Goal: Task Accomplishment & Management: Manage account settings

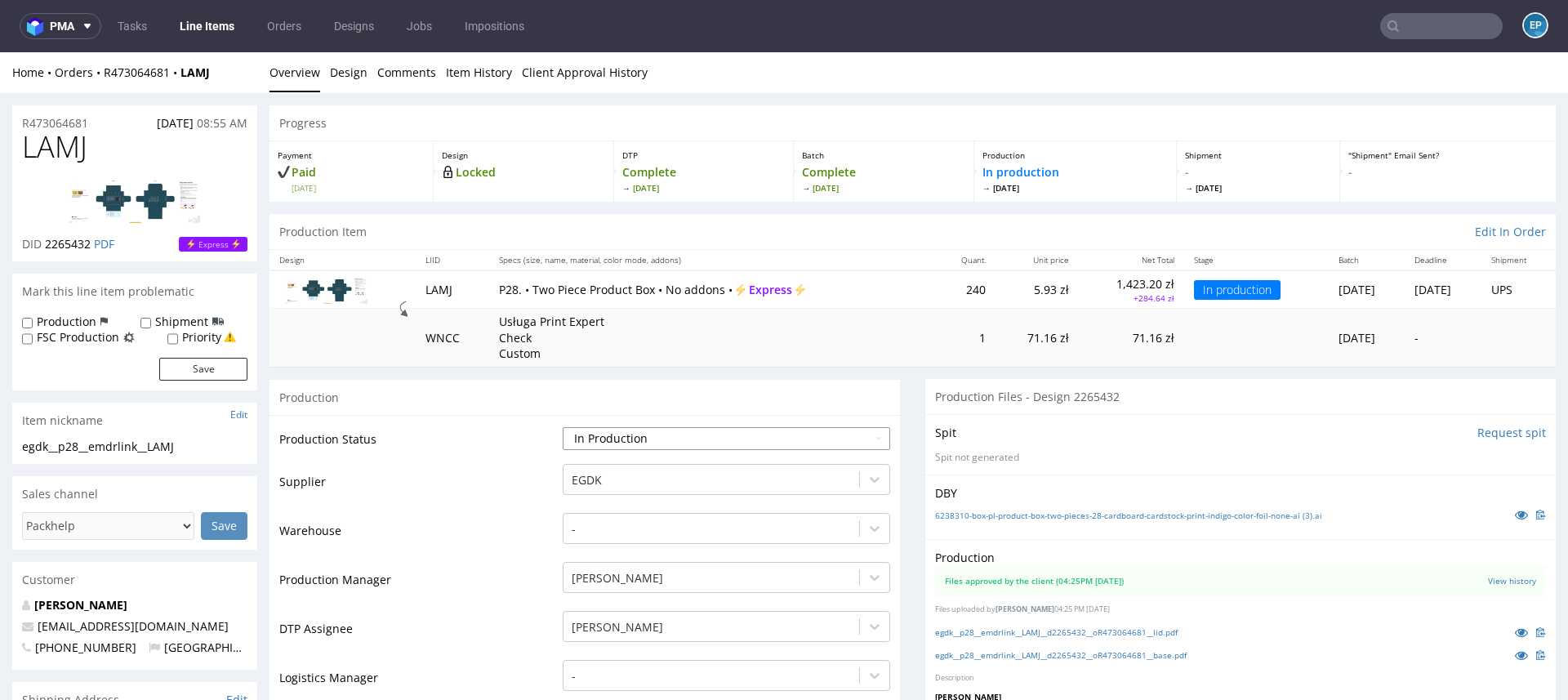
click at [658, 435] on select "Waiting for Artwork Waiting for Diecut Waiting for Mockup Waiting for DTP Waiti…" at bounding box center [726, 438] width 327 height 23
select select "production_complete"
click at [562, 427] on select "Waiting for Artwork Waiting for Diecut Waiting for Mockup Waiting for DTP Waiti…" at bounding box center [726, 438] width 327 height 23
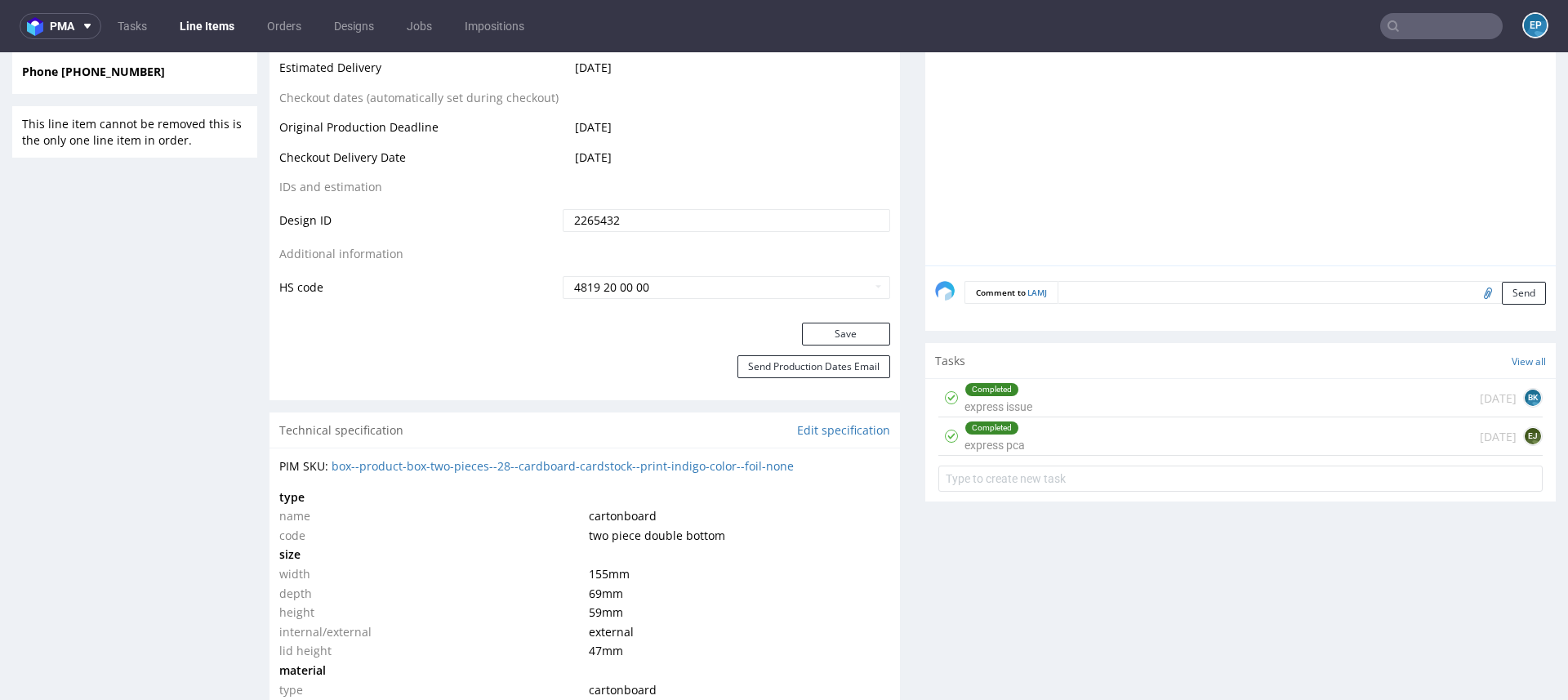
scroll to position [830, 0]
click at [803, 325] on button "Save" at bounding box center [845, 329] width 88 height 23
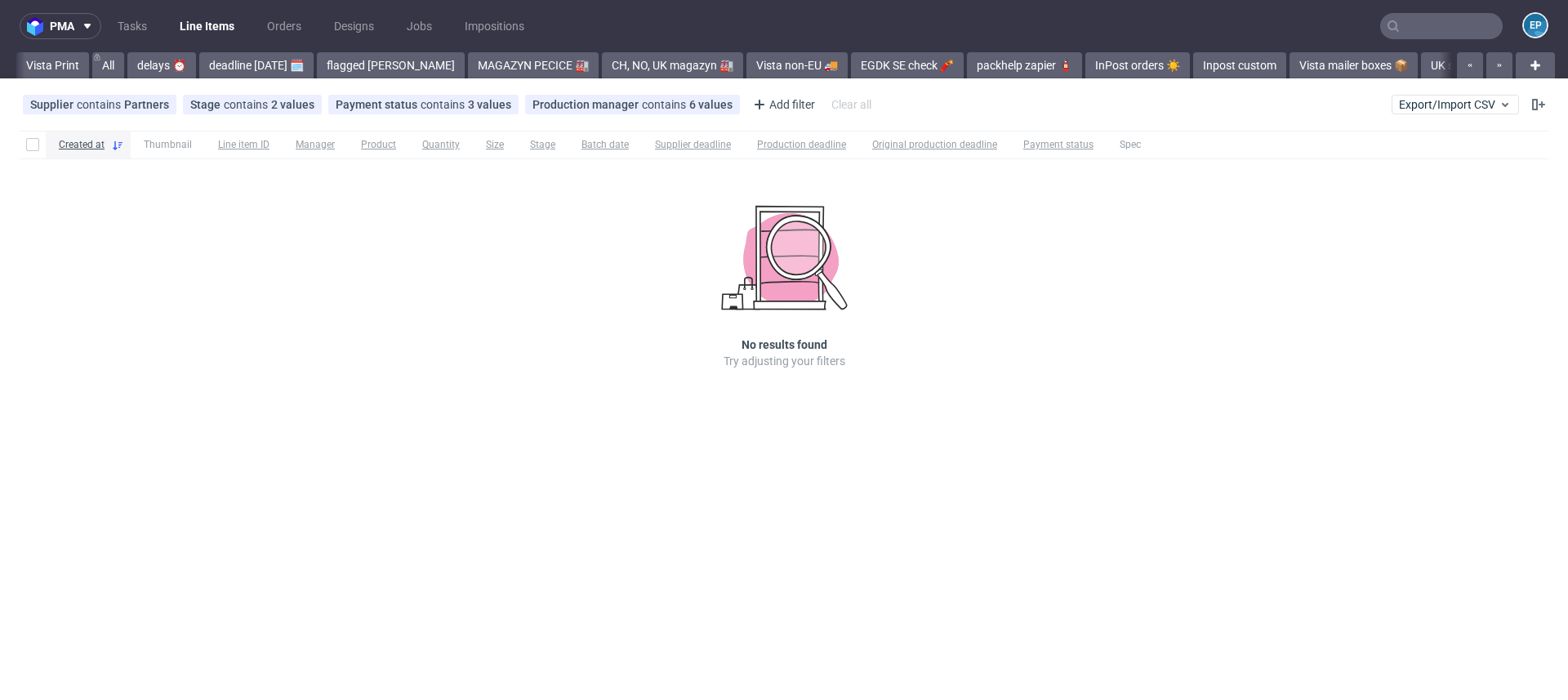
scroll to position [0, 1516]
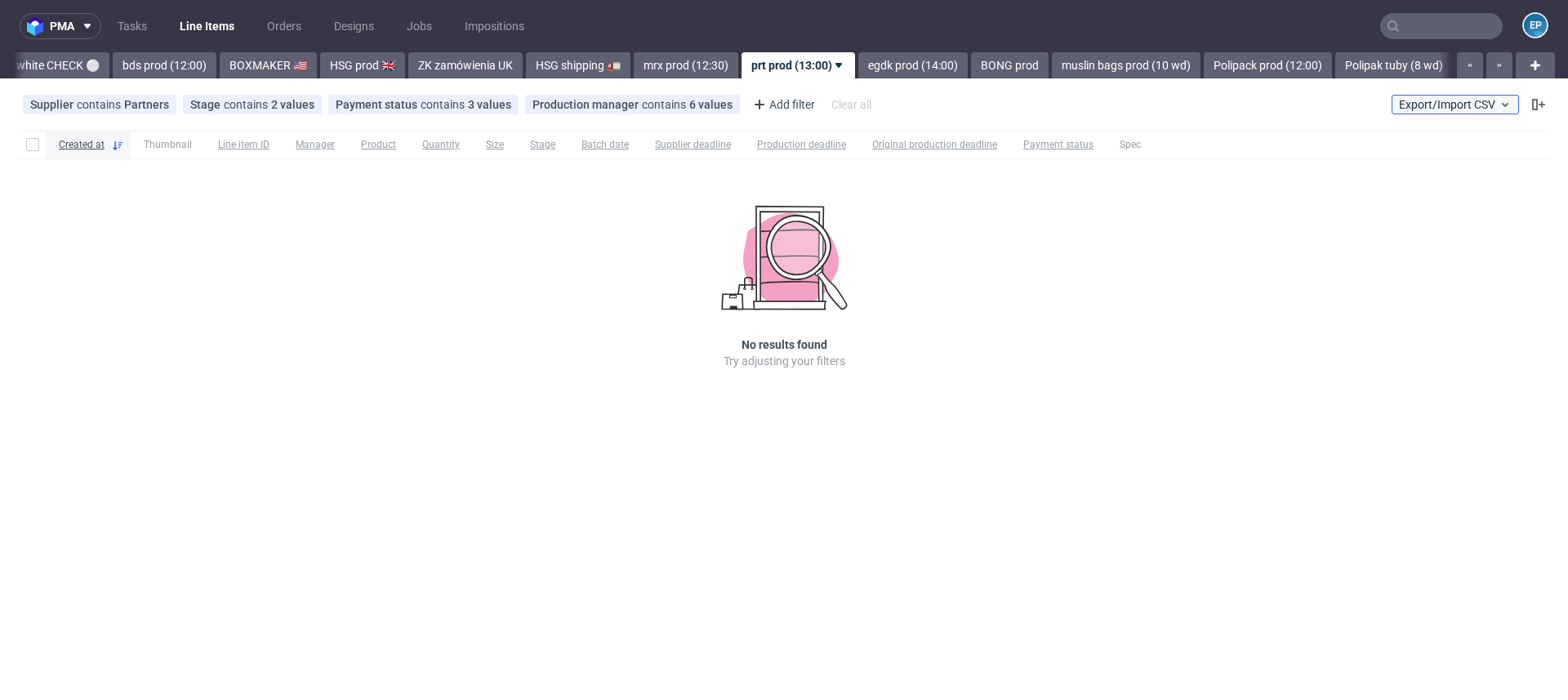
click at [1450, 102] on span "Export/Import CSV" at bounding box center [1455, 104] width 112 height 13
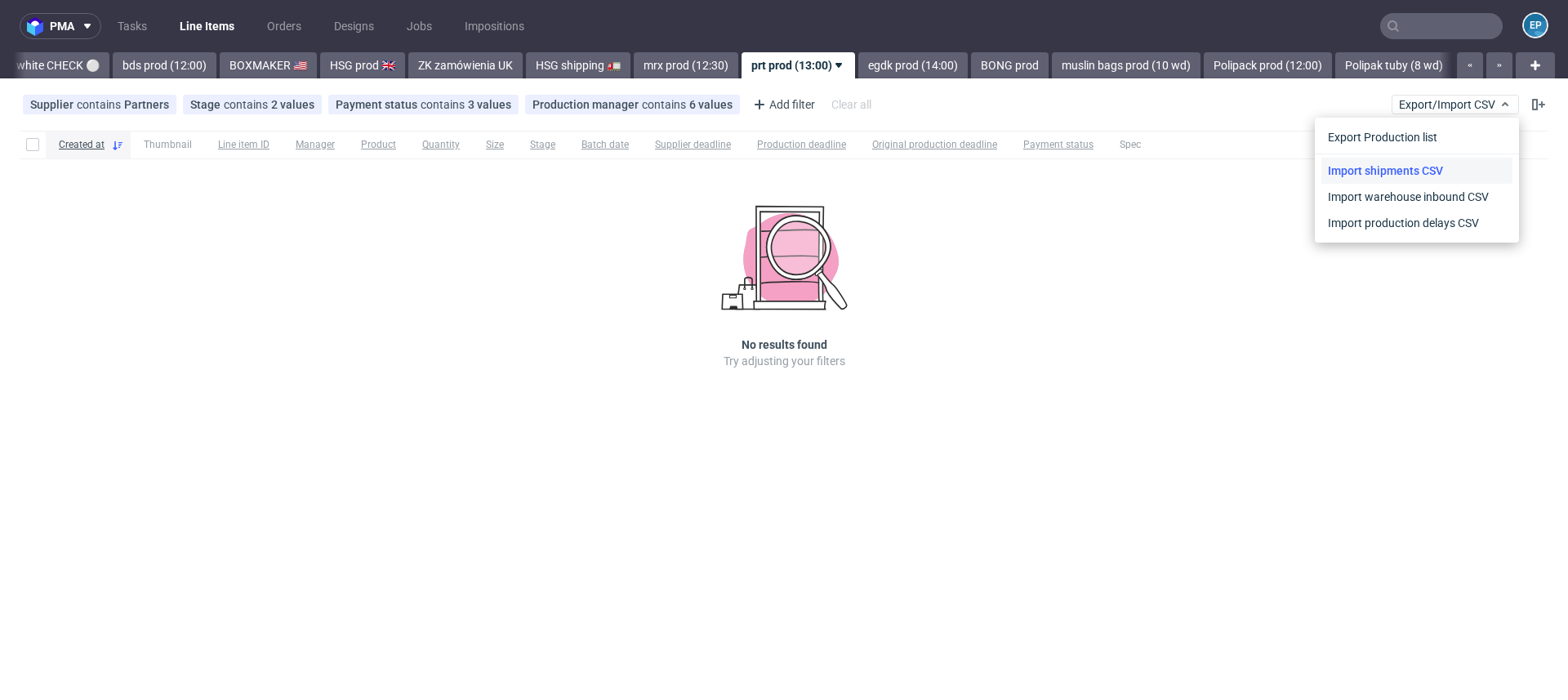
click at [1415, 174] on link "Import shipments CSV" at bounding box center [1417, 171] width 191 height 26
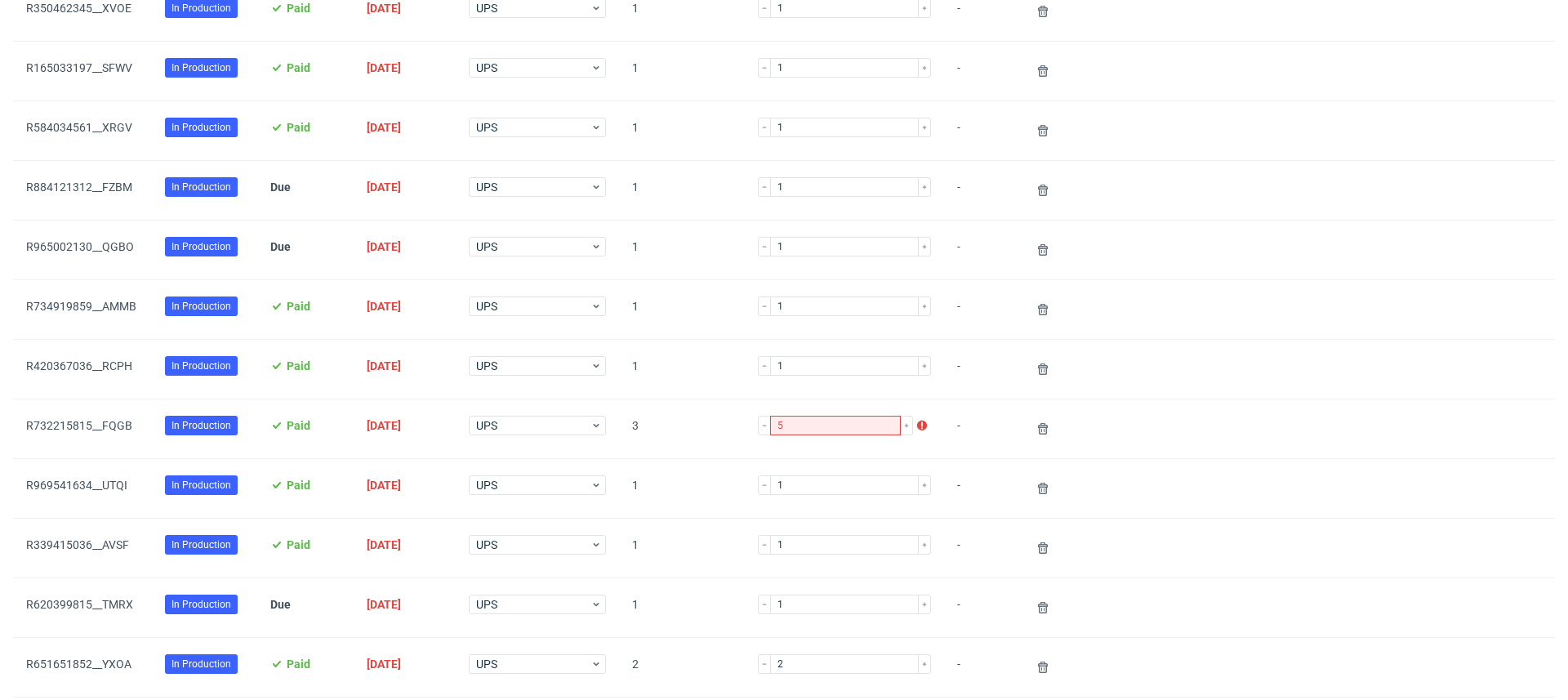
scroll to position [1468, 0]
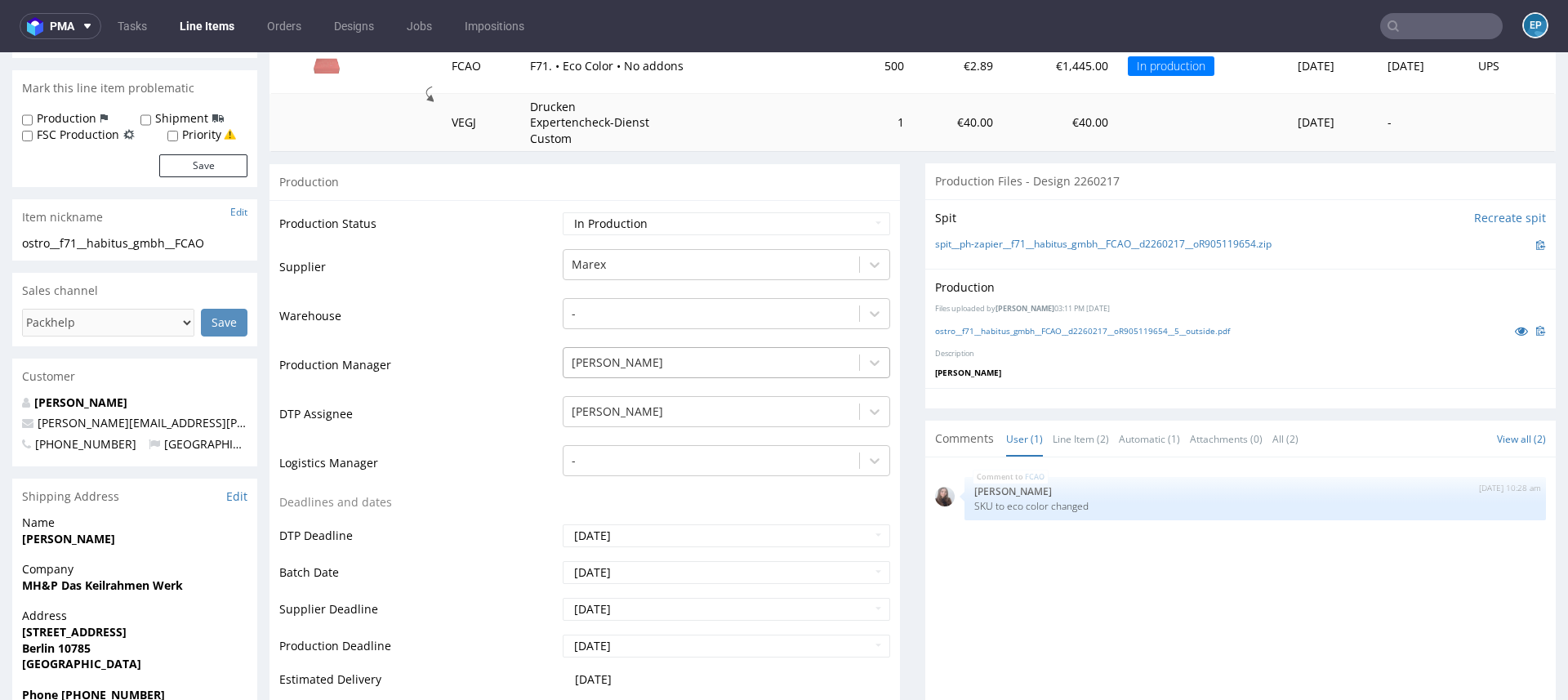
scroll to position [236, 0]
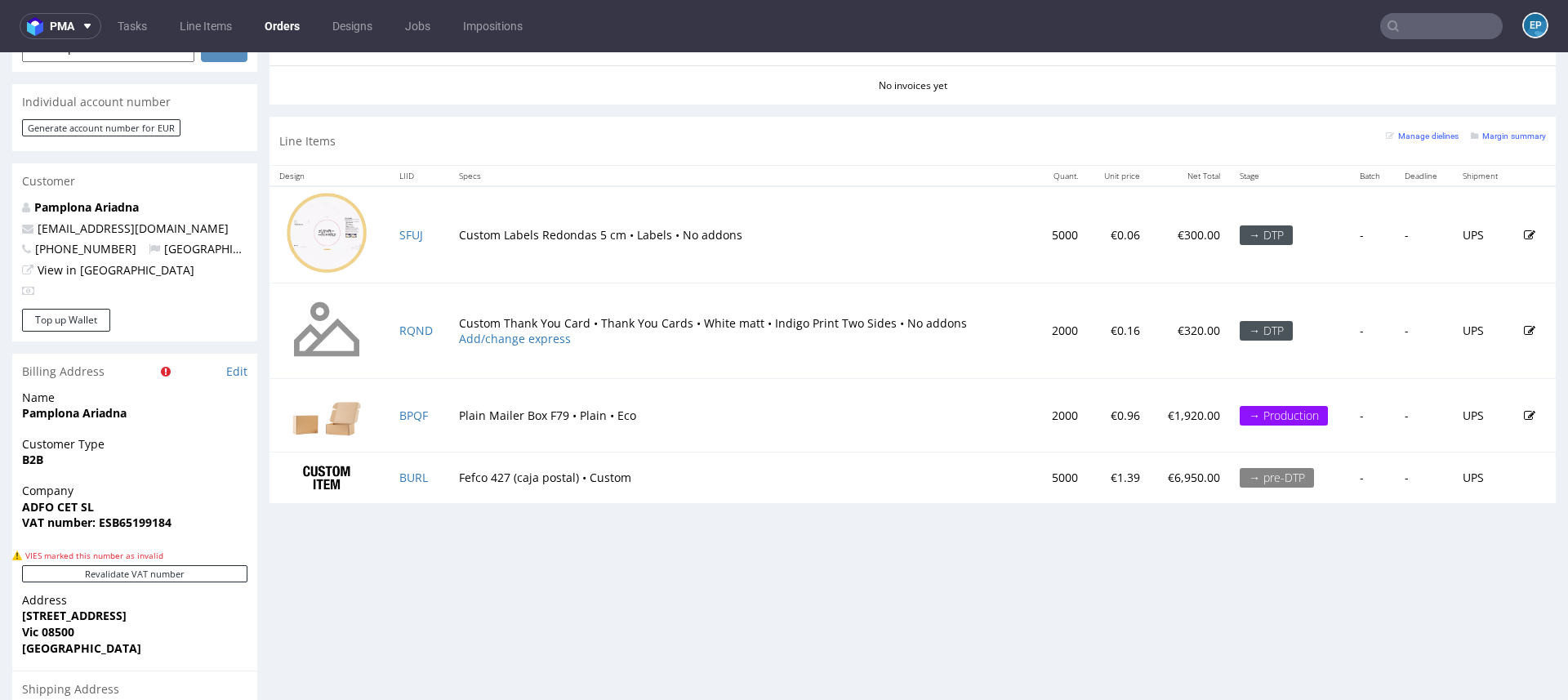
scroll to position [800, 0]
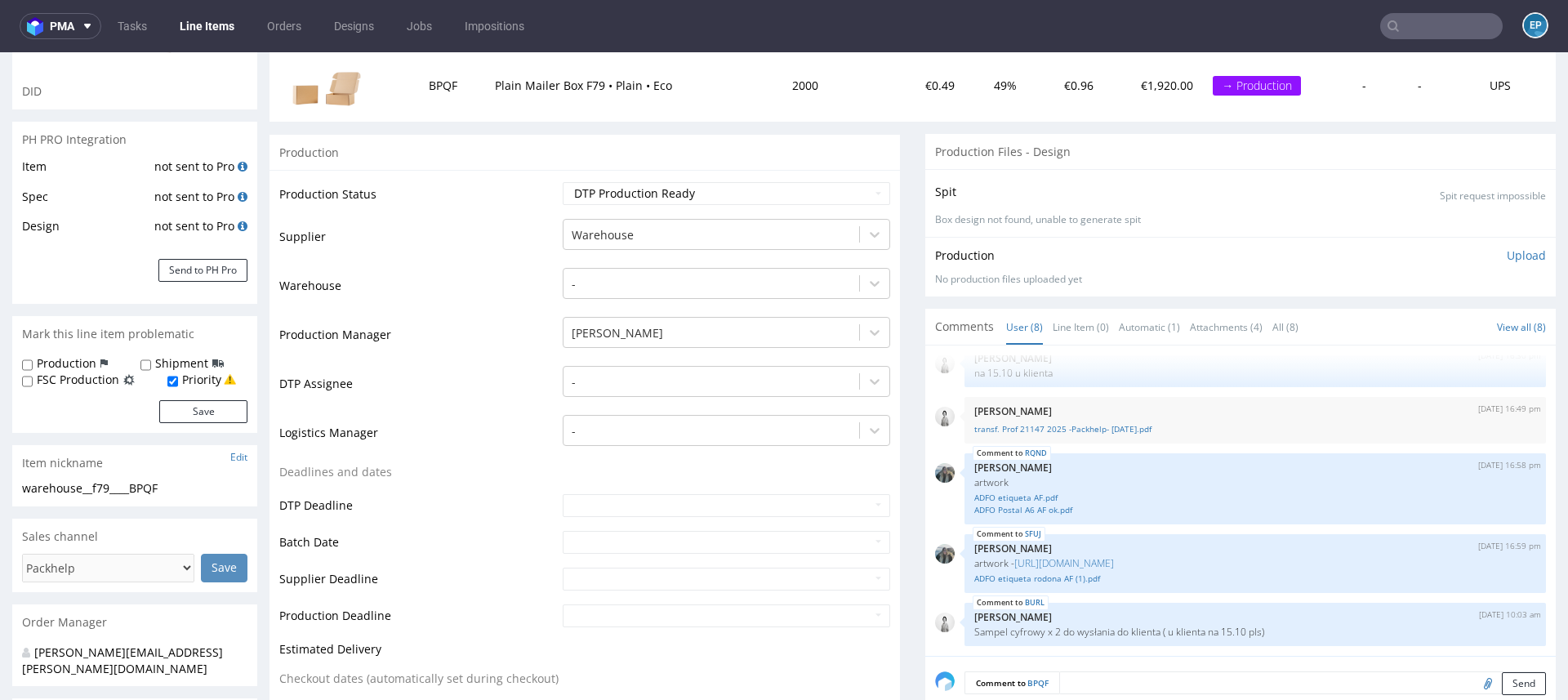
scroll to position [119, 0]
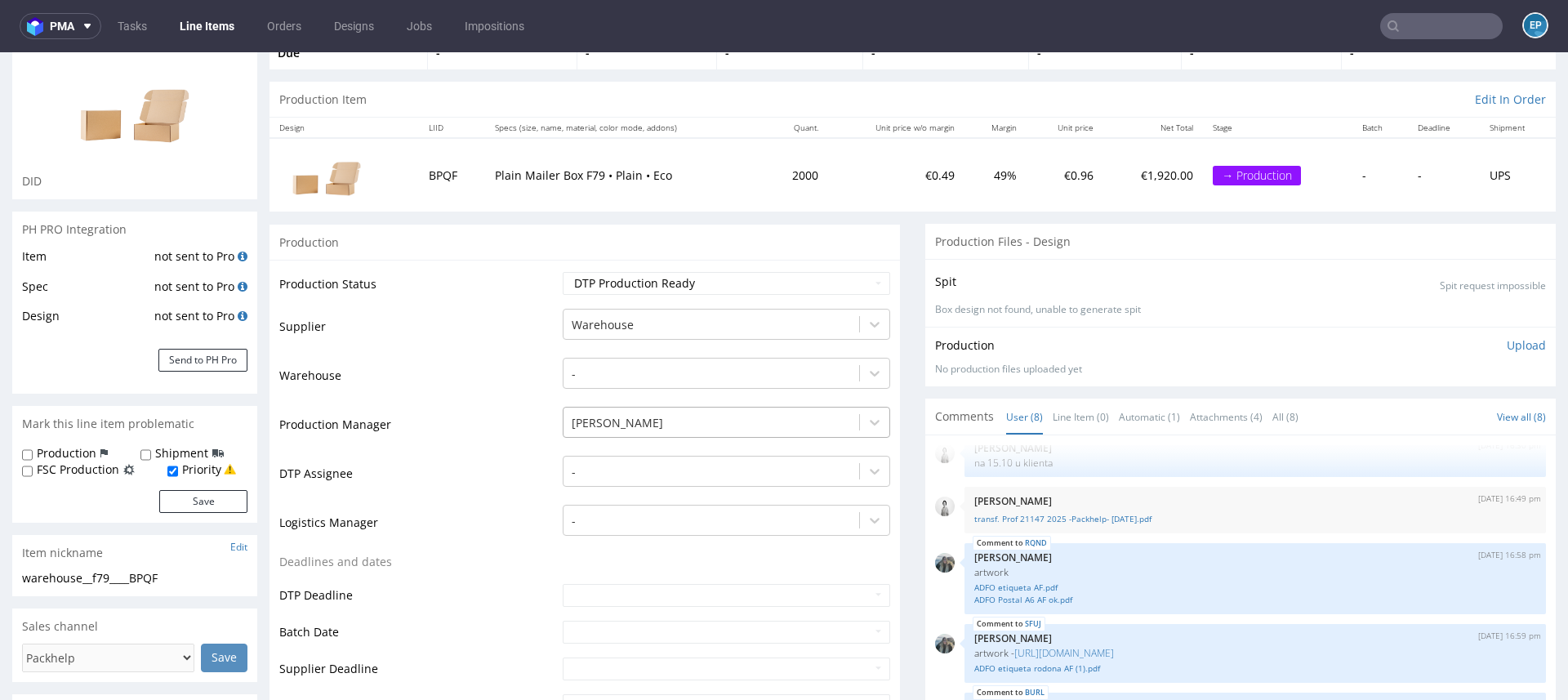
click at [609, 414] on div at bounding box center [711, 423] width 279 height 20
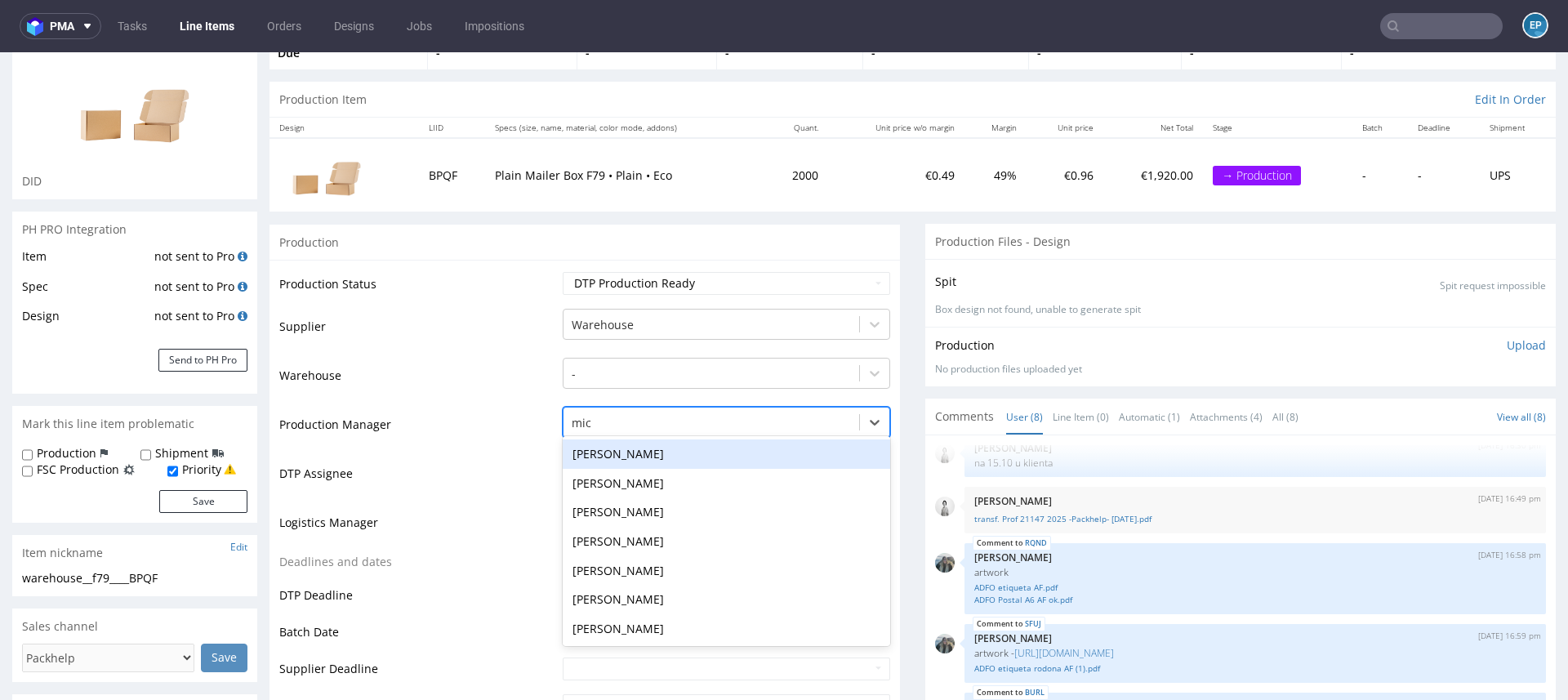
scroll to position [0, 0]
type input "mich"
click at [638, 449] on div "Michał Fedorowicz" at bounding box center [726, 454] width 327 height 30
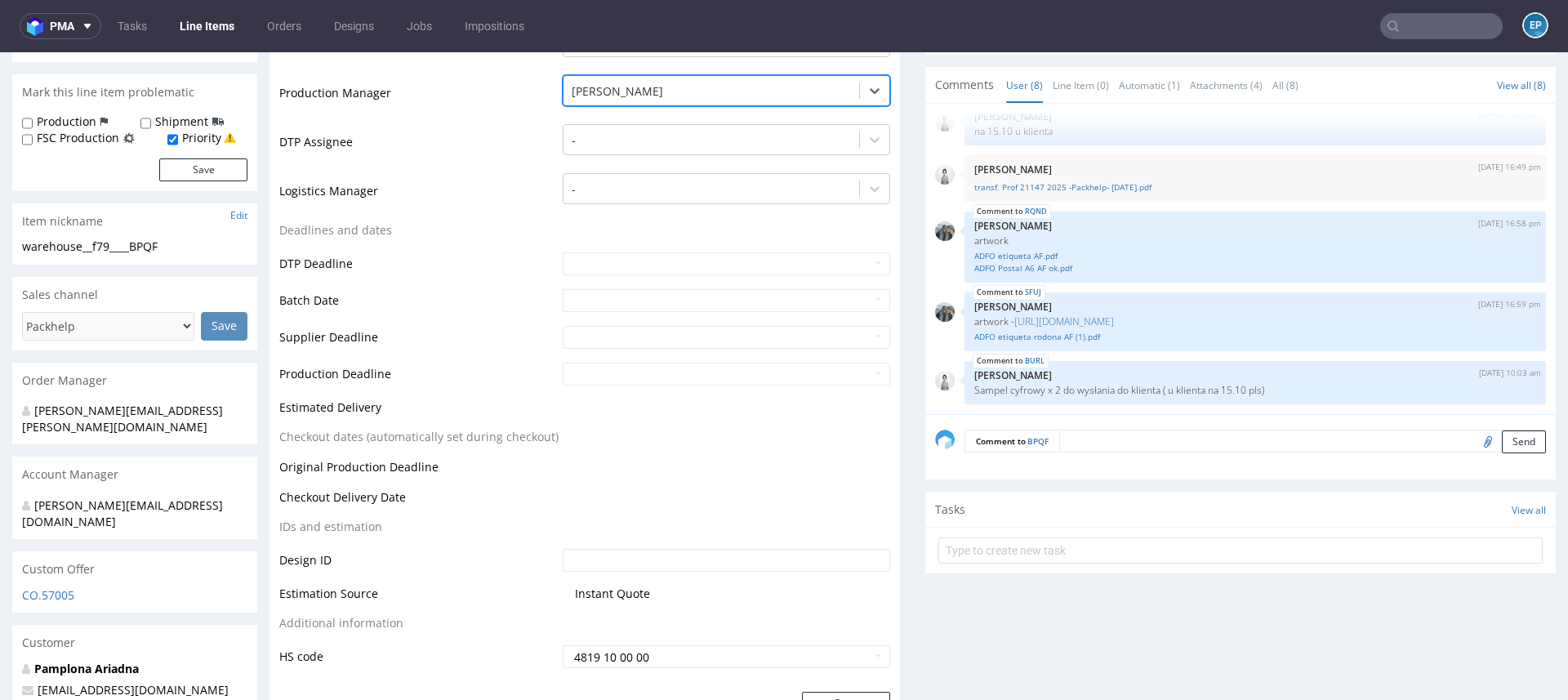
scroll to position [501, 0]
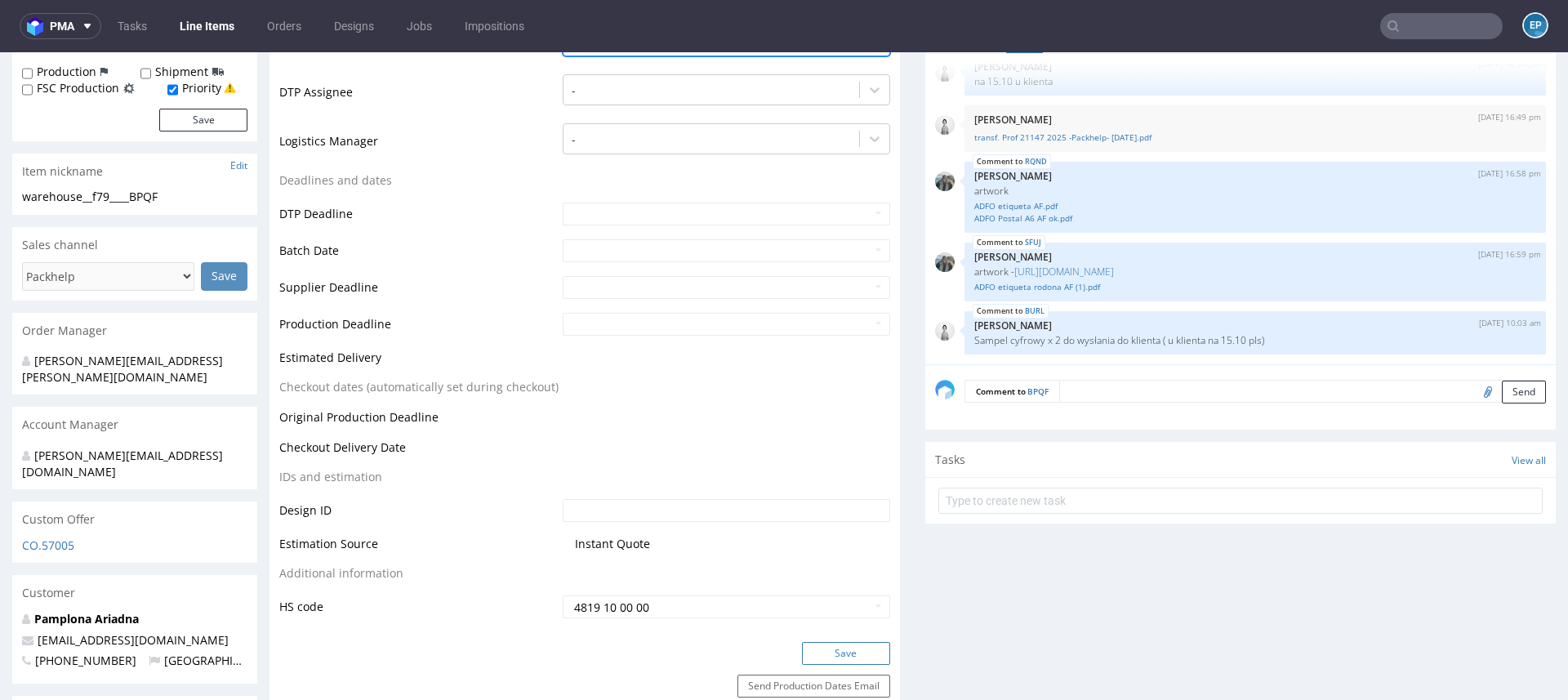
click at [819, 648] on button "Save" at bounding box center [845, 653] width 88 height 23
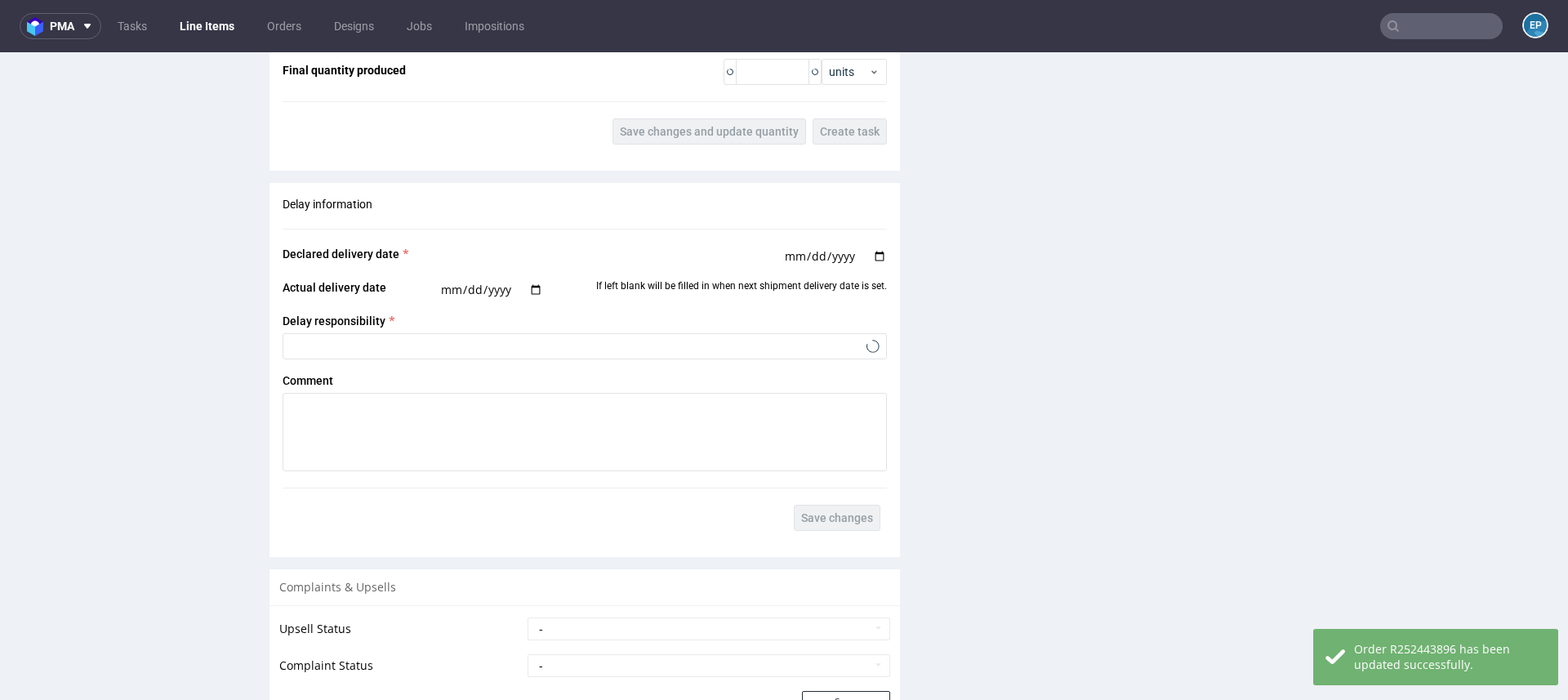
scroll to position [2797, 0]
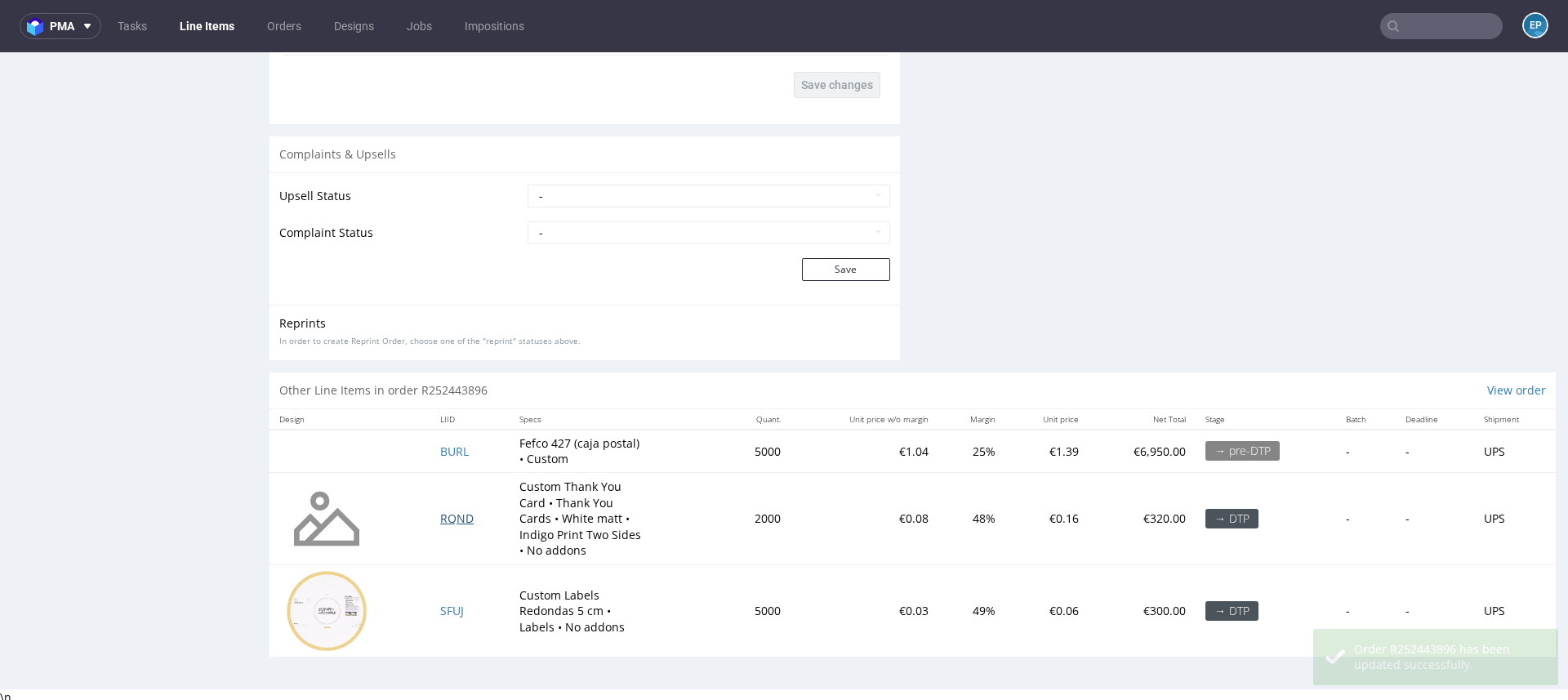
click at [445, 513] on span "RQND" at bounding box center [457, 518] width 34 height 16
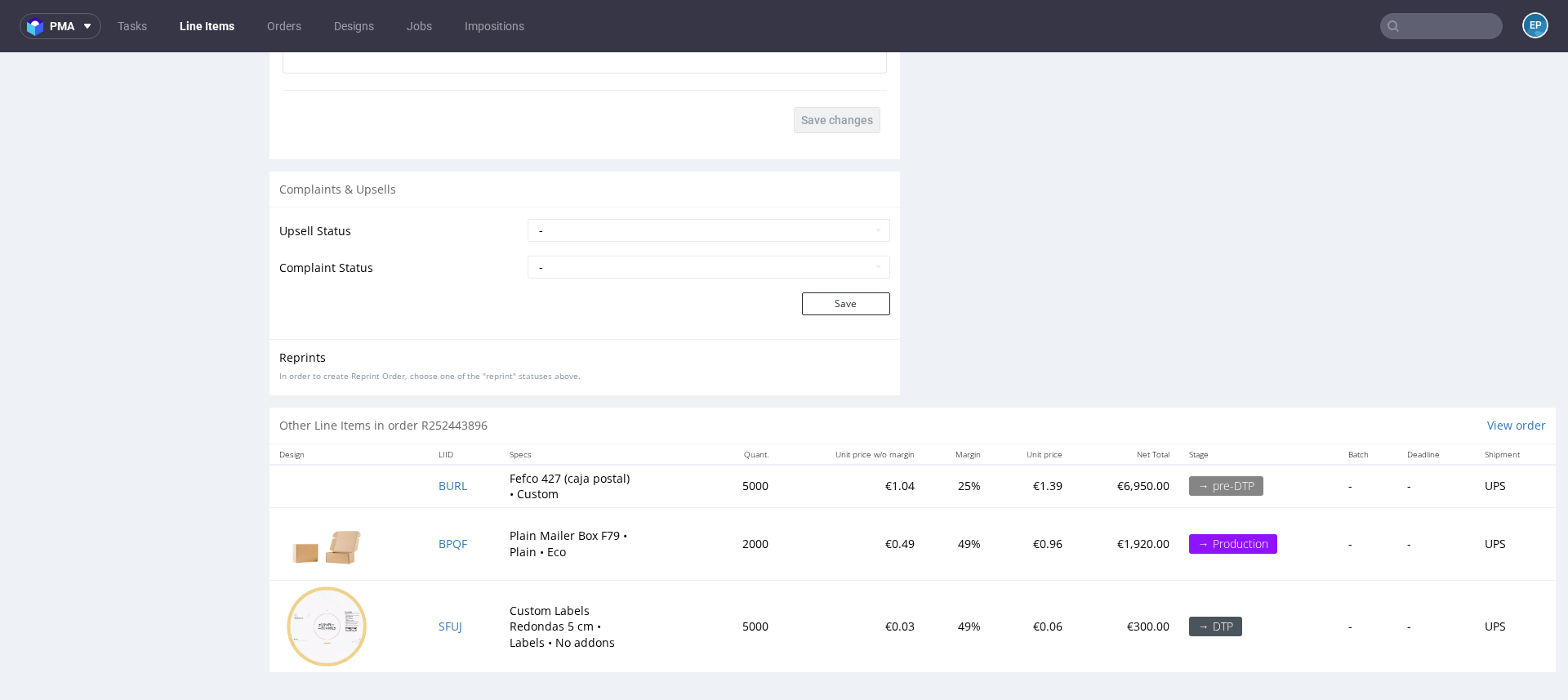
scroll to position [4, 0]
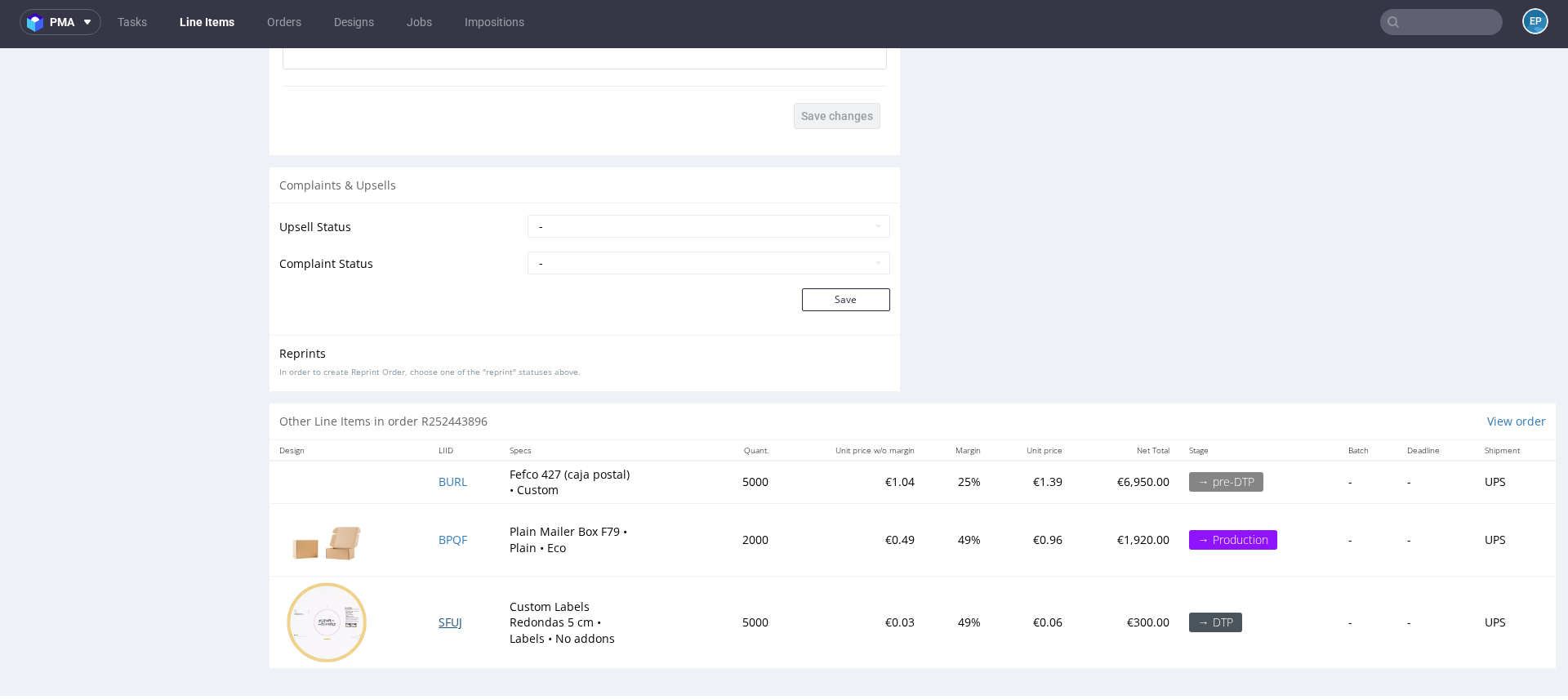
click at [445, 621] on span "SFUJ" at bounding box center [451, 622] width 24 height 16
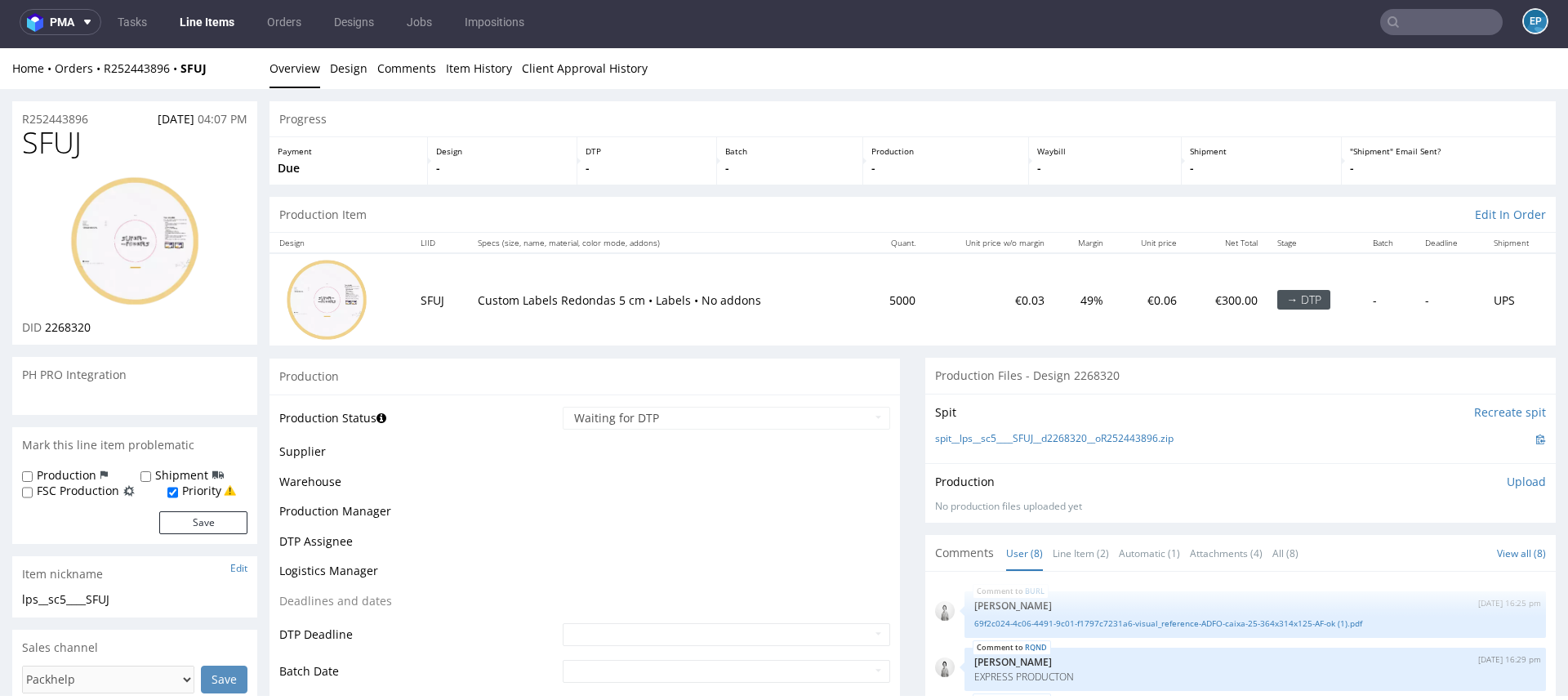
scroll to position [183, 0]
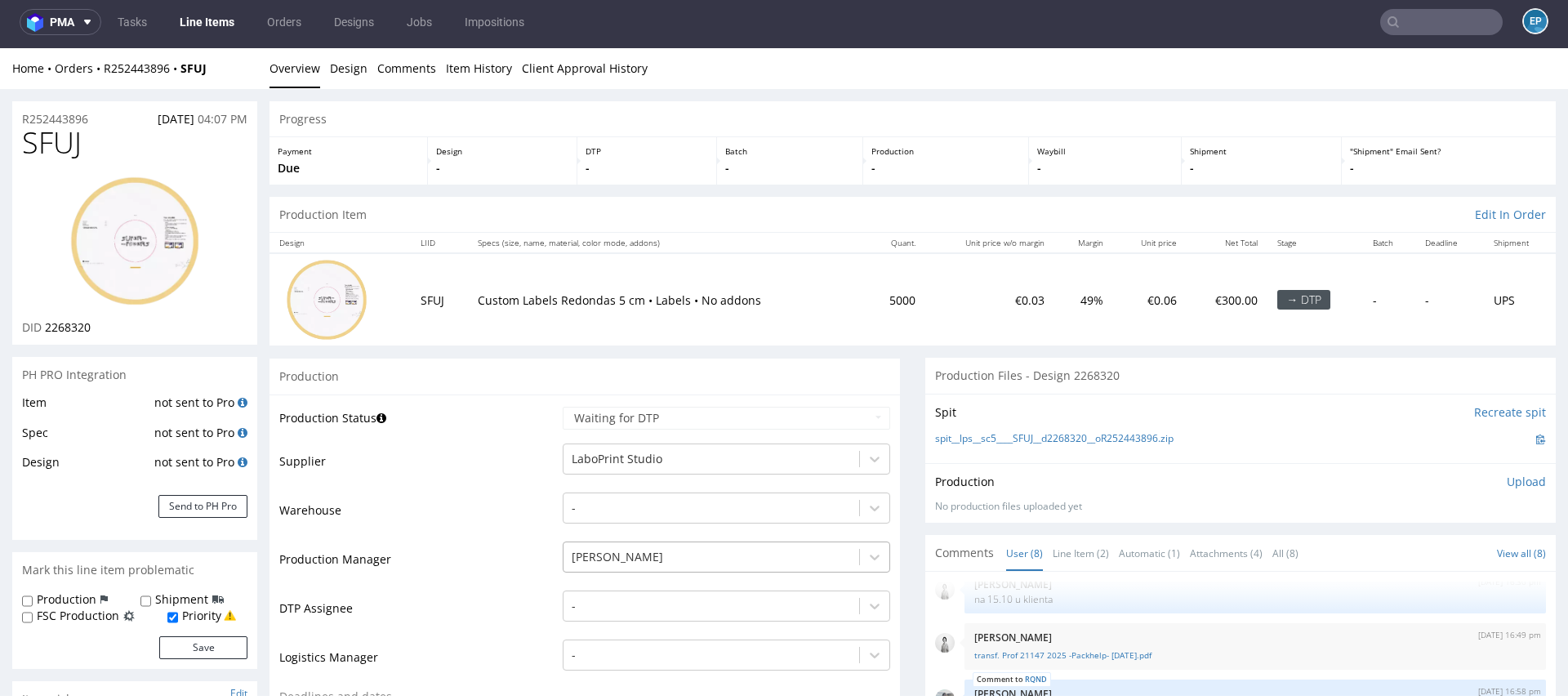
click at [601, 556] on div "[PERSON_NAME]" at bounding box center [726, 552] width 327 height 23
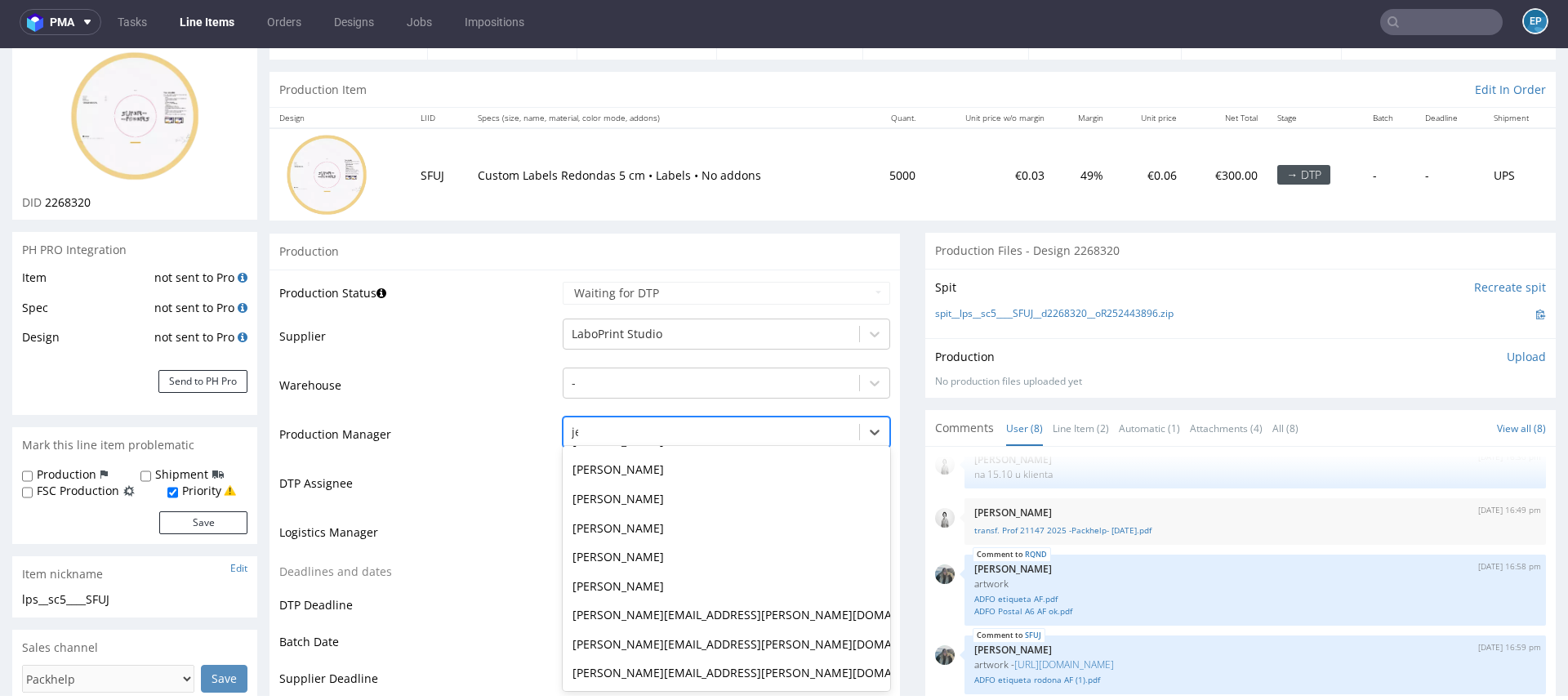
scroll to position [0, 0]
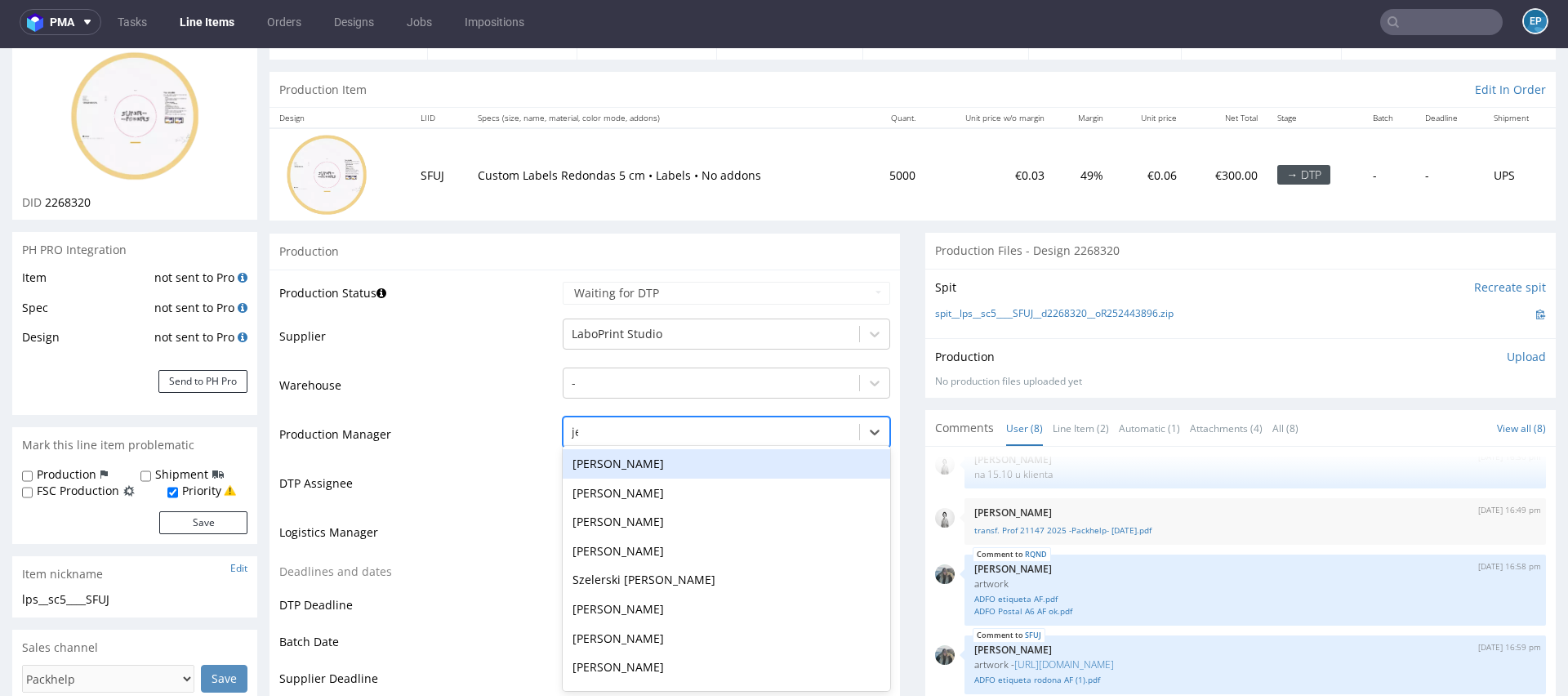
type input "jed"
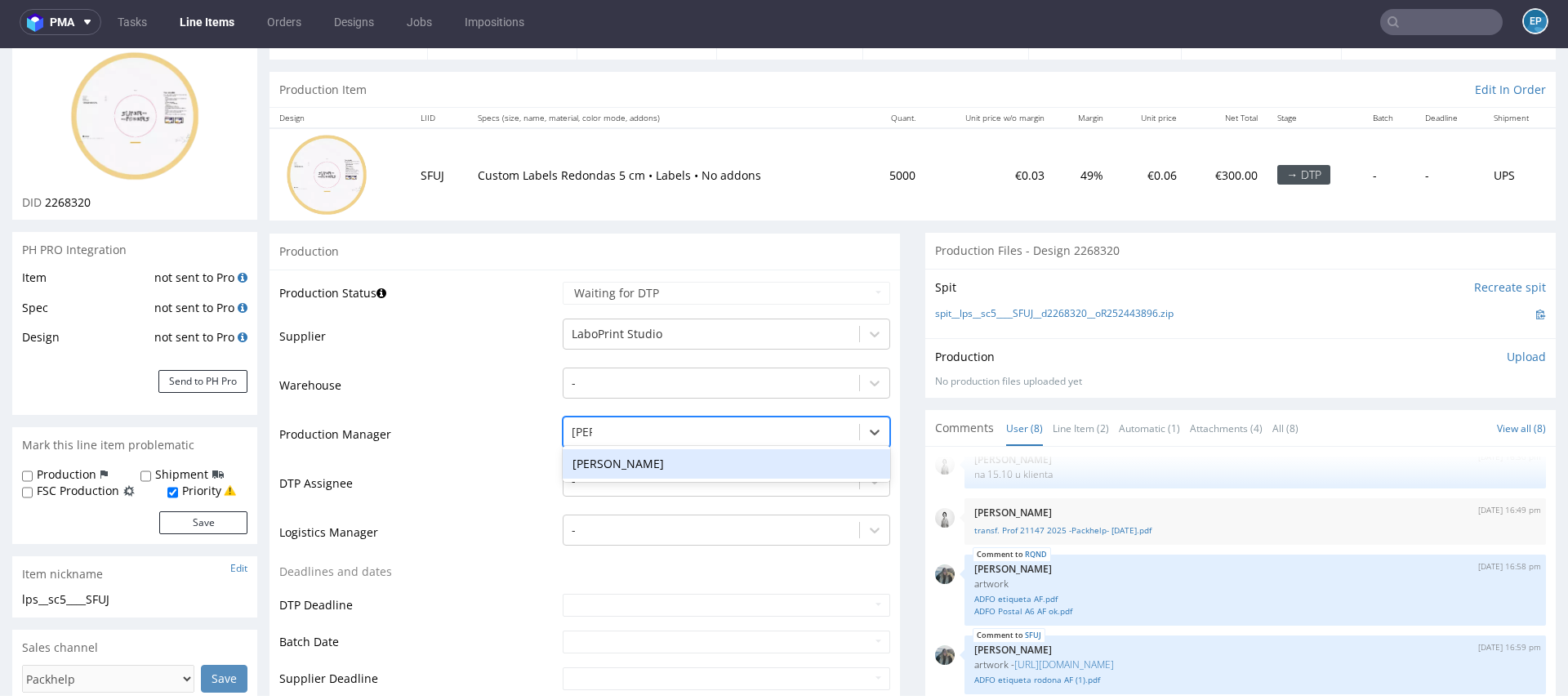
click at [596, 463] on div "Jędrzej Wiśniewski" at bounding box center [726, 463] width 327 height 30
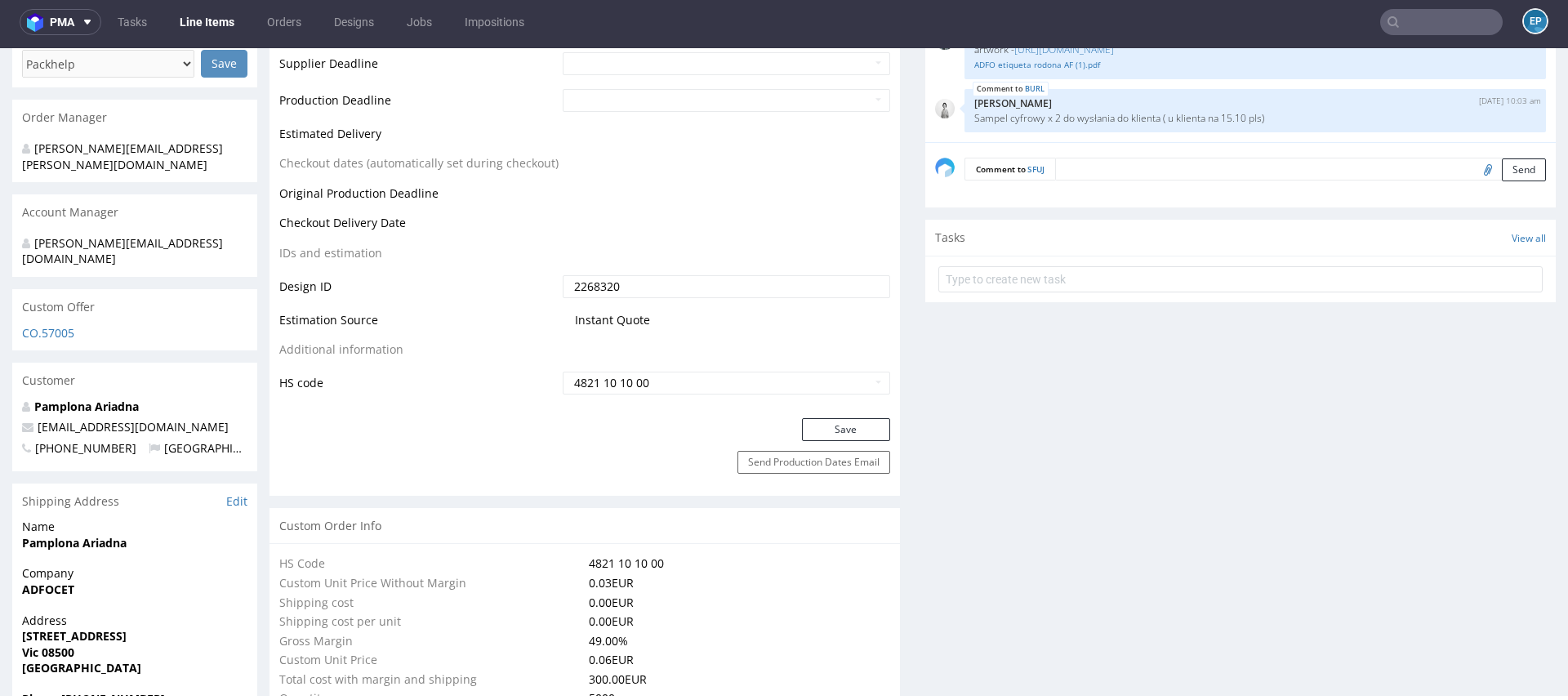
scroll to position [970, 0]
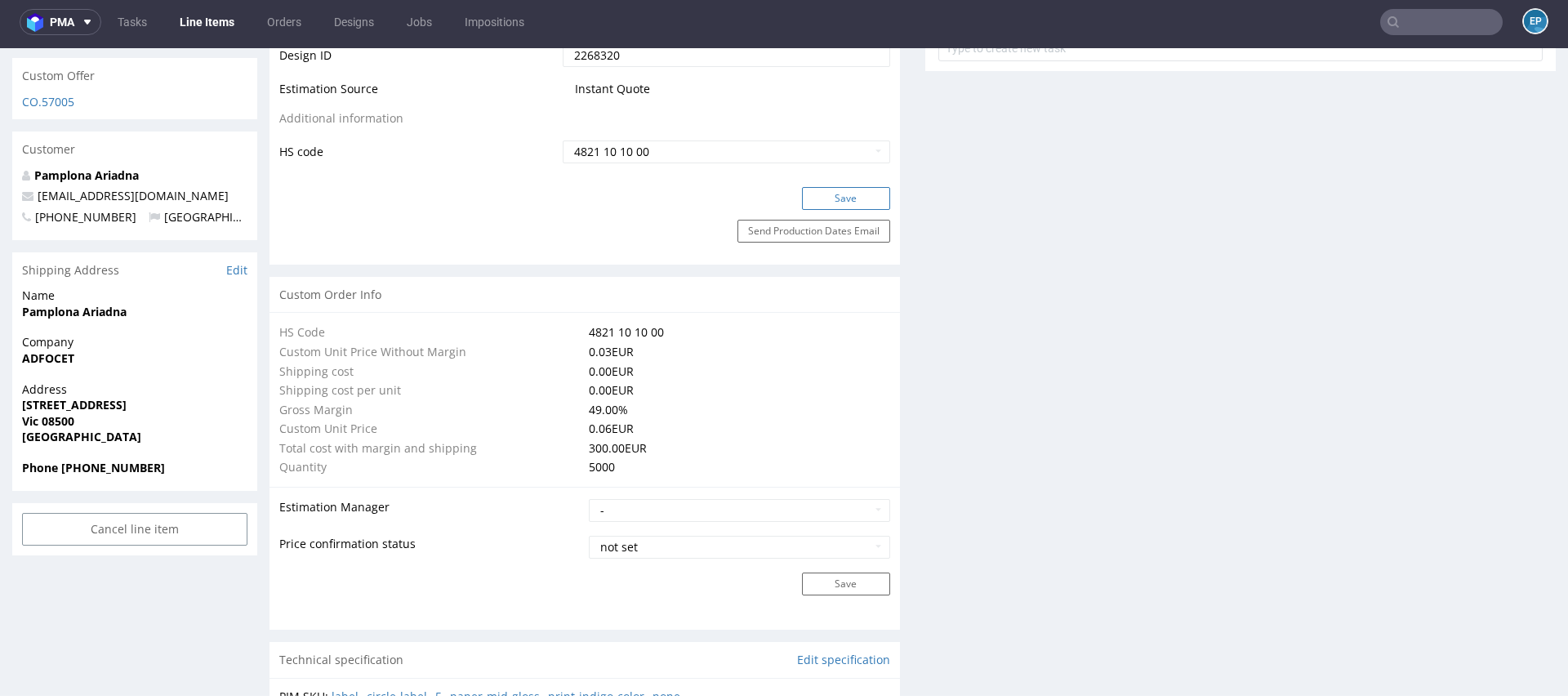
click at [819, 195] on button "Save" at bounding box center [845, 198] width 88 height 23
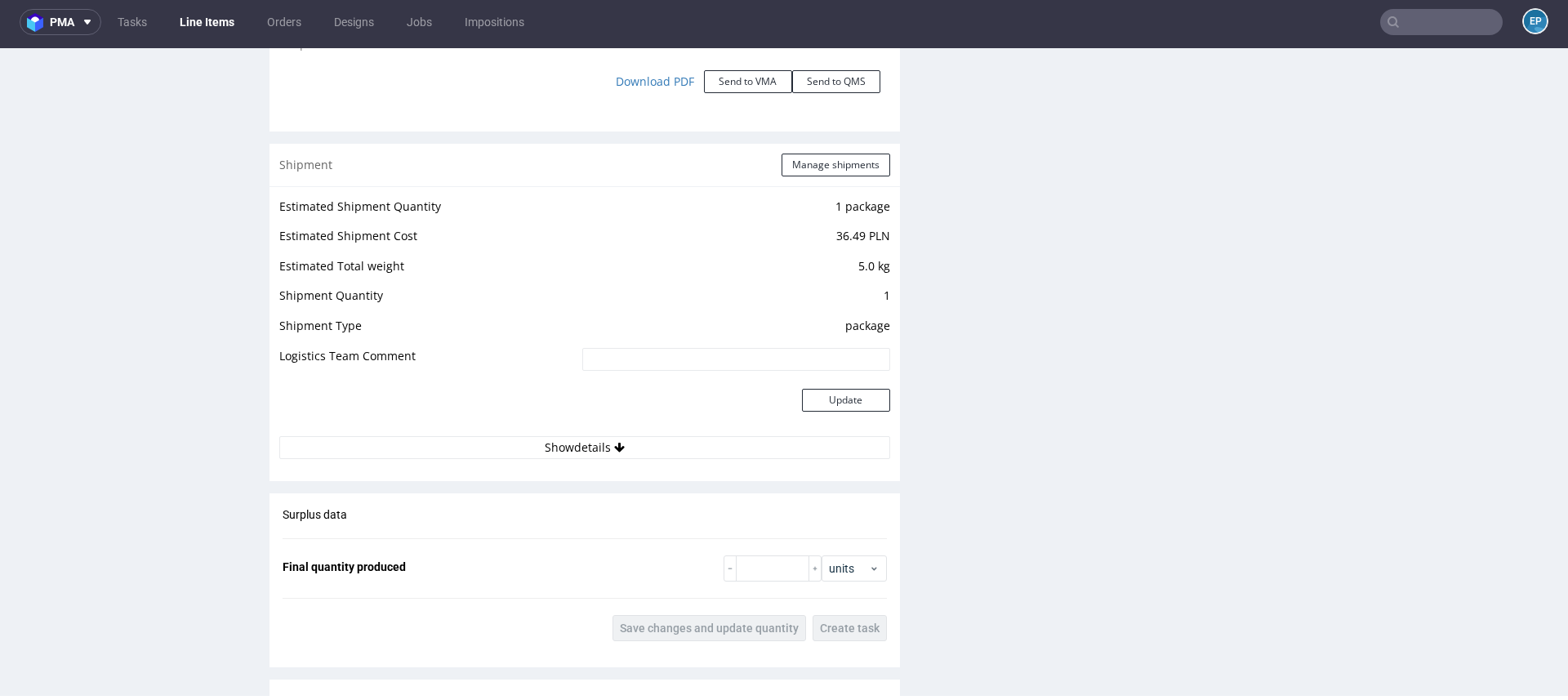
scroll to position [2797, 0]
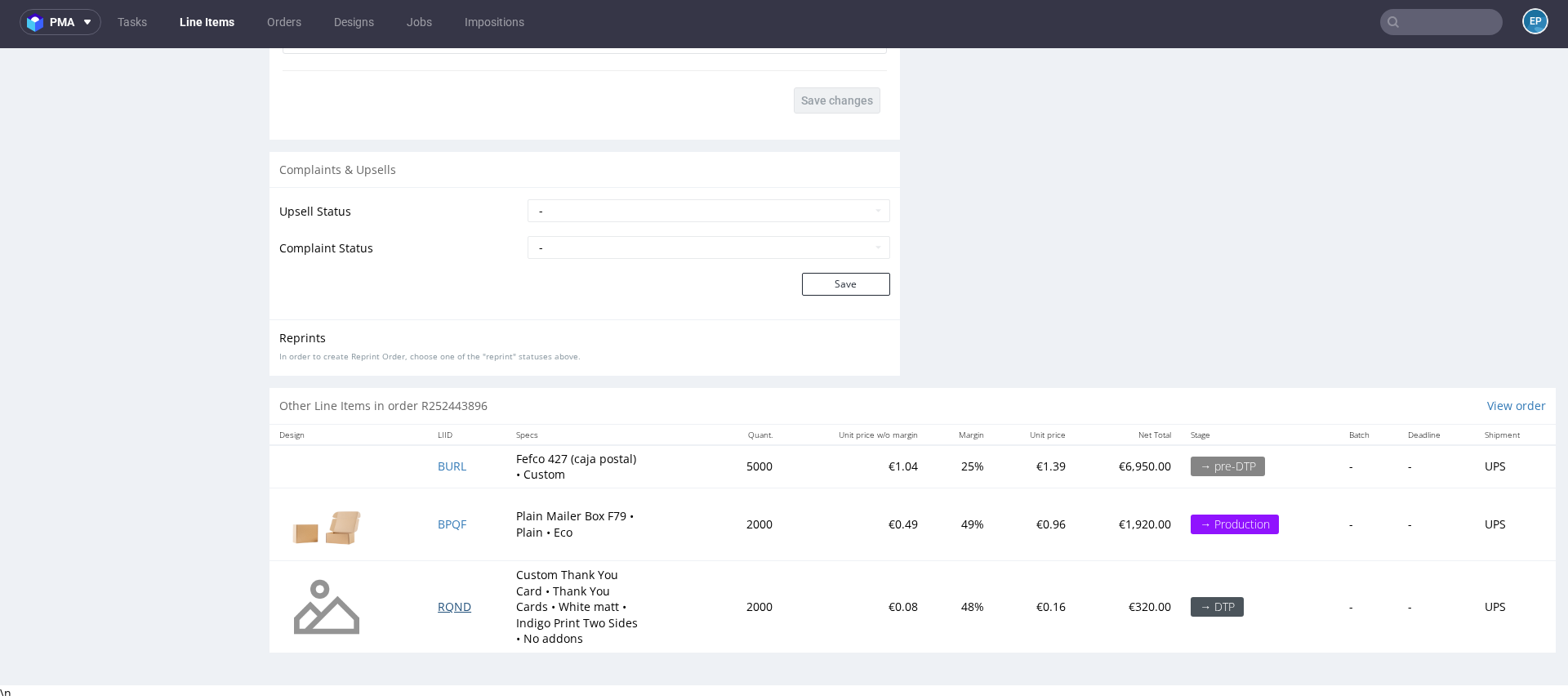
click at [447, 604] on span "RQND" at bounding box center [455, 606] width 34 height 16
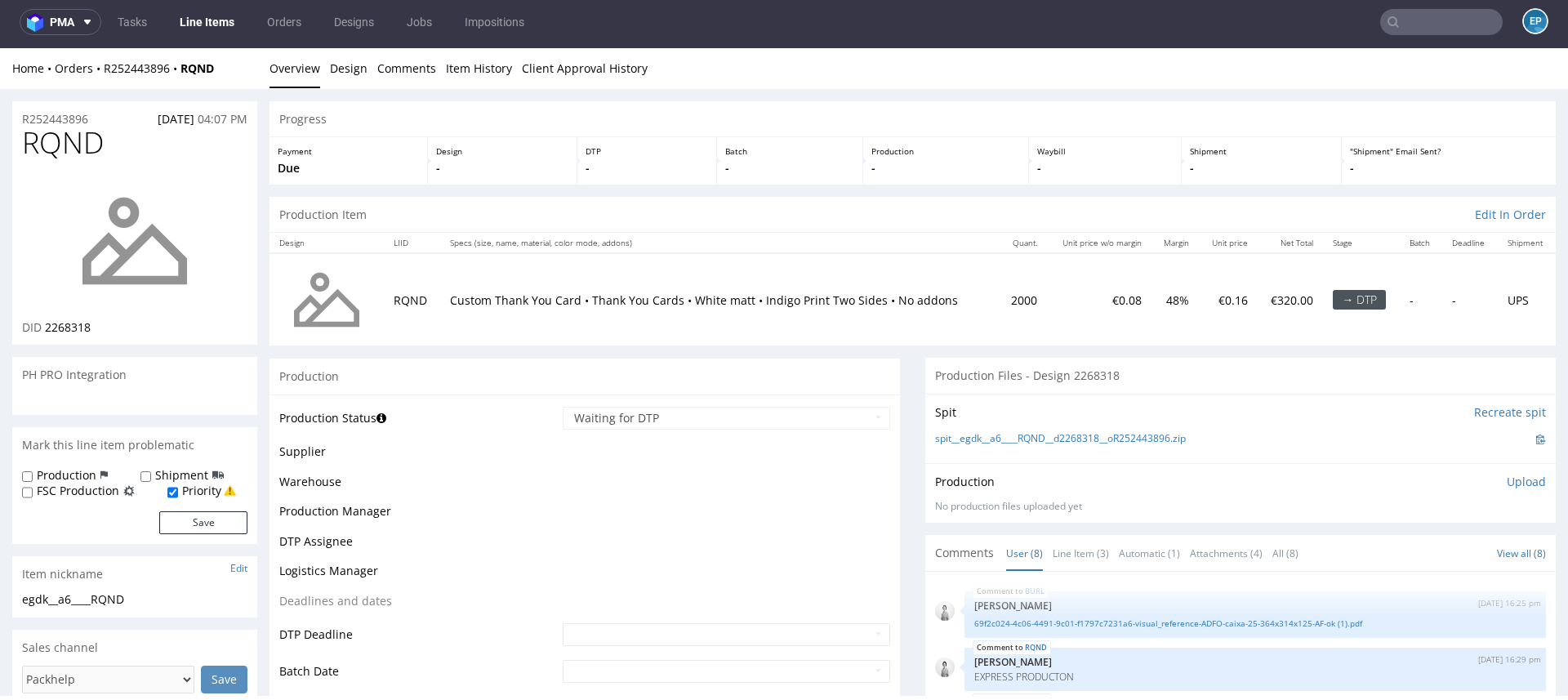
scroll to position [183, 0]
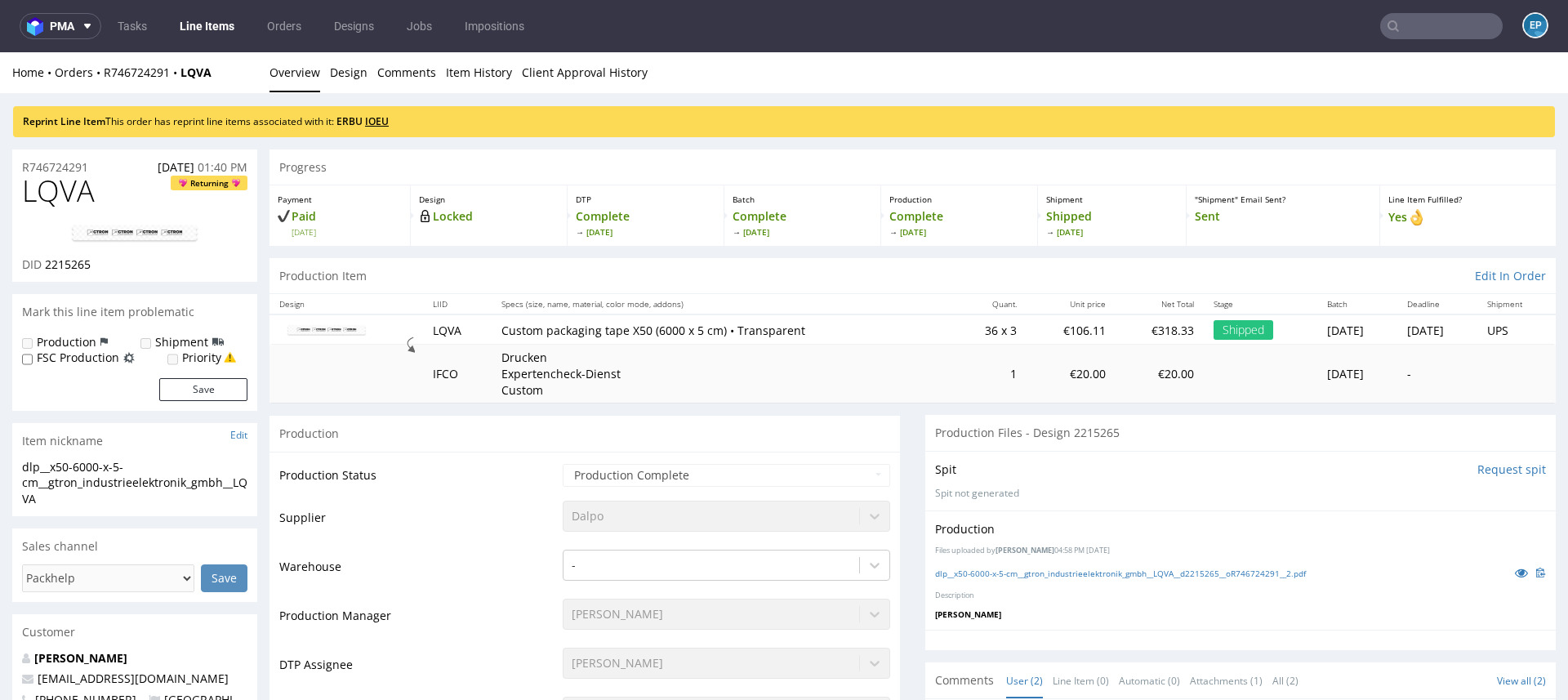
click at [389, 125] on link "IOEU" at bounding box center [377, 121] width 24 height 14
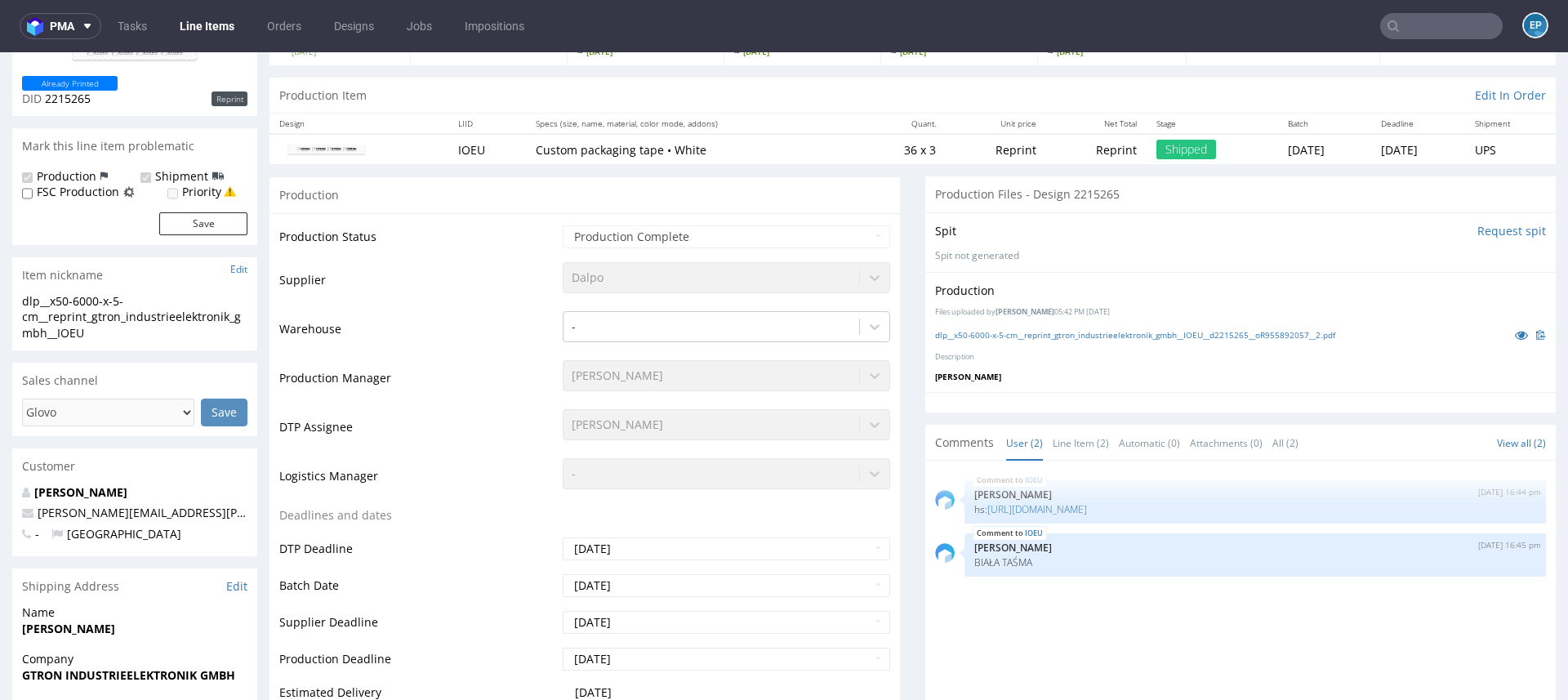
scroll to position [179, 0]
click at [1515, 330] on icon at bounding box center [1521, 335] width 13 height 12
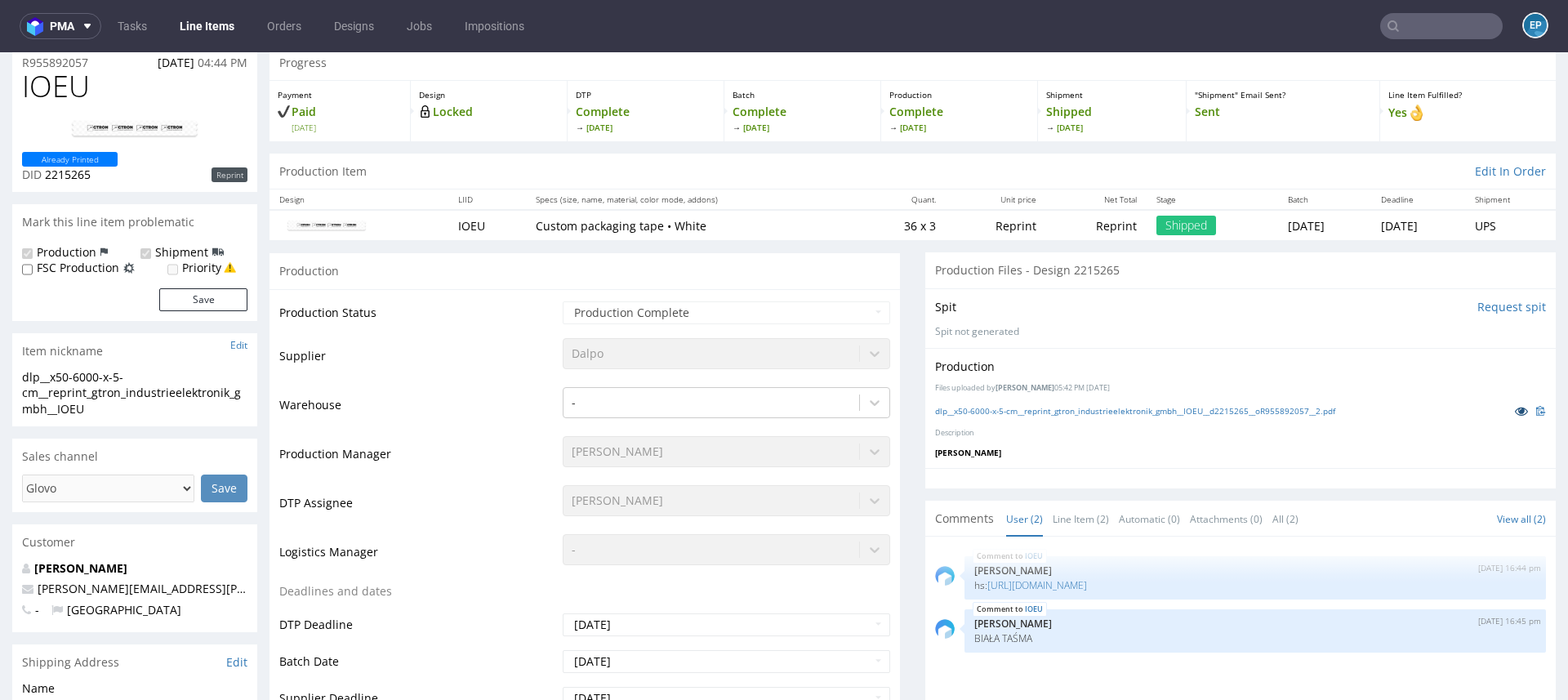
scroll to position [0, 0]
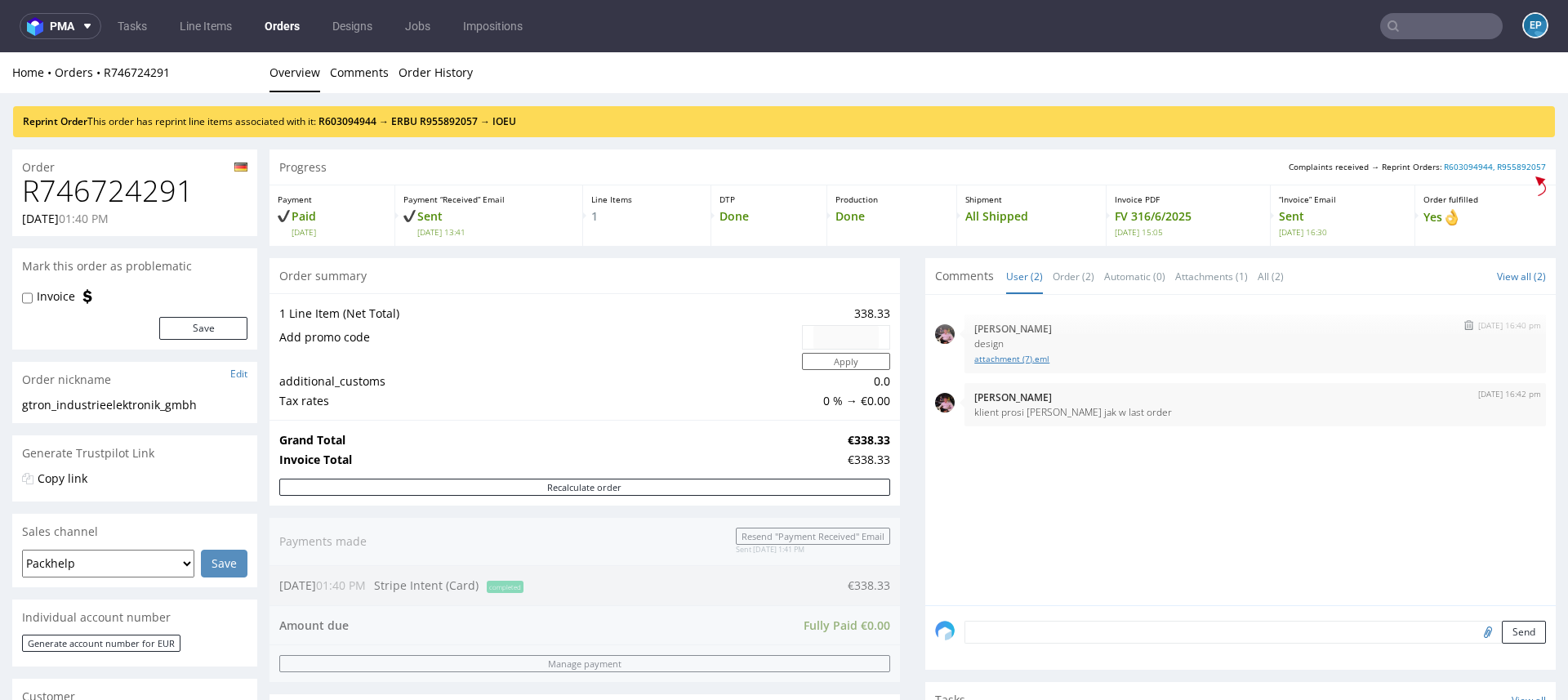
click at [992, 363] on link "attachment (7).eml" at bounding box center [1255, 359] width 562 height 12
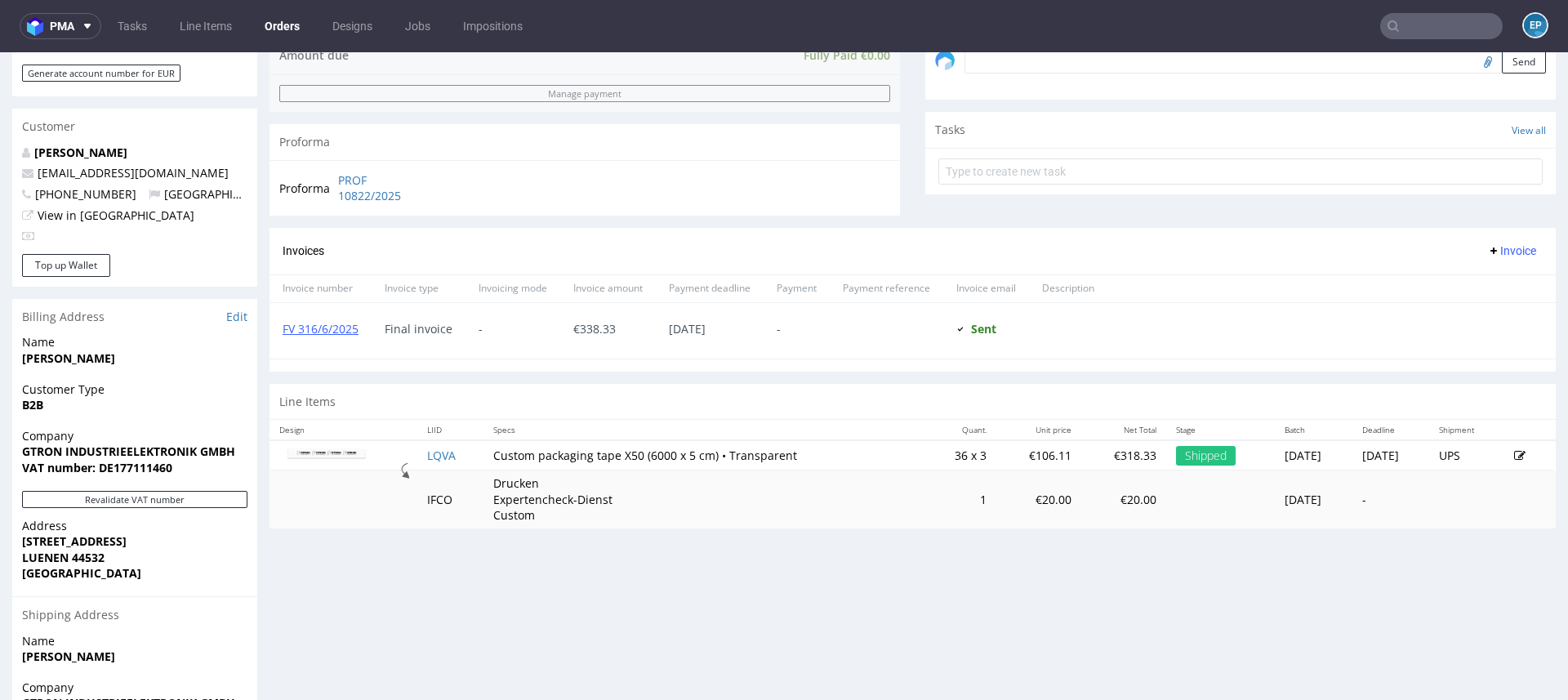
scroll to position [481, 0]
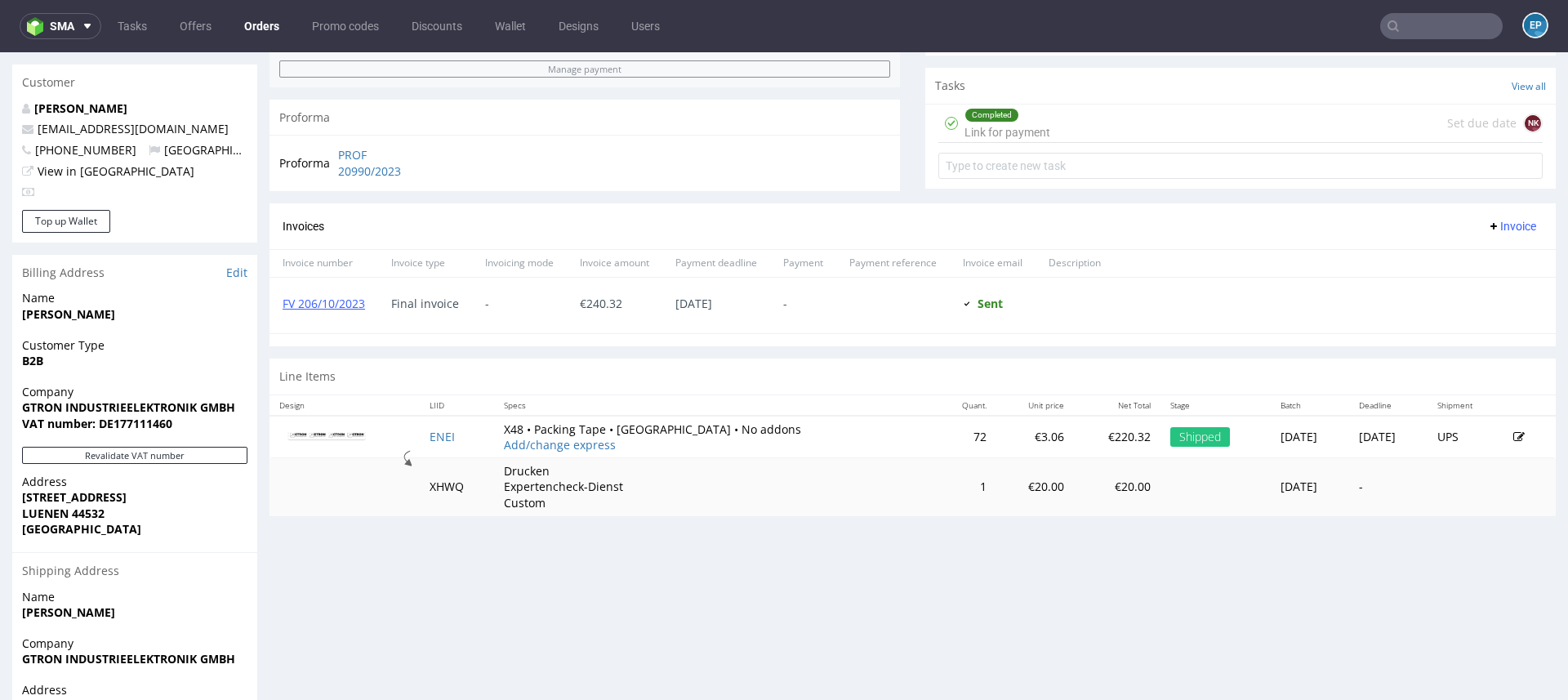
scroll to position [588, 0]
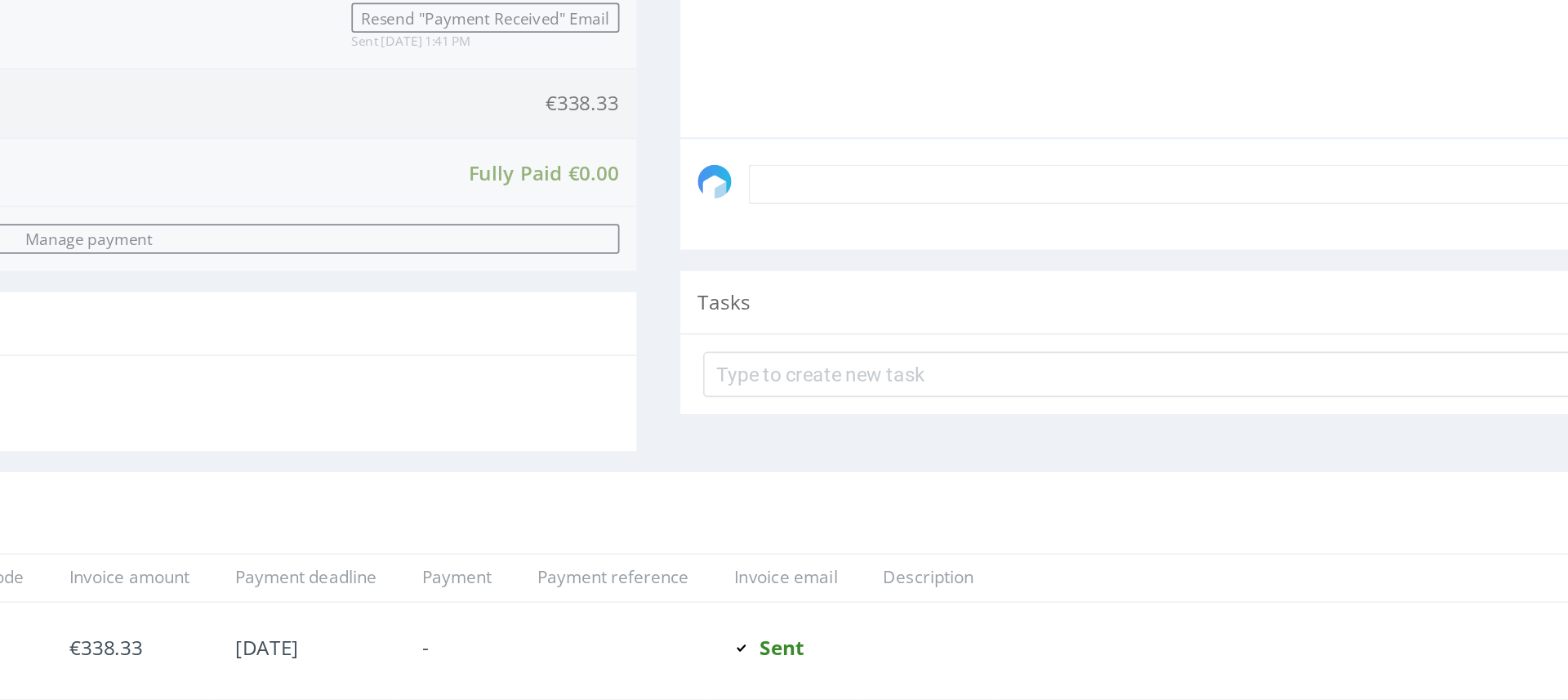
scroll to position [588, 0]
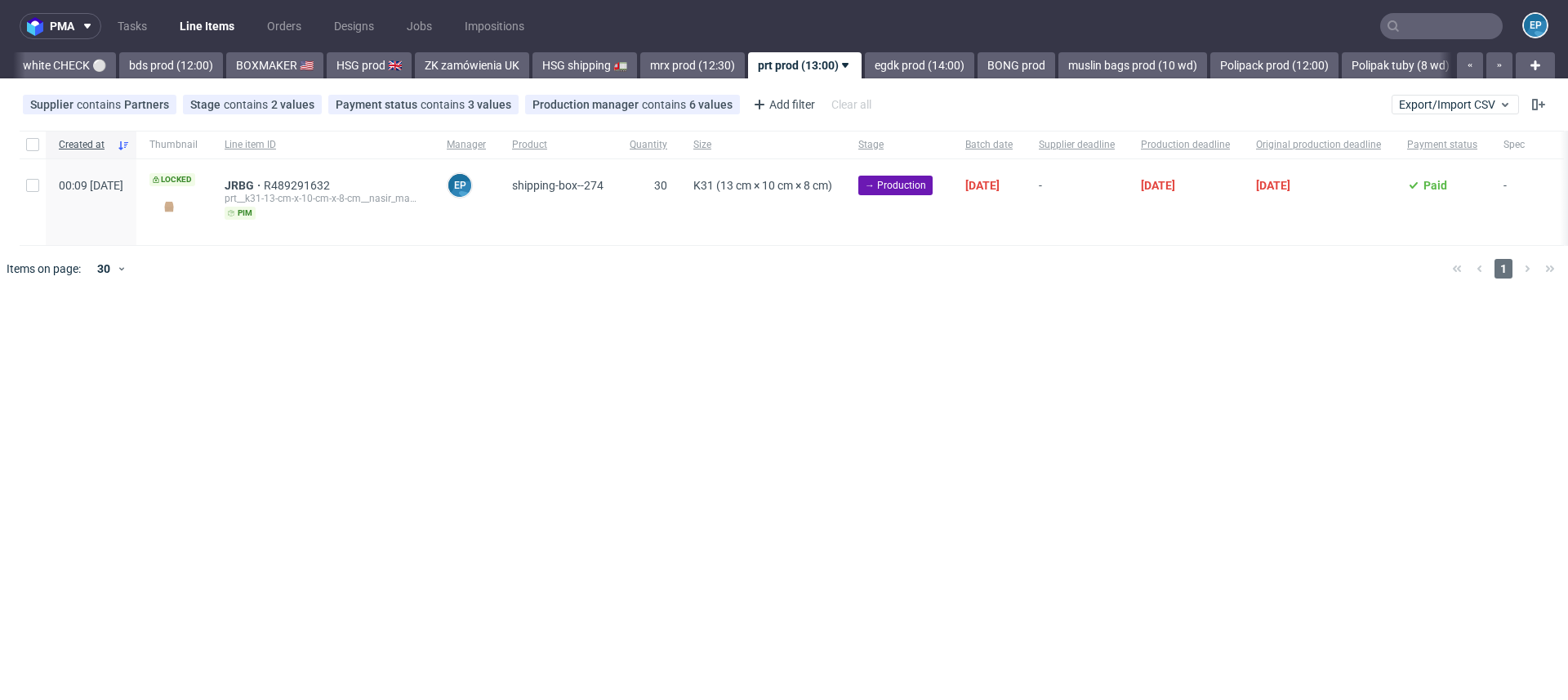
scroll to position [0, 1516]
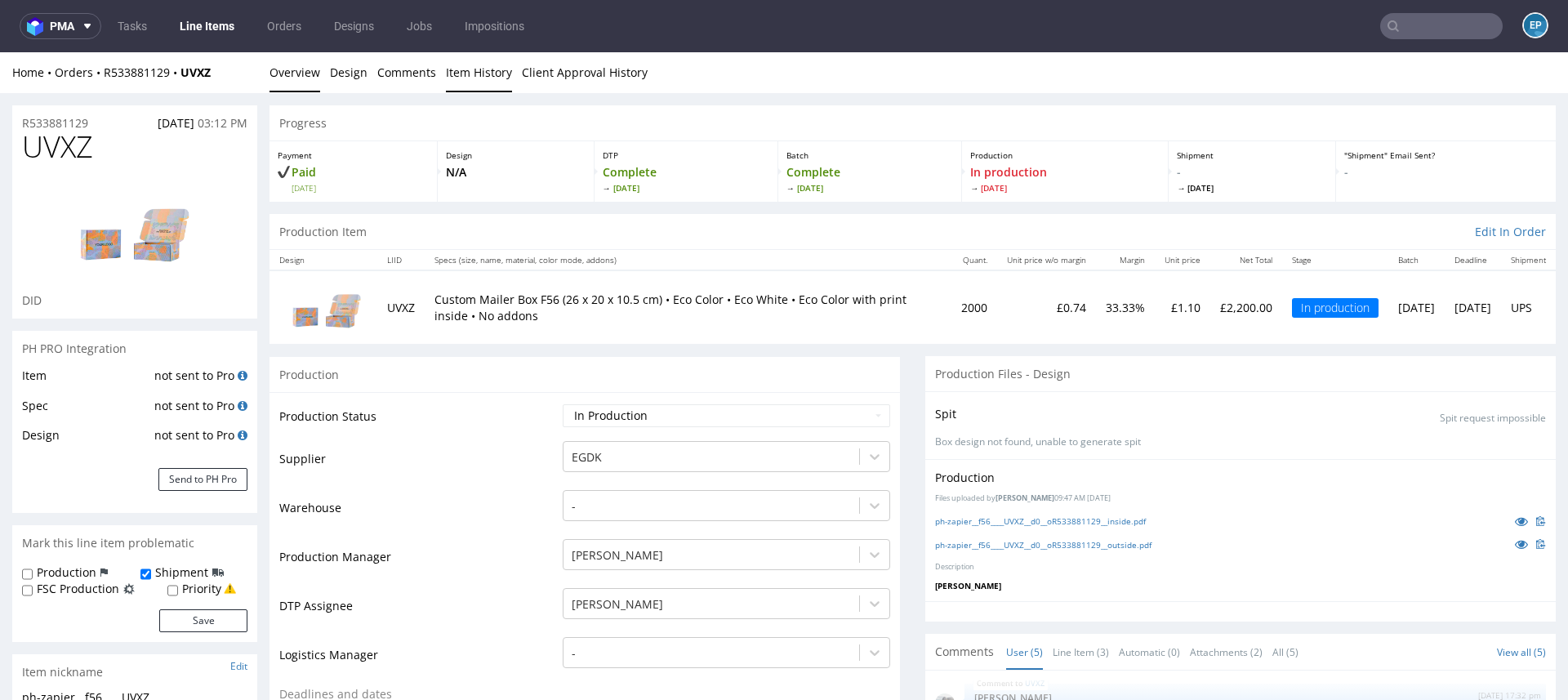
click at [476, 83] on link "Item History" at bounding box center [478, 72] width 66 height 40
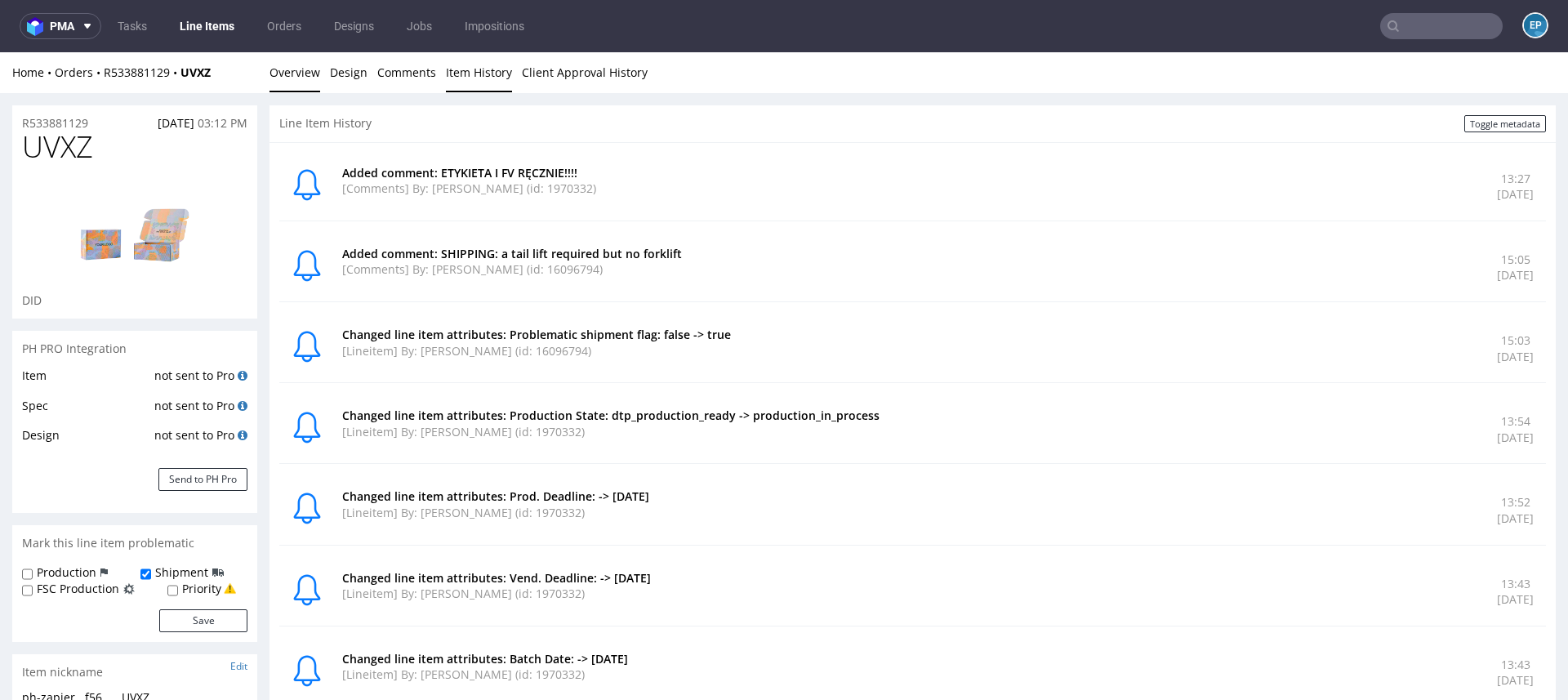
click at [306, 75] on link "Overview" at bounding box center [294, 72] width 50 height 40
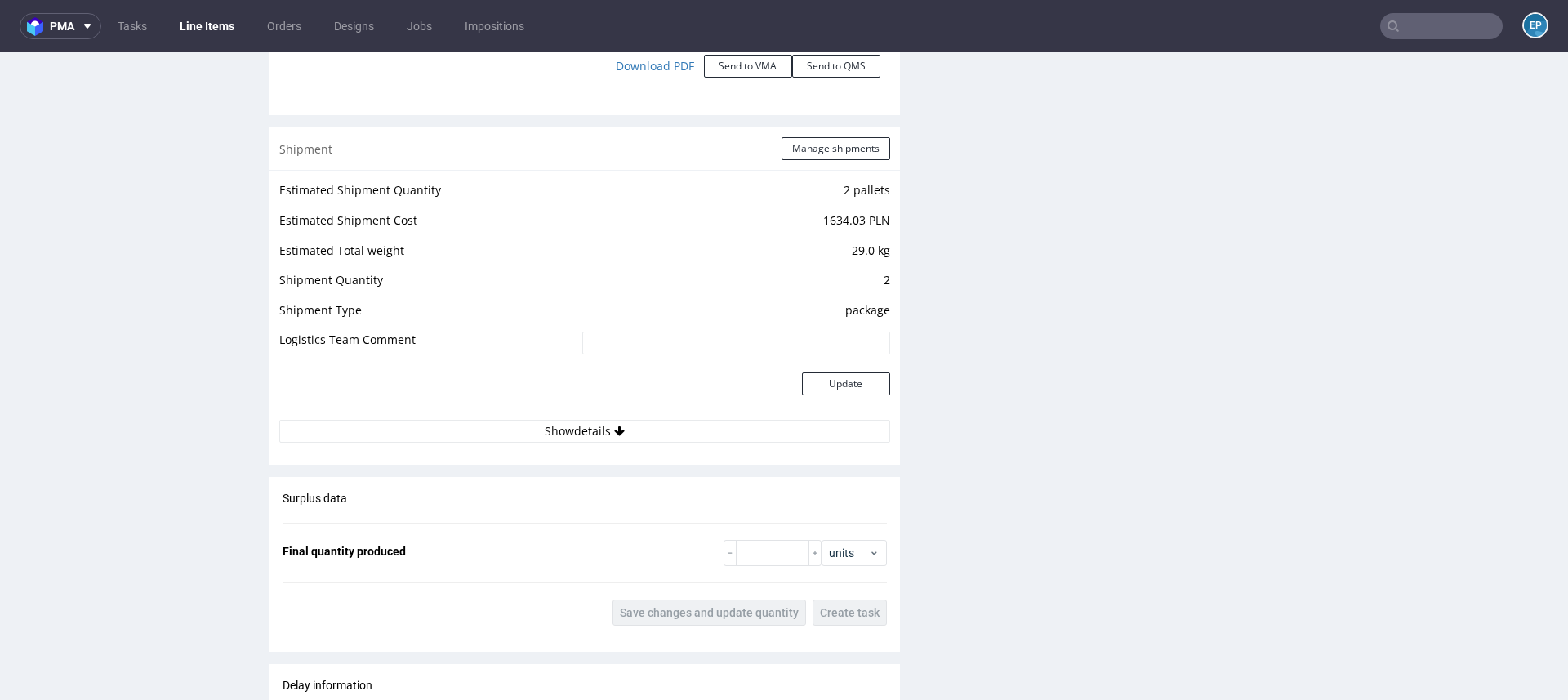
scroll to position [1915, 0]
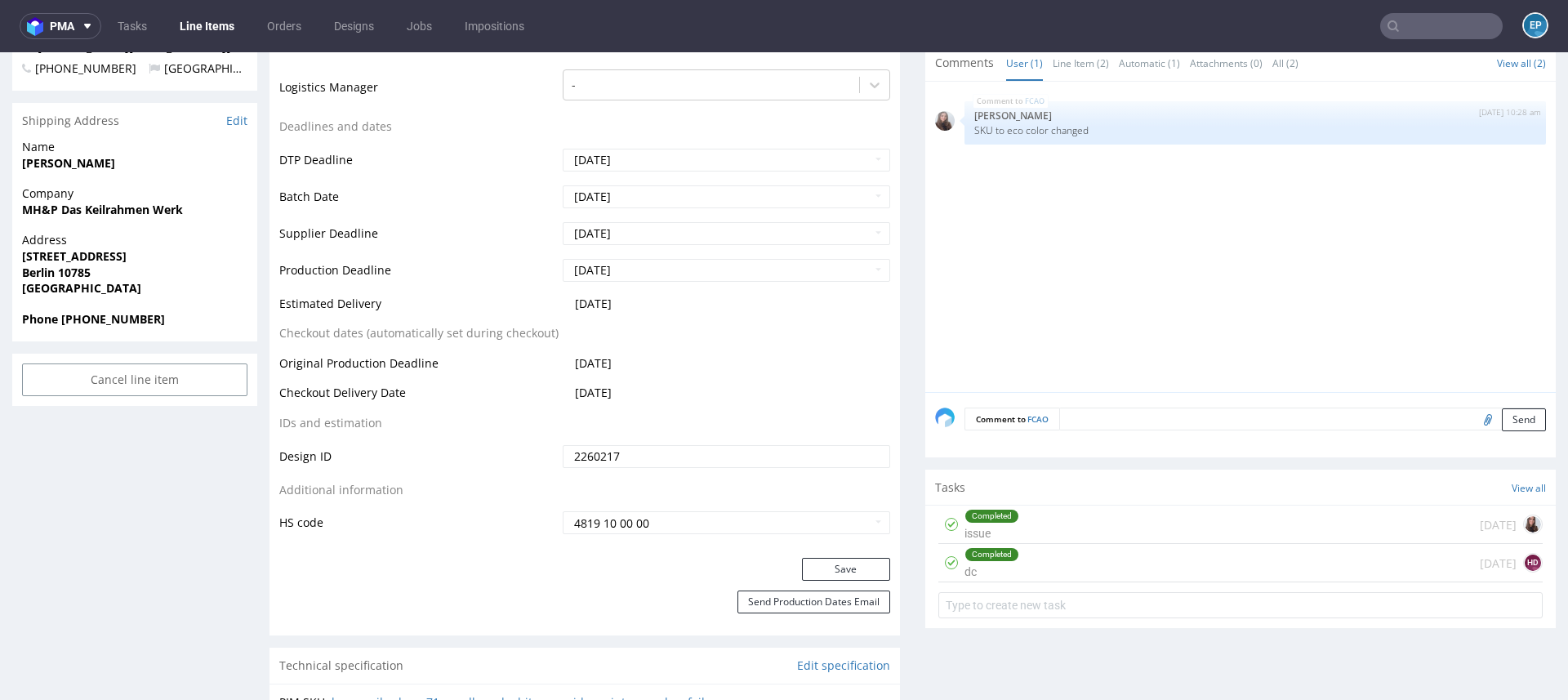
scroll to position [607, 0]
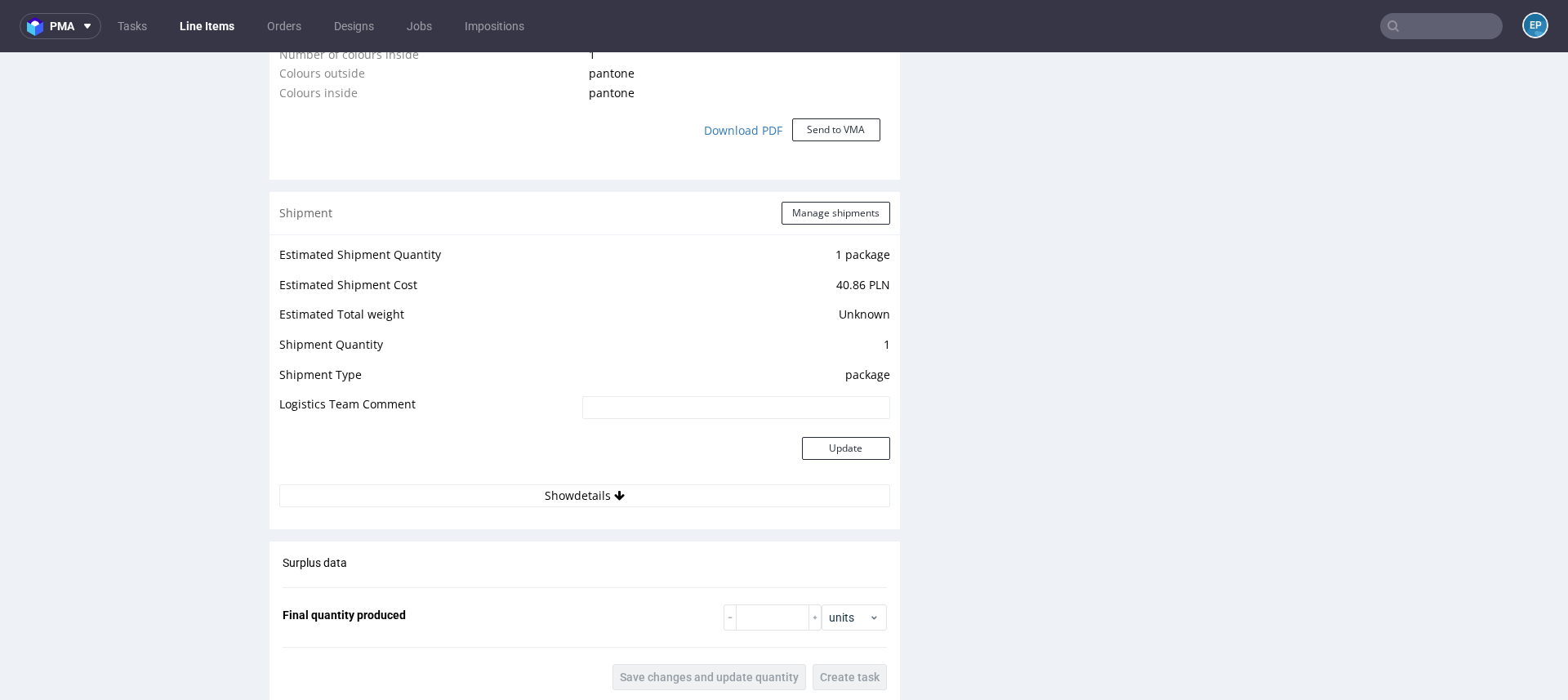
scroll to position [1822, 0]
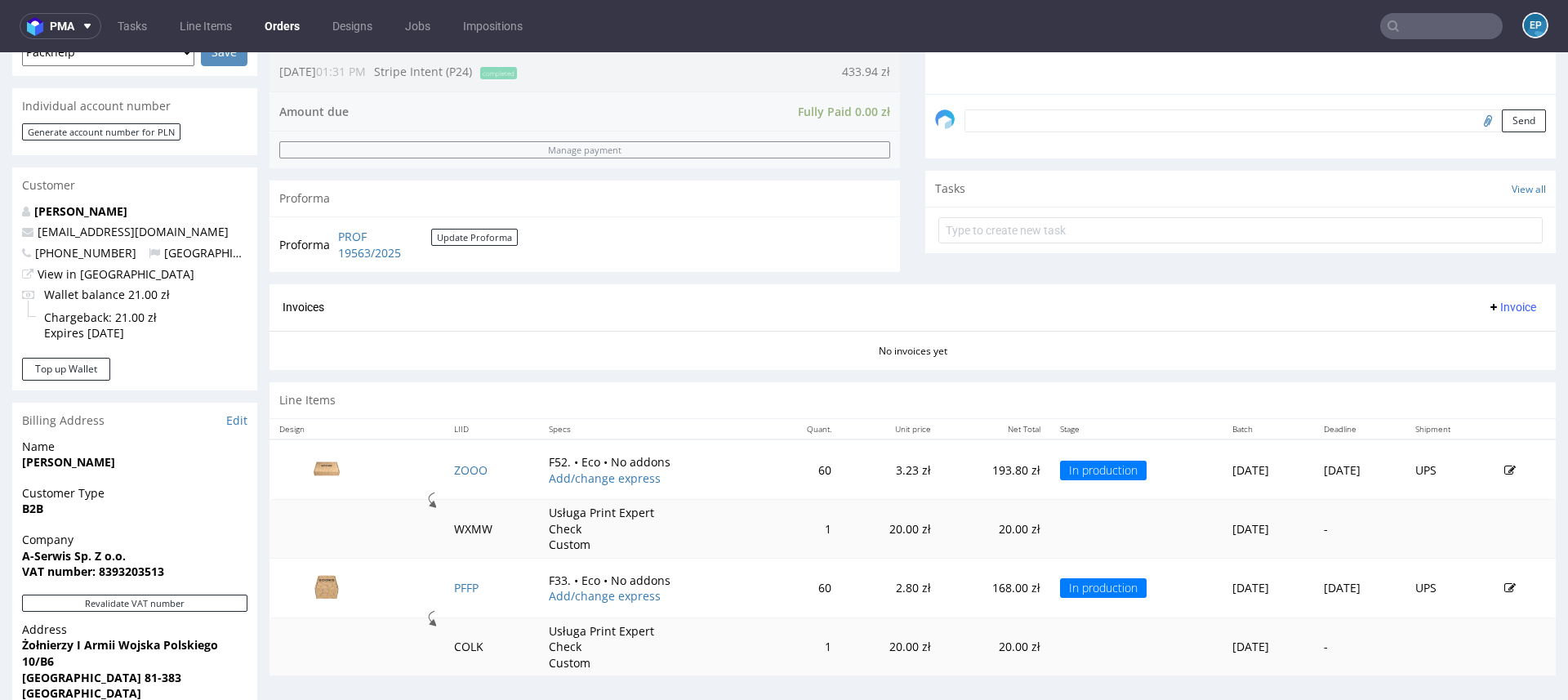
scroll to position [741, 0]
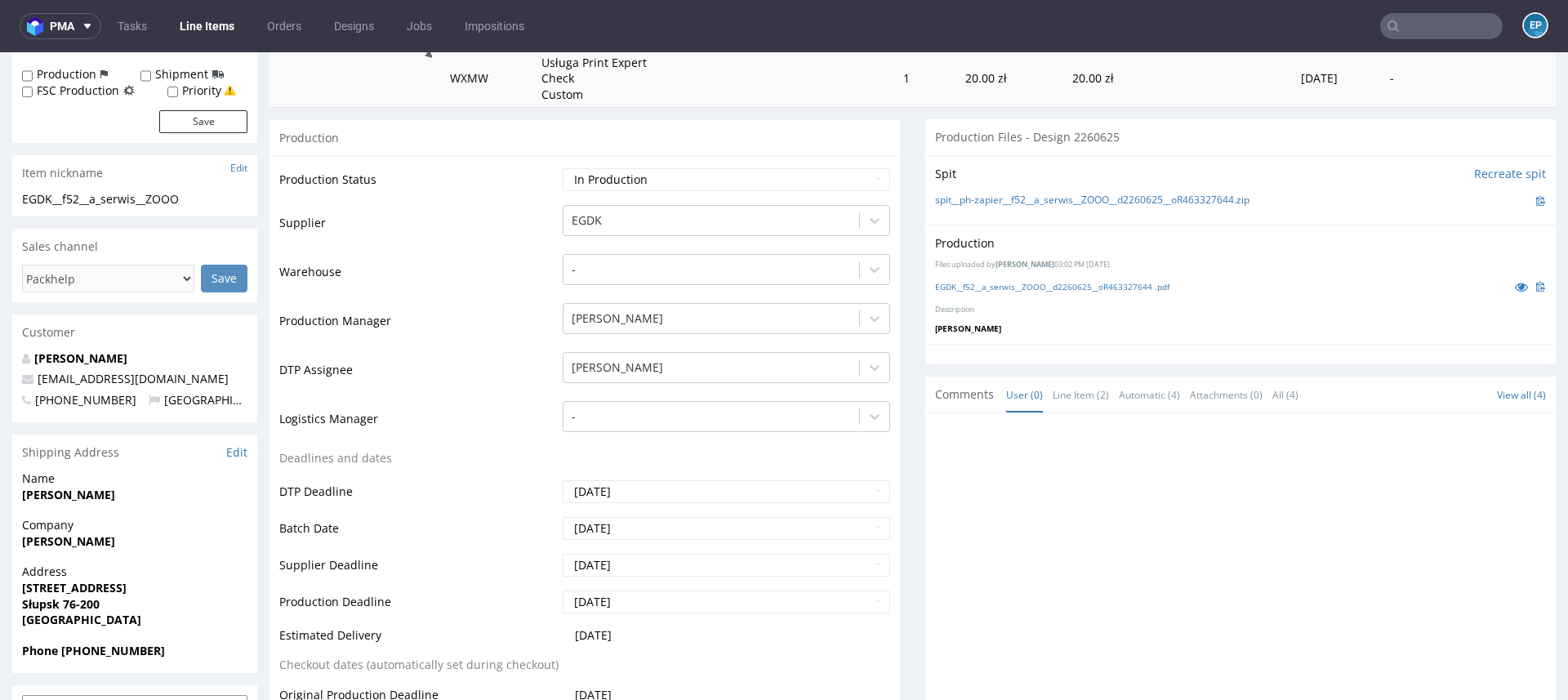
scroll to position [298, 0]
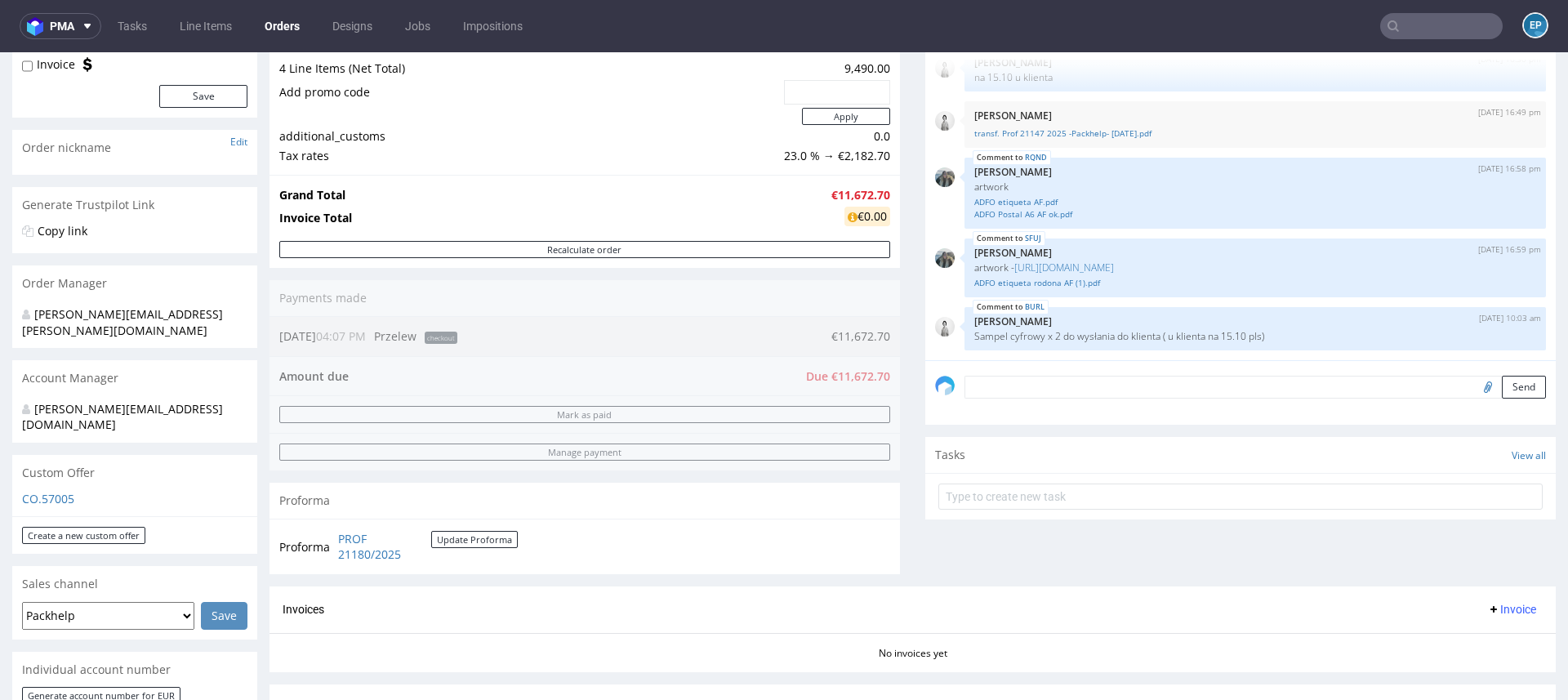
scroll to position [991, 0]
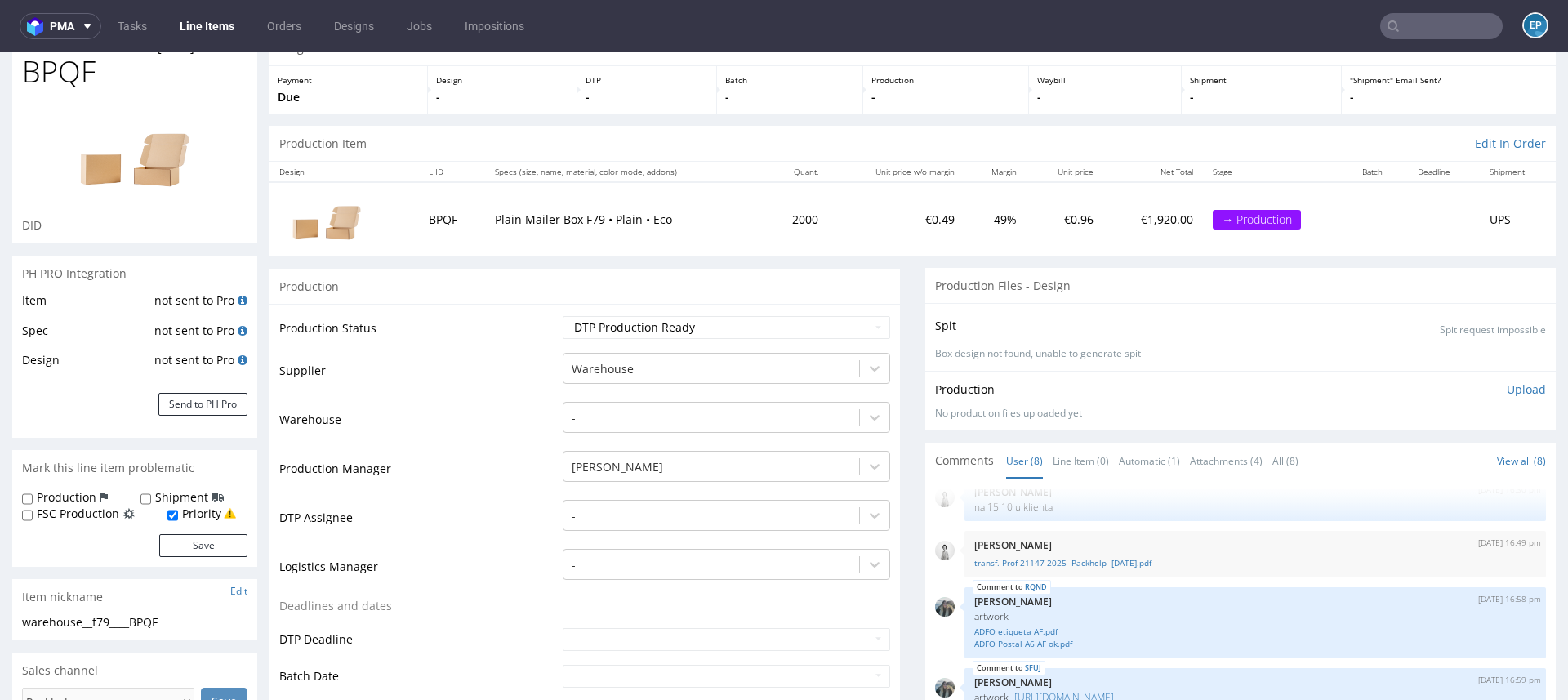
scroll to position [79, 0]
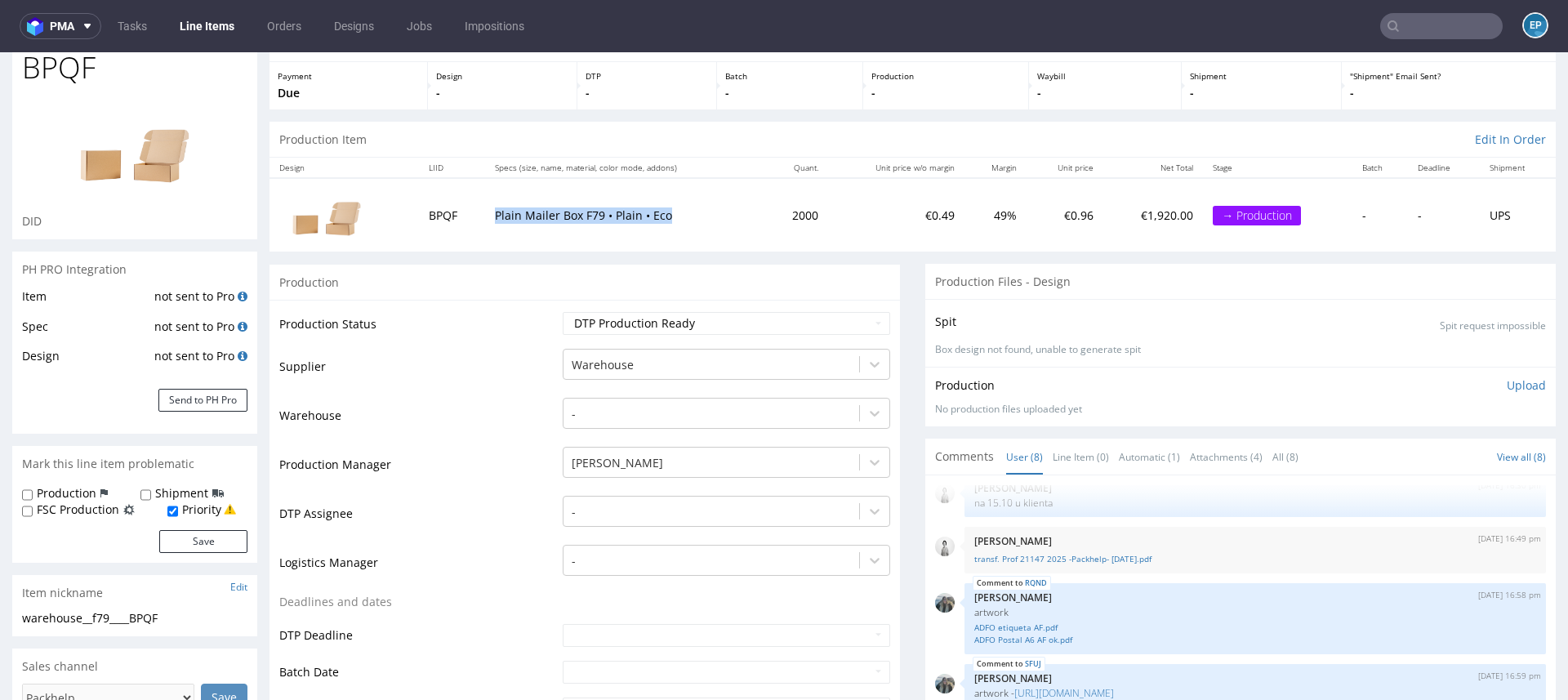
drag, startPoint x: 484, startPoint y: 212, endPoint x: 661, endPoint y: 221, distance: 177.2
click at [662, 221] on td "Plain Mailer Box F79 • Plain • Eco" at bounding box center [624, 214] width 279 height 73
copy p "Plain Mailer Box F79 • Plain • Eco"
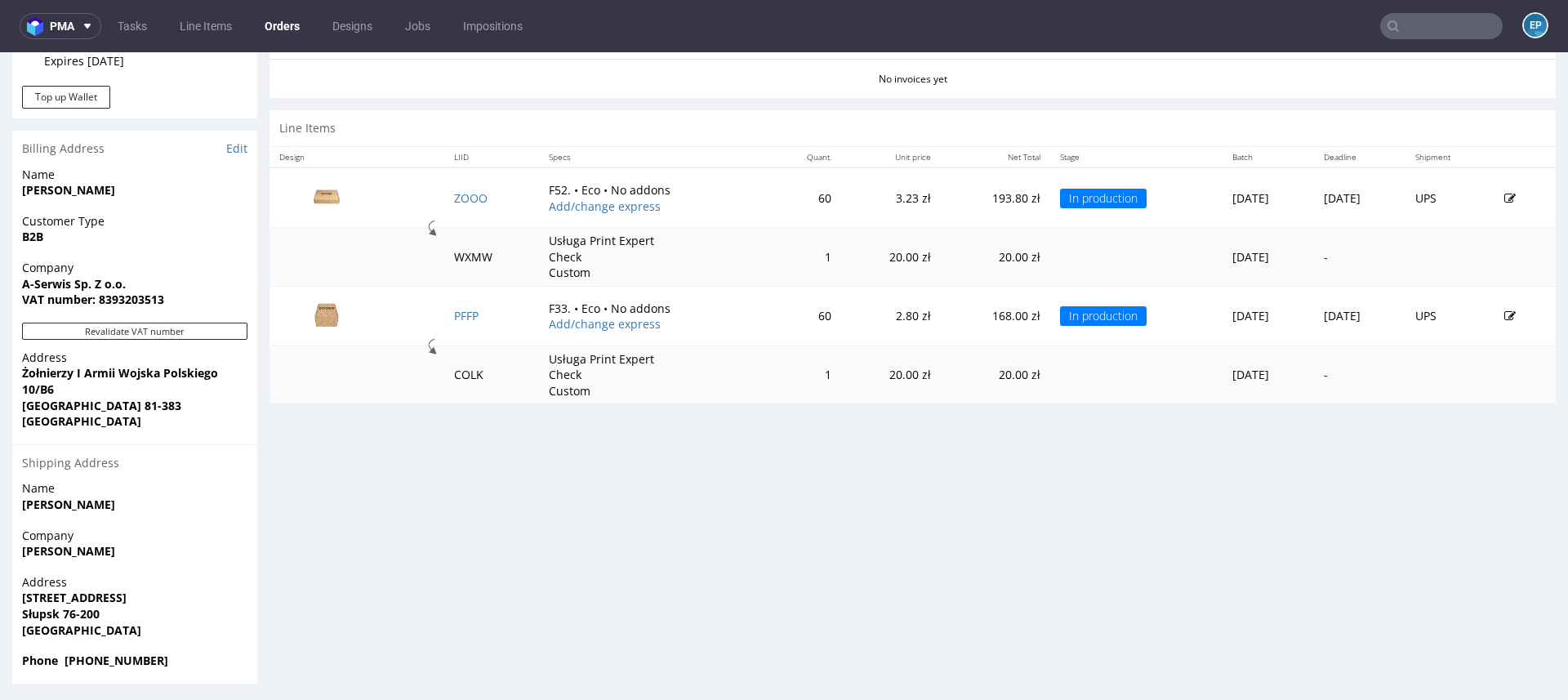
scroll to position [741, 0]
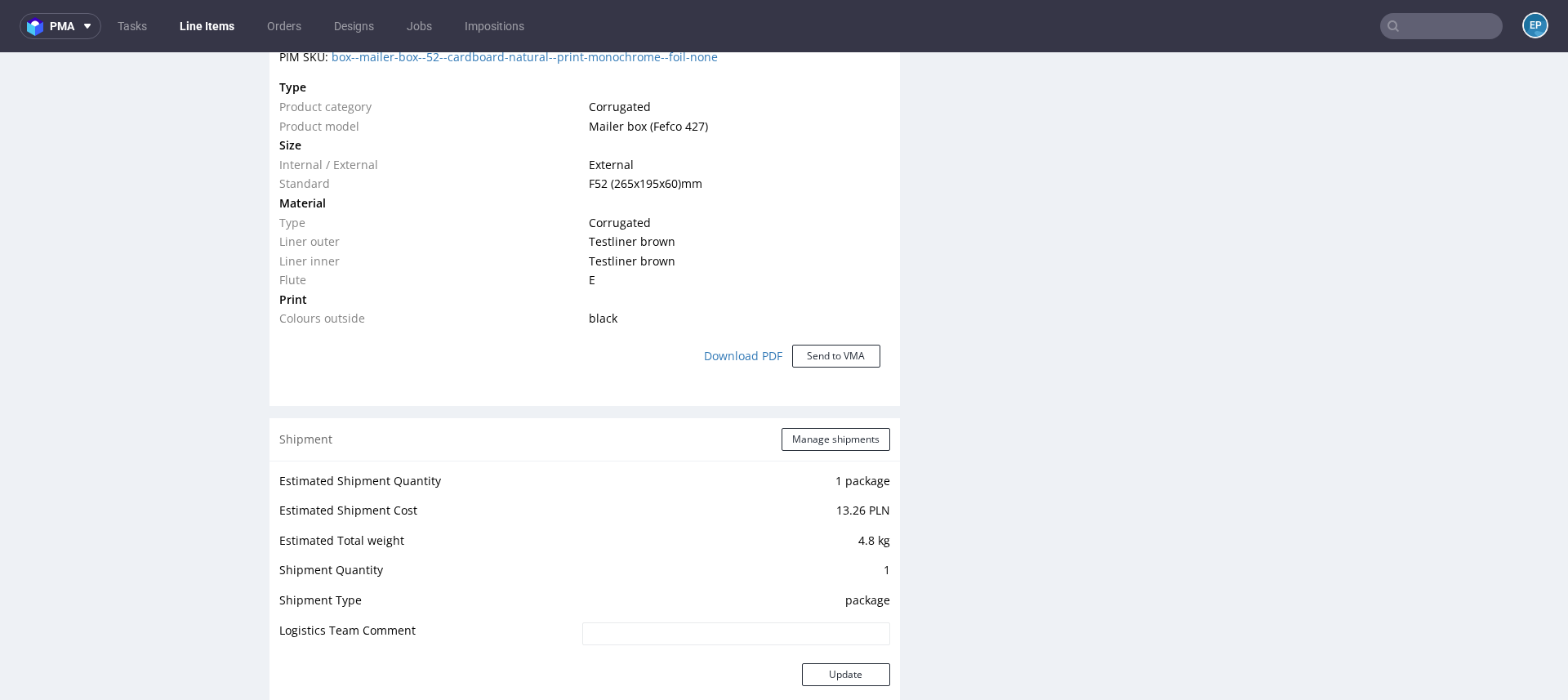
scroll to position [2384, 0]
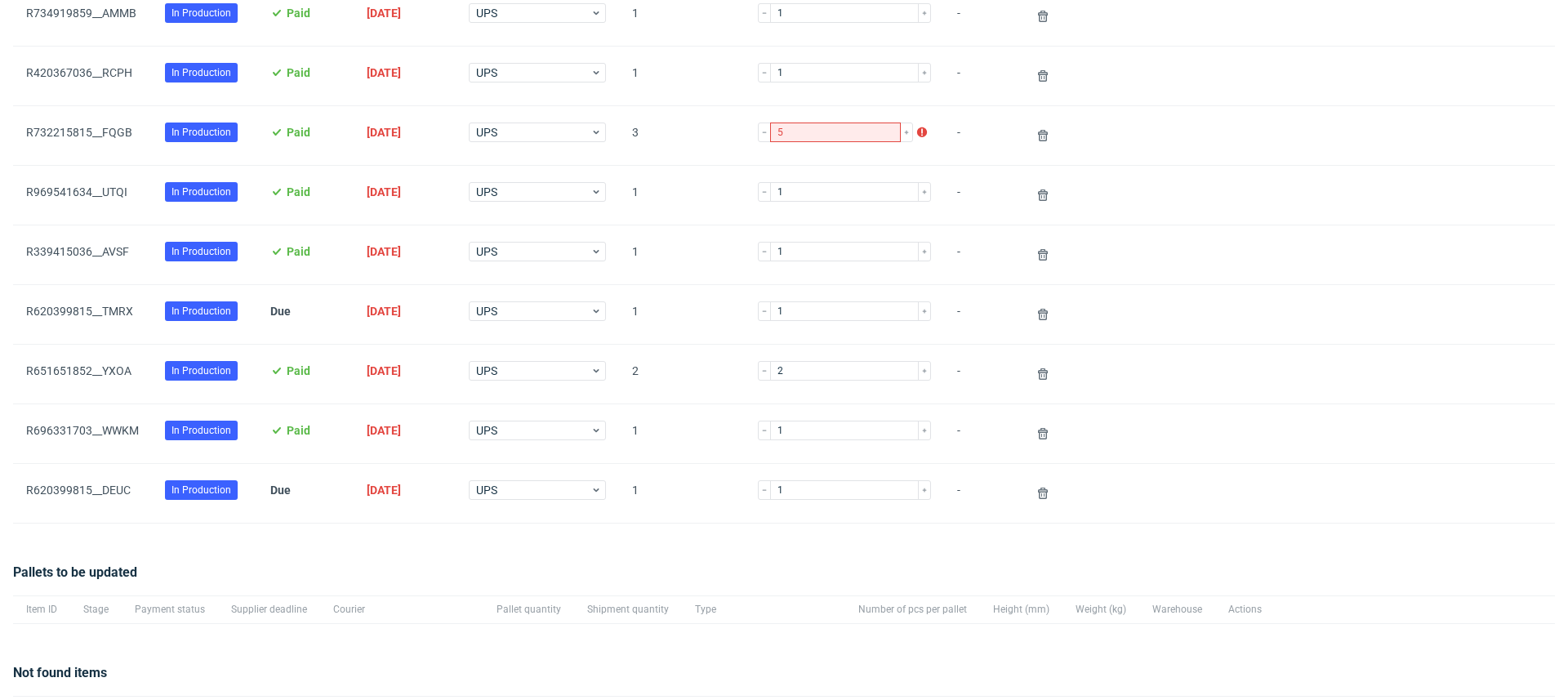
scroll to position [1468, 0]
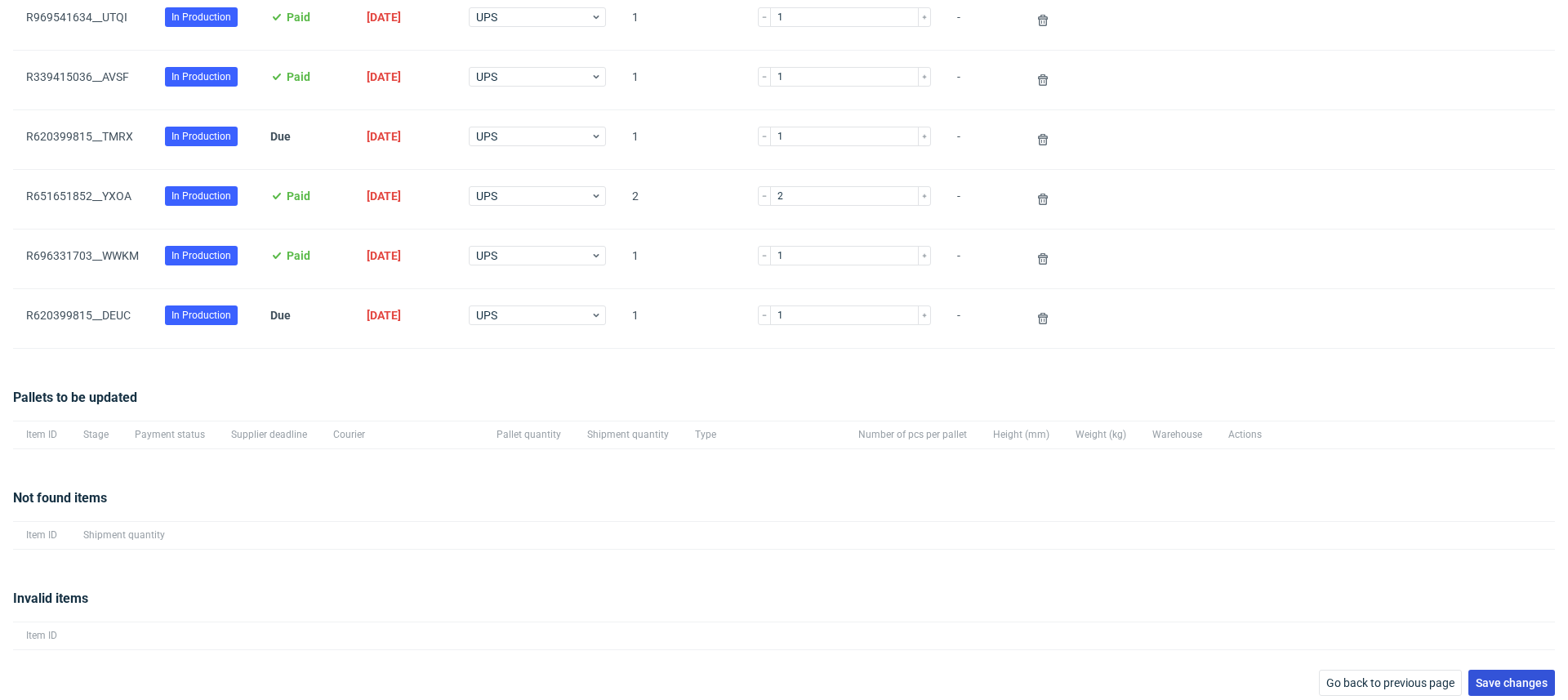
click at [1487, 676] on span "Save changes" at bounding box center [1511, 682] width 72 height 12
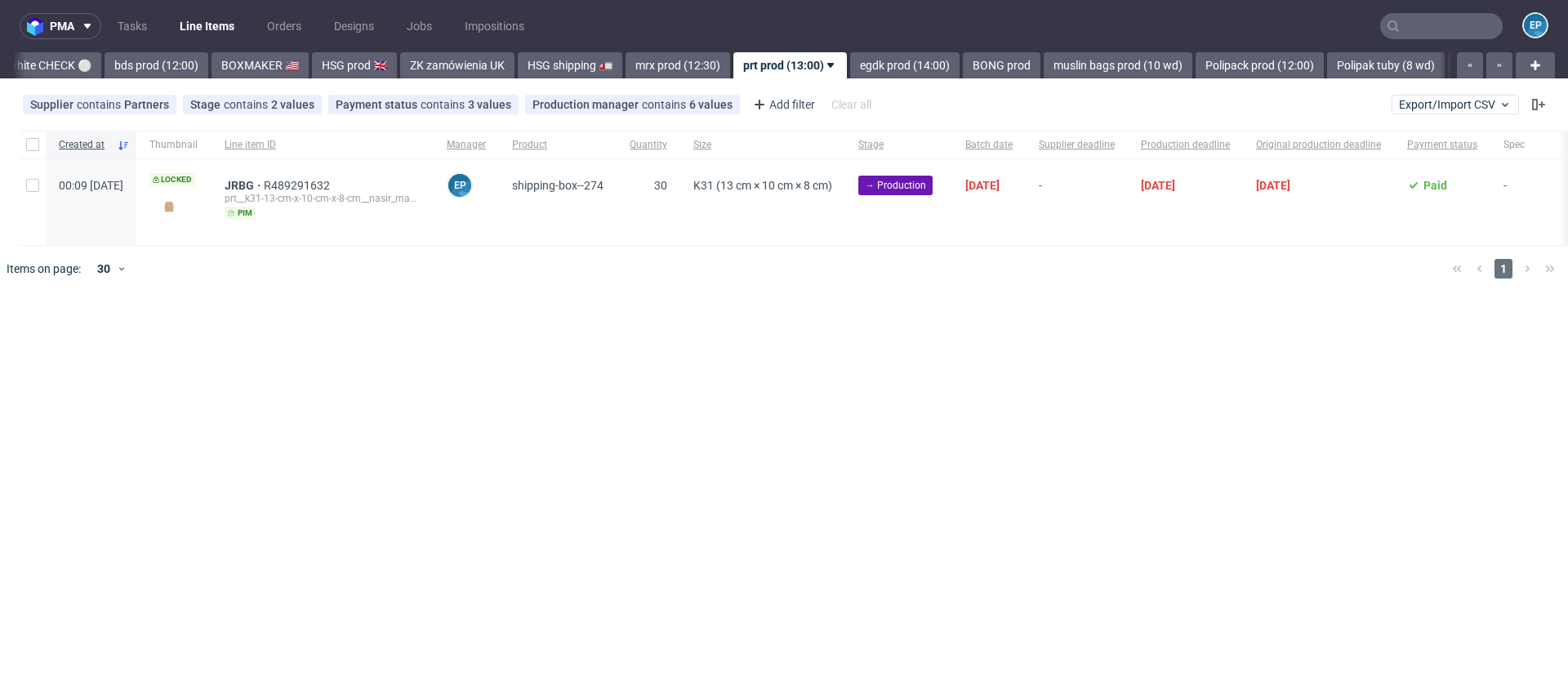
scroll to position [0, 1516]
click at [1407, 28] on input "text" at bounding box center [1441, 26] width 122 height 26
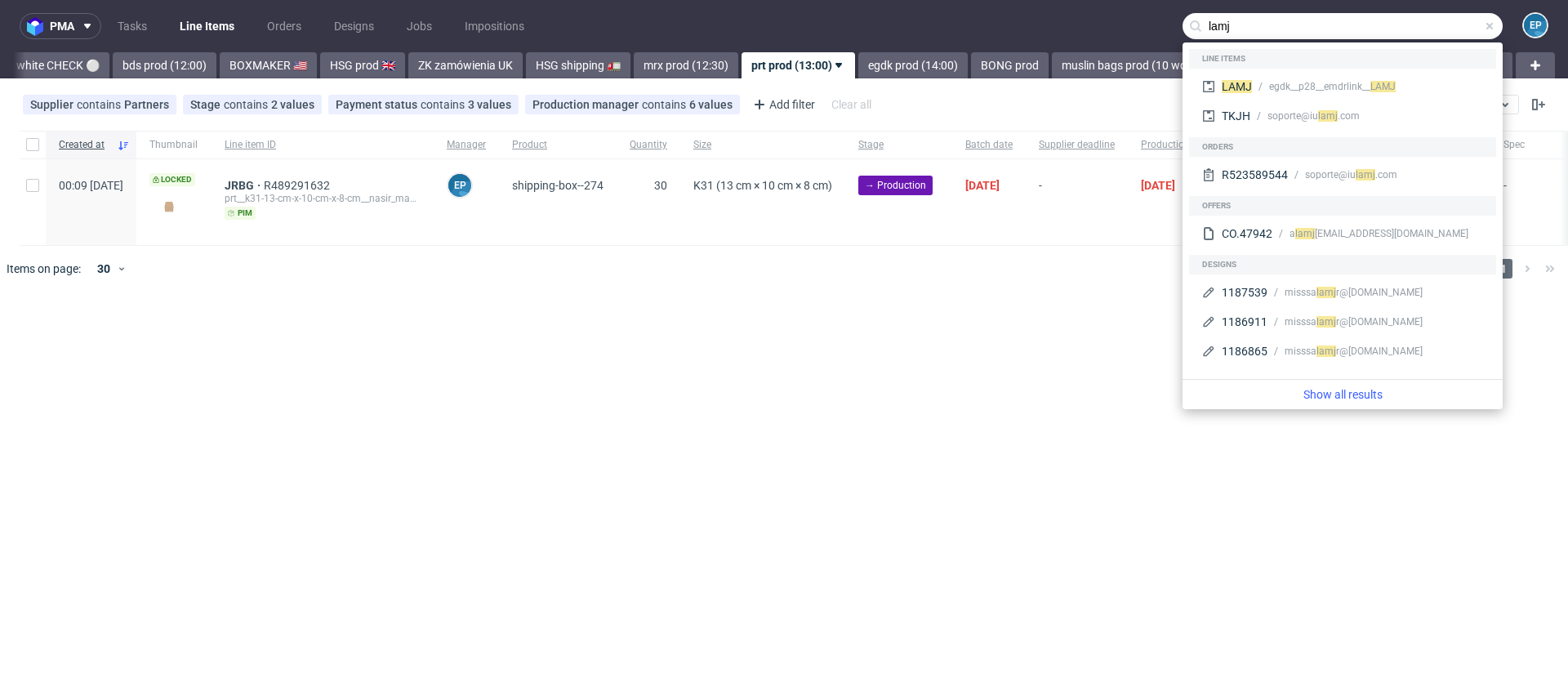
type input "lamj"
click at [1303, 78] on div "LAMJ egdk__p28__emdrlink__ LAMJ" at bounding box center [1342, 87] width 294 height 30
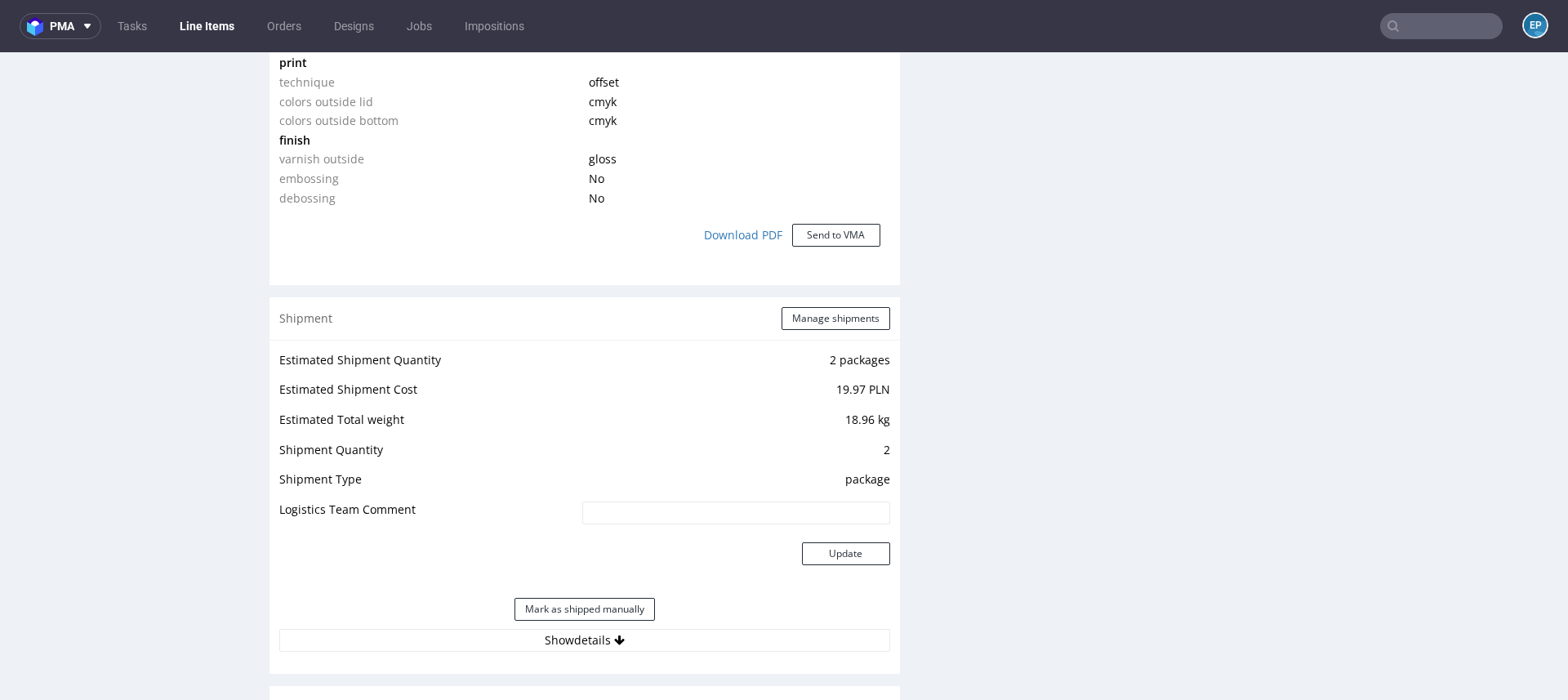
scroll to position [1526, 0]
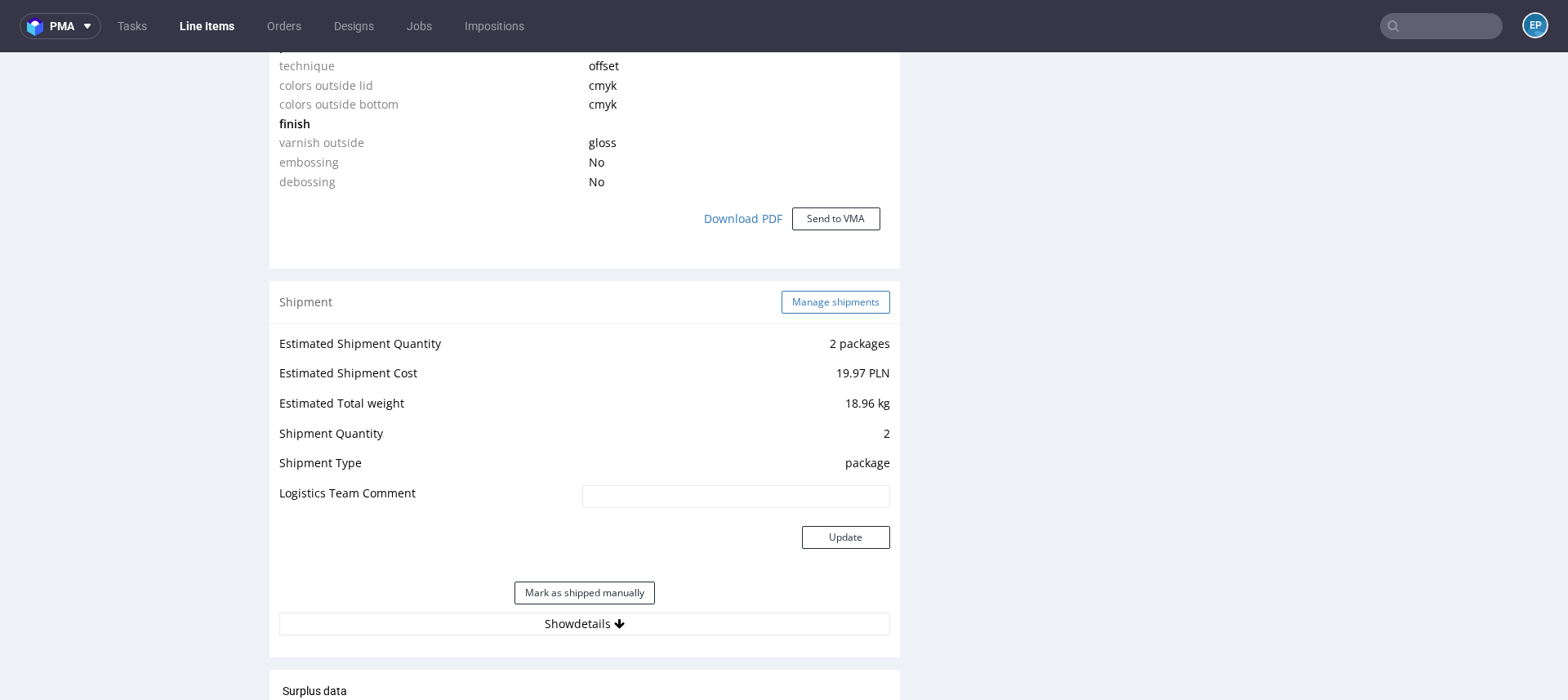
click at [818, 288] on div "Shipment Manage shipments" at bounding box center [584, 302] width 630 height 42
click at [818, 297] on button "Manage shipments" at bounding box center [835, 302] width 108 height 23
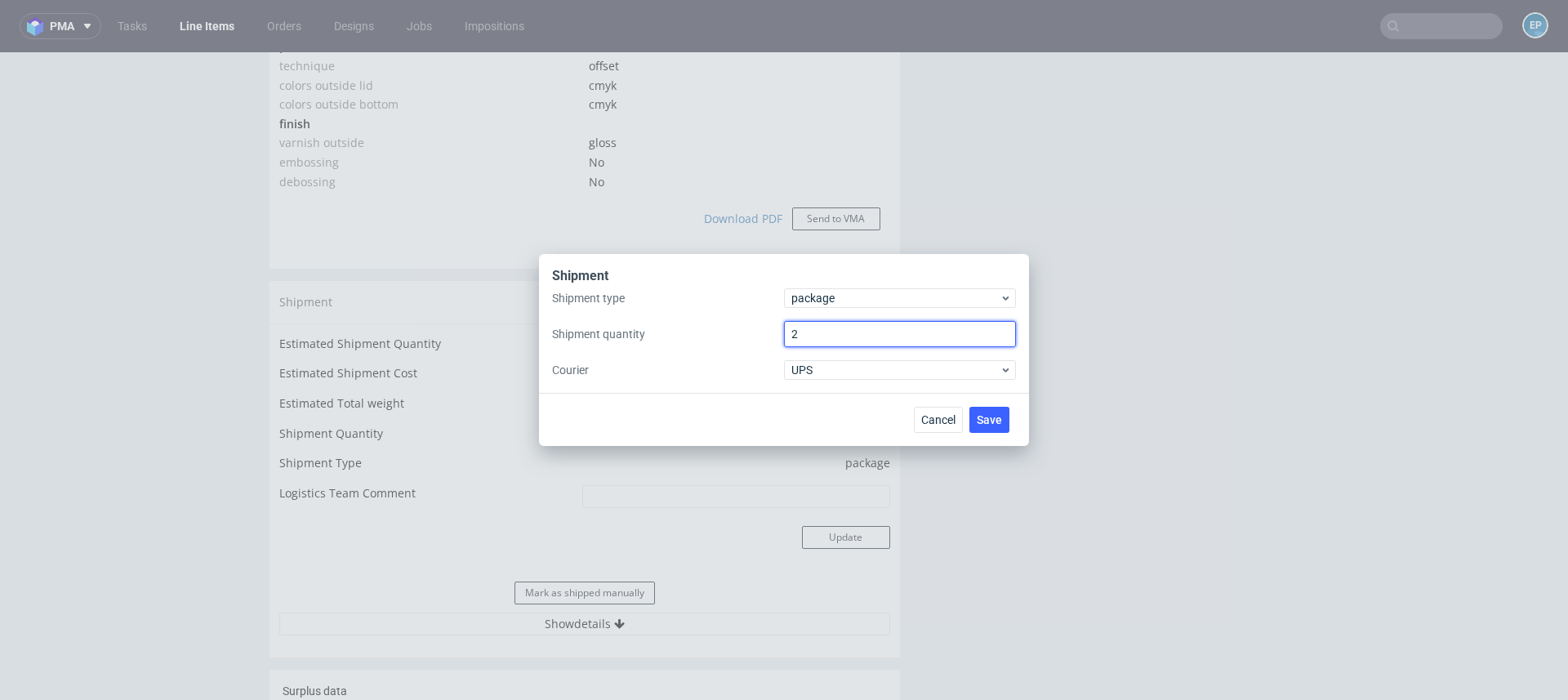
click at [817, 334] on input "2" at bounding box center [899, 333] width 232 height 26
type input "1"
click at [978, 419] on span "Save" at bounding box center [989, 420] width 26 height 12
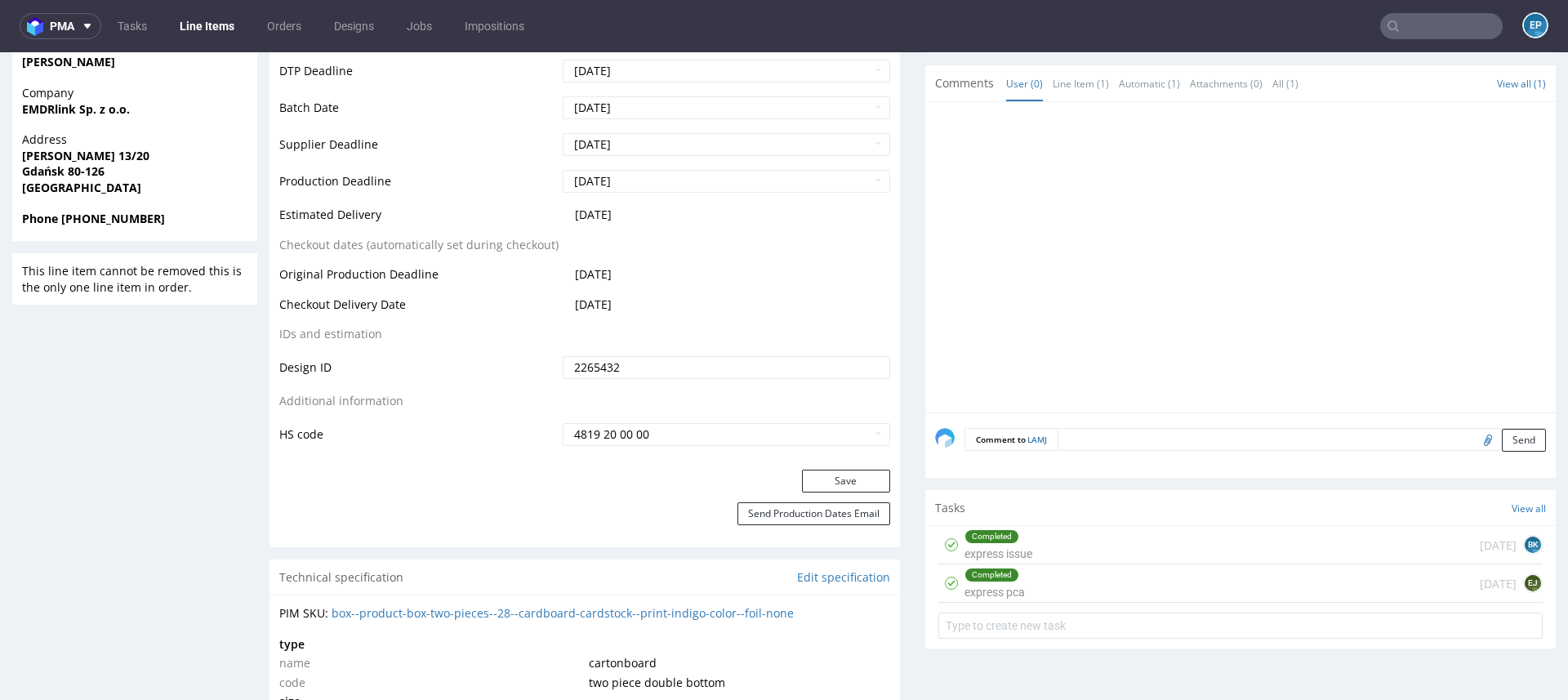
scroll to position [747, 0]
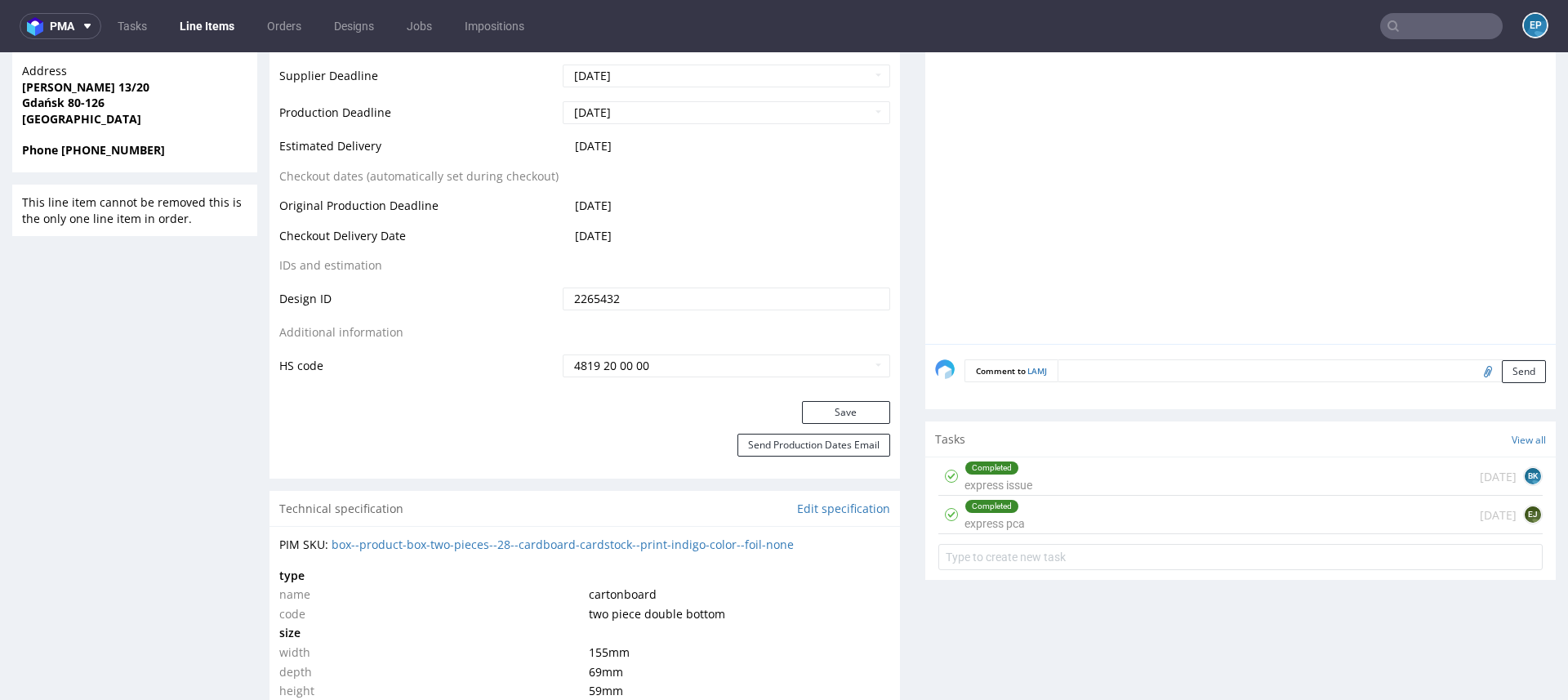
click at [186, 28] on link "Line Items" at bounding box center [206, 26] width 74 height 26
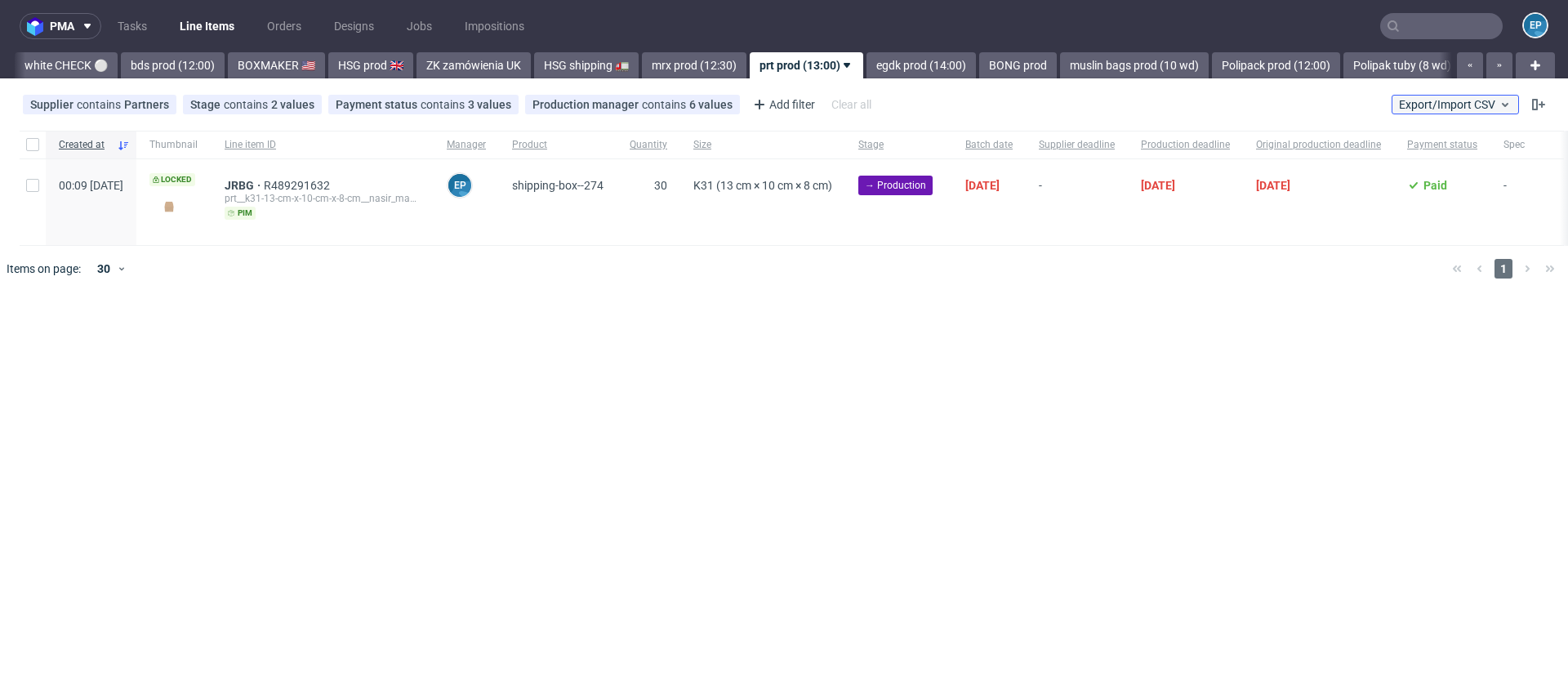
click at [1445, 103] on span "Export/Import CSV" at bounding box center [1455, 104] width 112 height 13
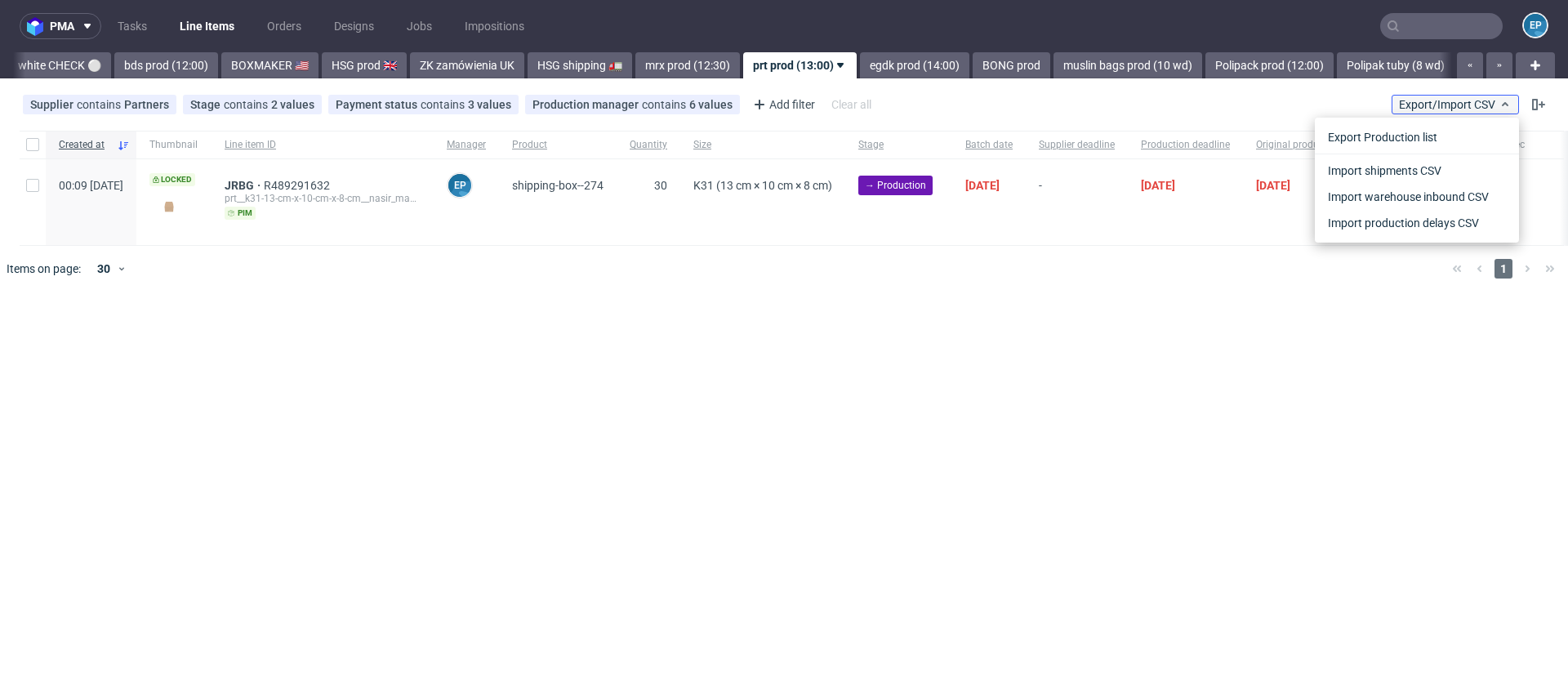
scroll to position [0, 1516]
click at [1412, 172] on link "Import shipments CSV" at bounding box center [1417, 171] width 191 height 26
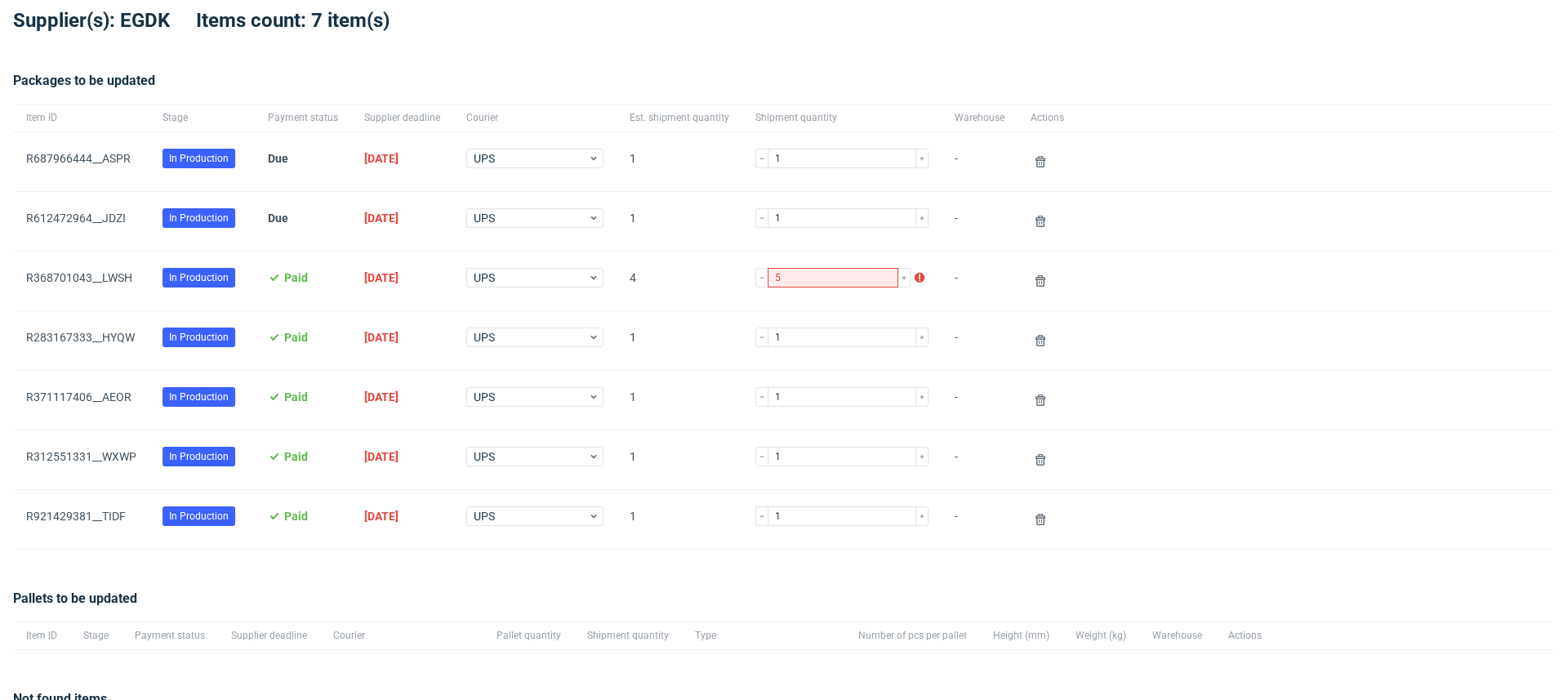
scroll to position [167, 0]
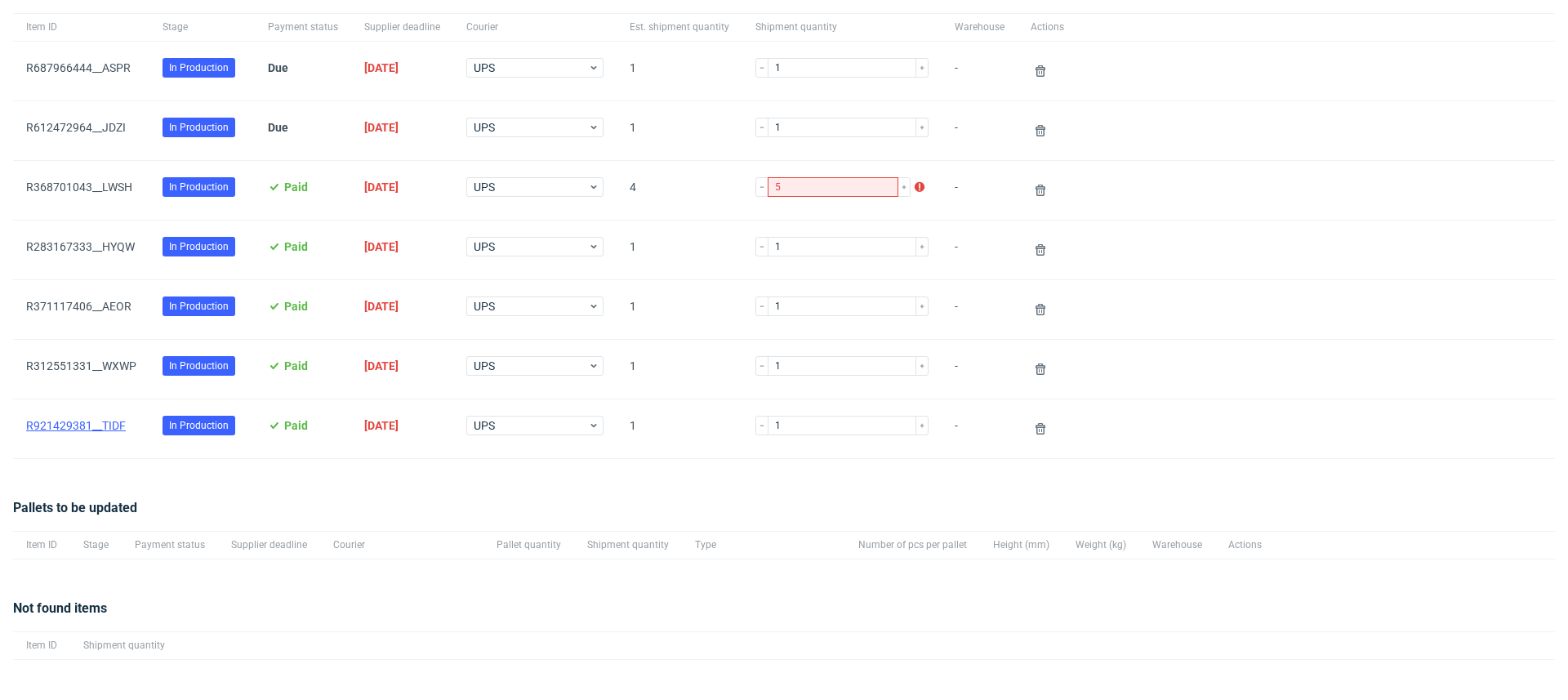
click at [118, 422] on link "R921429381__TIDF" at bounding box center [75, 425] width 100 height 13
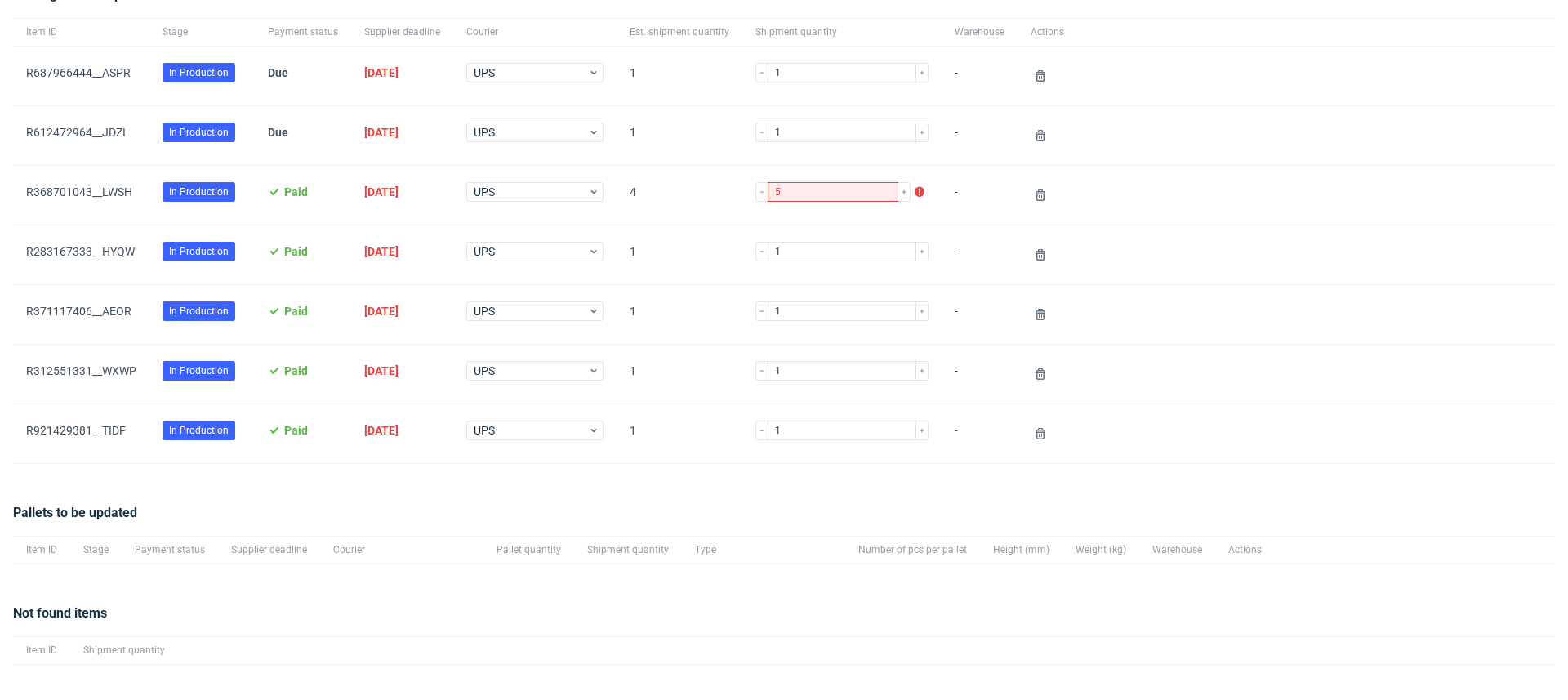
scroll to position [282, 0]
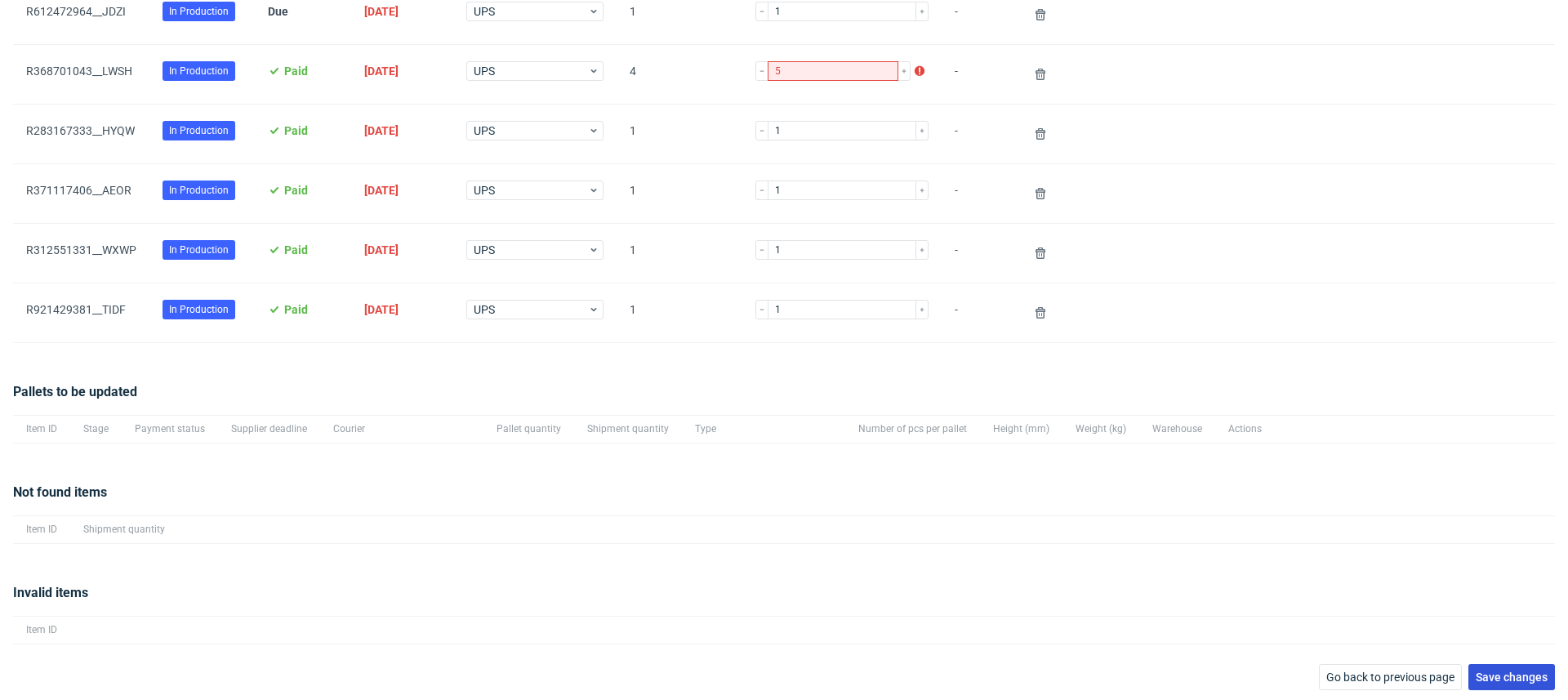
click at [1495, 672] on span "Save changes" at bounding box center [1511, 677] width 72 height 12
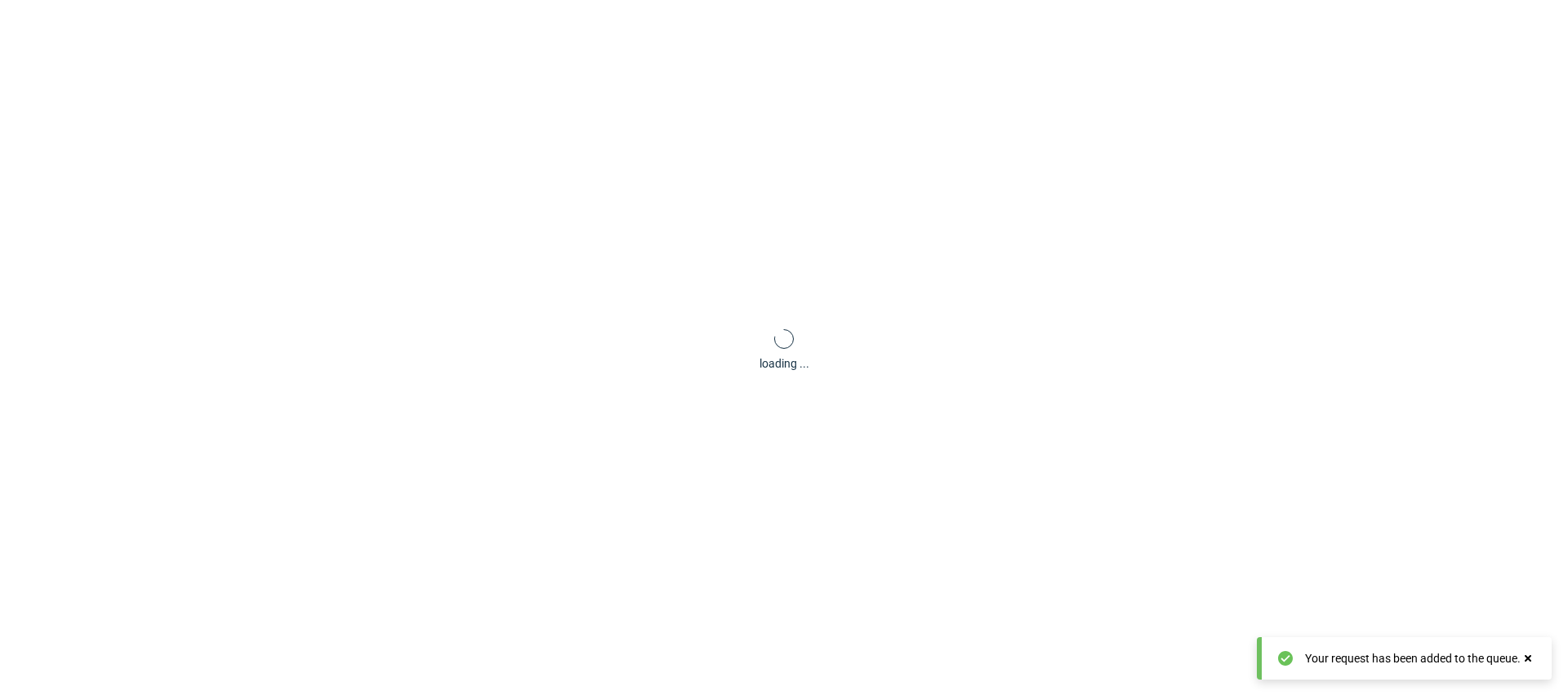
scroll to position [78, 0]
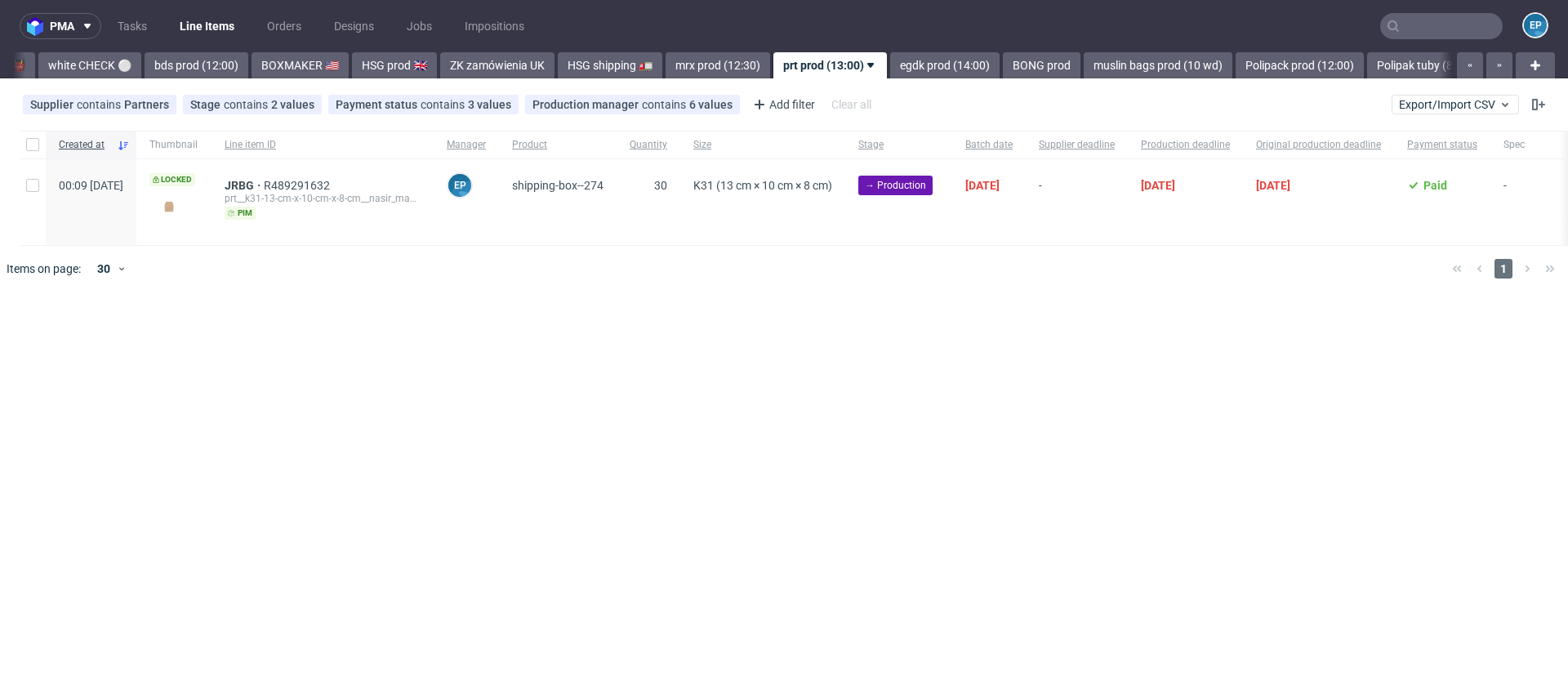
scroll to position [0, 1516]
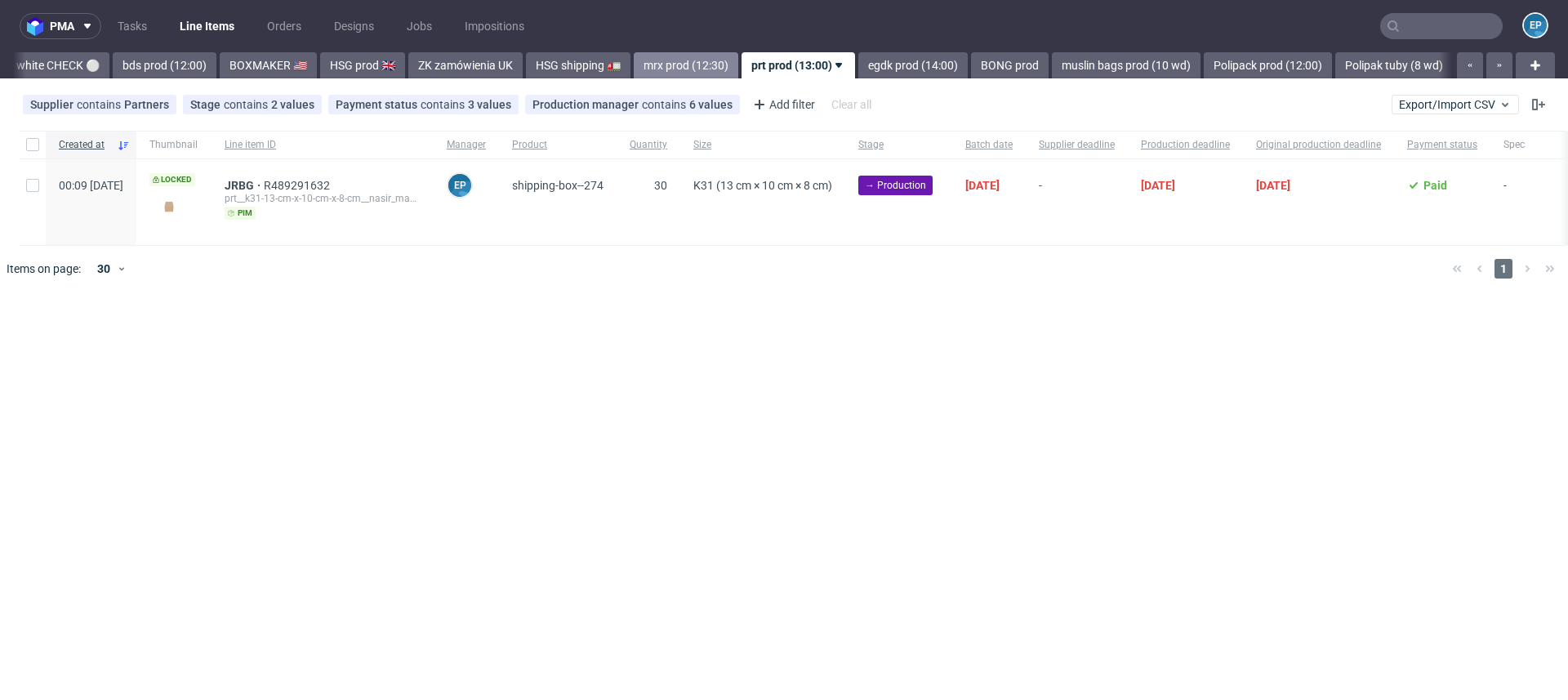
click at [633, 58] on link "mrx prod (12:30)" at bounding box center [685, 65] width 105 height 26
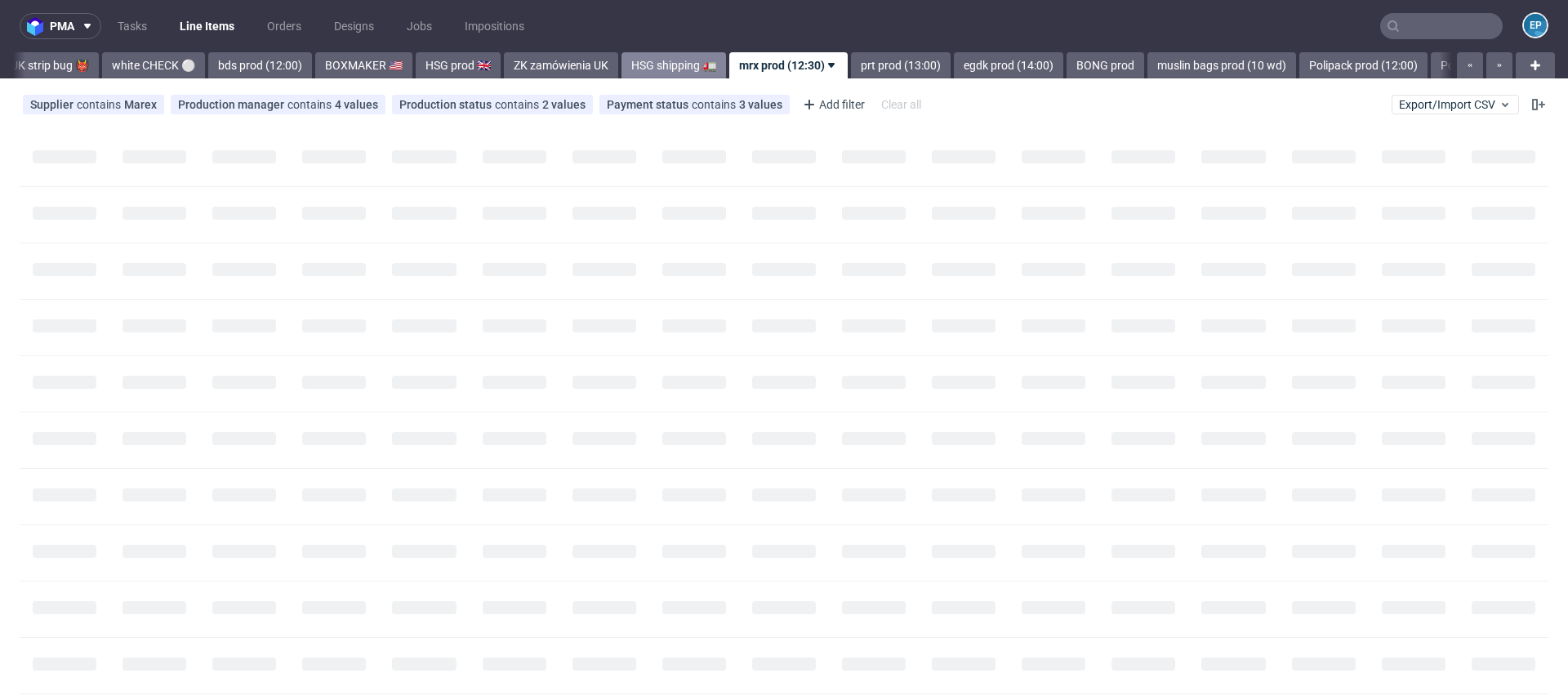
scroll to position [0, 1419]
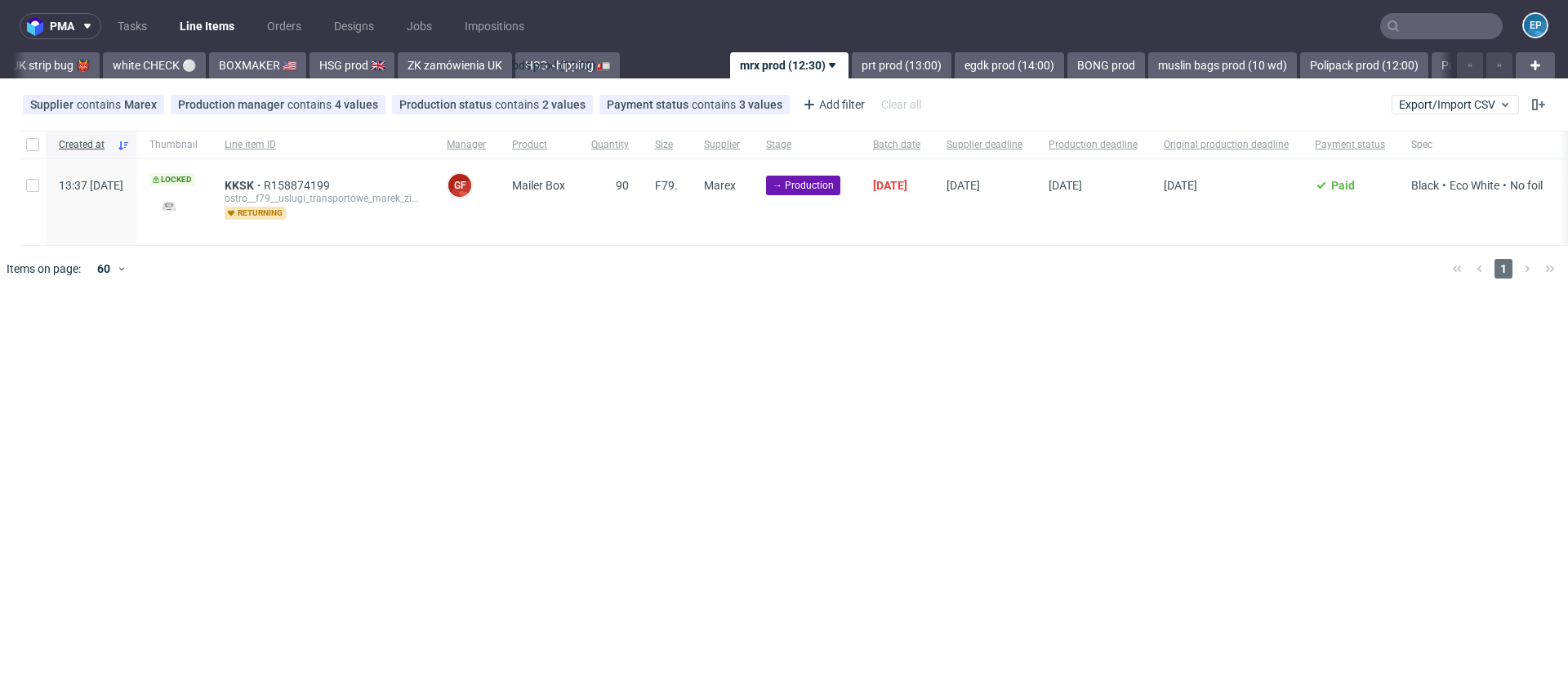
drag, startPoint x: 198, startPoint y: 67, endPoint x: 585, endPoint y: 63, distance: 387.0
click at [218, 67] on link "BOXMAKER 🇺🇸" at bounding box center [266, 65] width 98 height 26
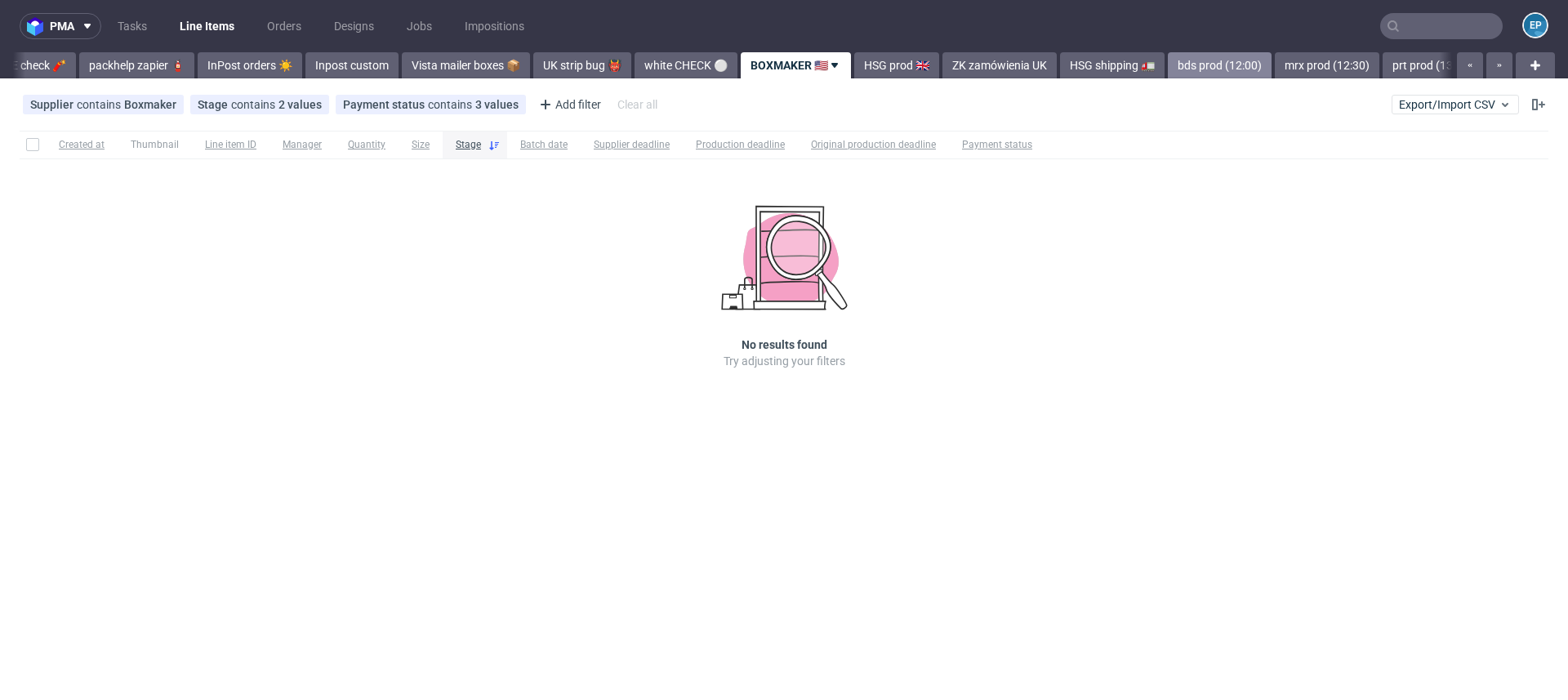
click at [1196, 70] on link "bds prod (12:00)" at bounding box center [1219, 65] width 104 height 26
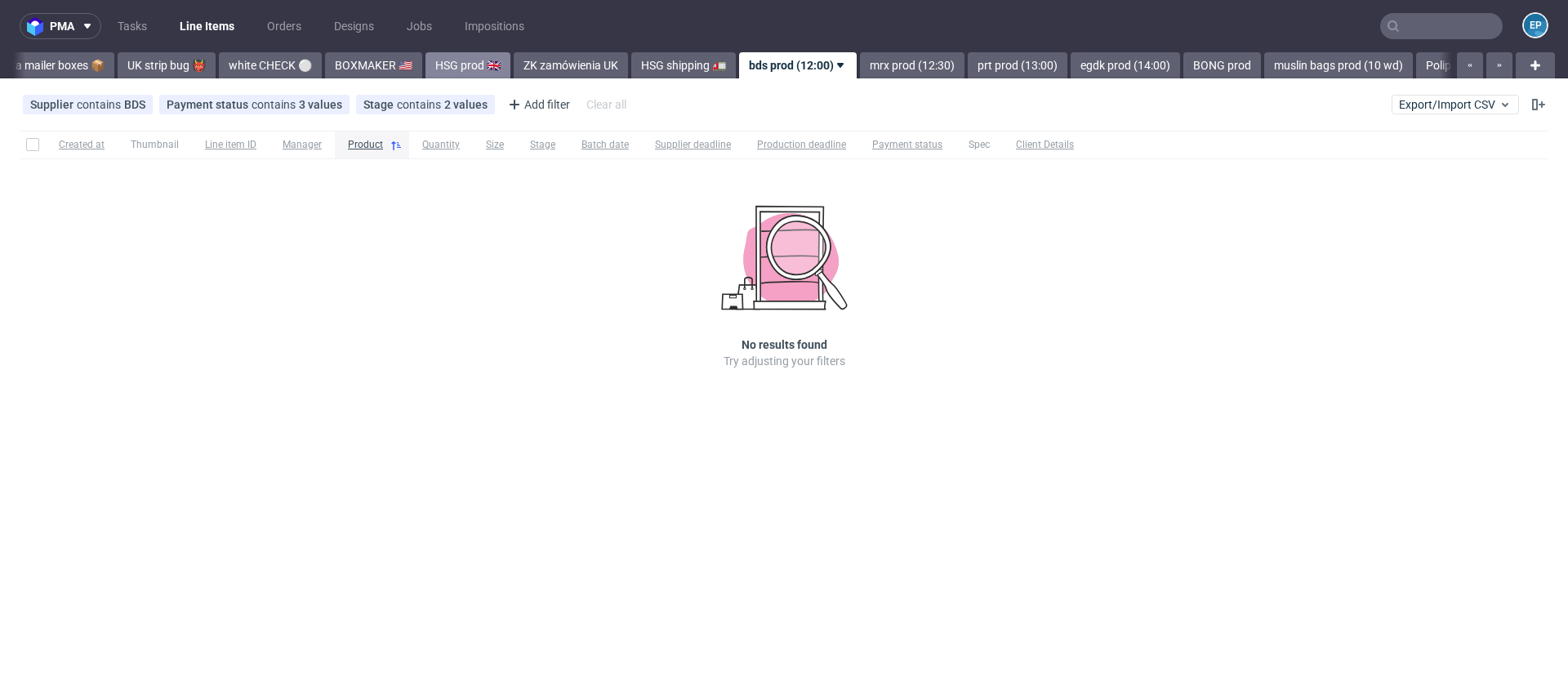
click at [425, 61] on link "HSG prod 🇬🇧" at bounding box center [467, 65] width 85 height 26
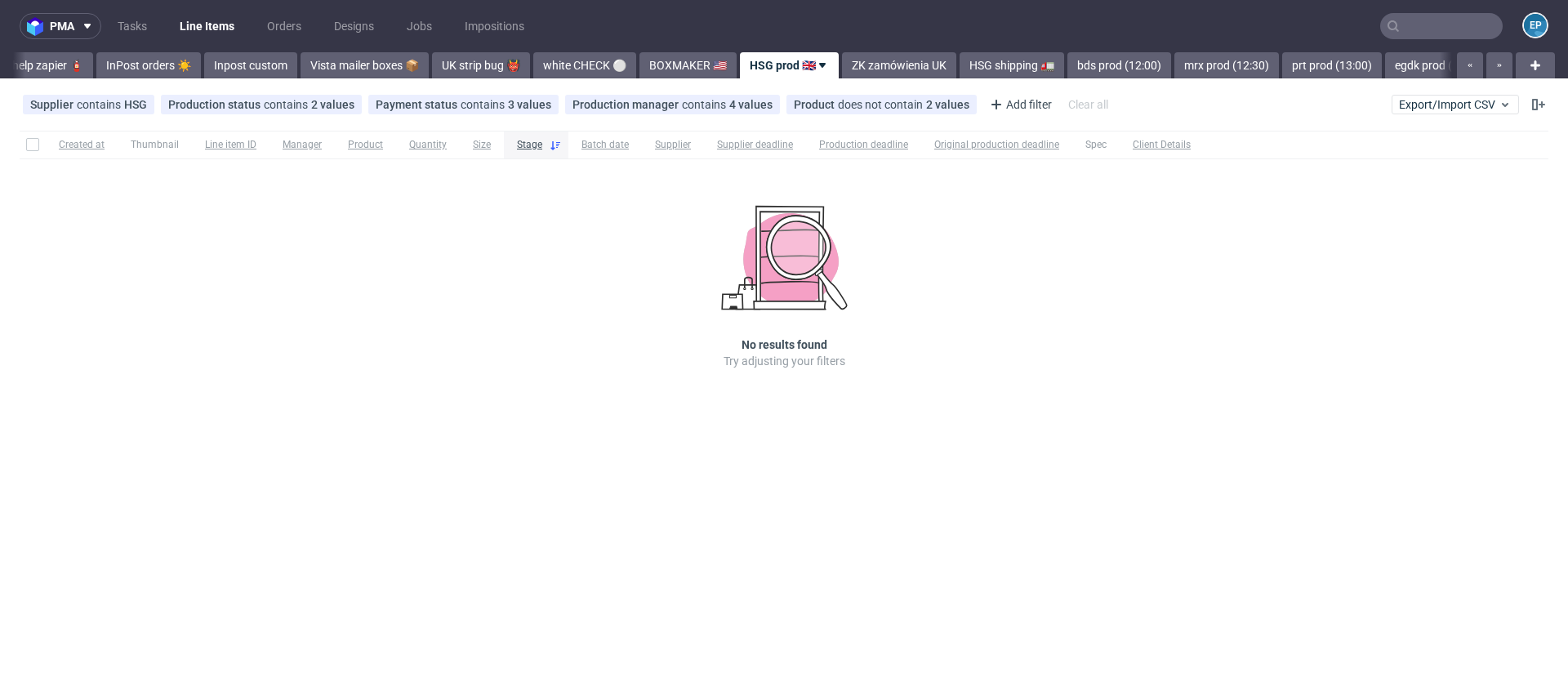
click at [816, 62] on icon at bounding box center [821, 65] width 13 height 13
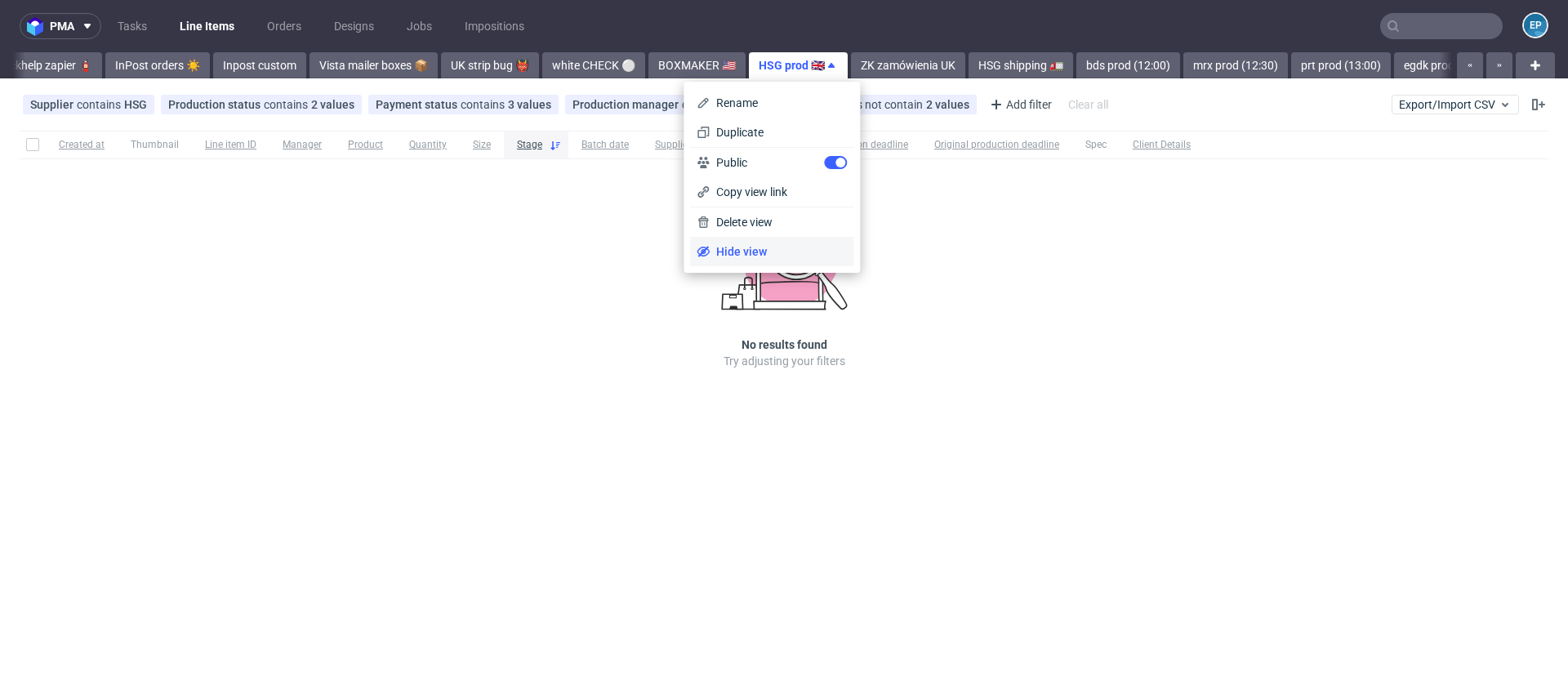
click at [753, 245] on span "Hide view" at bounding box center [777, 251] width 137 height 17
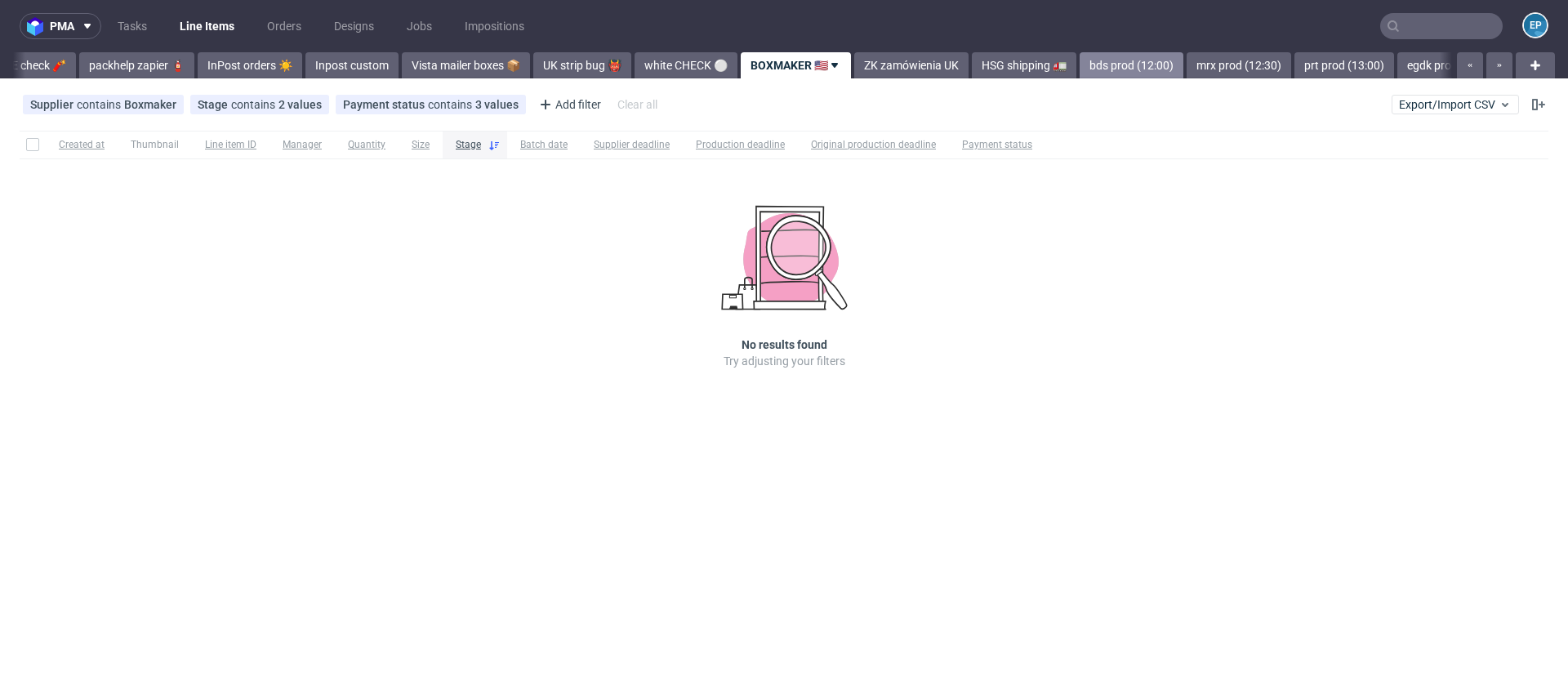
click at [1111, 62] on link "bds prod (12:00)" at bounding box center [1131, 65] width 104 height 26
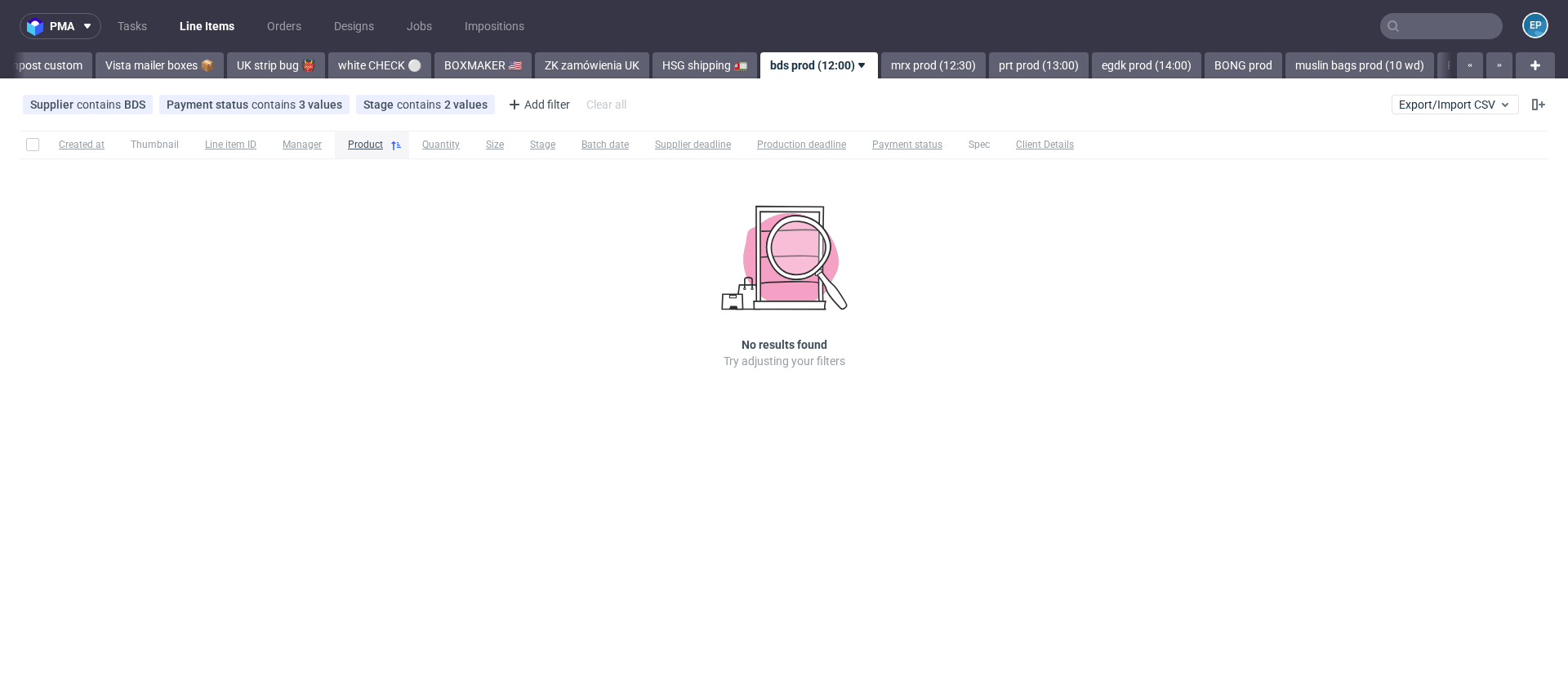
scroll to position [0, 1216]
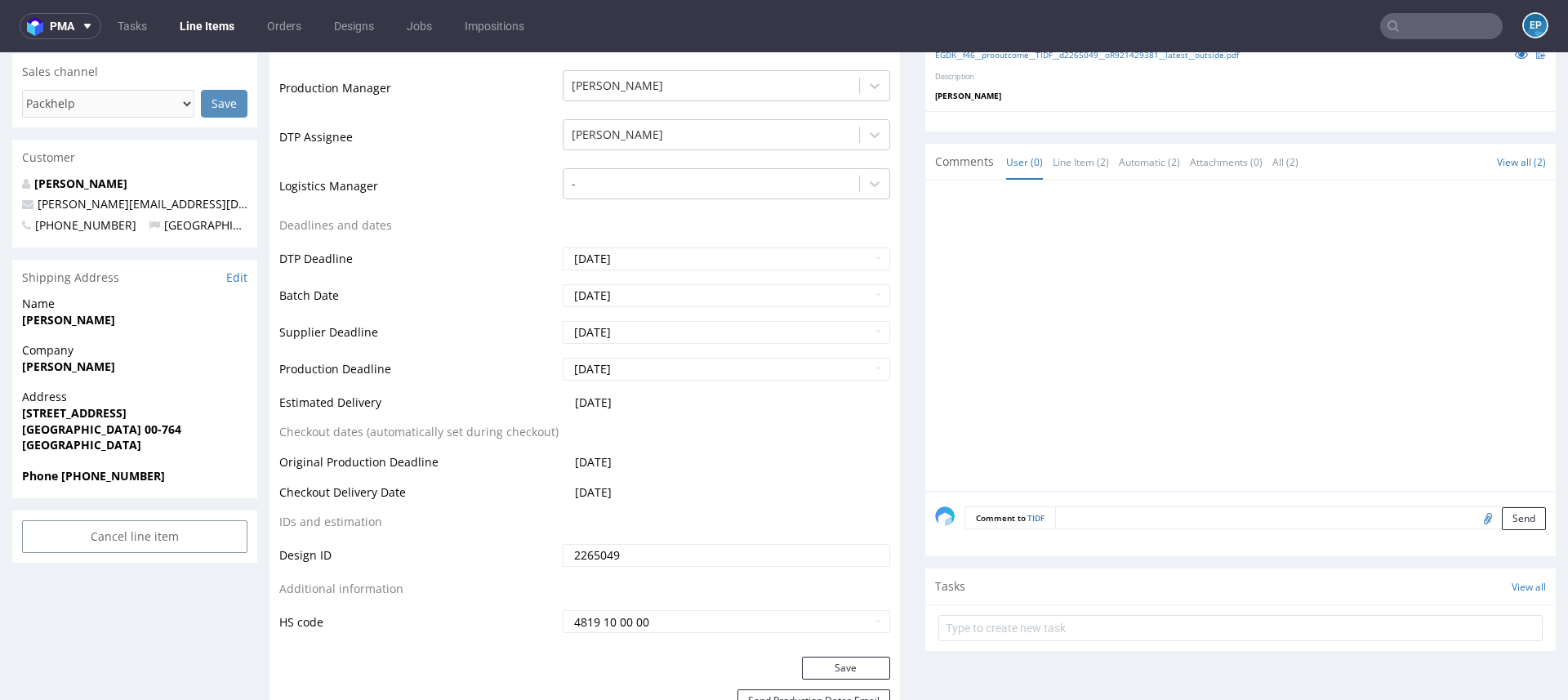
scroll to position [451, 0]
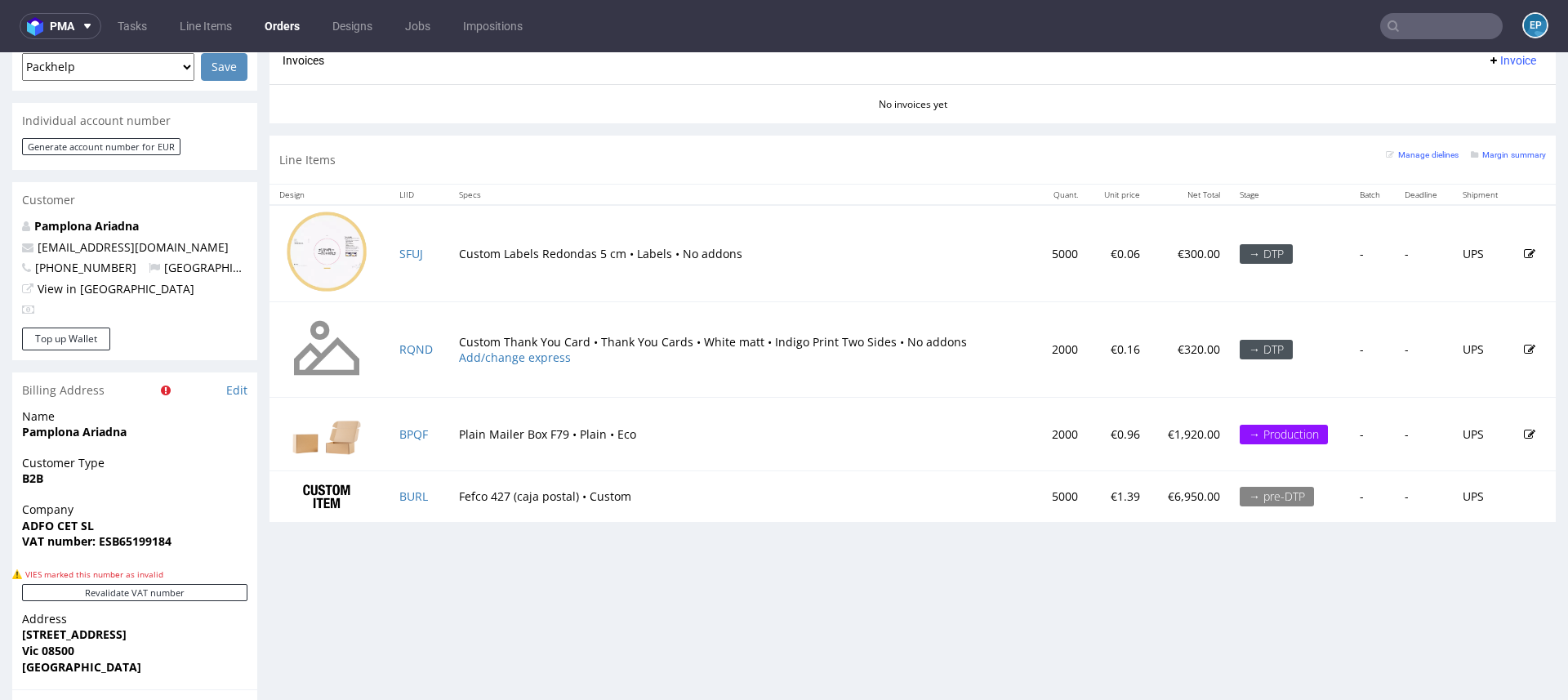
scroll to position [746, 0]
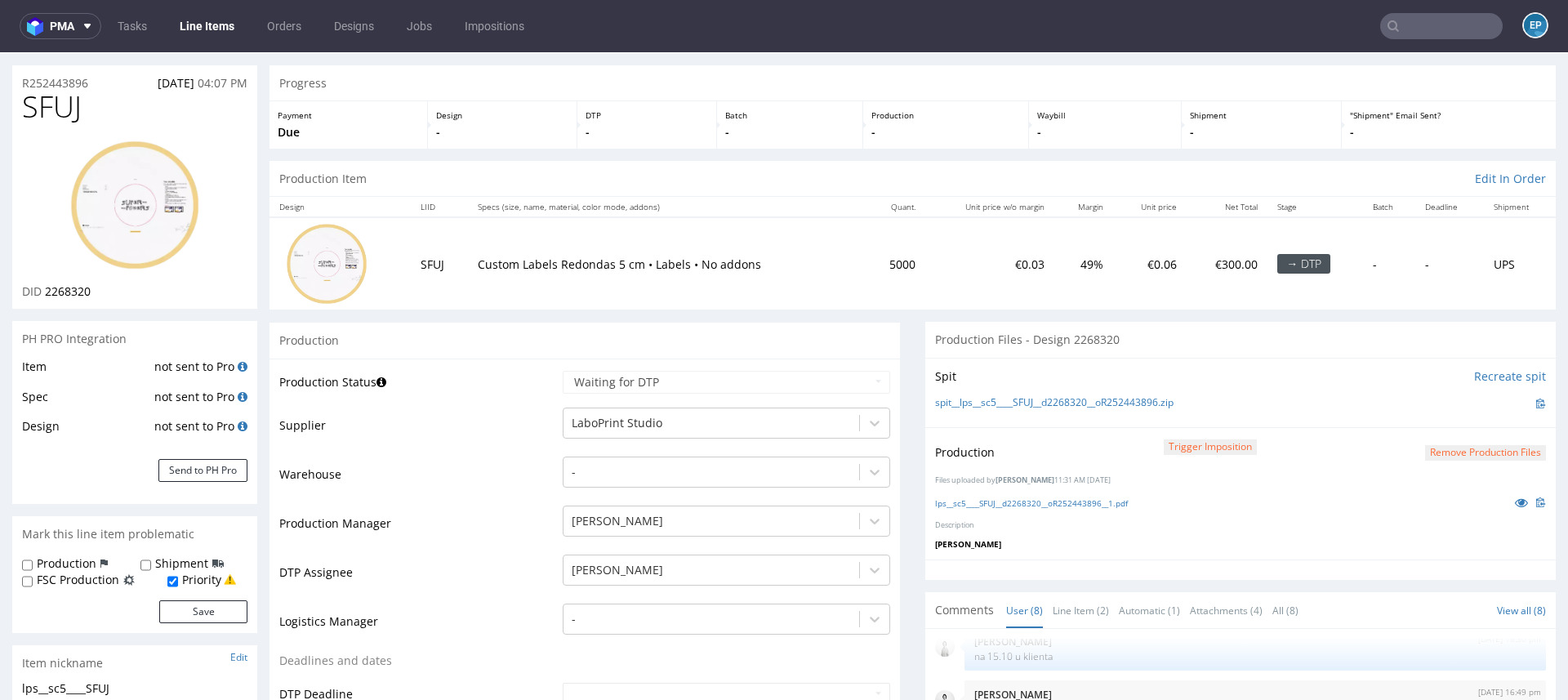
scroll to position [56, 0]
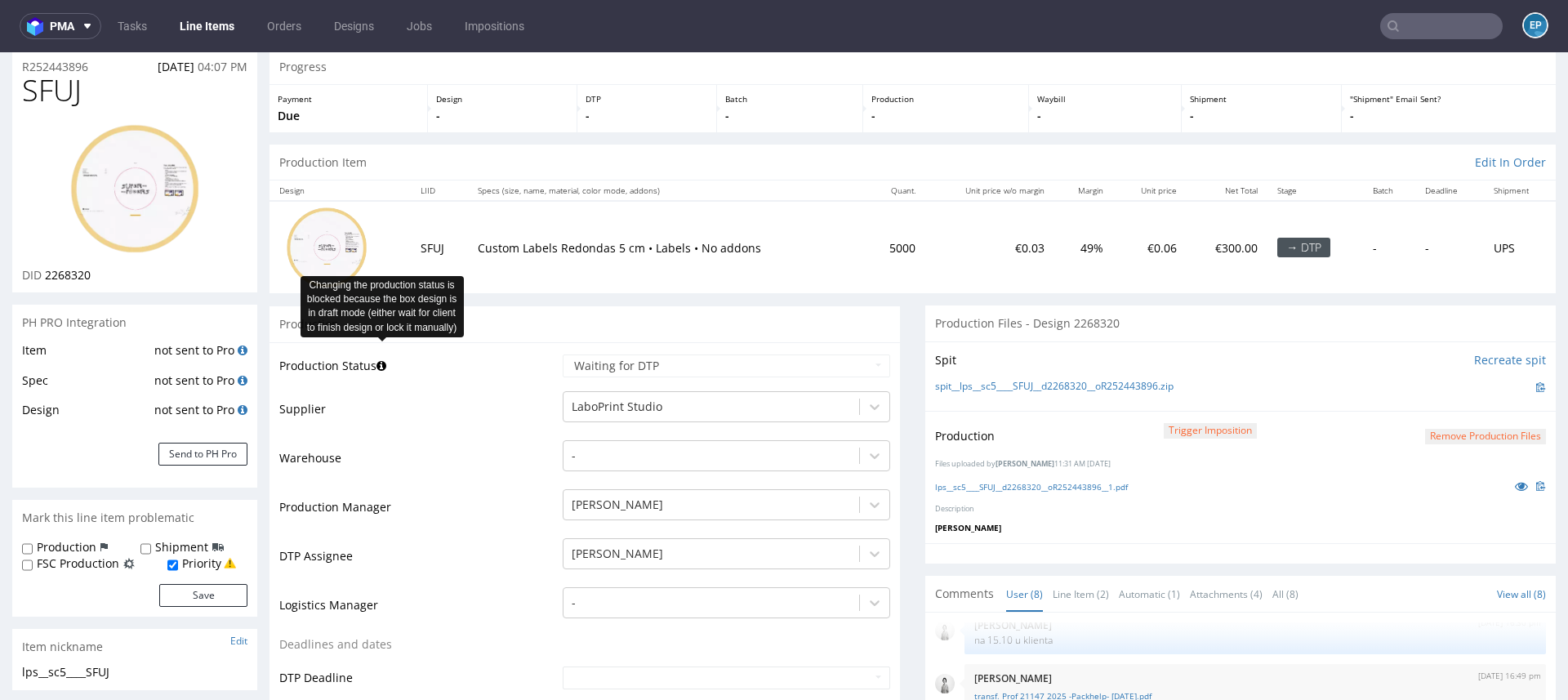
click at [383, 361] on icon at bounding box center [382, 366] width 10 height 12
click at [436, 113] on p "-" at bounding box center [502, 115] width 133 height 17
click at [436, 88] on div "Design -" at bounding box center [503, 108] width 150 height 47
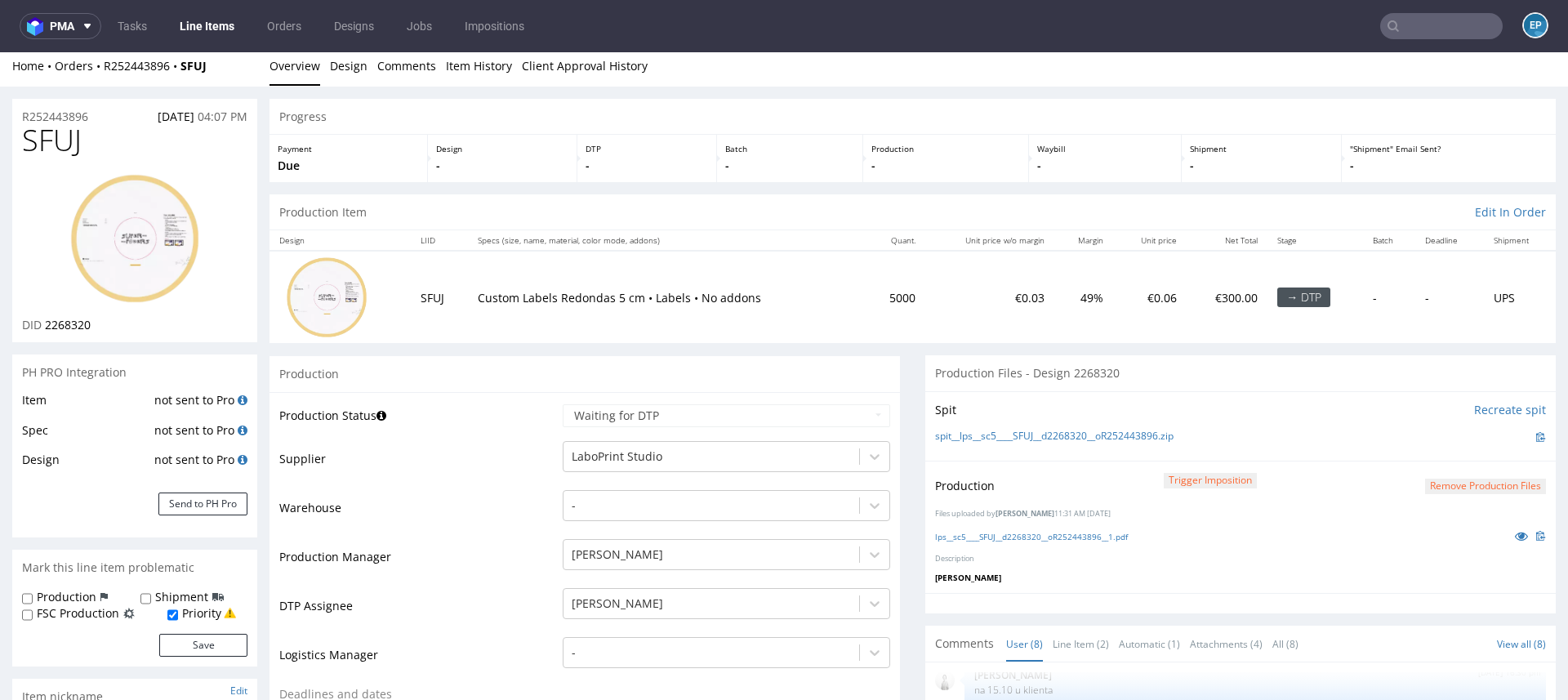
scroll to position [0, 0]
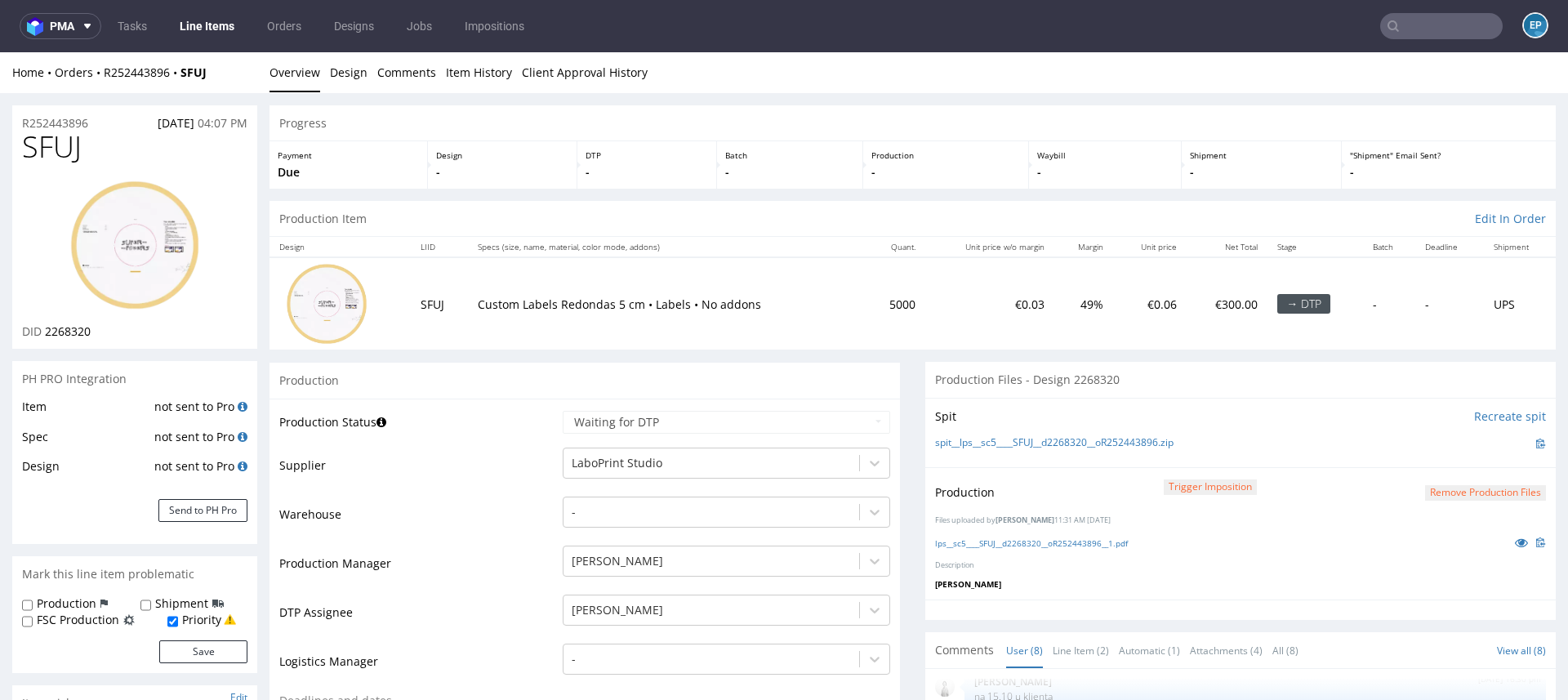
click at [372, 84] on div "Home Orders R252443896 SFUJ Overview Design Comments Item History Client Approv…" at bounding box center [784, 72] width 1568 height 40
click at [355, 78] on link "Design" at bounding box center [348, 72] width 37 height 40
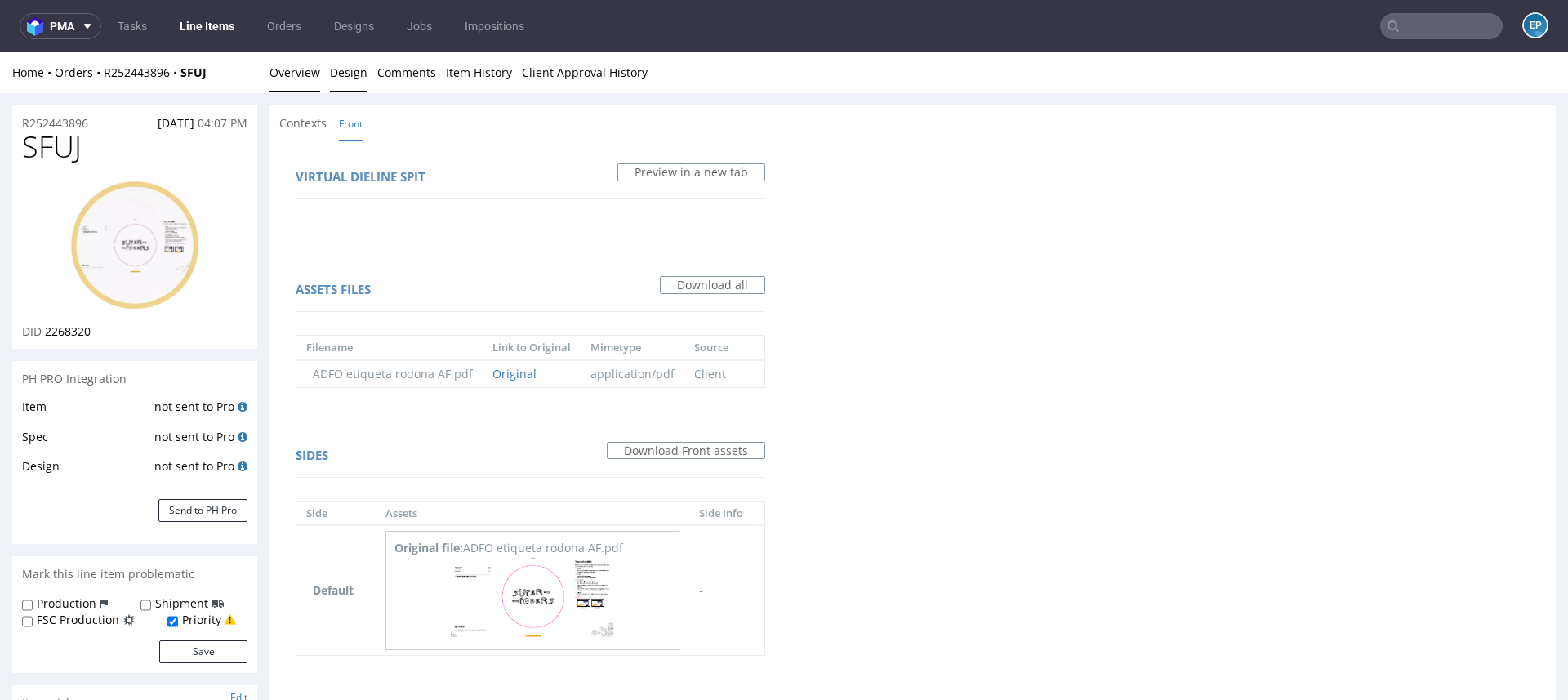
click at [282, 67] on link "Overview" at bounding box center [294, 72] width 50 height 40
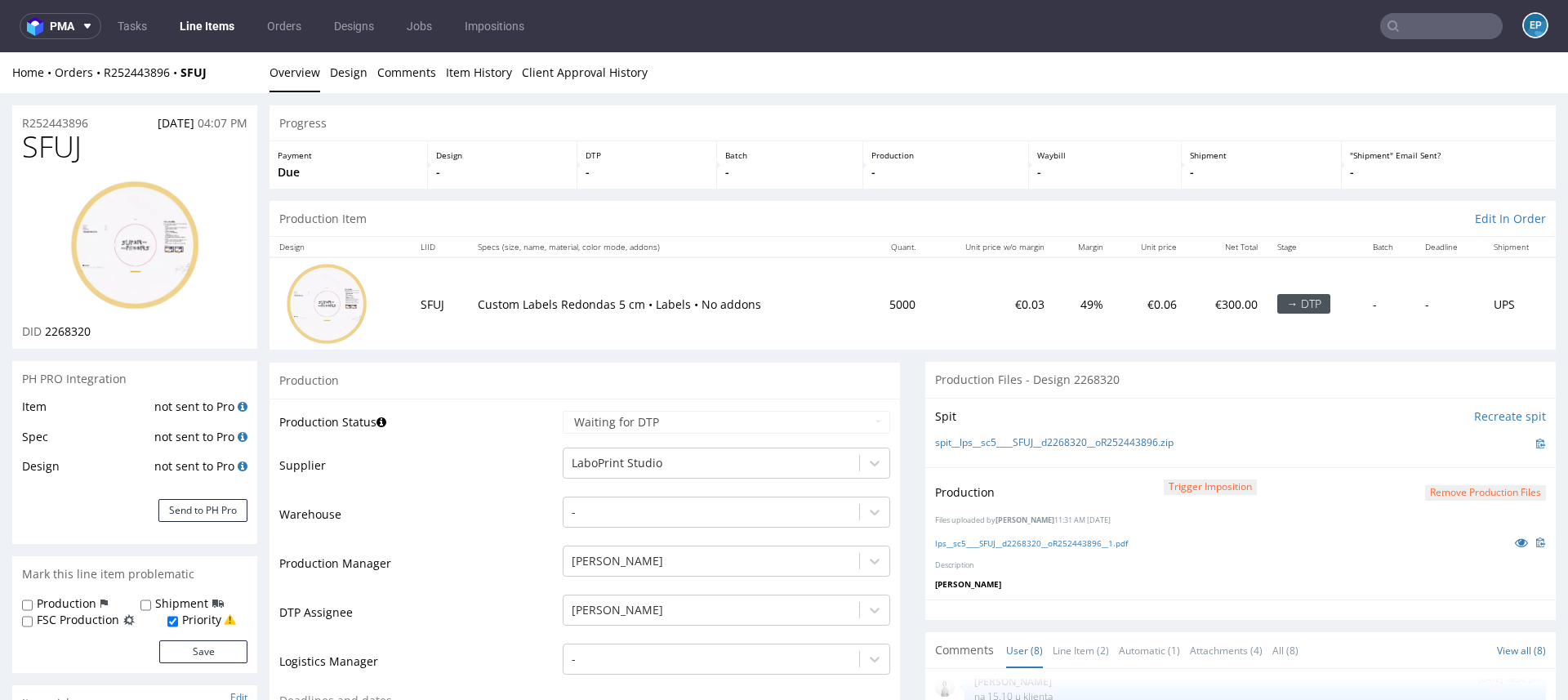
scroll to position [108, 0]
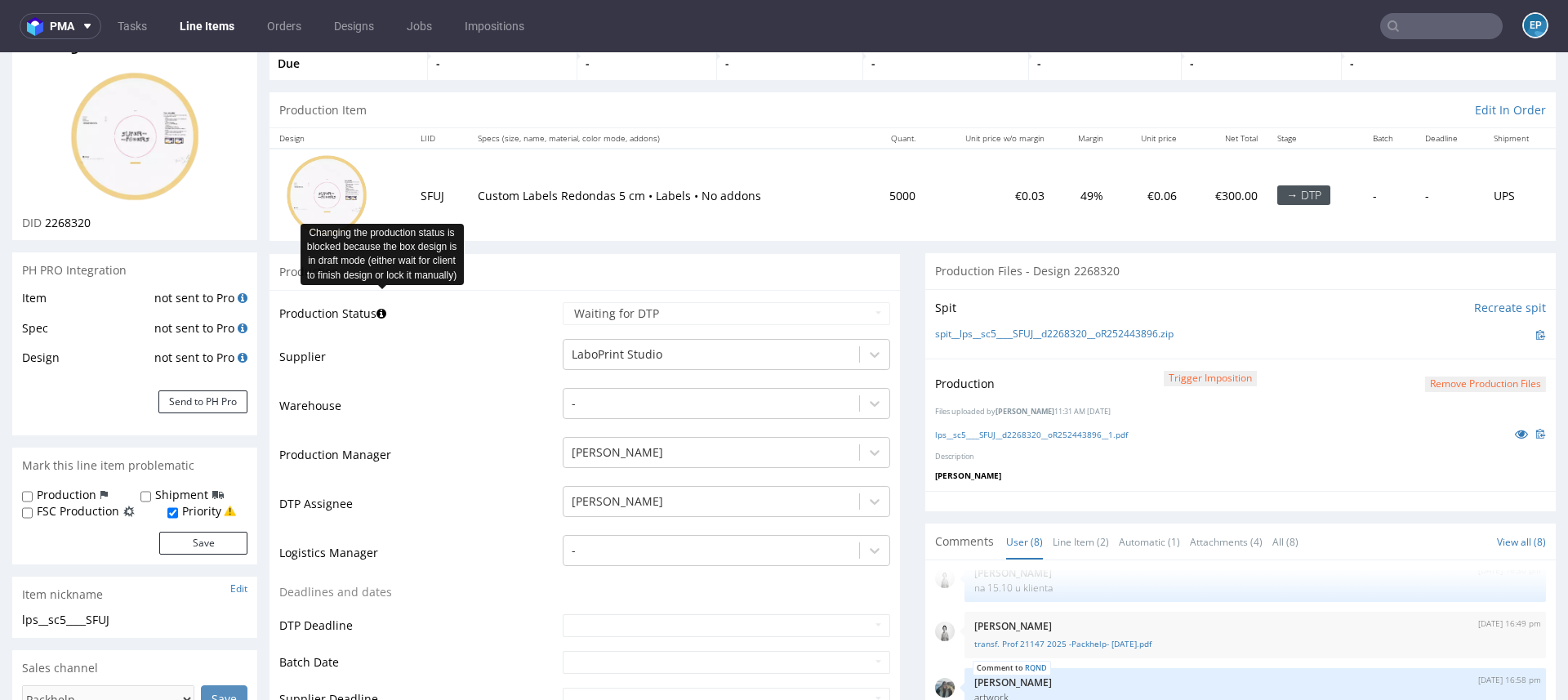
click at [382, 310] on icon at bounding box center [382, 314] width 10 height 12
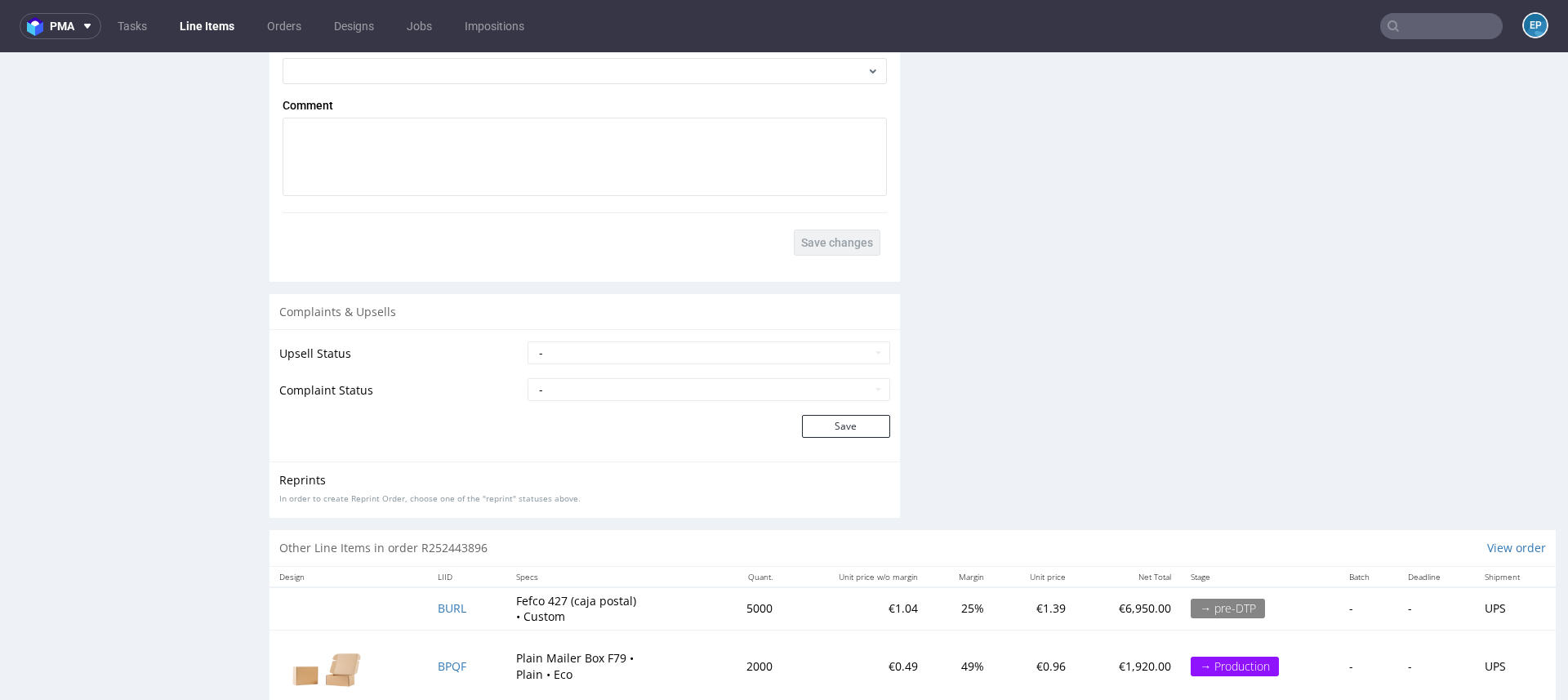
scroll to position [2782, 0]
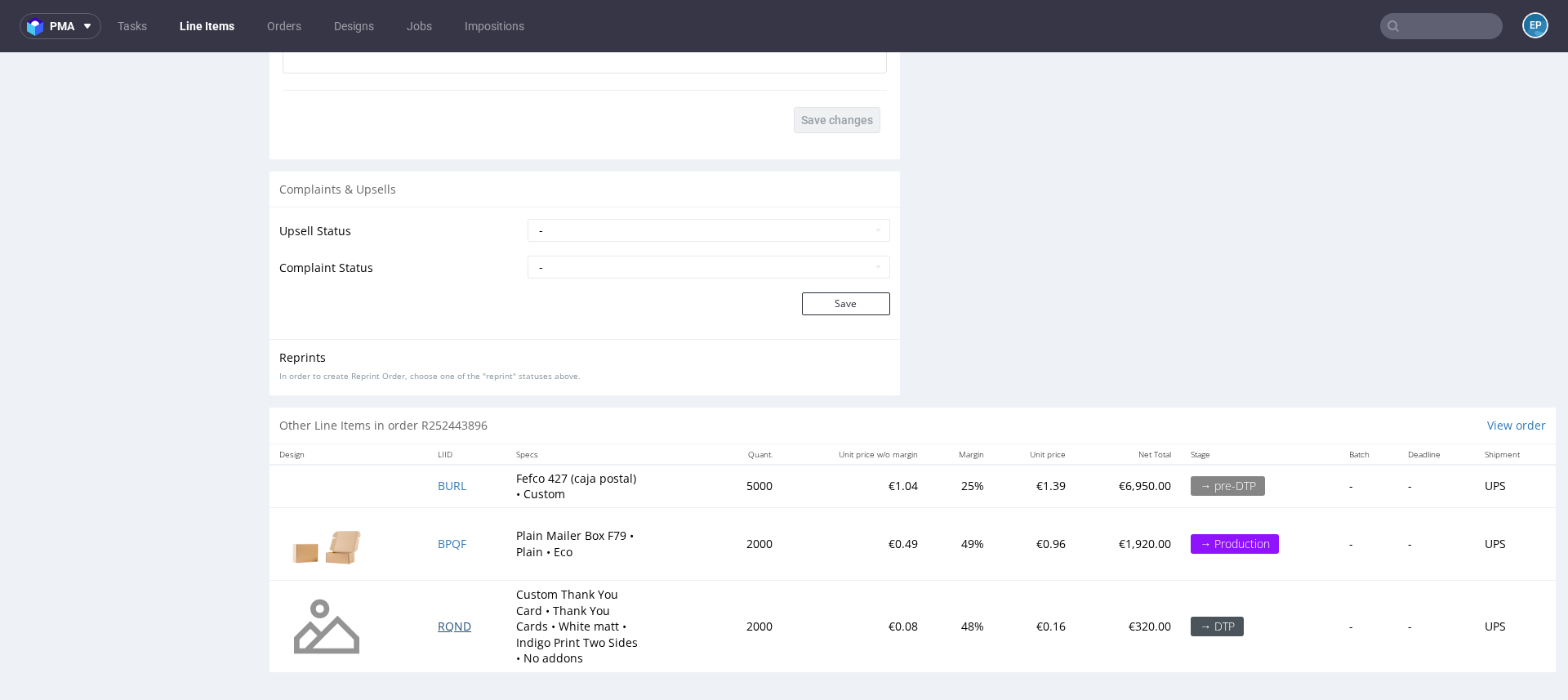
click at [443, 626] on span "RQND" at bounding box center [455, 626] width 34 height 16
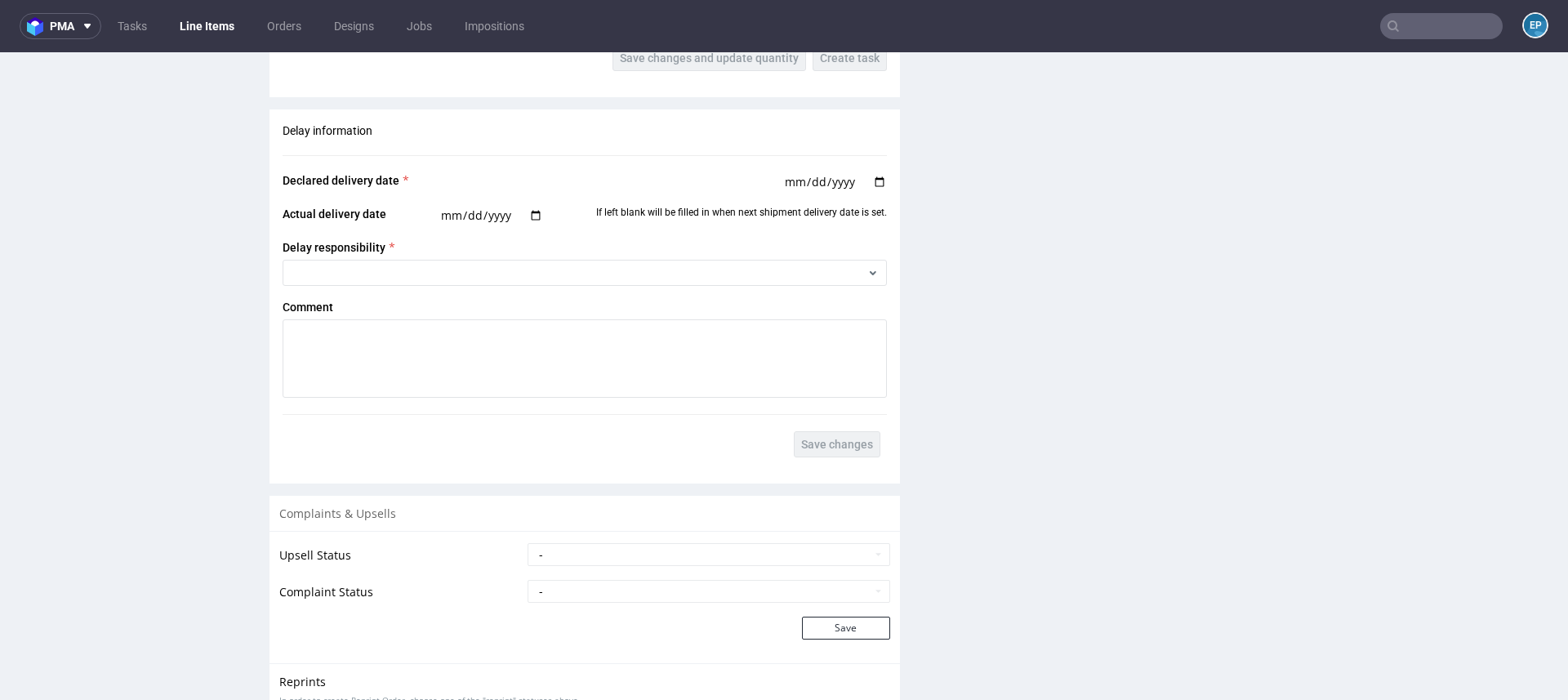
scroll to position [2610, 0]
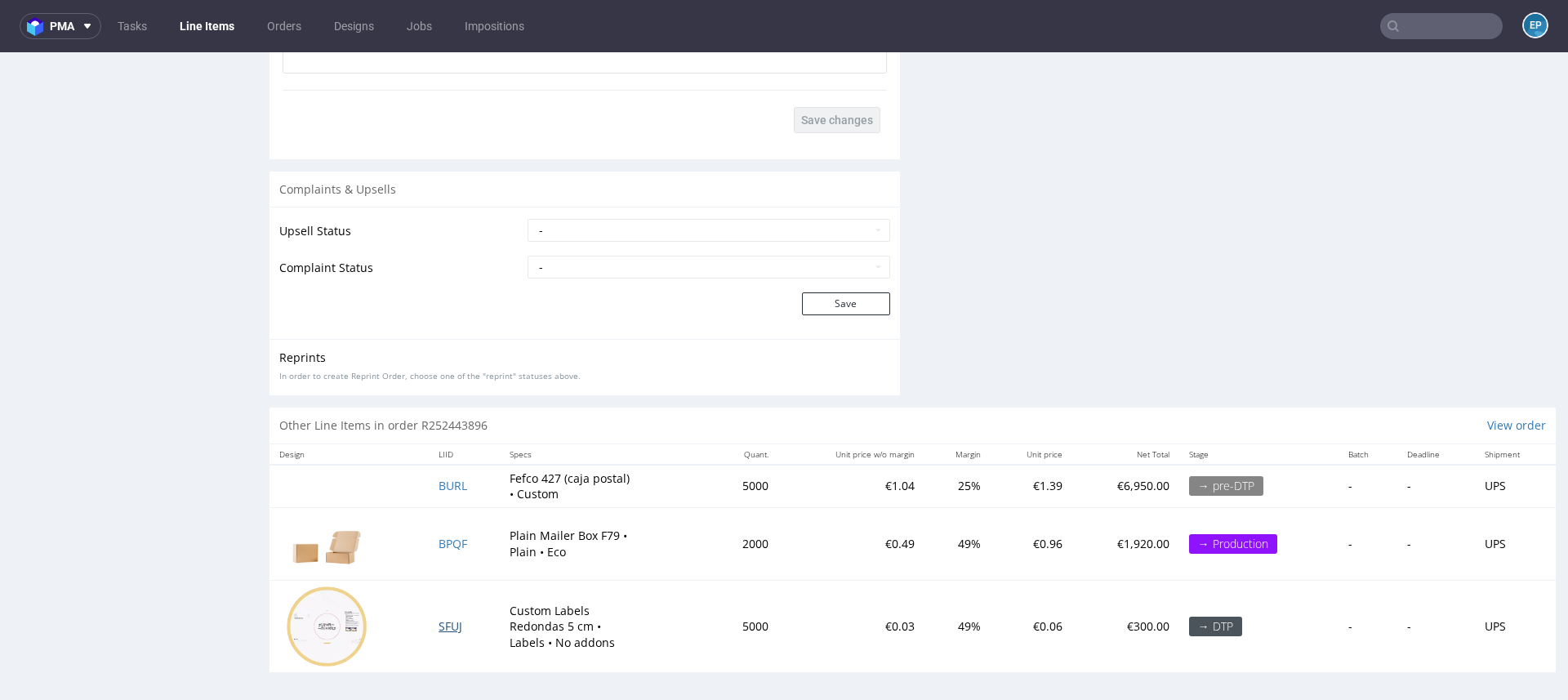
click at [452, 624] on span "SFUJ" at bounding box center [451, 626] width 24 height 16
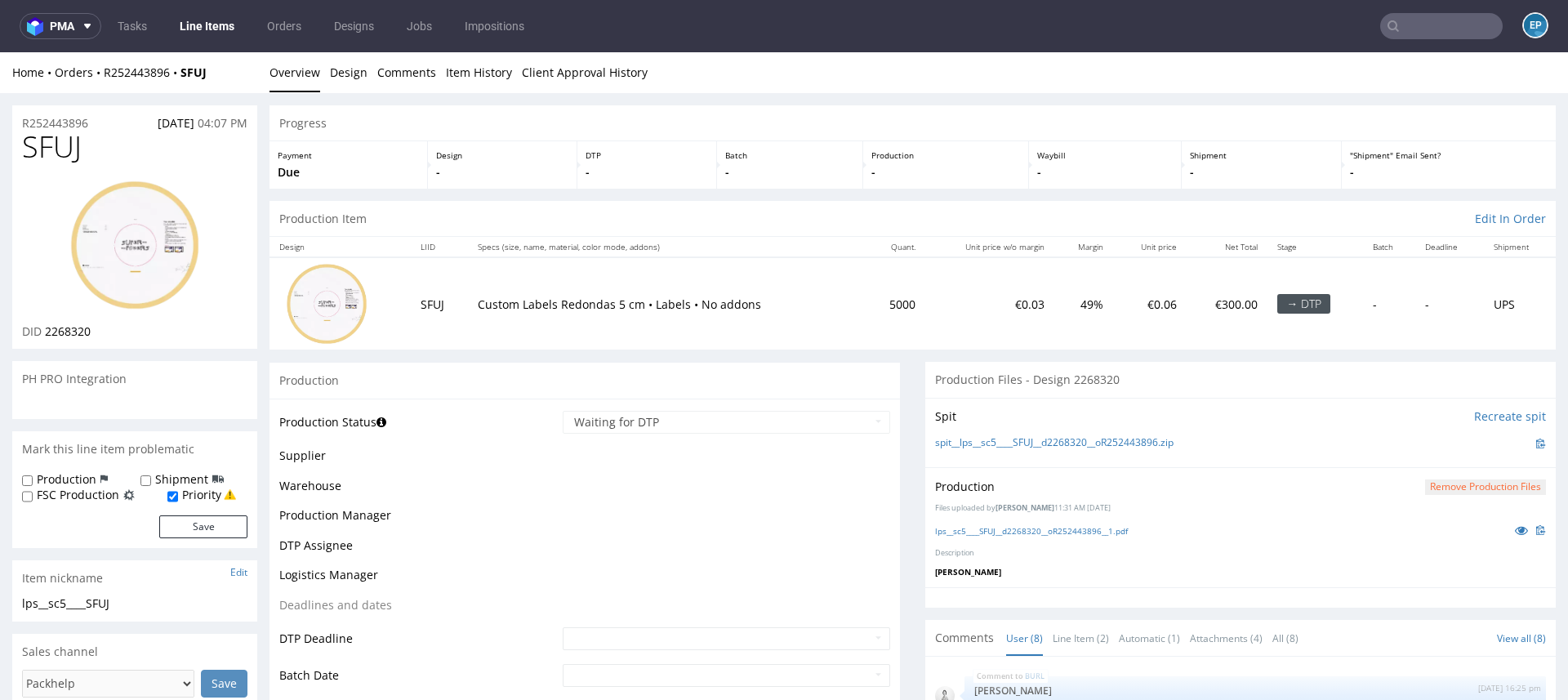
scroll to position [183, 0]
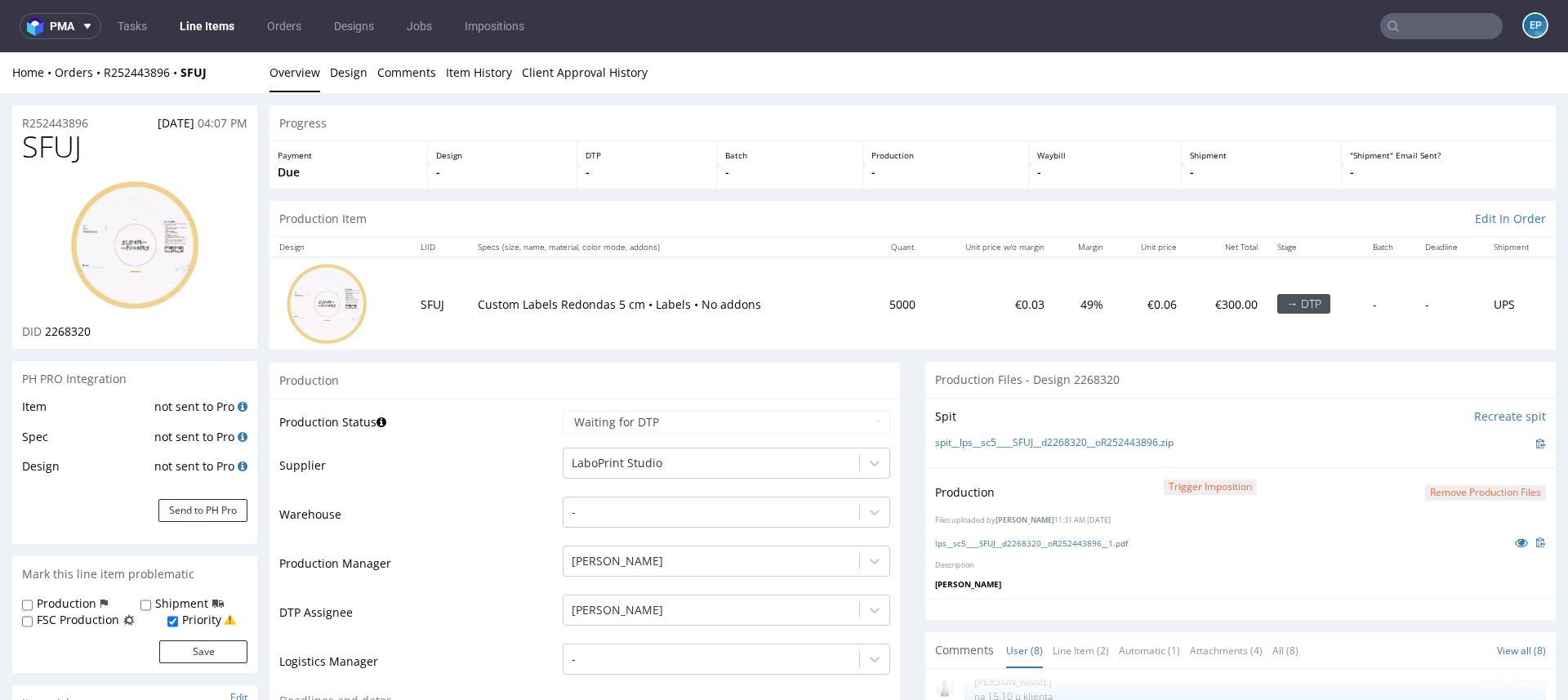
click at [39, 109] on div "R252443896 01.10.2025 04:07 PM" at bounding box center [134, 118] width 245 height 26
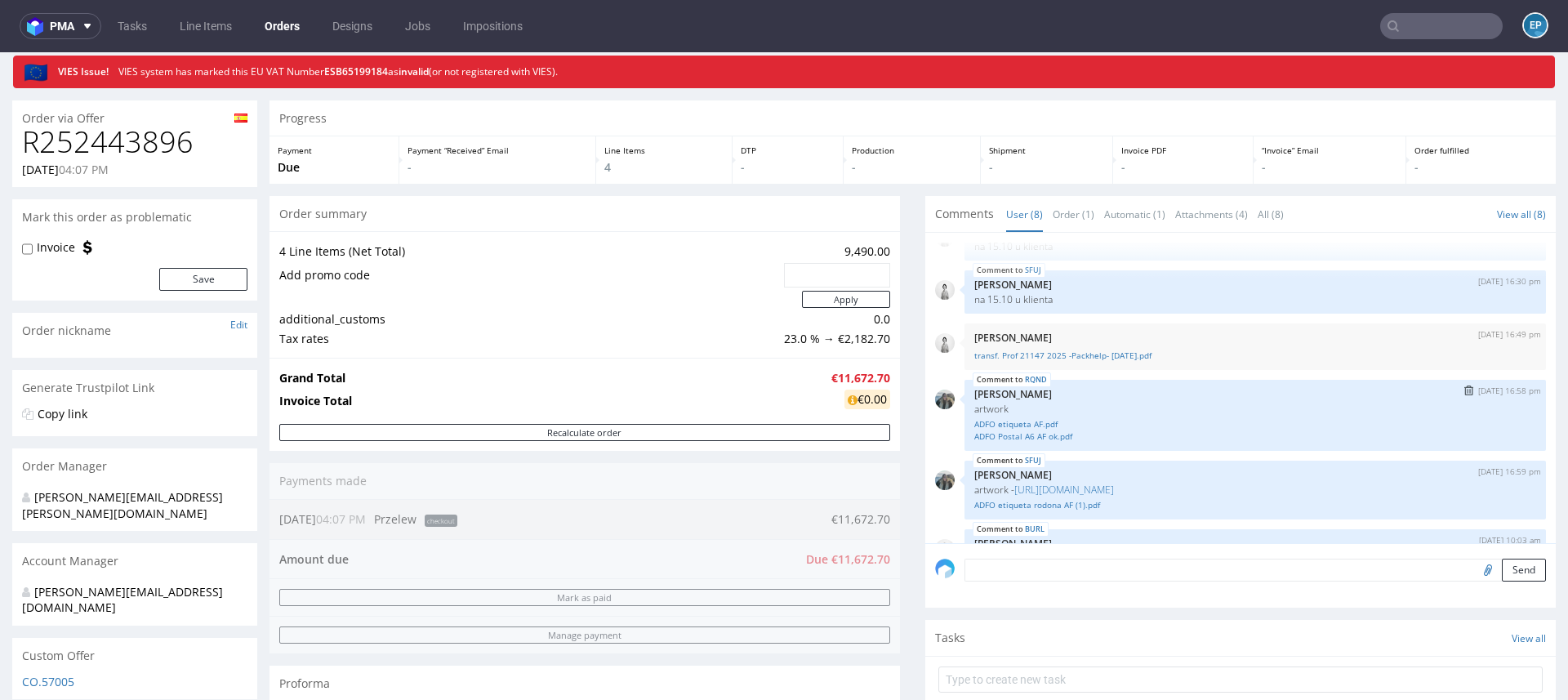
scroll to position [148, 0]
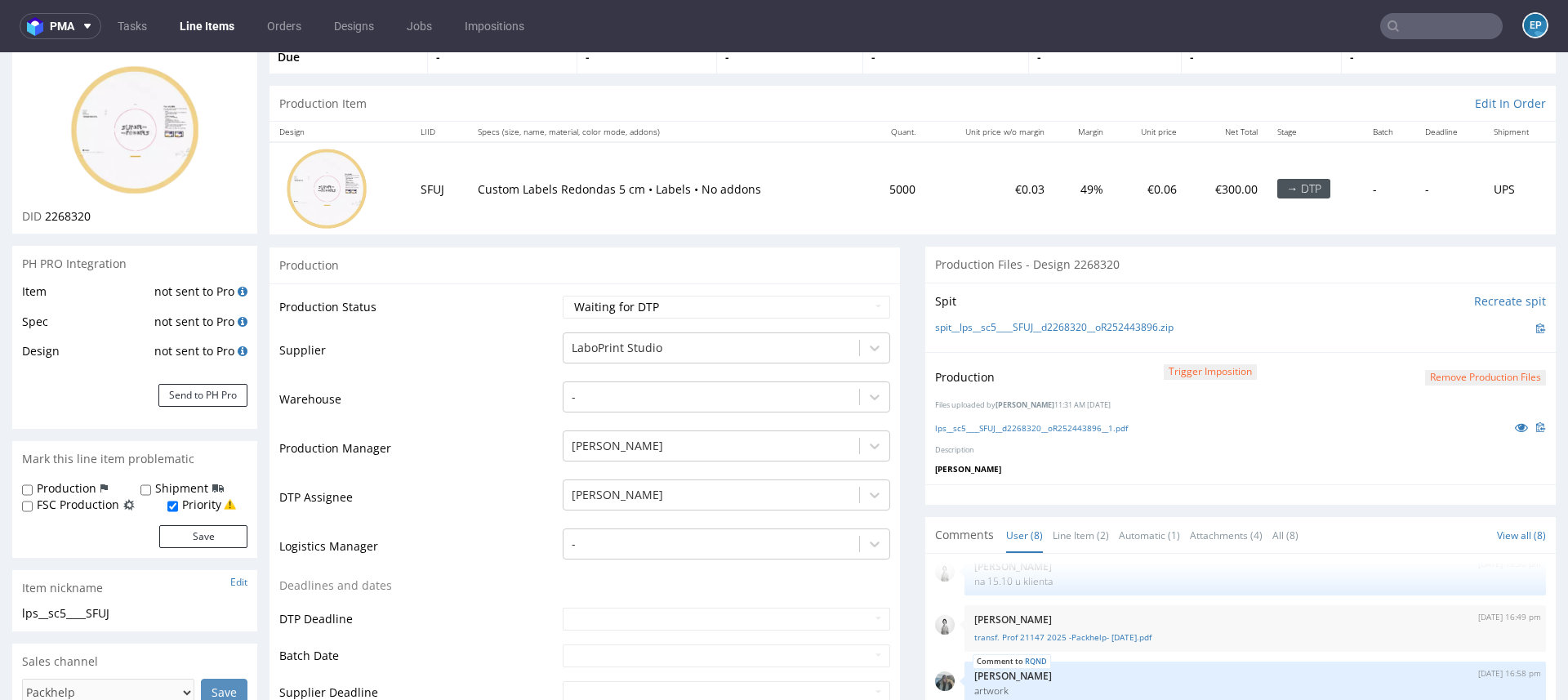
scroll to position [124, 0]
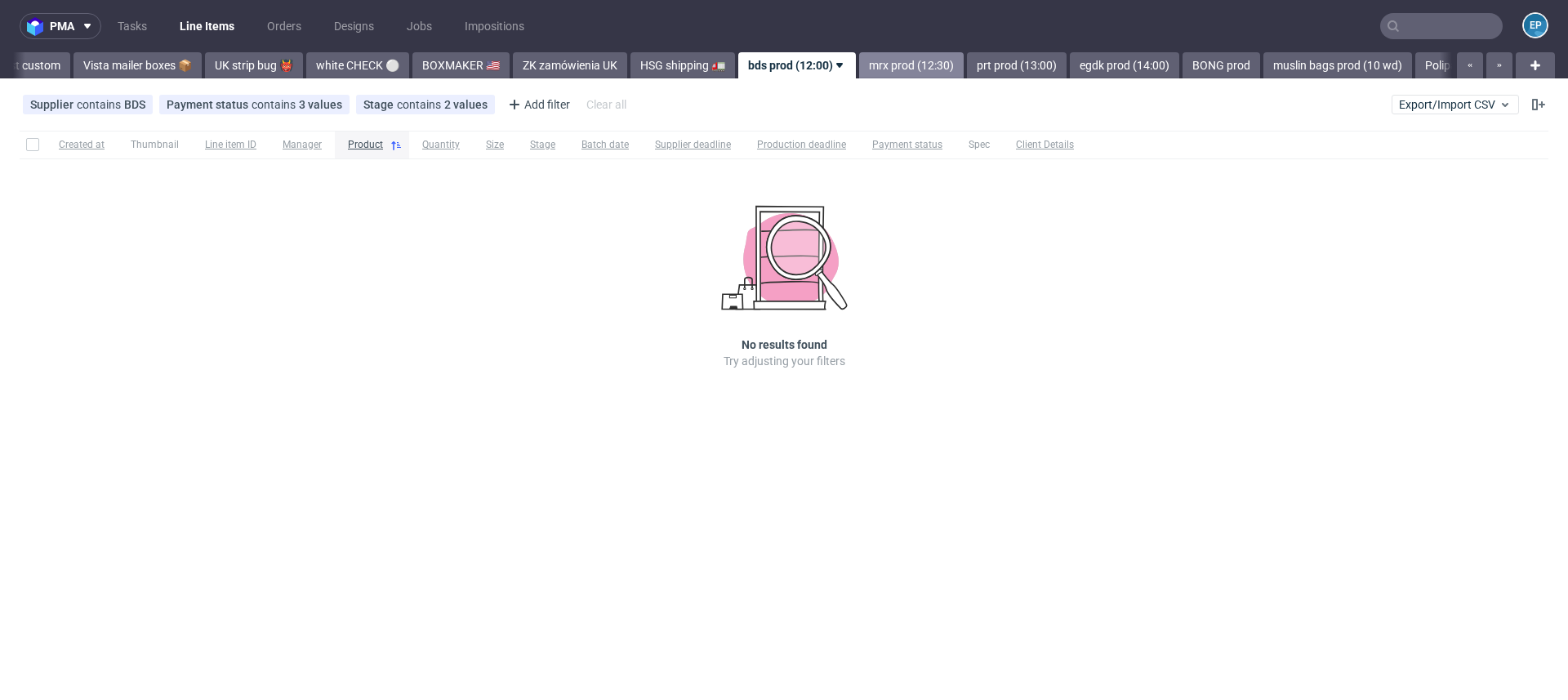
click at [859, 71] on link "mrx prod (12:30)" at bounding box center [911, 65] width 105 height 26
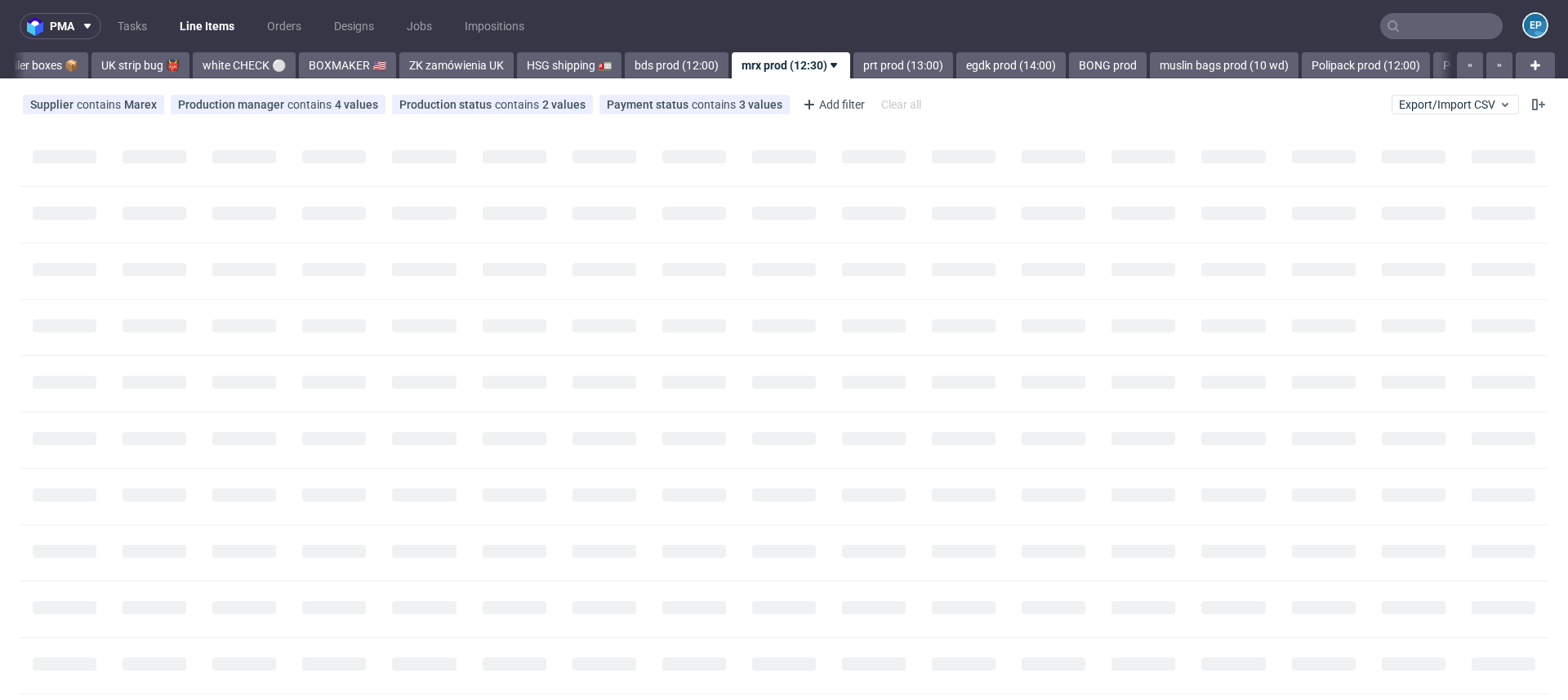
scroll to position [0, 1331]
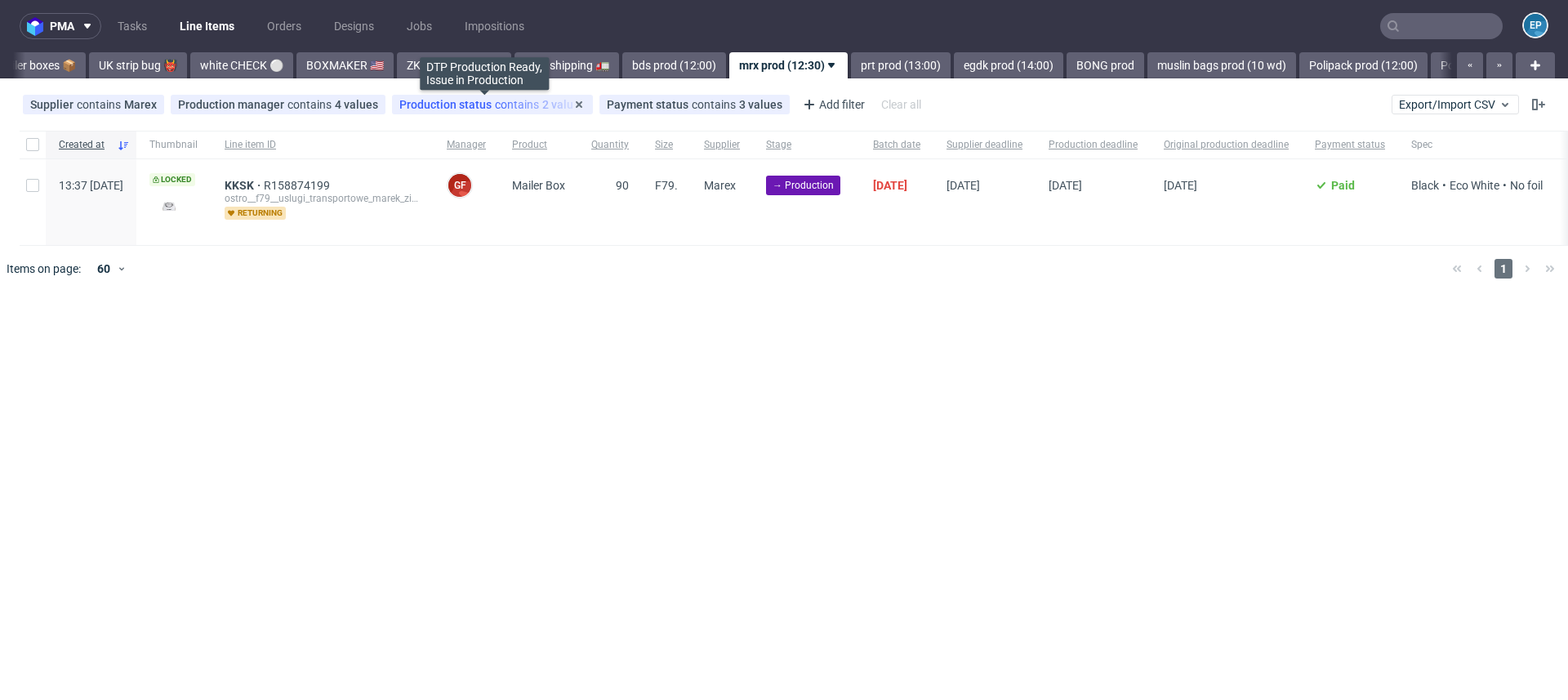
click at [454, 102] on span "Production status" at bounding box center [447, 104] width 96 height 13
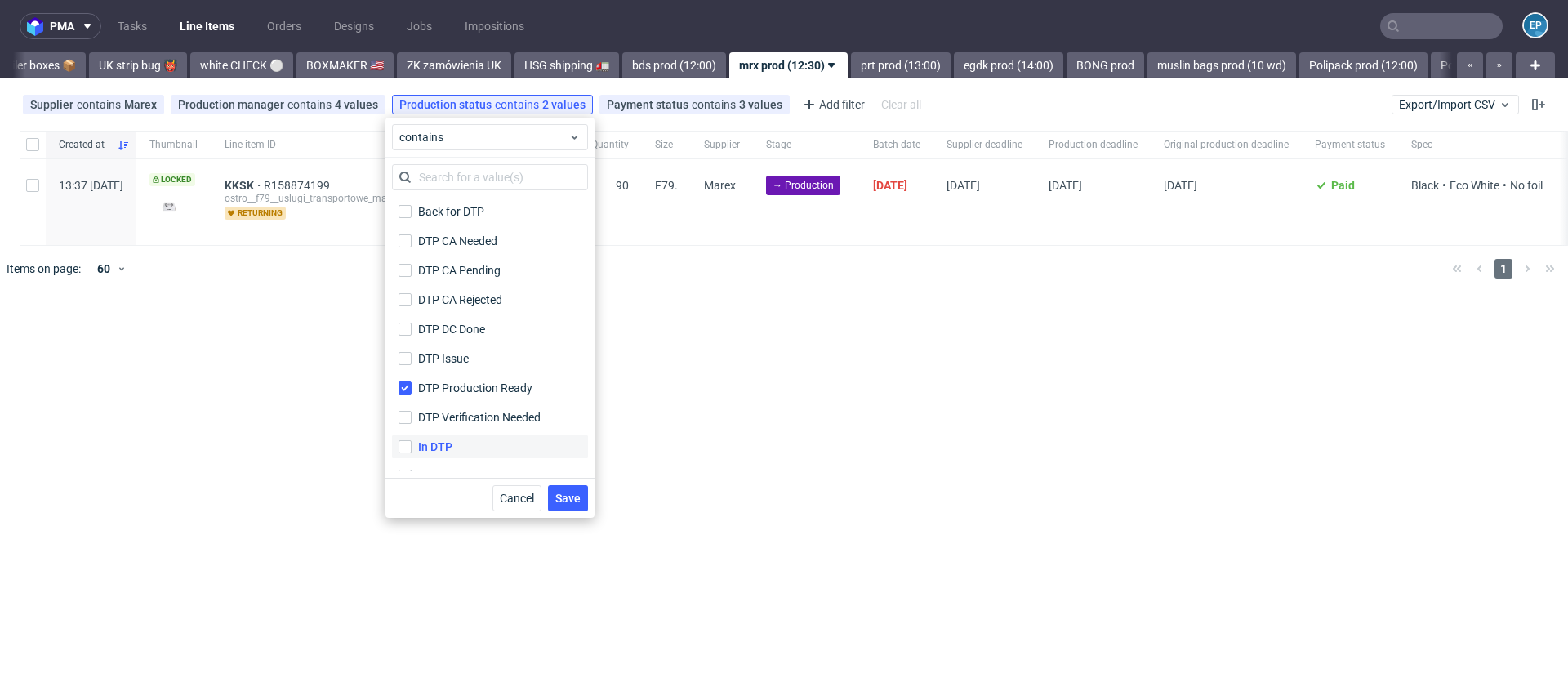
scroll to position [59, 0]
click at [452, 408] on div "In Production" at bounding box center [453, 416] width 69 height 17
click at [411, 410] on input "In Production" at bounding box center [404, 416] width 13 height 13
checkbox input "true"
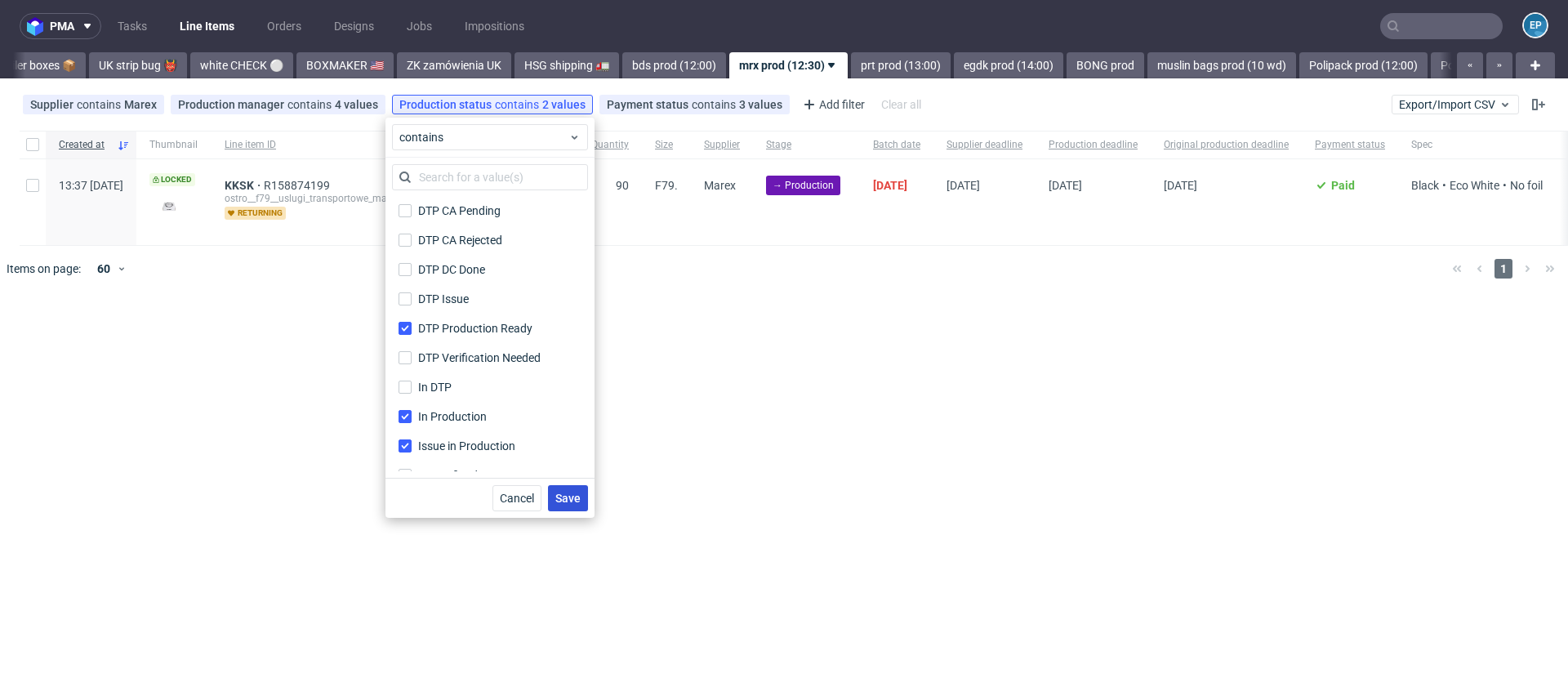
click at [581, 497] on button "Save" at bounding box center [568, 498] width 40 height 26
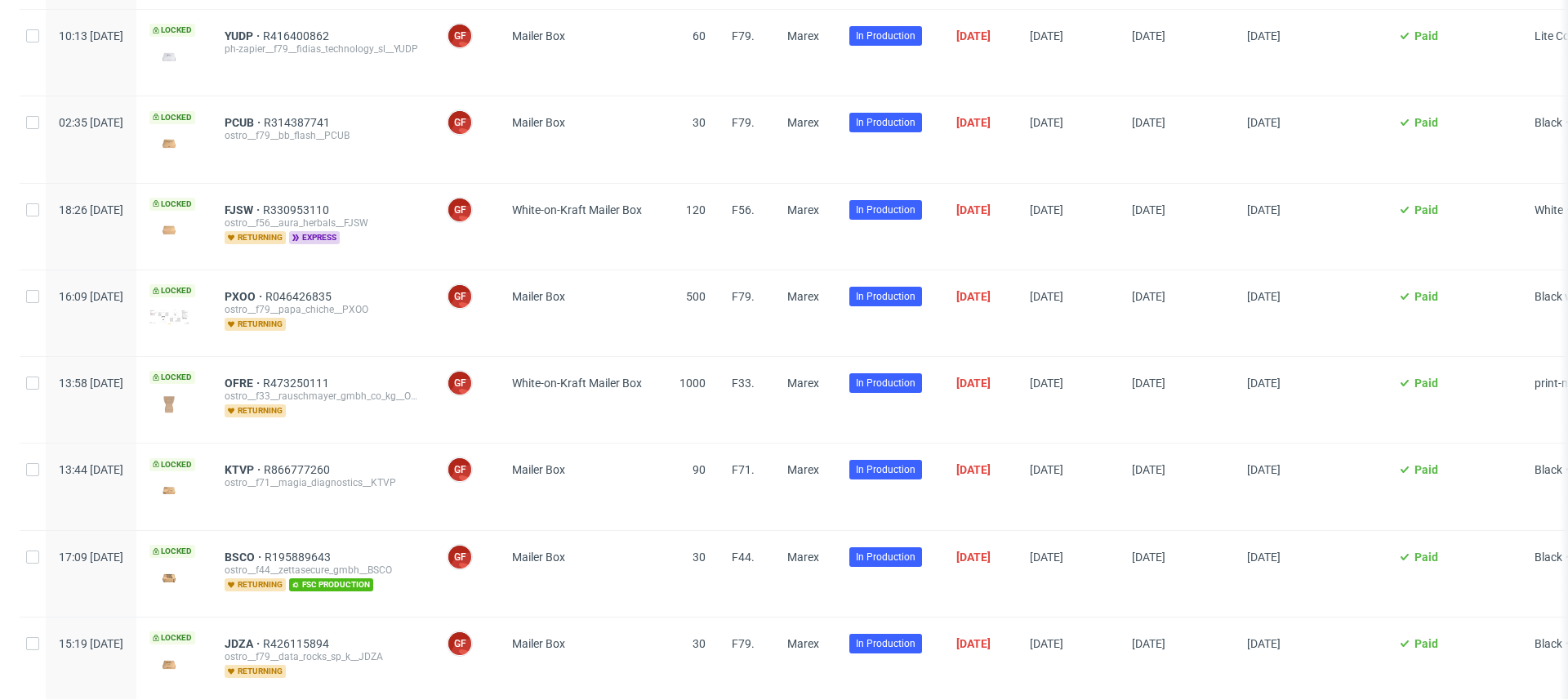
scroll to position [0, 0]
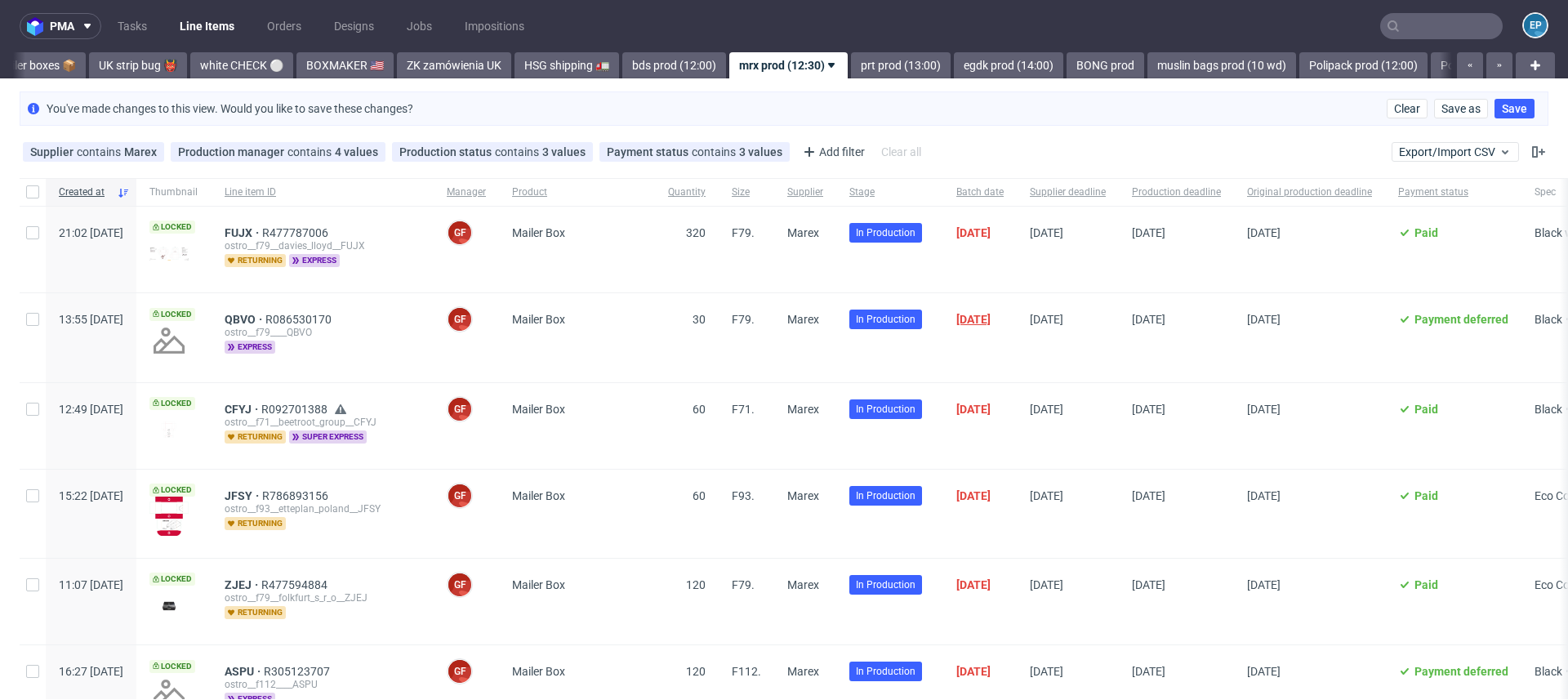
click at [990, 315] on span "02/10/2025" at bounding box center [973, 318] width 35 height 13
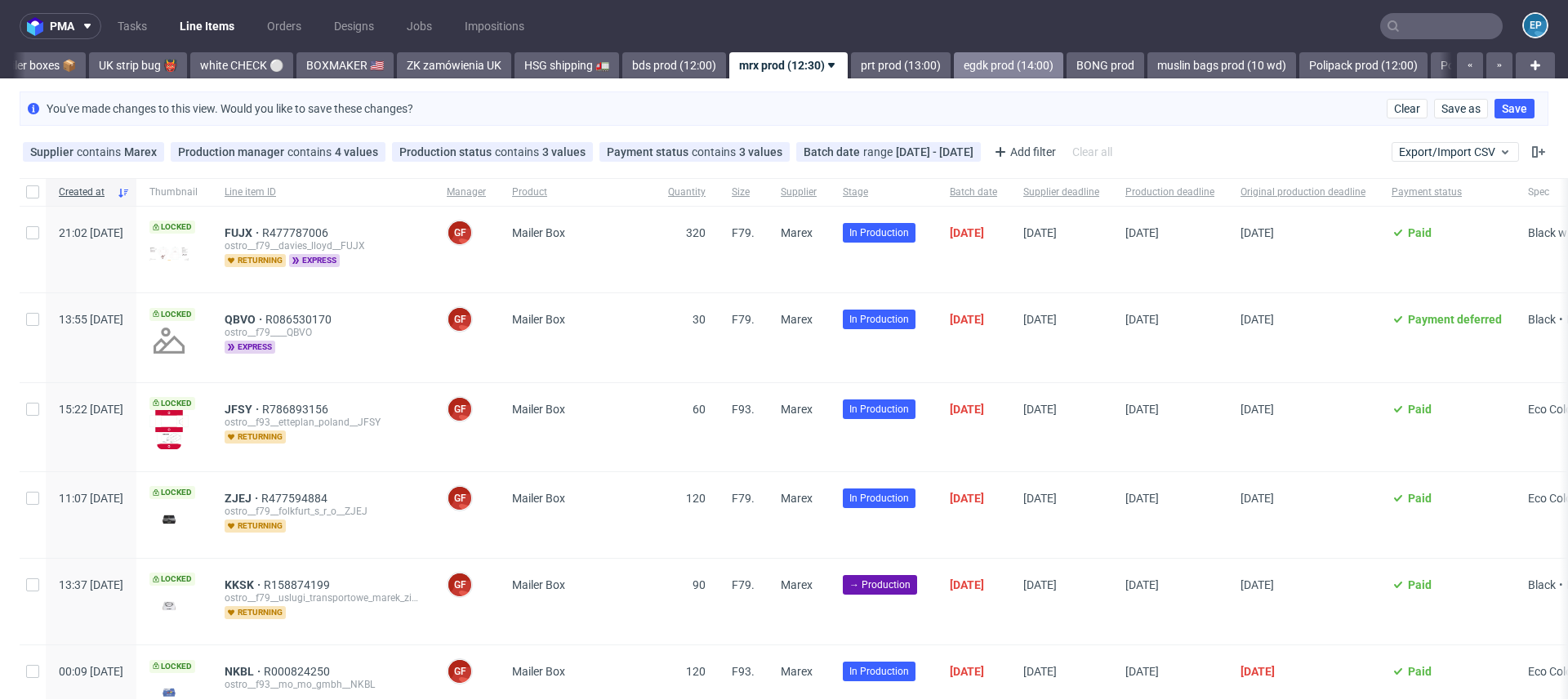
click at [954, 69] on link "egdk prod (14:00)" at bounding box center [1008, 65] width 109 height 26
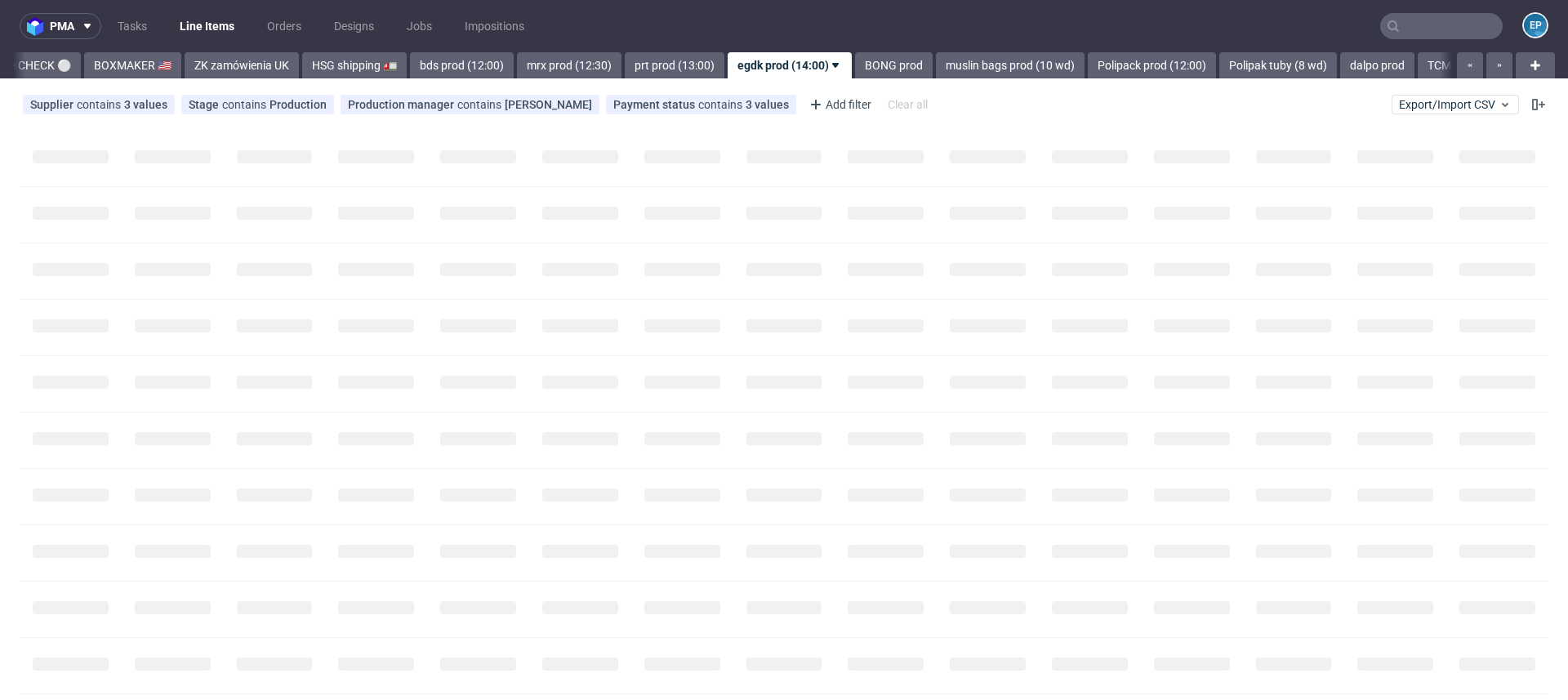
scroll to position [0, 1544]
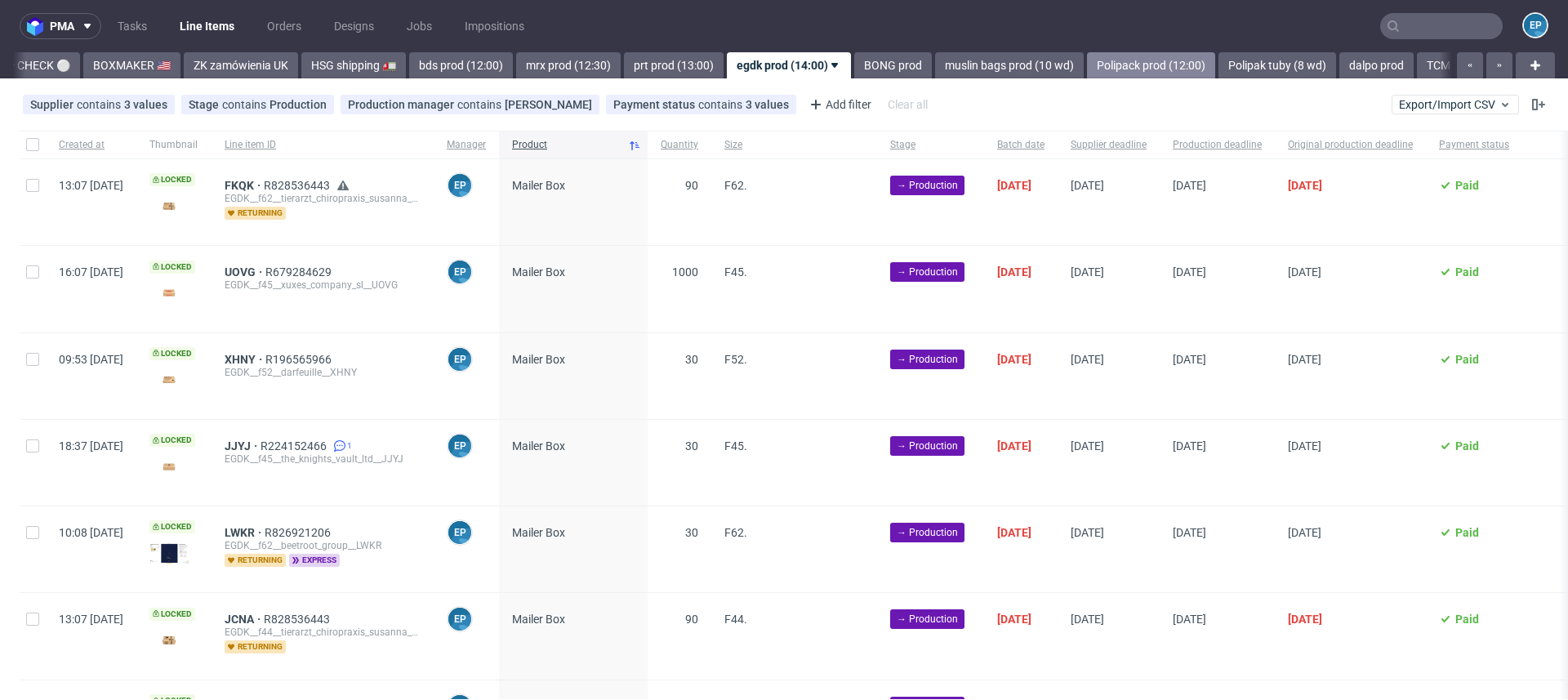
click at [1087, 68] on link "Polipack prod (12:00)" at bounding box center [1151, 65] width 128 height 26
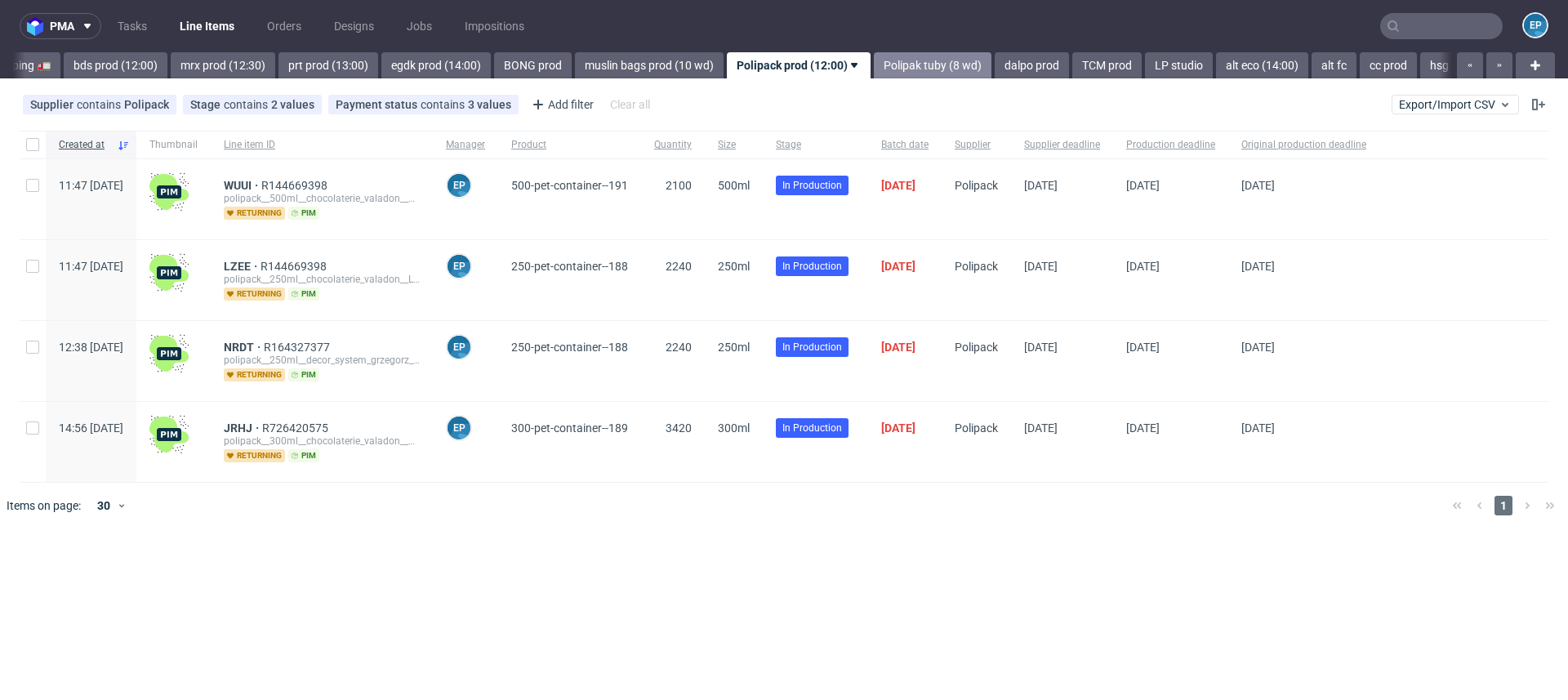
click at [874, 65] on link "Polipak tuby (8 wd)" at bounding box center [932, 65] width 117 height 26
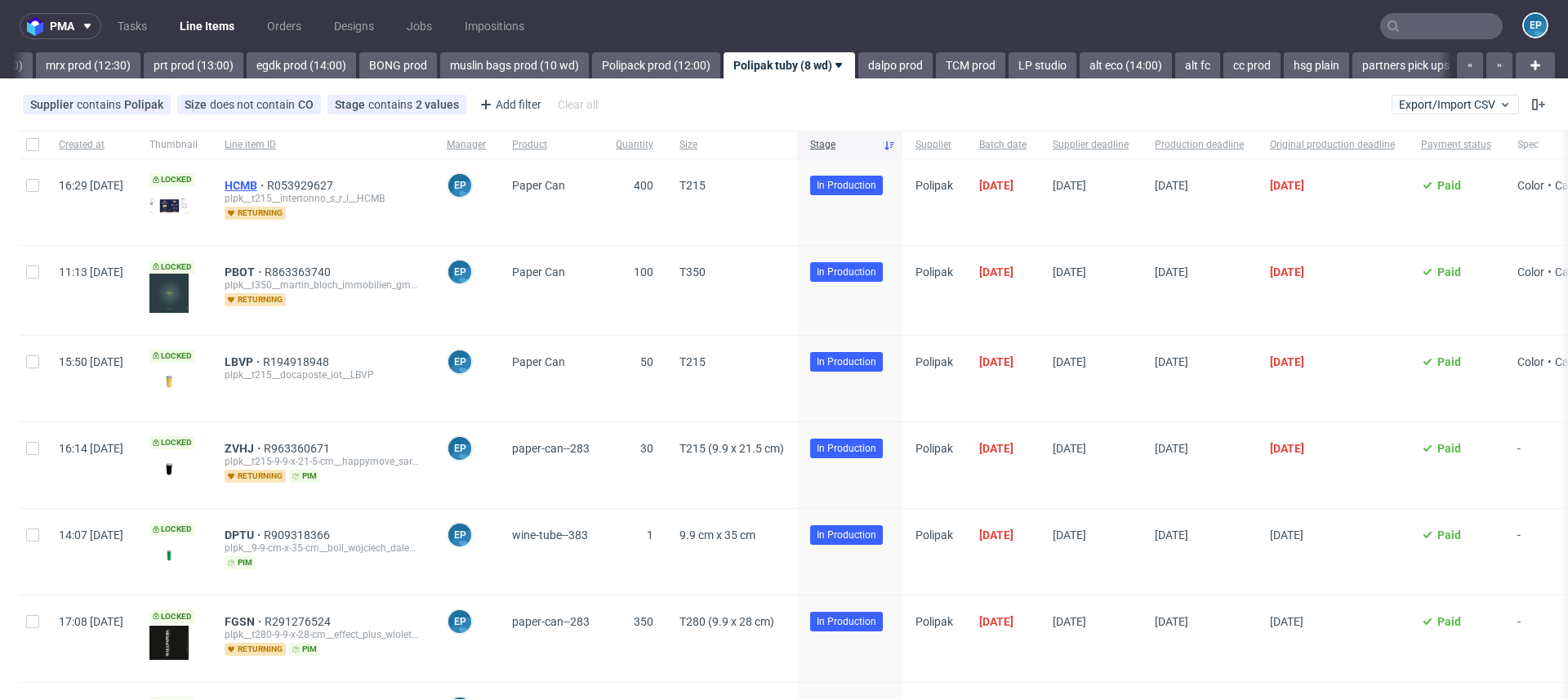
click at [267, 180] on span "HCMB" at bounding box center [246, 184] width 42 height 13
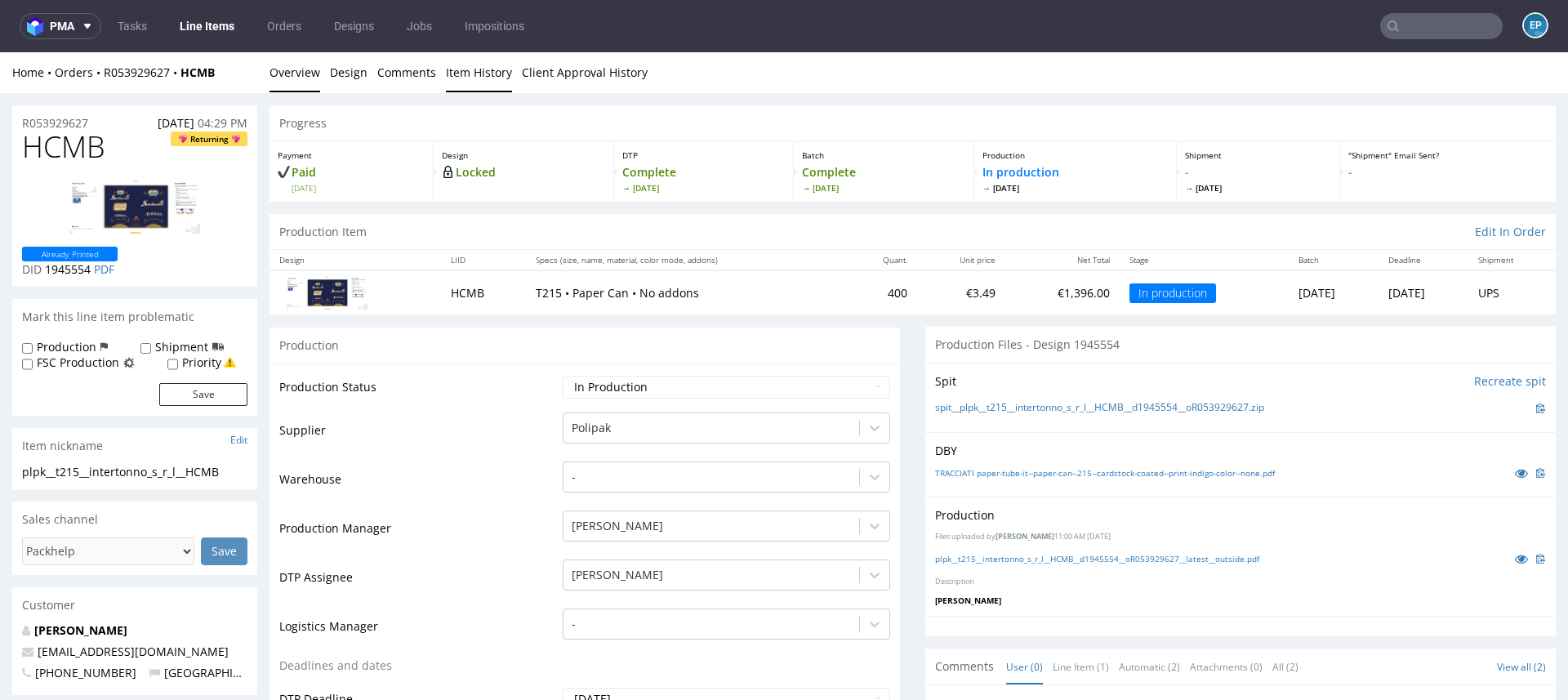
click at [472, 76] on link "Item History" at bounding box center [478, 72] width 66 height 40
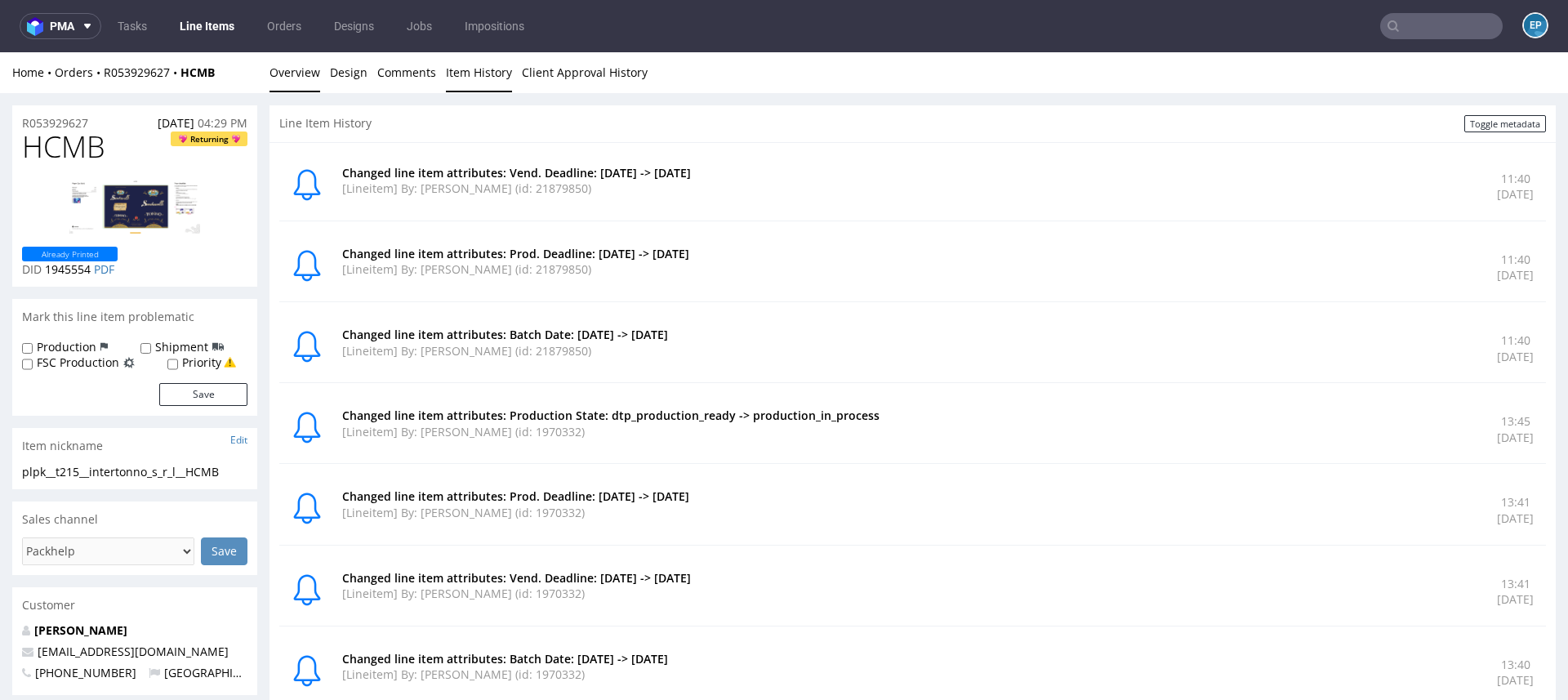
click at [301, 72] on link "Overview" at bounding box center [294, 72] width 50 height 40
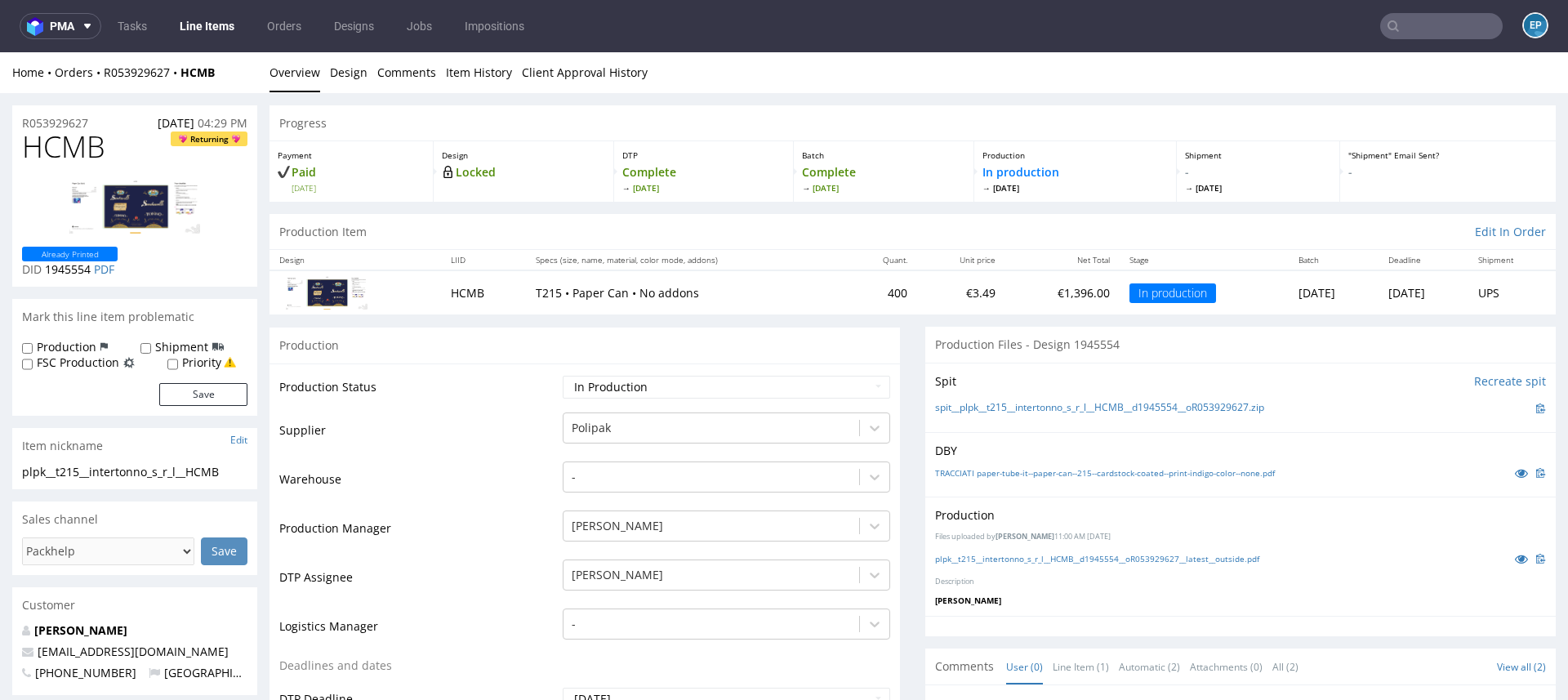
click at [202, 26] on link "Line Items" at bounding box center [206, 26] width 74 height 26
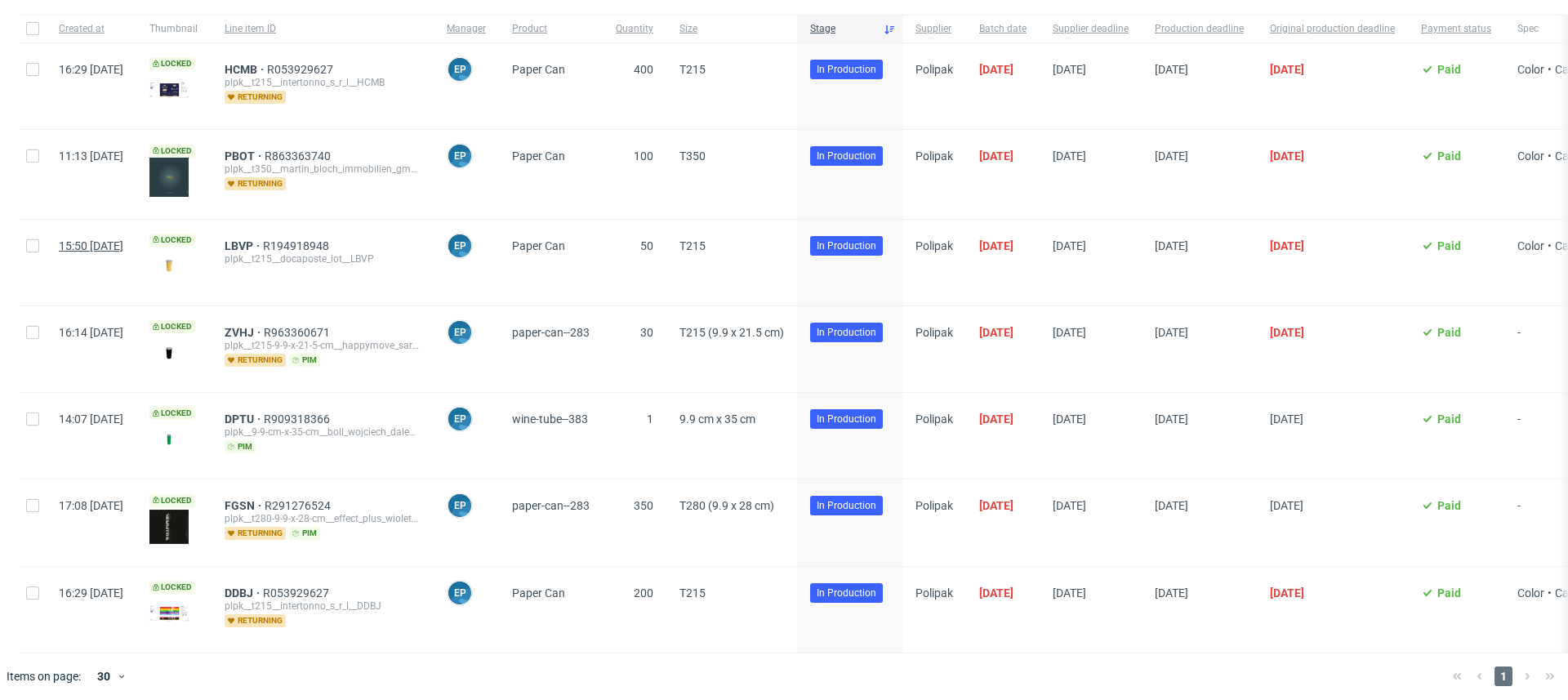
scroll to position [117, 0]
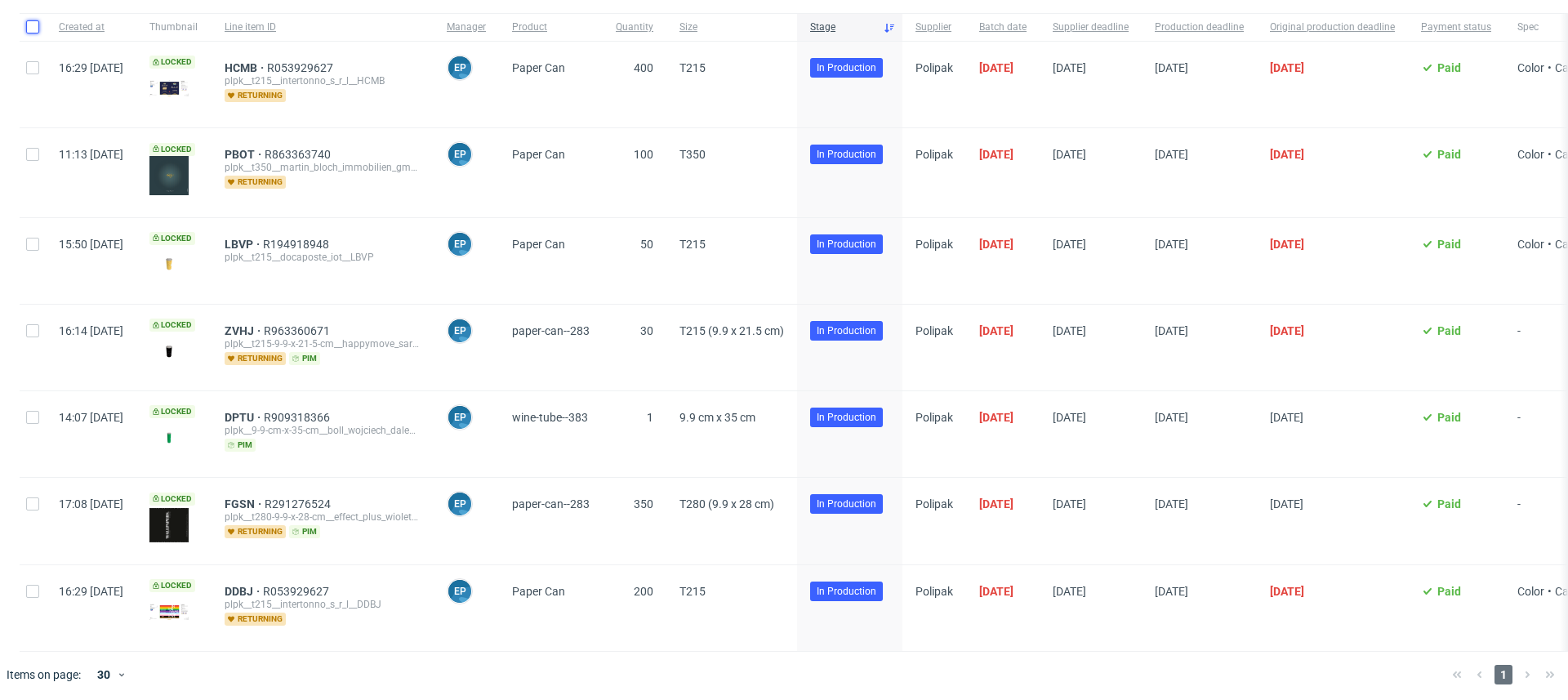
click at [30, 28] on input "checkbox" at bounding box center [32, 27] width 13 height 13
checkbox input "true"
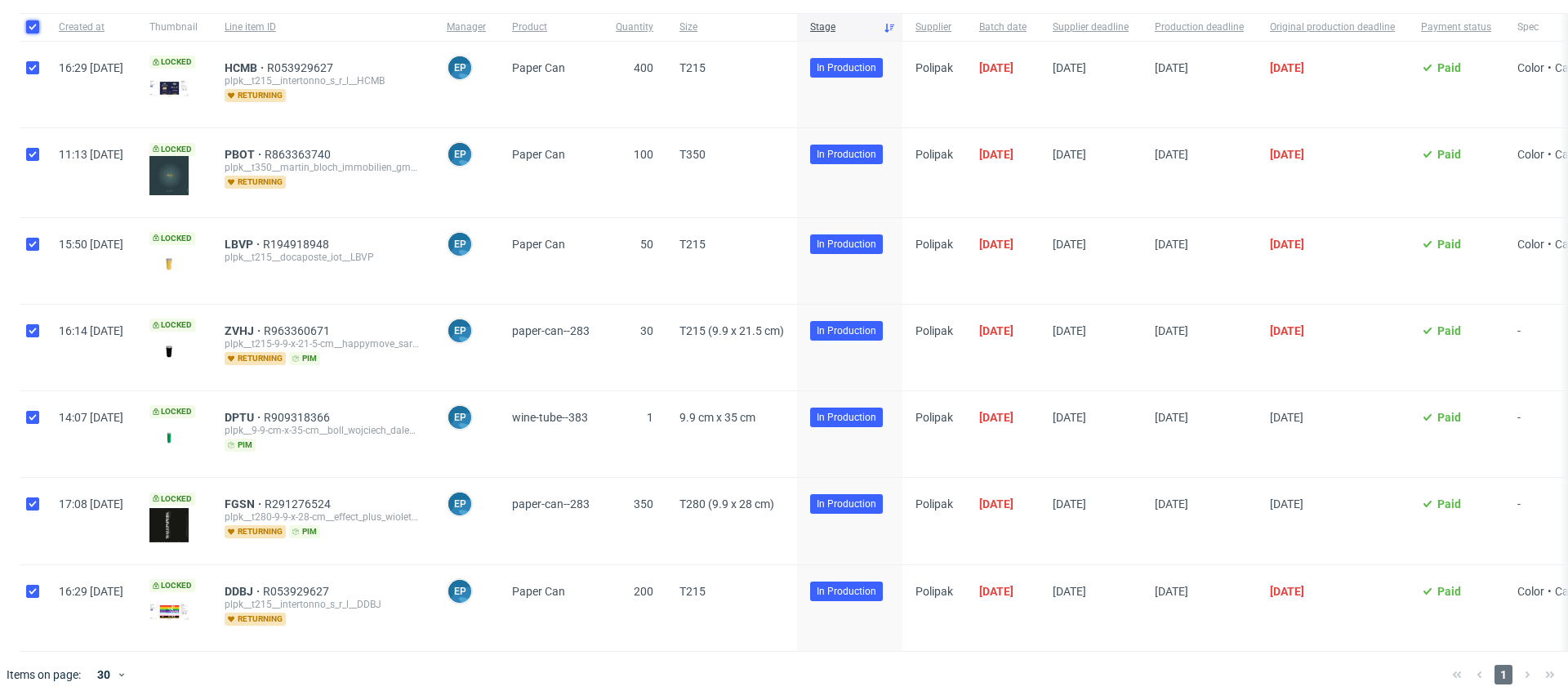
checkbox input "true"
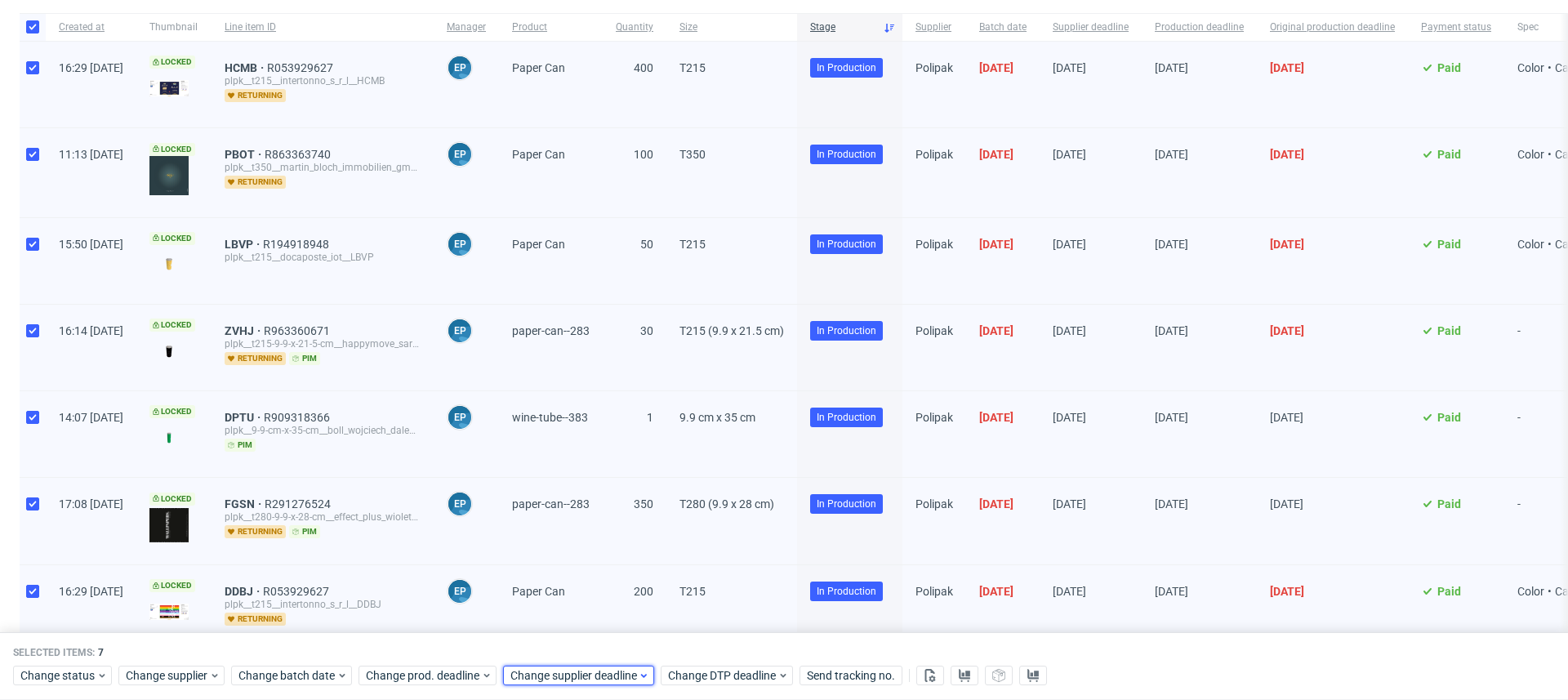
click at [586, 679] on span "Change supplier deadline" at bounding box center [573, 675] width 127 height 17
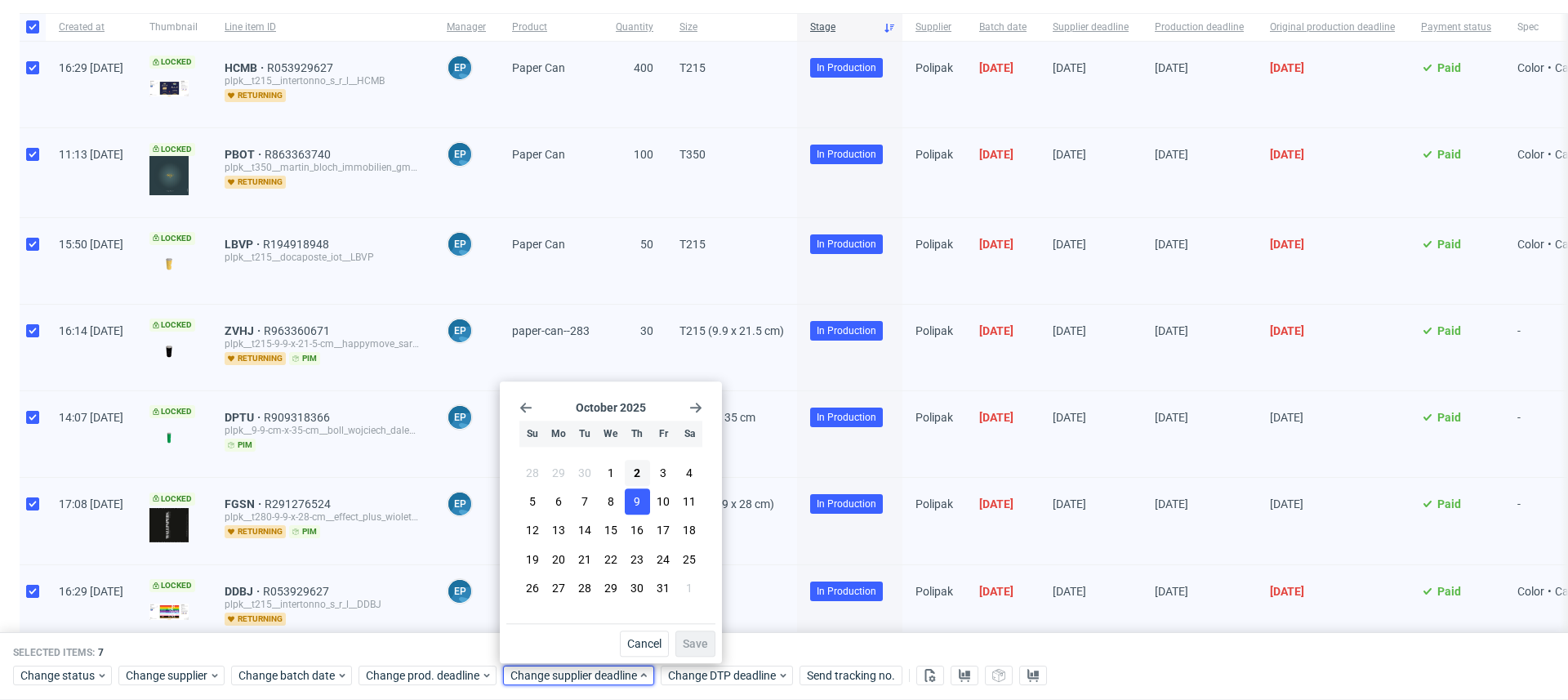
click at [635, 493] on button "9" at bounding box center [637, 502] width 26 height 26
click at [687, 651] on button "Save" at bounding box center [695, 643] width 40 height 26
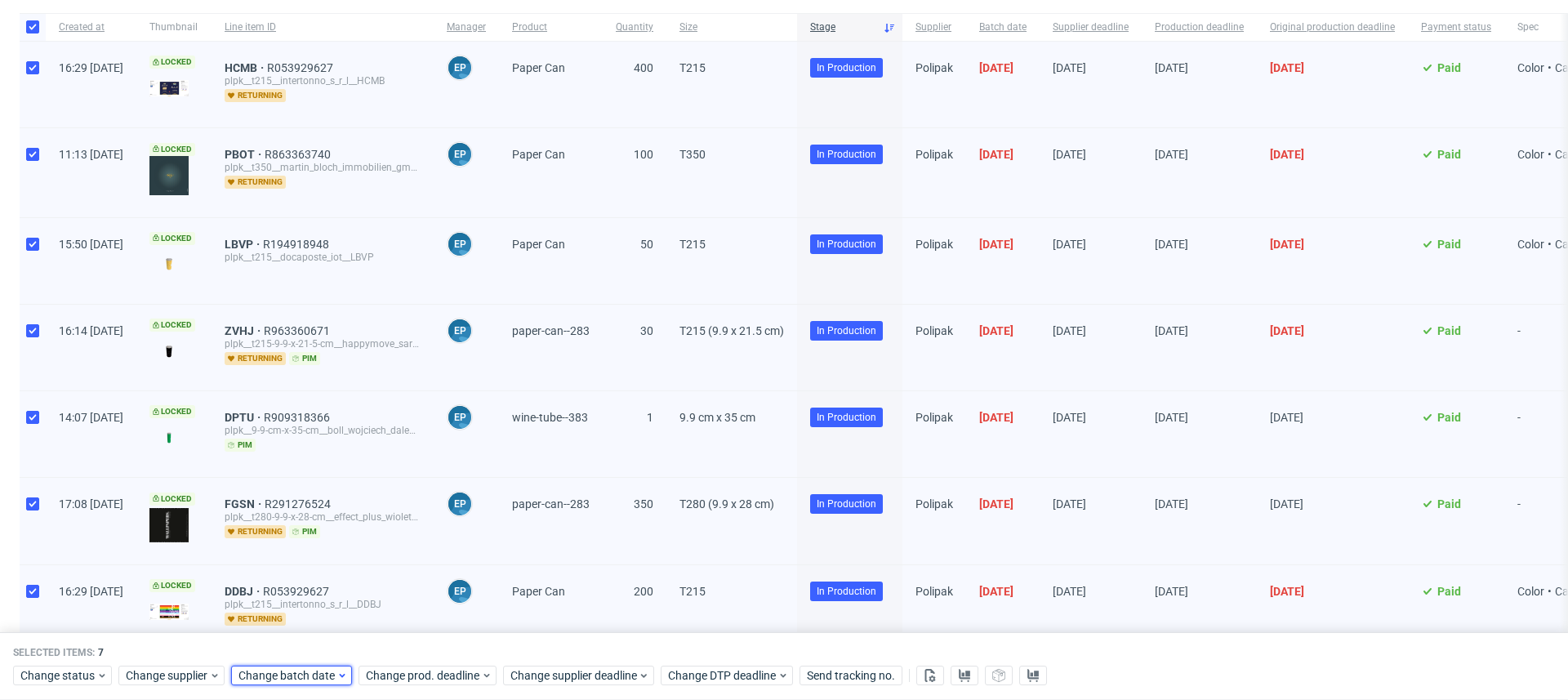
click at [315, 672] on span "Change batch date" at bounding box center [287, 675] width 98 height 17
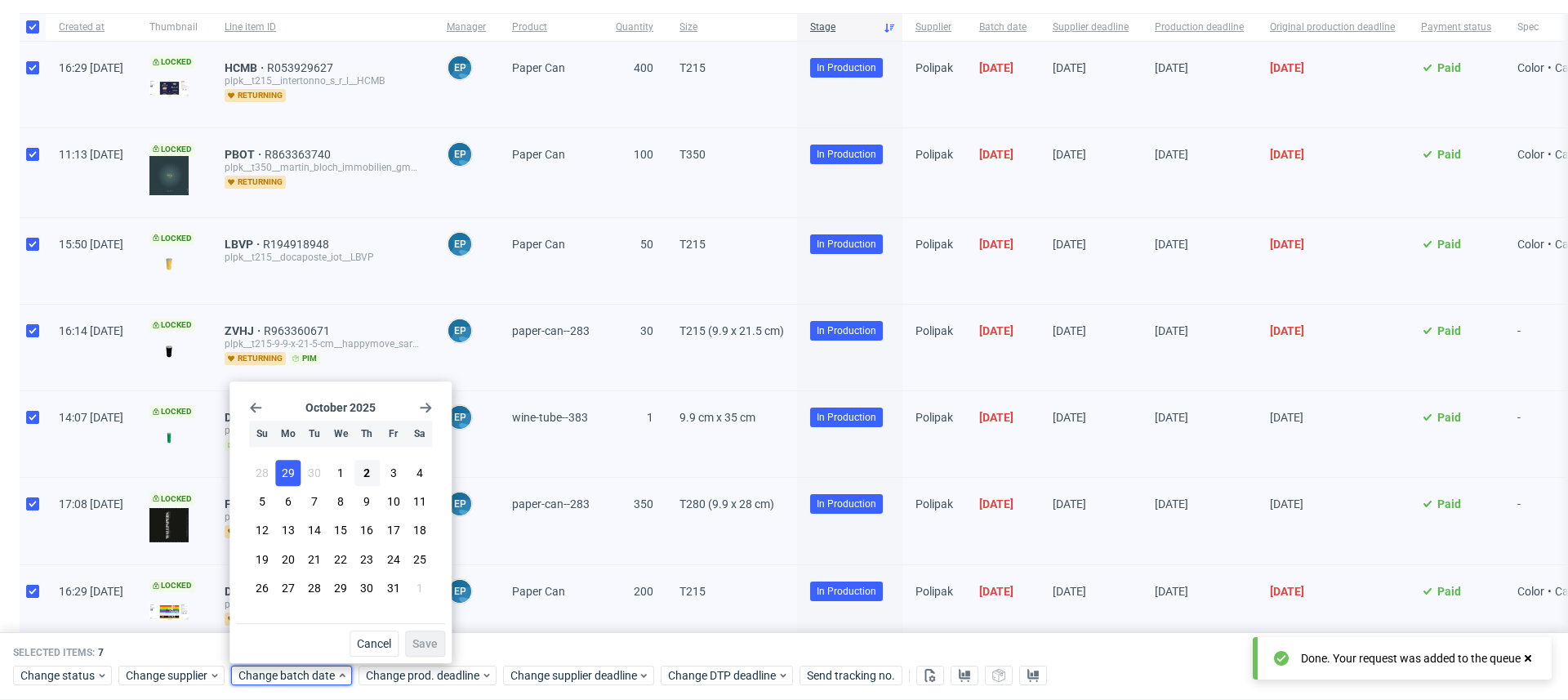
click at [282, 464] on span "29" at bounding box center [288, 472] width 13 height 17
click at [431, 645] on span "Save" at bounding box center [425, 644] width 26 height 12
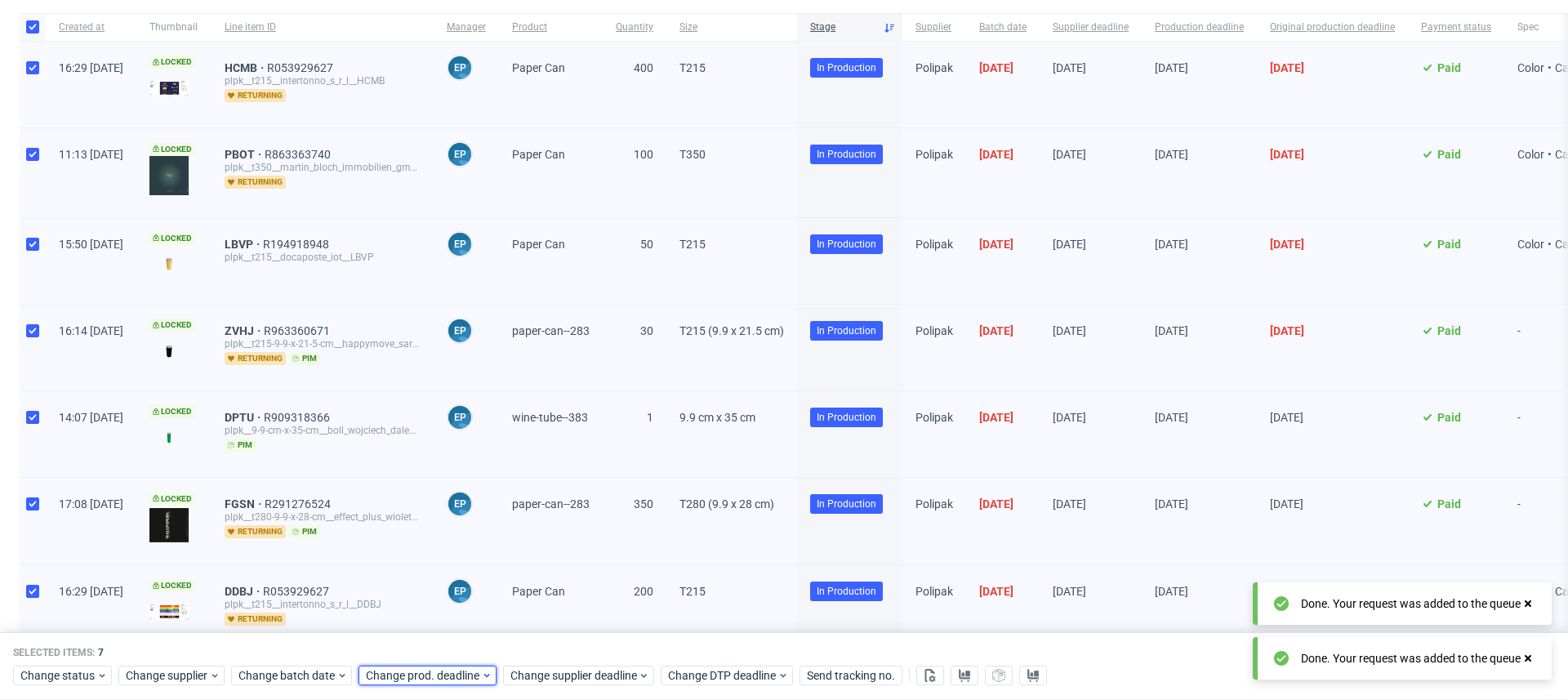
click at [447, 674] on span "Change prod. deadline" at bounding box center [423, 675] width 115 height 17
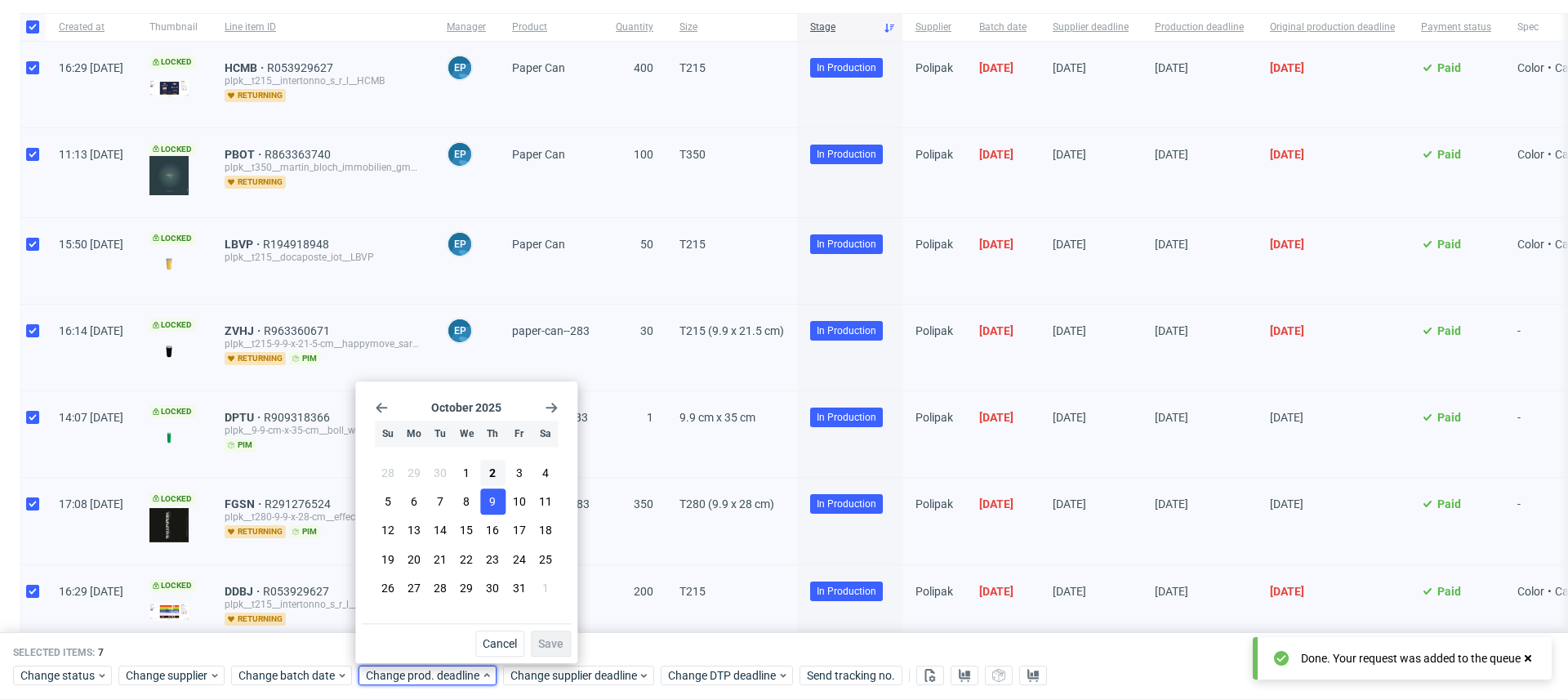
click at [496, 500] on button "9" at bounding box center [493, 502] width 26 height 26
click at [544, 638] on span "Save" at bounding box center [551, 644] width 26 height 12
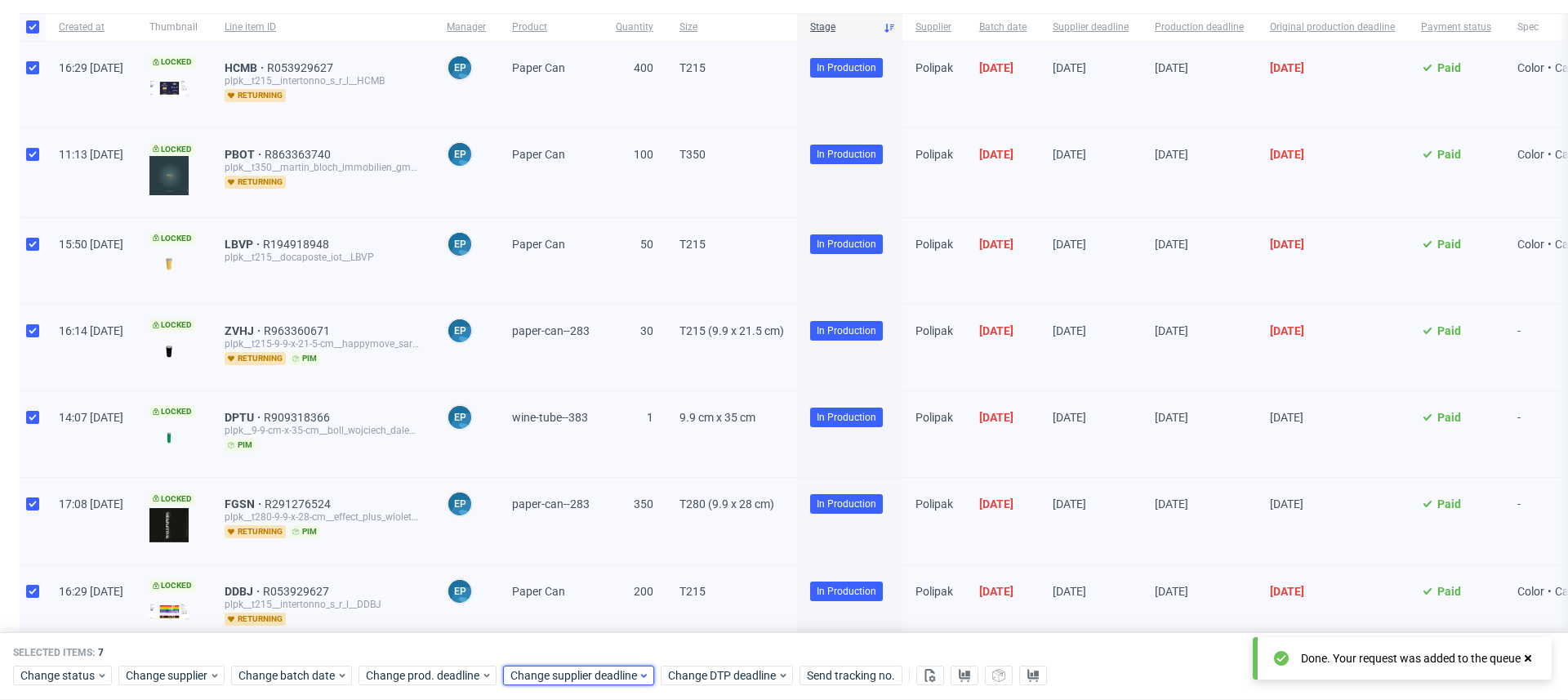
click at [555, 670] on span "Change supplier deadline" at bounding box center [573, 675] width 127 height 17
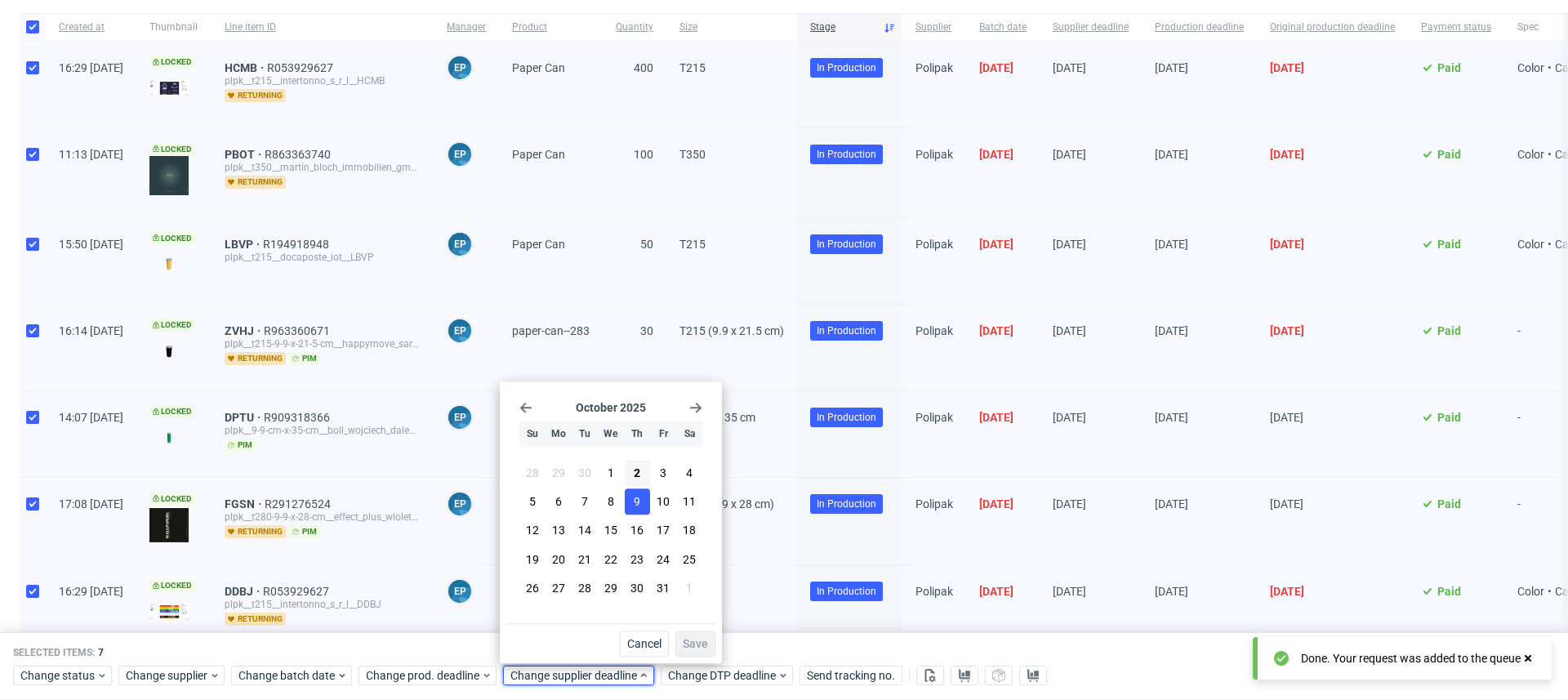
click at [633, 496] on span "9" at bounding box center [636, 502] width 7 height 17
click at [688, 634] on button "Save" at bounding box center [695, 643] width 40 height 26
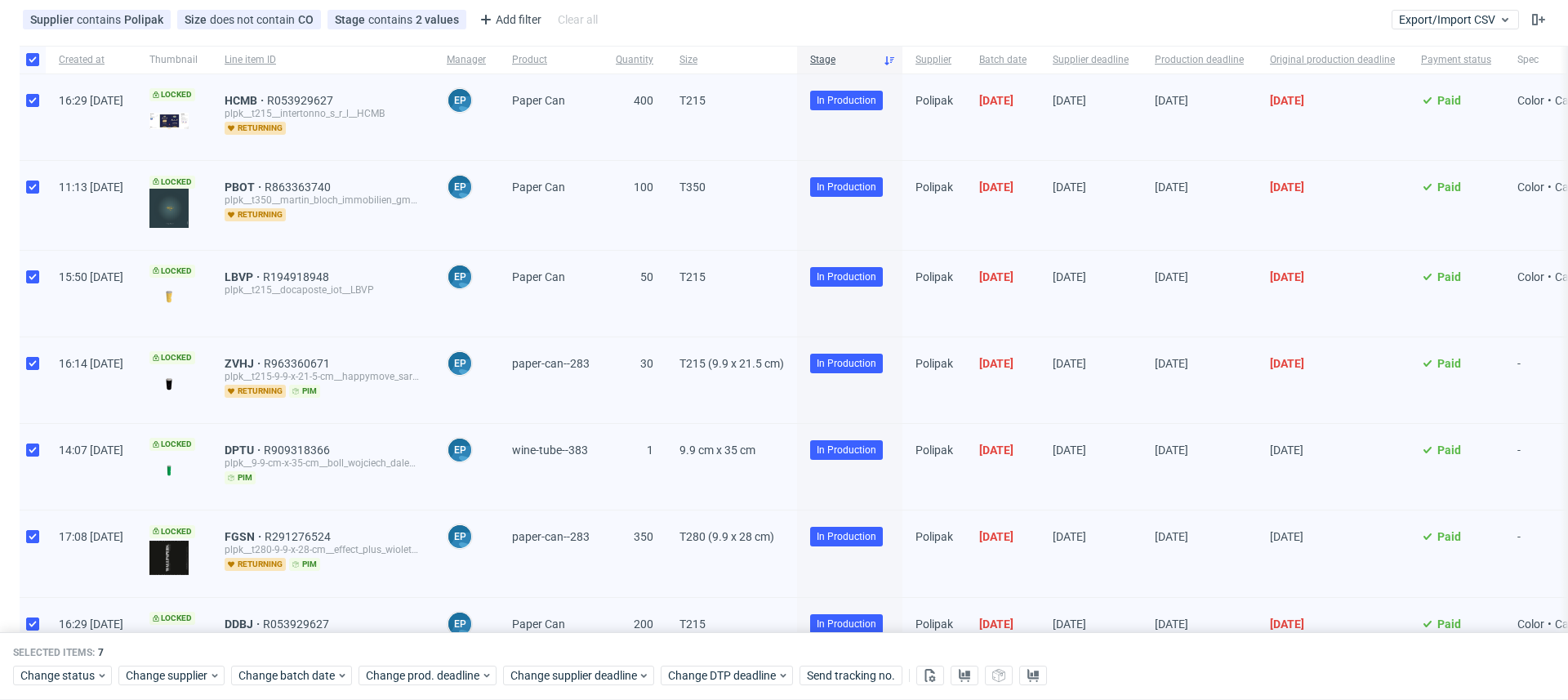
scroll to position [0, 0]
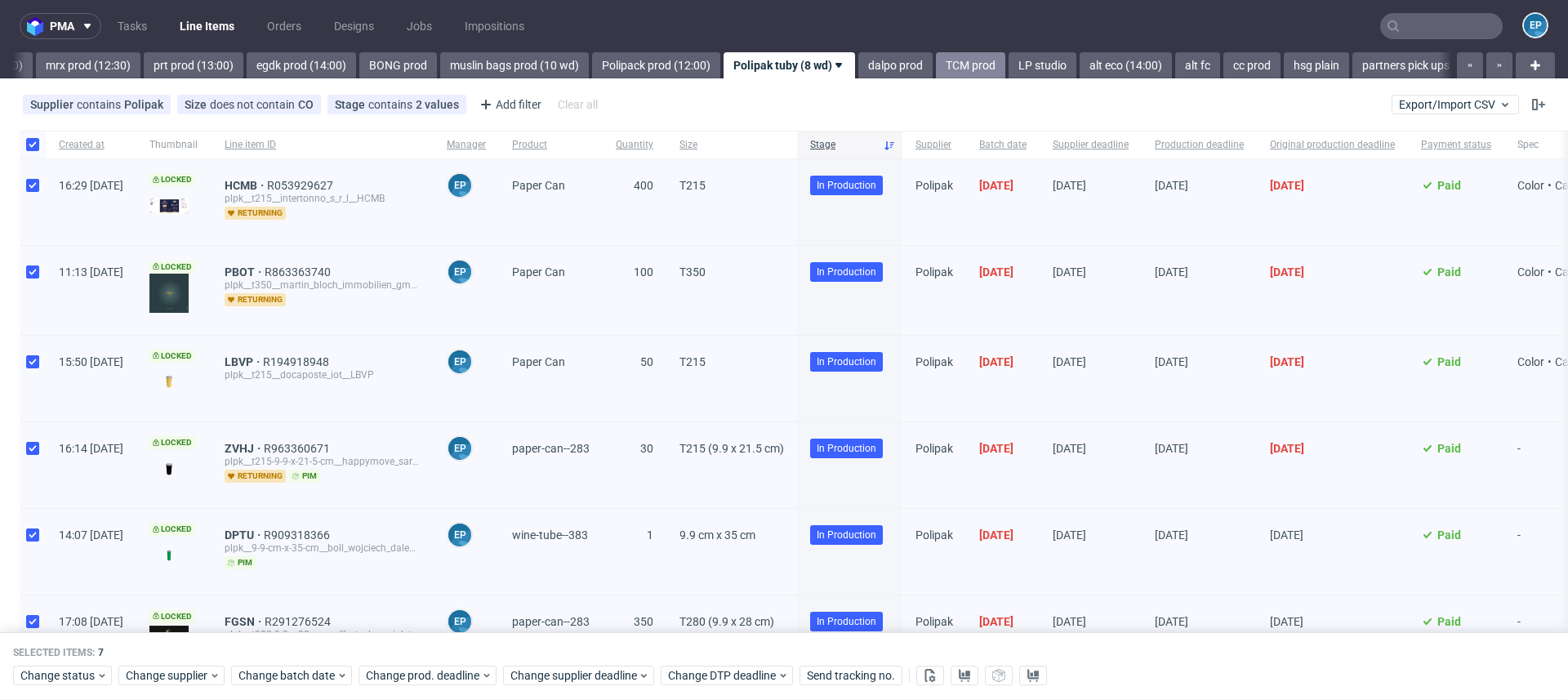
click at [936, 74] on link "TCM prod" at bounding box center [970, 65] width 69 height 26
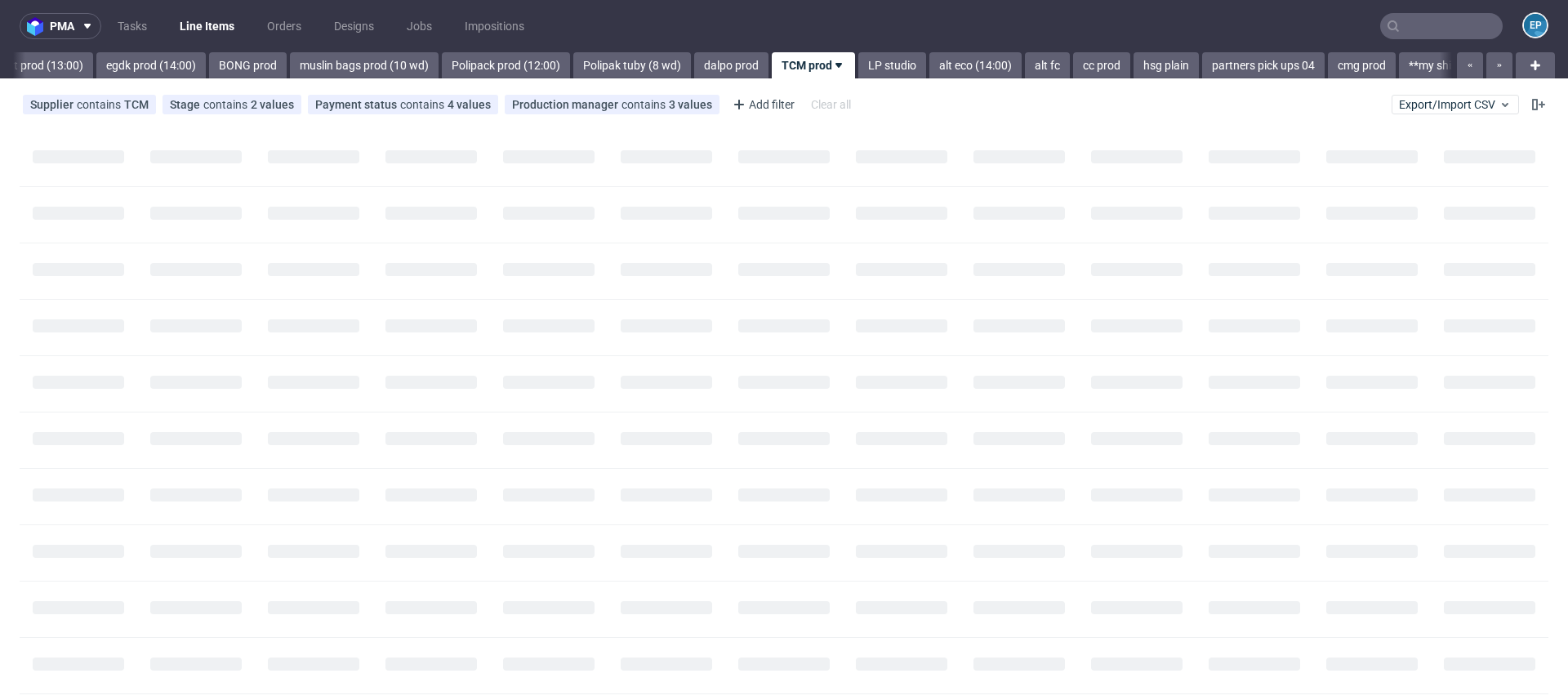
scroll to position [0, 2198]
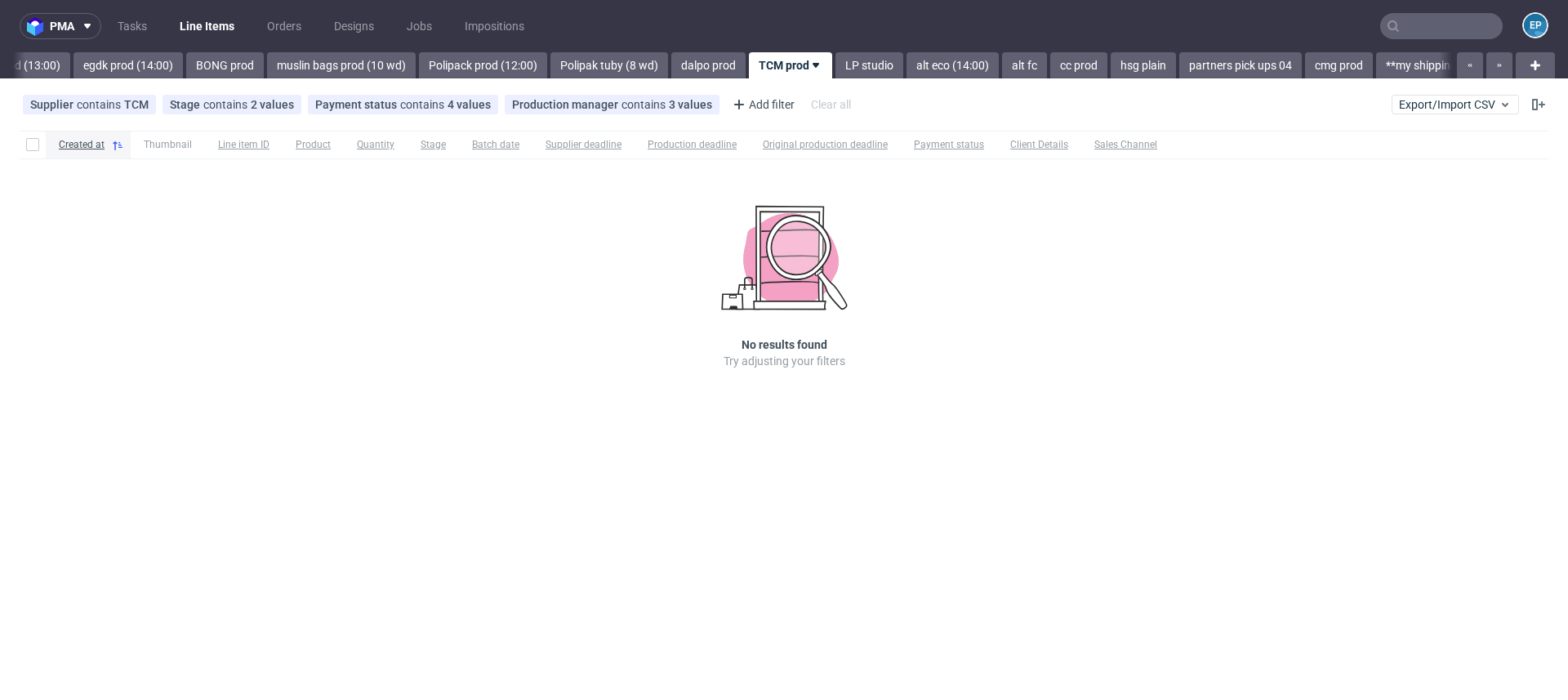
click at [880, 50] on nav "pma Tasks Line Items Orders Designs Jobs Impositions EP" at bounding box center [784, 26] width 1568 height 52
click at [908, 67] on link "alt eco (14:00)" at bounding box center [953, 65] width 93 height 26
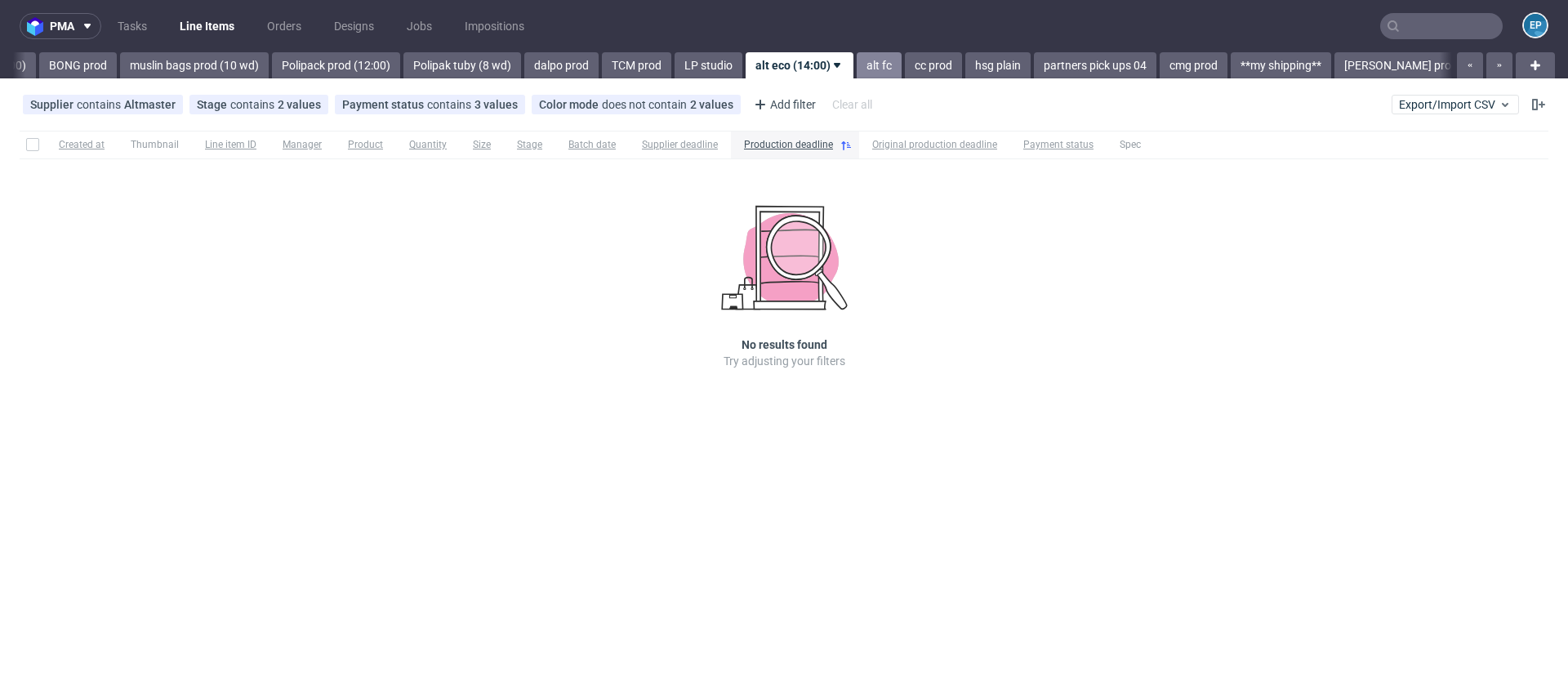
click at [857, 60] on link "alt fc" at bounding box center [880, 65] width 45 height 26
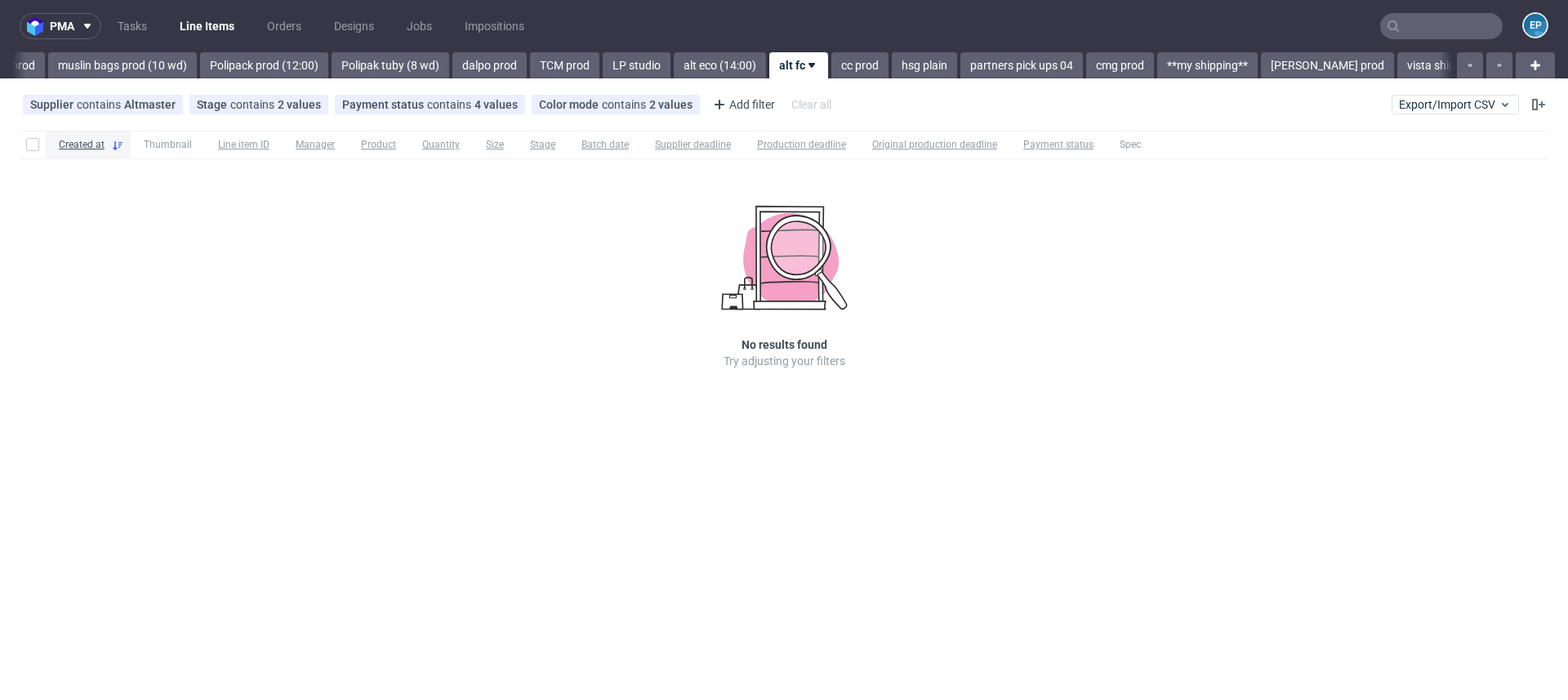
click at [831, 60] on link "cc prod" at bounding box center [860, 65] width 57 height 26
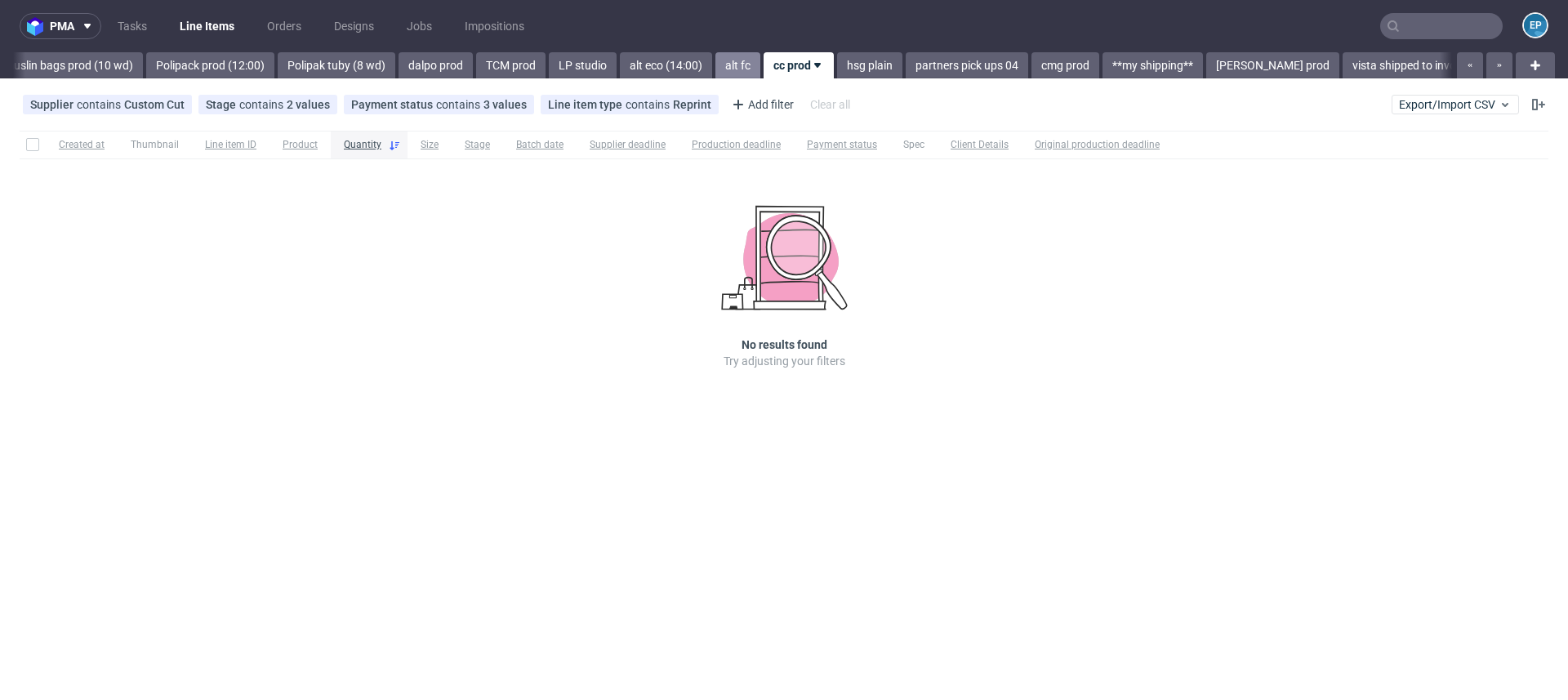
click at [837, 60] on link "hsg plain" at bounding box center [870, 65] width 65 height 26
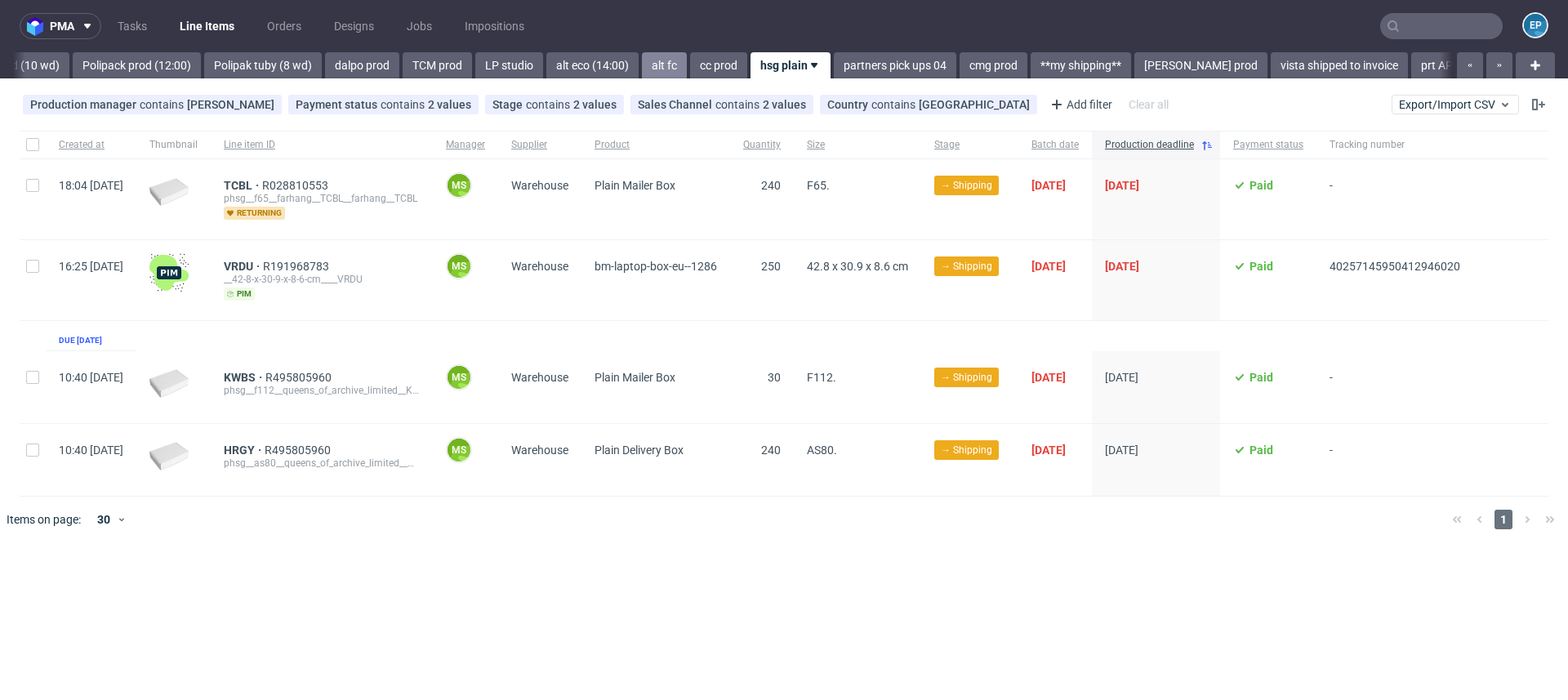
click at [833, 60] on link "partners pick ups 04" at bounding box center [894, 65] width 122 height 26
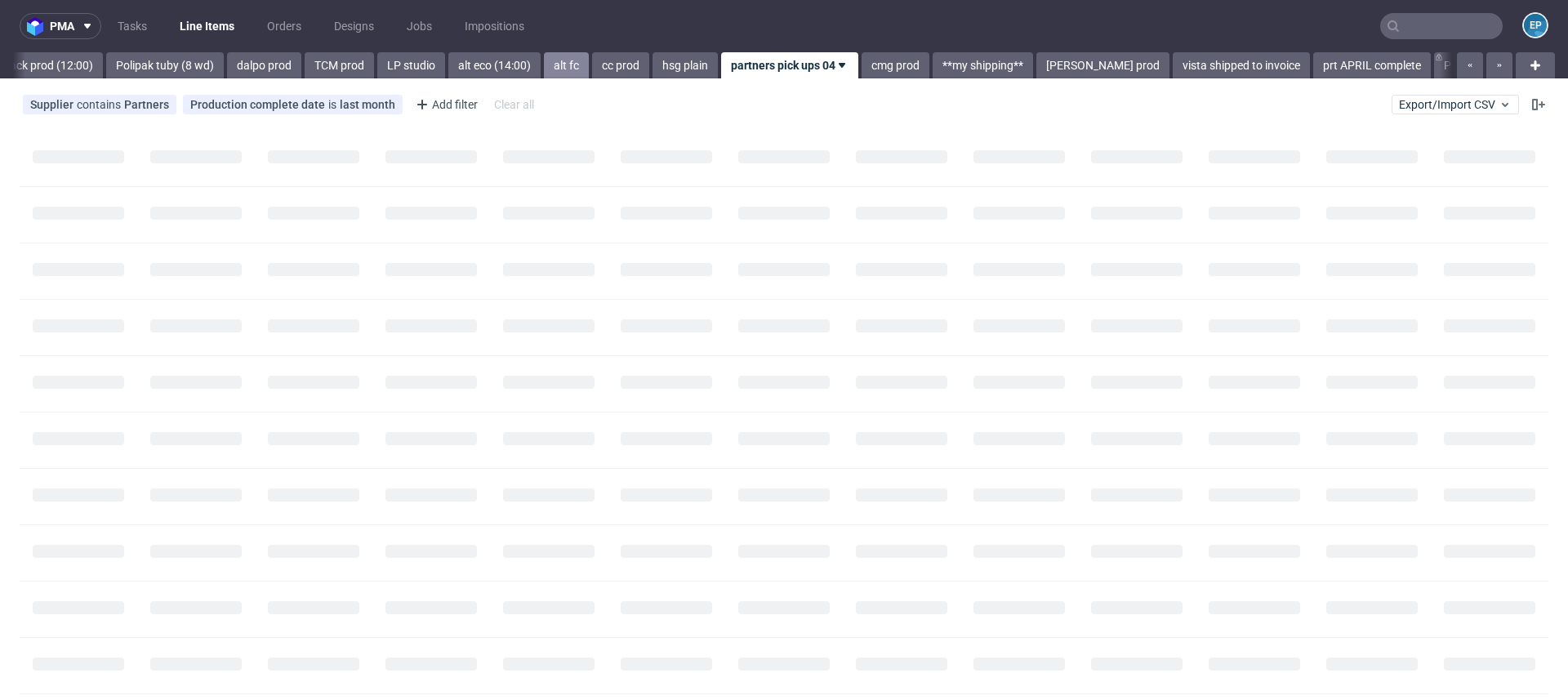
scroll to position [0, 2643]
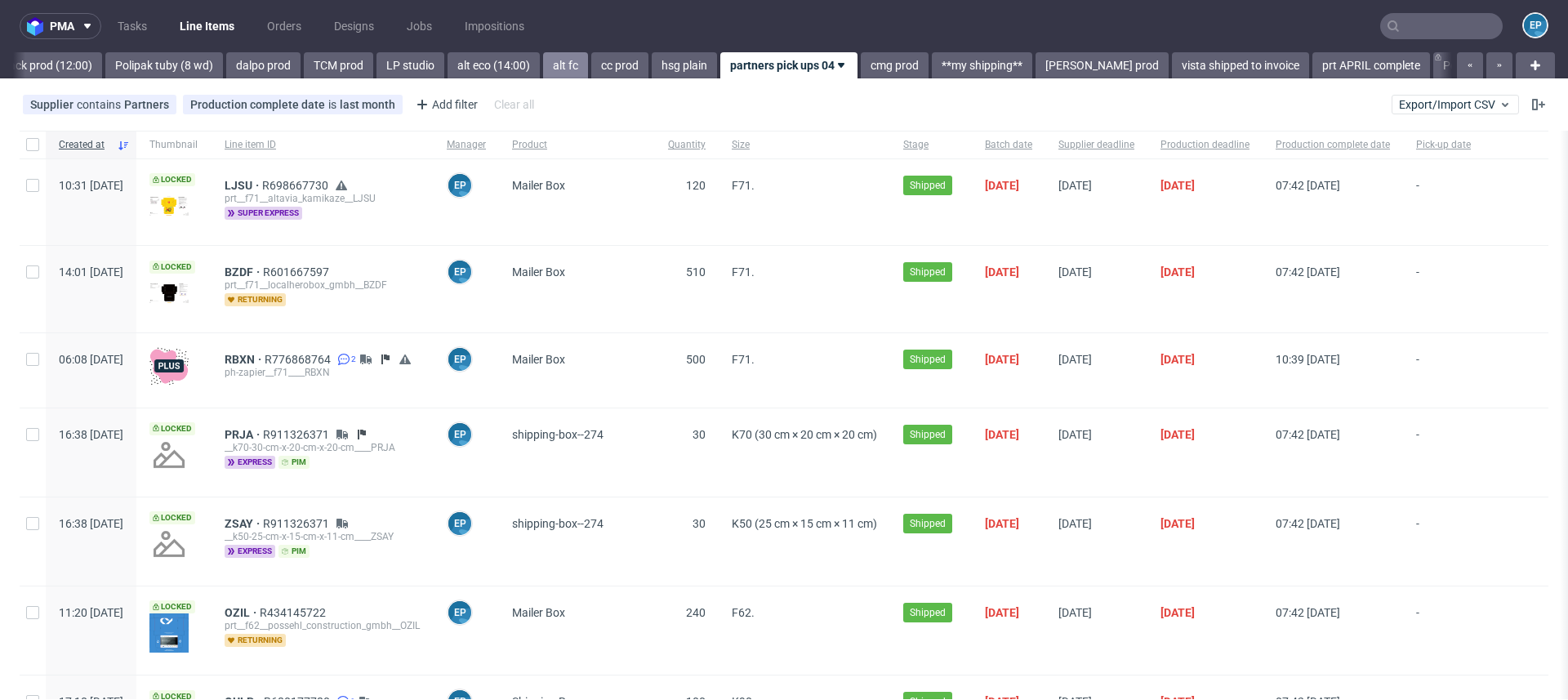
click at [861, 60] on link "cmg prod" at bounding box center [894, 65] width 68 height 26
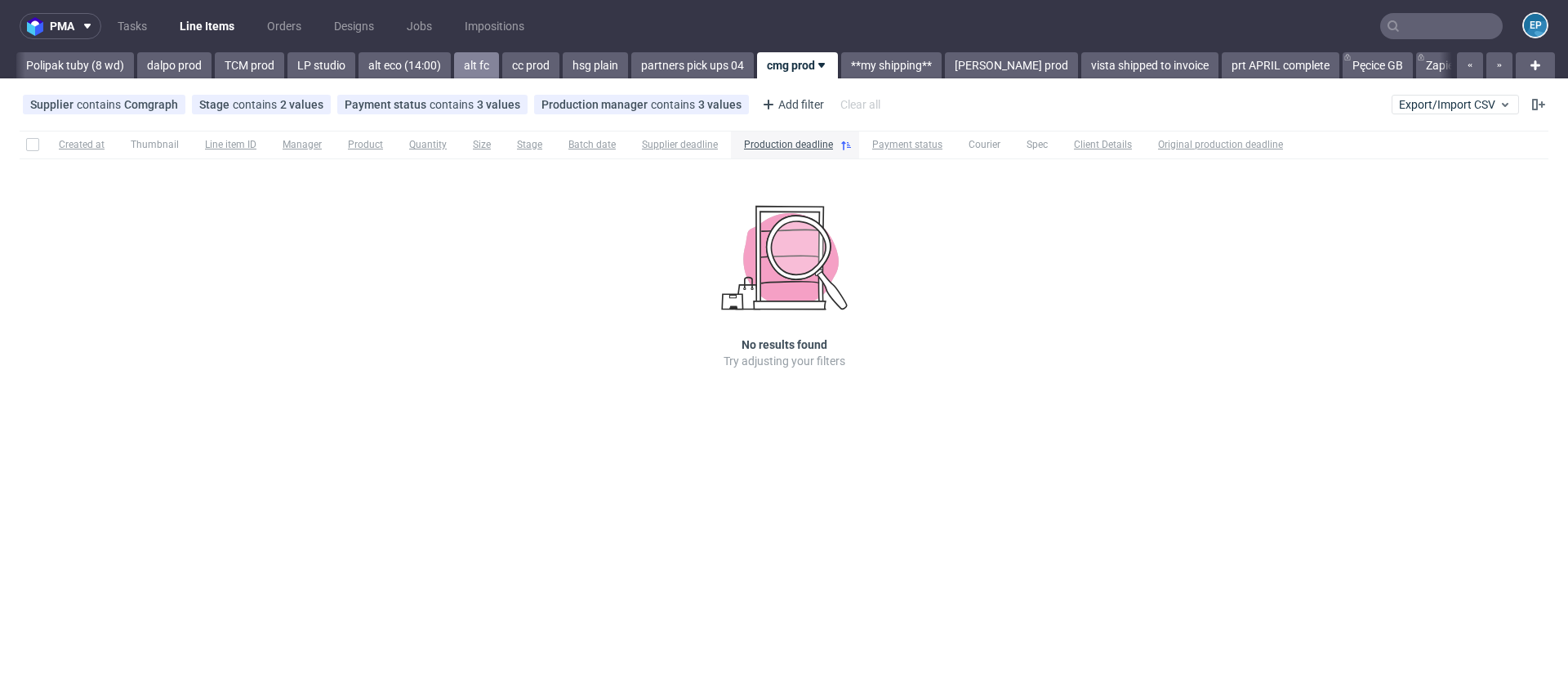
click at [841, 60] on link "**my shipping**" at bounding box center [891, 65] width 101 height 26
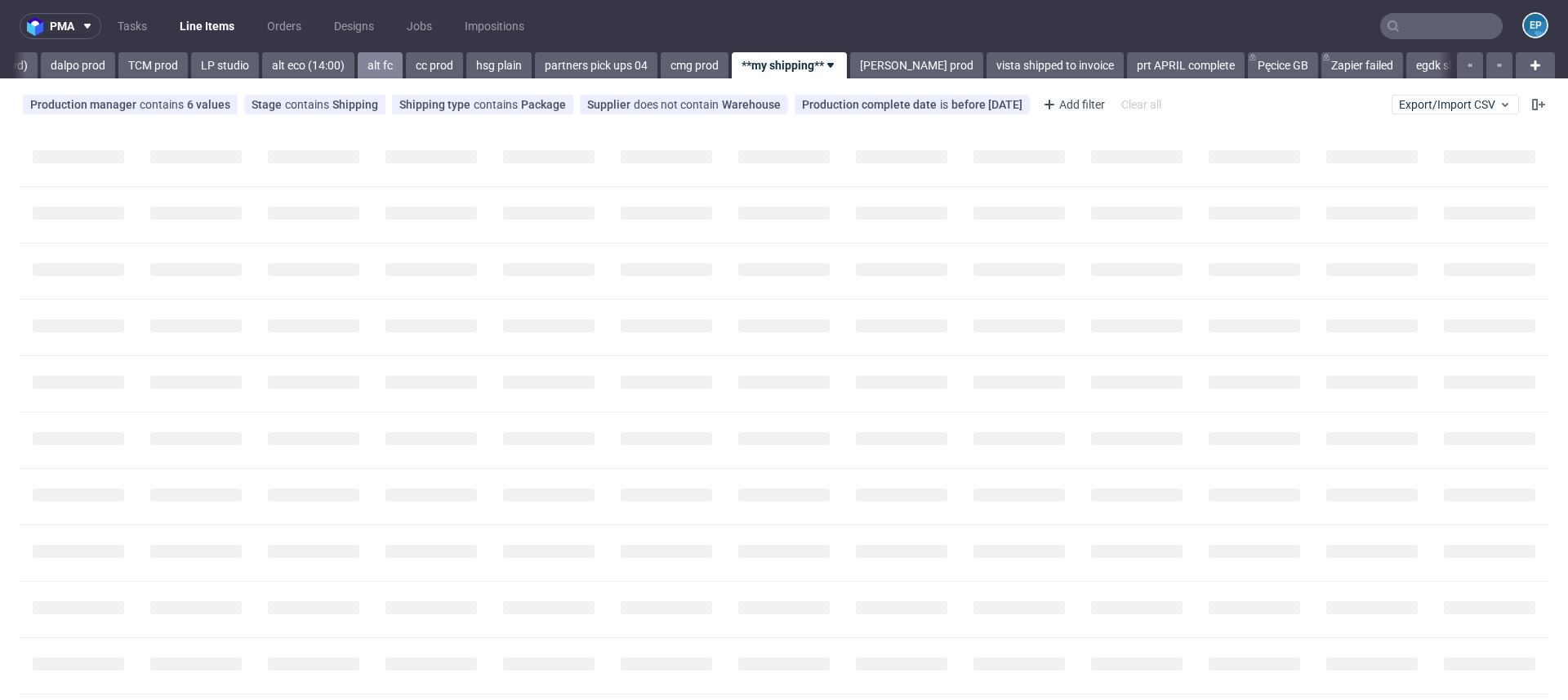
scroll to position [0, 2830]
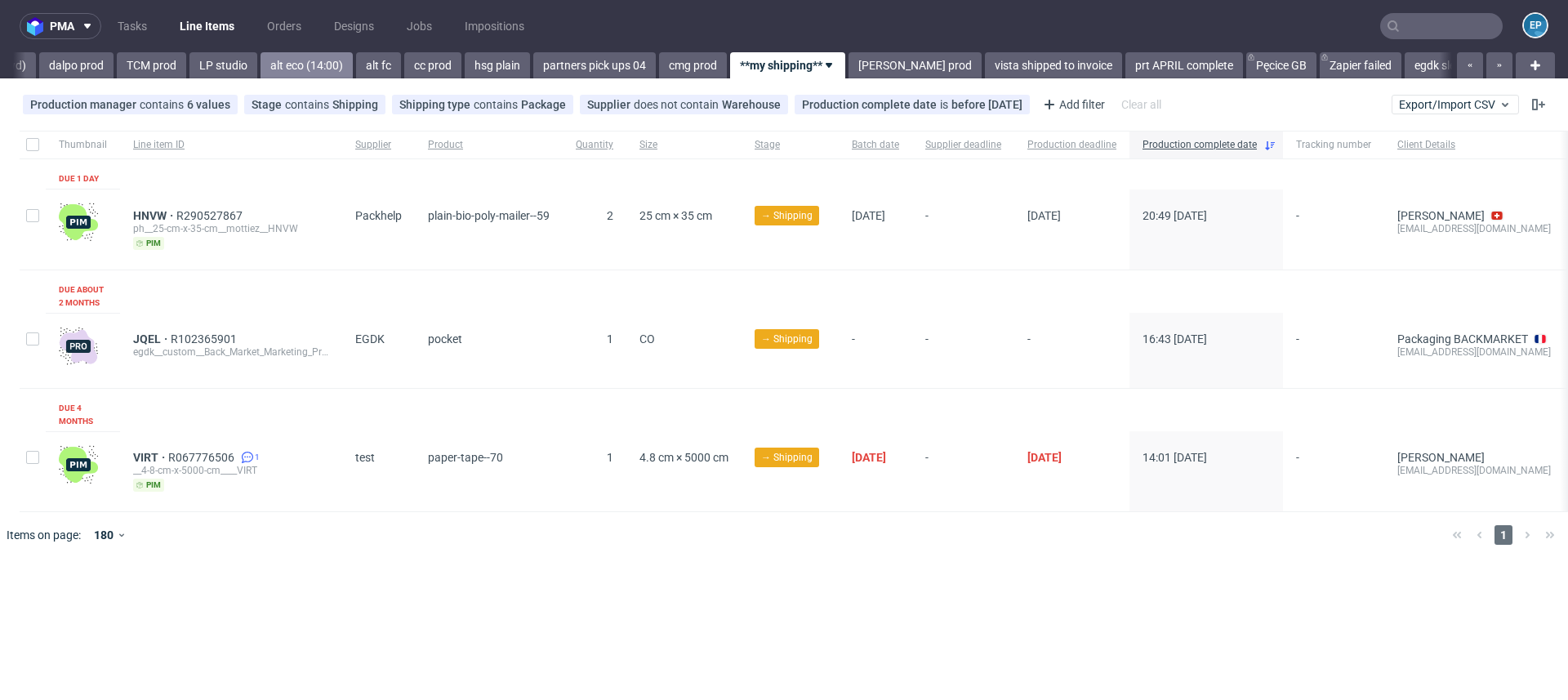
click at [260, 64] on link "alt eco (14:00)" at bounding box center [307, 65] width 93 height 26
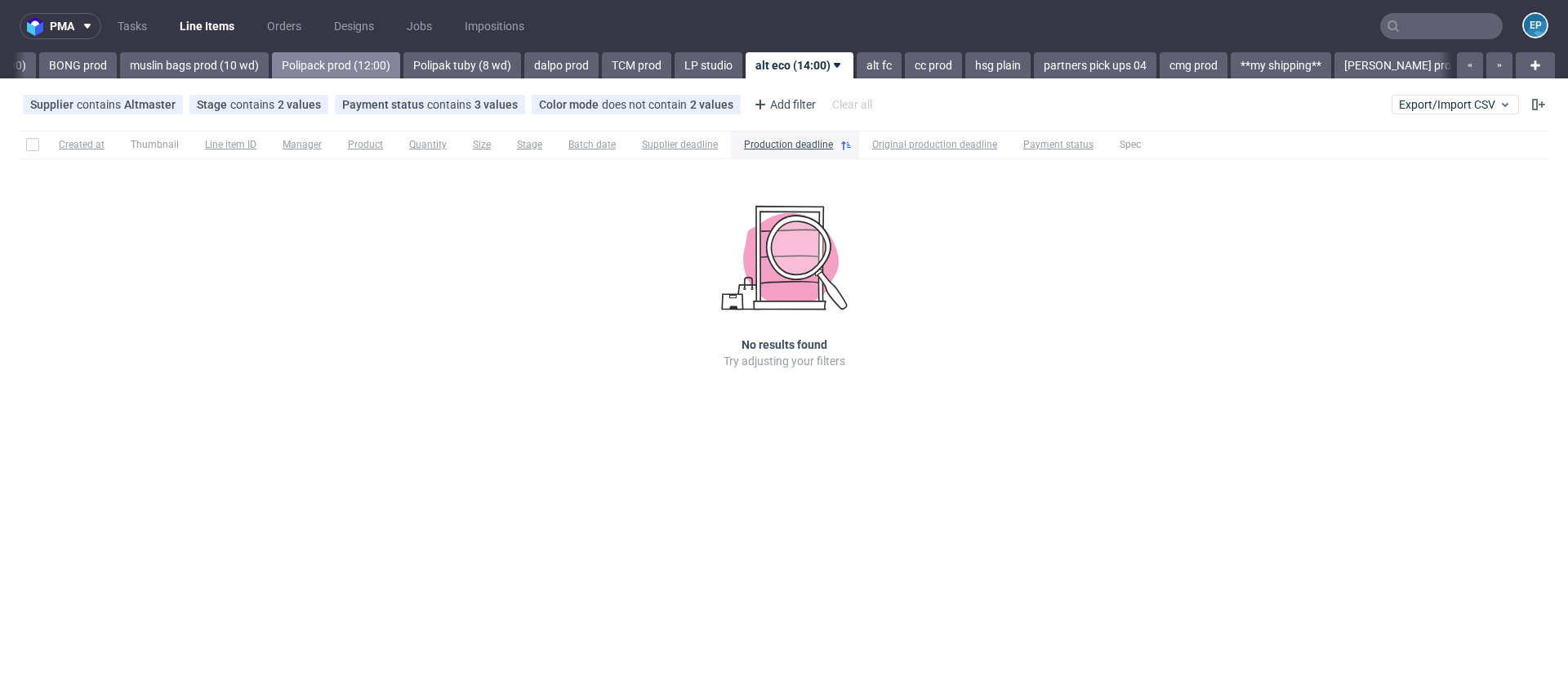
click at [303, 70] on link "Polipack prod (12:00)" at bounding box center [336, 65] width 128 height 26
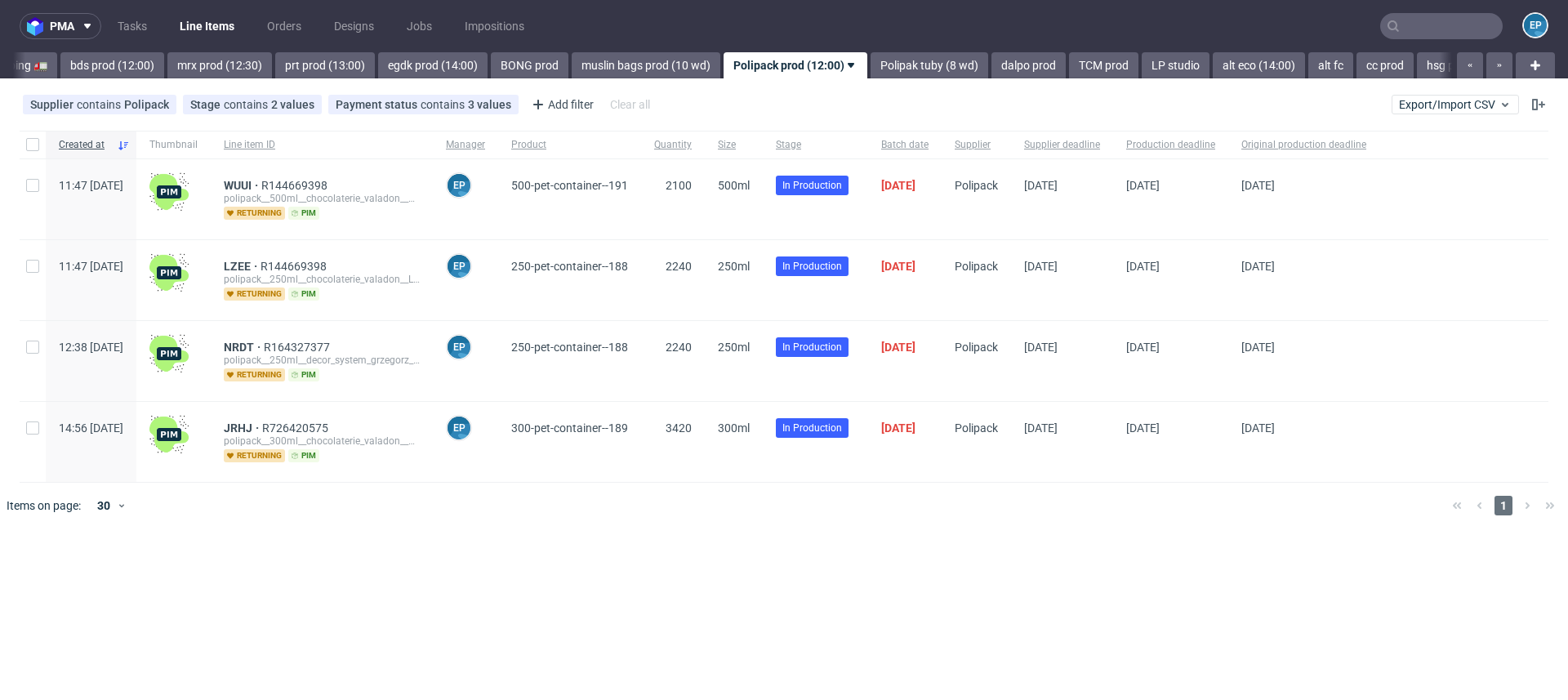
scroll to position [0, 1890]
click at [874, 64] on link "Polipak tuby (8 wd)" at bounding box center [932, 65] width 117 height 26
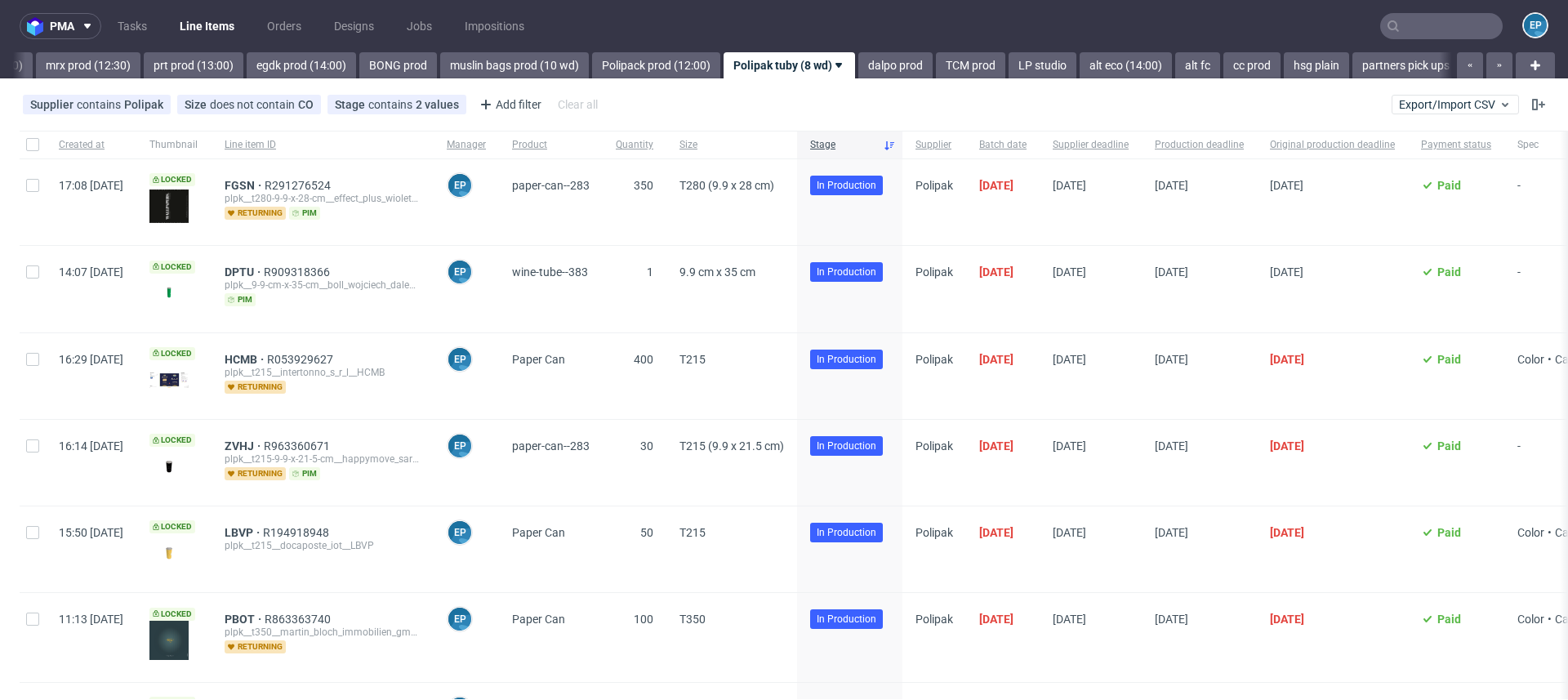
click at [858, 64] on link "dalpo prod" at bounding box center [894, 65] width 74 height 26
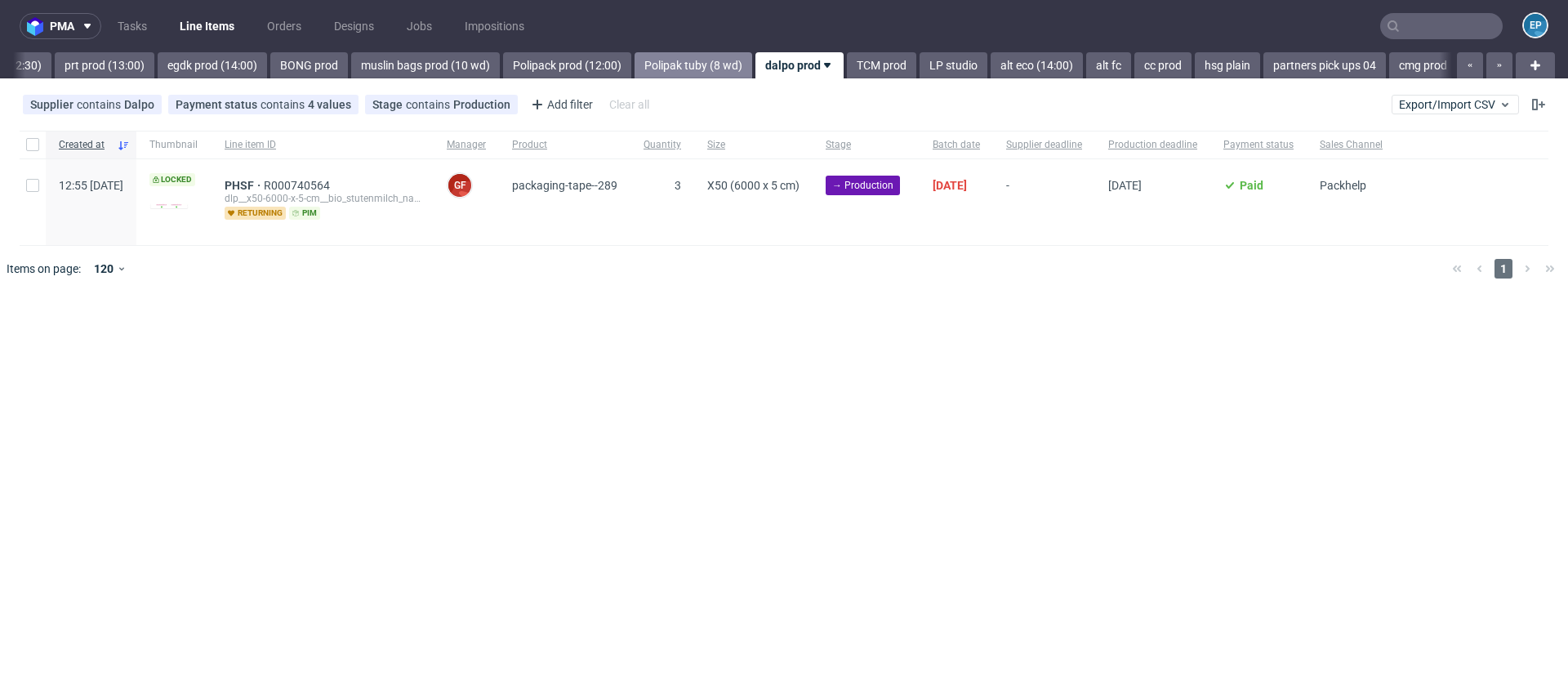
click at [847, 64] on link "TCM prod" at bounding box center [882, 65] width 69 height 26
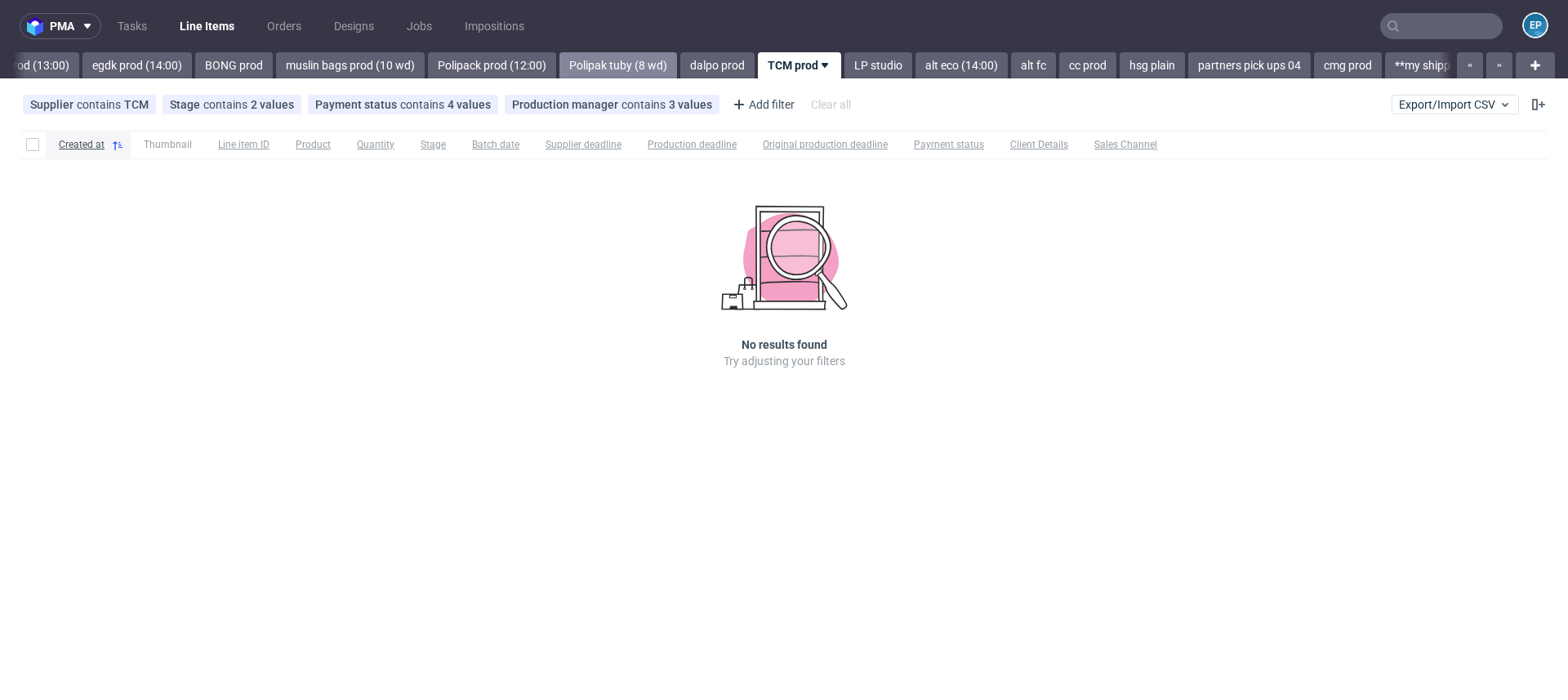
click at [844, 64] on link "LP studio" at bounding box center [878, 65] width 68 height 26
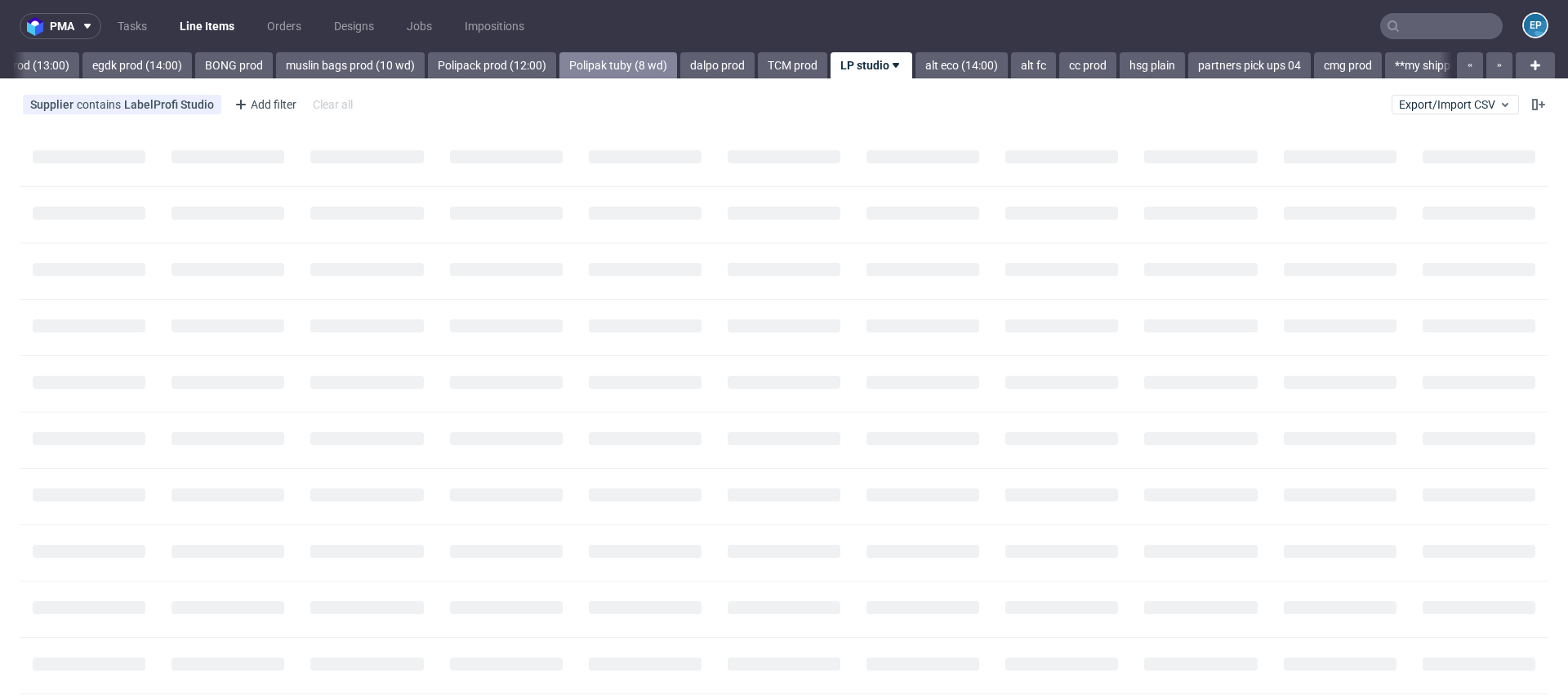
scroll to position [0, 2270]
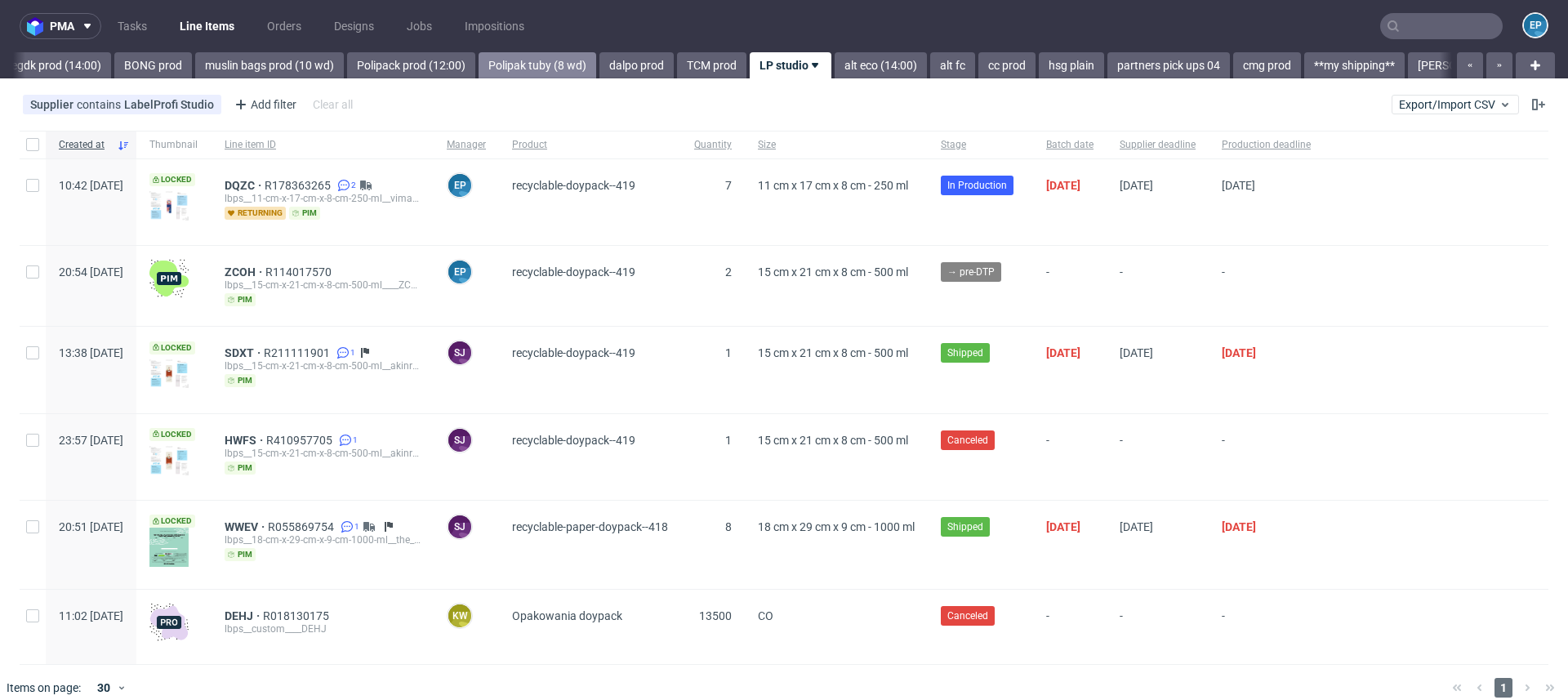
click at [837, 64] on link "alt eco (14:00)" at bounding box center [881, 65] width 93 height 26
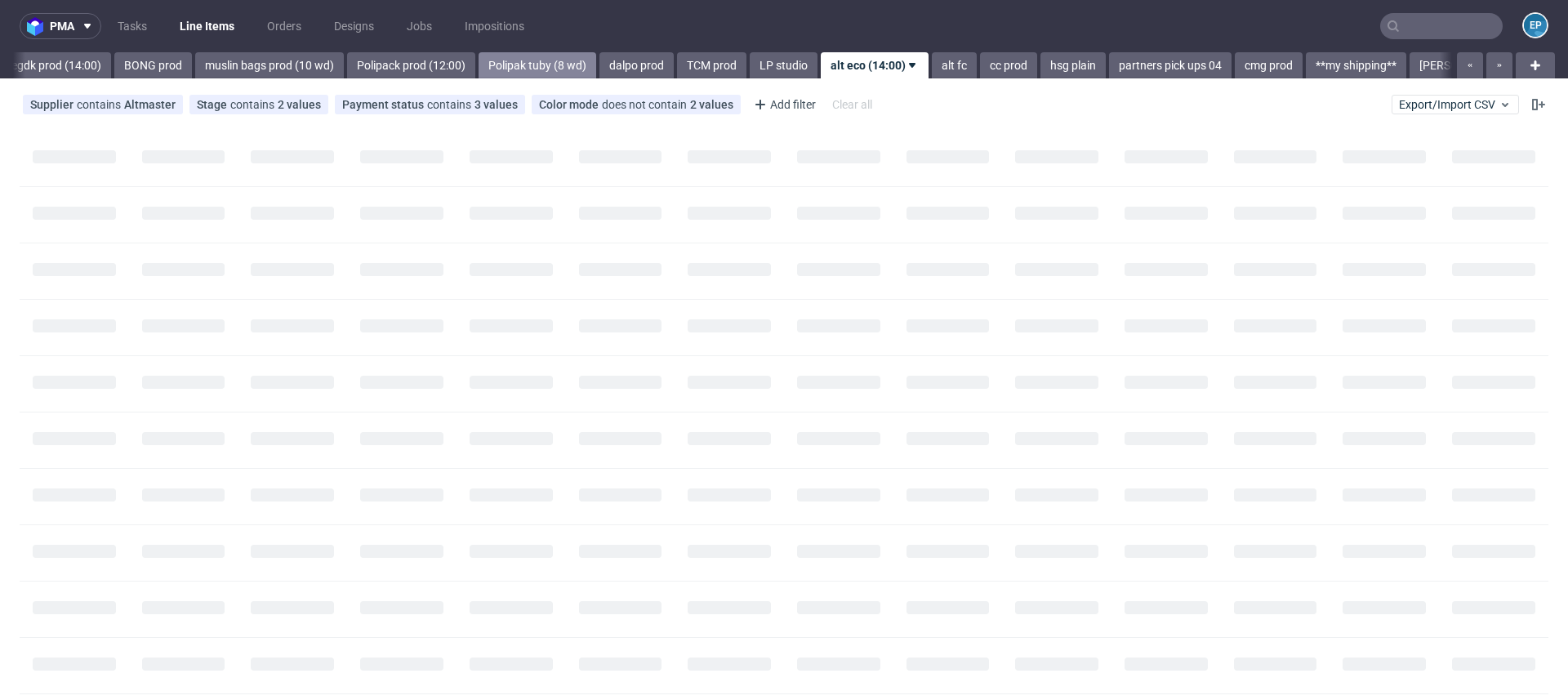
scroll to position [0, 2345]
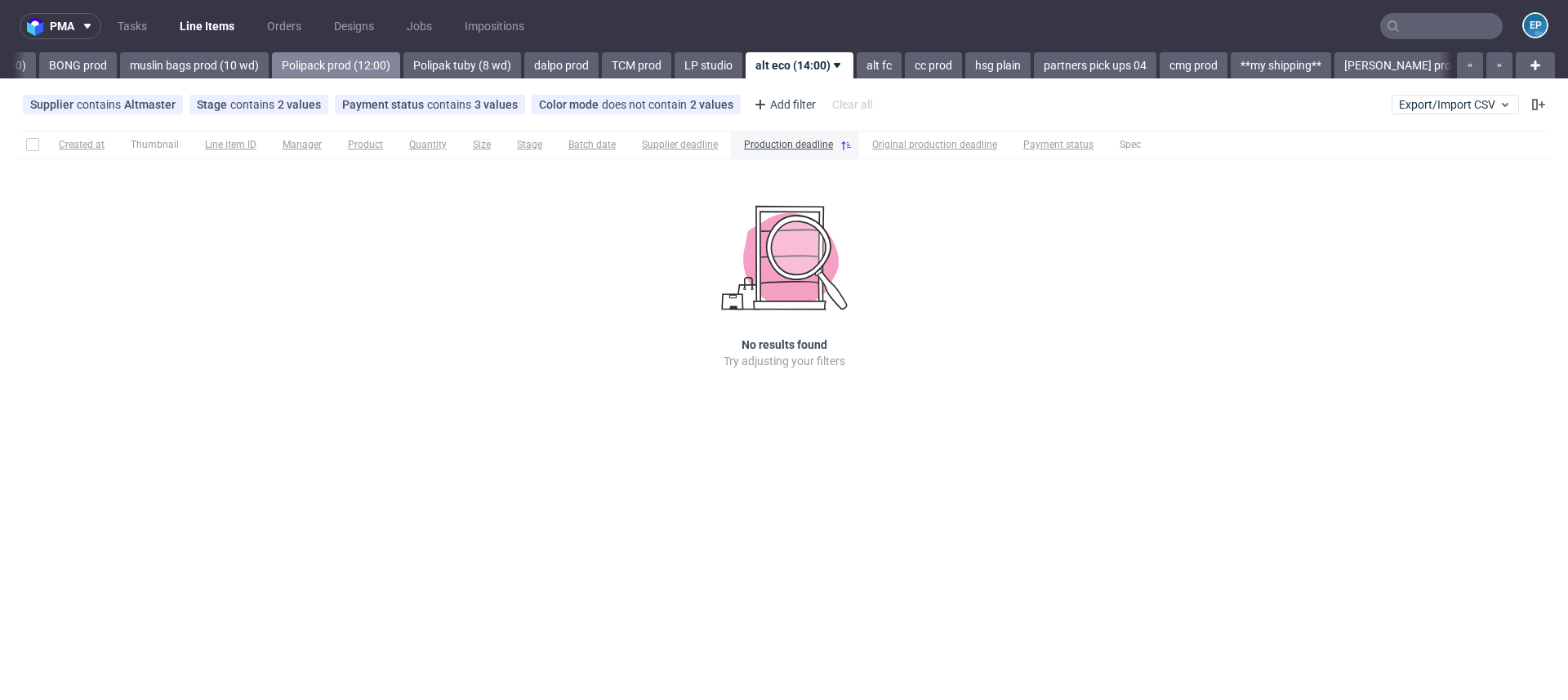
click at [297, 71] on link "Polipack prod (12:00)" at bounding box center [336, 65] width 128 height 26
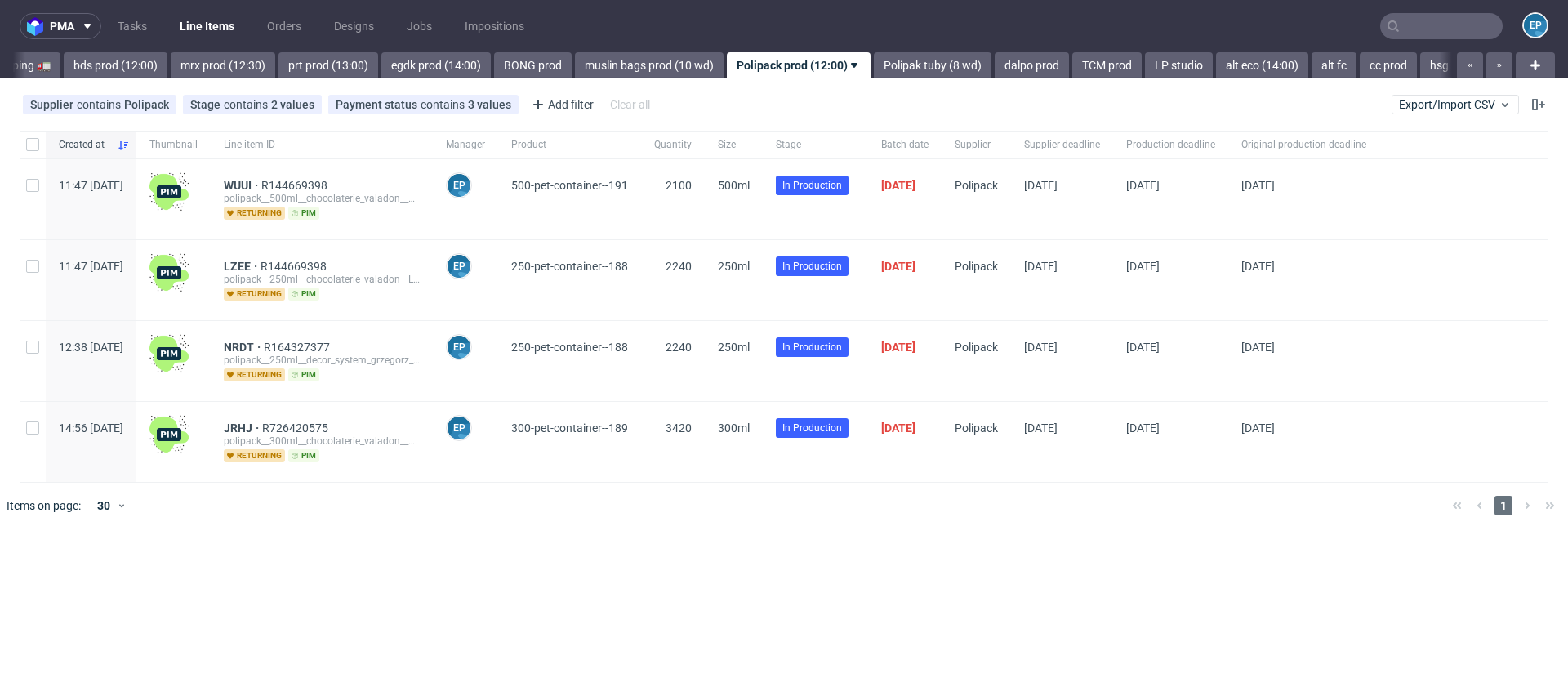
click at [297, 71] on link "prt prod (13:00)" at bounding box center [327, 65] width 100 height 26
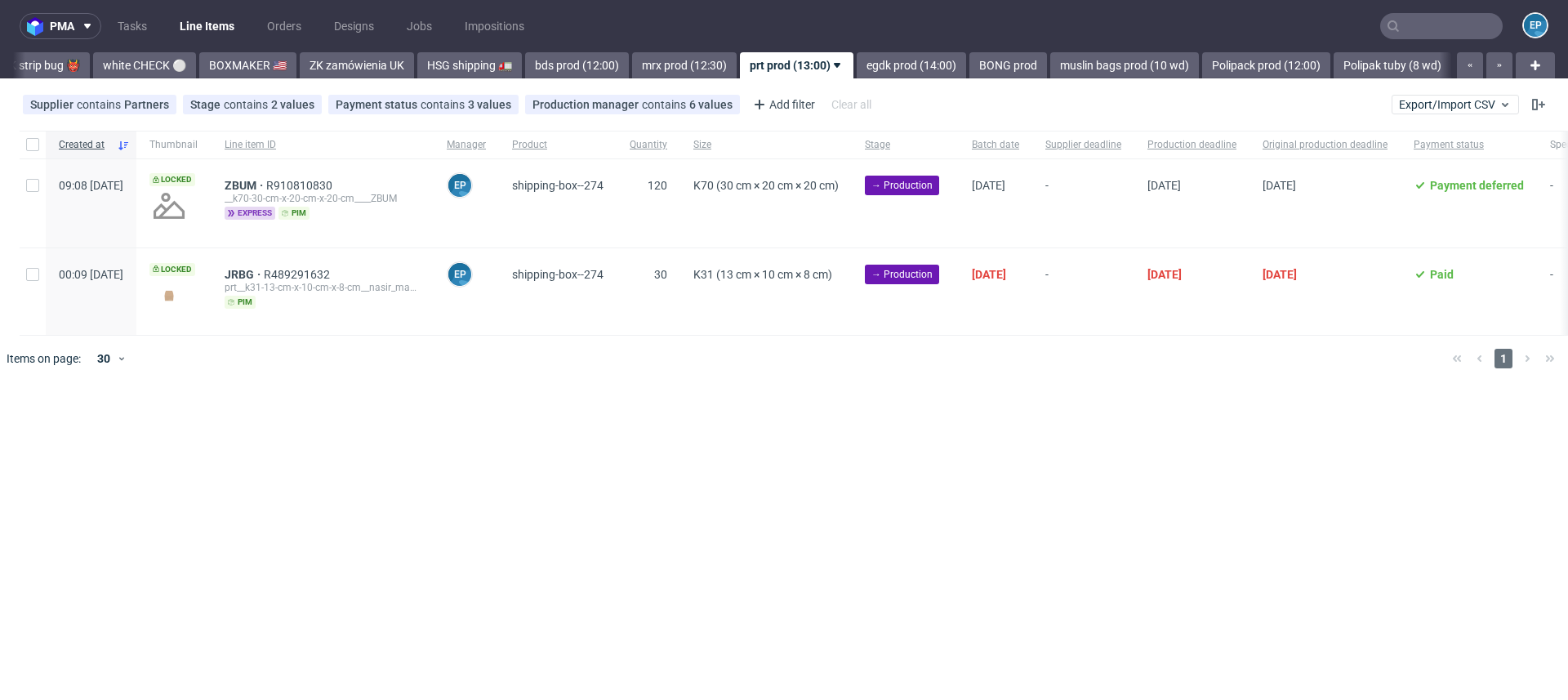
scroll to position [0, 1428]
click at [35, 178] on input "checkbox" at bounding box center [32, 184] width 13 height 13
checkbox input "true"
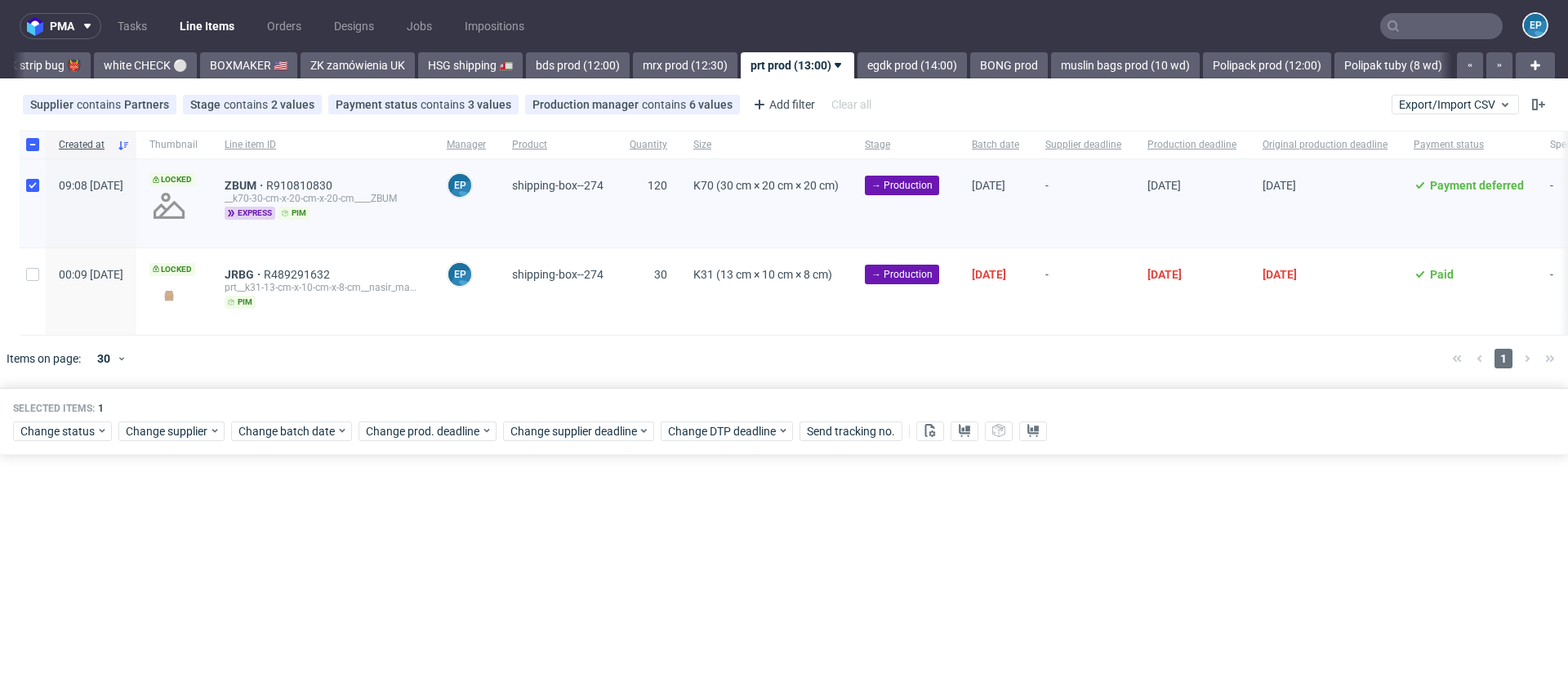
click at [35, 255] on div at bounding box center [33, 291] width 26 height 86
checkbox input "true"
click at [281, 429] on span "Change batch date" at bounding box center [287, 431] width 98 height 17
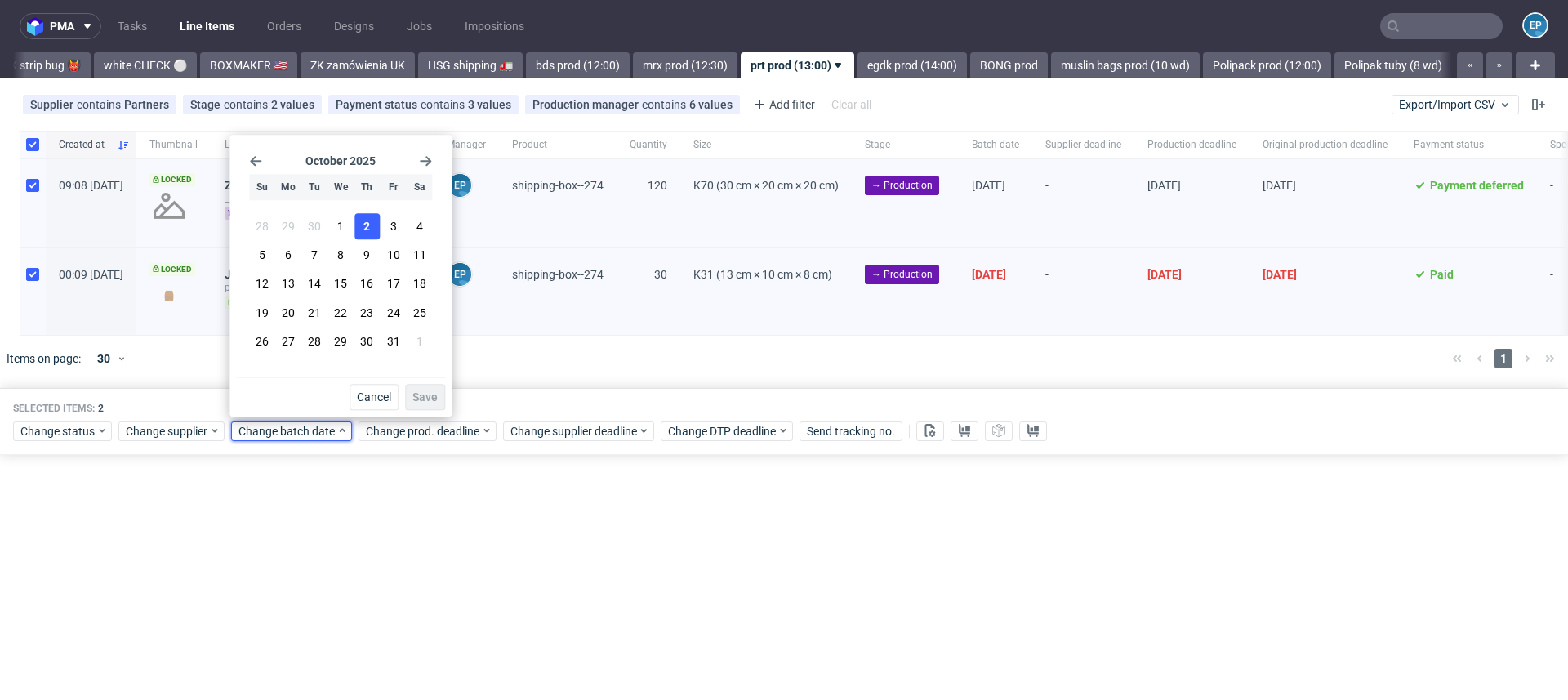
click at [364, 234] on span "2" at bounding box center [366, 226] width 7 height 17
click at [420, 394] on span "Save" at bounding box center [425, 397] width 26 height 12
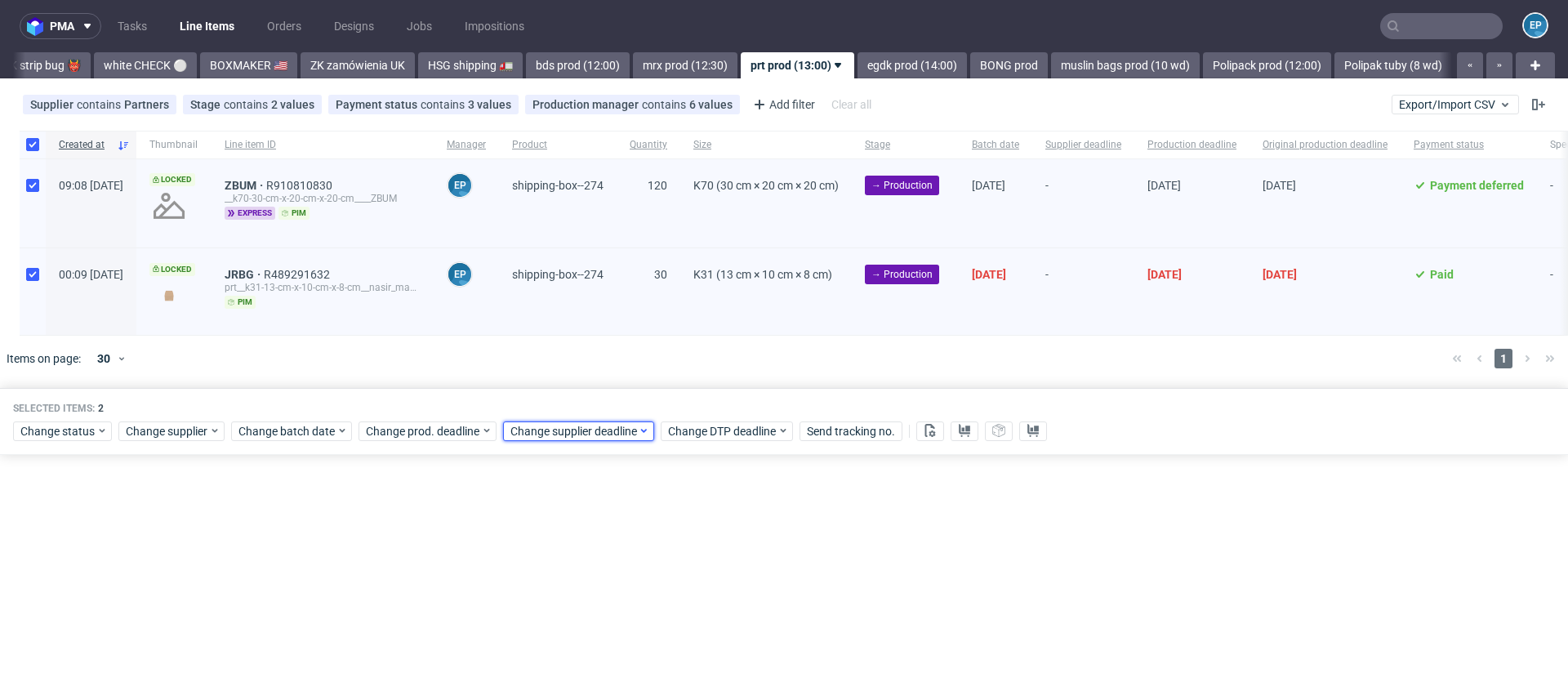
click at [576, 426] on span "Change supplier deadline" at bounding box center [573, 431] width 127 height 17
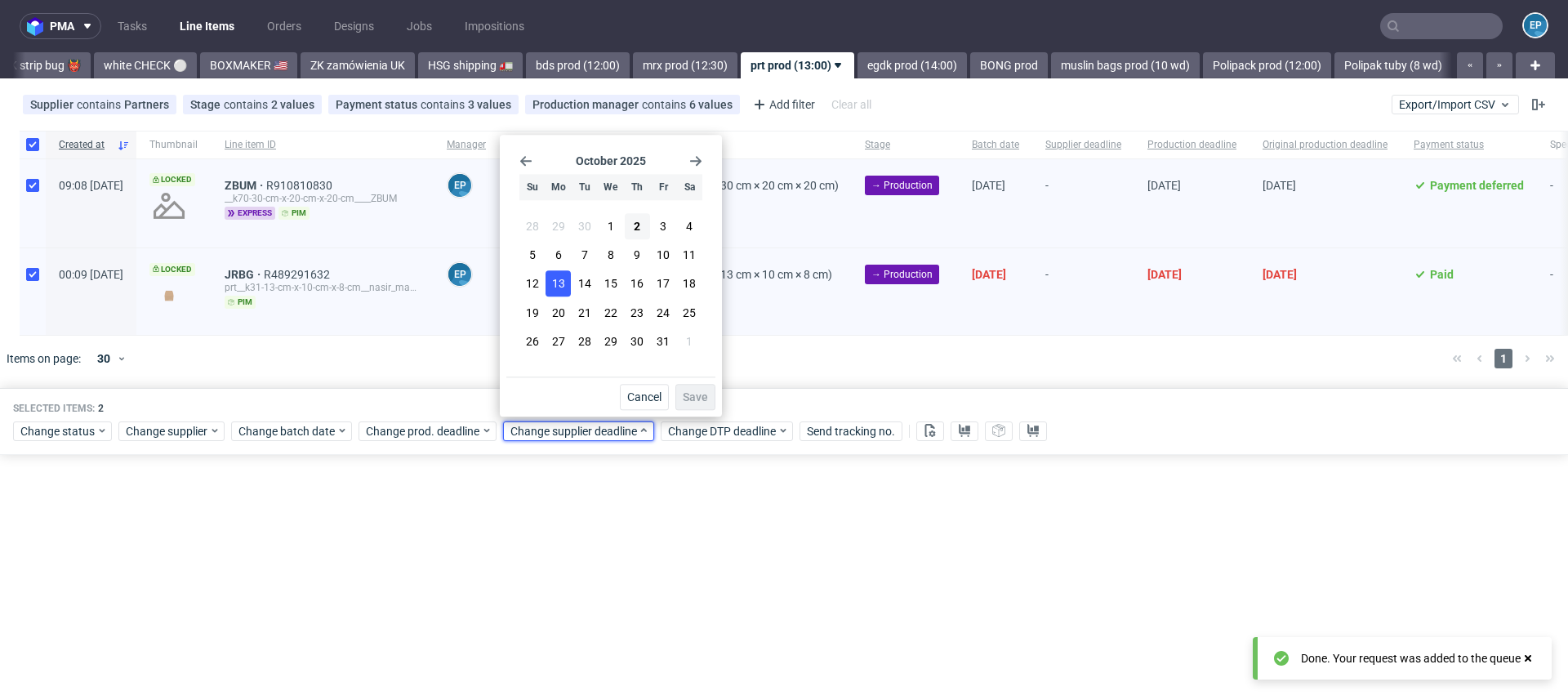
click at [557, 283] on span "13" at bounding box center [558, 284] width 13 height 17
click at [694, 397] on span "Save" at bounding box center [695, 397] width 26 height 12
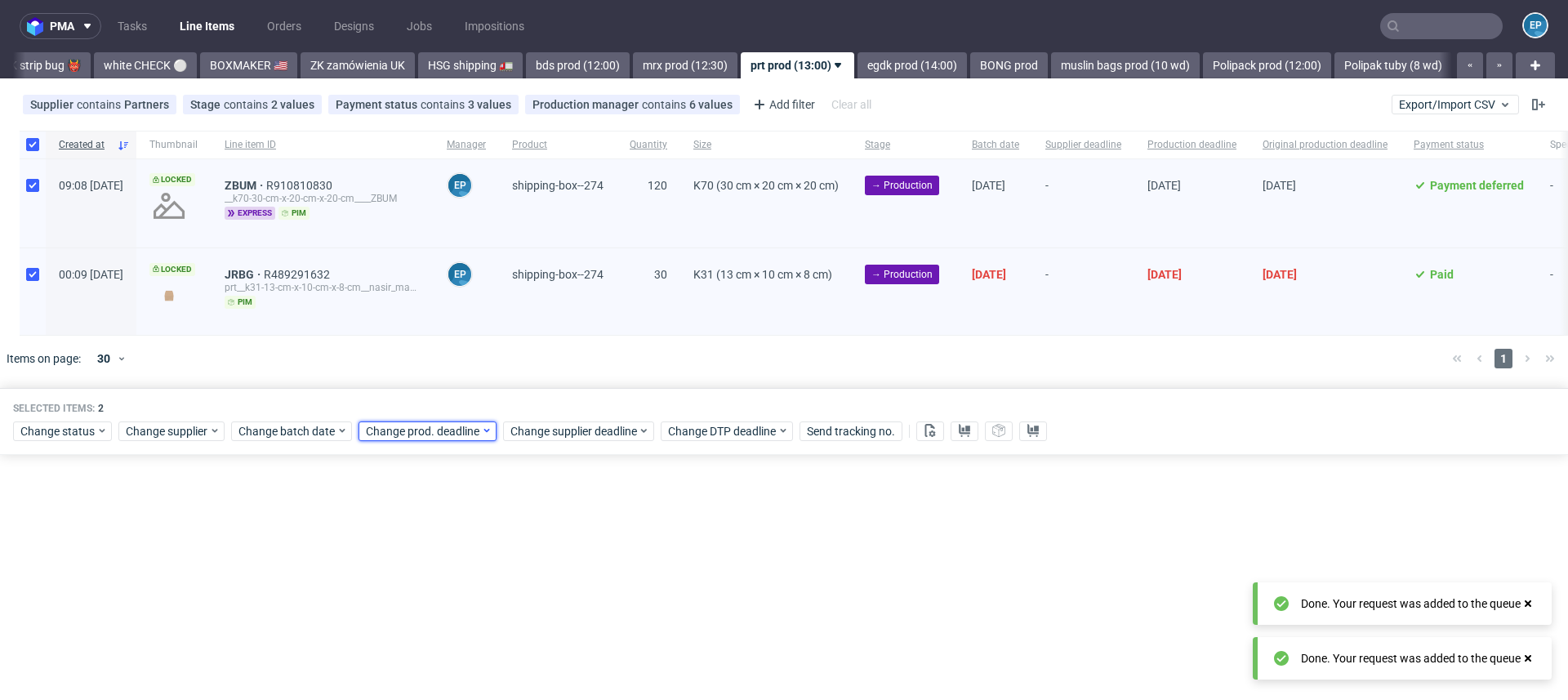
click at [444, 435] on span "Change prod. deadline" at bounding box center [423, 431] width 115 height 17
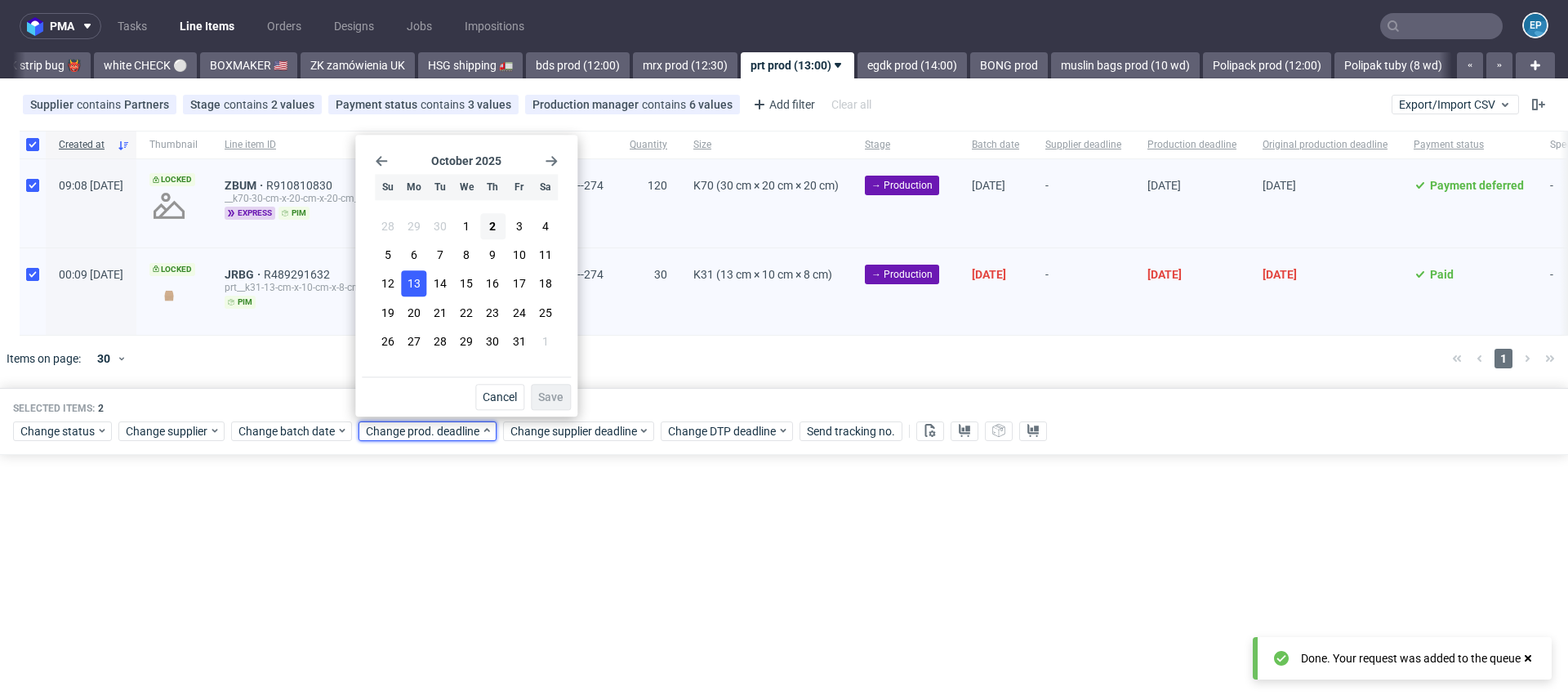
click at [412, 287] on span "13" at bounding box center [413, 284] width 13 height 17
click at [563, 396] on span "Save" at bounding box center [551, 397] width 26 height 12
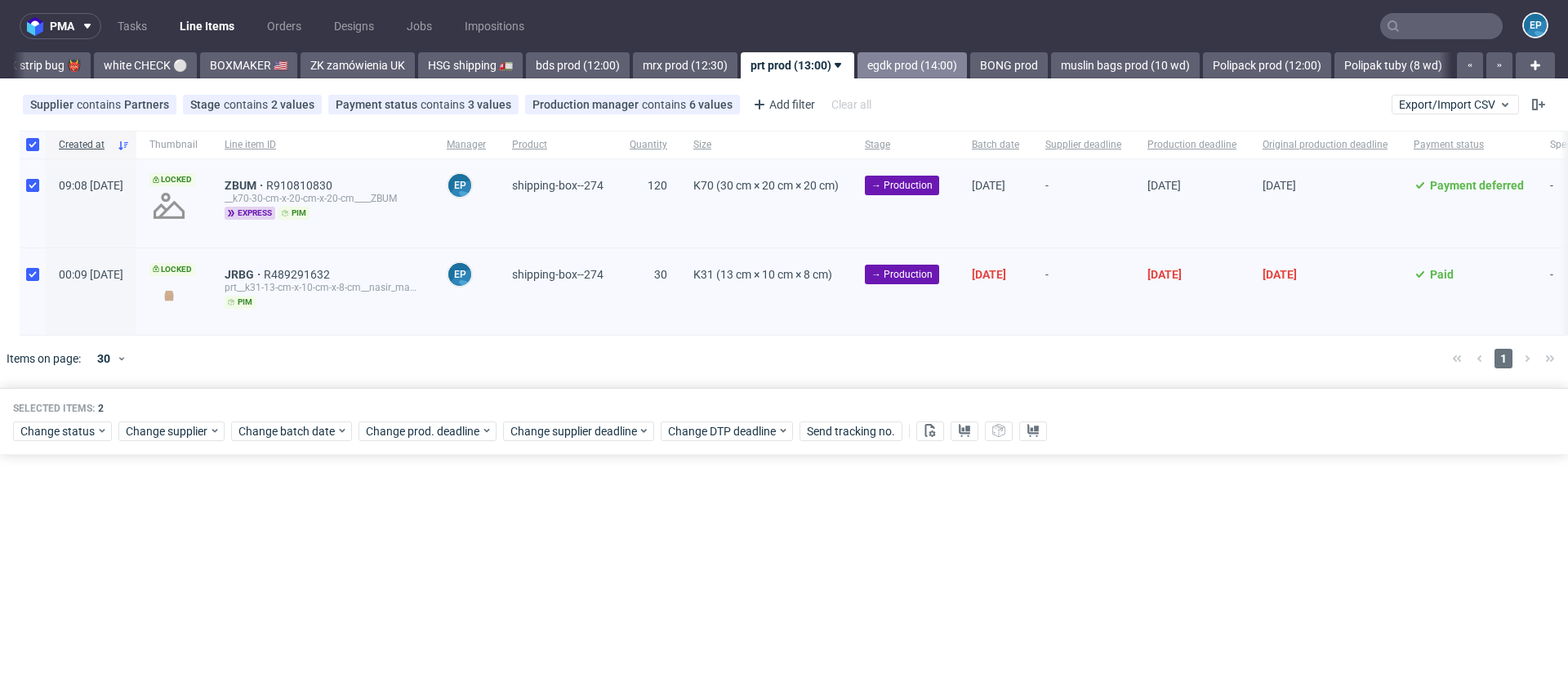
click at [857, 64] on link "egdk prod (14:00)" at bounding box center [911, 65] width 109 height 26
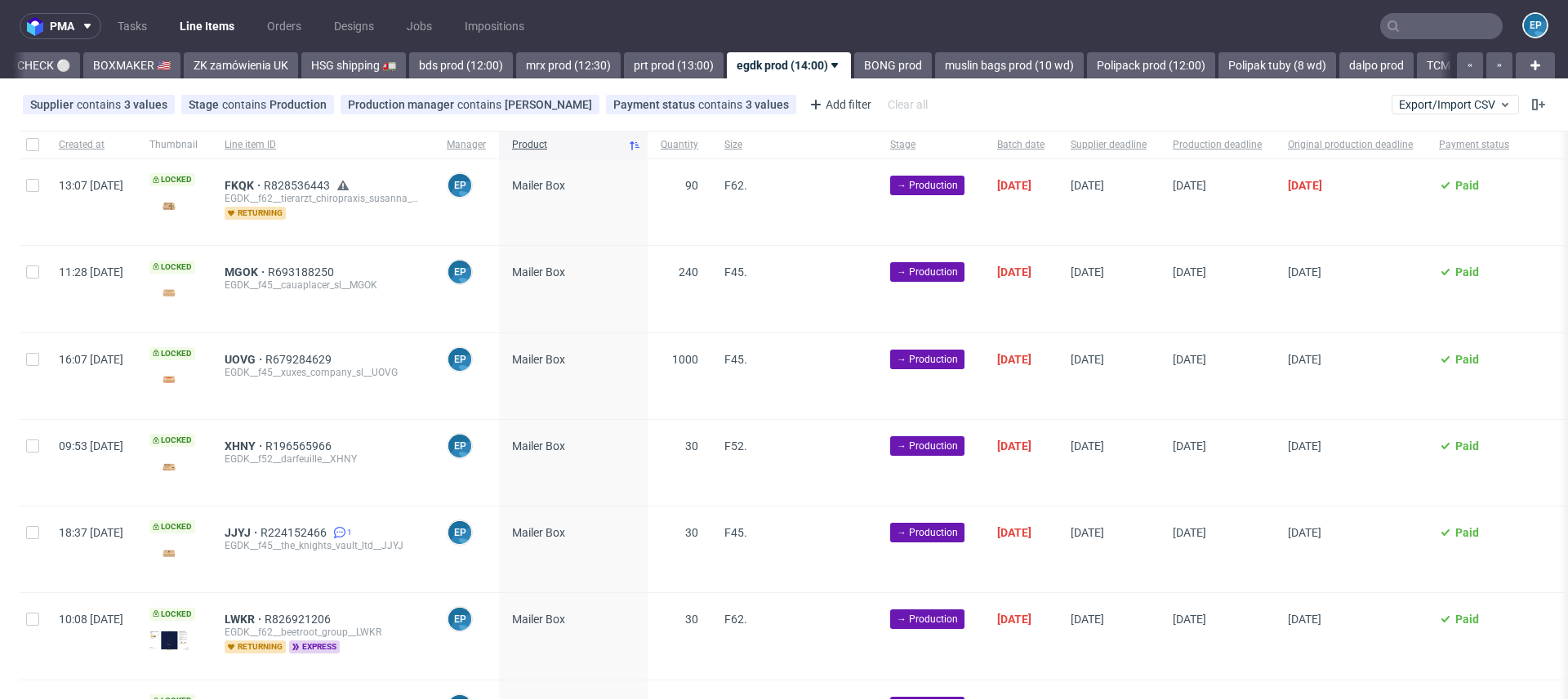
click at [854, 64] on link "BONG prod" at bounding box center [892, 65] width 78 height 26
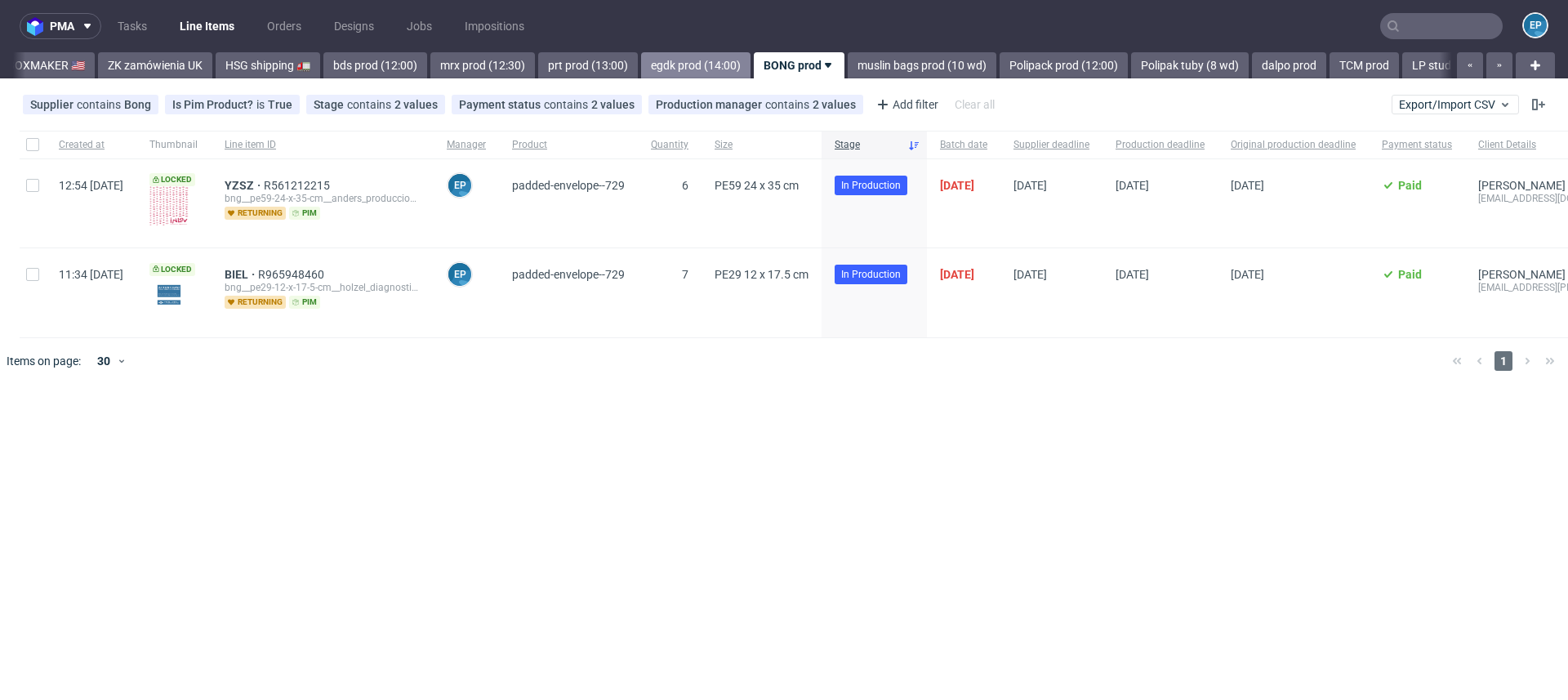
scroll to position [0, 1631]
click at [640, 64] on link "egdk prod (14:00)" at bounding box center [694, 65] width 109 height 26
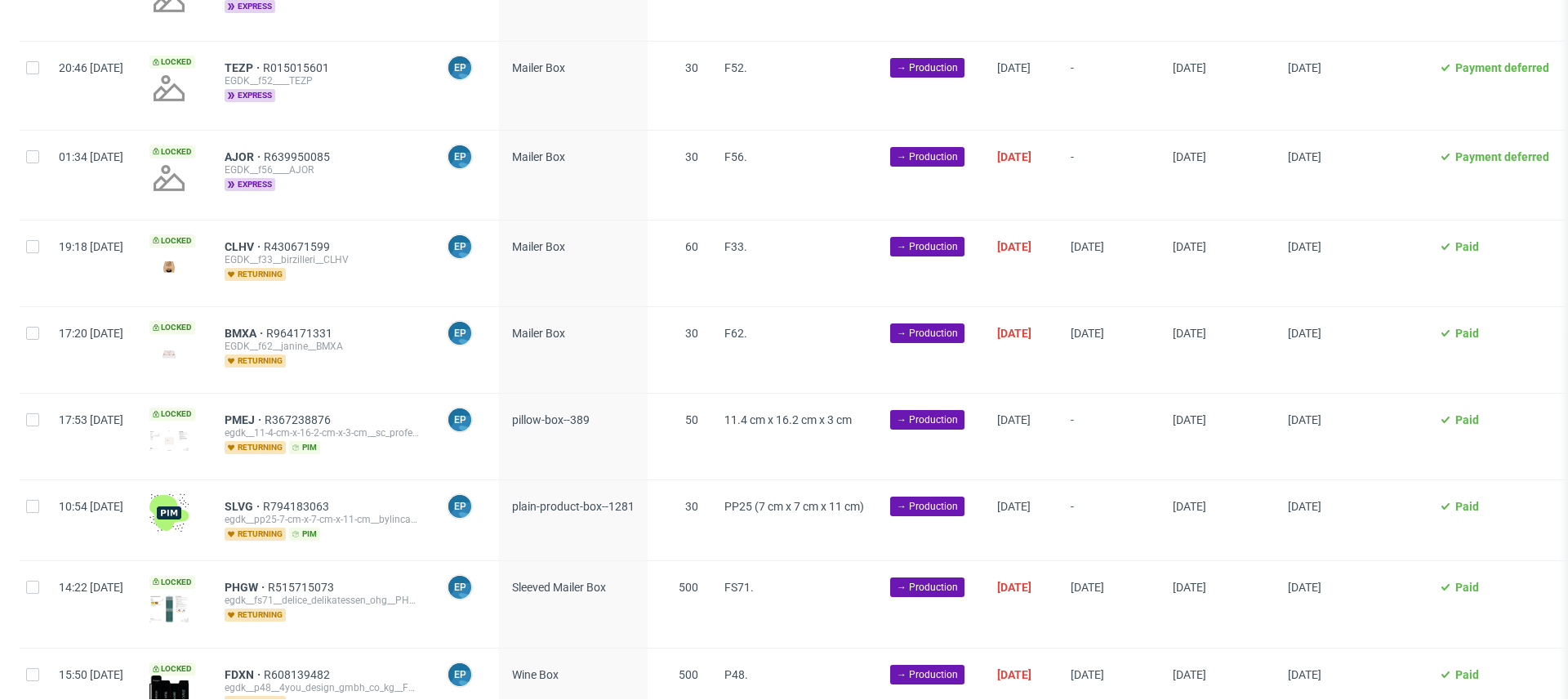
scroll to position [1956, 0]
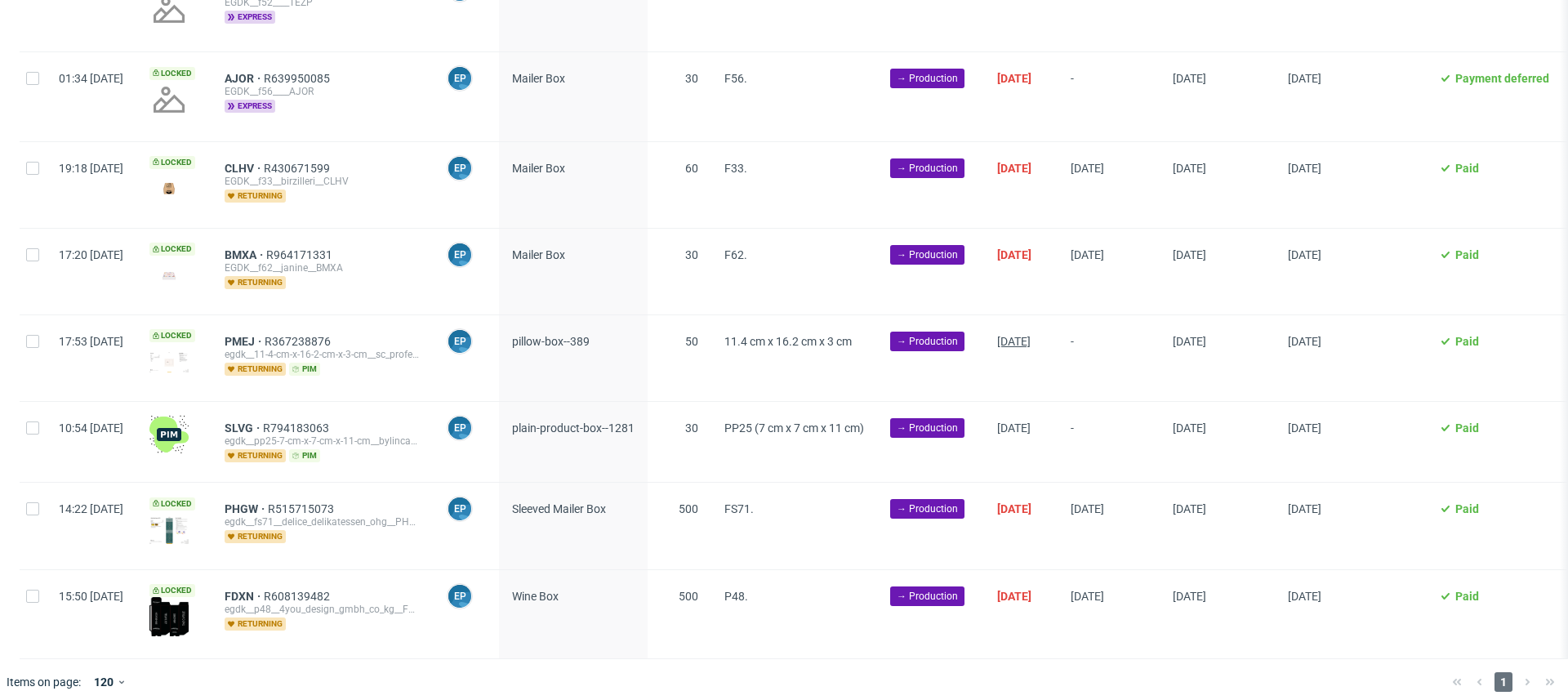
click at [1031, 335] on span "03/10/2025" at bounding box center [1014, 340] width 34 height 13
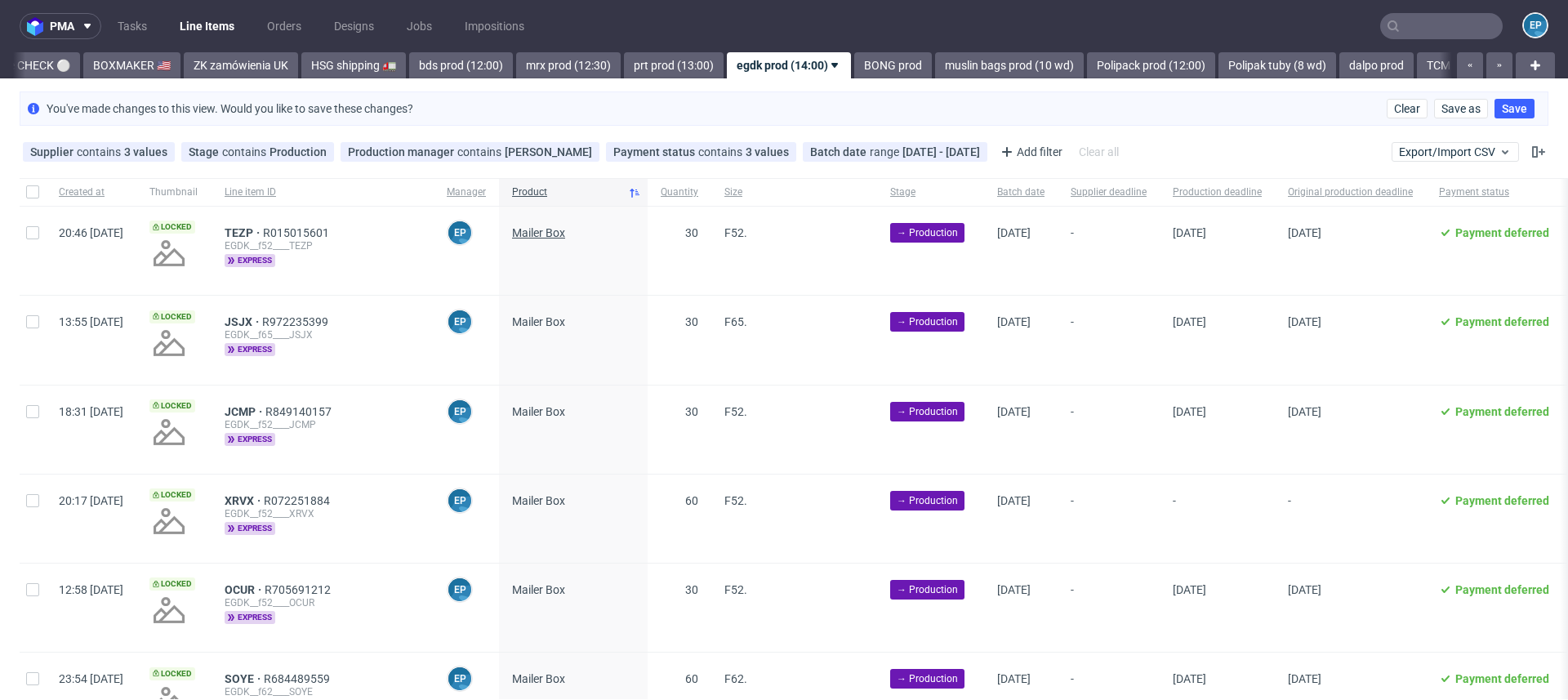
click at [565, 229] on span "Mailer Box" at bounding box center [538, 232] width 53 height 13
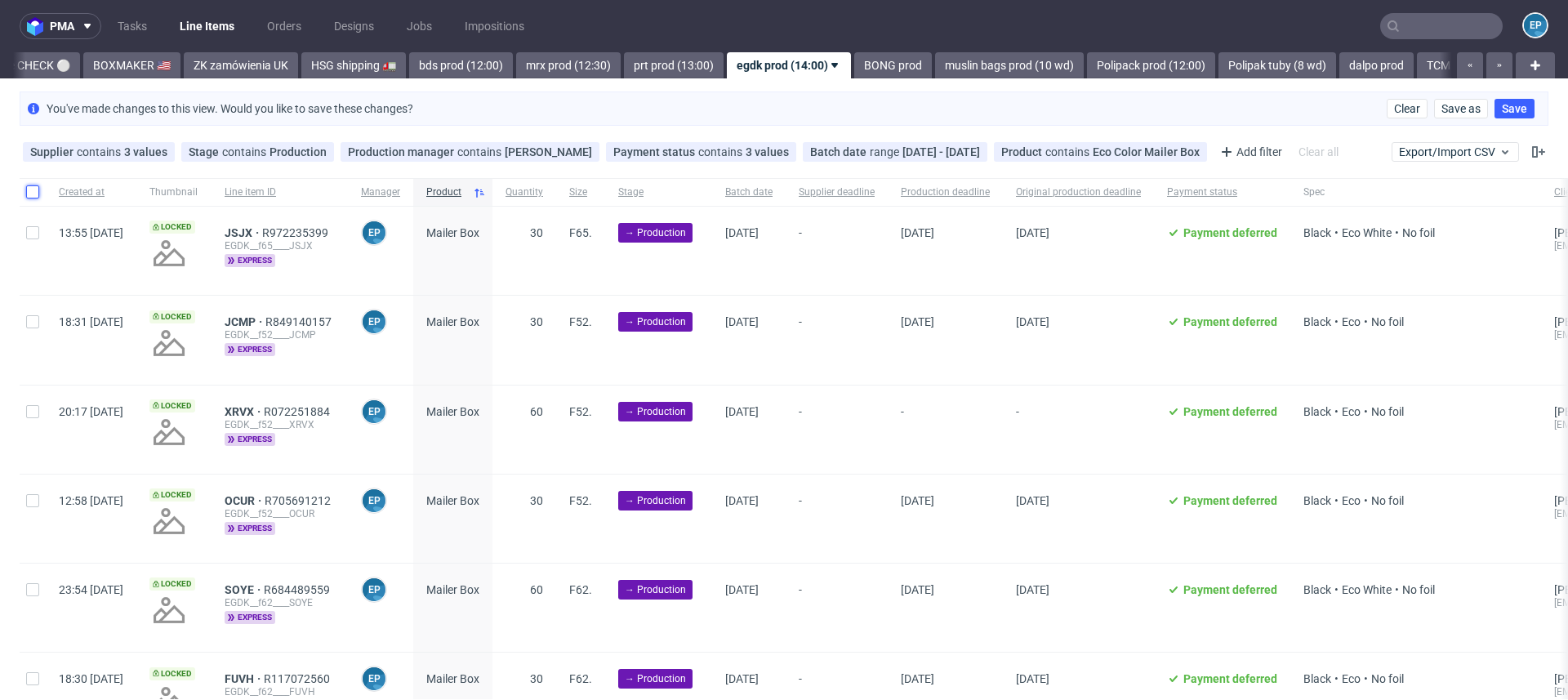
click at [31, 193] on input "checkbox" at bounding box center [32, 191] width 13 height 13
checkbox input "true"
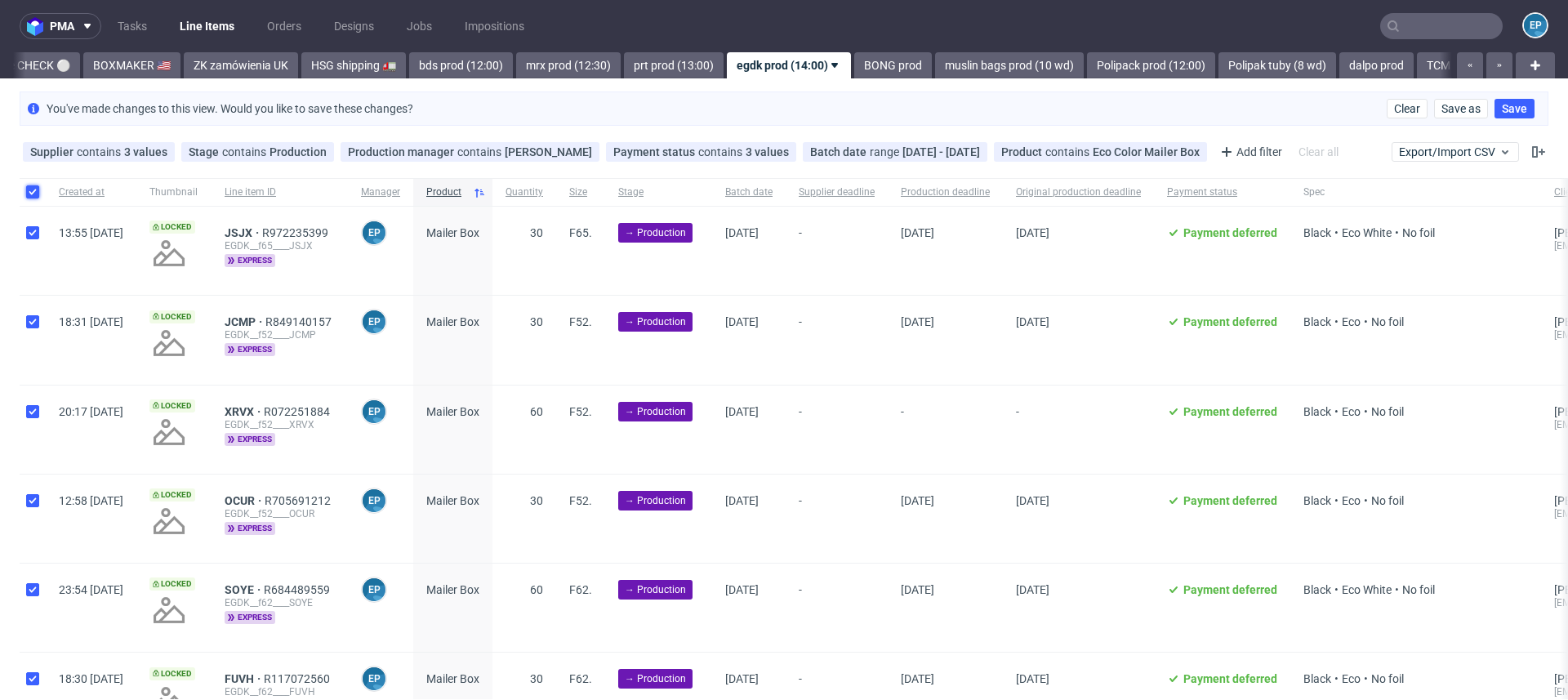
checkbox input "true"
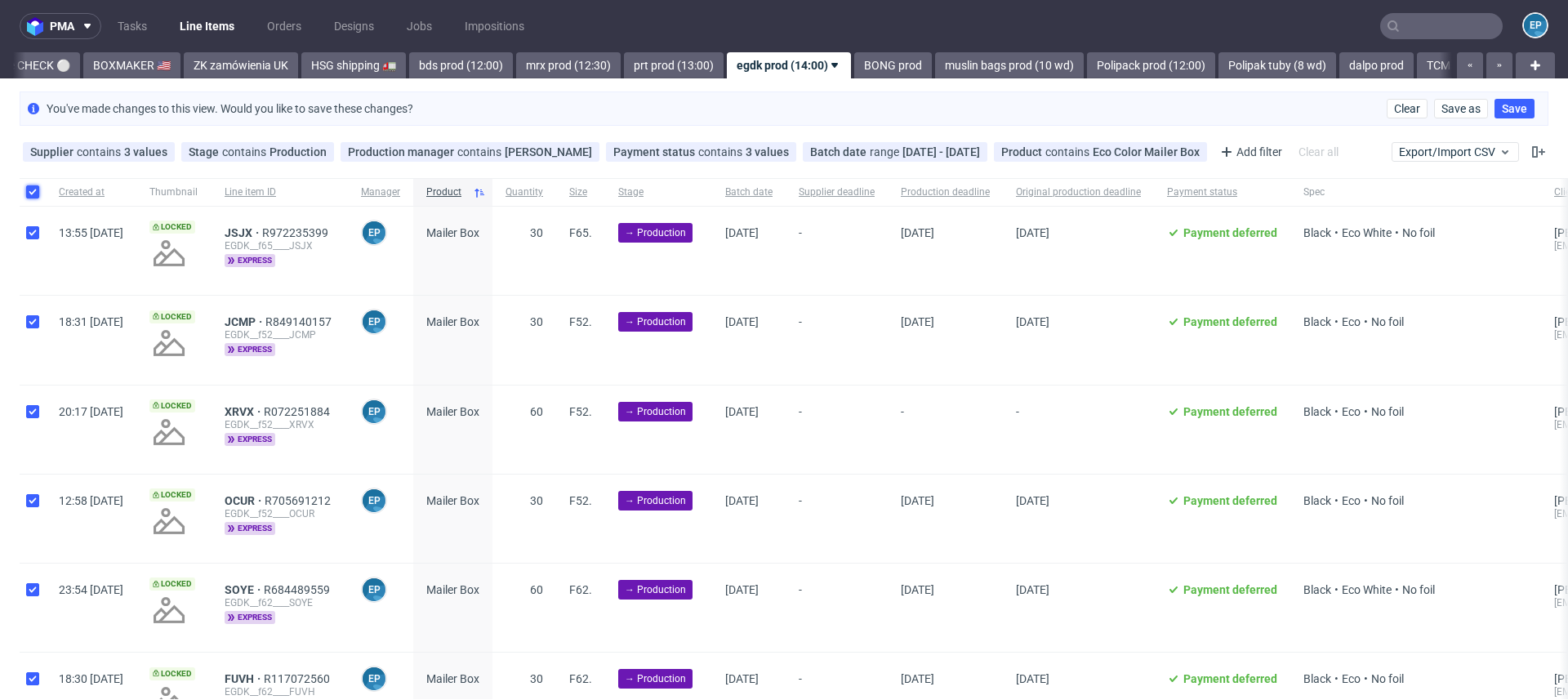
checkbox input "true"
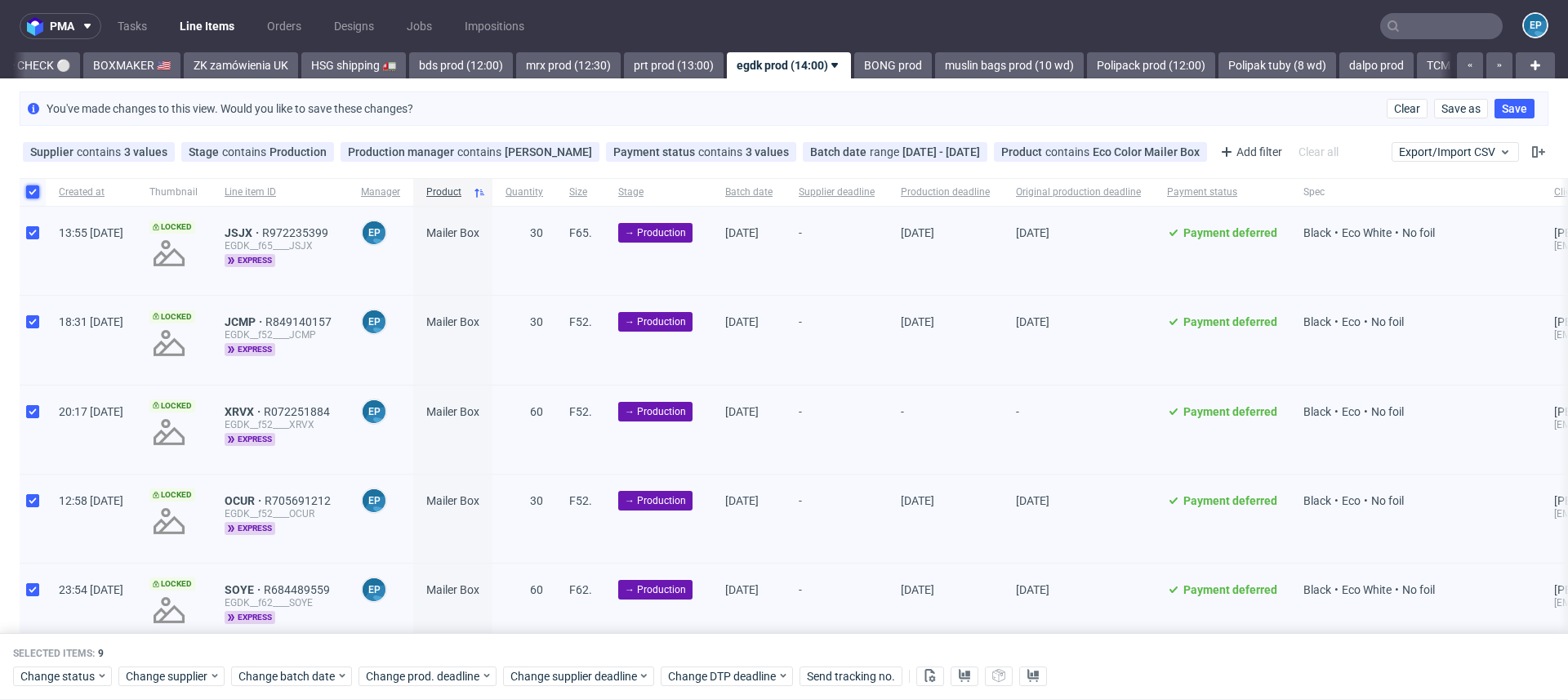
scroll to position [425, 0]
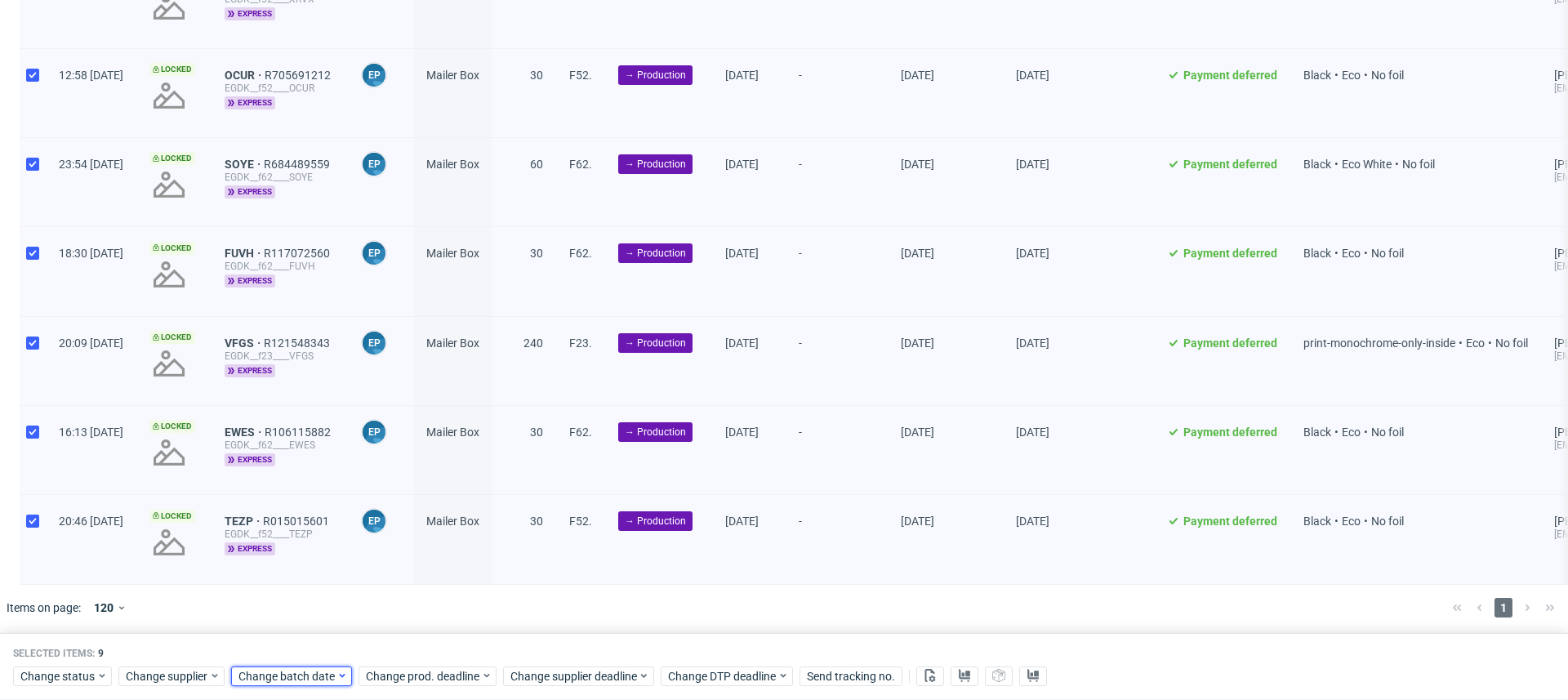
click at [316, 675] on span "Change batch date" at bounding box center [287, 675] width 98 height 17
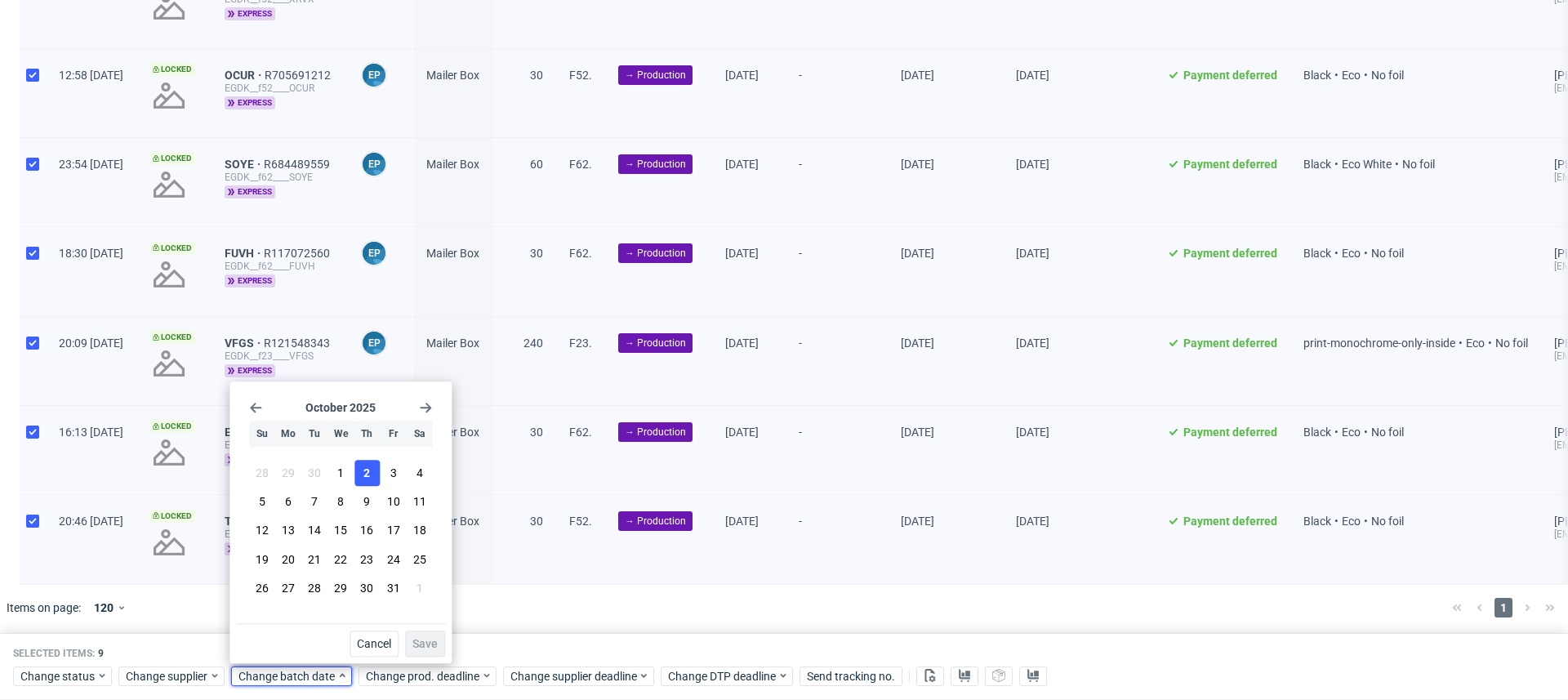
click at [364, 473] on span "2" at bounding box center [366, 472] width 7 height 17
click at [425, 629] on div "Cancel Save" at bounding box center [340, 640] width 209 height 34
click at [428, 641] on span "Save" at bounding box center [425, 644] width 26 height 12
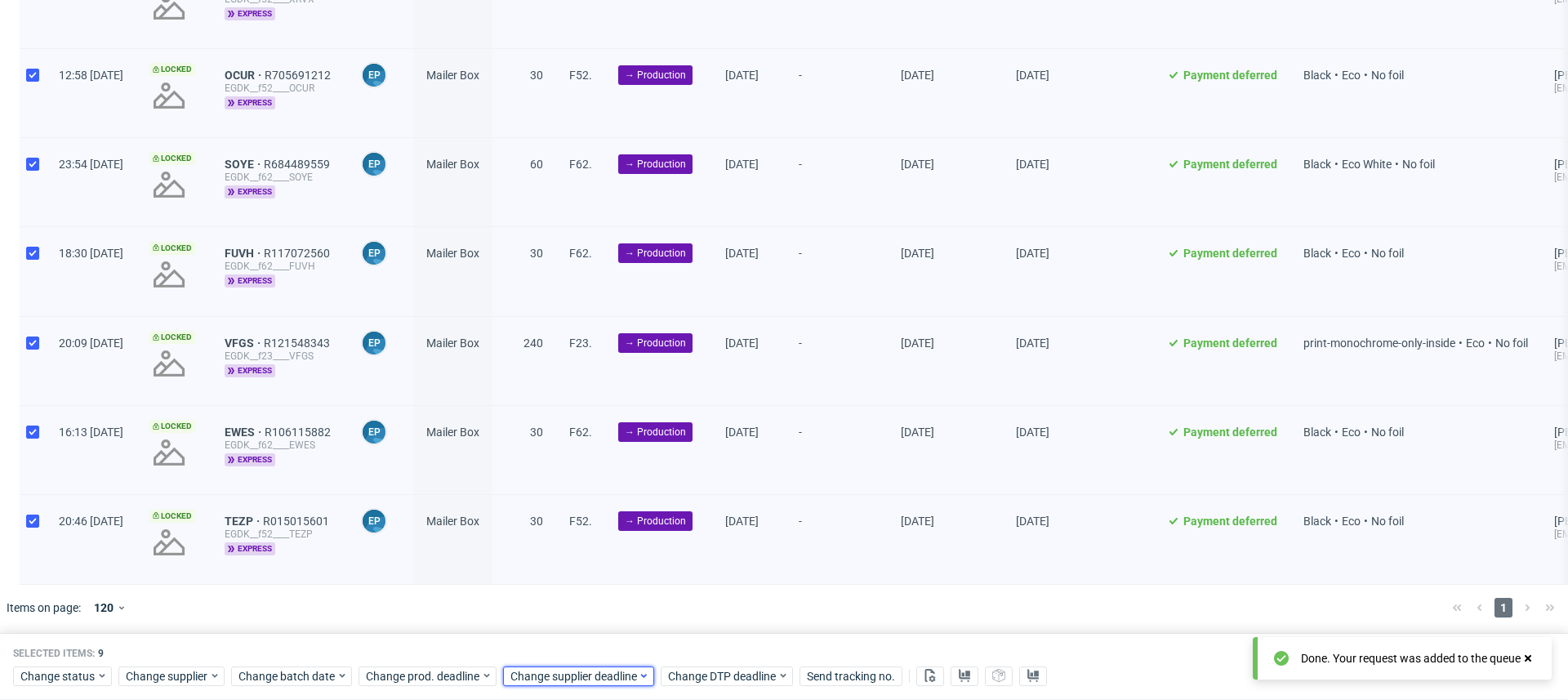
click at [555, 666] on div "Change supplier deadline" at bounding box center [578, 676] width 151 height 20
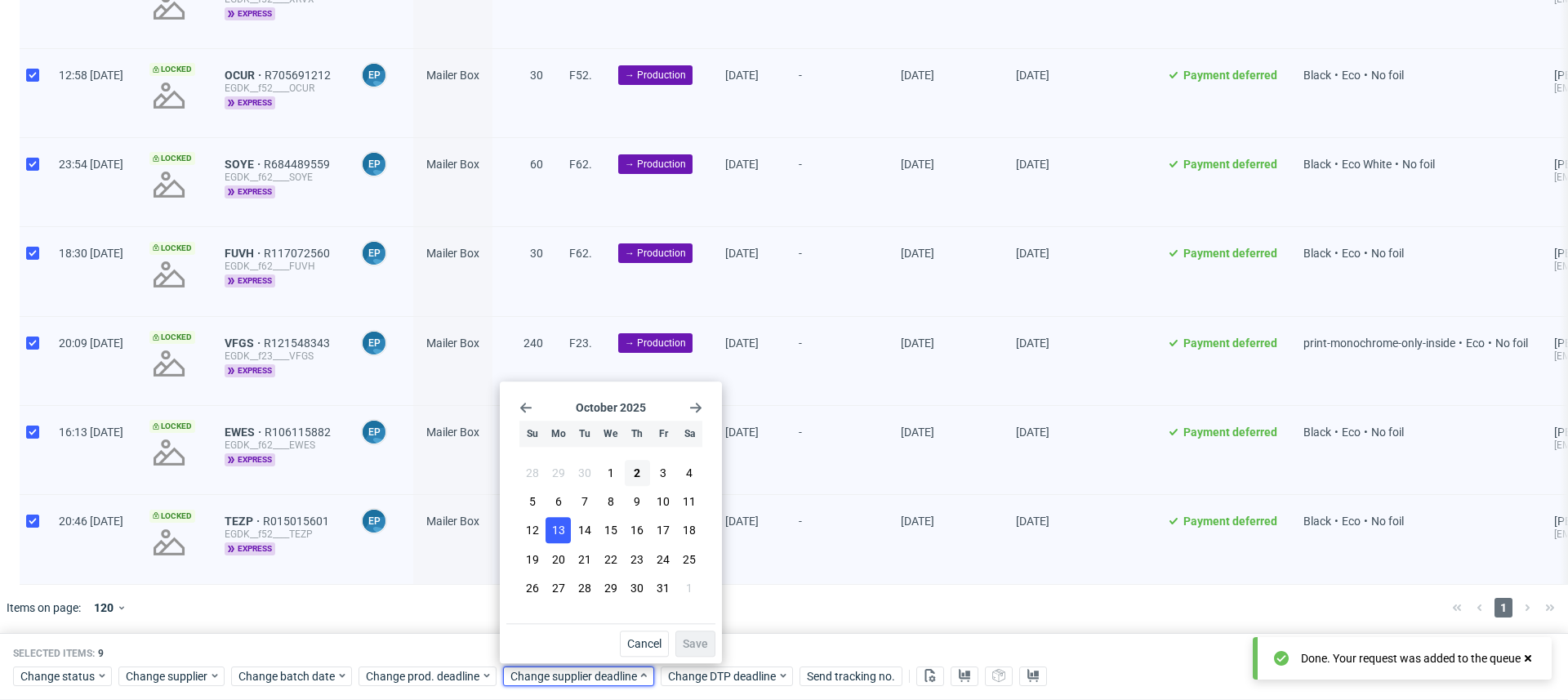
click at [560, 532] on span "13" at bounding box center [558, 530] width 13 height 17
click at [692, 647] on span "Save" at bounding box center [695, 644] width 26 height 12
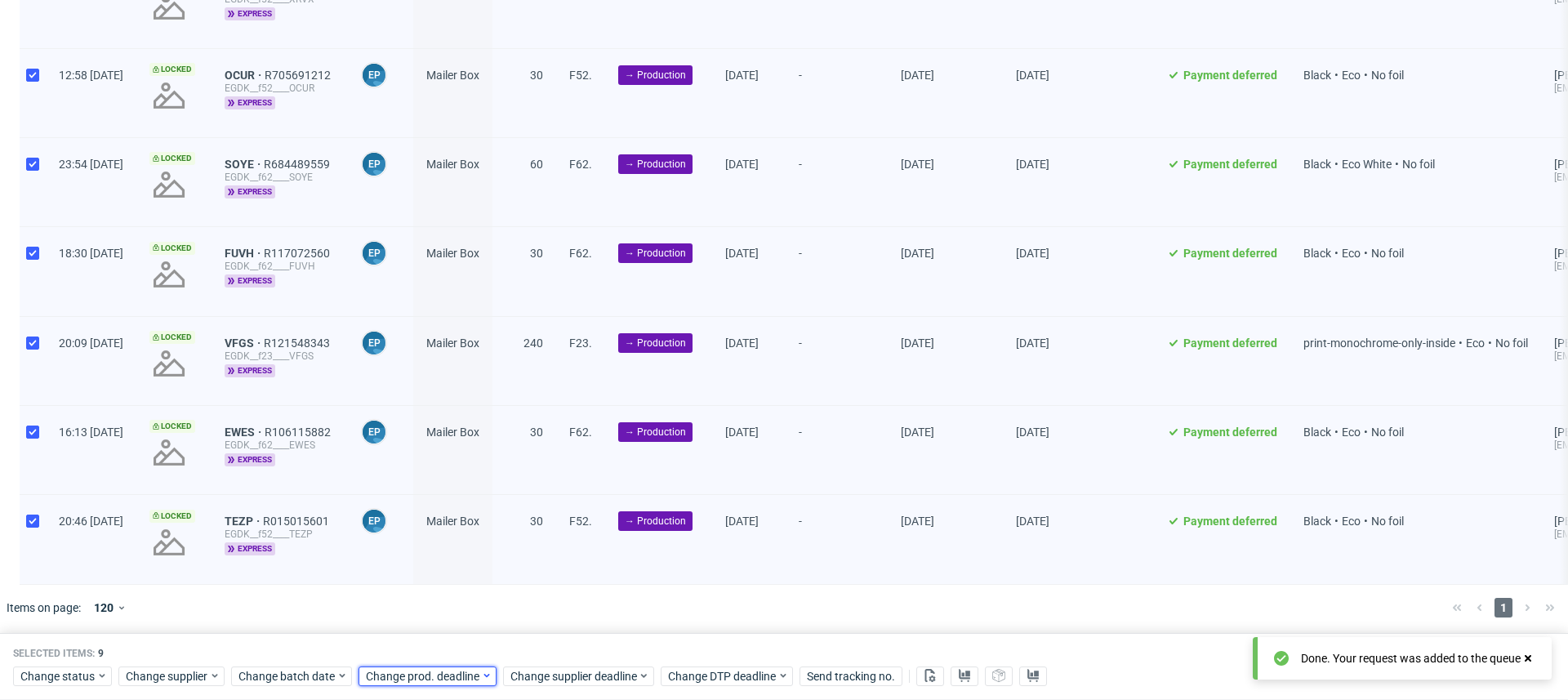
click at [449, 671] on span "Change prod. deadline" at bounding box center [423, 675] width 115 height 17
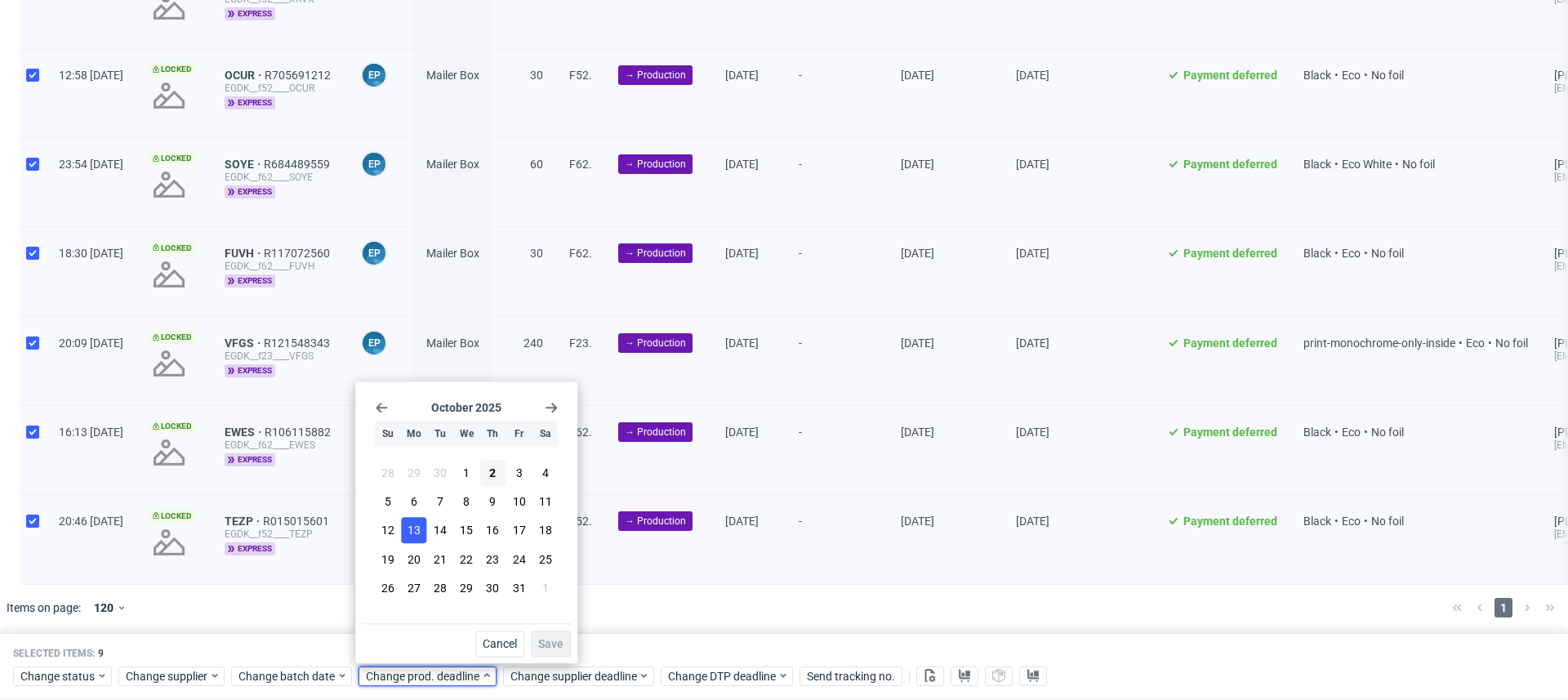
click at [414, 537] on span "13" at bounding box center [413, 530] width 13 height 17
click at [556, 644] on span "Save" at bounding box center [551, 644] width 26 height 12
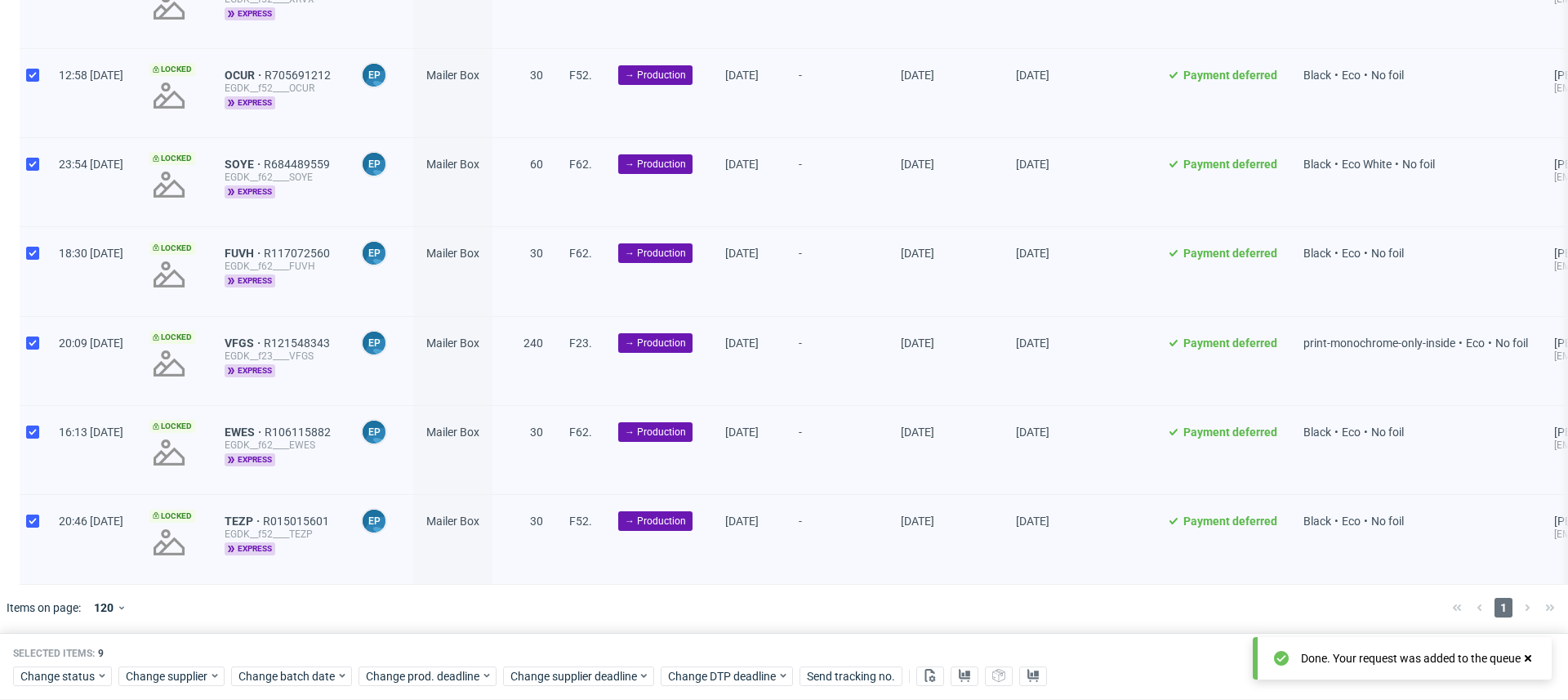
scroll to position [0, 0]
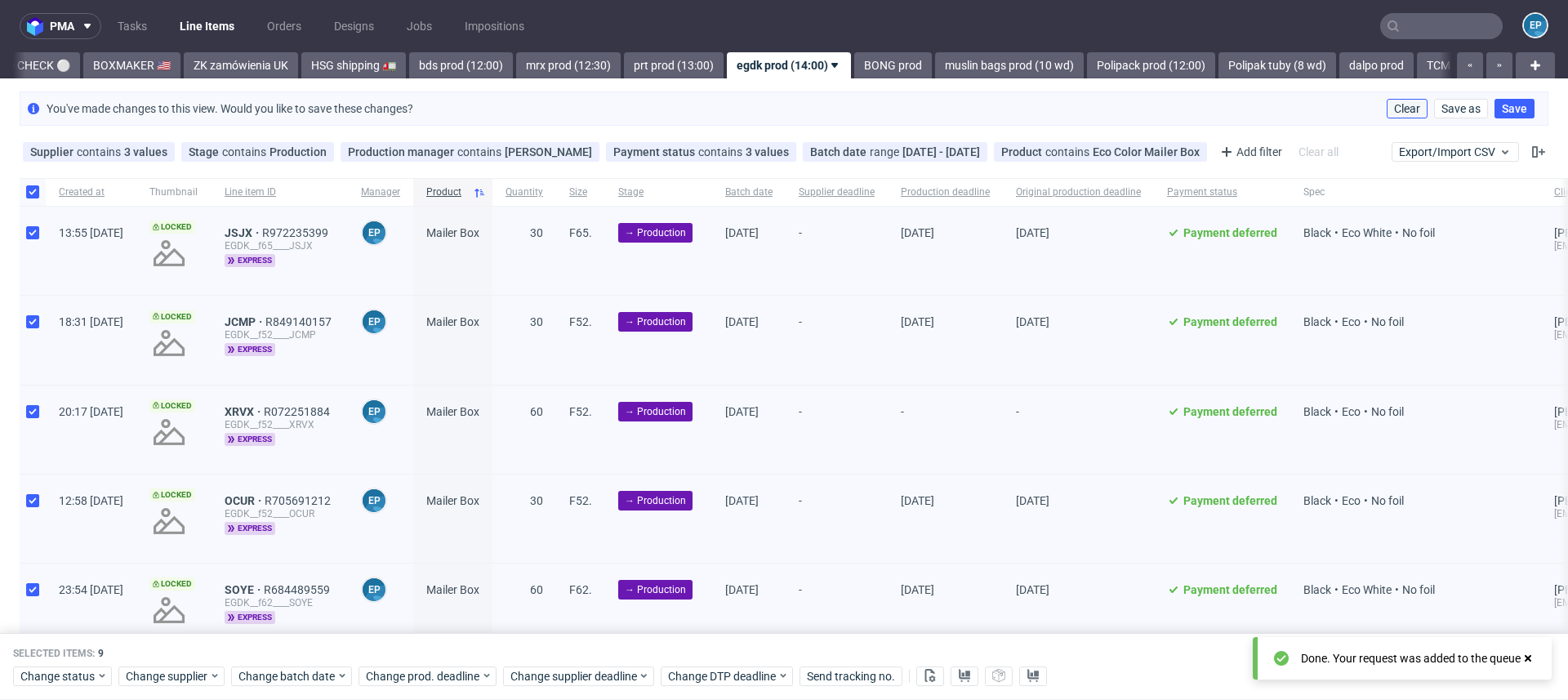
click at [1393, 110] on span "Clear" at bounding box center [1406, 108] width 26 height 12
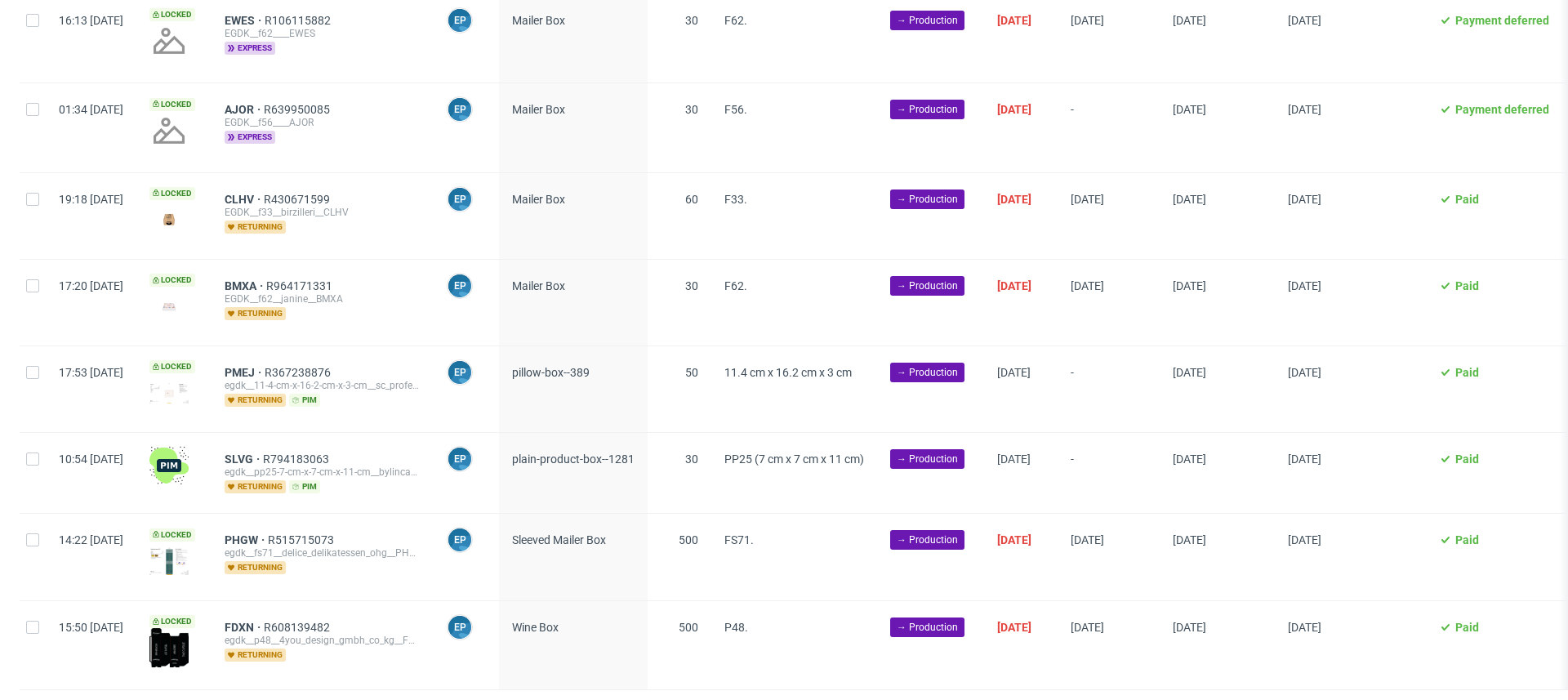
scroll to position [1956, 0]
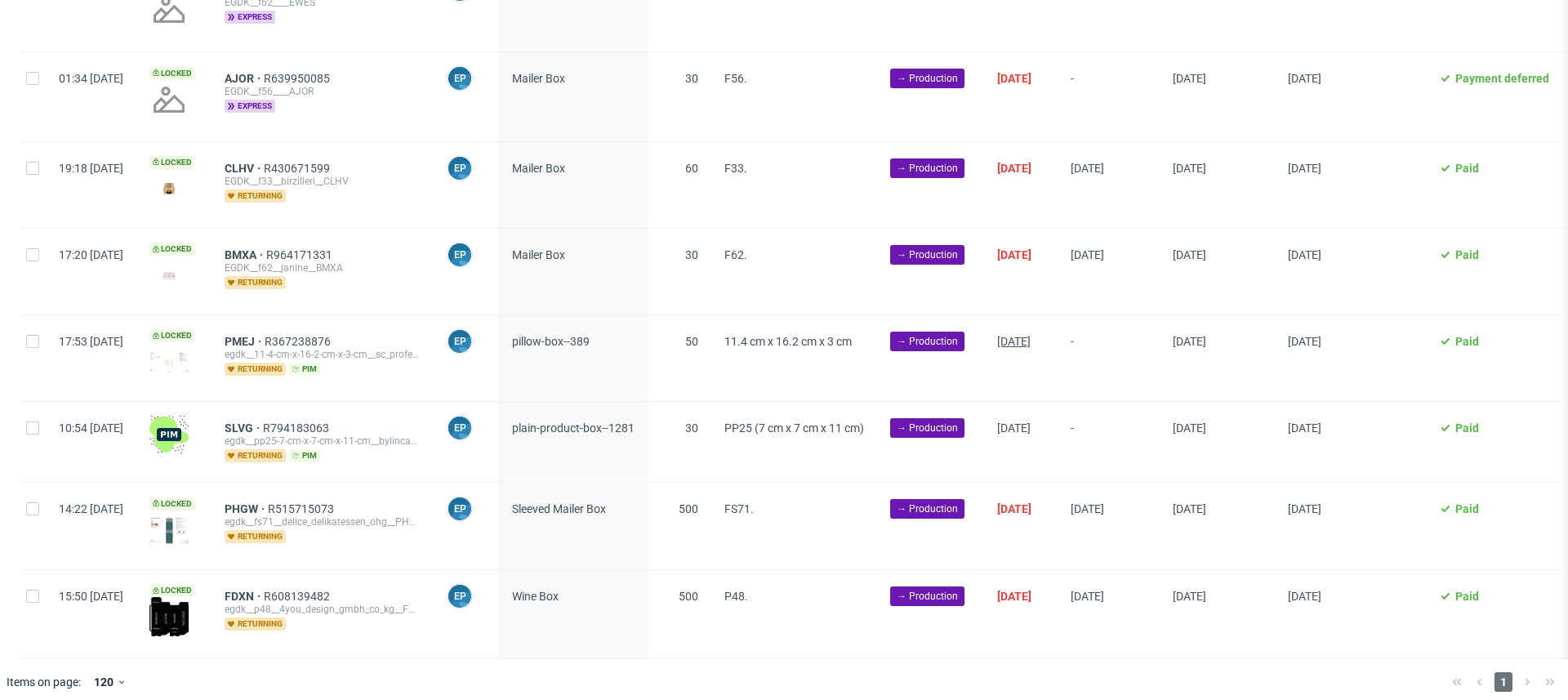
click at [1031, 337] on span "03/10/2025" at bounding box center [1014, 340] width 34 height 13
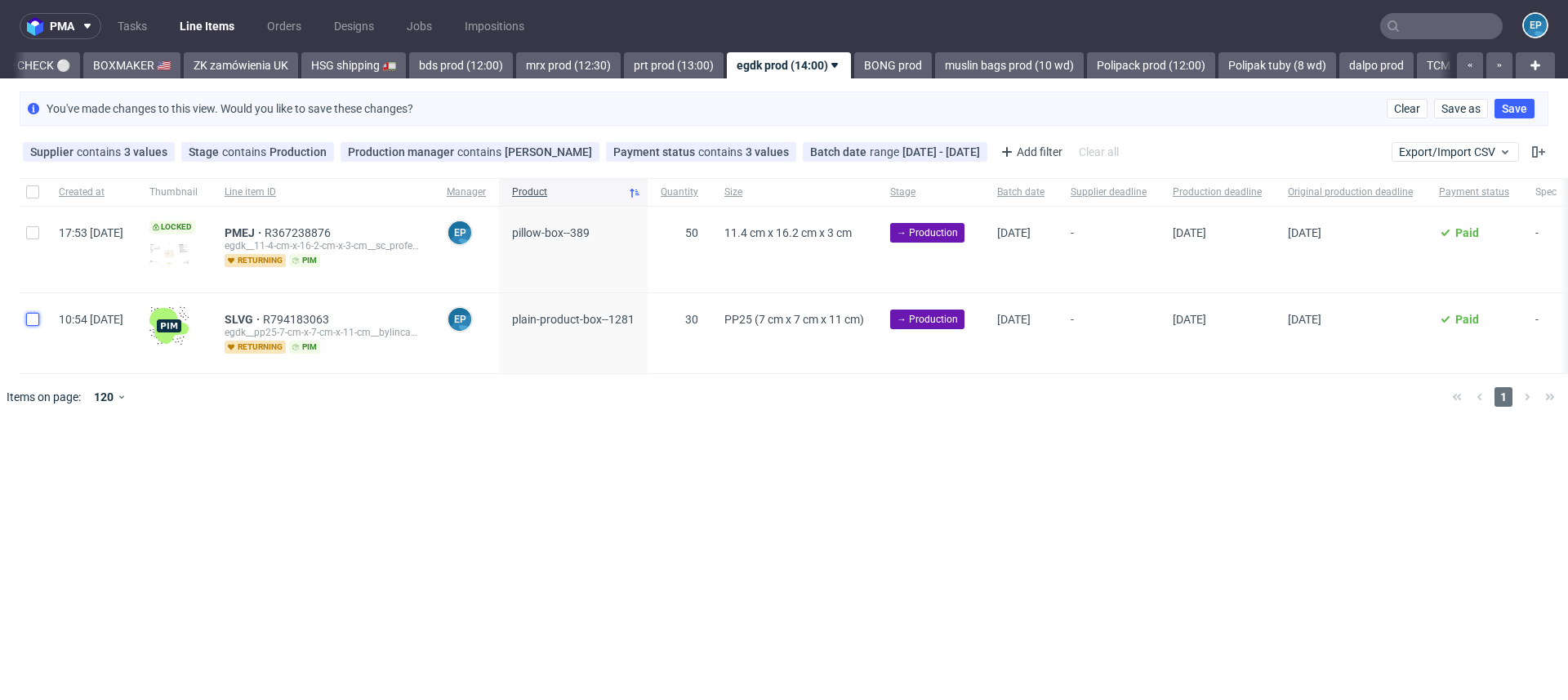
click at [32, 313] on input "checkbox" at bounding box center [32, 318] width 13 height 13
checkbox input "true"
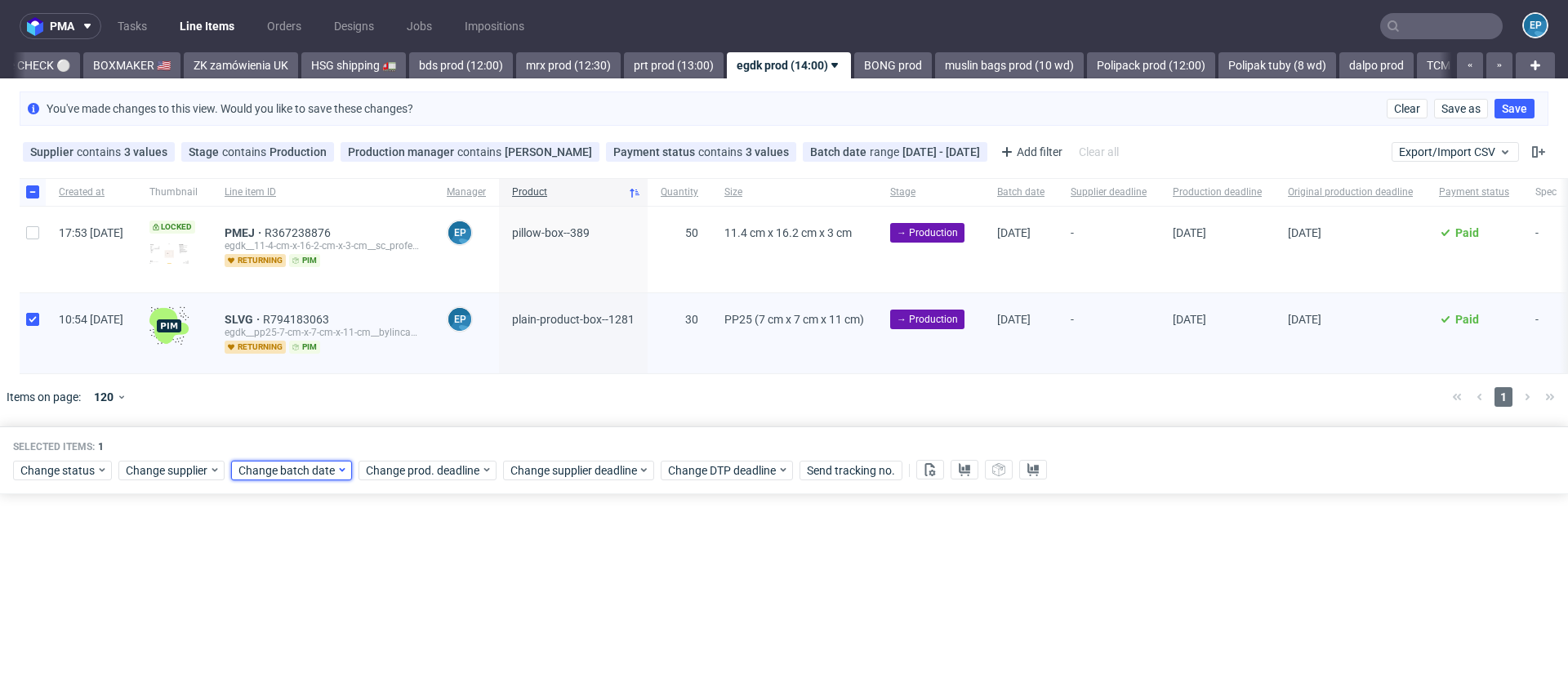
click at [280, 468] on span "Change batch date" at bounding box center [287, 470] width 98 height 17
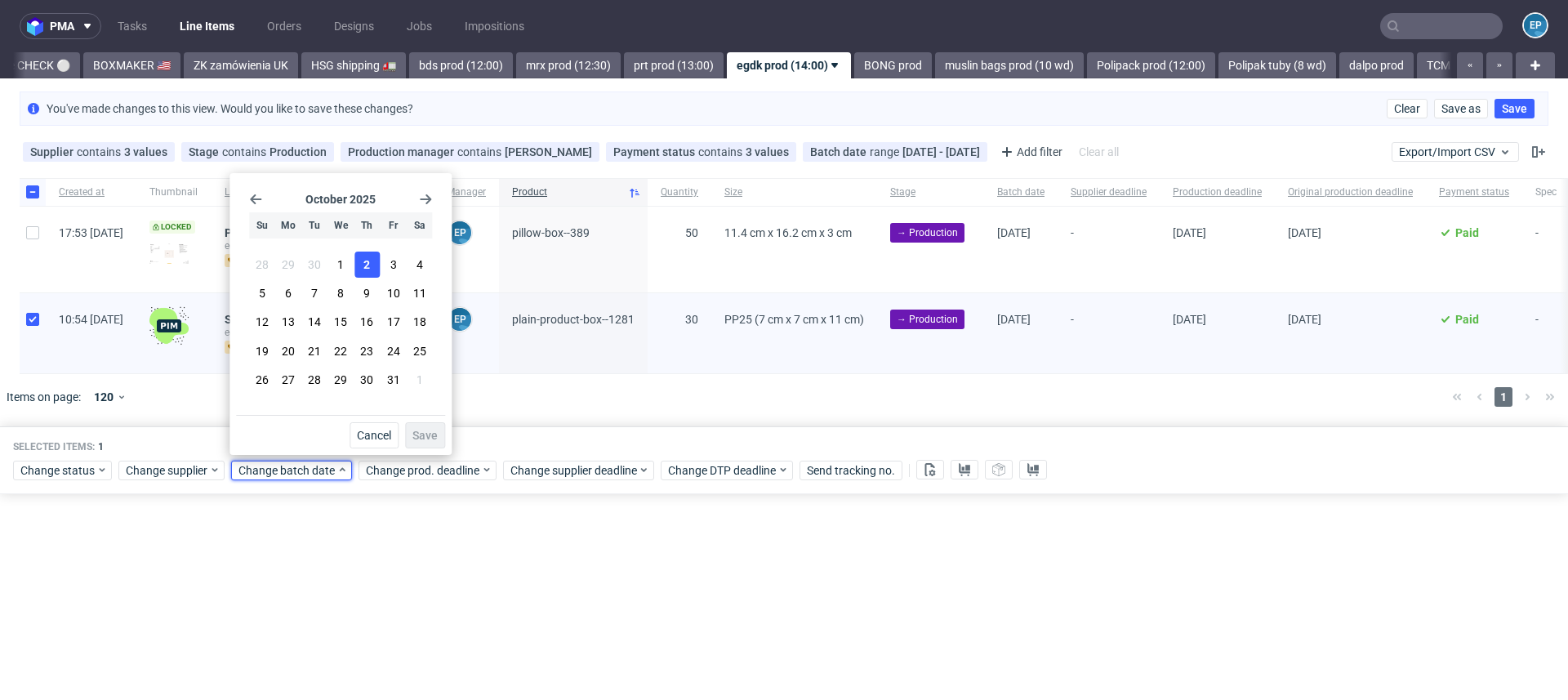
click at [356, 271] on button "2" at bounding box center [367, 264] width 26 height 26
click at [427, 432] on span "Save" at bounding box center [425, 435] width 26 height 12
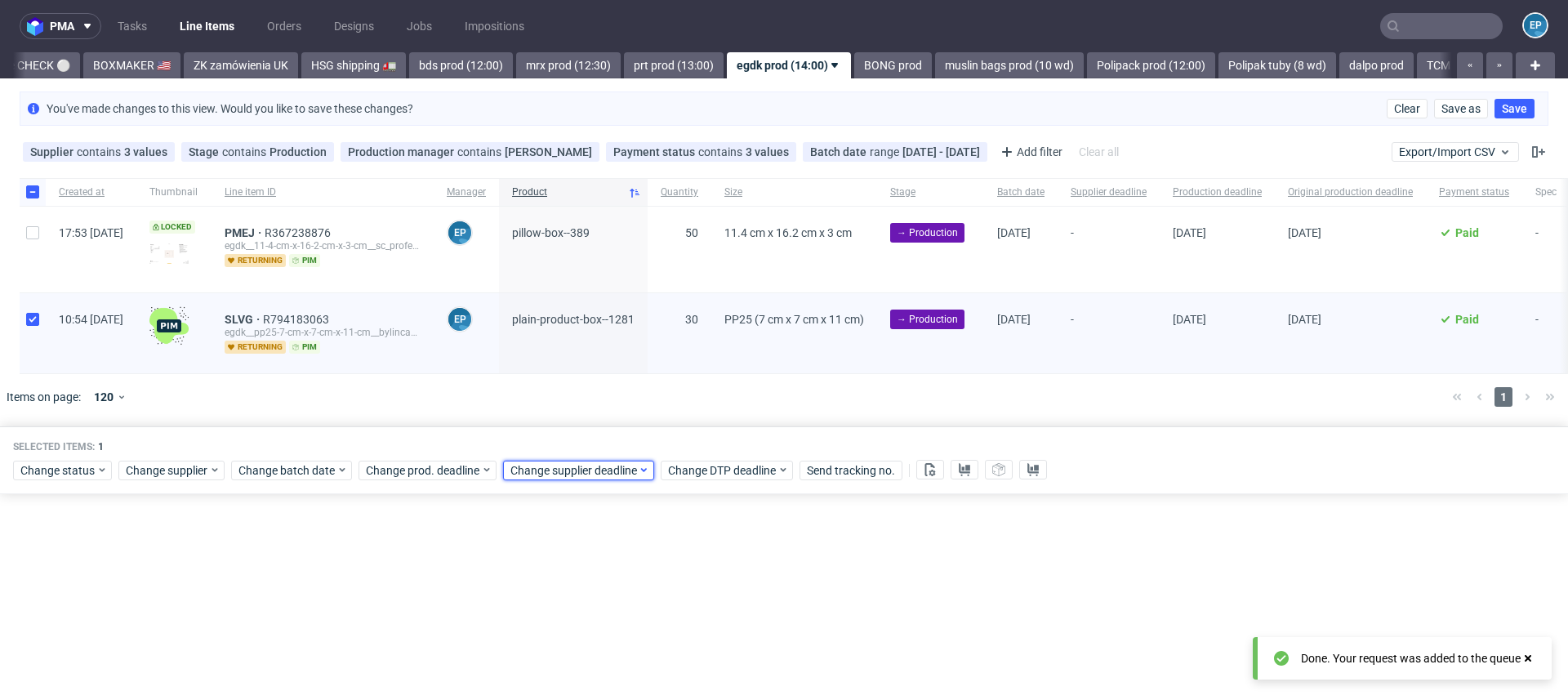
click at [593, 462] on span "Change supplier deadline" at bounding box center [573, 470] width 127 height 17
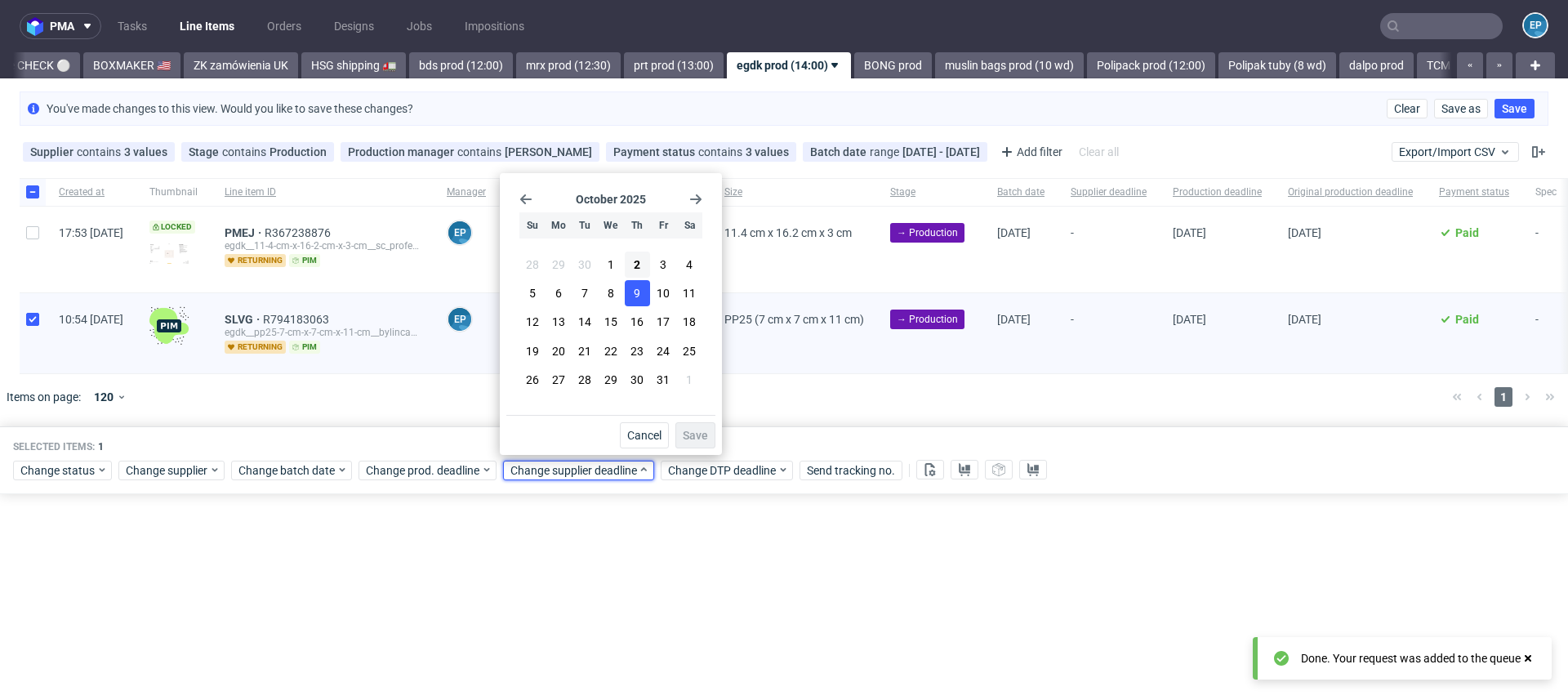
click at [634, 291] on span "9" at bounding box center [636, 293] width 7 height 17
click at [700, 438] on span "Save" at bounding box center [695, 435] width 26 height 12
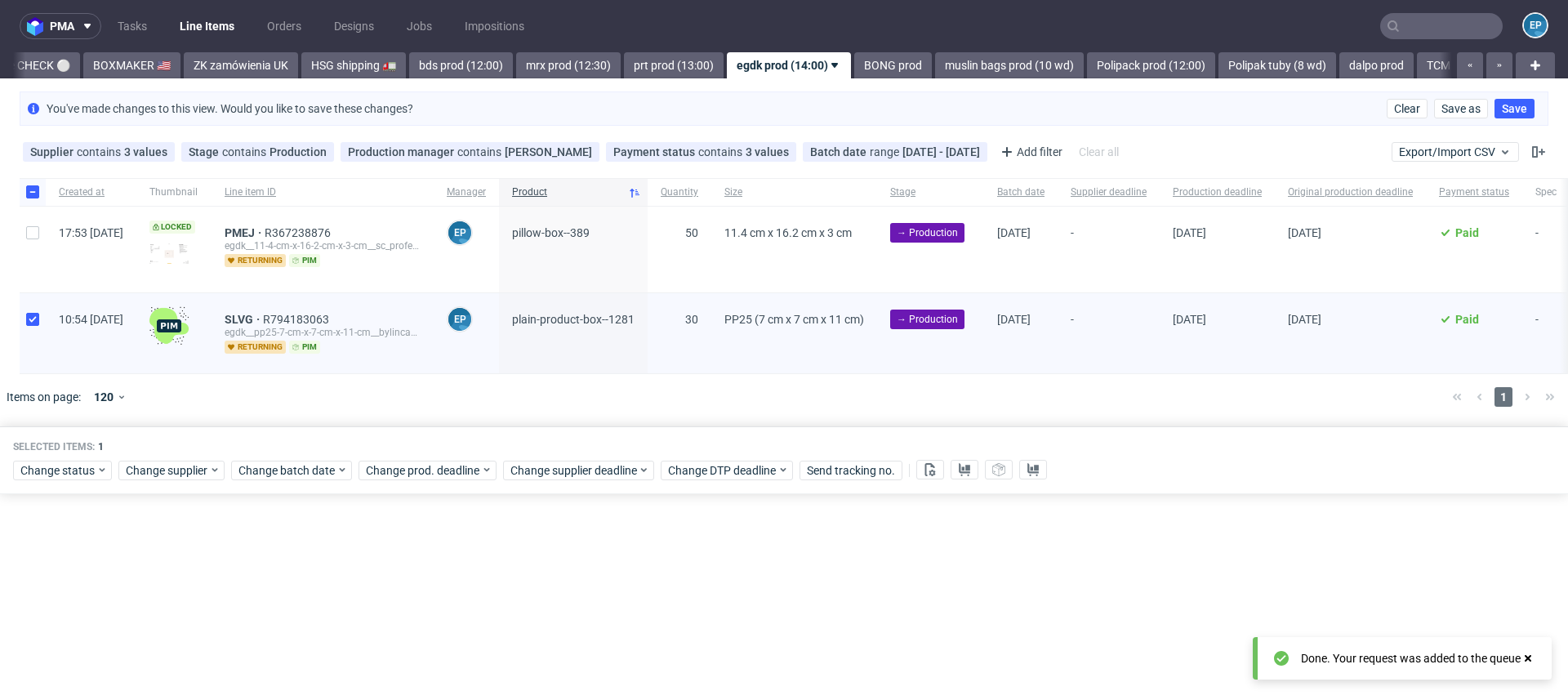
click at [30, 325] on div at bounding box center [33, 332] width 26 height 80
checkbox input "false"
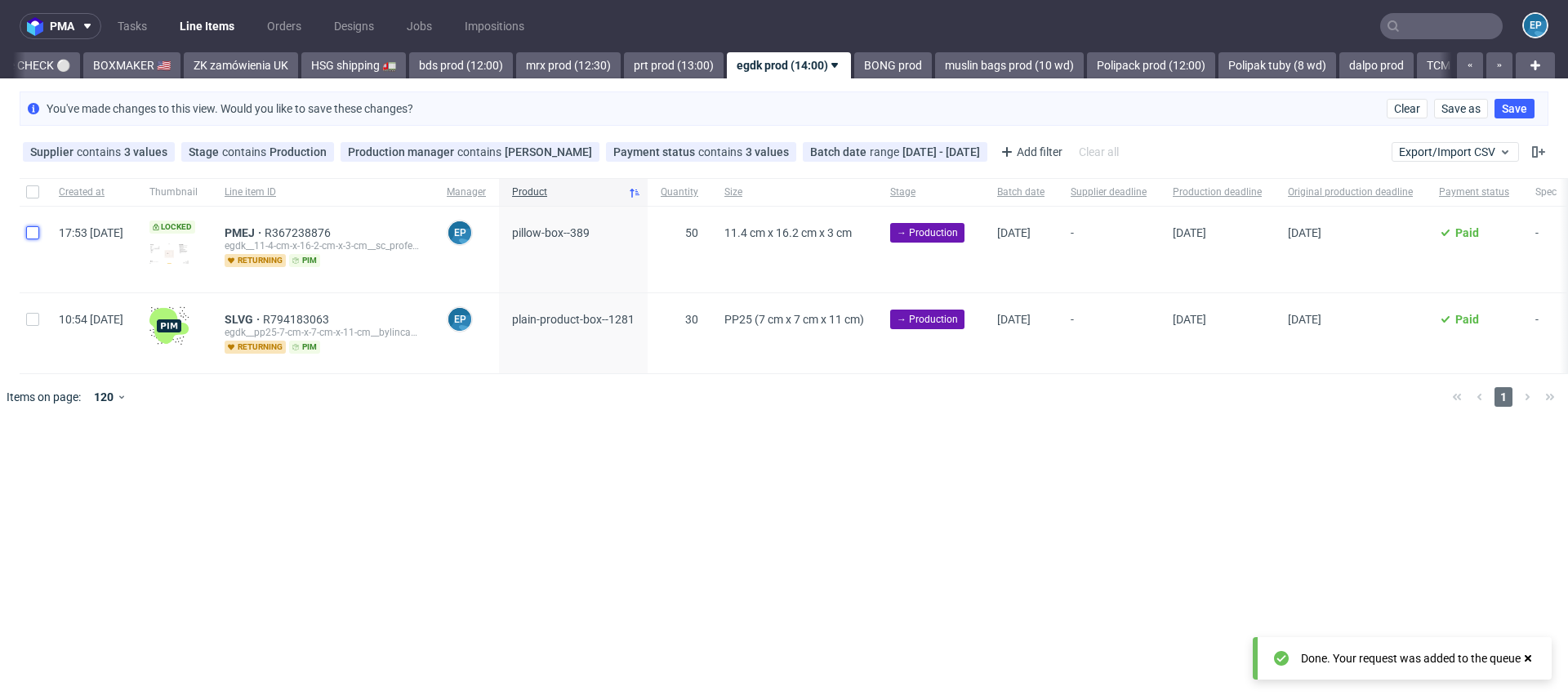
click at [35, 238] on input "checkbox" at bounding box center [32, 232] width 13 height 13
checkbox input "true"
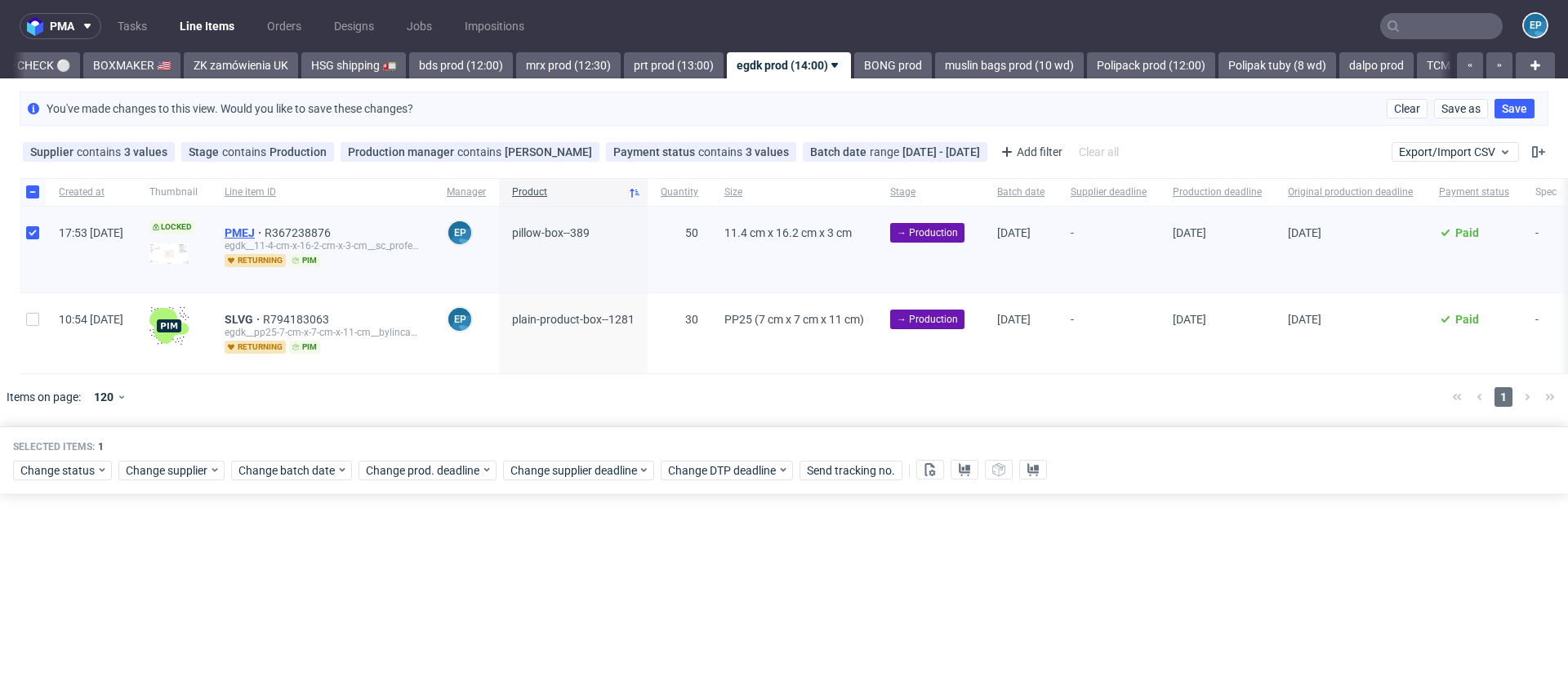
click at [264, 230] on span "PMEJ" at bounding box center [245, 232] width 40 height 13
click at [594, 470] on span "Change supplier deadline" at bounding box center [573, 470] width 127 height 17
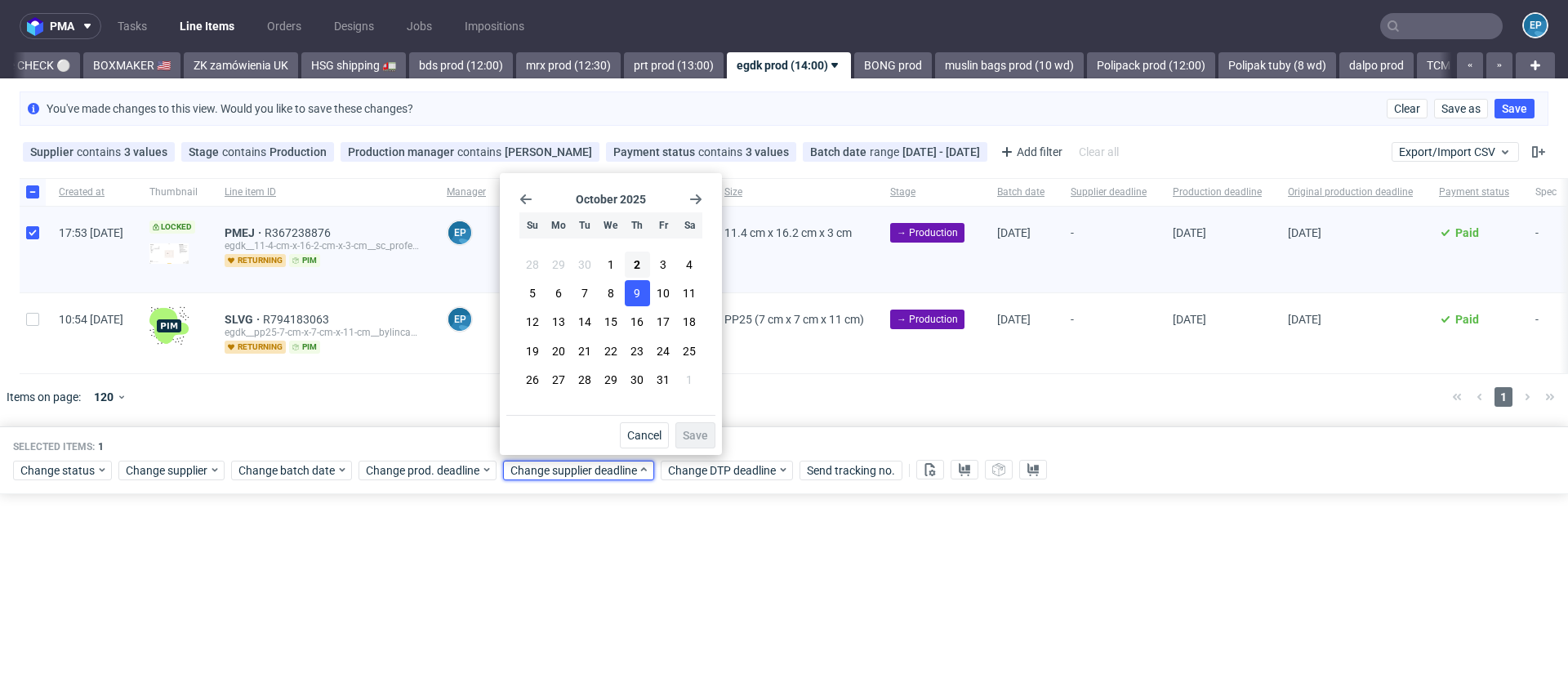
click at [636, 299] on span "9" at bounding box center [636, 293] width 7 height 17
click at [690, 435] on span "Save" at bounding box center [695, 435] width 26 height 12
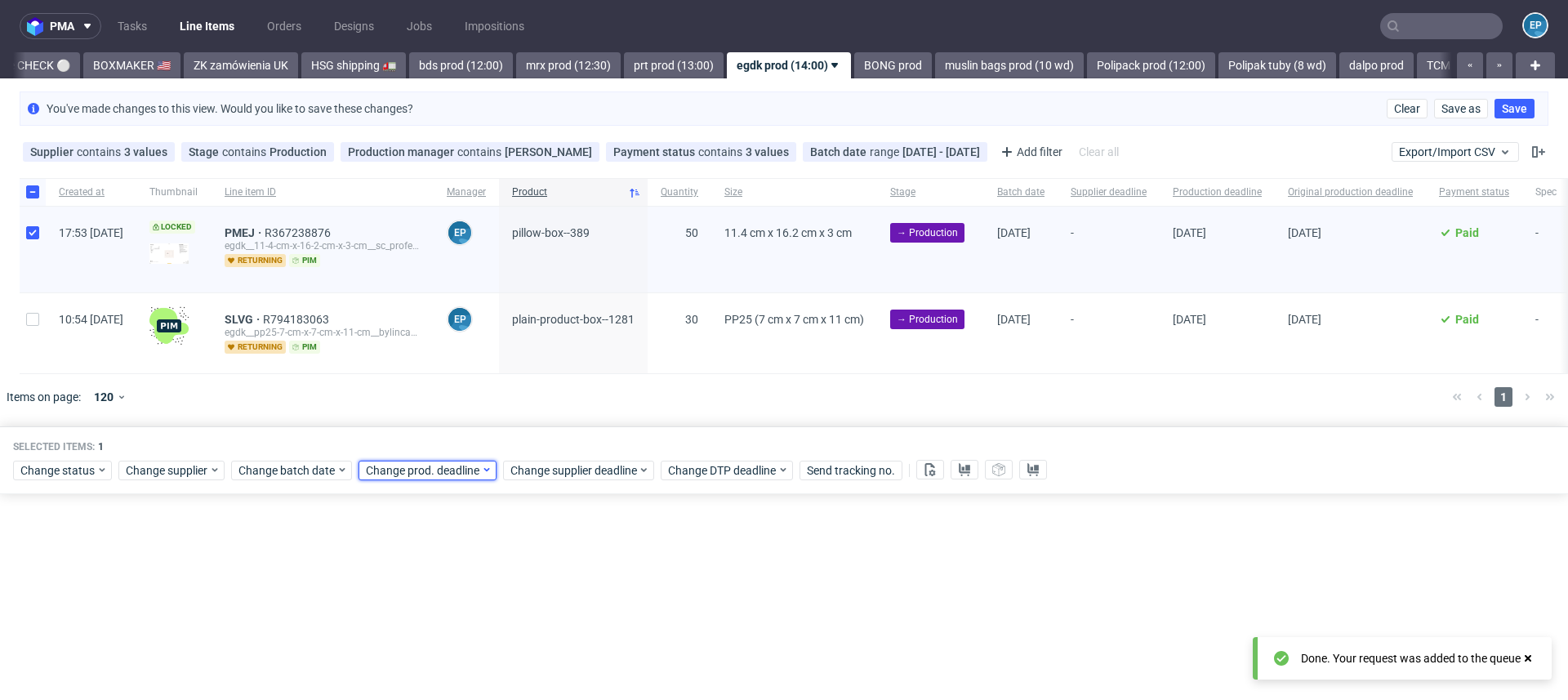
click at [439, 470] on span "Change prod. deadline" at bounding box center [423, 470] width 115 height 17
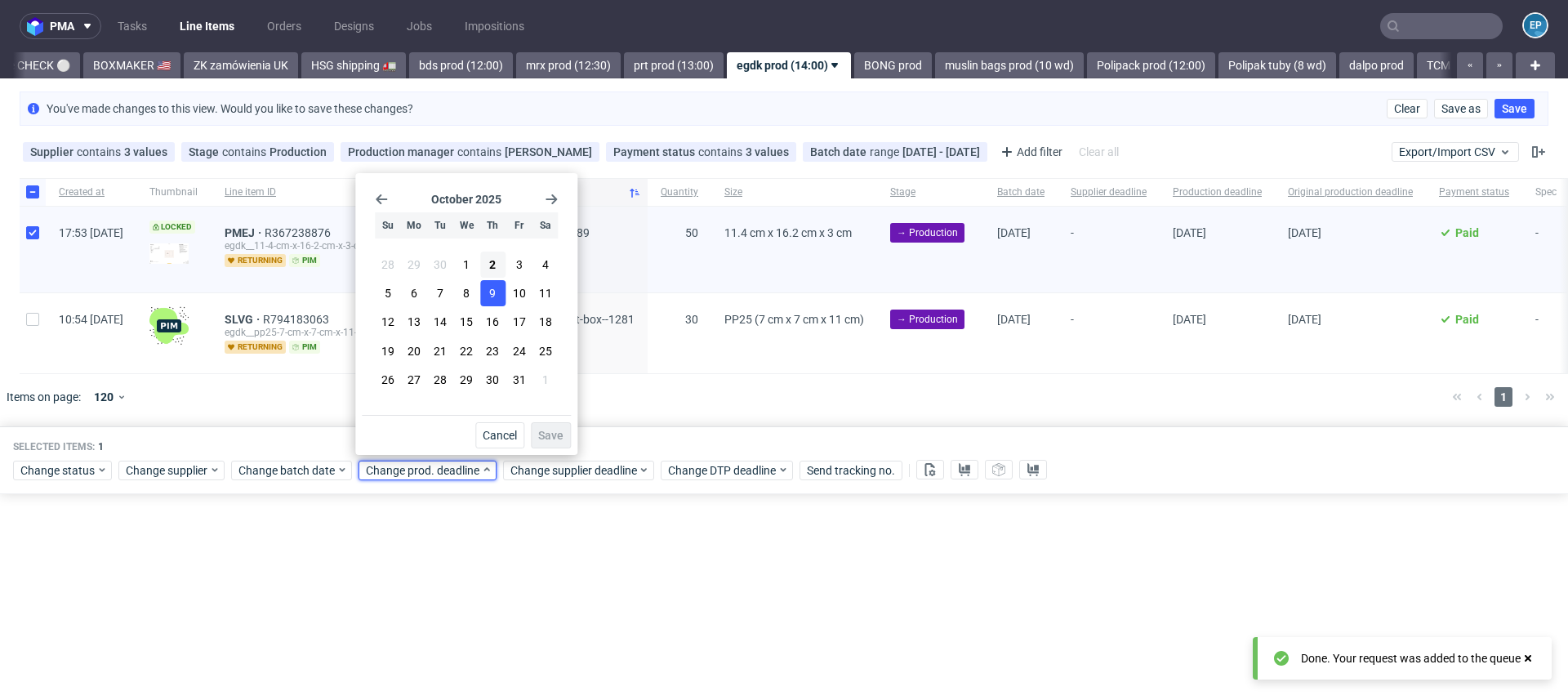
click at [482, 303] on button "9" at bounding box center [493, 293] width 26 height 26
click at [557, 429] on span "Save" at bounding box center [551, 435] width 26 height 12
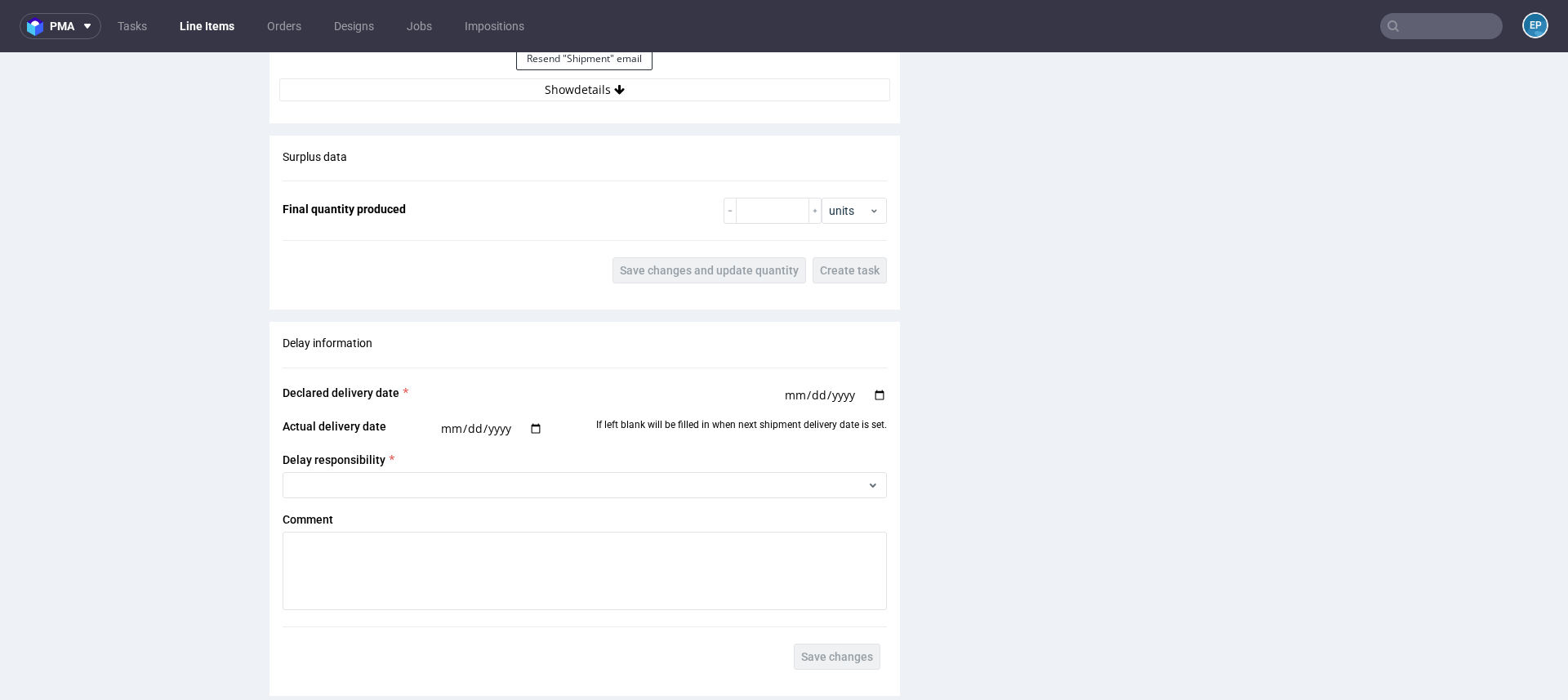
scroll to position [1778, 0]
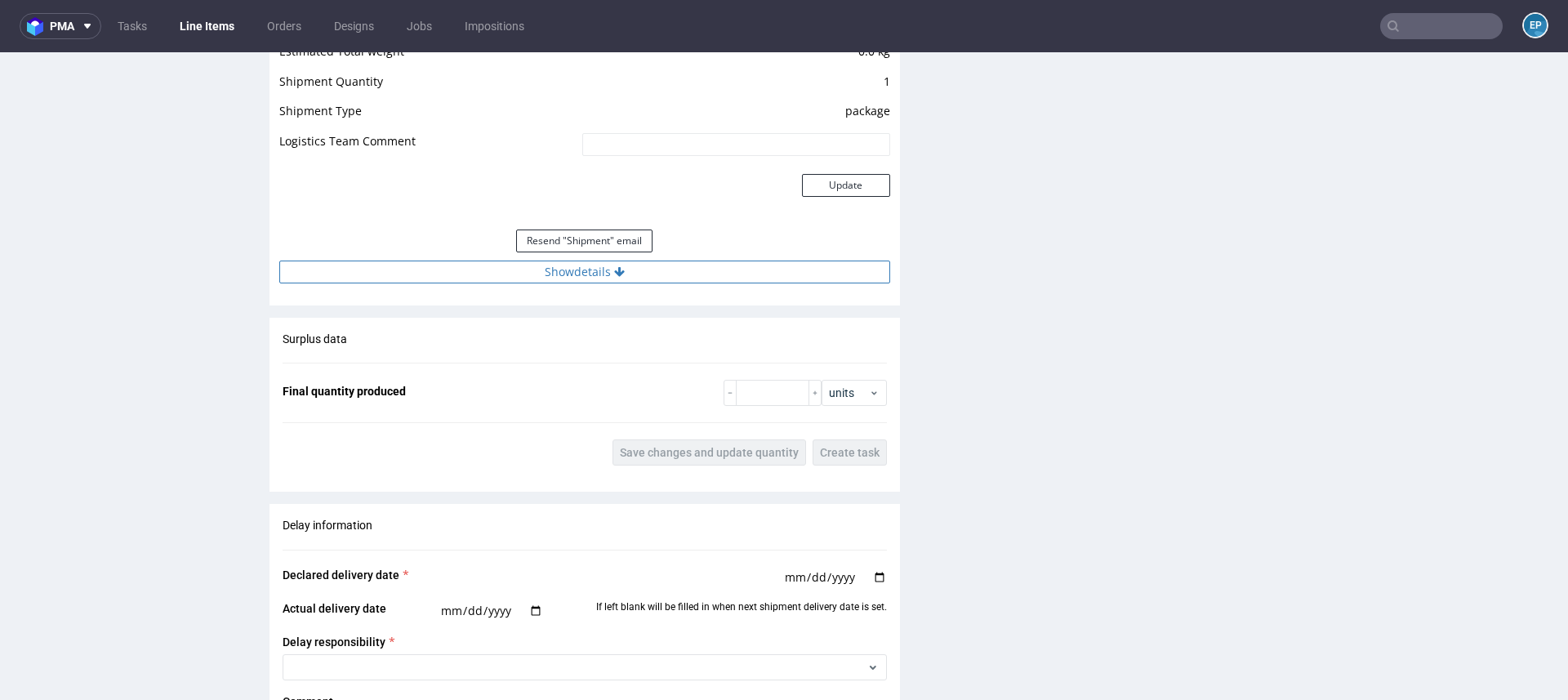
click at [593, 272] on button "Show details" at bounding box center [584, 271] width 610 height 23
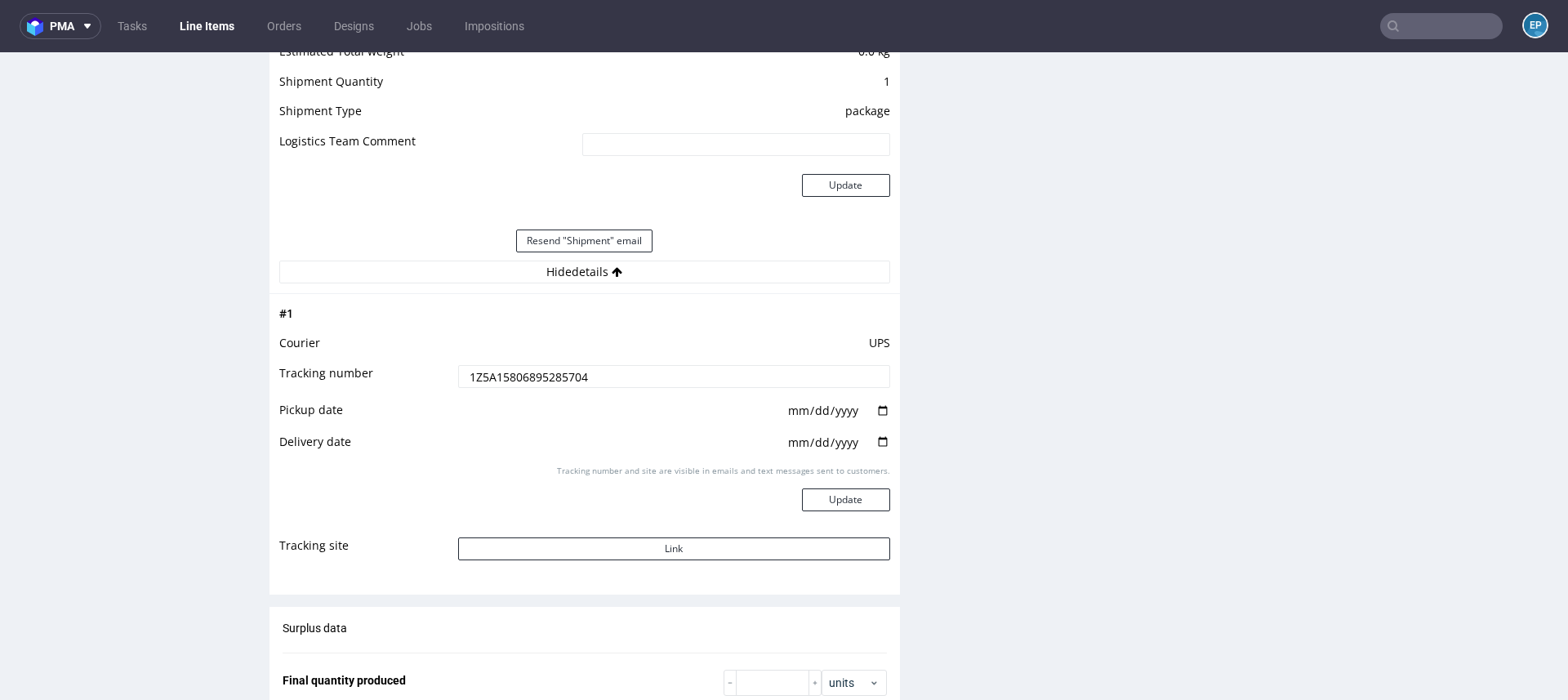
click at [534, 371] on input "1Z5A15806895285704" at bounding box center [674, 376] width 432 height 23
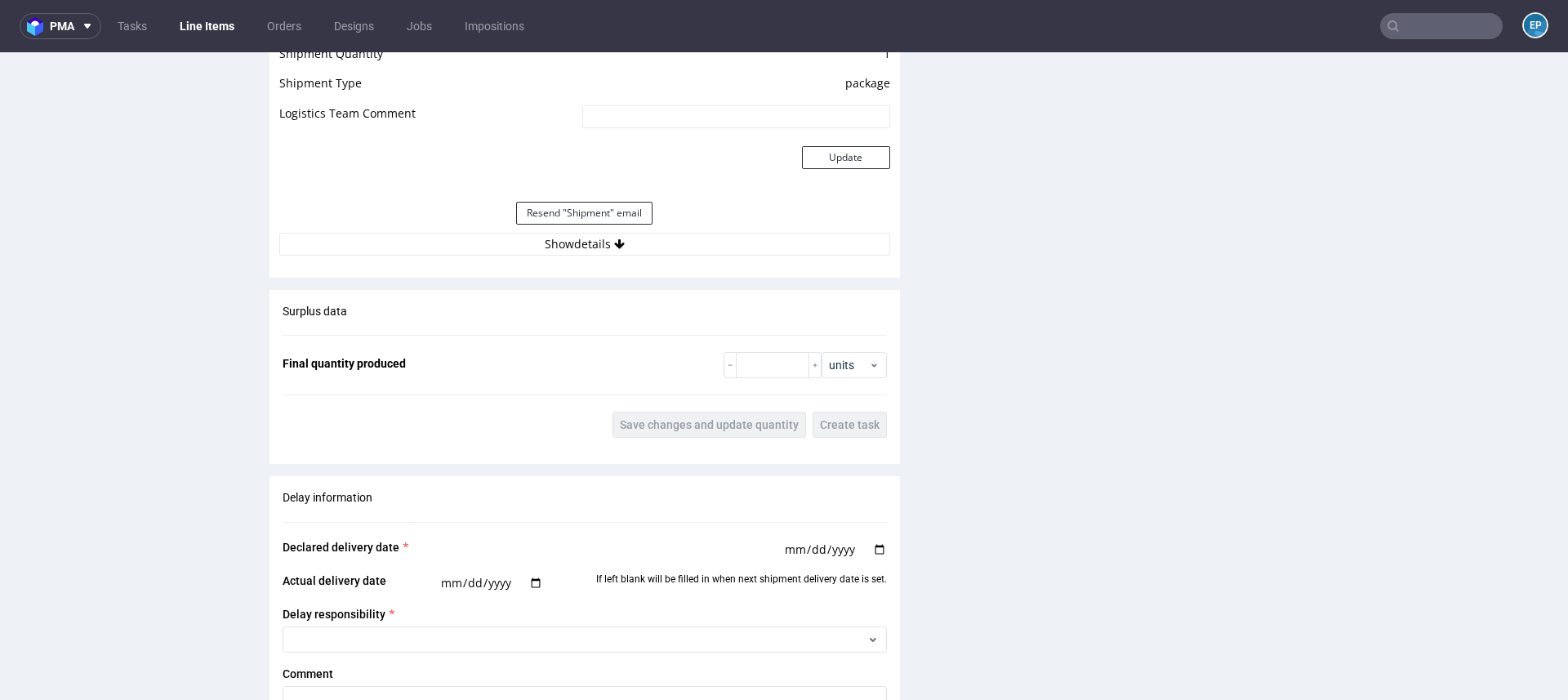
scroll to position [1826, 0]
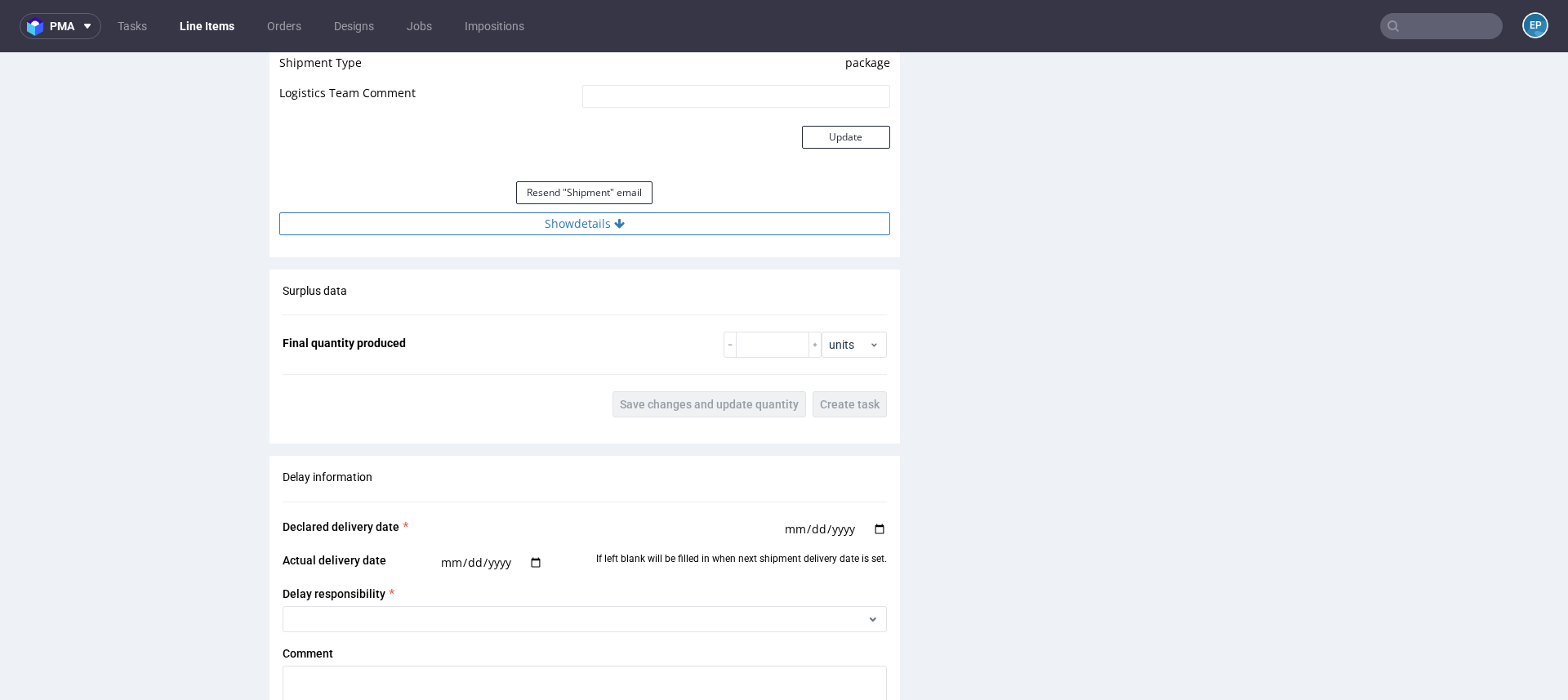
click at [590, 220] on button "Show details" at bounding box center [584, 223] width 610 height 23
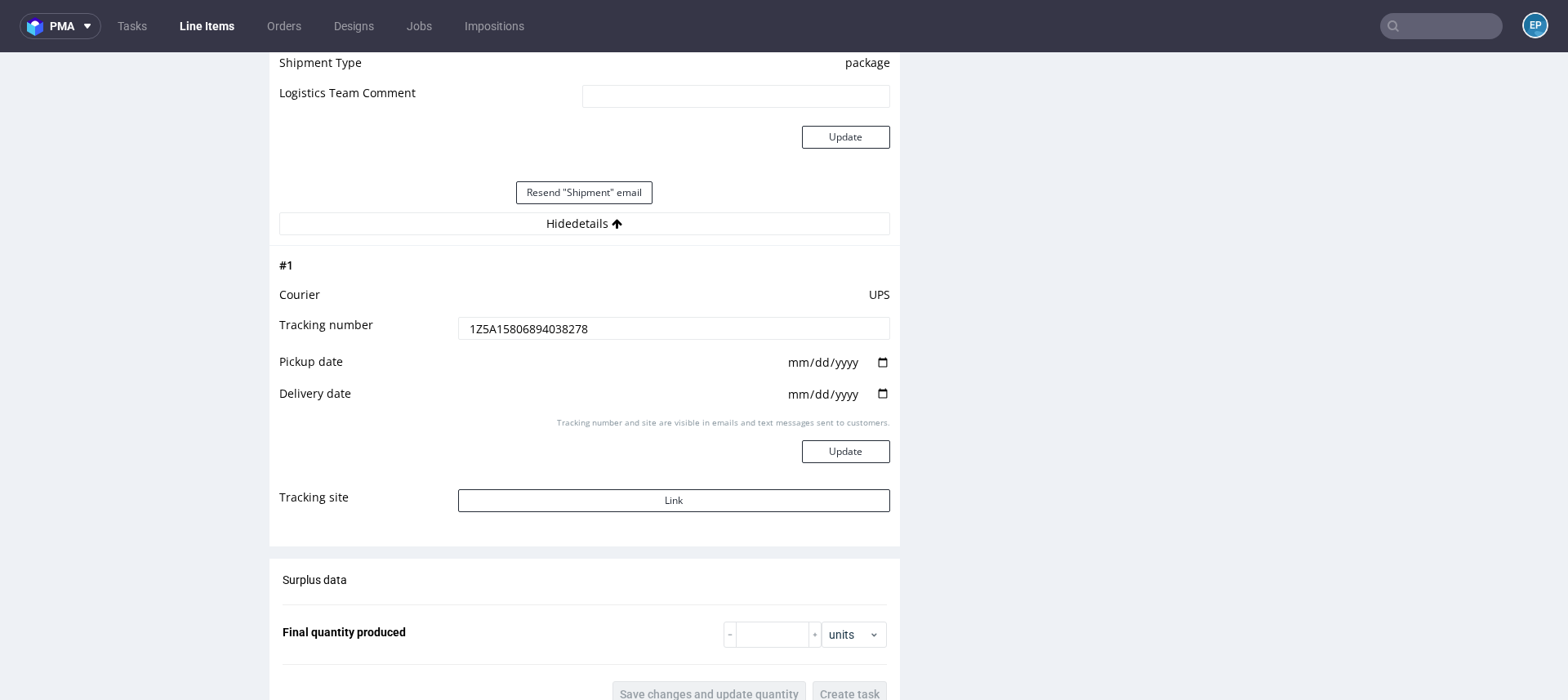
click at [549, 329] on input "1Z5A15806894038278" at bounding box center [674, 327] width 432 height 23
click at [749, 494] on button "Link" at bounding box center [674, 500] width 432 height 23
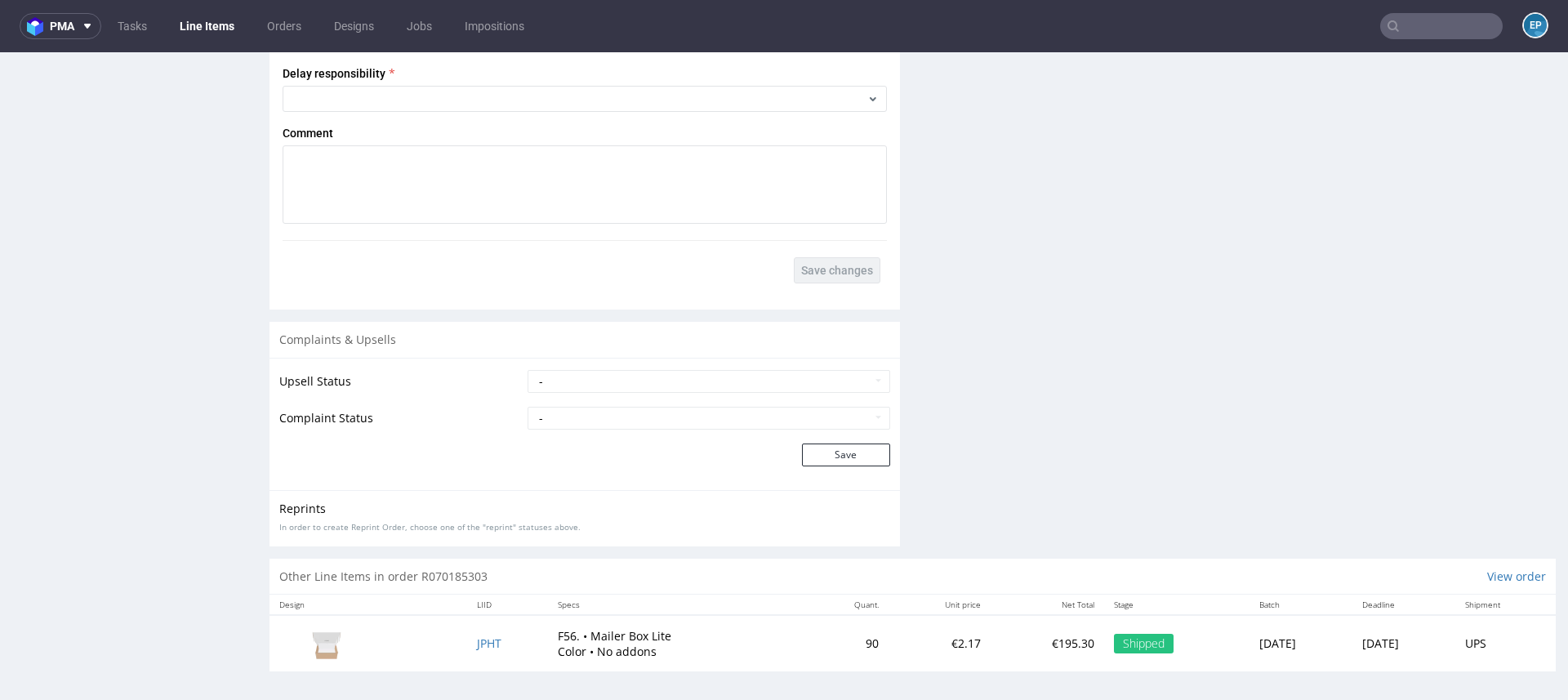
scroll to position [4, 0]
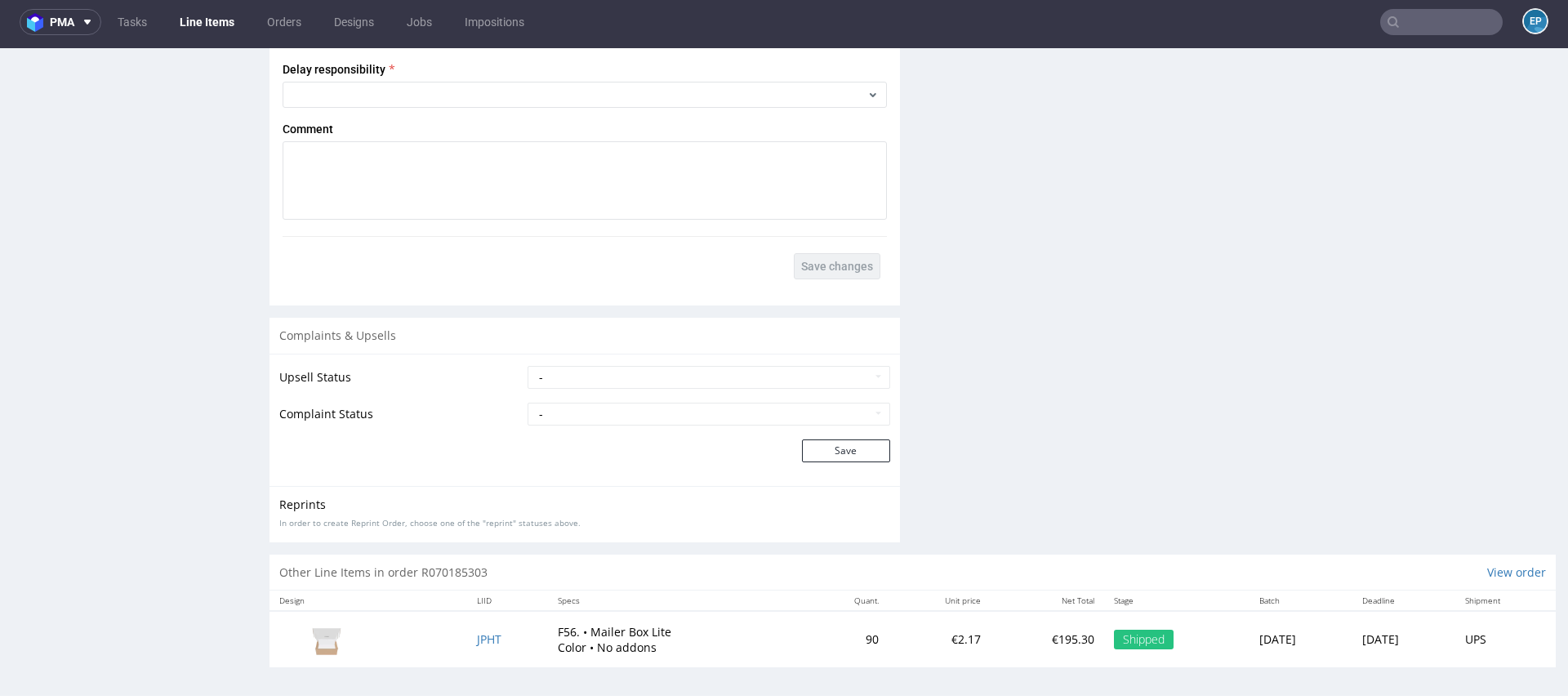
click at [700, 425] on td "- Complaint Received Complaint Rejected Complaint Accepted (DTP Issue) - Reprin…" at bounding box center [707, 419] width 367 height 36
click at [682, 406] on select "- Complaint Received Complaint Rejected Complaint Accepted (DTP Issue) - Reprin…" at bounding box center [709, 413] width 363 height 23
select select "accepted_shipping_issue_reprint"
click at [528, 402] on select "- Complaint Received Complaint Rejected Complaint Accepted (DTP Issue) - Reprin…" at bounding box center [709, 413] width 363 height 23
click at [823, 444] on button "Save" at bounding box center [845, 450] width 88 height 23
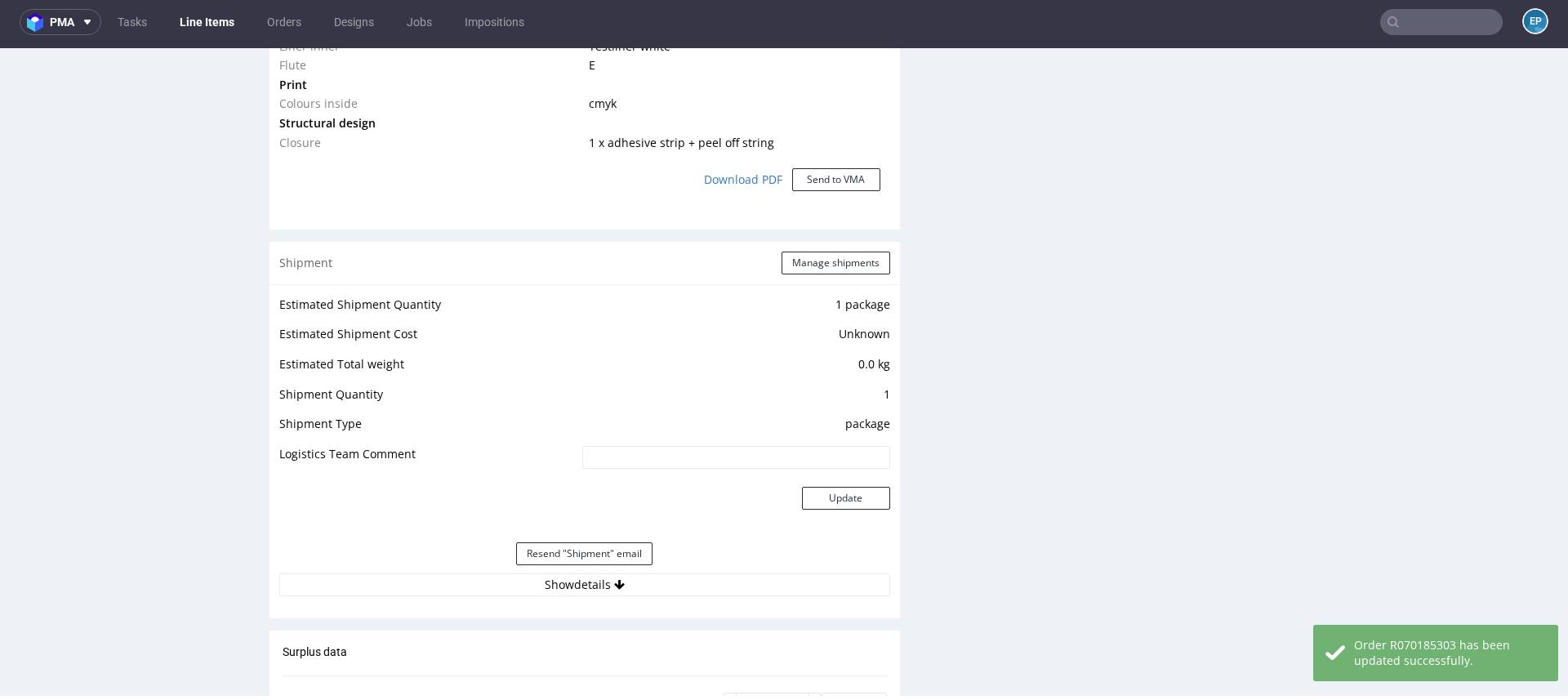
scroll to position [2412, 0]
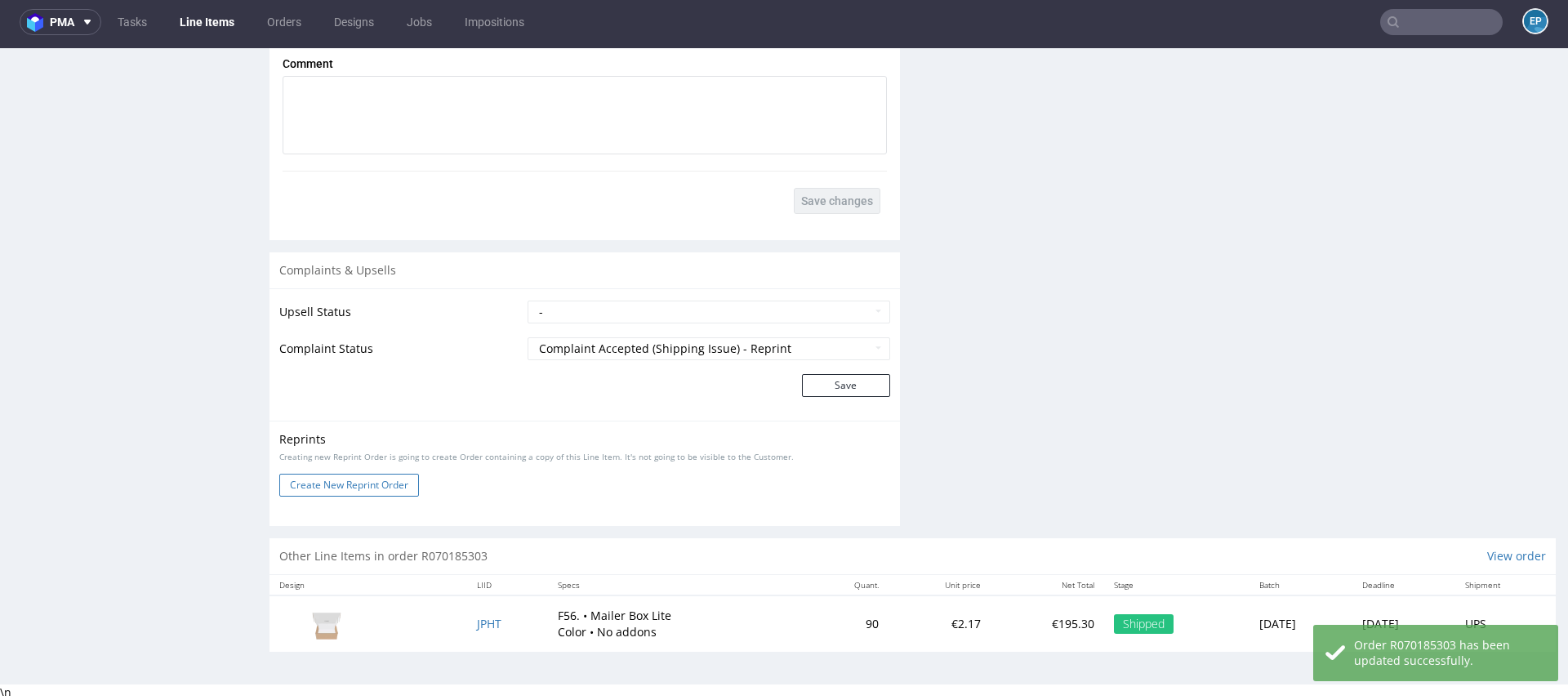
click at [388, 481] on button "Create New Reprint Order" at bounding box center [349, 484] width 140 height 23
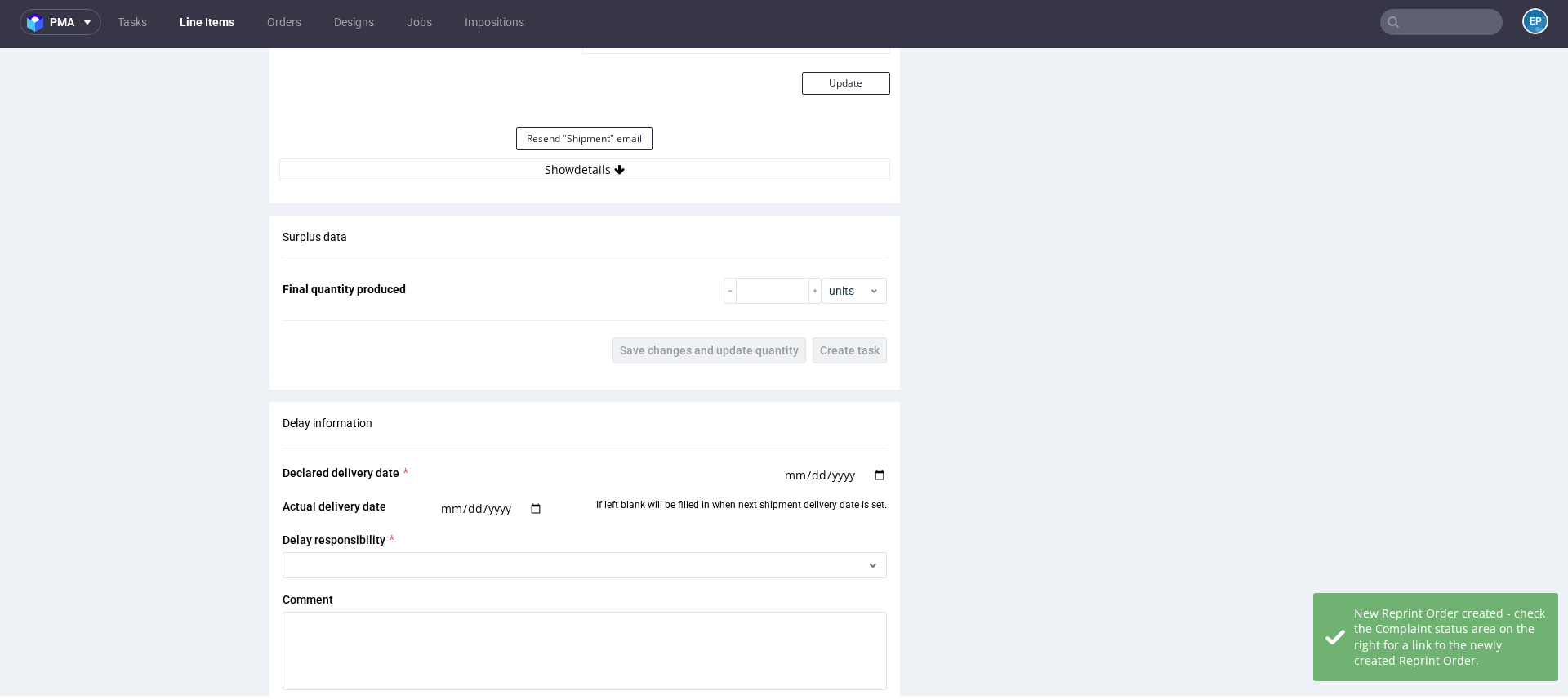
scroll to position [2472, 0]
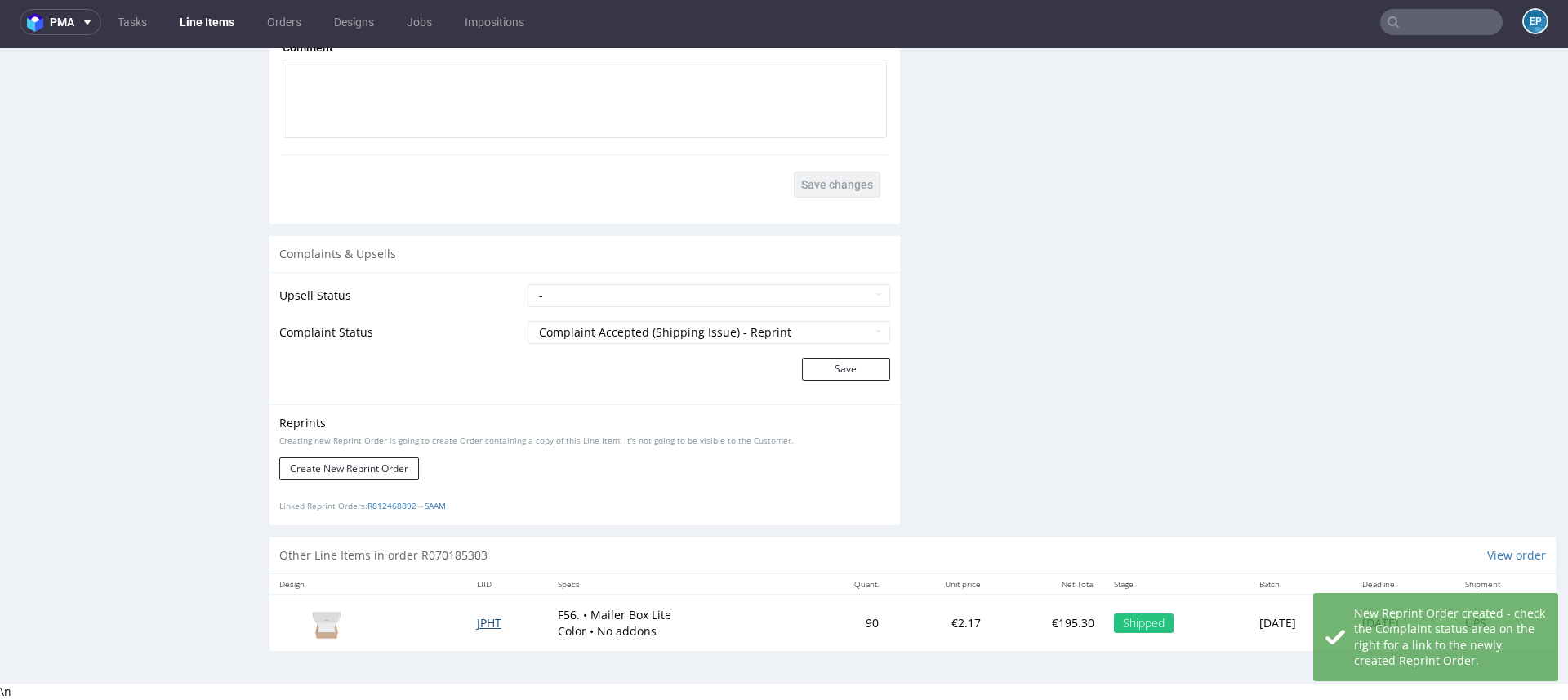
click at [477, 615] on span "JPHT" at bounding box center [489, 622] width 25 height 16
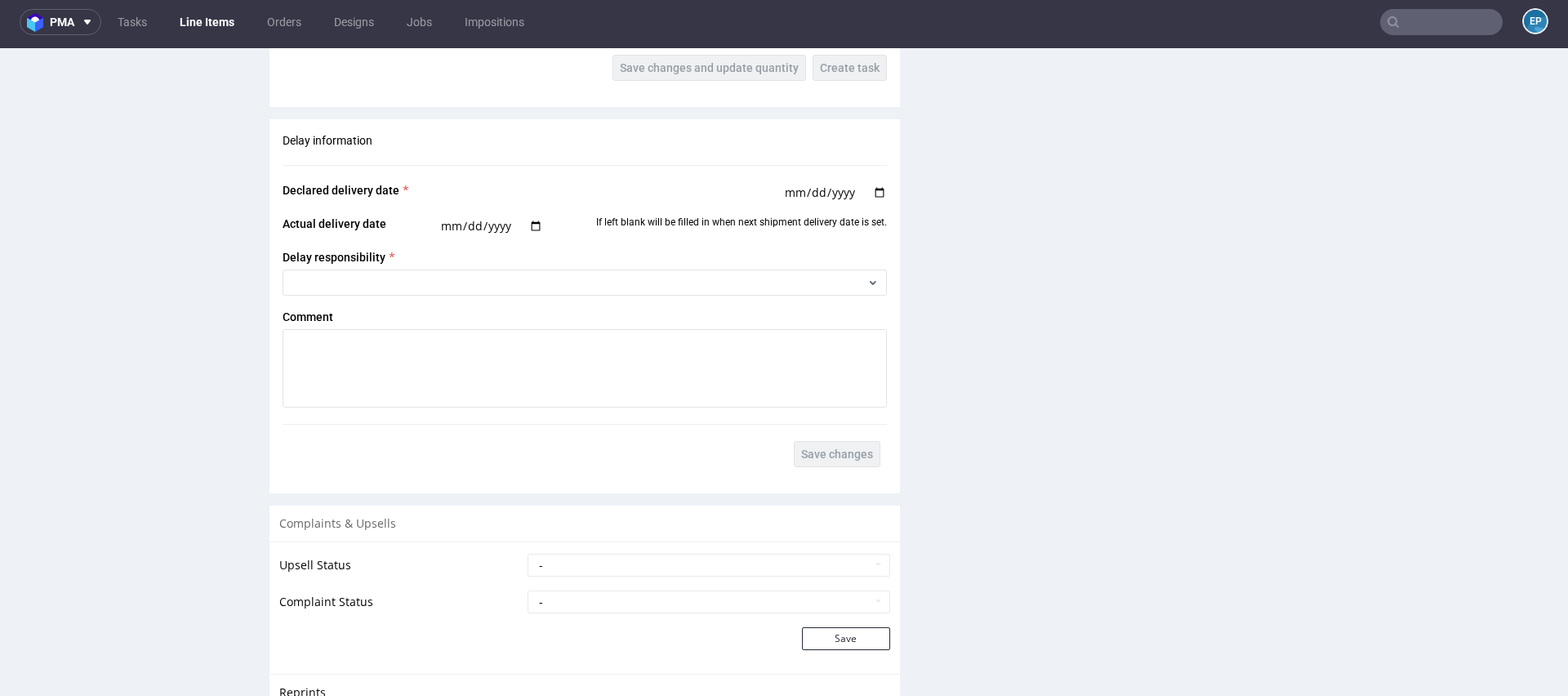
scroll to position [2211, 0]
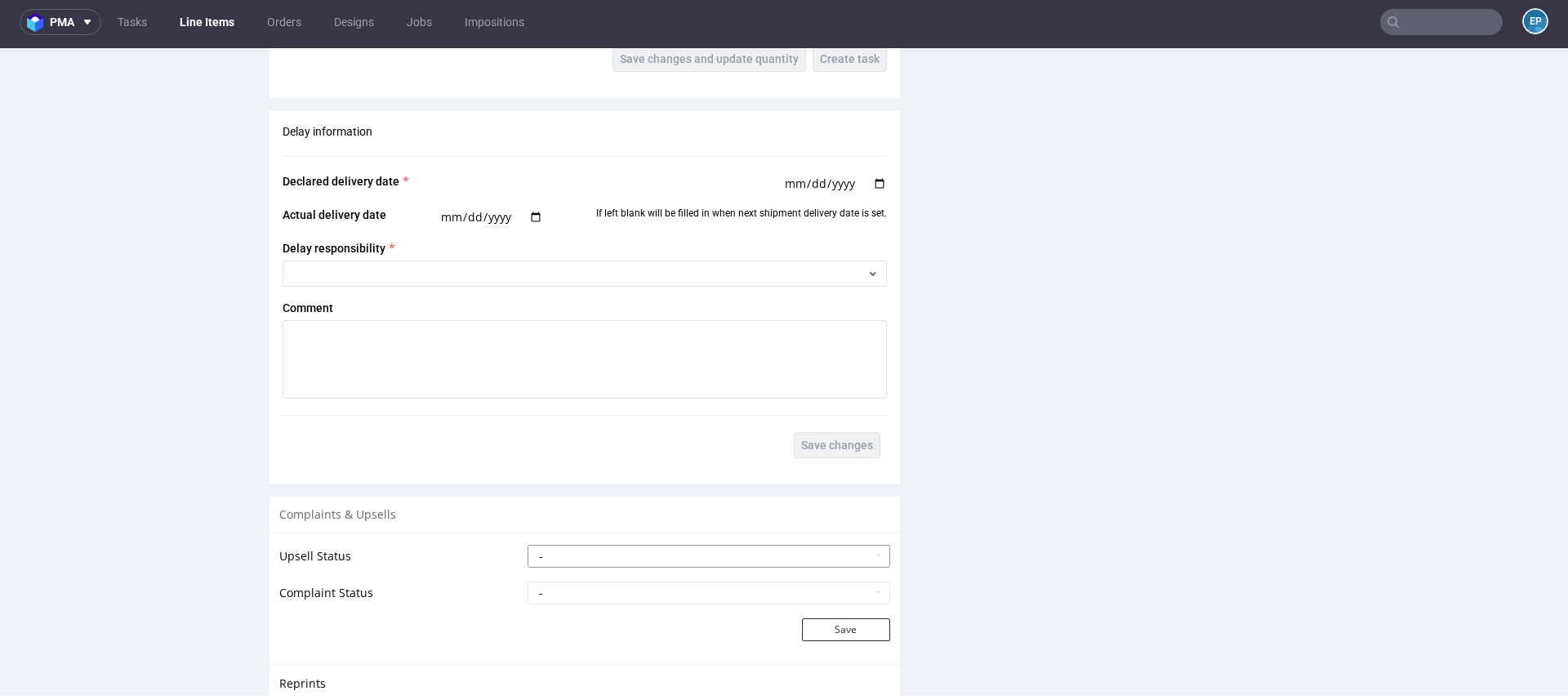
click at [611, 551] on select "- Pending Upsell Upsell Accepted Upsell Refused" at bounding box center [709, 555] width 363 height 23
click at [556, 573] on td "- Pending Upsell Upsell Accepted Upsell Refused" at bounding box center [707, 561] width 367 height 36
click at [556, 585] on select "- Complaint Received Complaint Rejected Complaint Accepted (DTP Issue) - Reprin…" at bounding box center [709, 592] width 363 height 23
select select "accepted_shipping_issue_reprint"
click at [528, 581] on select "- Complaint Received Complaint Rejected Complaint Accepted (DTP Issue) - Reprin…" at bounding box center [709, 592] width 363 height 23
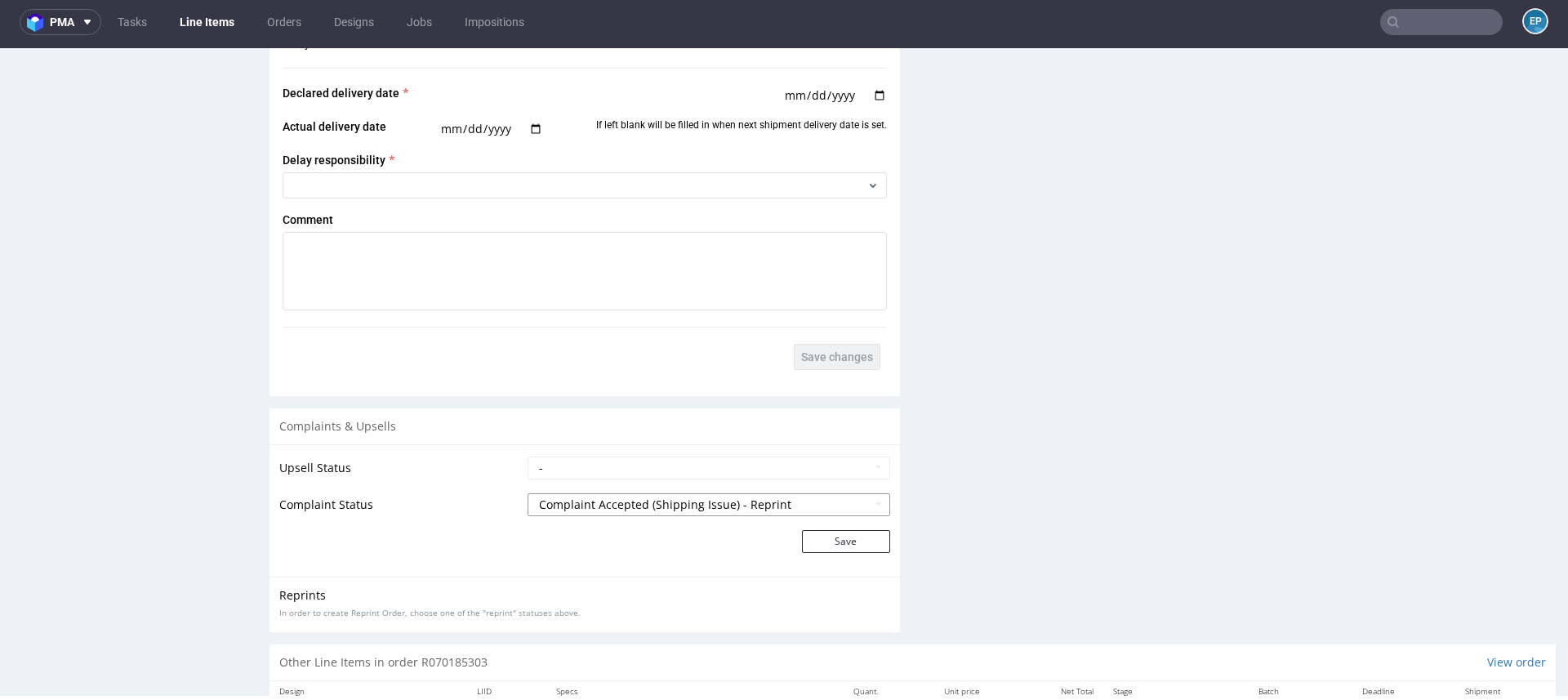
scroll to position [2390, 0]
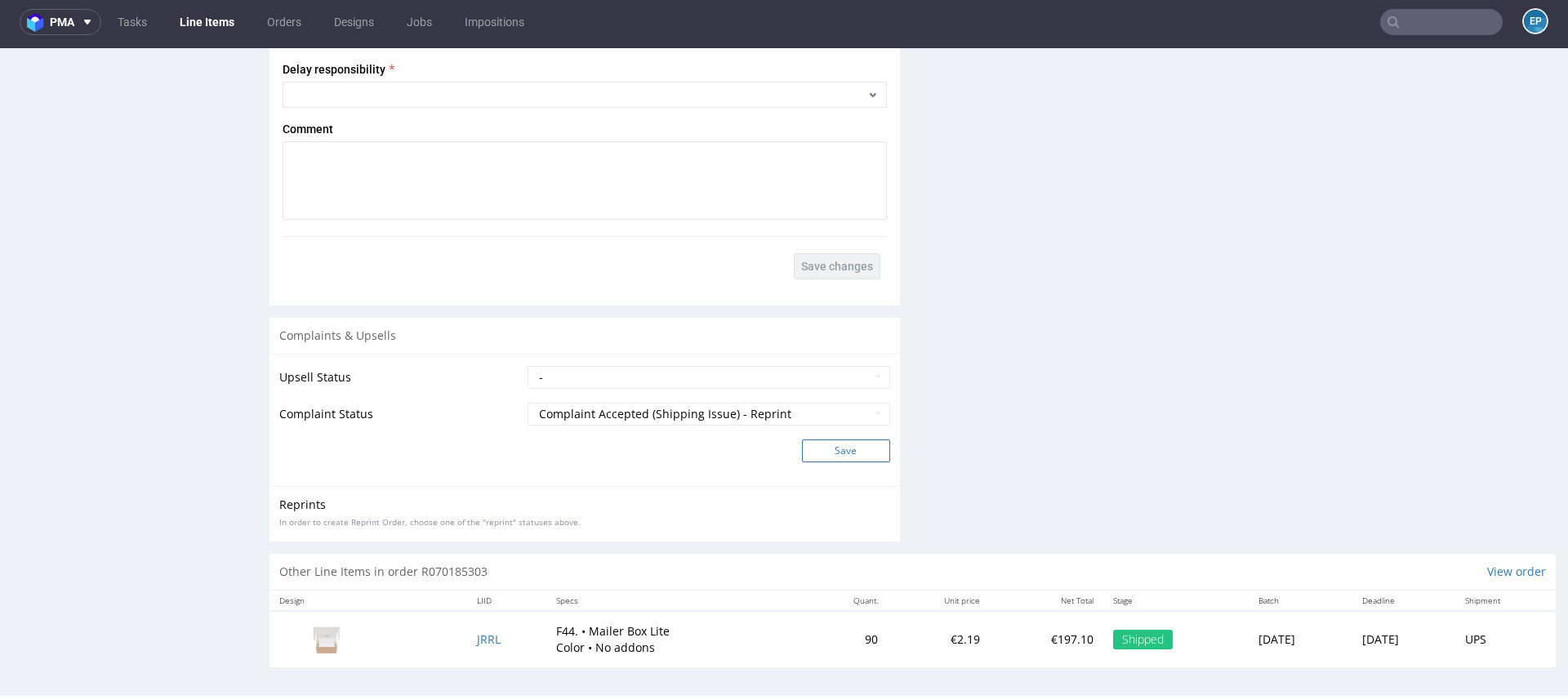
click at [827, 444] on button "Save" at bounding box center [845, 450] width 88 height 23
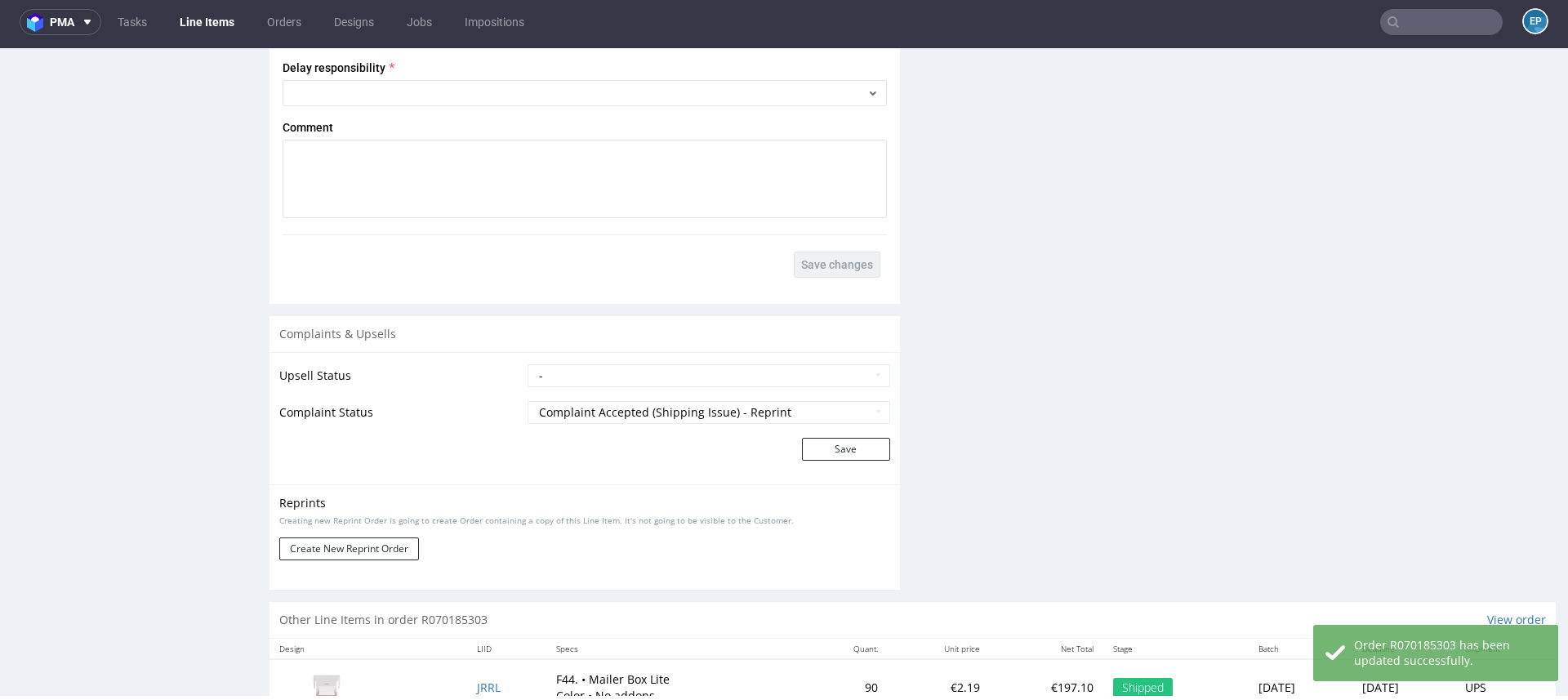
scroll to position [2455, 0]
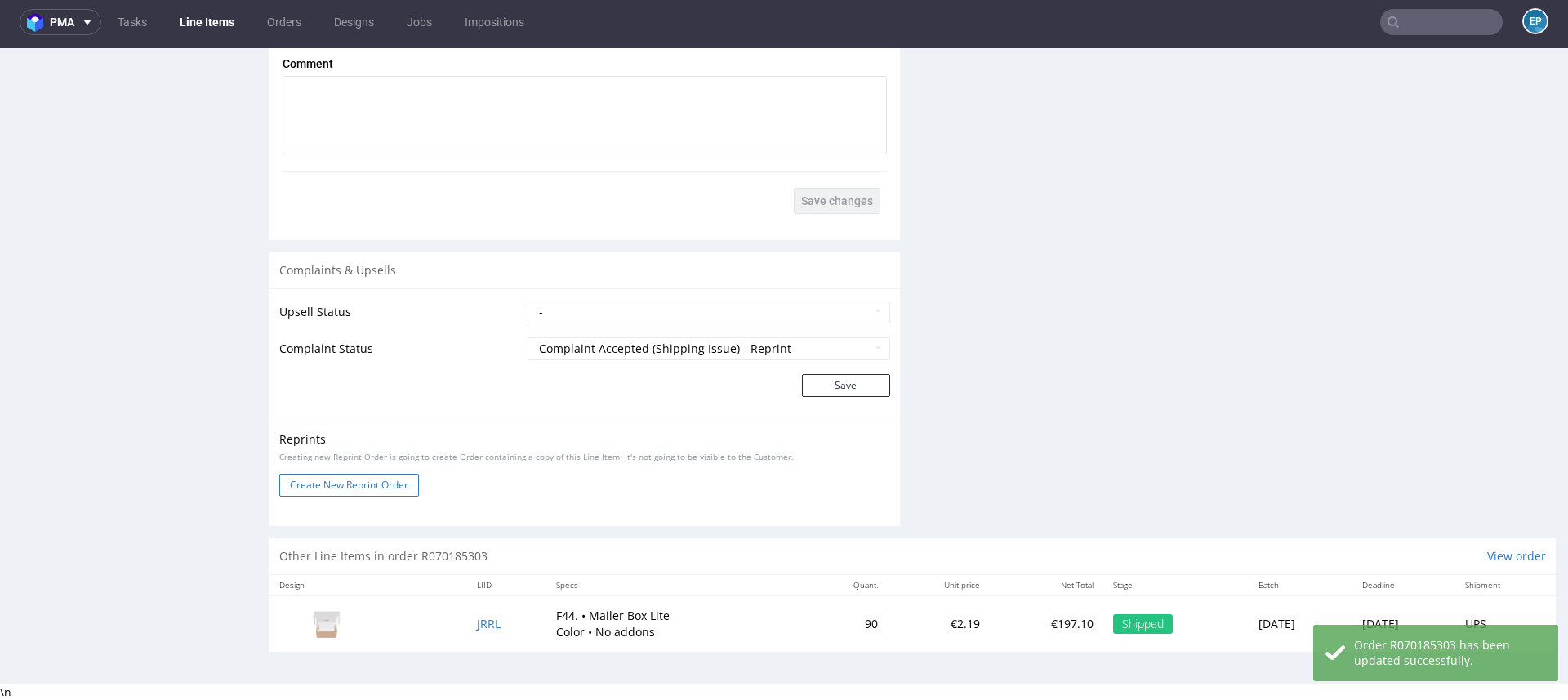
click at [382, 488] on button "Create New Reprint Order" at bounding box center [349, 484] width 140 height 23
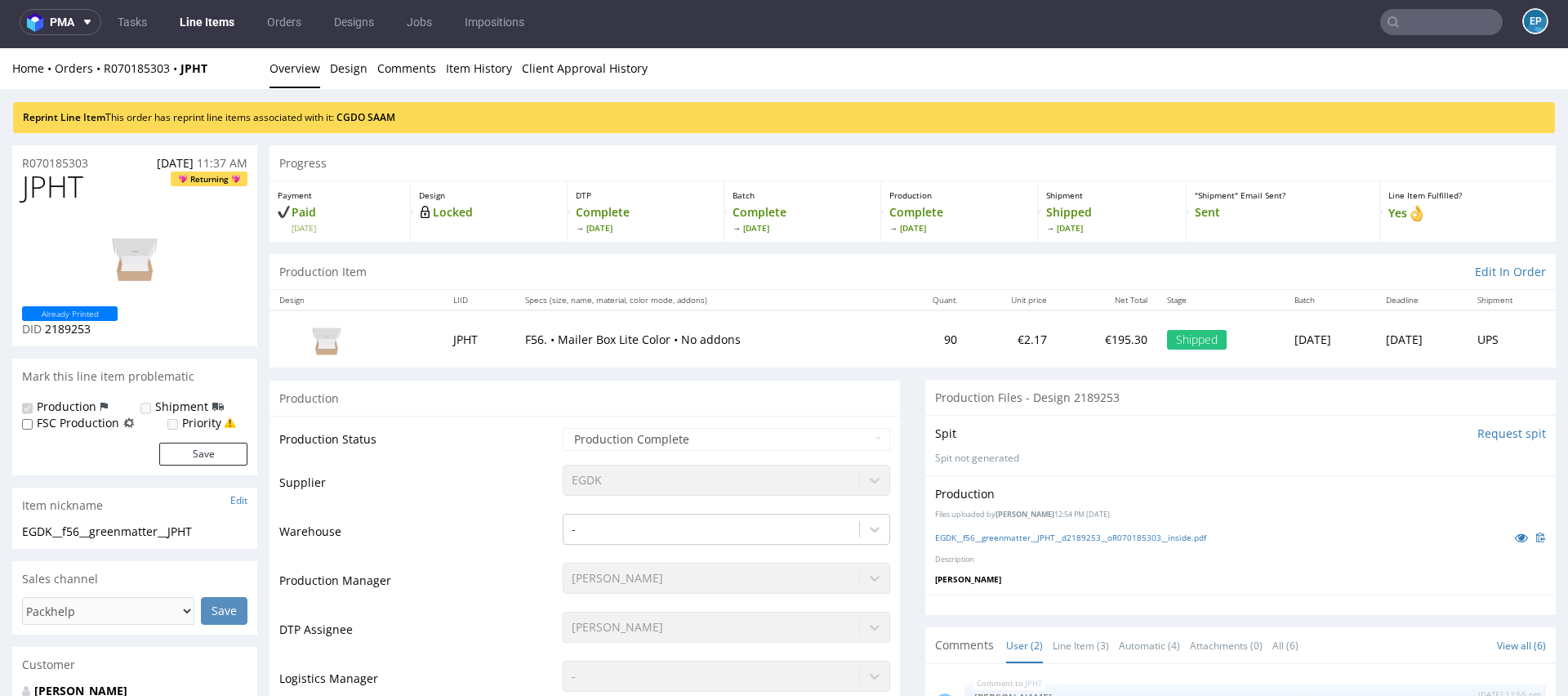
scroll to position [0, 0]
click at [353, 112] on link "CGDO" at bounding box center [350, 117] width 29 height 14
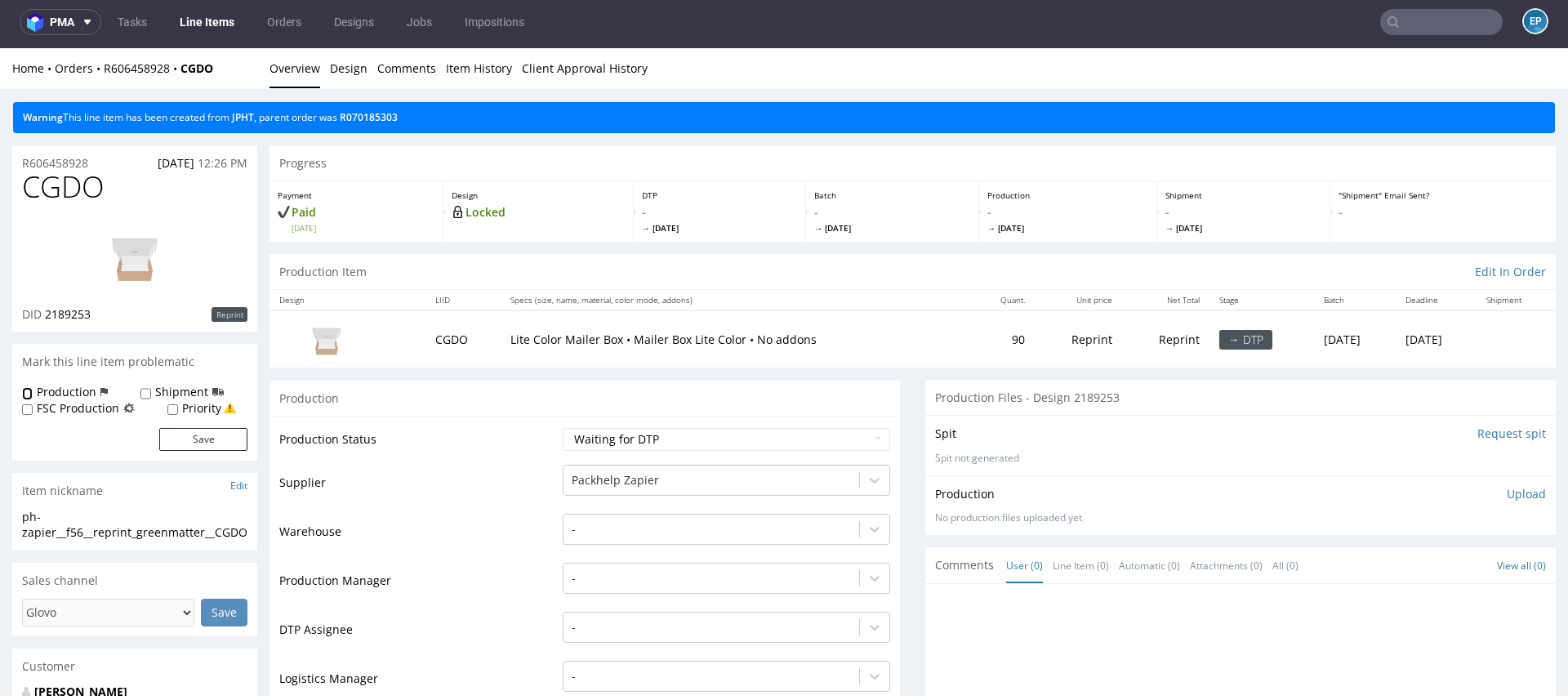
click at [30, 393] on input "Production" at bounding box center [27, 392] width 11 height 13
checkbox input "true"
click at [151, 389] on div "Shipment" at bounding box center [181, 391] width 83 height 17
click at [145, 388] on input "Shipment" at bounding box center [145, 392] width 11 height 13
checkbox input "true"
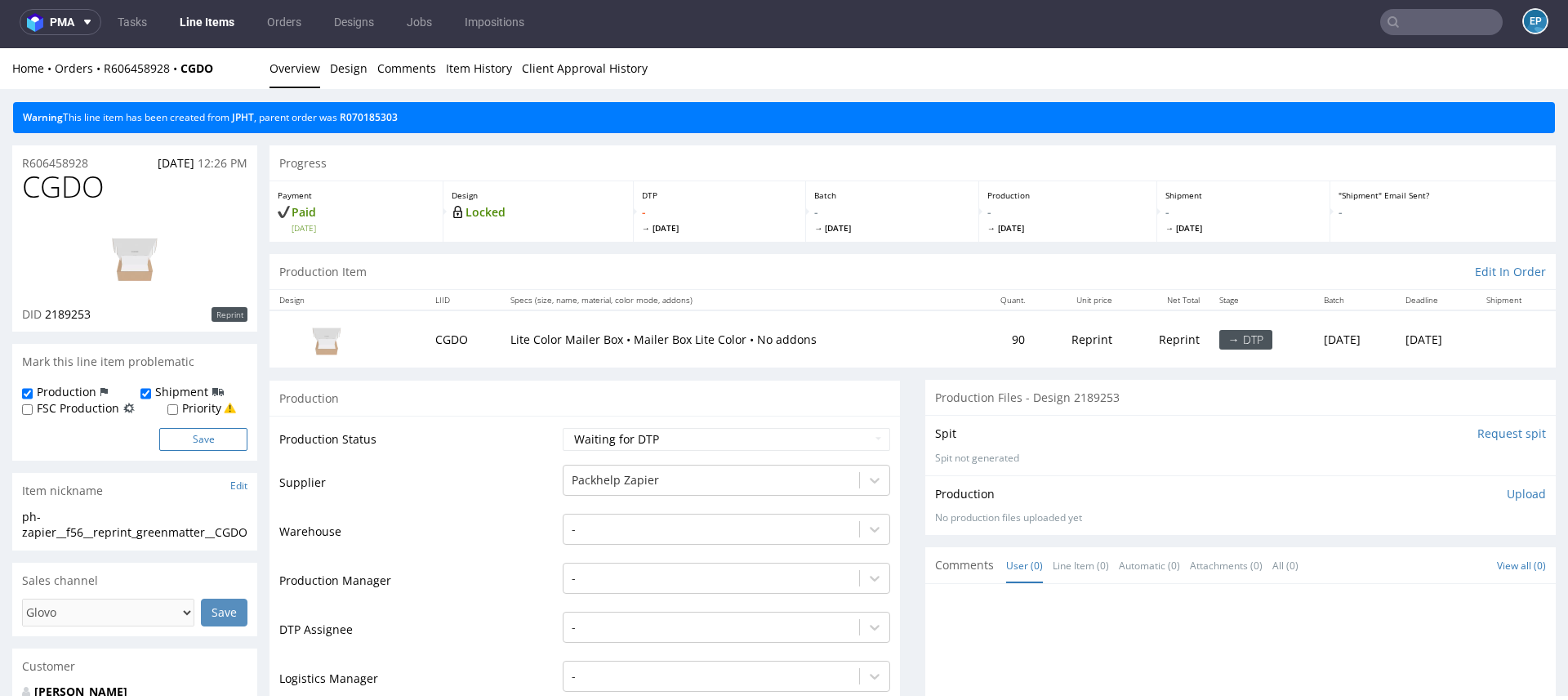
click at [203, 444] on button "Save" at bounding box center [202, 439] width 88 height 23
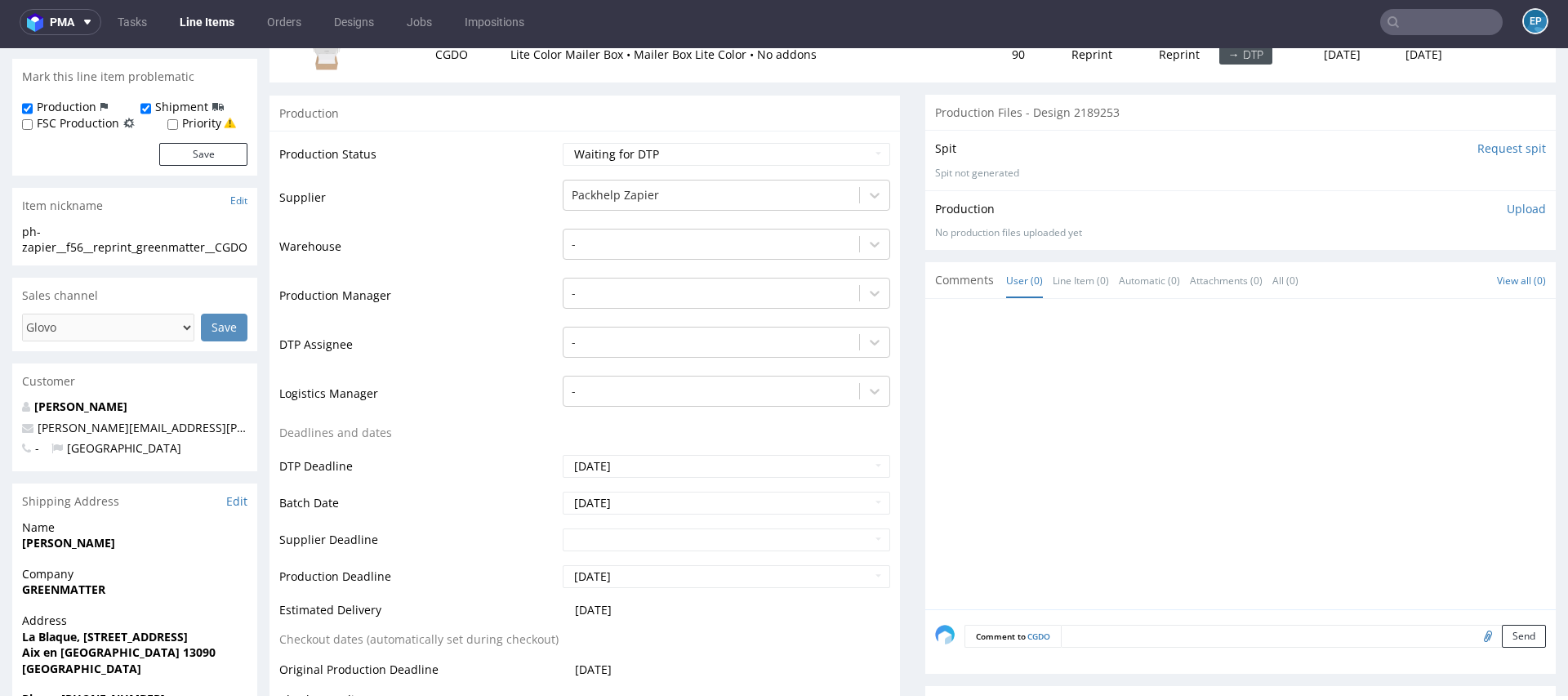
scroll to position [347, 0]
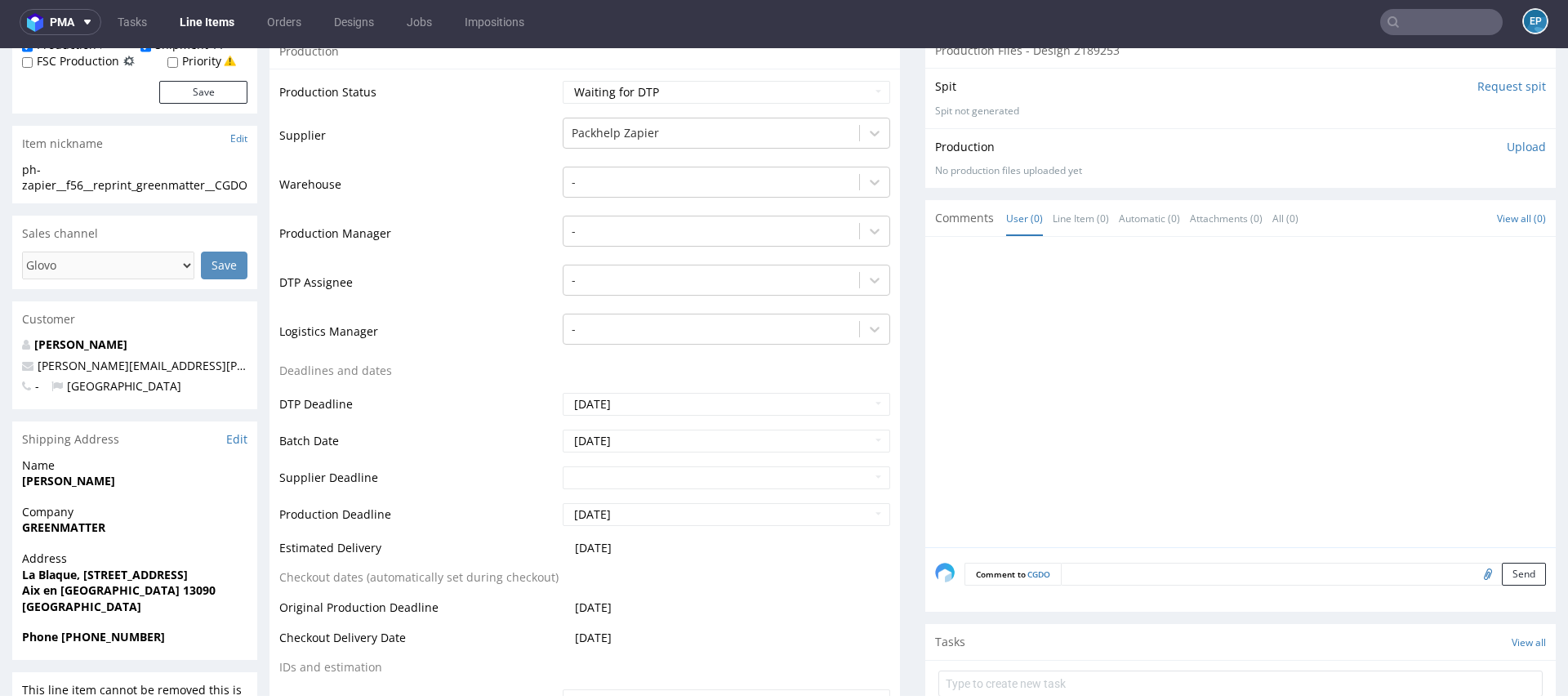
click at [1093, 554] on div "Comment to CGDO Send" at bounding box center [1240, 580] width 630 height 65
click at [1102, 573] on textarea at bounding box center [1303, 573] width 485 height 23
paste textarea "https://packhelp.slack.com/archives/C03DDT8J2TB/p1759306160037079"
type textarea "slack: https://packhelp.slack.com/archives/C03DDT8J2TB/p1759306160037079"
click at [1525, 646] on button "Send" at bounding box center [1524, 650] width 44 height 23
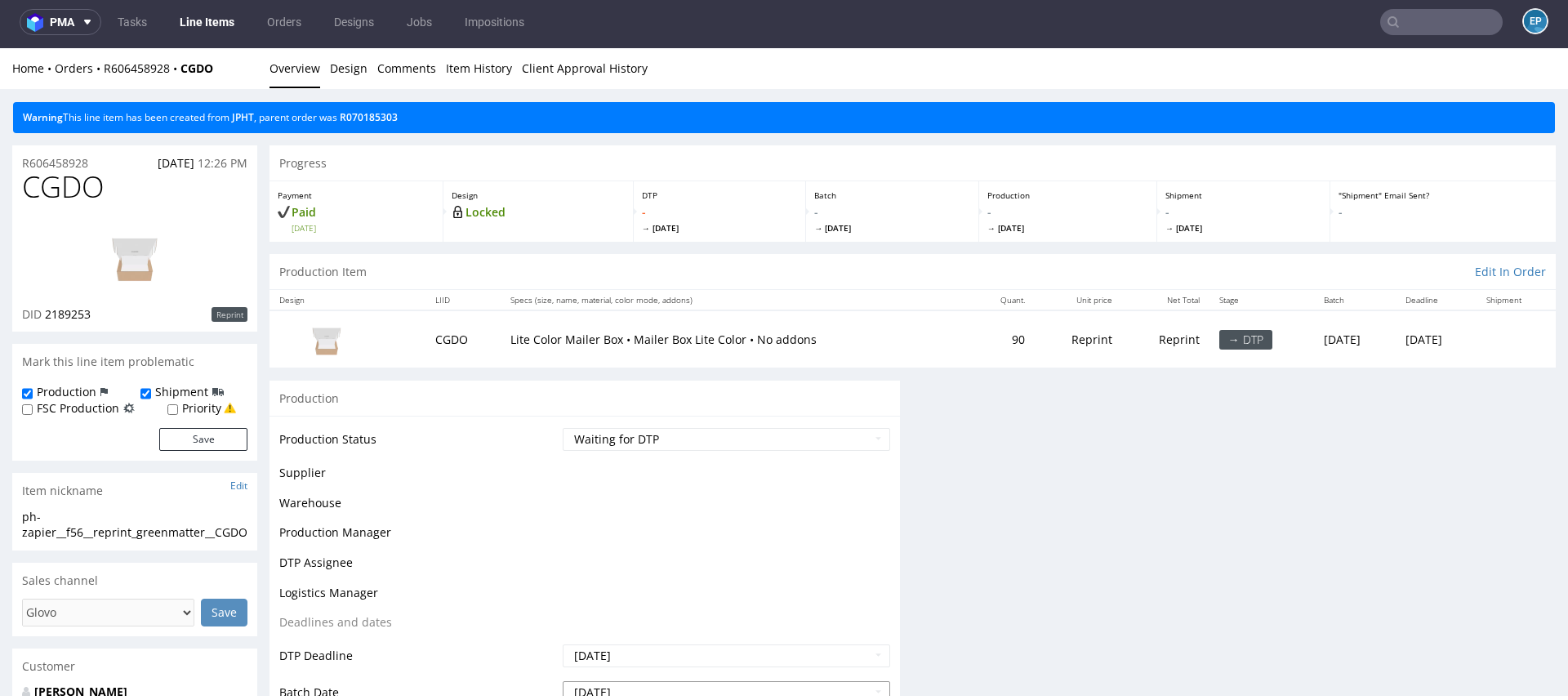
scroll to position [0, 0]
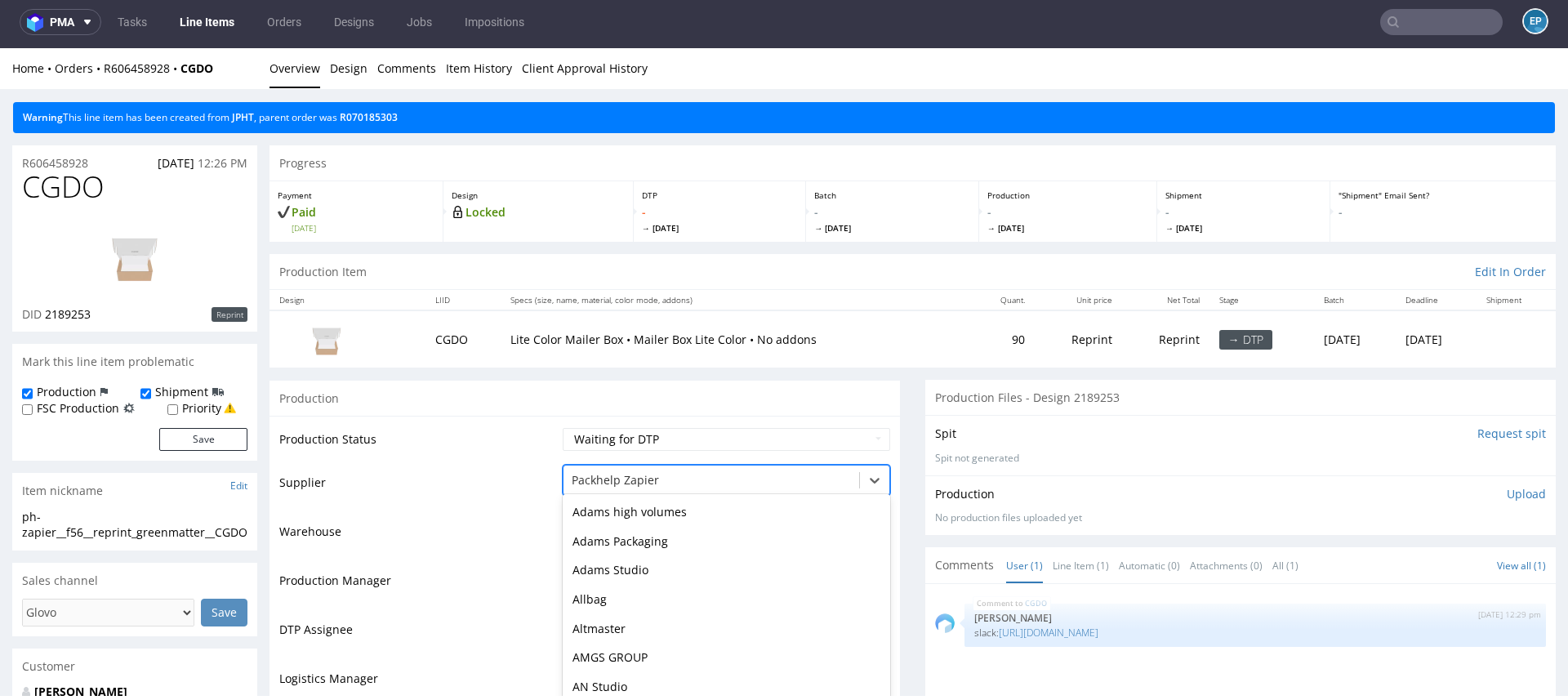
click at [667, 487] on div "Opak Szczecinek, 112 of 173. 173 results available. Use Up and Down to choose o…" at bounding box center [726, 475] width 327 height 23
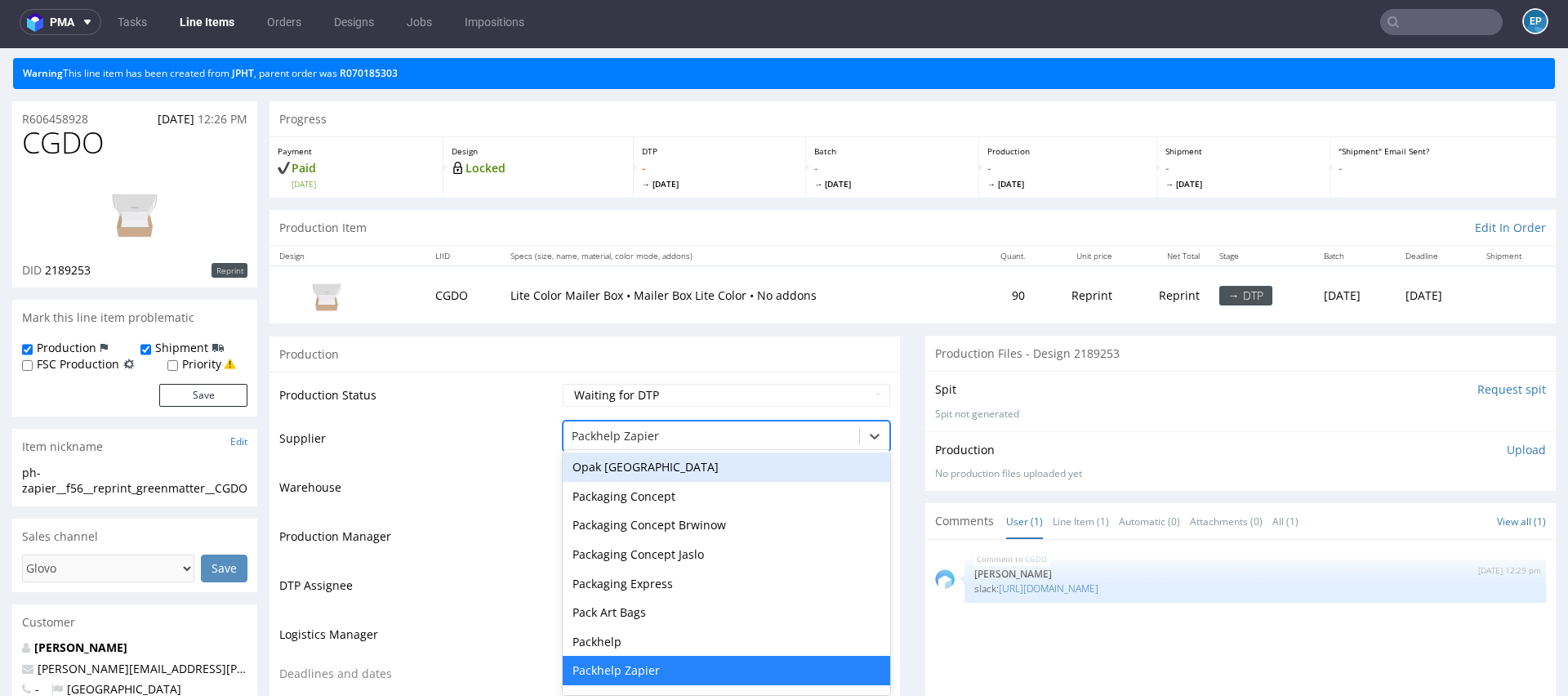
scroll to position [49, 0]
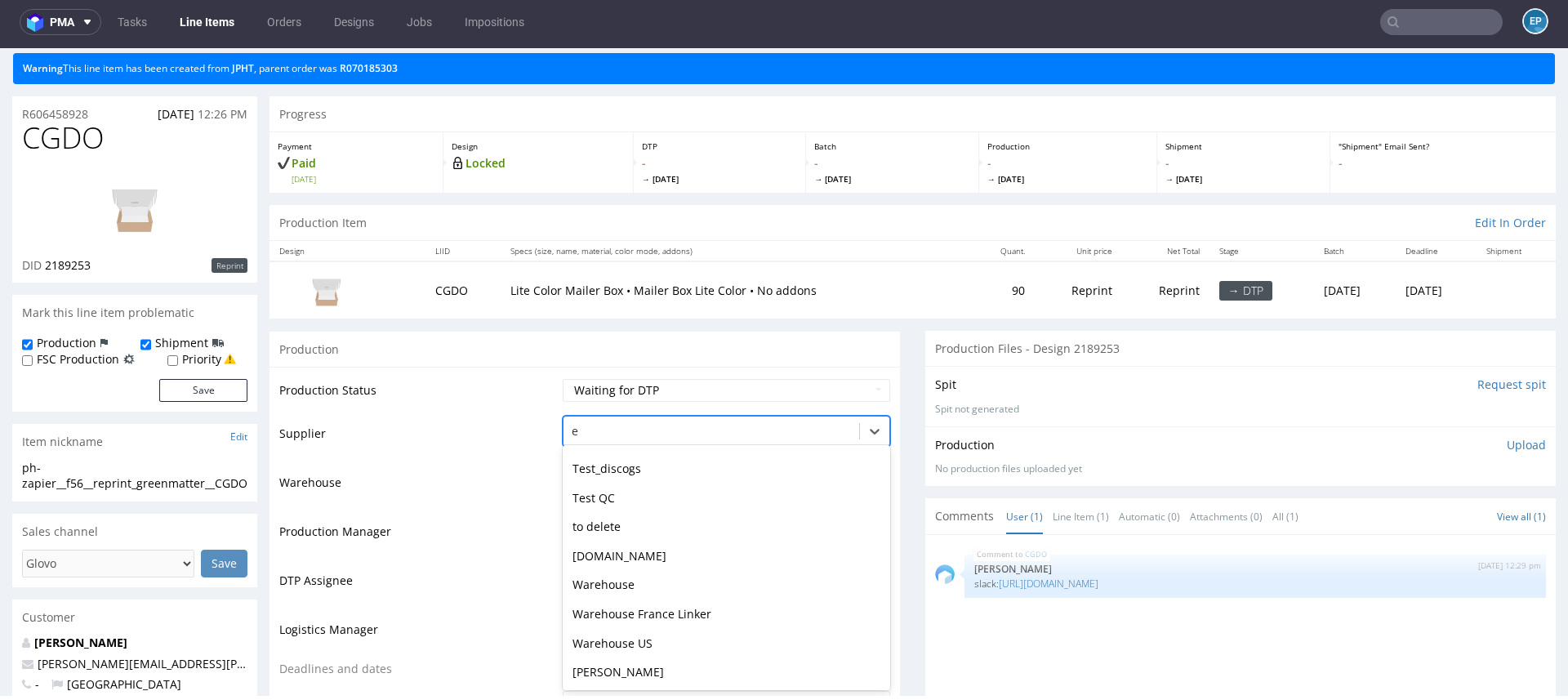
type input "eg"
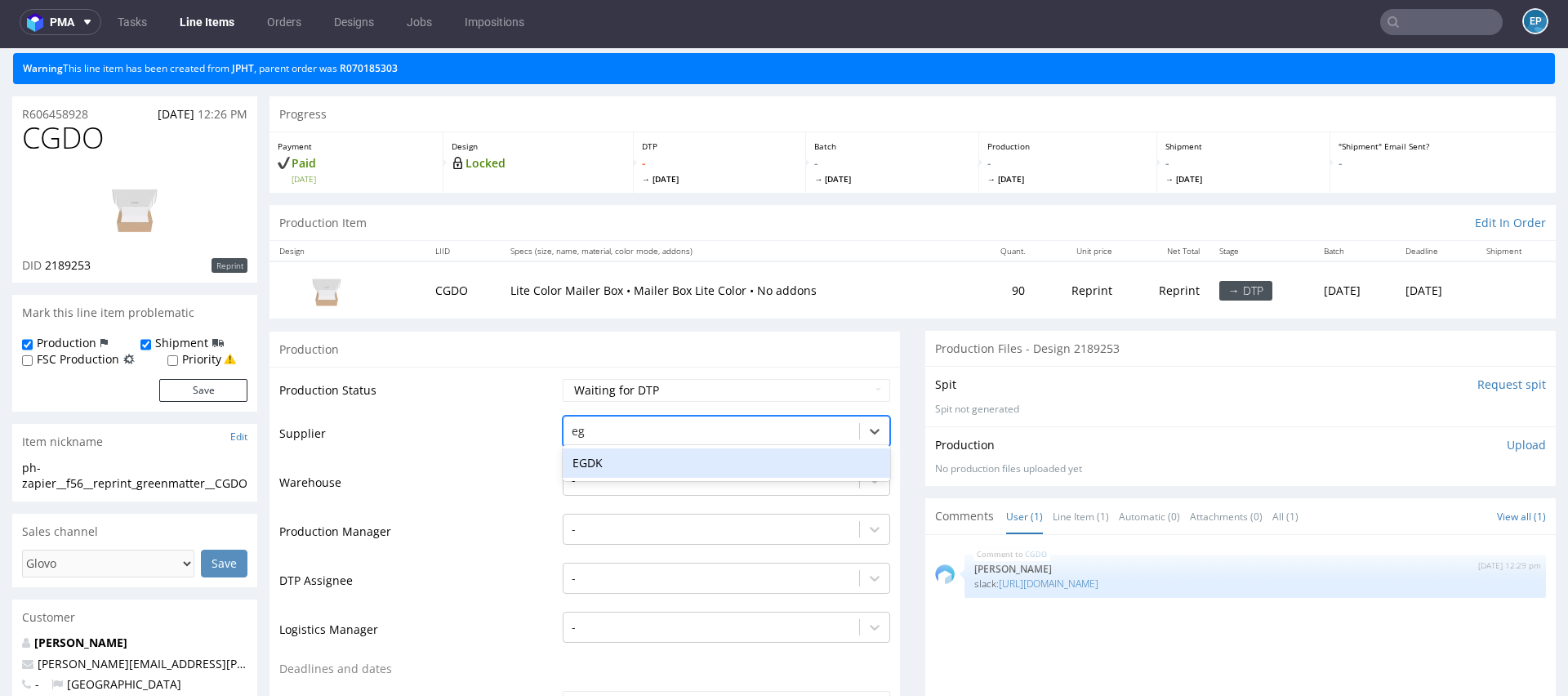
click at [645, 470] on div "EGDK" at bounding box center [726, 463] width 327 height 30
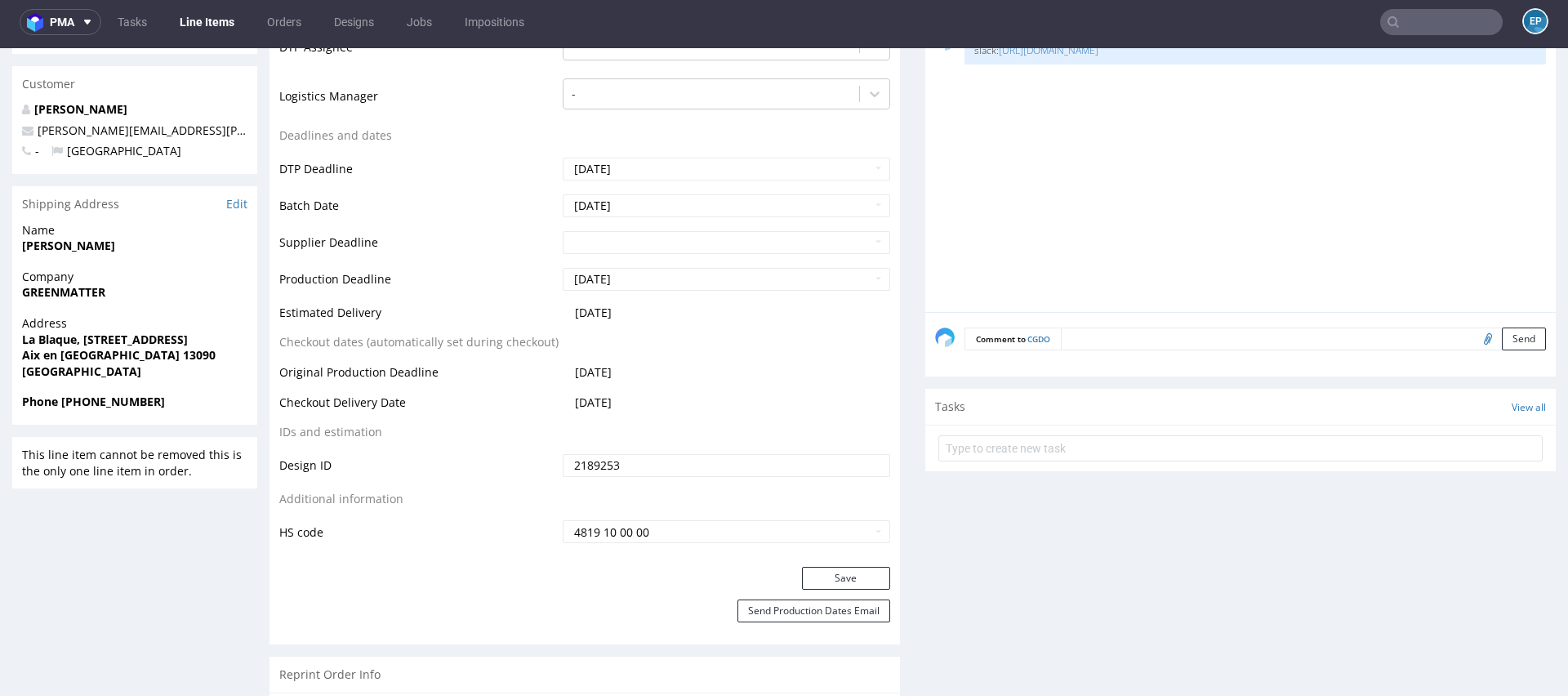
scroll to position [638, 0]
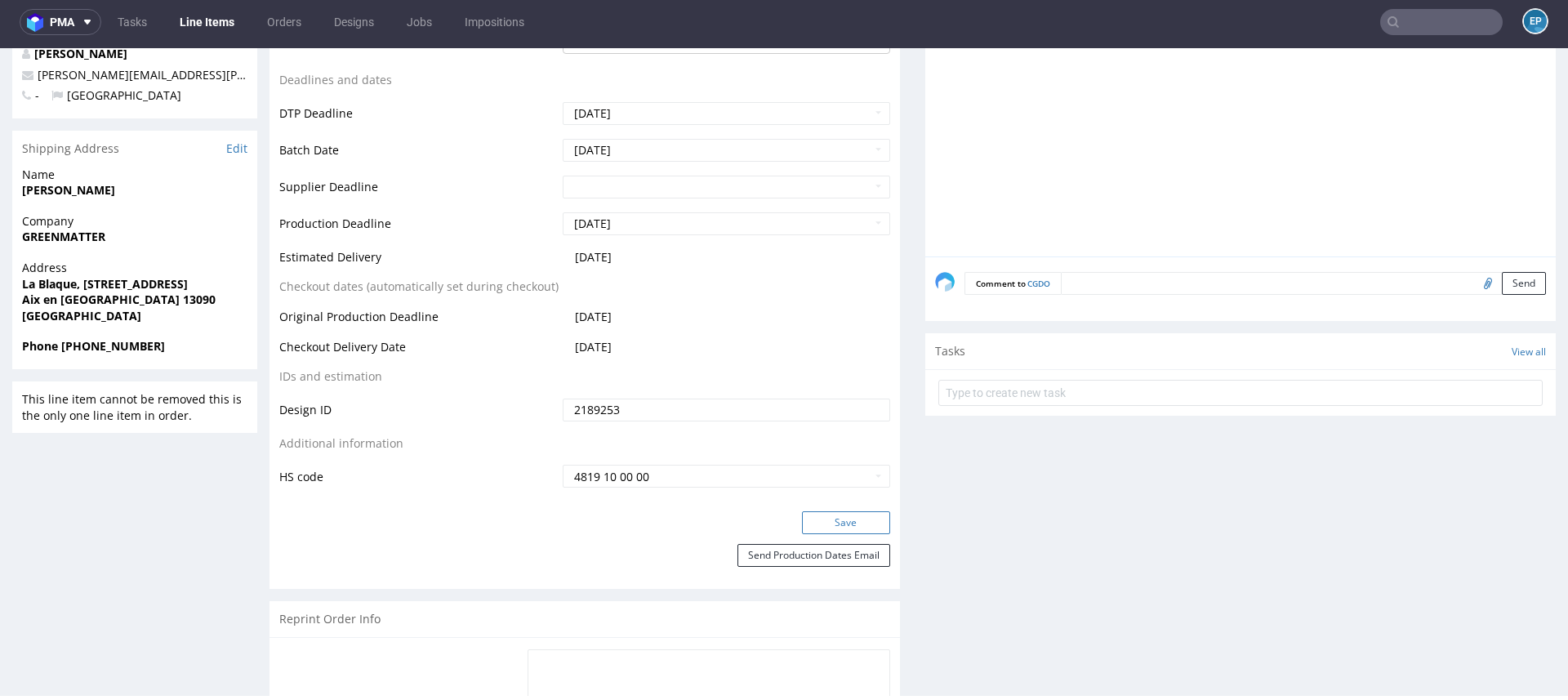
click at [820, 524] on button "Save" at bounding box center [845, 522] width 88 height 23
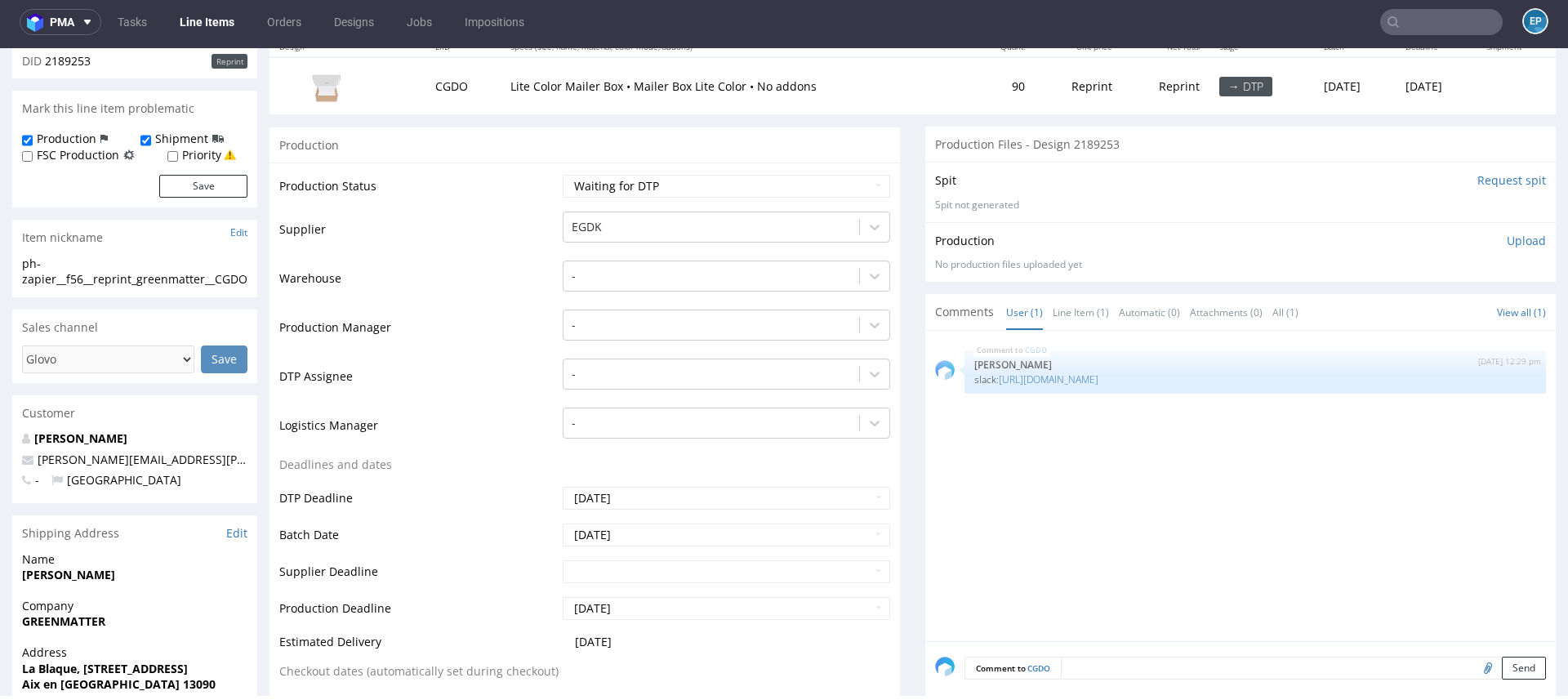
scroll to position [0, 0]
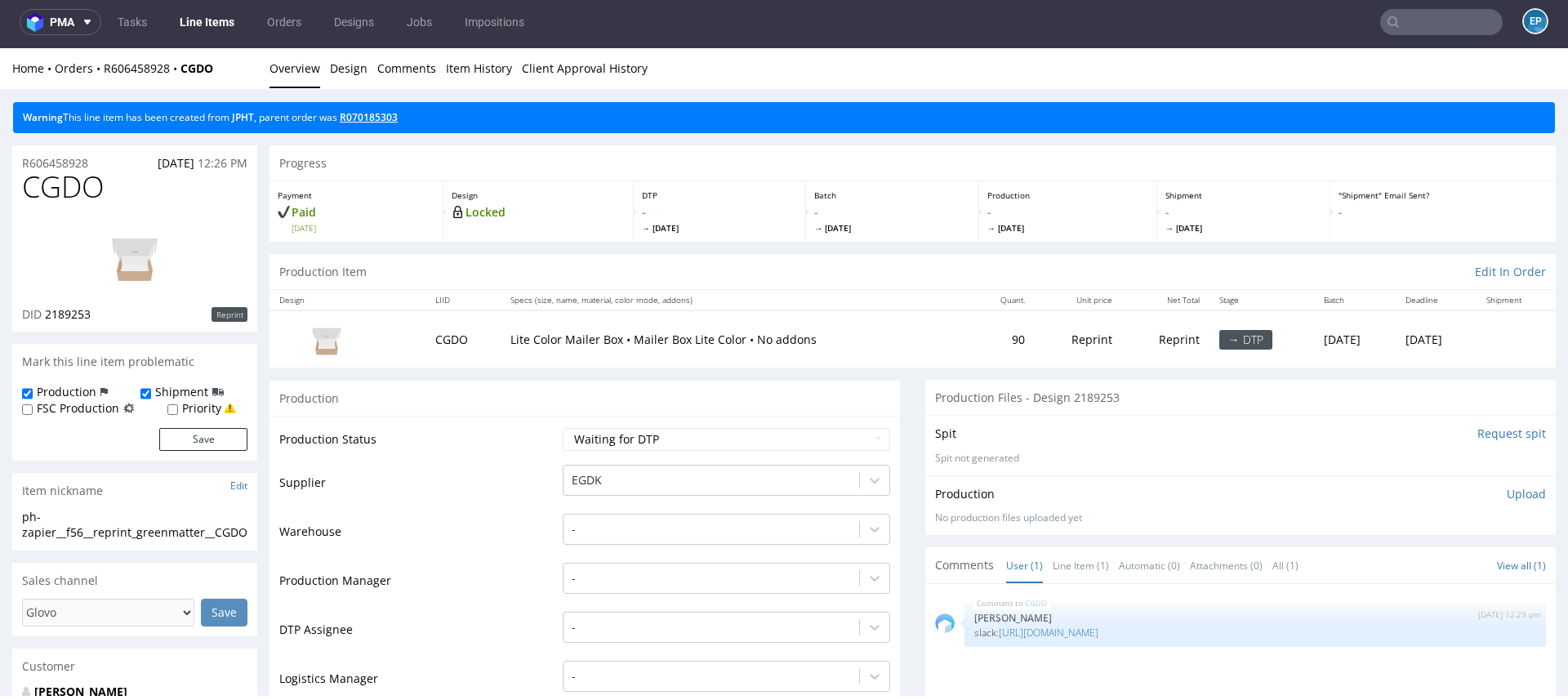
click at [389, 111] on link "R070185303" at bounding box center [368, 117] width 58 height 14
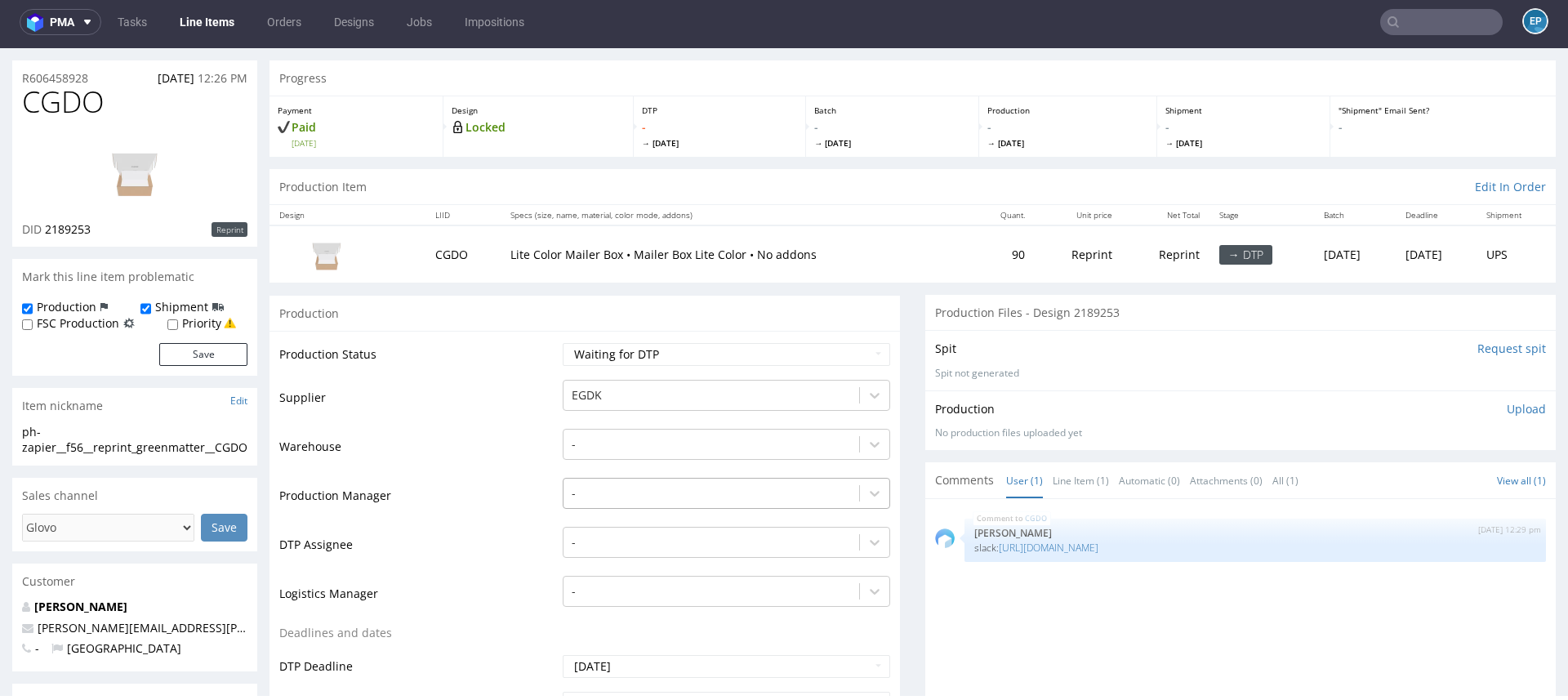
click at [610, 501] on div "-" at bounding box center [726, 488] width 327 height 23
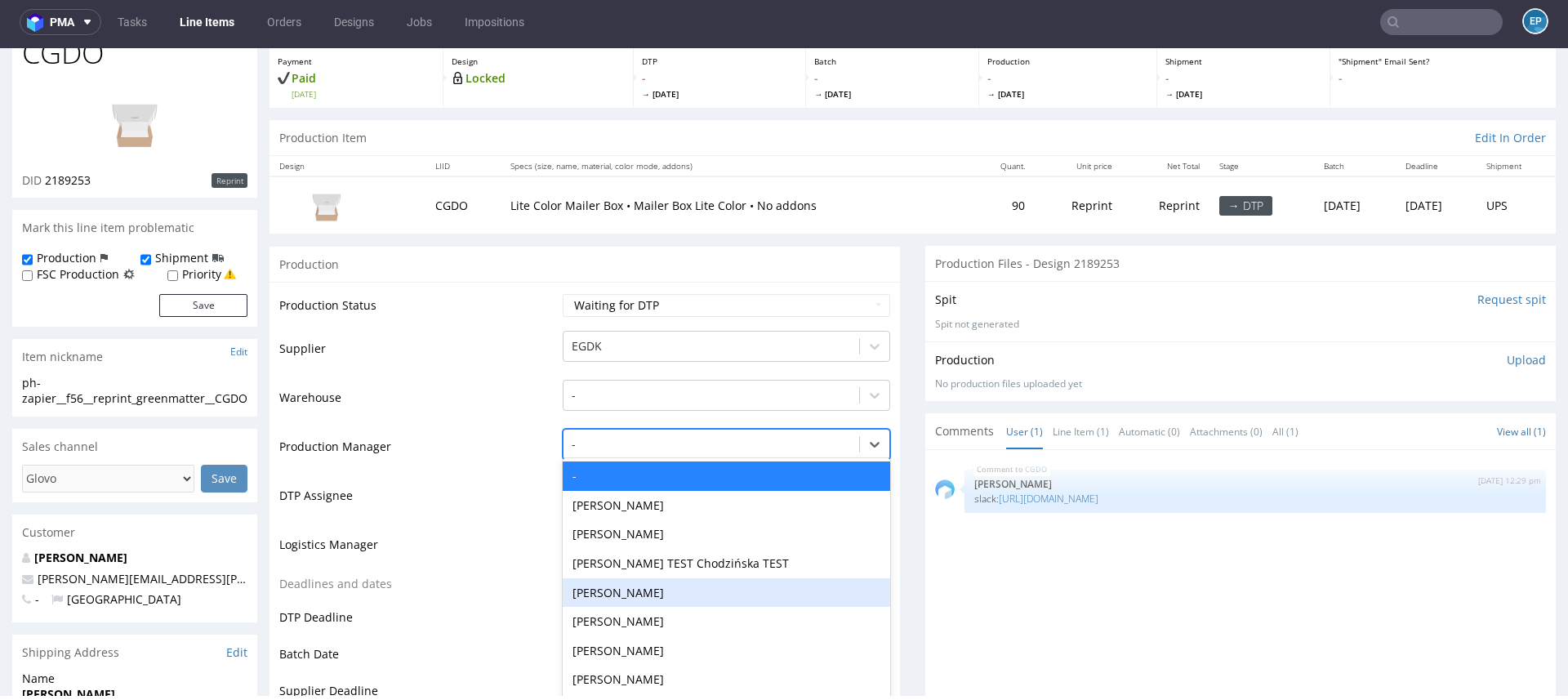
scroll to position [147, 0]
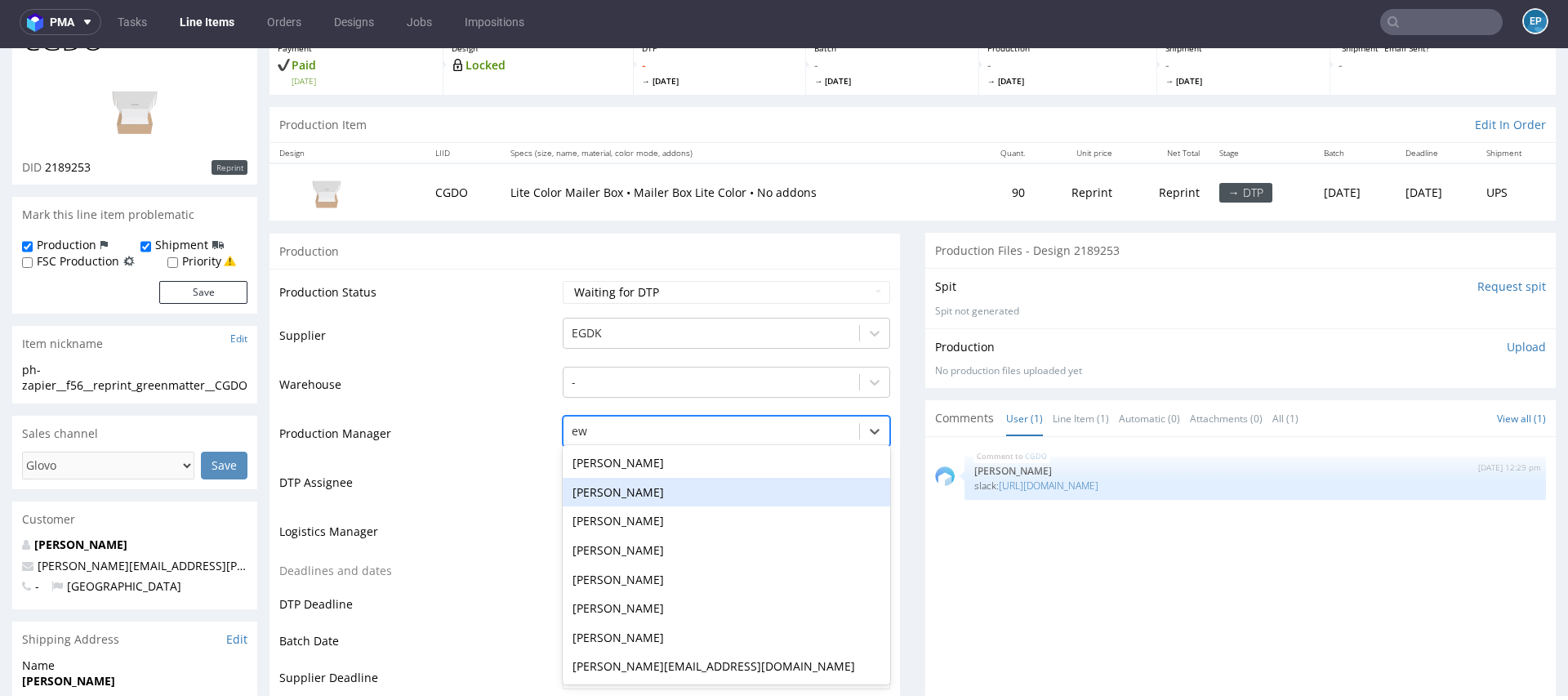
type input "ewa"
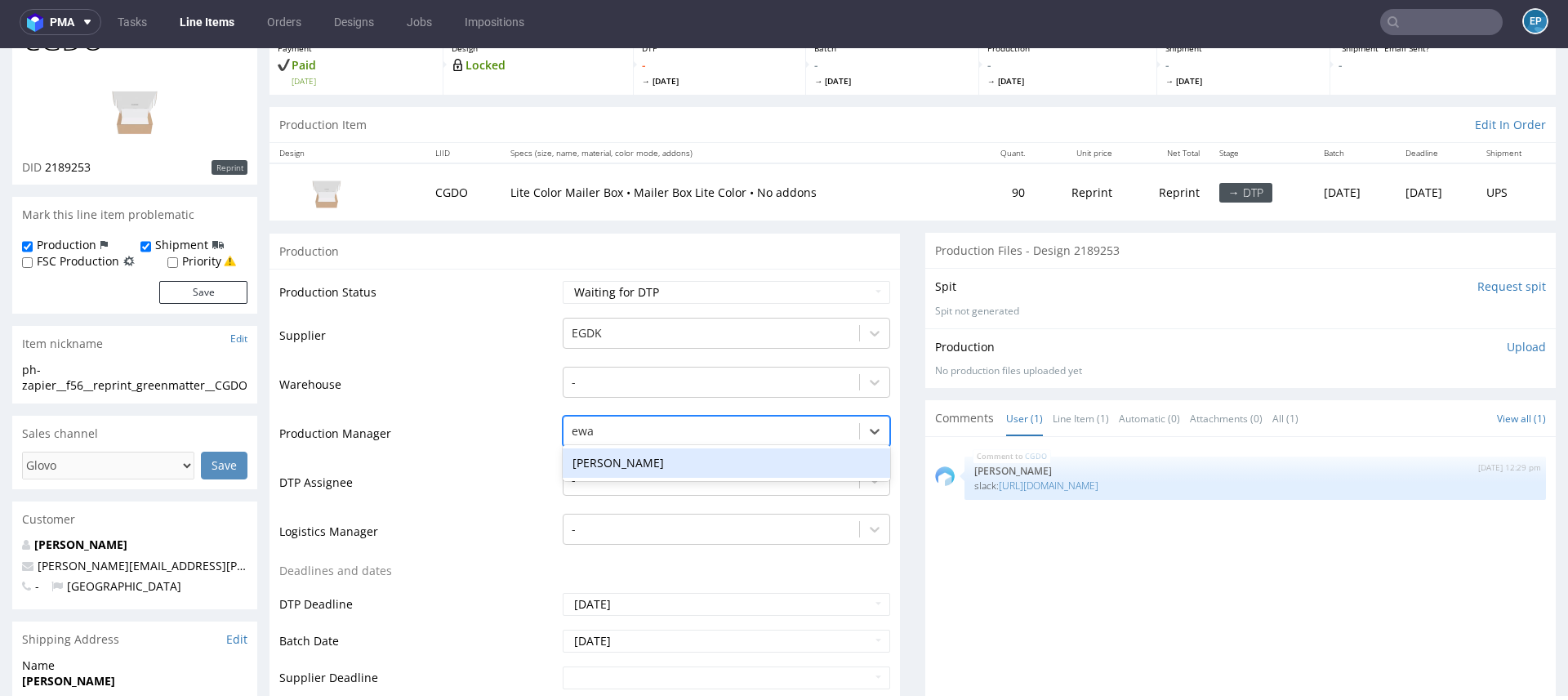
click at [587, 469] on div "[PERSON_NAME]" at bounding box center [726, 463] width 327 height 30
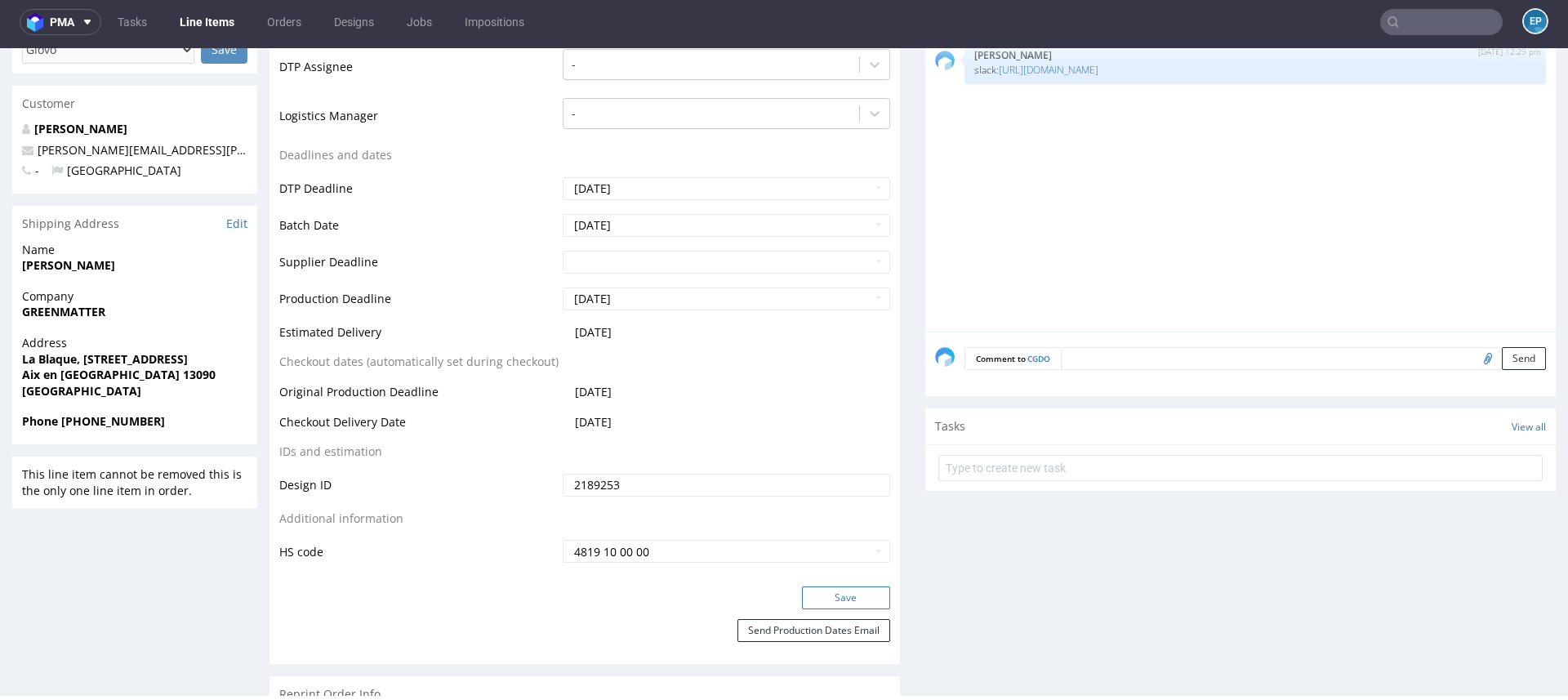
click at [821, 595] on button "Save" at bounding box center [845, 596] width 88 height 23
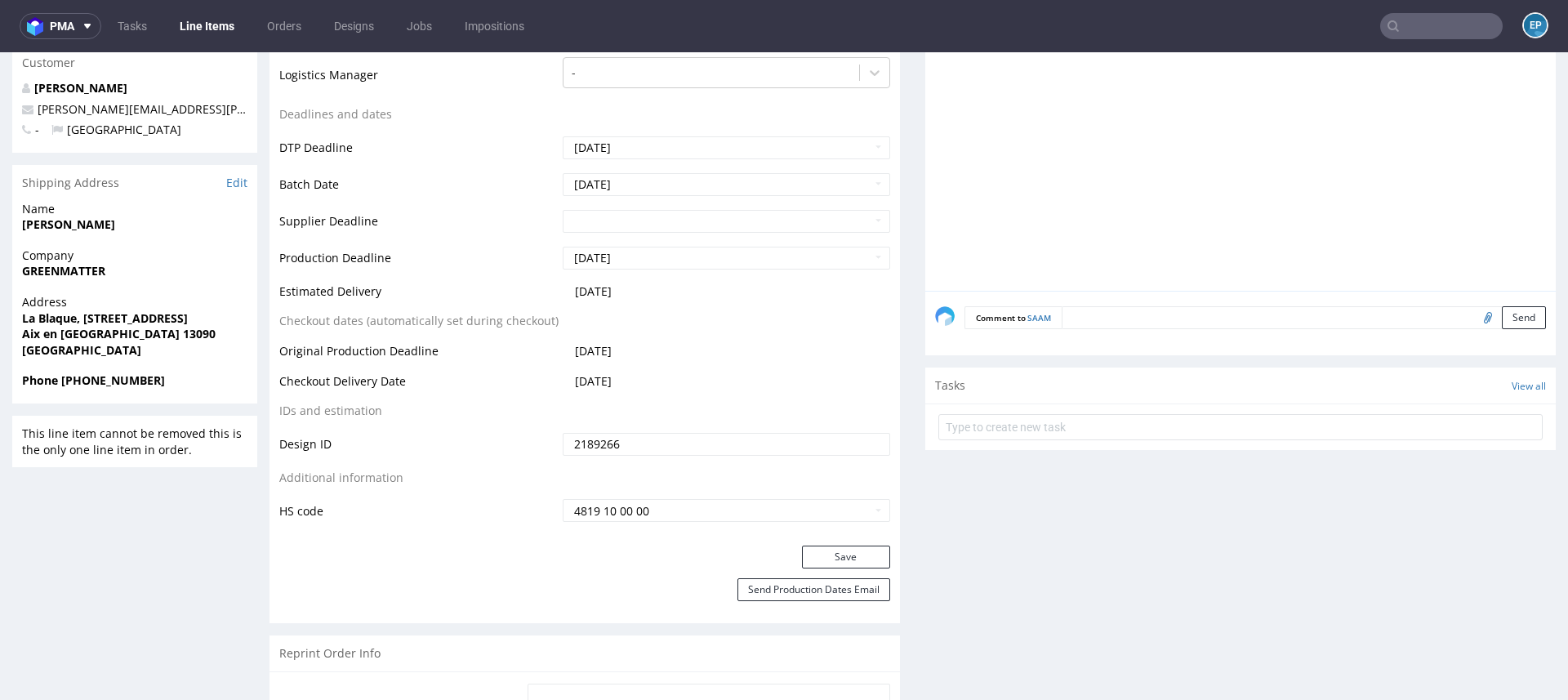
scroll to position [625, 0]
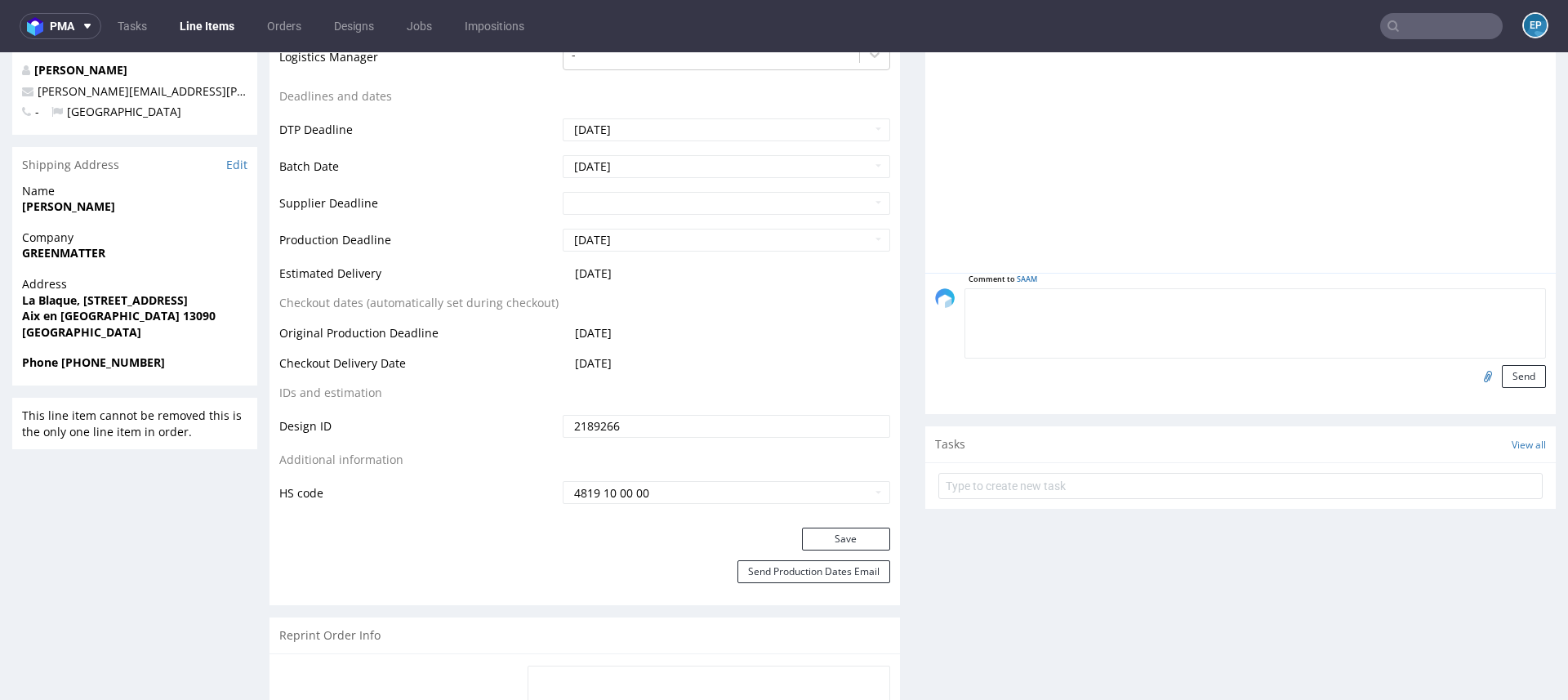
click at [1118, 298] on textarea at bounding box center [1254, 322] width 581 height 70
paste textarea "https://packhelp.slack.com/archives/C03DDT8J2TB/p1759306160037079"
type textarea "slack https://packhelp.slack.com/archives/C03DDT8J2TB/p1759306160037079"
click at [1502, 368] on button "Send" at bounding box center [1524, 376] width 44 height 23
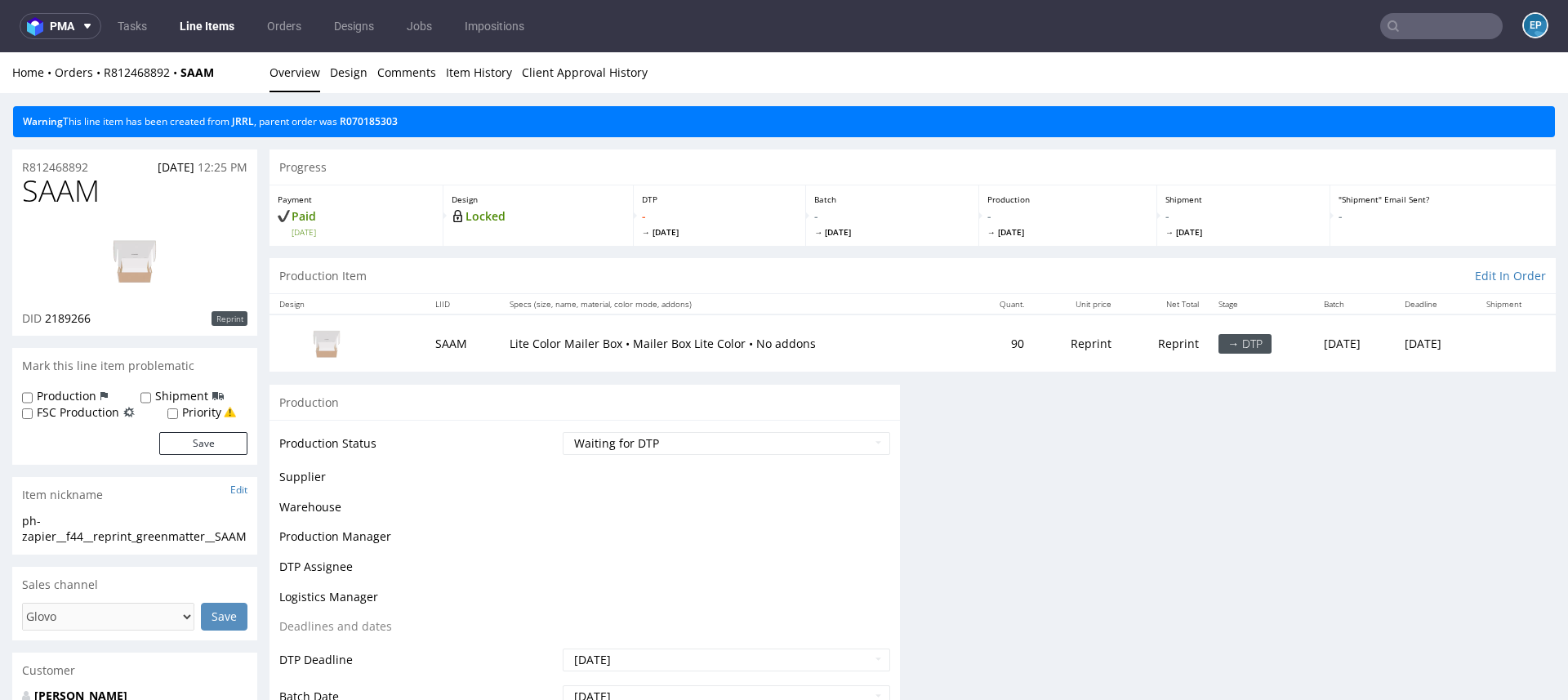
scroll to position [0, 0]
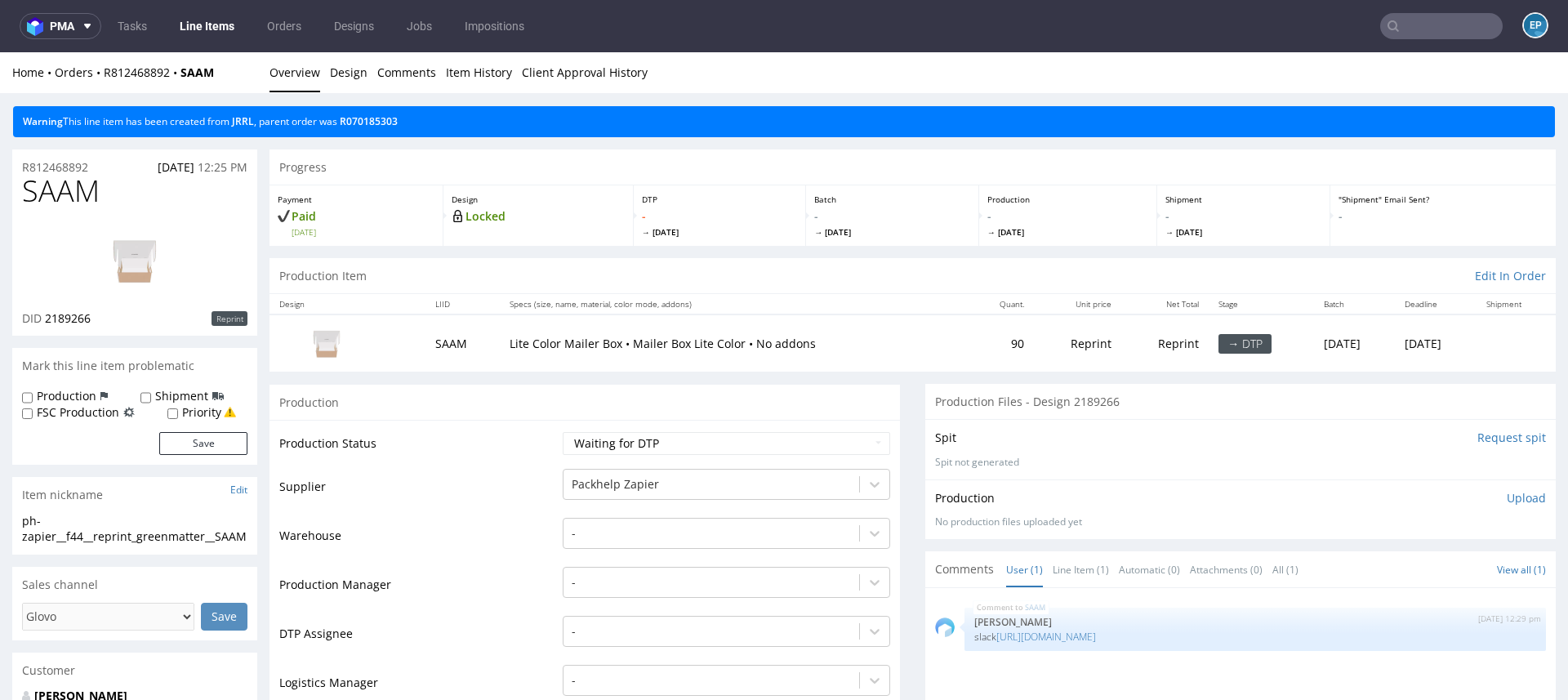
click at [66, 396] on label "Production" at bounding box center [66, 395] width 59 height 17
click at [33, 396] on input "Production" at bounding box center [27, 397] width 11 height 13
checkbox input "true"
click at [155, 396] on label "Shipment" at bounding box center [181, 395] width 53 height 17
click at [151, 396] on input "Shipment" at bounding box center [145, 397] width 11 height 13
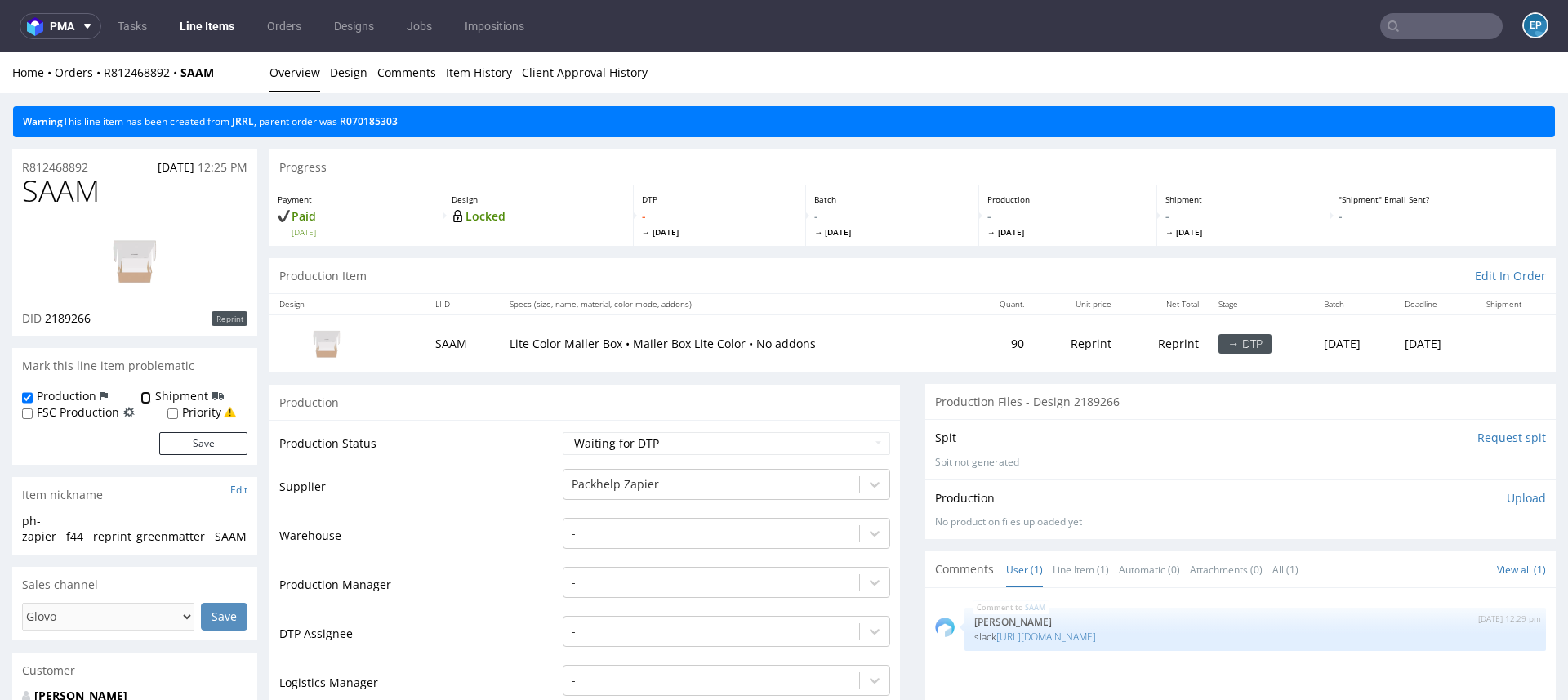
checkbox input "true"
click at [210, 443] on button "Save" at bounding box center [202, 443] width 88 height 23
click at [641, 480] on div "Packhelp Zapier" at bounding box center [726, 479] width 327 height 23
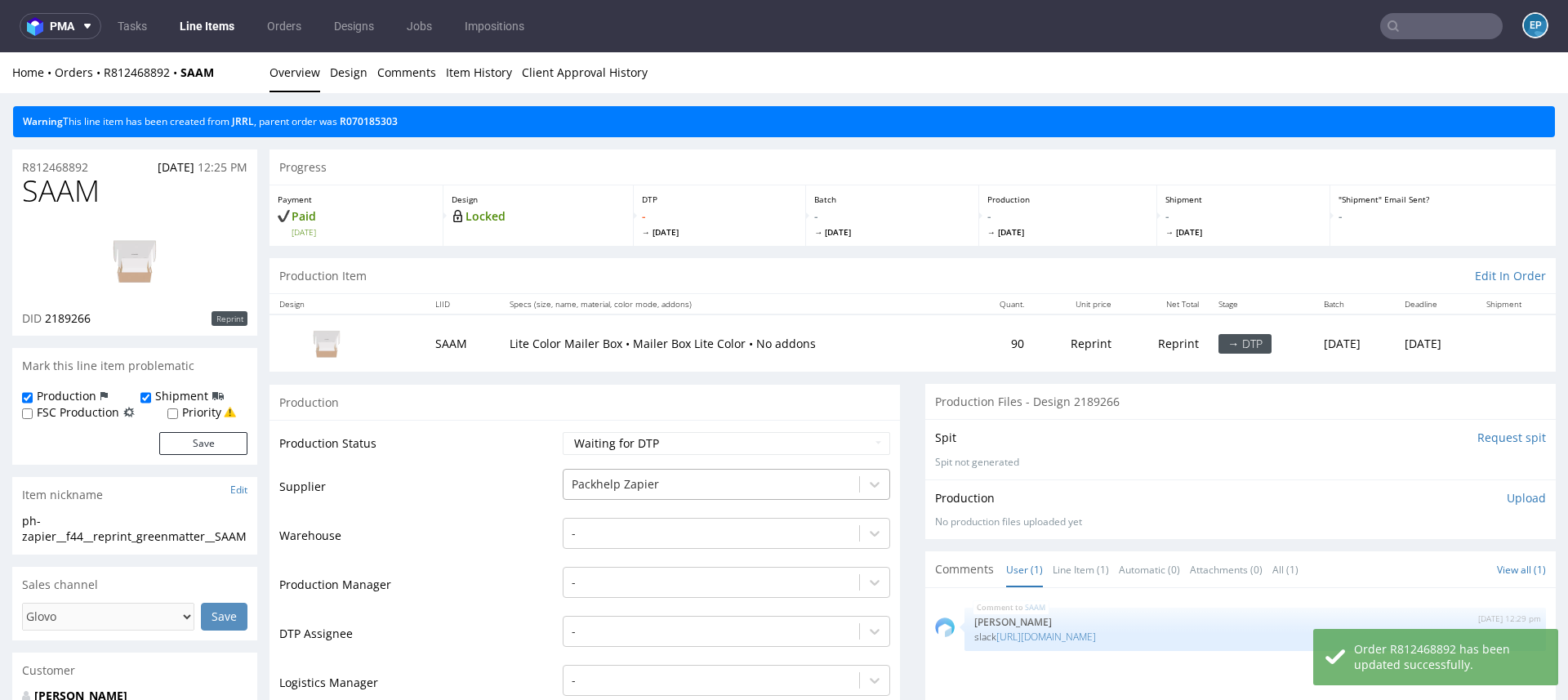
click at [619, 481] on div "Packhelp Zapier" at bounding box center [726, 479] width 327 height 23
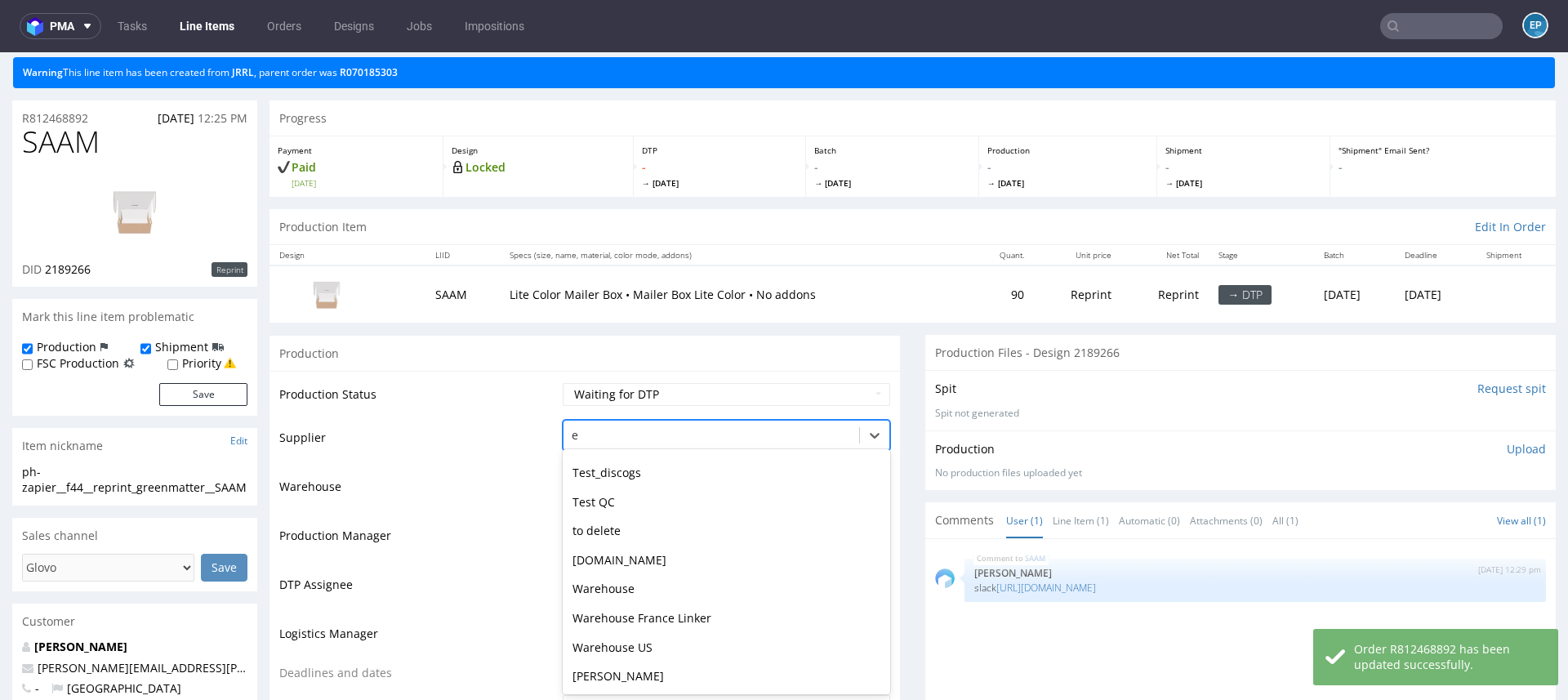
scroll to position [1832, 0]
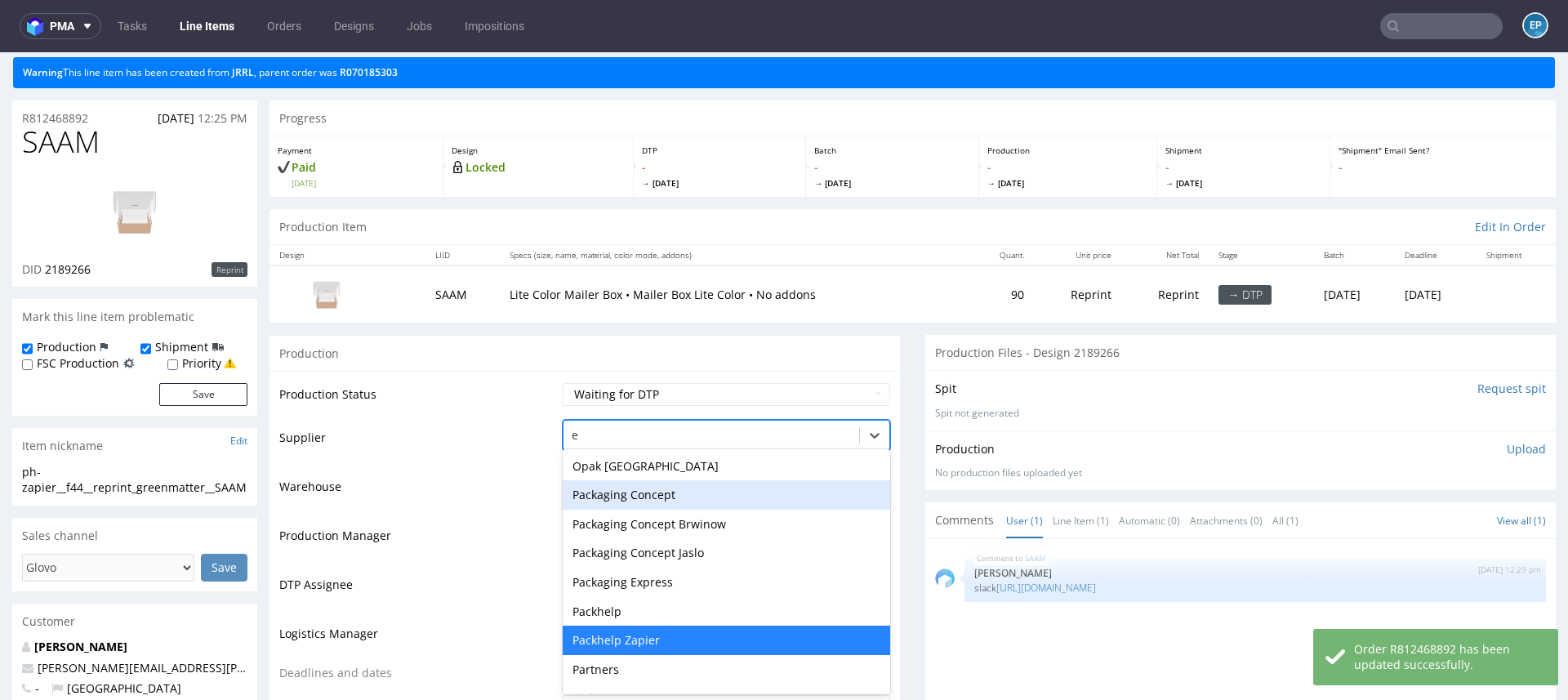
type input "eg"
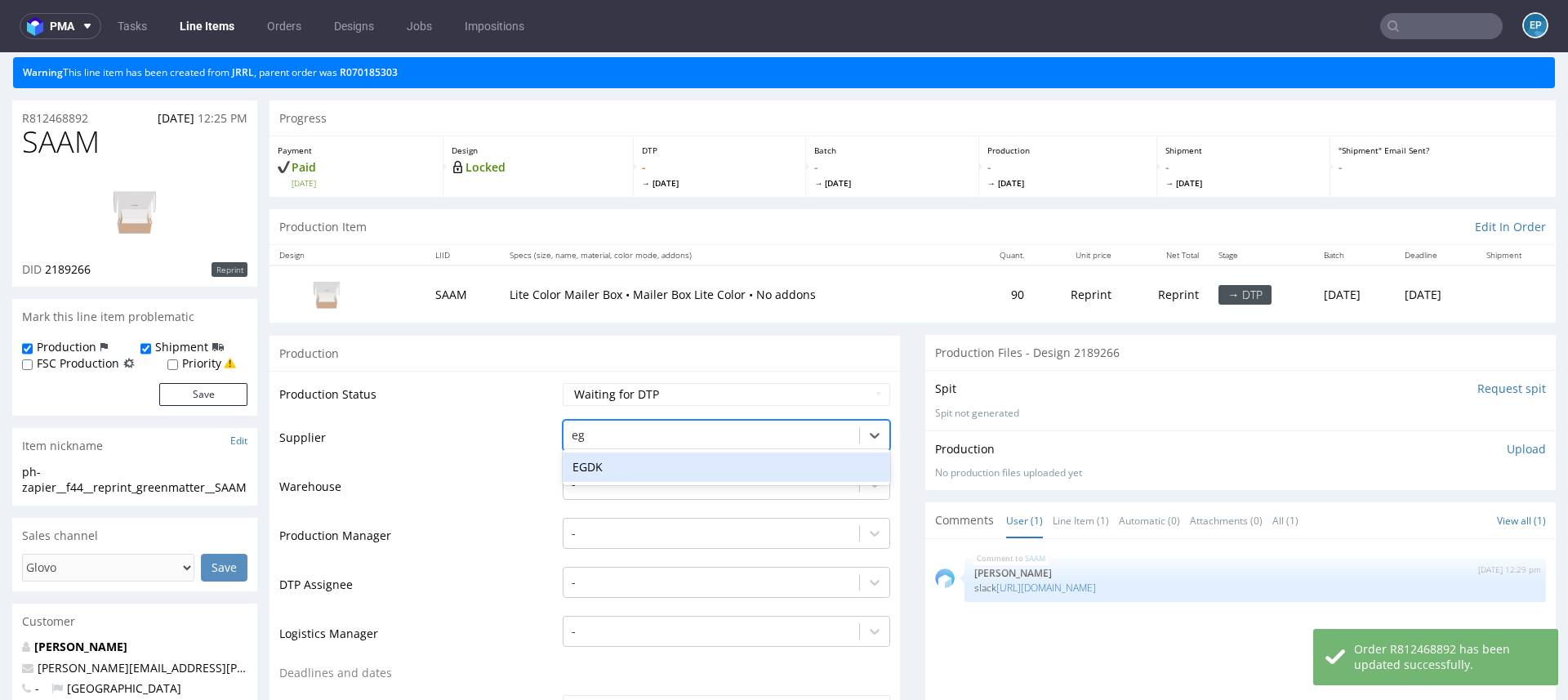
scroll to position [0, 0]
click at [613, 467] on div "EGDK" at bounding box center [726, 467] width 327 height 30
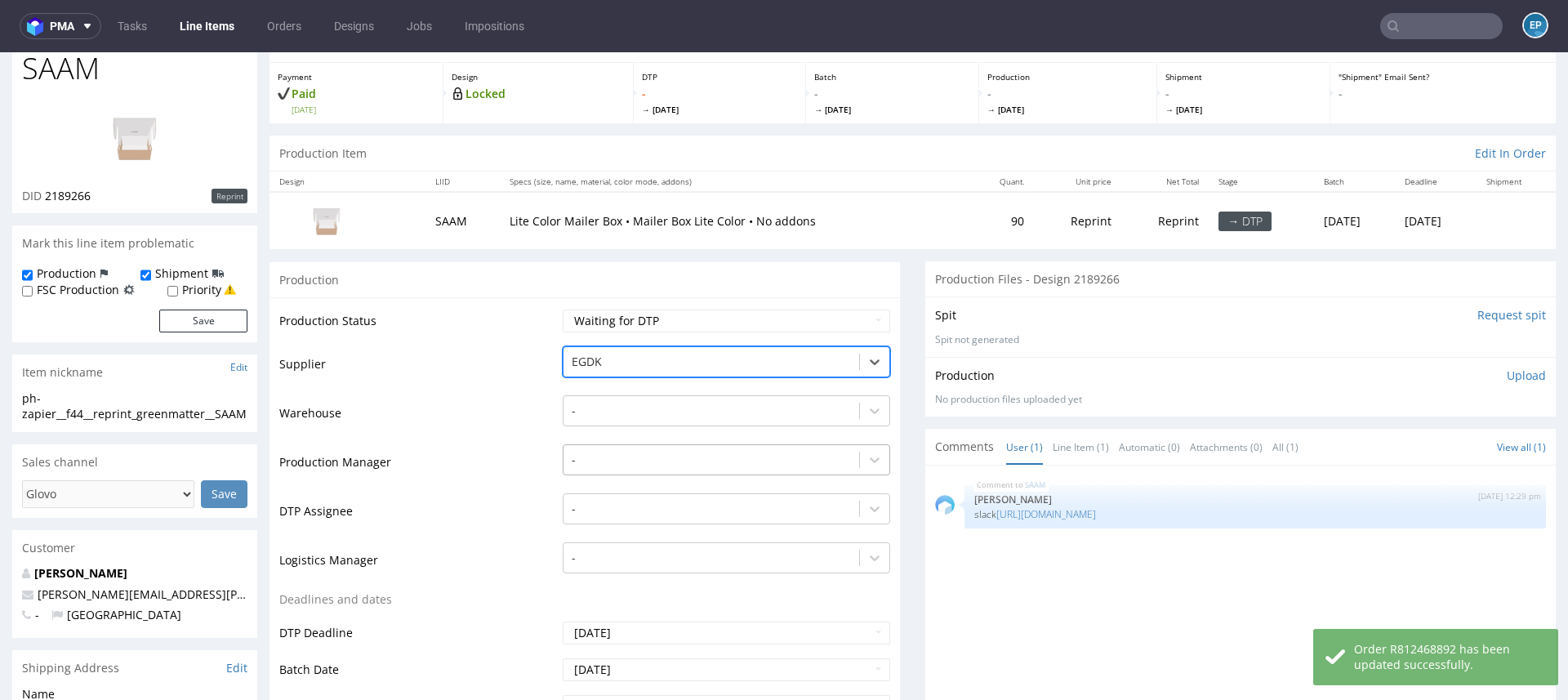
click at [606, 467] on div "-" at bounding box center [726, 455] width 327 height 23
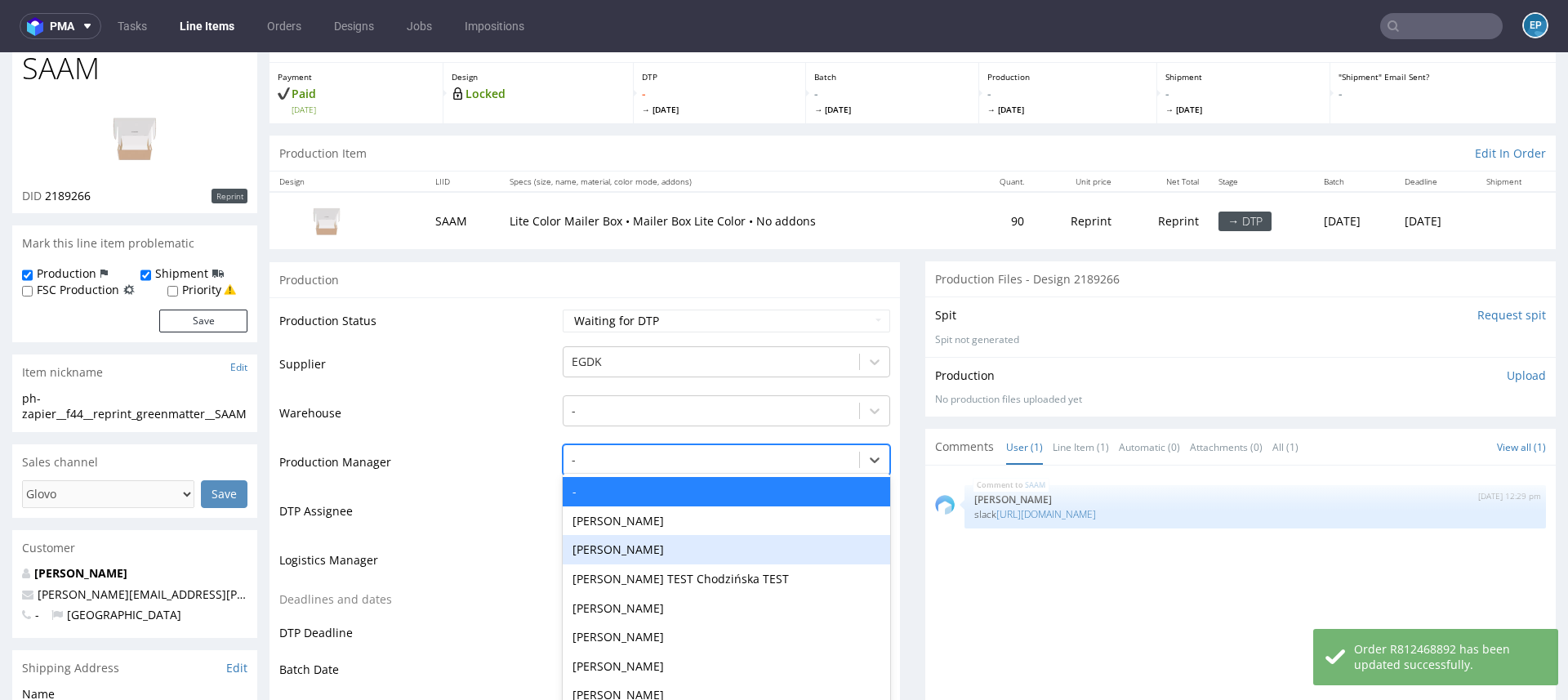
scroll to position [147, 0]
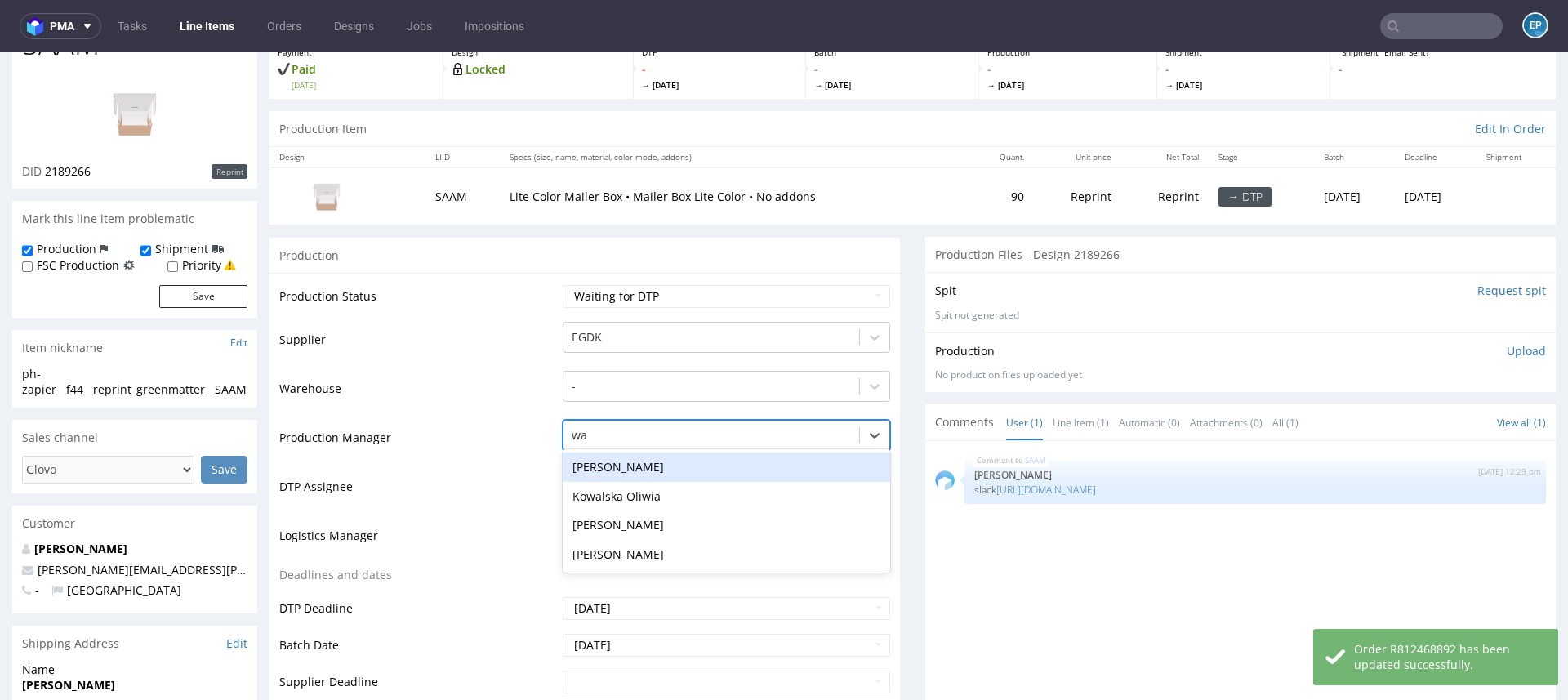
type input "w"
type input "ewa"
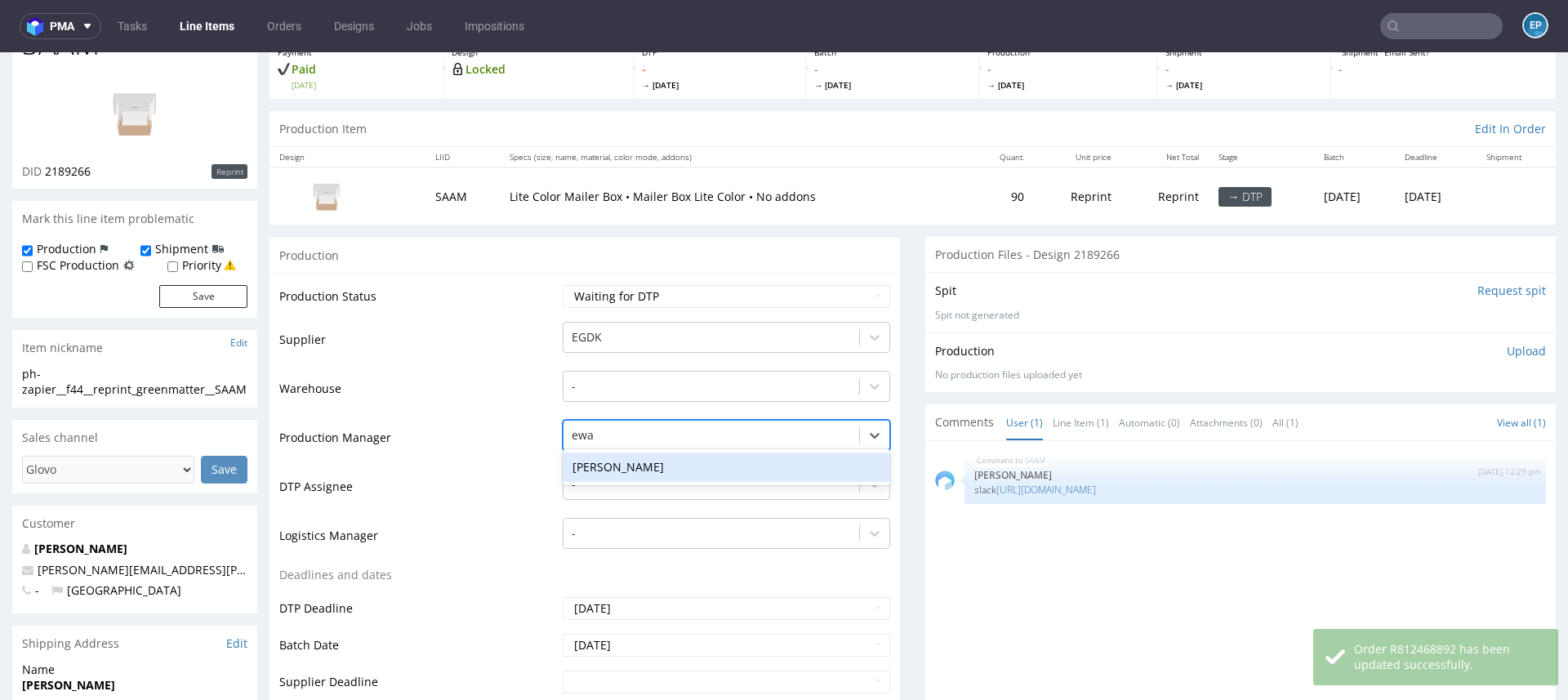
click at [608, 458] on div "[PERSON_NAME]" at bounding box center [726, 467] width 327 height 30
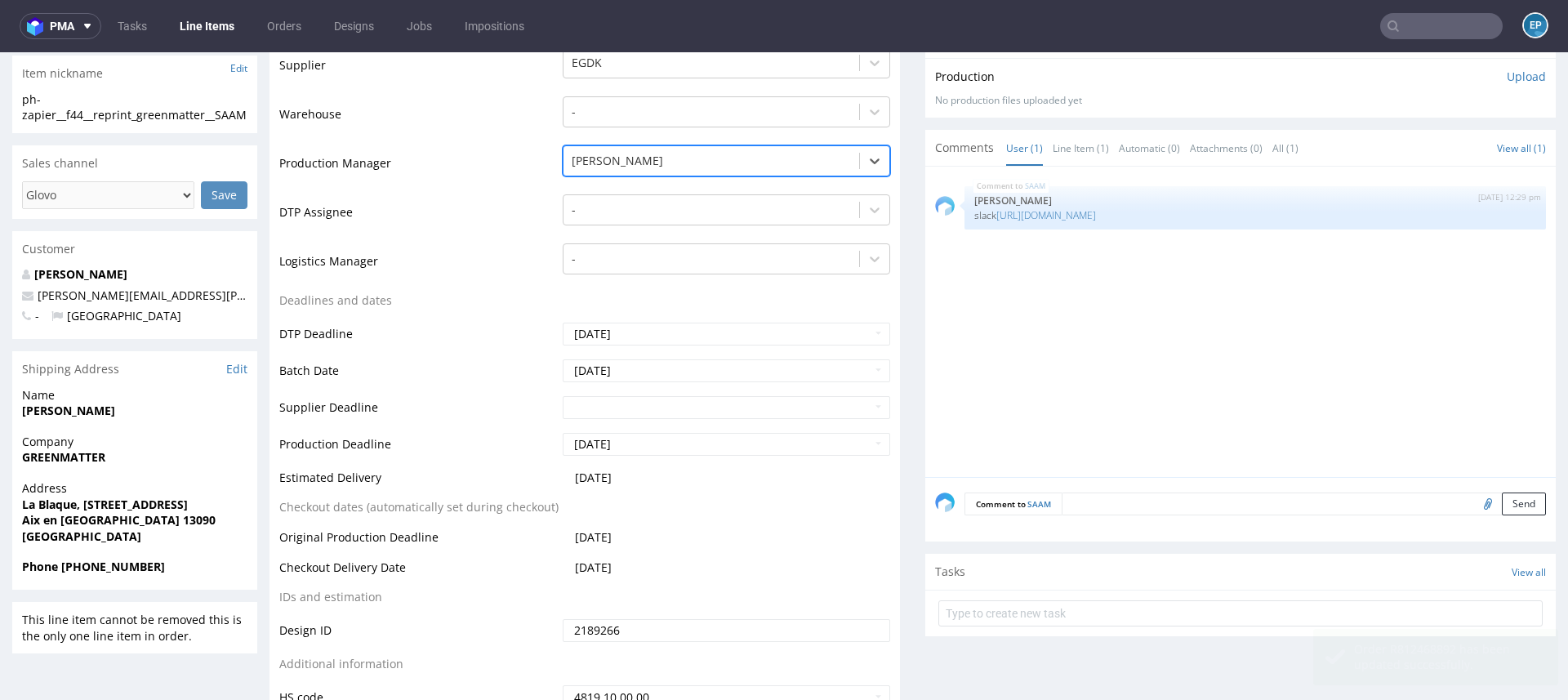
scroll to position [471, 0]
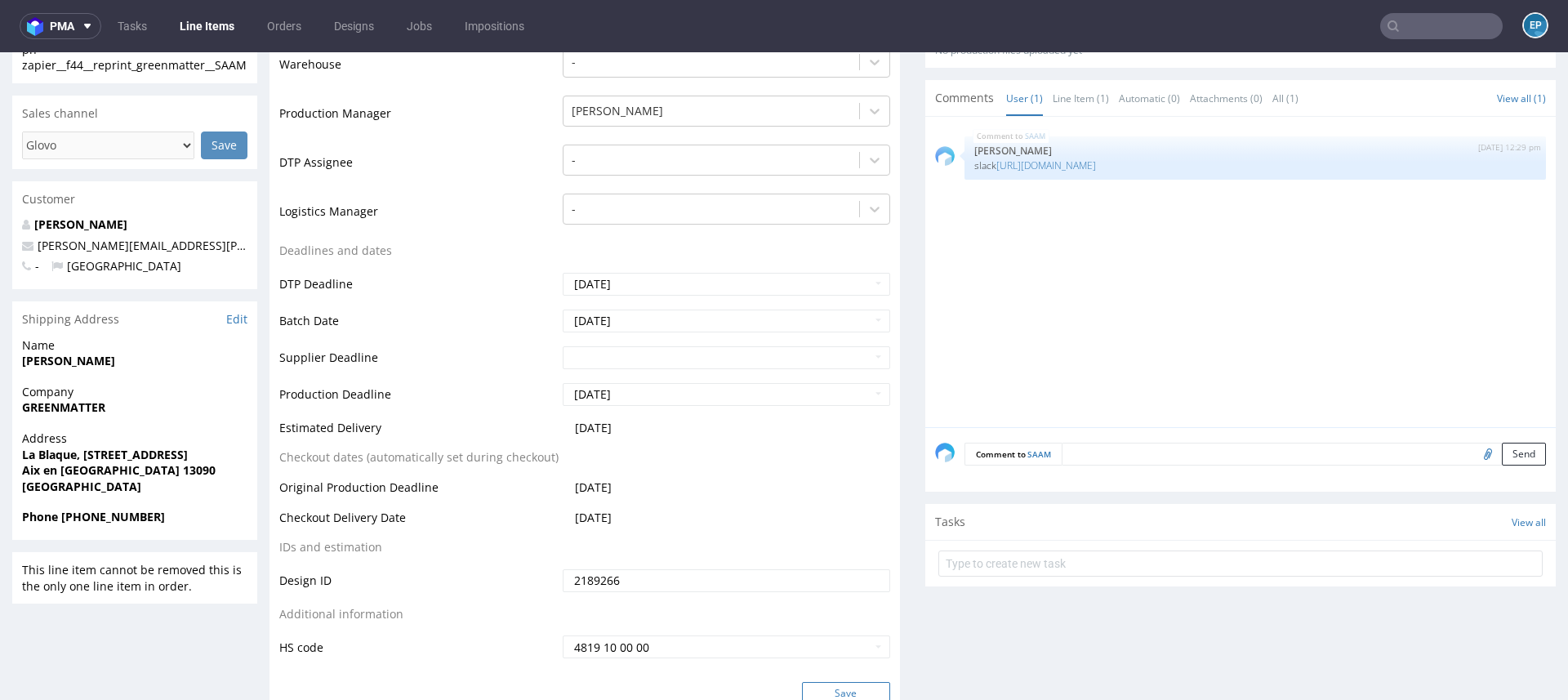
click at [845, 689] on button "Save" at bounding box center [845, 692] width 88 height 23
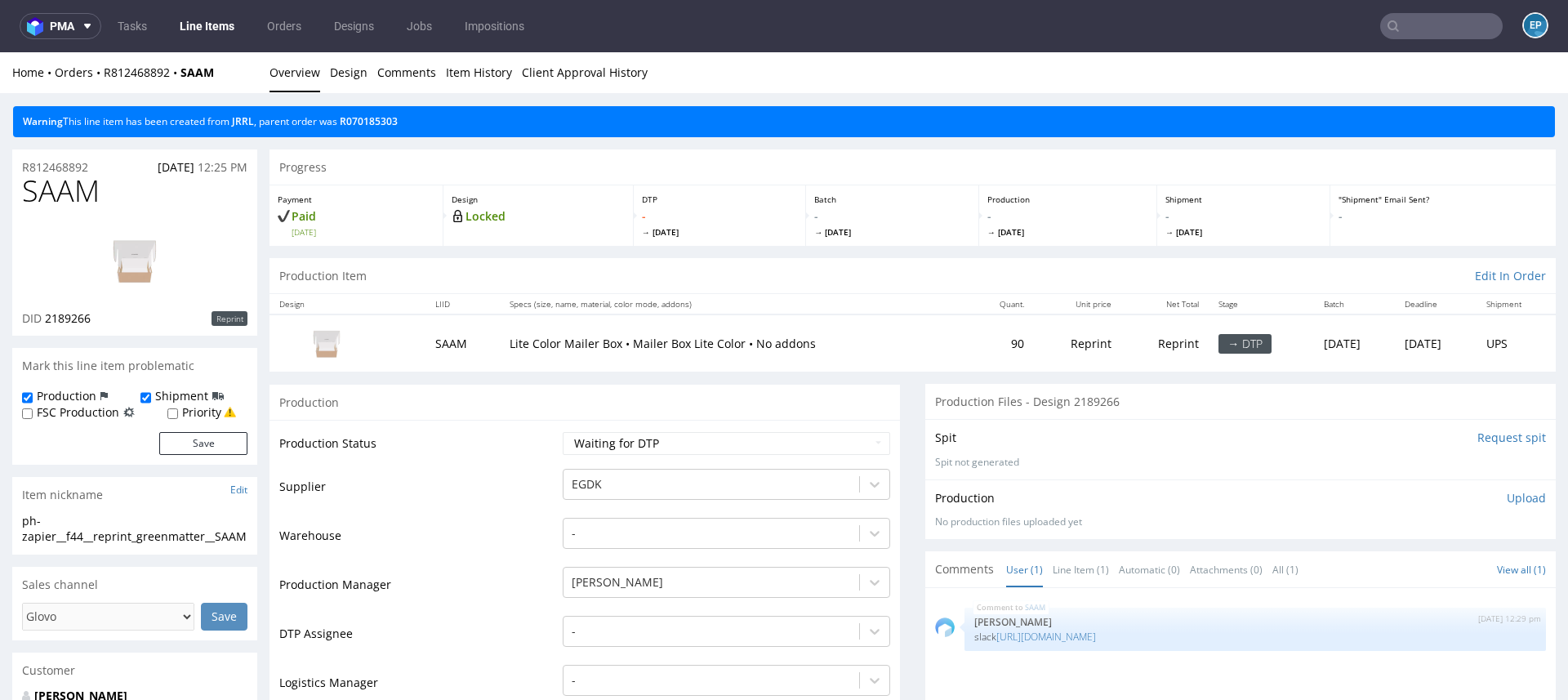
scroll to position [470, 0]
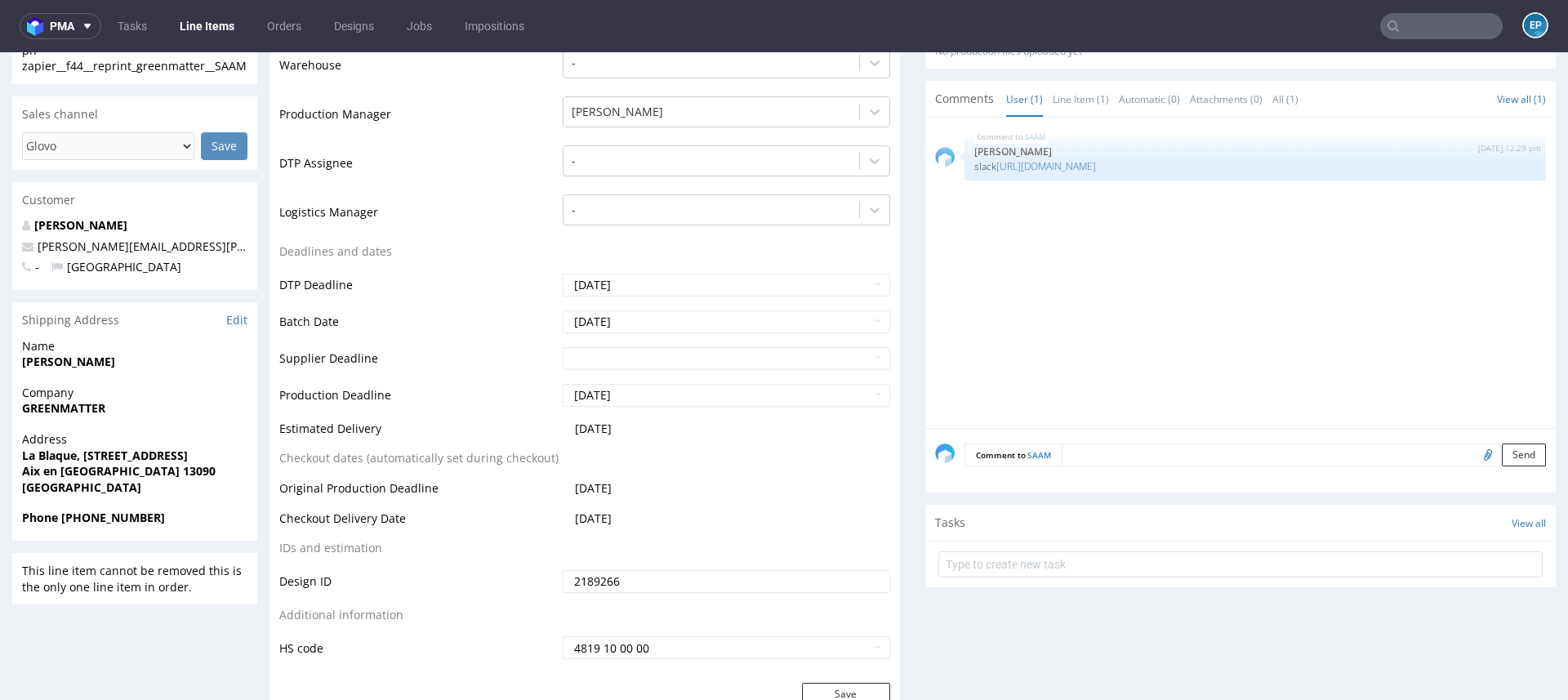
click at [1442, 34] on input "text" at bounding box center [1441, 26] width 122 height 26
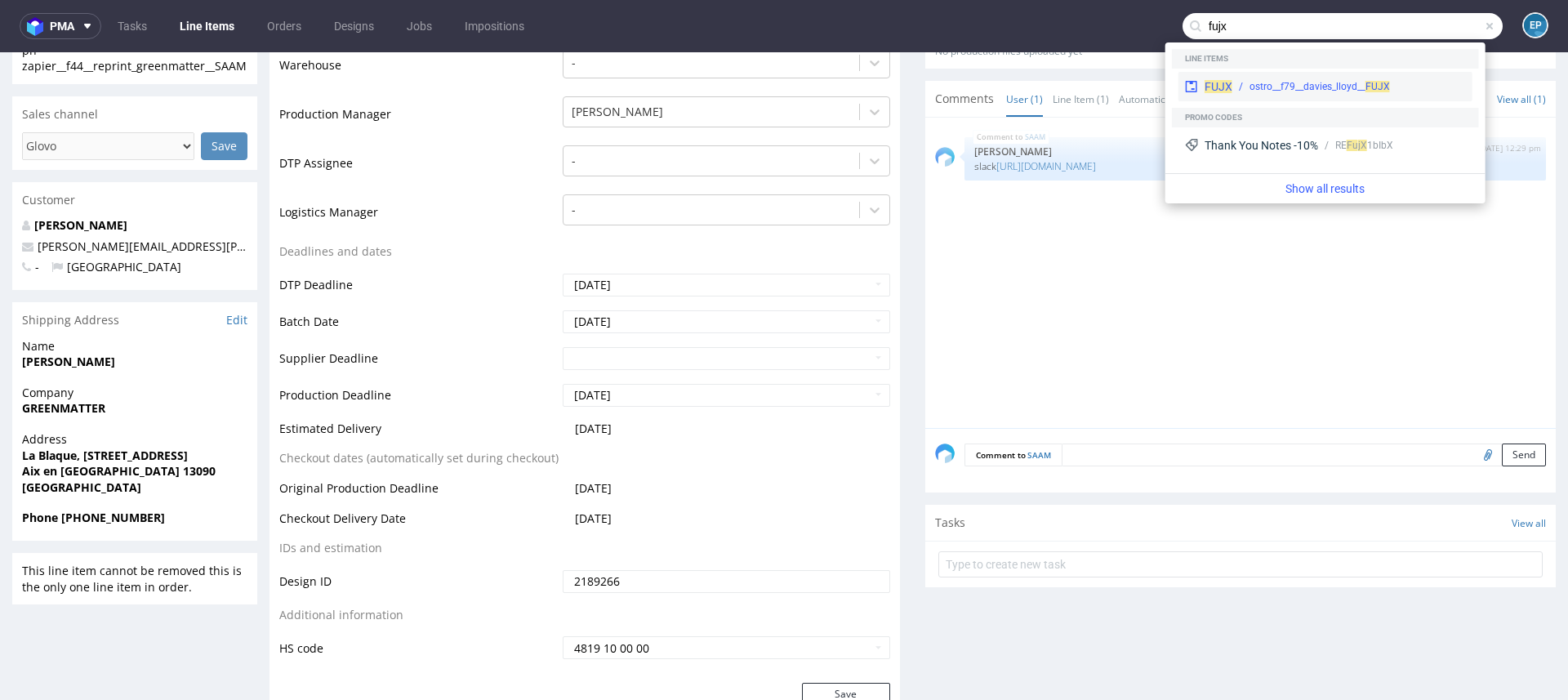
type input "fujx"
click at [1236, 78] on div "FUJX ostro__f79__davies_lloyd__ FUJX" at bounding box center [1325, 87] width 294 height 30
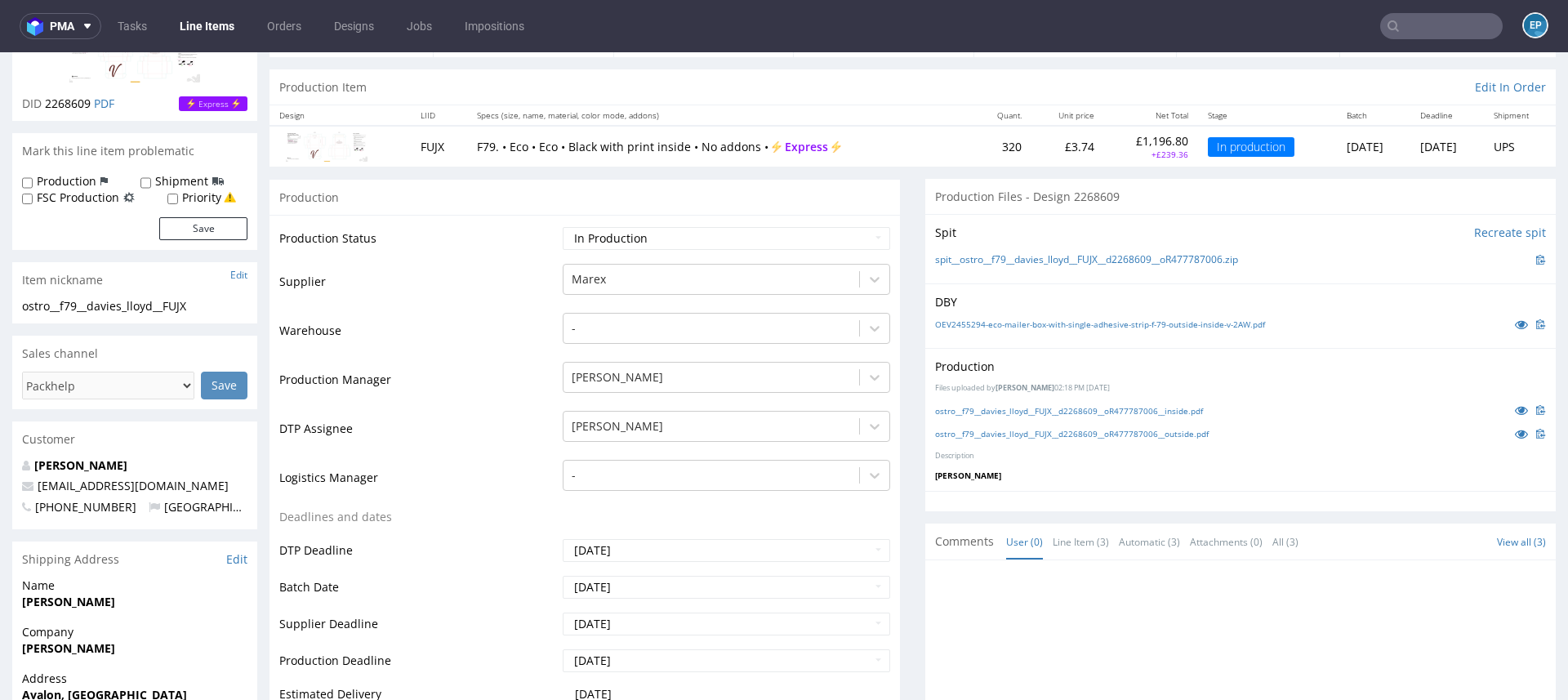
scroll to position [148, 0]
click at [1515, 401] on icon at bounding box center [1521, 407] width 13 height 12
click at [1515, 429] on icon at bounding box center [1521, 431] width 13 height 12
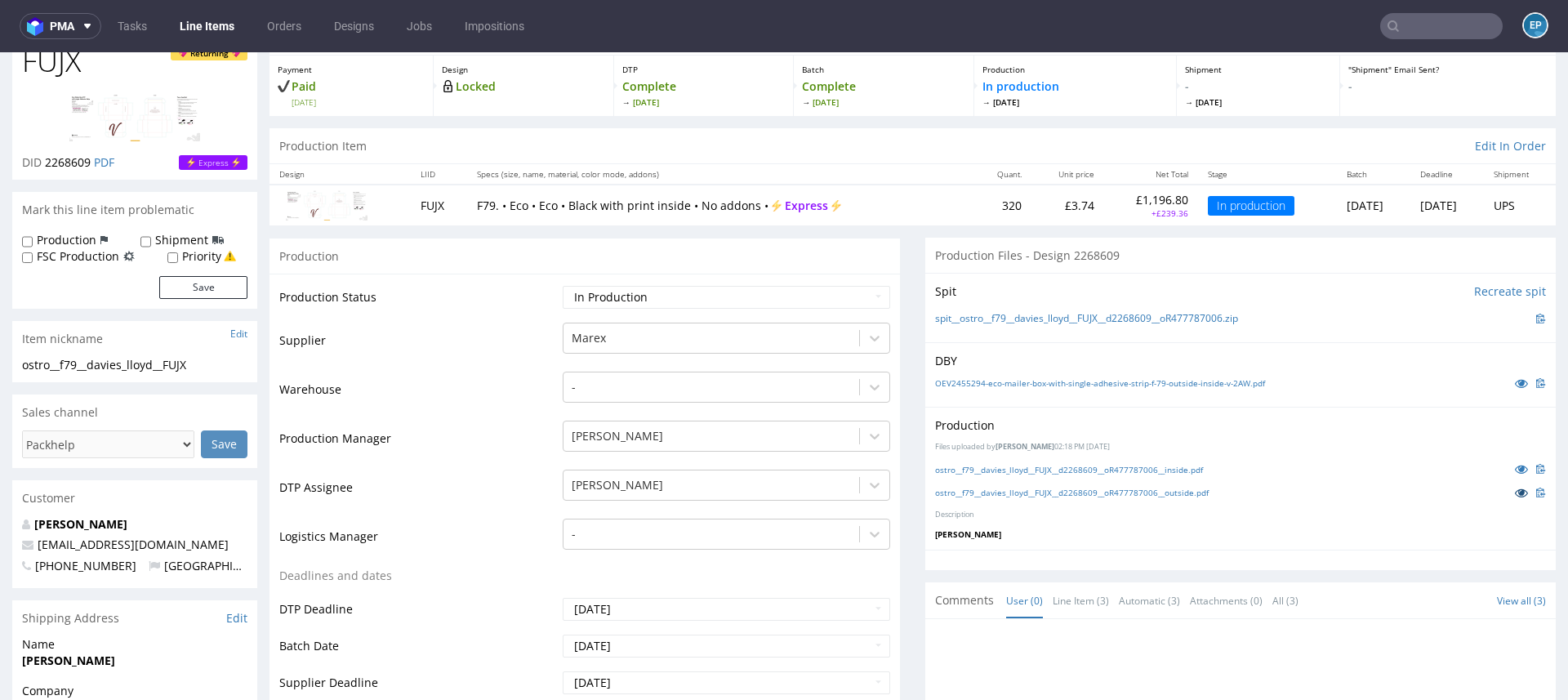
scroll to position [0, 0]
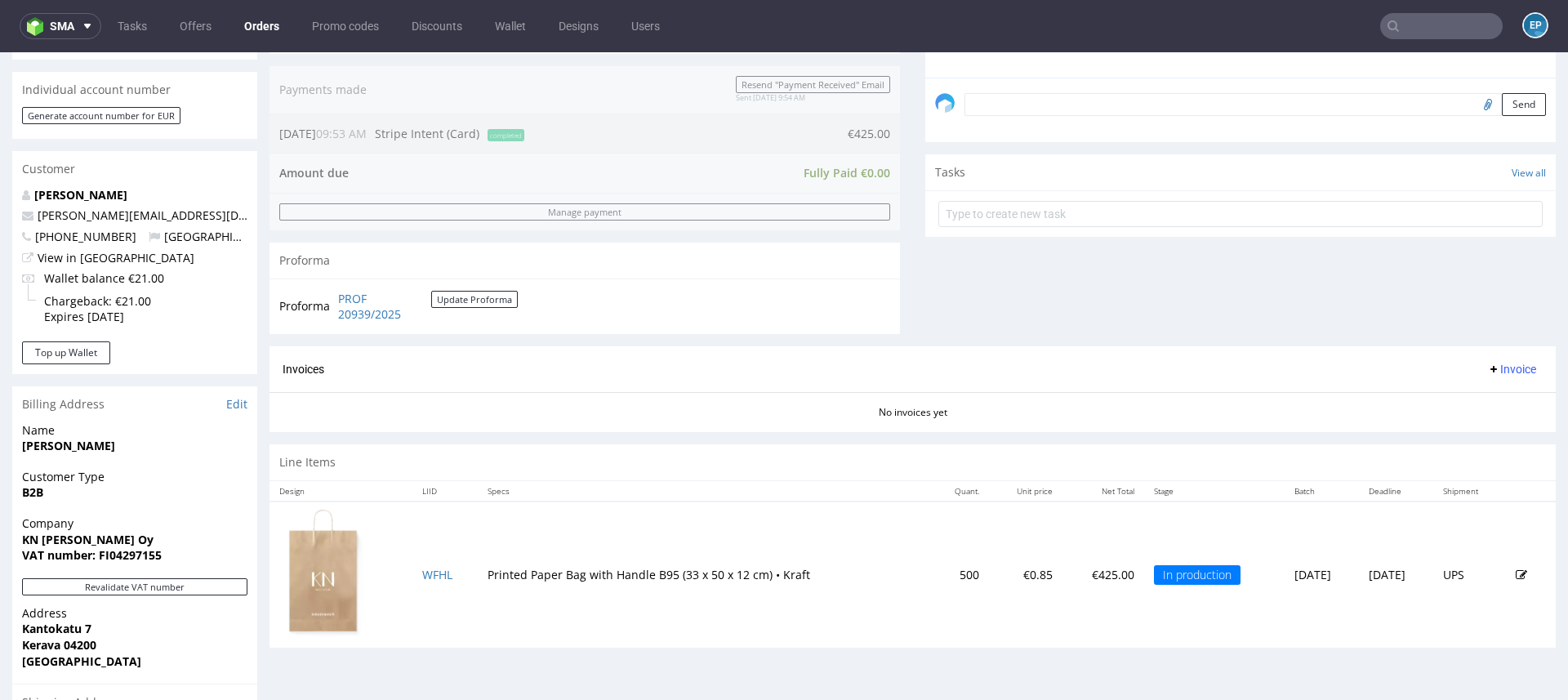
scroll to position [726, 0]
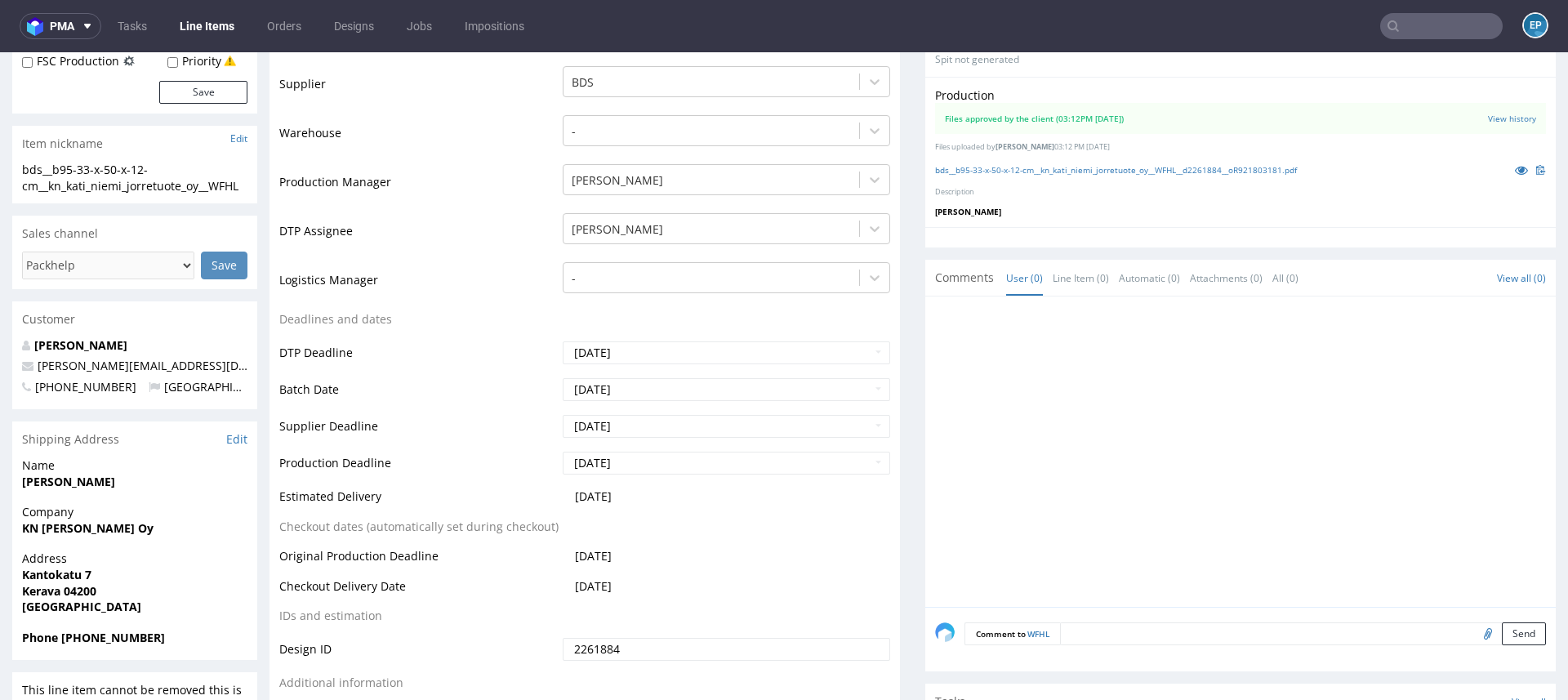
scroll to position [454, 0]
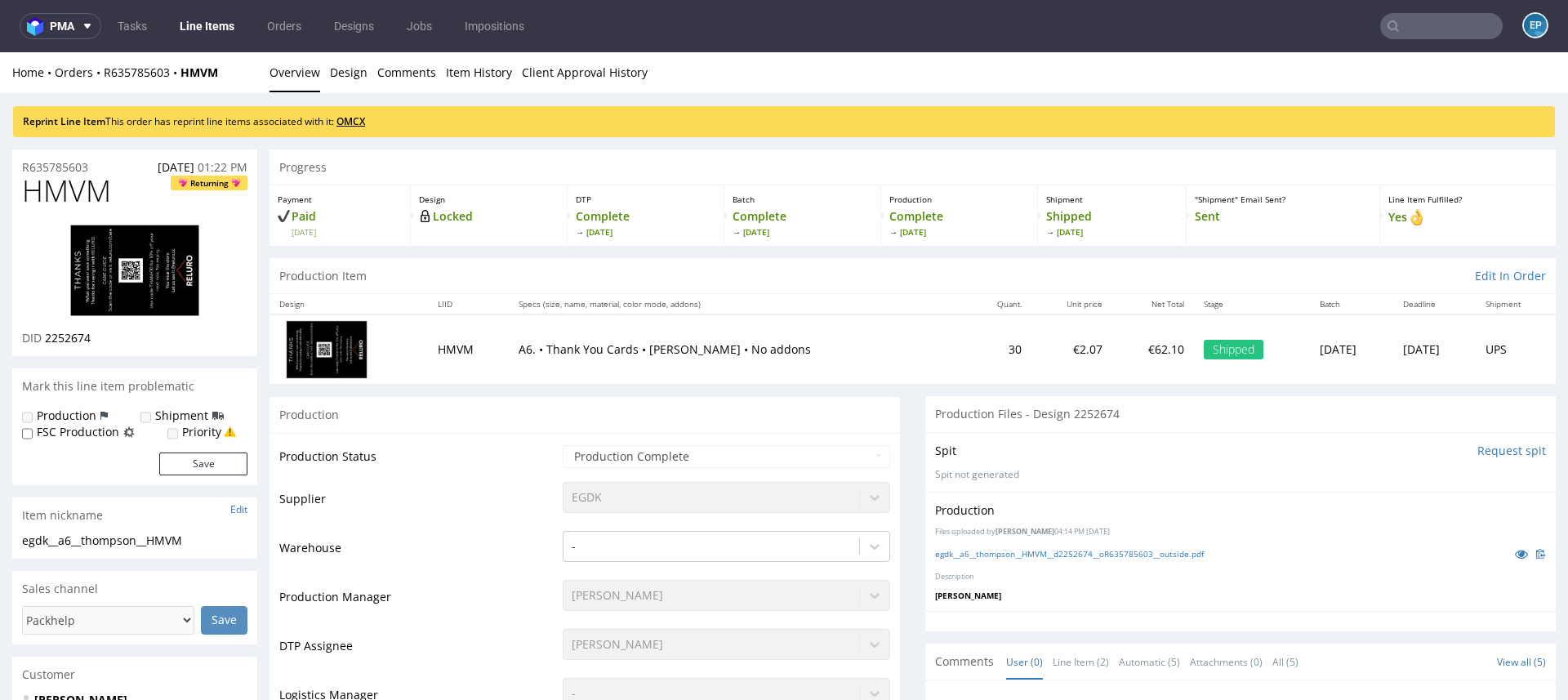
click at [365, 124] on link "OMCX" at bounding box center [350, 121] width 29 height 14
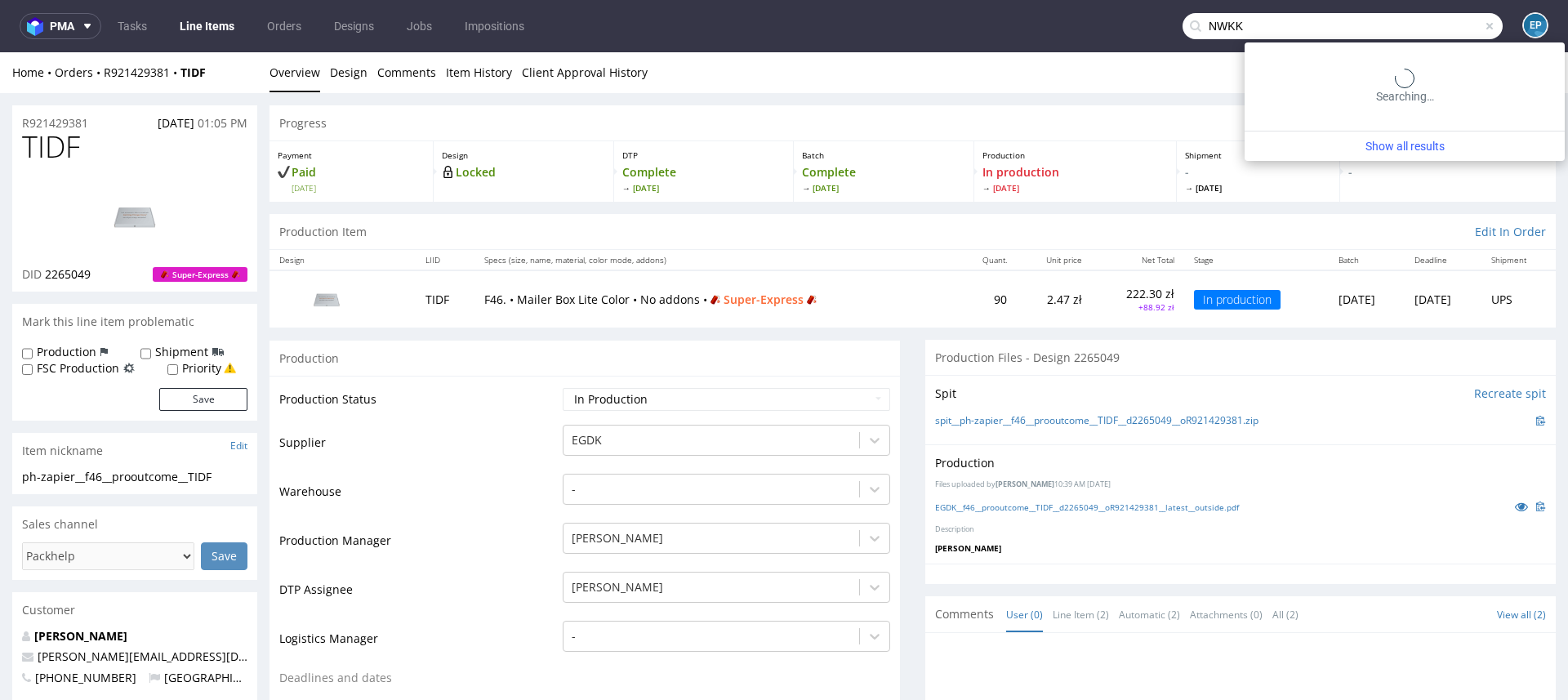
scroll to position [451, 0]
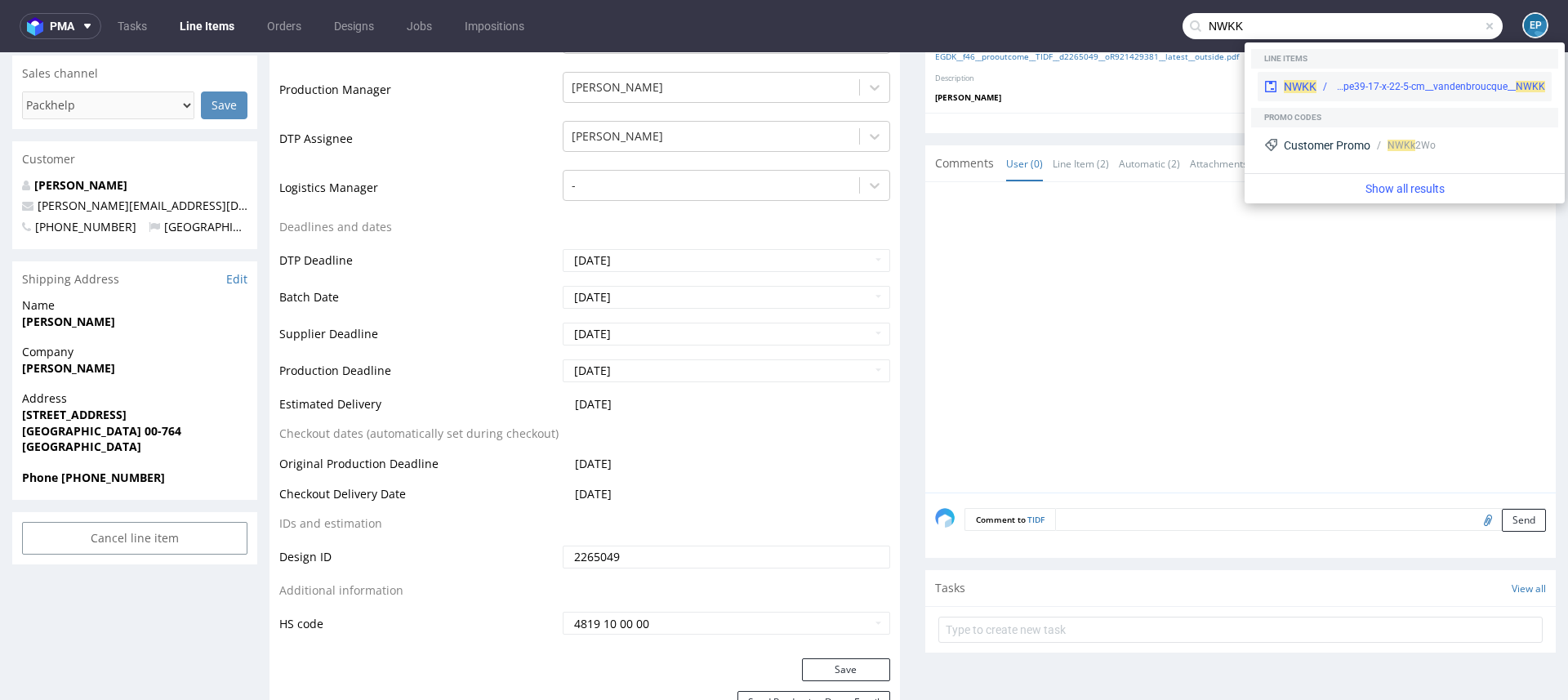
type input "NWKK"
click at [1379, 80] on div "bng__pe39-17-x-22-5-cm__vandenbroucque__ NWKK" at bounding box center [1439, 86] width 211 height 15
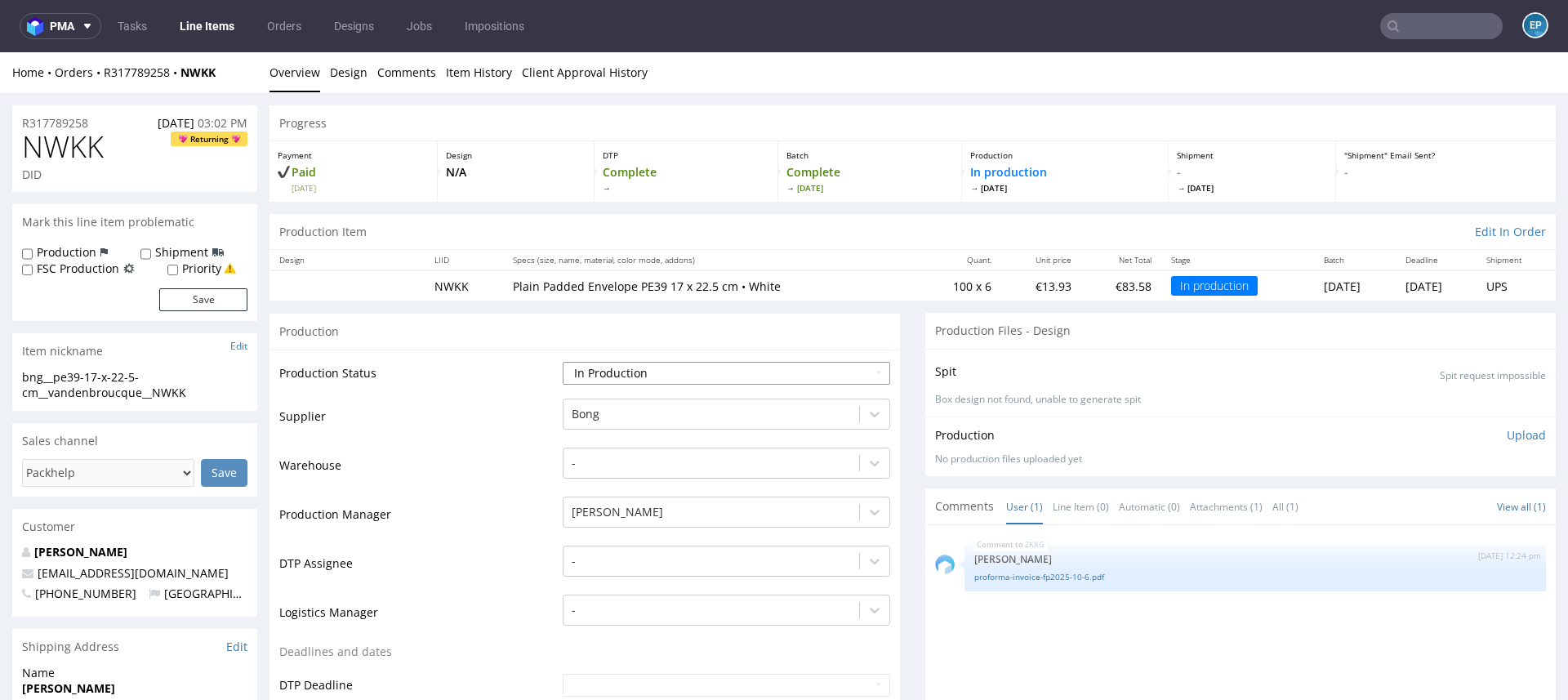
click at [696, 365] on select "Waiting for Artwork Waiting for Diecut Waiting for Mockup Waiting for DTP Waiti…" at bounding box center [726, 373] width 327 height 23
select select "production_complete"
click at [562, 362] on select "Waiting for Artwork Waiting for Diecut Waiting for Mockup Waiting for DTP Waiti…" at bounding box center [726, 373] width 327 height 23
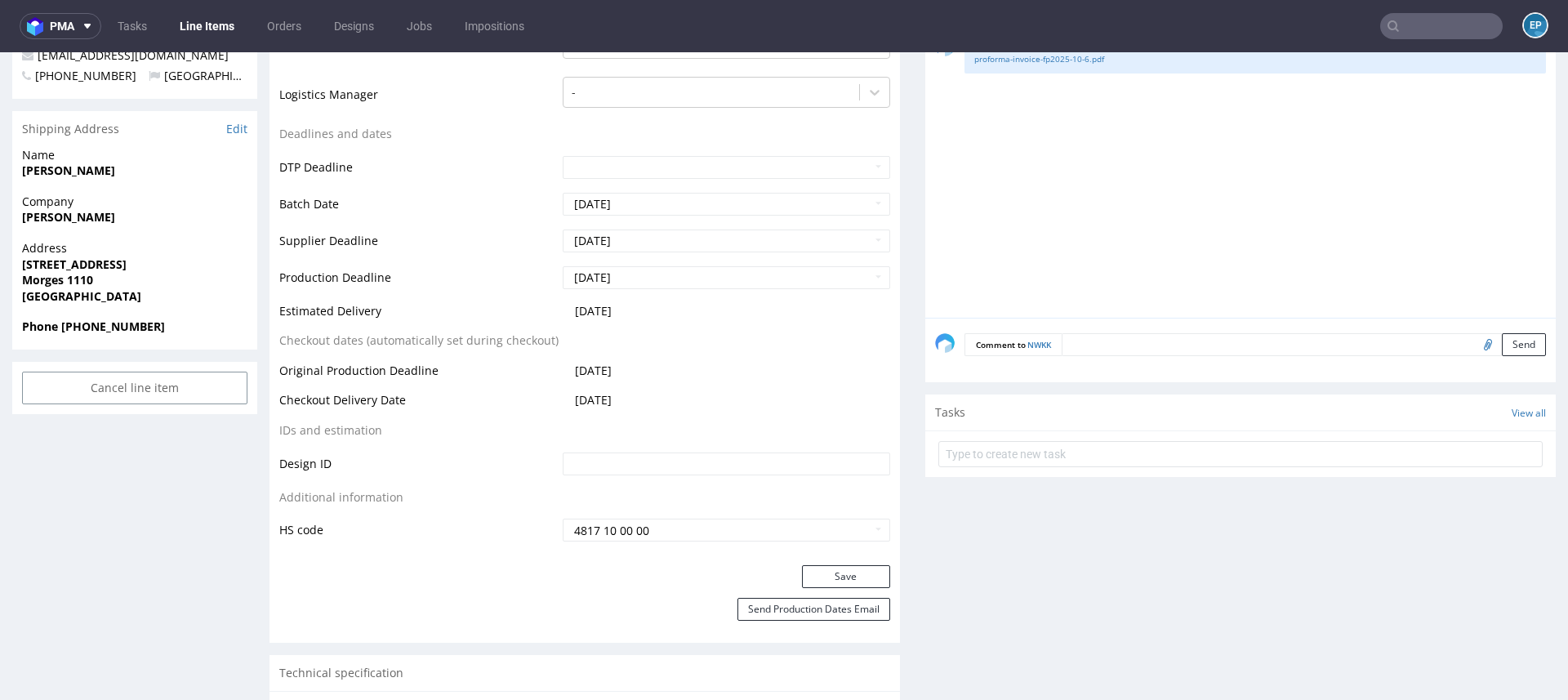
scroll to position [585, 0]
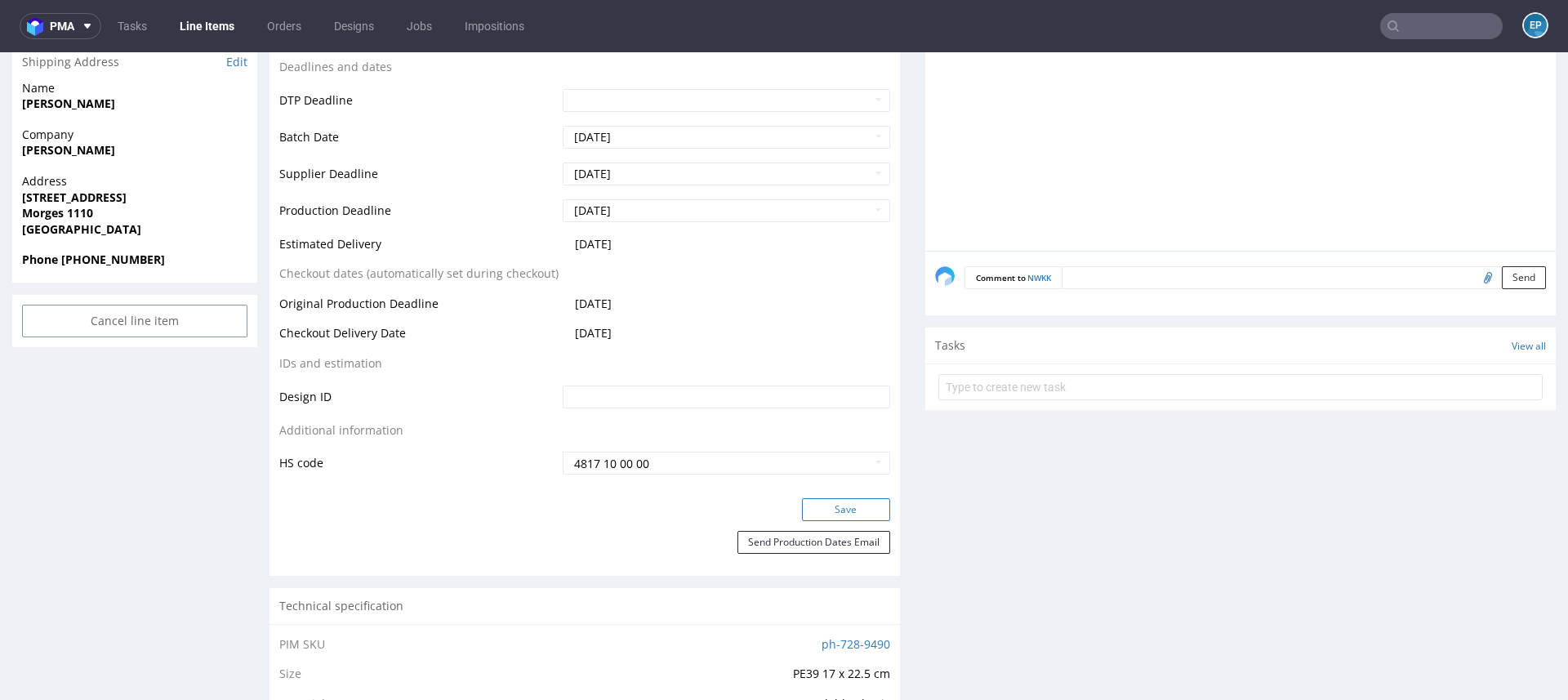
click at [821, 501] on button "Save" at bounding box center [845, 509] width 88 height 23
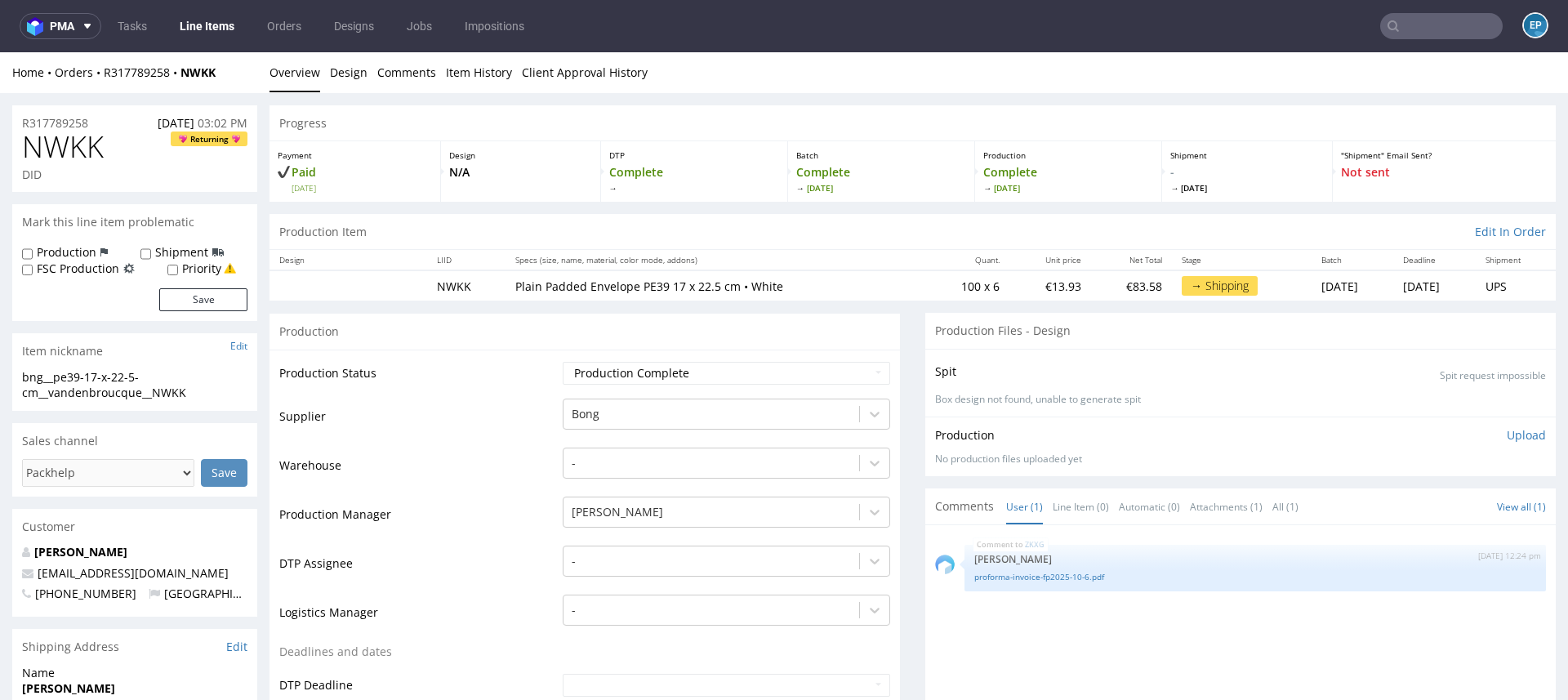
scroll to position [573, 0]
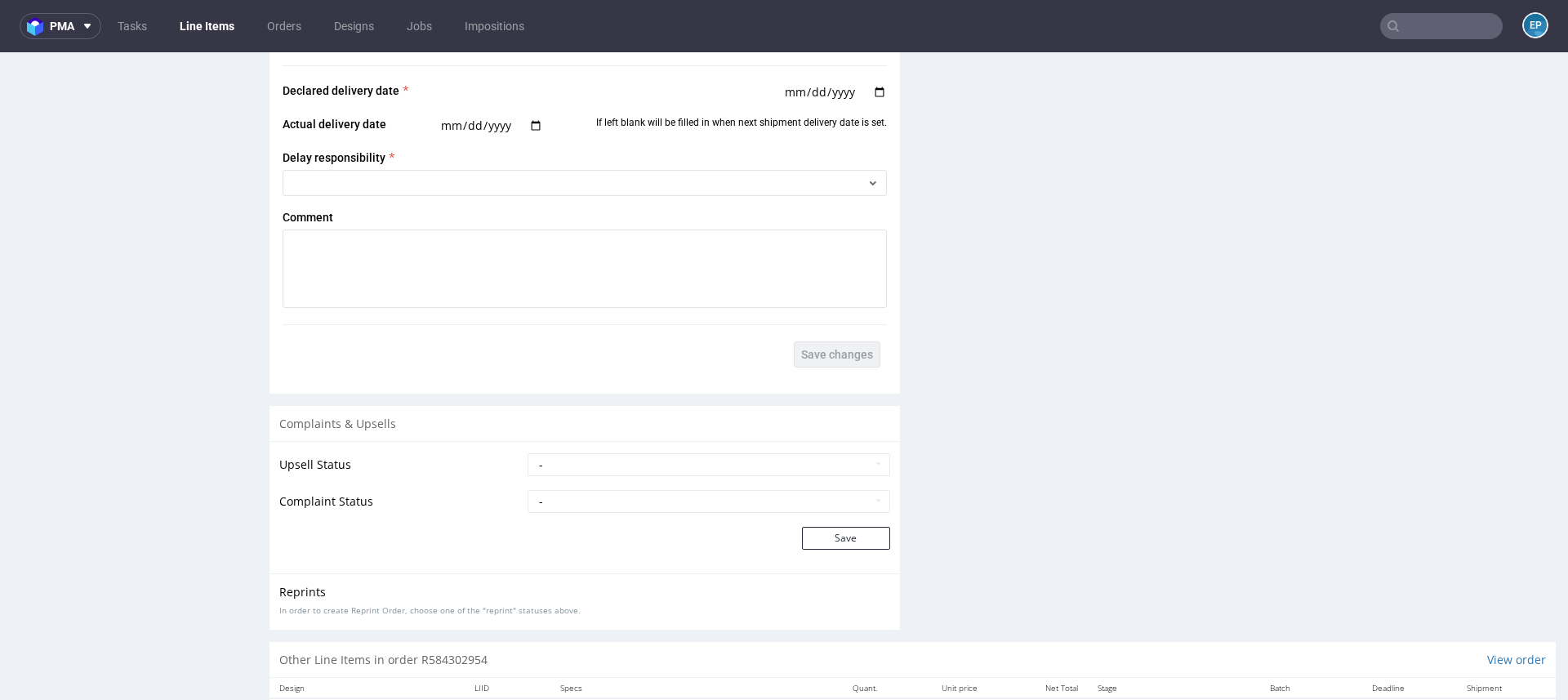
scroll to position [2256, 0]
click at [743, 504] on select "- Complaint Received Complaint Rejected Complaint Accepted (DTP Issue) - Reprin…" at bounding box center [709, 502] width 363 height 23
select select "accepted_print_issue_reprint"
click at [528, 491] on select "- Complaint Received Complaint Rejected Complaint Accepted (DTP Issue) - Reprin…" at bounding box center [709, 502] width 363 height 23
click at [809, 529] on button "Save" at bounding box center [845, 538] width 88 height 23
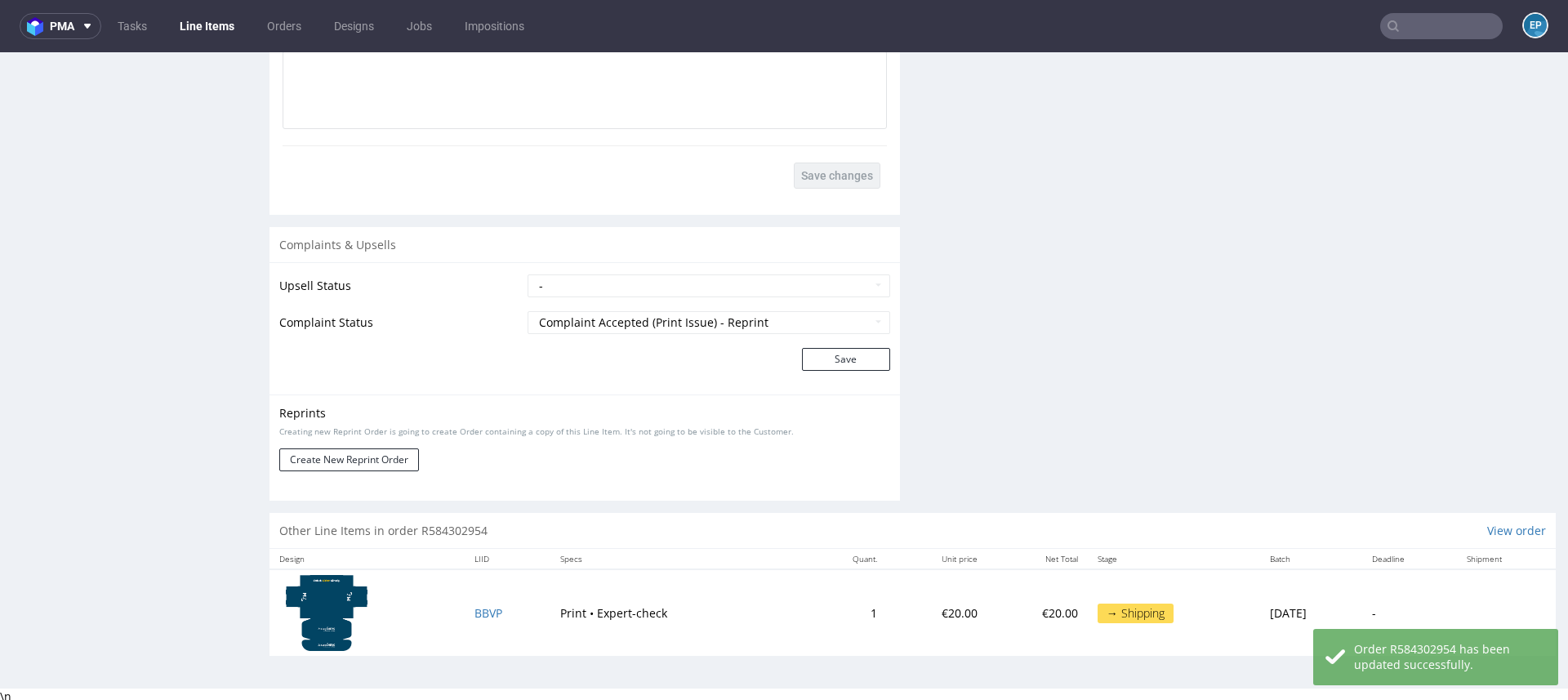
scroll to position [2436, 0]
click at [402, 456] on button "Create New Reprint Order" at bounding box center [349, 458] width 140 height 23
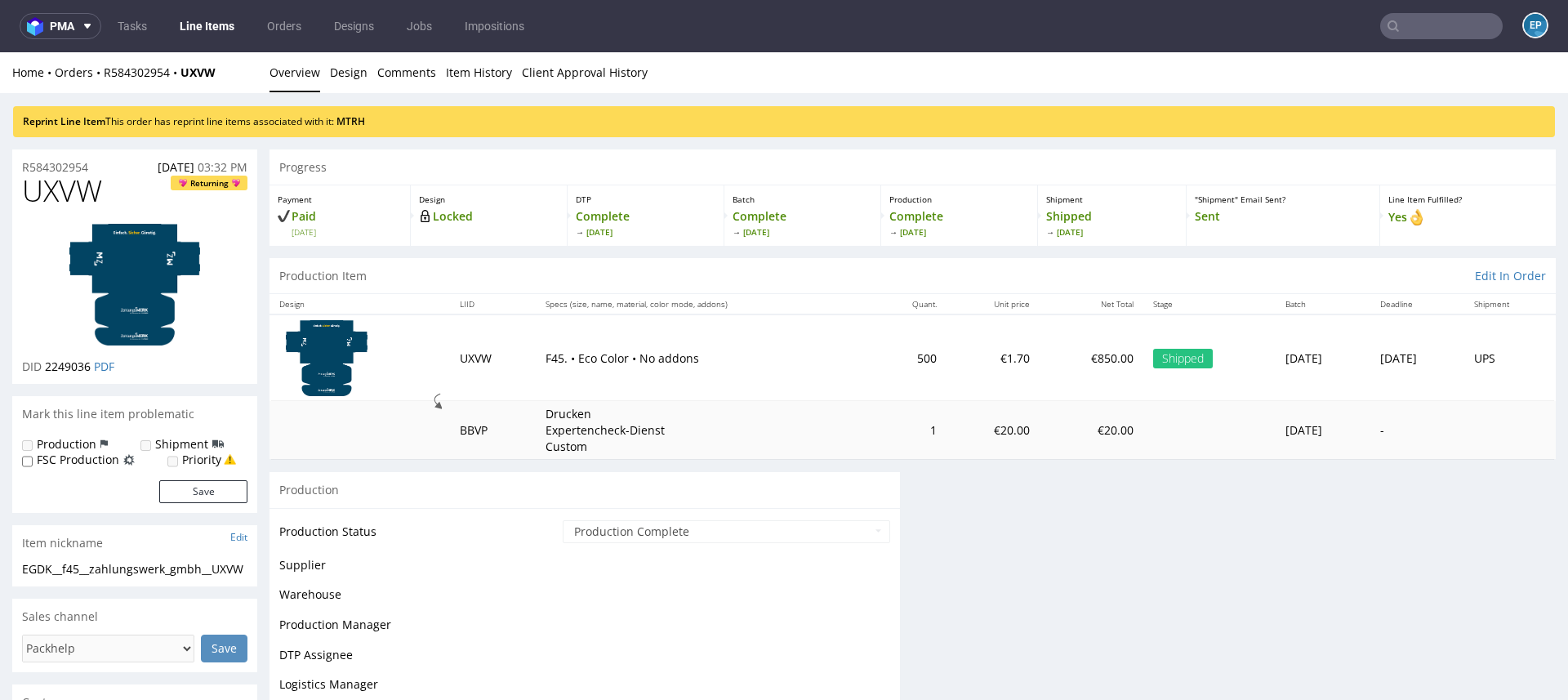
scroll to position [0, 0]
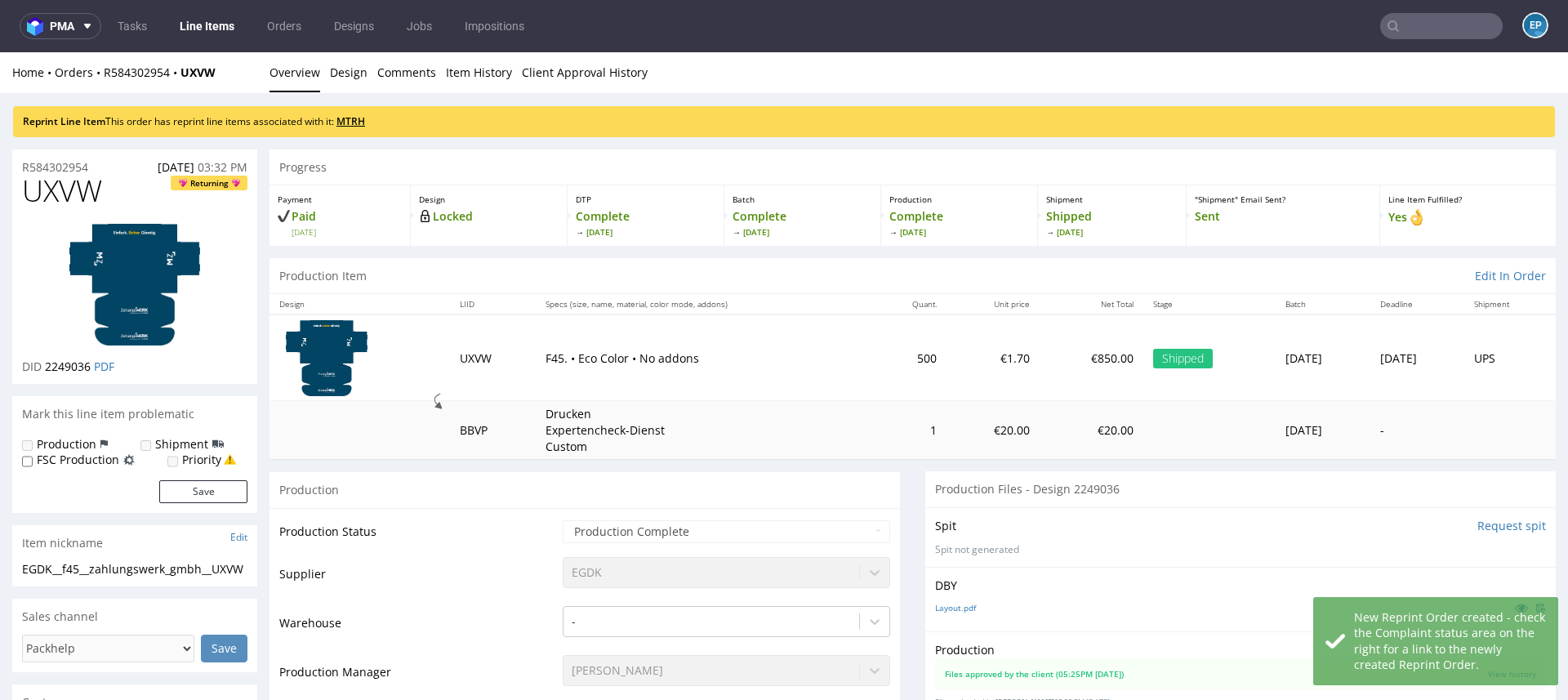
click at [352, 118] on link "MTRH" at bounding box center [350, 121] width 29 height 14
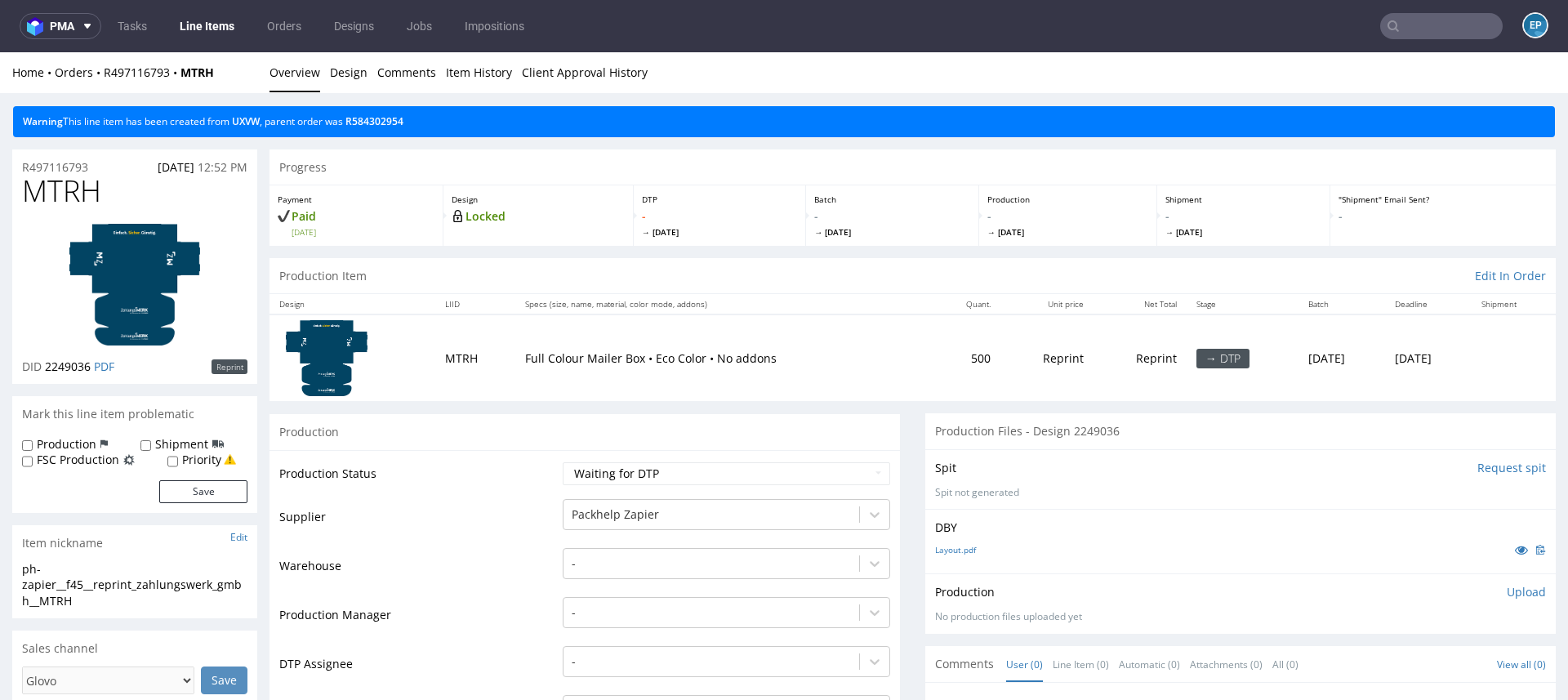
click at [83, 449] on label "Production" at bounding box center [66, 444] width 59 height 17
click at [33, 449] on input "Production" at bounding box center [27, 445] width 11 height 13
checkbox input "true"
click at [172, 449] on label "Shipment" at bounding box center [181, 444] width 53 height 17
click at [151, 449] on input "Shipment" at bounding box center [145, 445] width 11 height 13
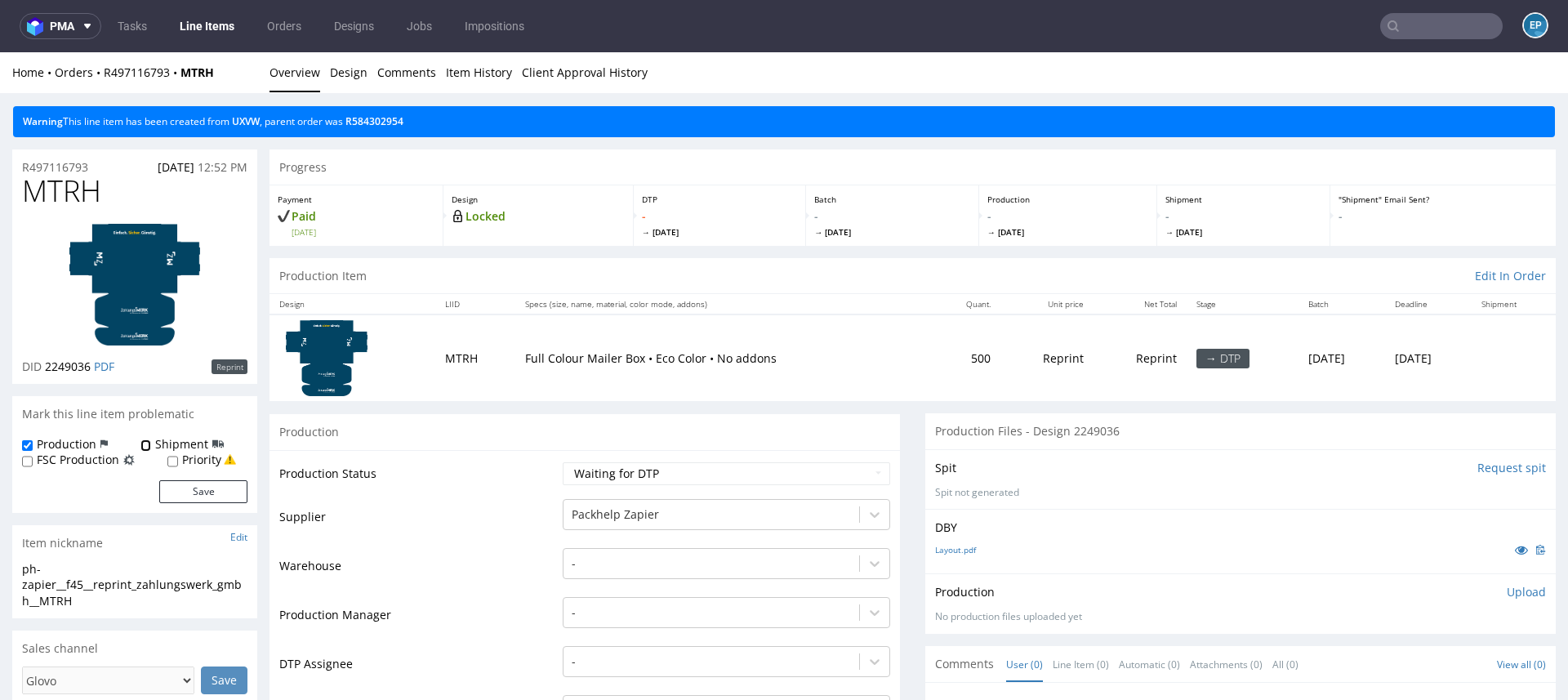
checkbox input "true"
click at [199, 496] on button "Save" at bounding box center [202, 491] width 88 height 23
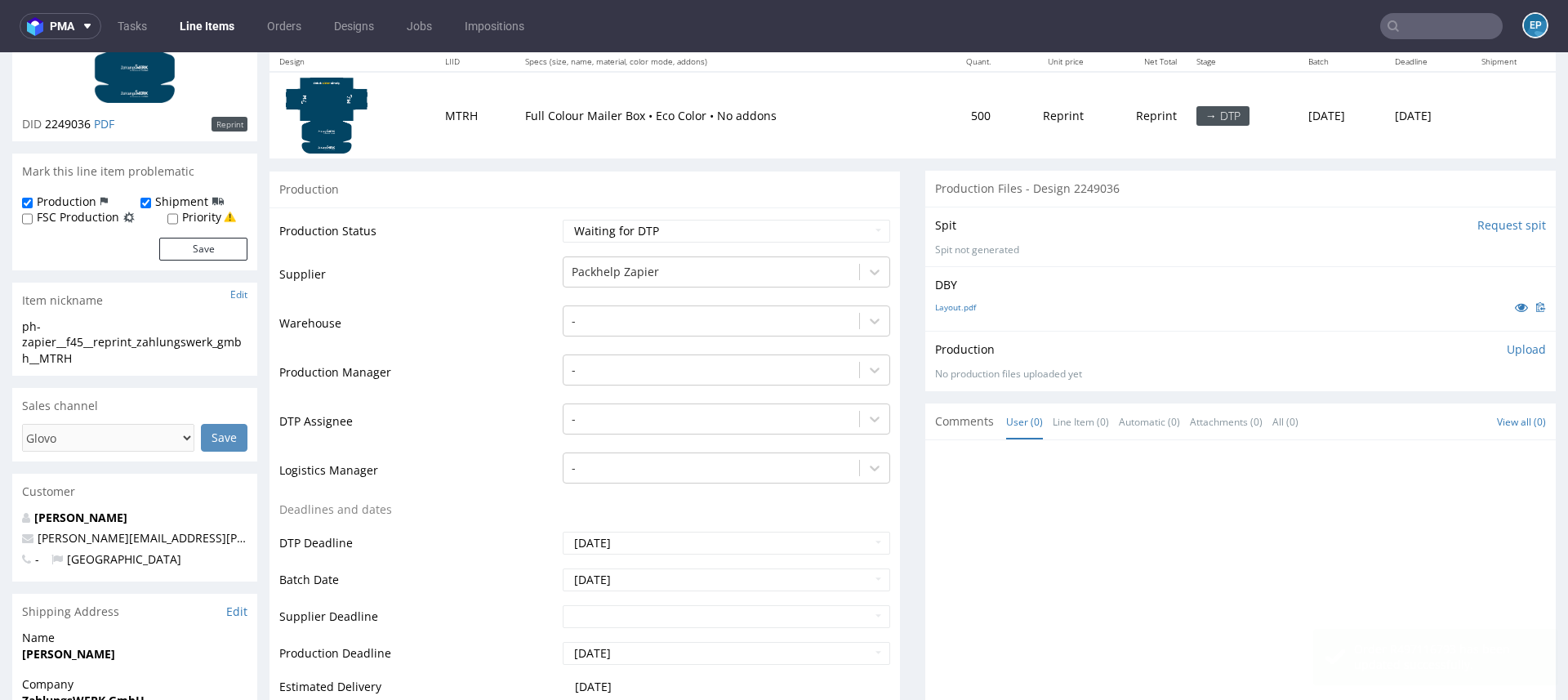
scroll to position [601, 0]
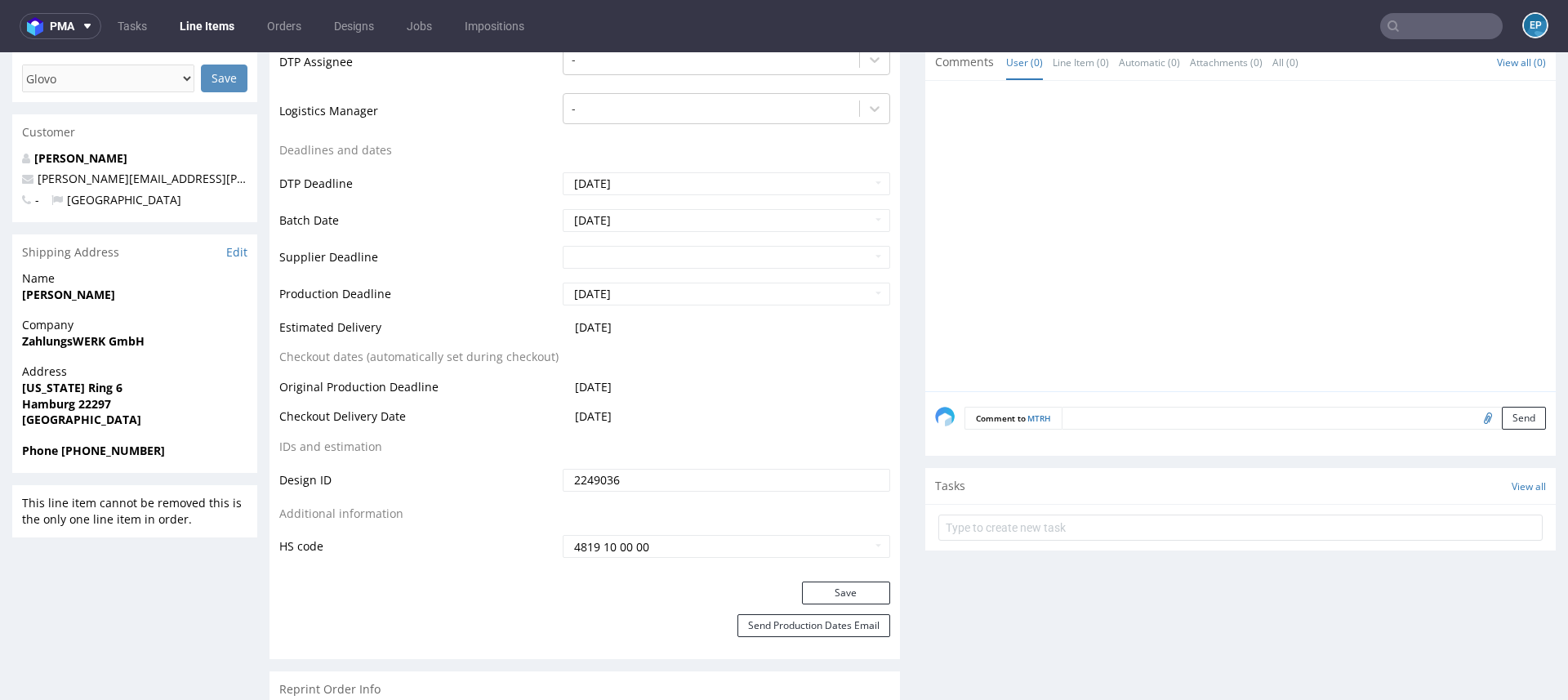
click at [1170, 423] on textarea at bounding box center [1303, 417] width 484 height 23
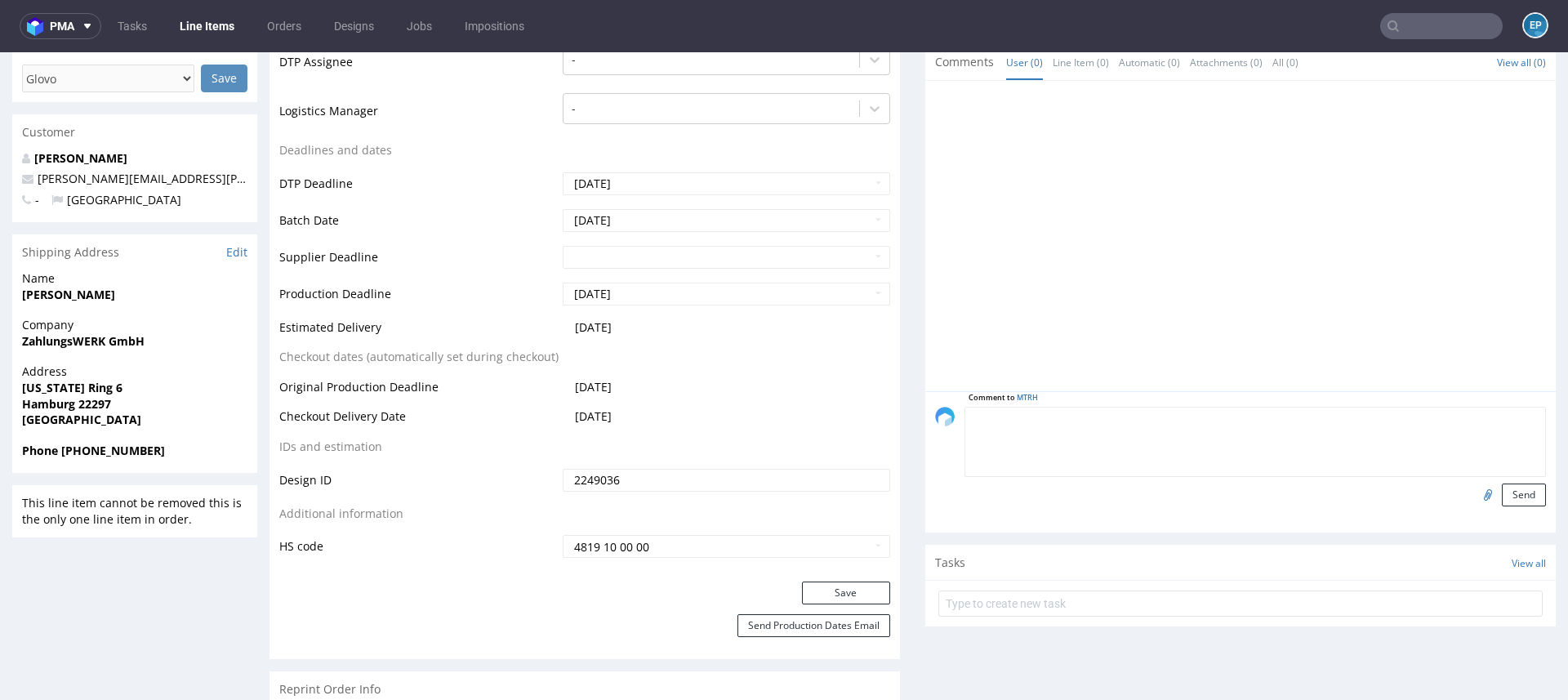
paste textarea "[URL][DOMAIN_NAME]"
type textarea "[URL][DOMAIN_NAME]"
click at [1503, 485] on button "Send" at bounding box center [1524, 494] width 44 height 23
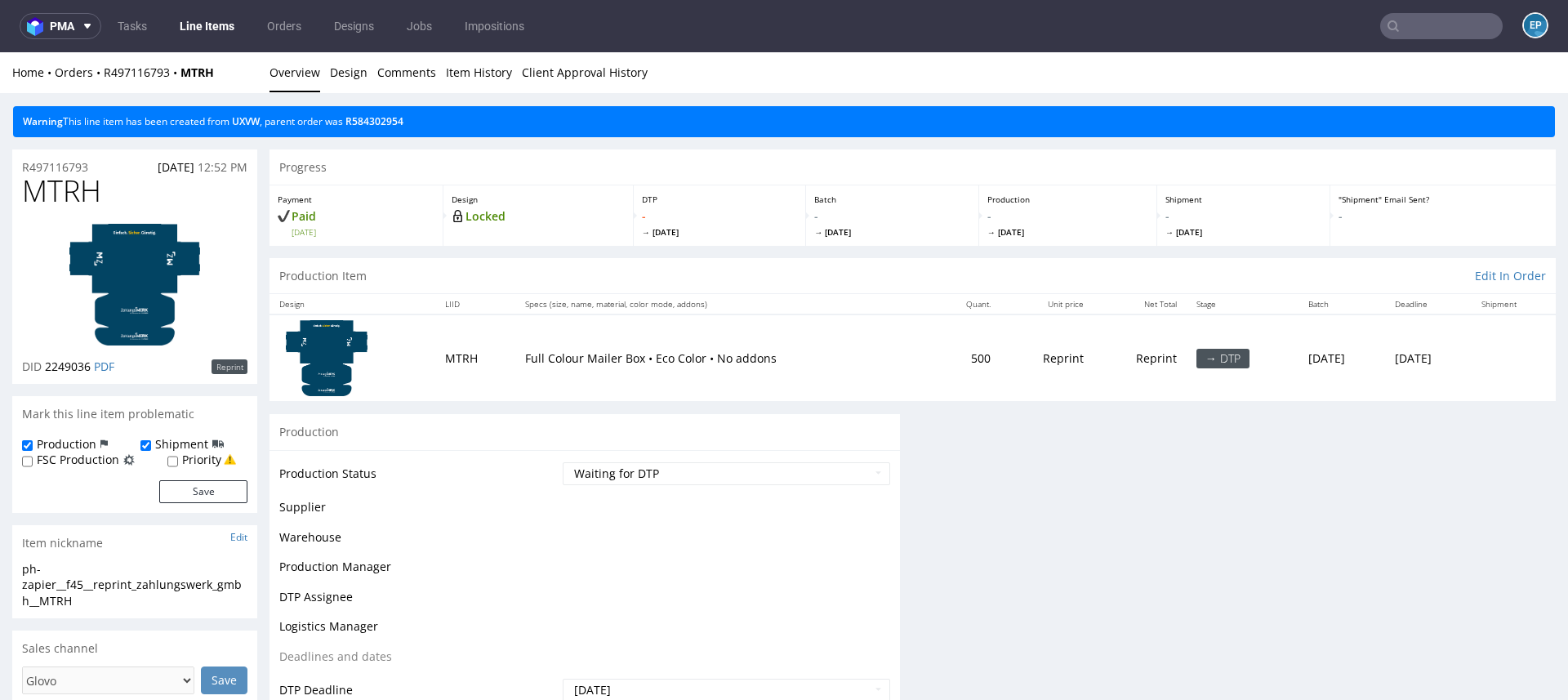
scroll to position [0, 0]
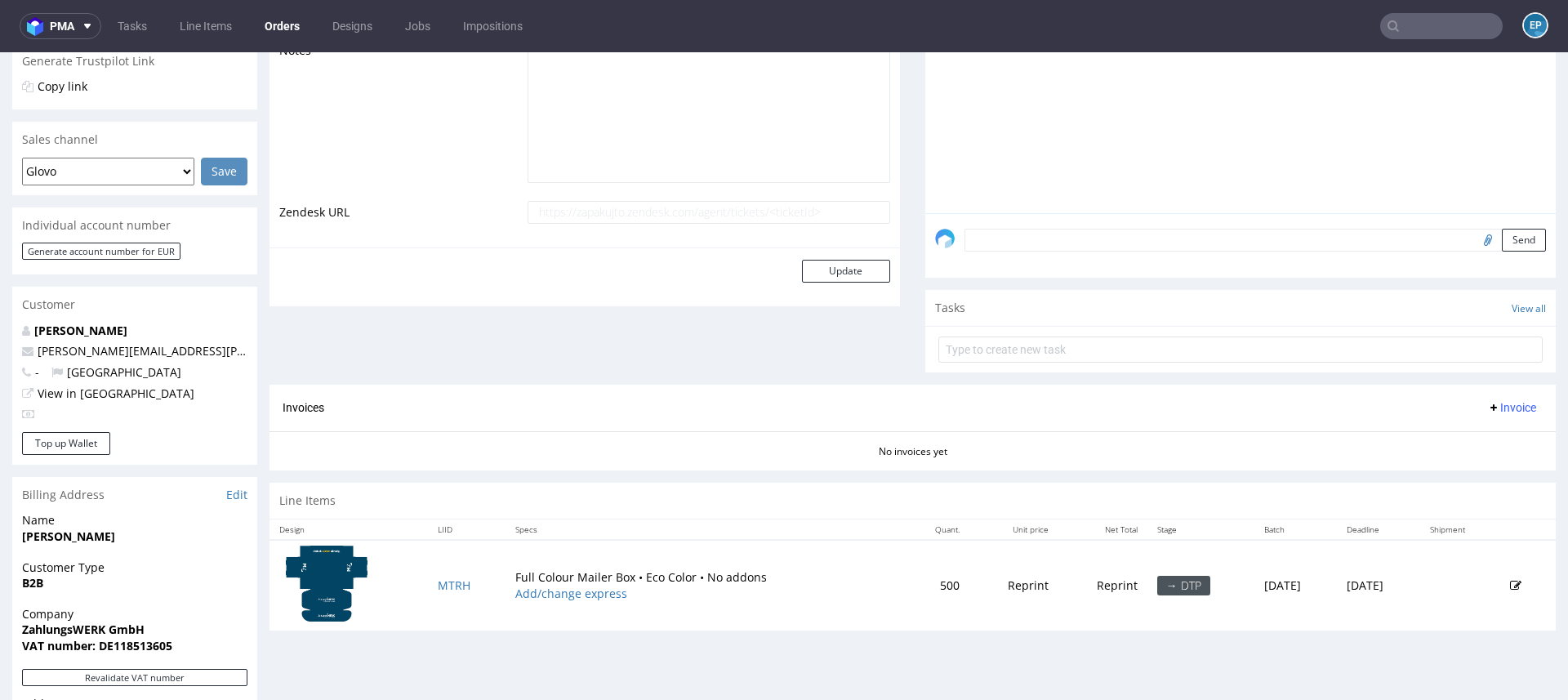
scroll to position [637, 0]
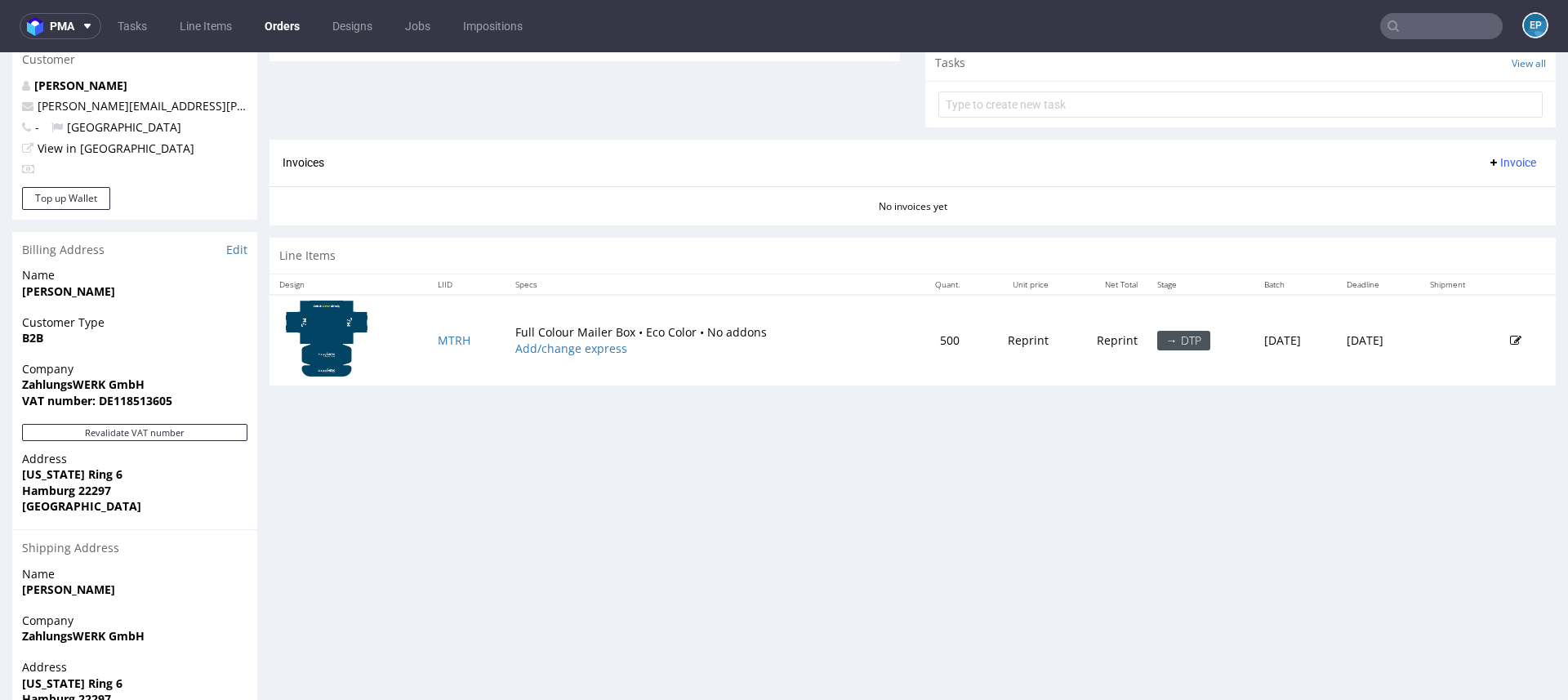
click at [1510, 334] on icon at bounding box center [1516, 340] width 12 height 12
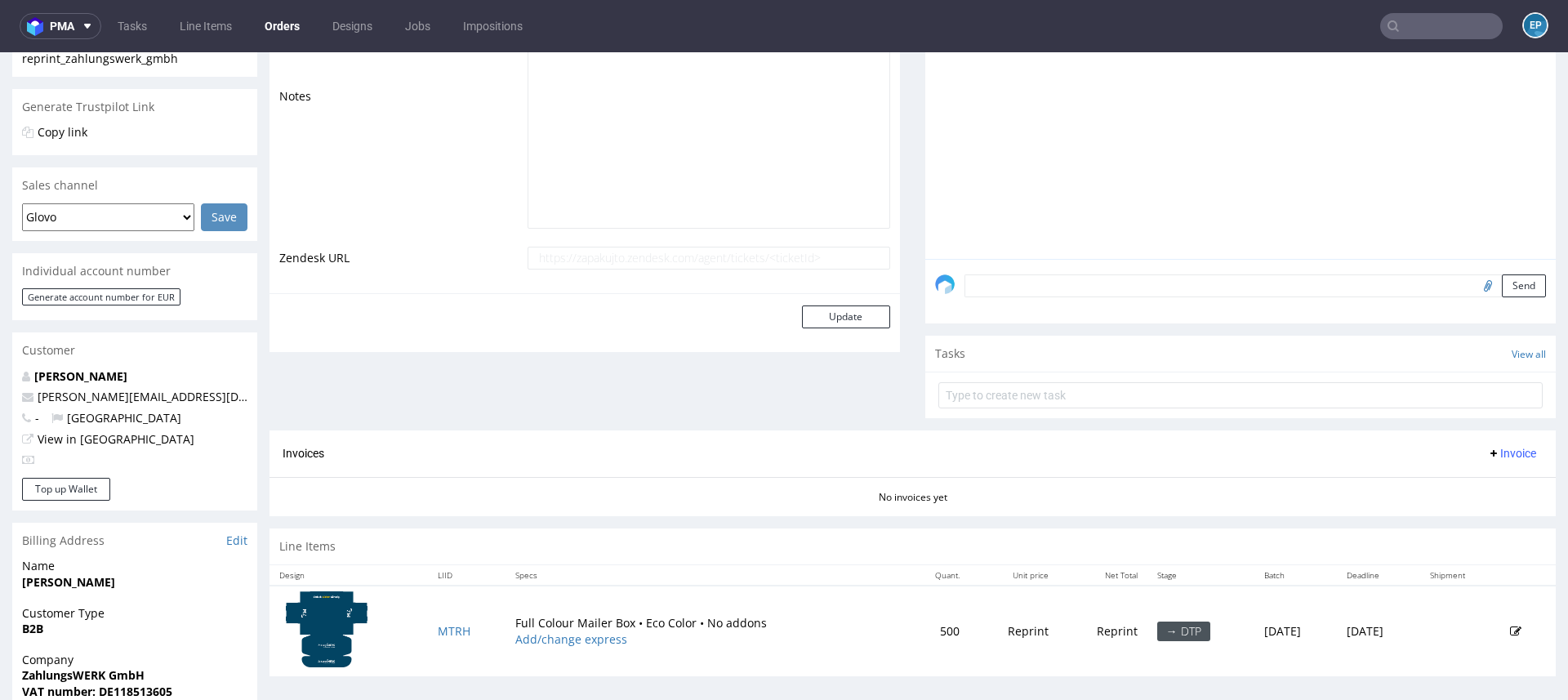
scroll to position [725, 0]
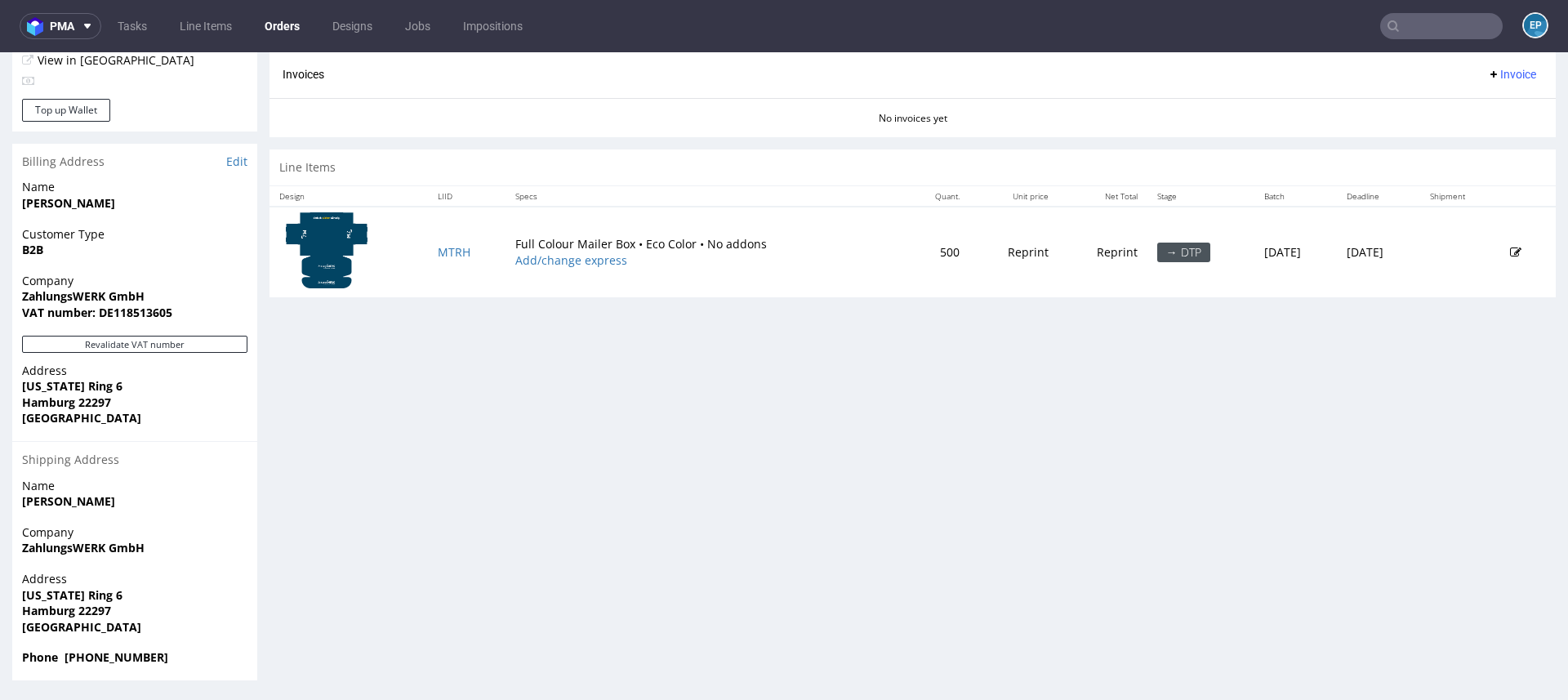
click at [1510, 249] on icon at bounding box center [1516, 252] width 12 height 12
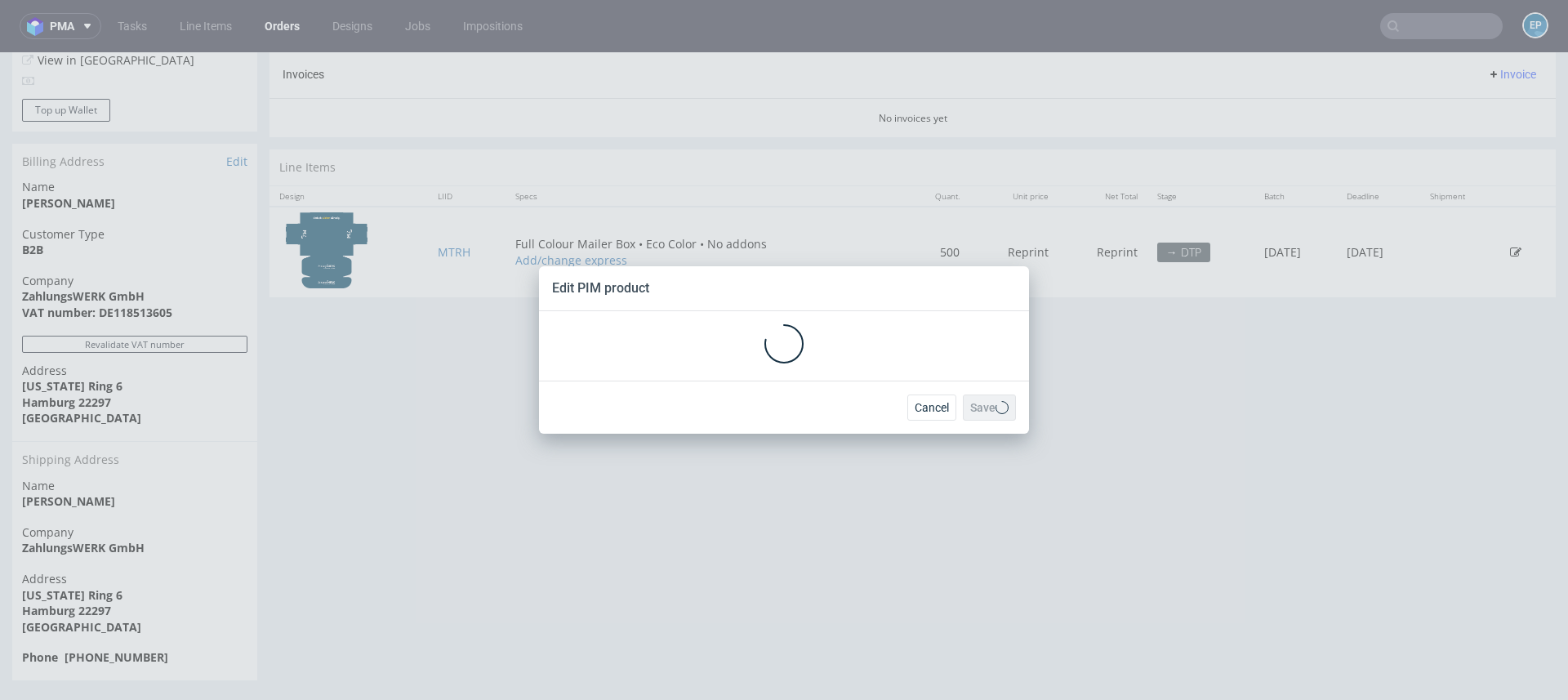
scroll to position [0, 0]
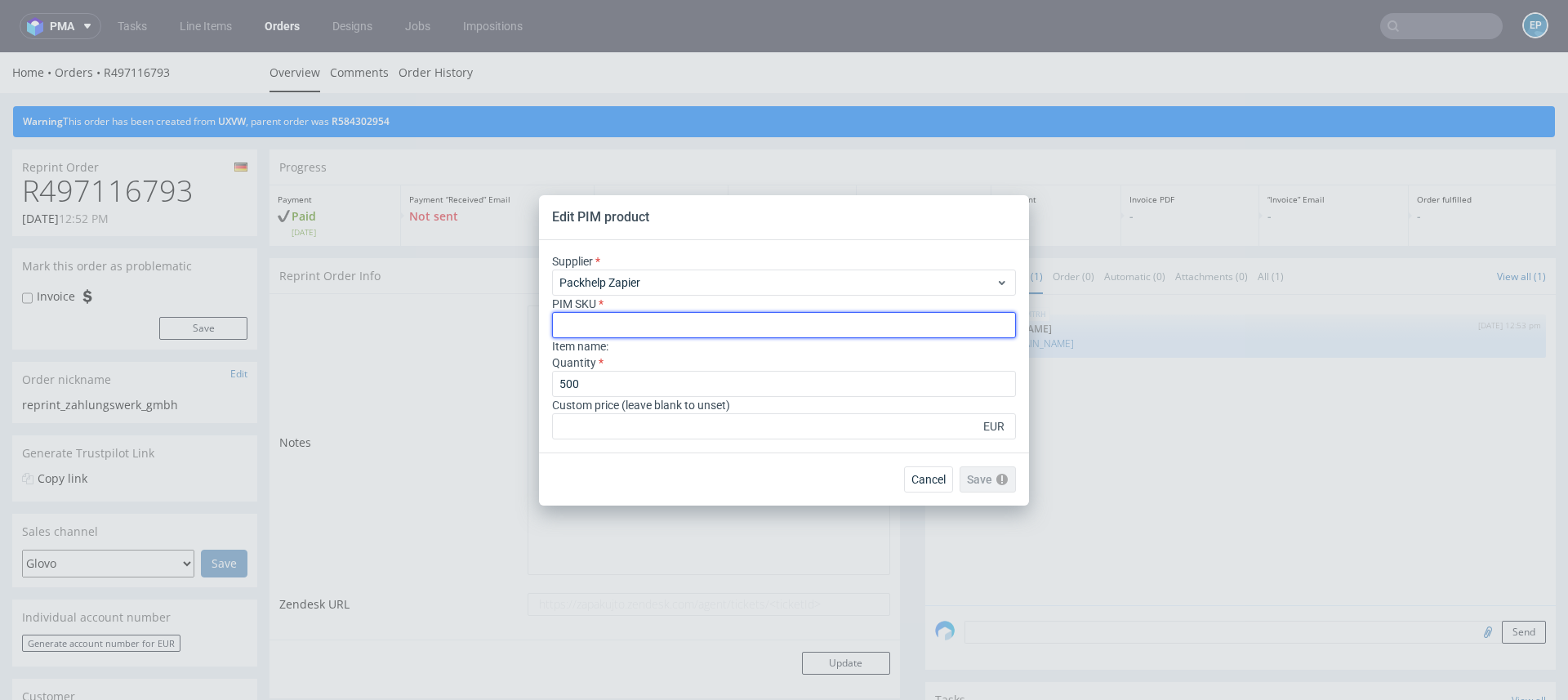
click at [732, 314] on input "text" at bounding box center [784, 324] width 463 height 26
paste input "label--rectangle-label--10i--paper-mid-gloss--print-indigo-color--none"
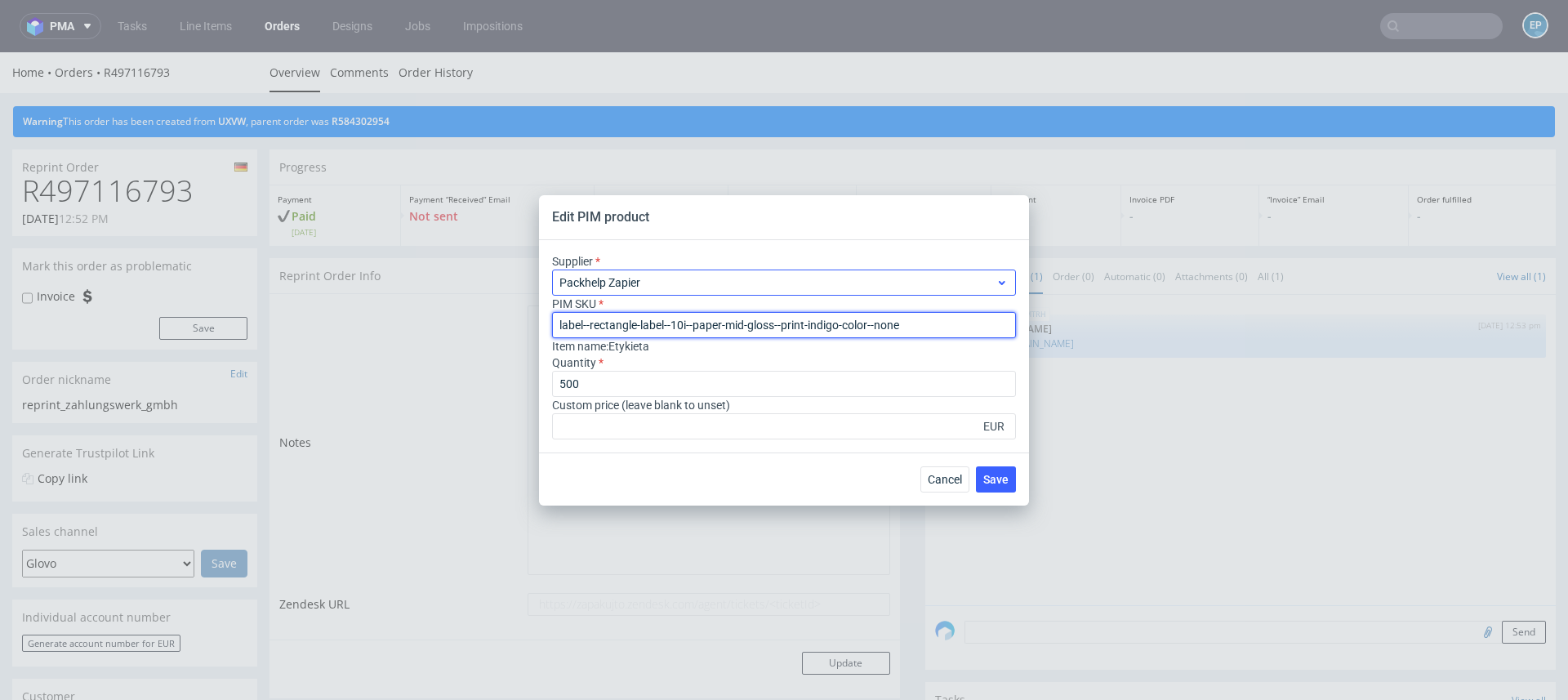
type input "label--rectangle-label--10i--paper-mid-gloss--print-indigo-color--none"
click at [704, 275] on span "Packhelp Zapier" at bounding box center [777, 282] width 436 height 17
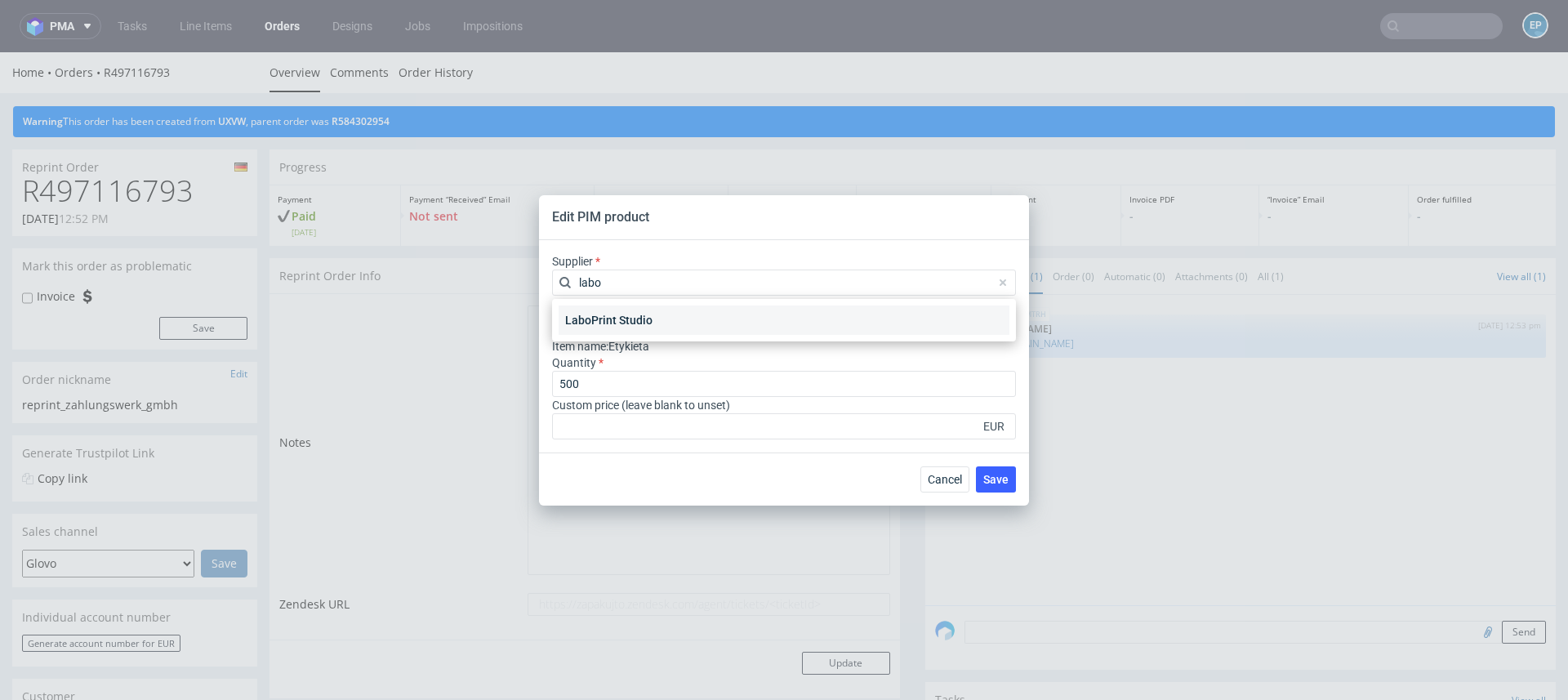
type input "labo"
click at [662, 320] on div "LaboPrint Studio" at bounding box center [783, 320] width 451 height 30
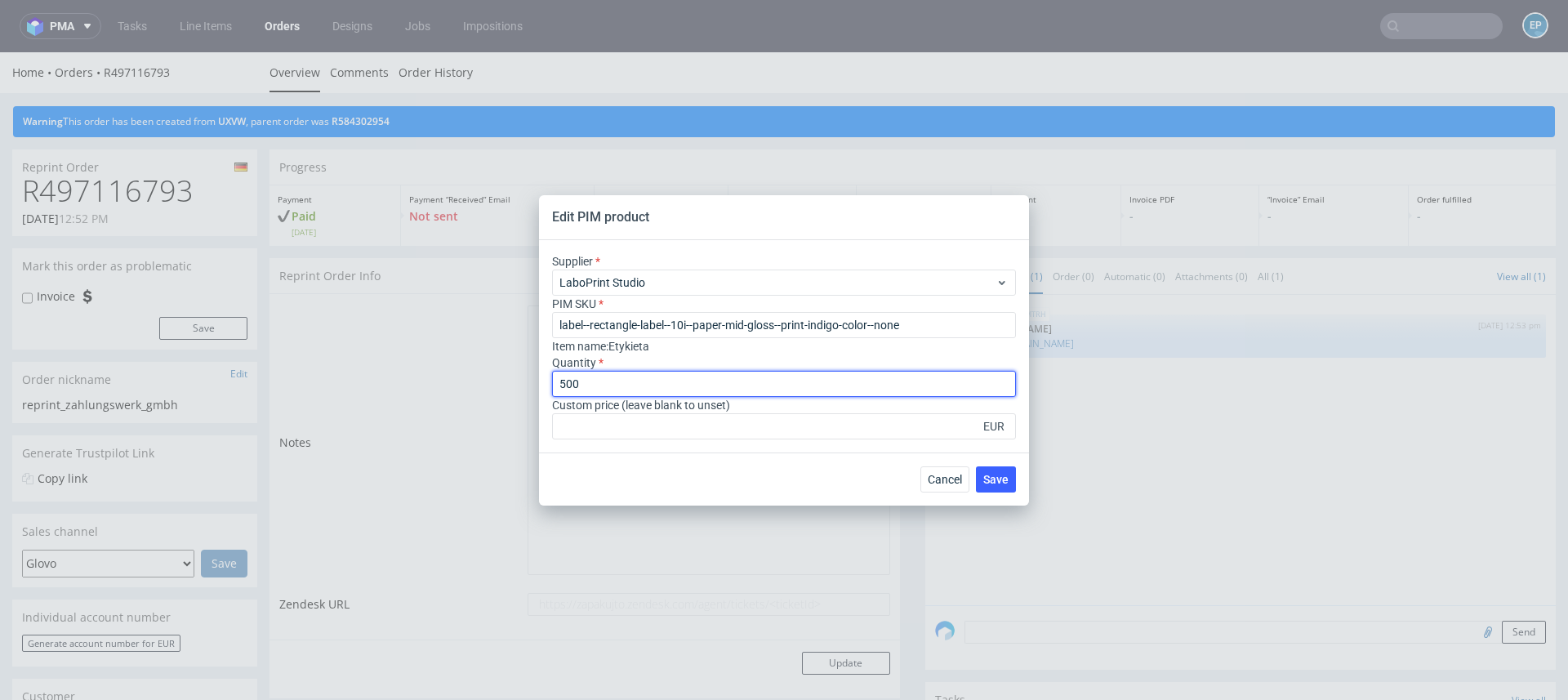
click at [620, 383] on input "500" at bounding box center [784, 384] width 463 height 26
type input "5"
type input "1000"
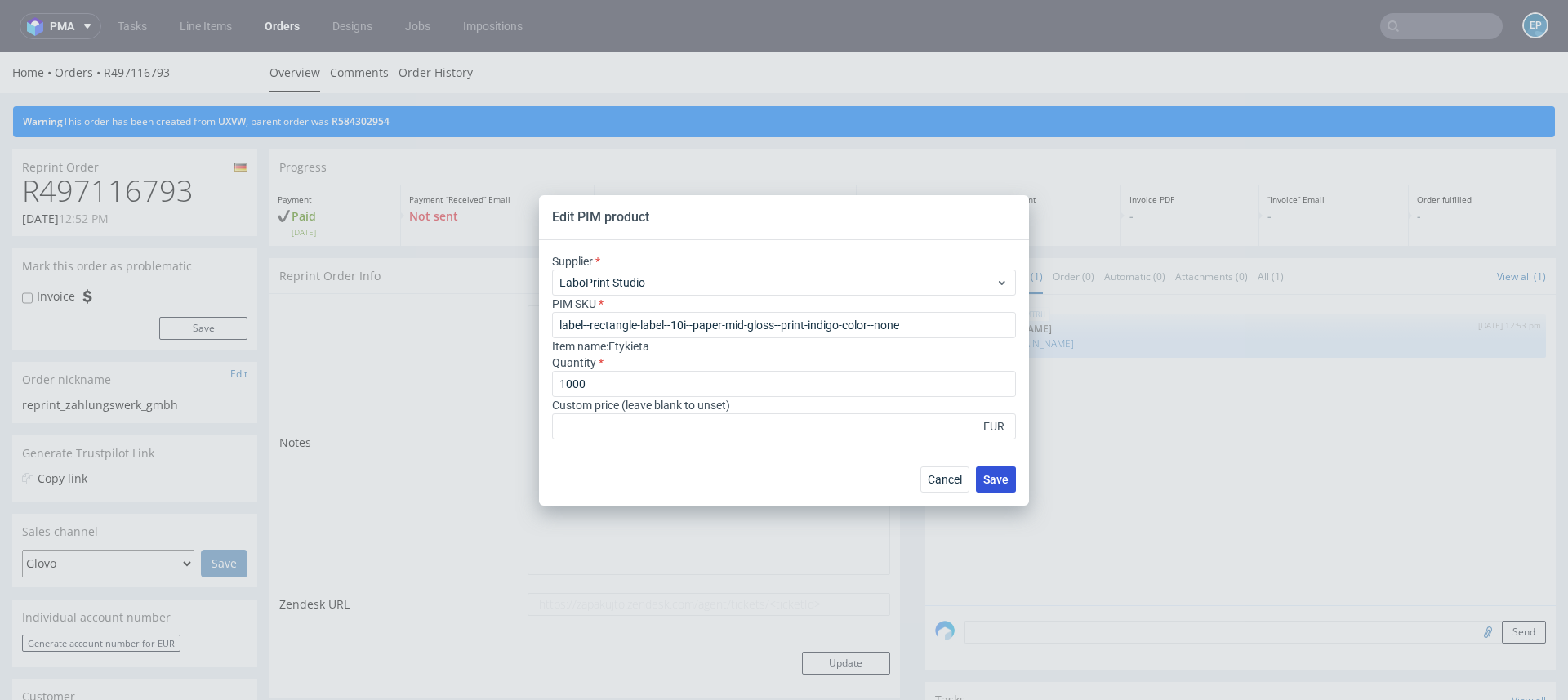
click at [985, 479] on span "Save" at bounding box center [996, 479] width 26 height 12
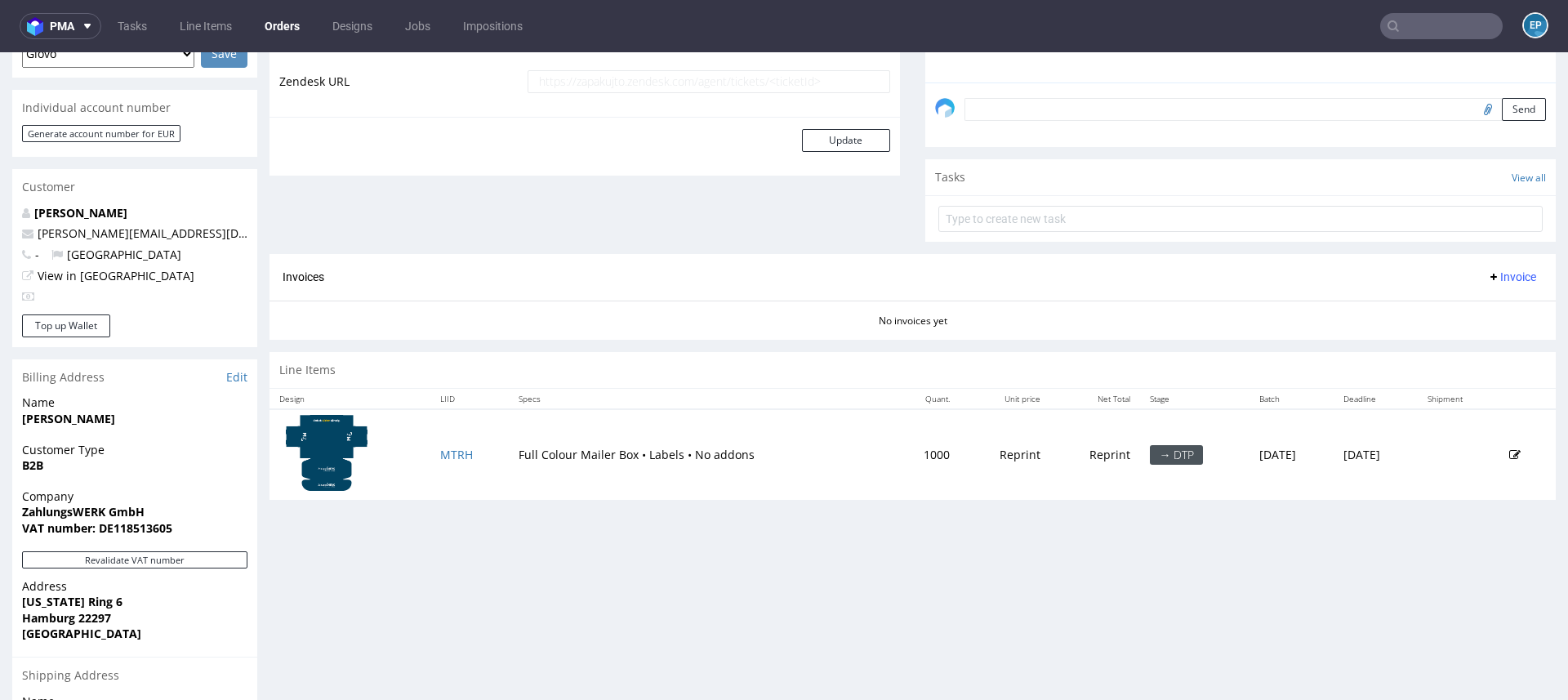
scroll to position [725, 0]
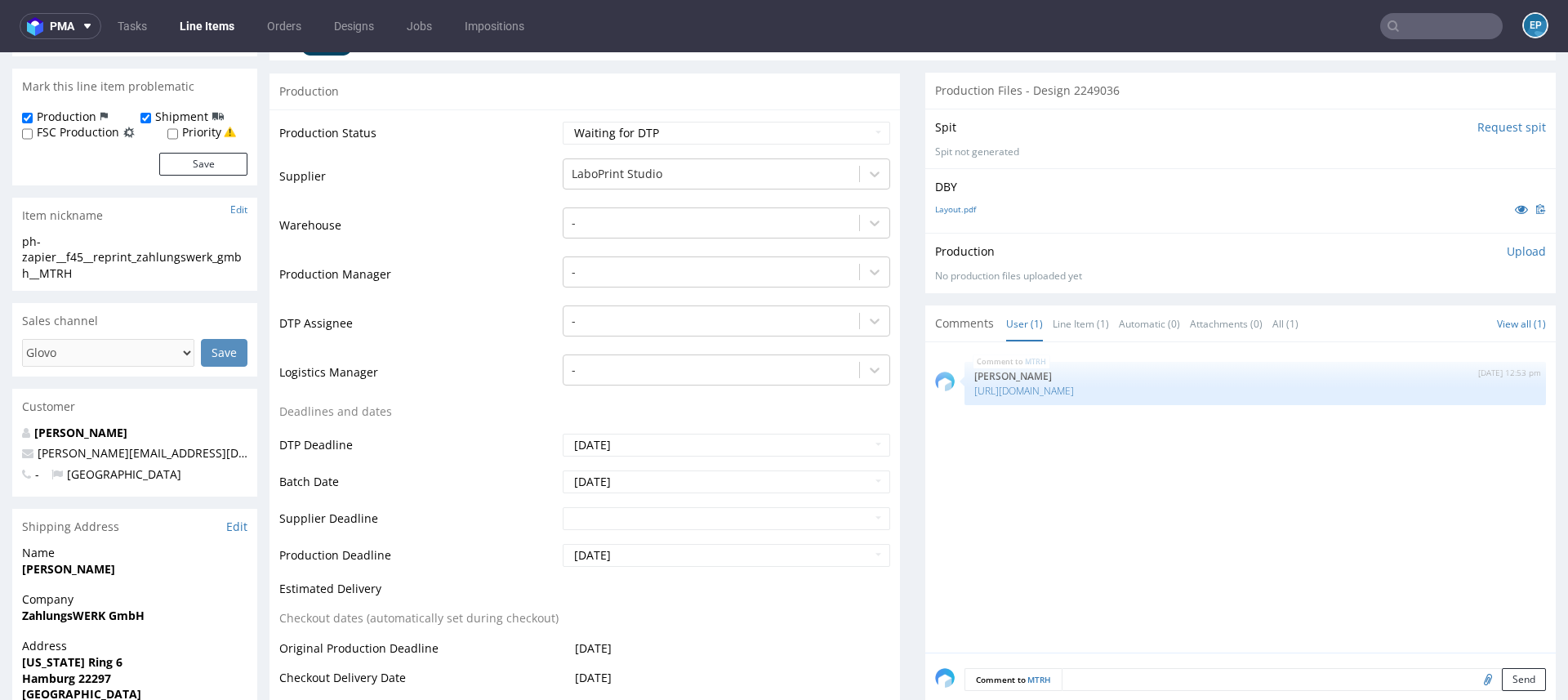
scroll to position [403, 0]
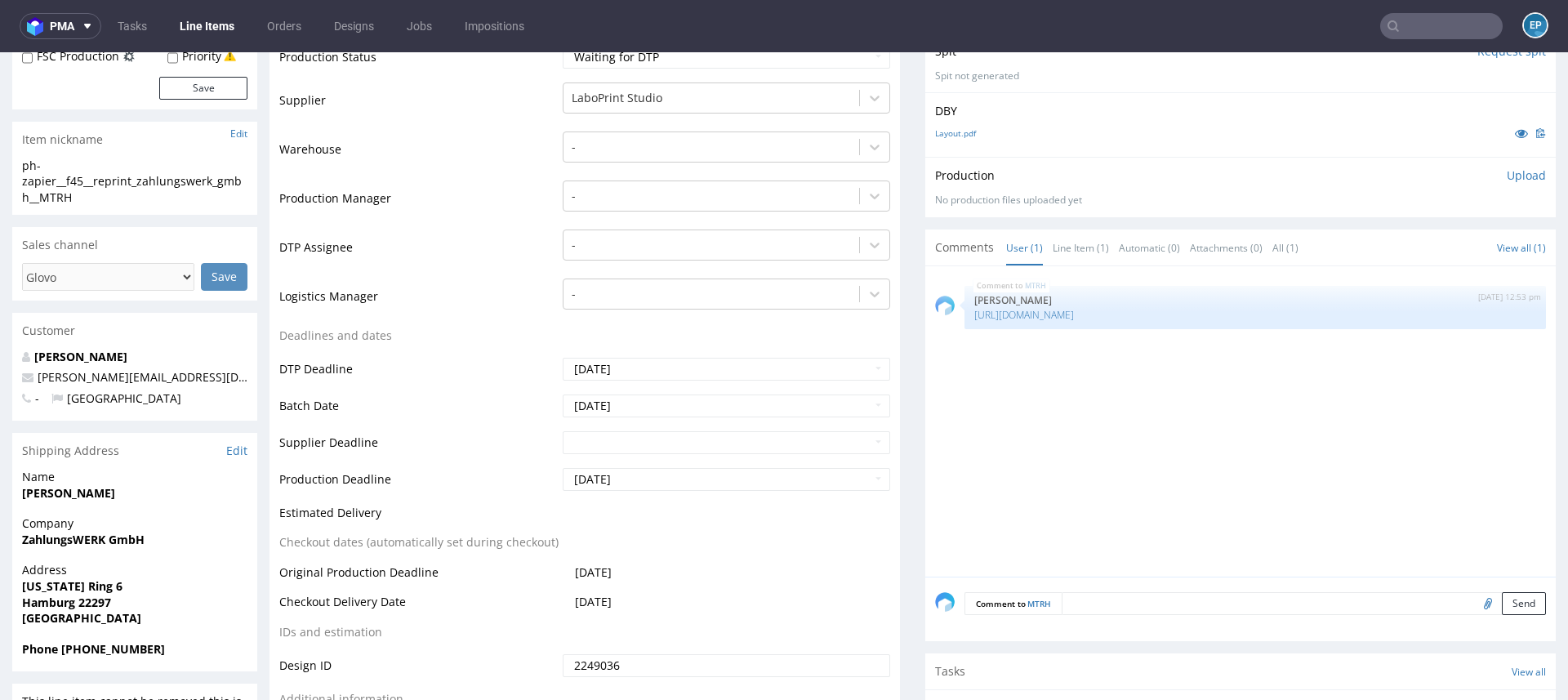
click at [1280, 615] on div "Comment to MTRH Send" at bounding box center [1240, 609] width 630 height 65
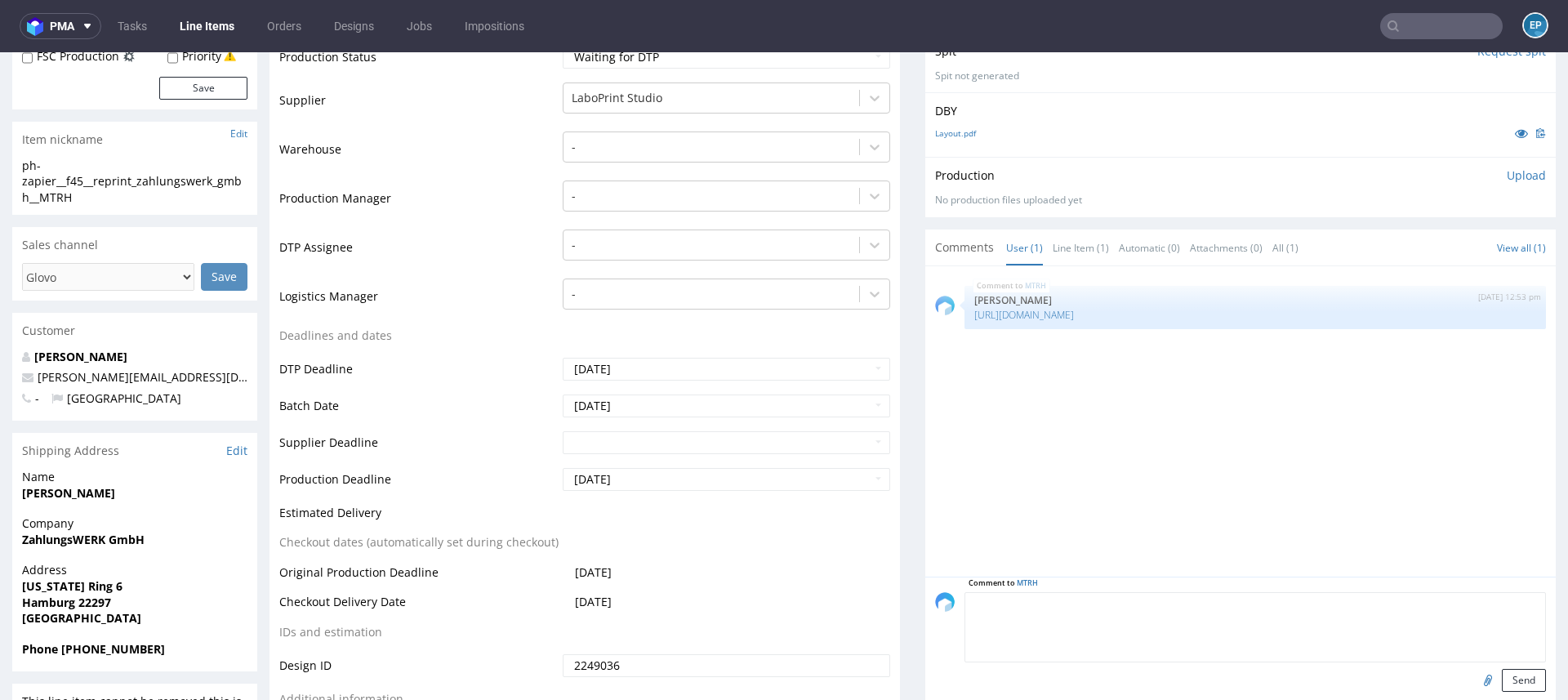
click at [1271, 598] on textarea at bounding box center [1254, 626] width 581 height 70
type textarea "NAKLEJKIIIII"
click at [1504, 672] on button "Send" at bounding box center [1524, 679] width 44 height 23
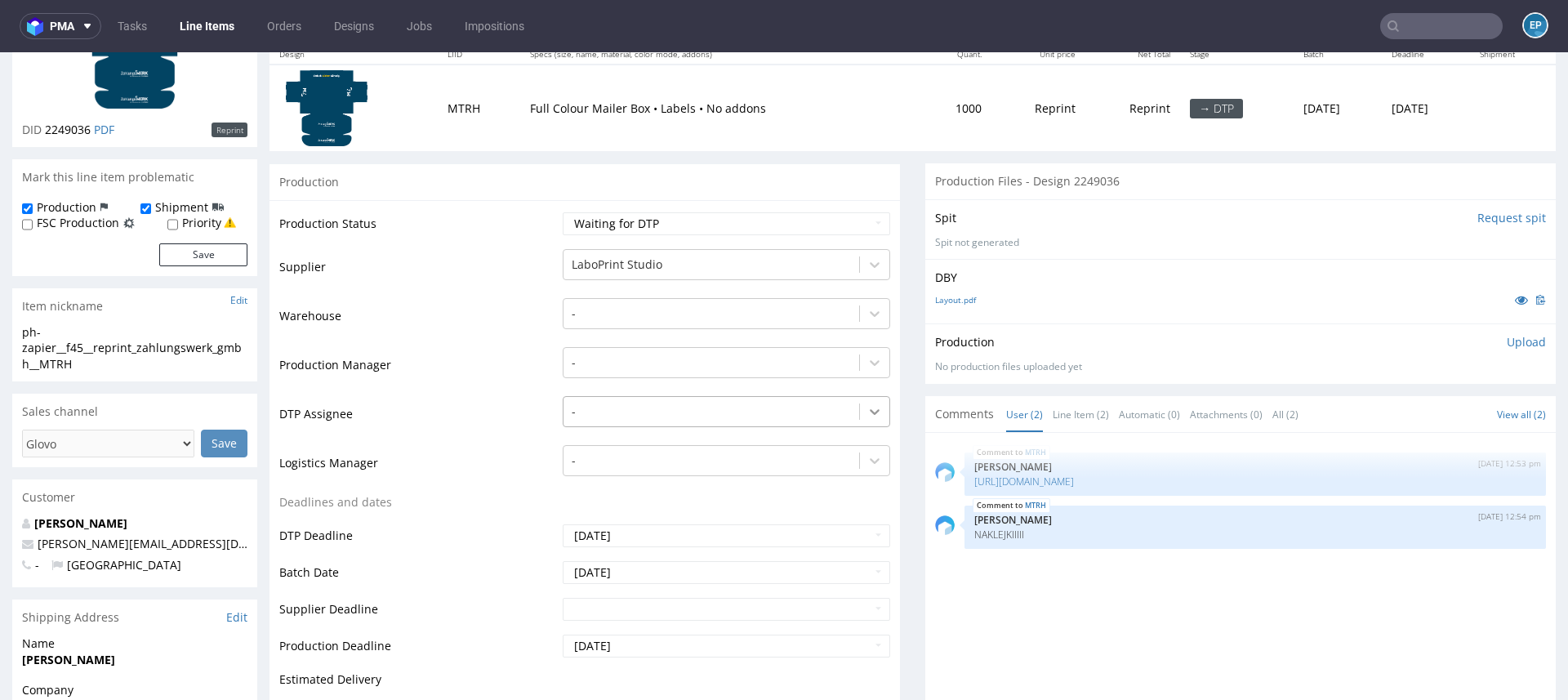
scroll to position [251, 0]
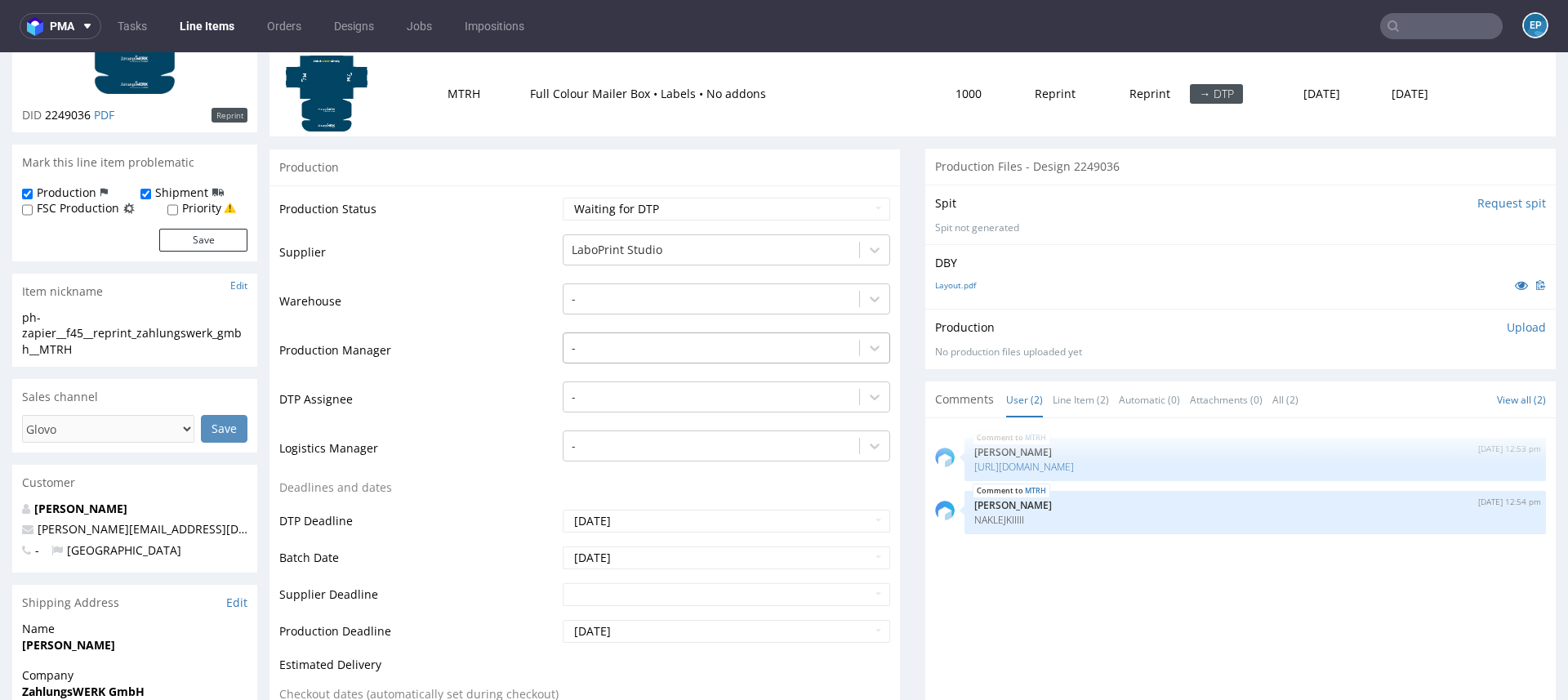
click at [663, 344] on div at bounding box center [711, 348] width 279 height 20
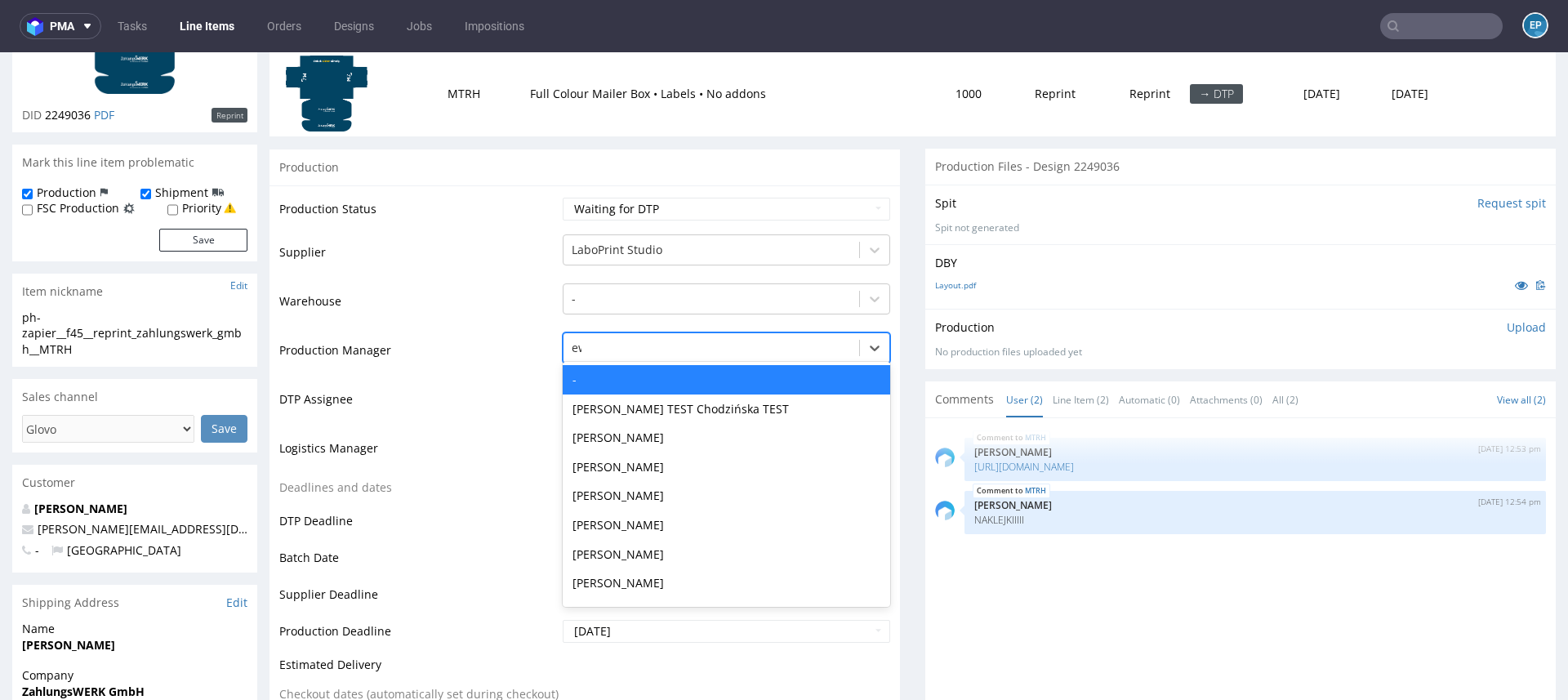
type input "ewa"
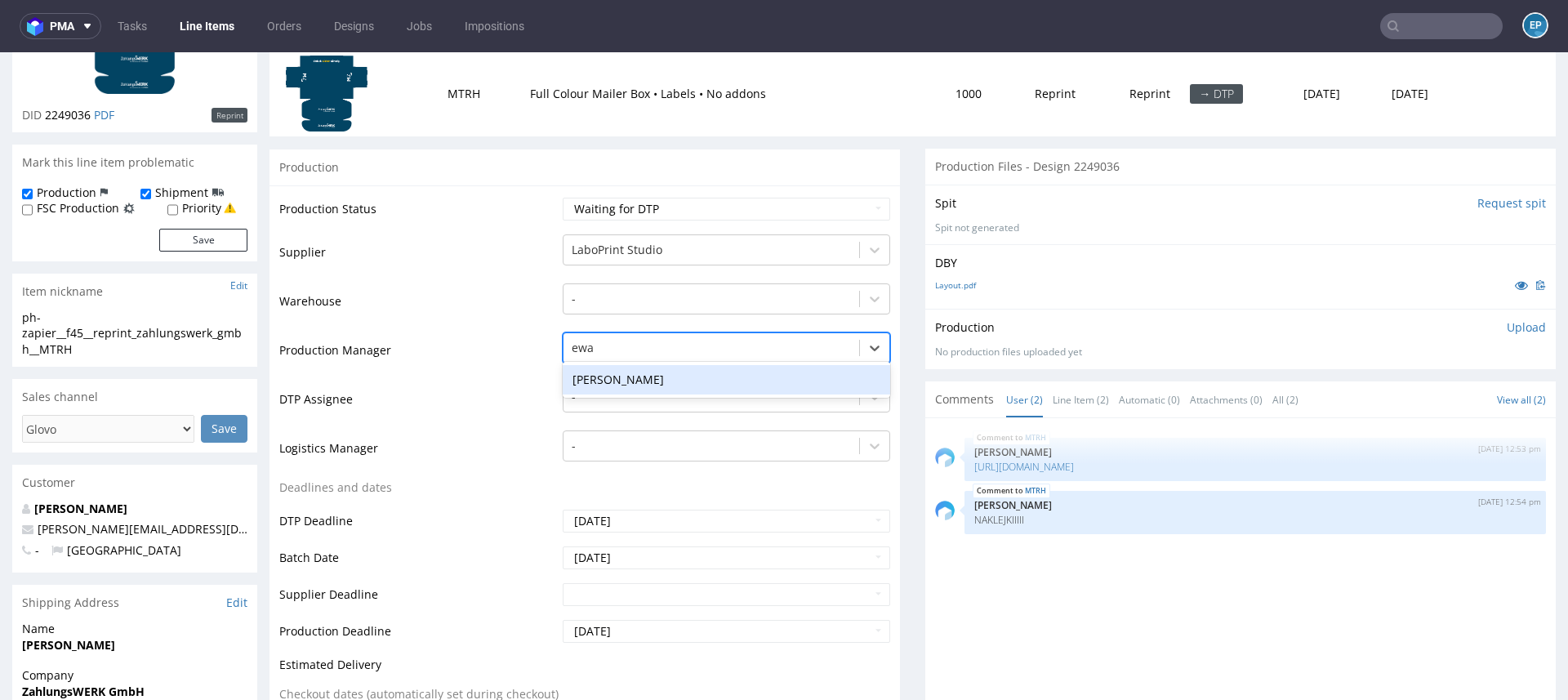
click at [646, 376] on div "[PERSON_NAME]" at bounding box center [726, 380] width 327 height 30
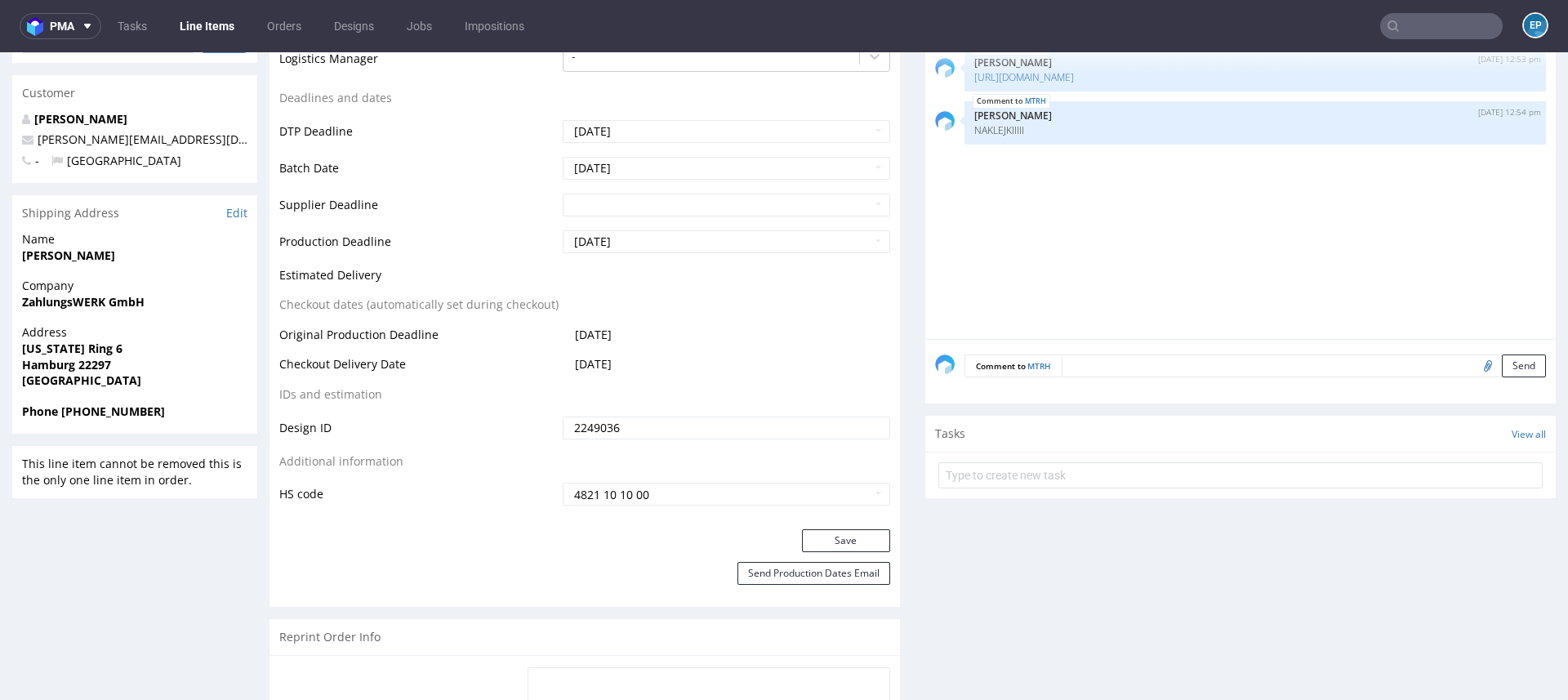
scroll to position [658, 0]
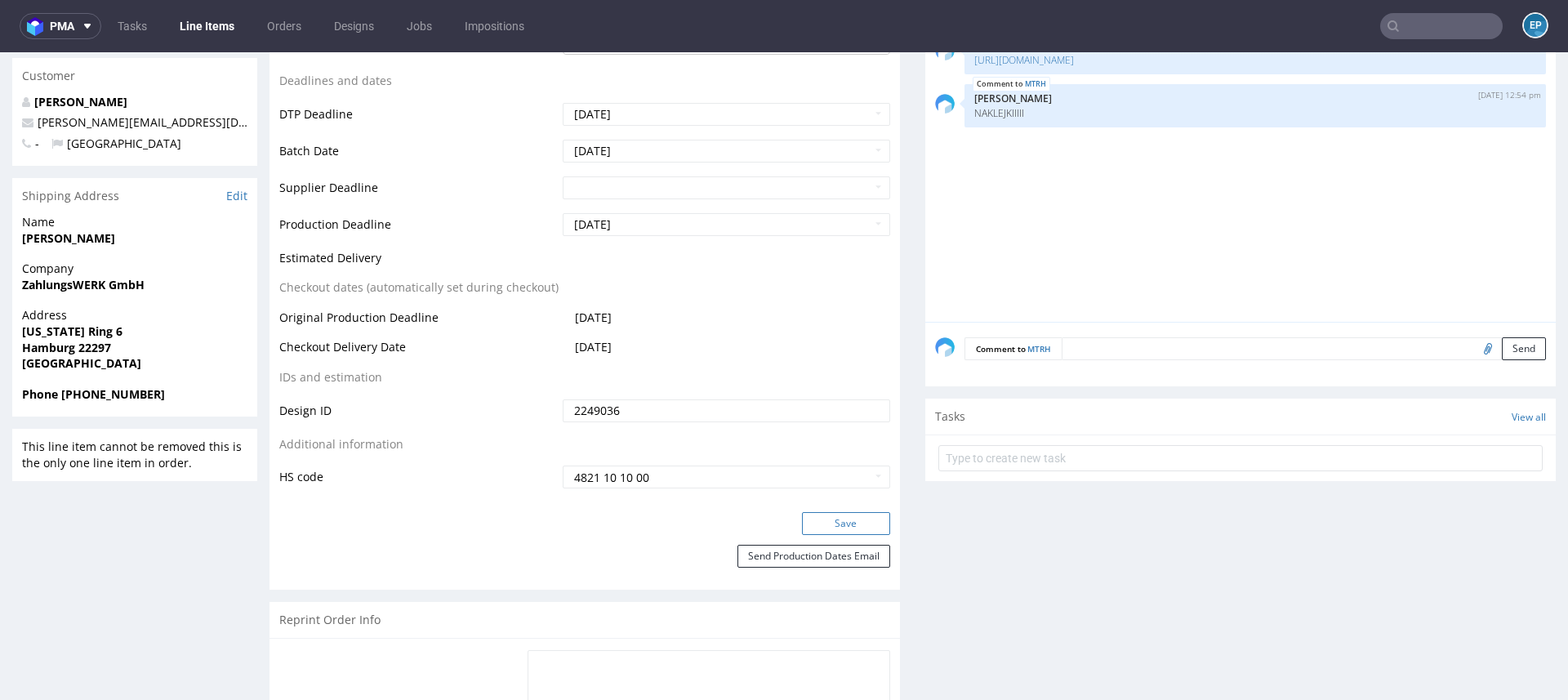
click at [857, 524] on button "Save" at bounding box center [845, 523] width 88 height 23
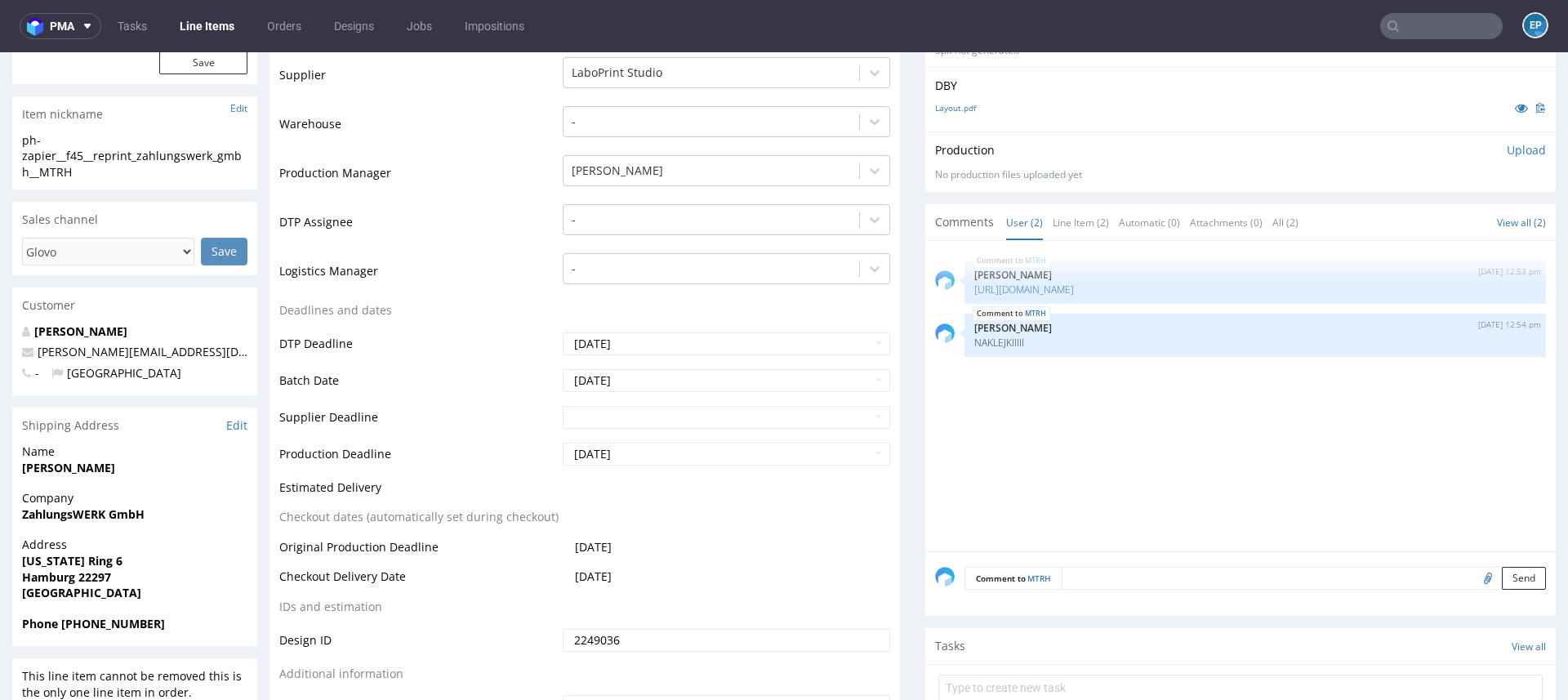
scroll to position [429, 0]
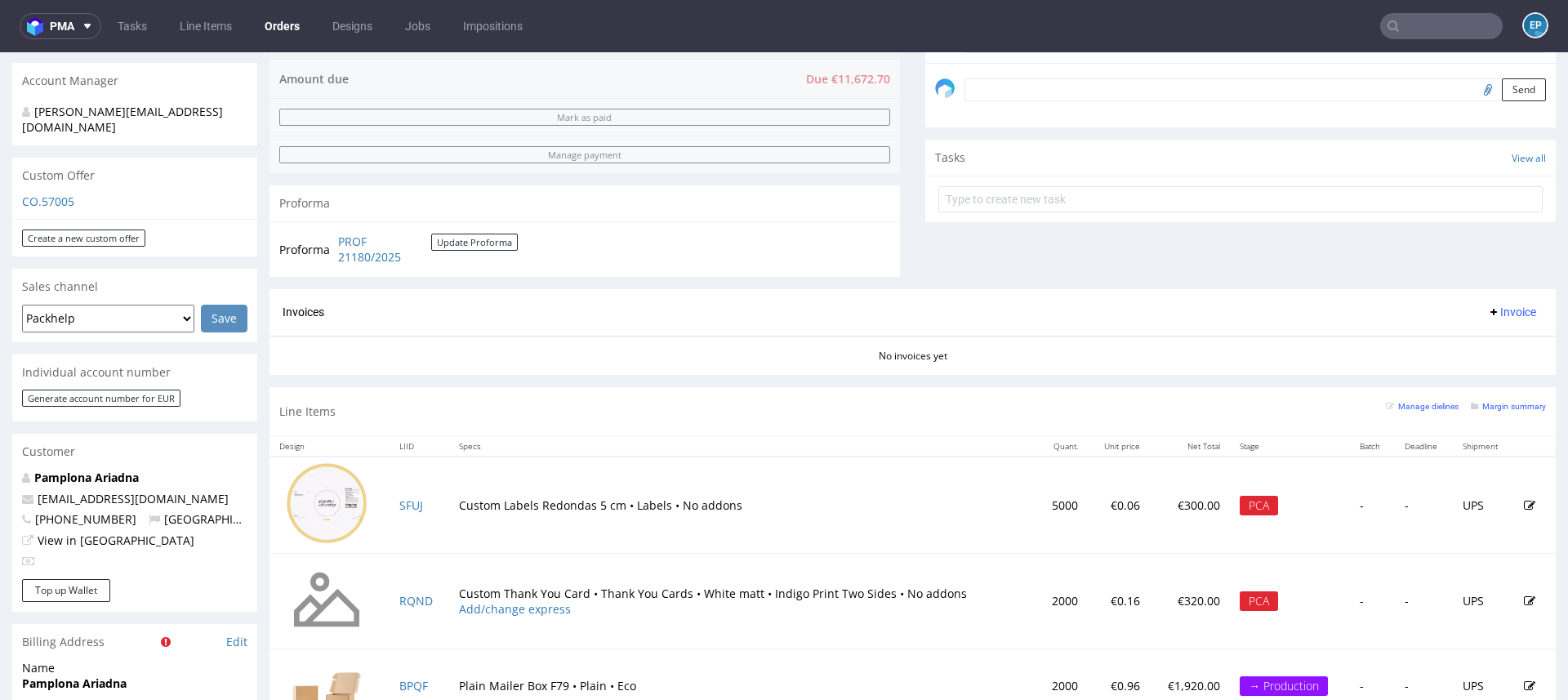
scroll to position [998, 0]
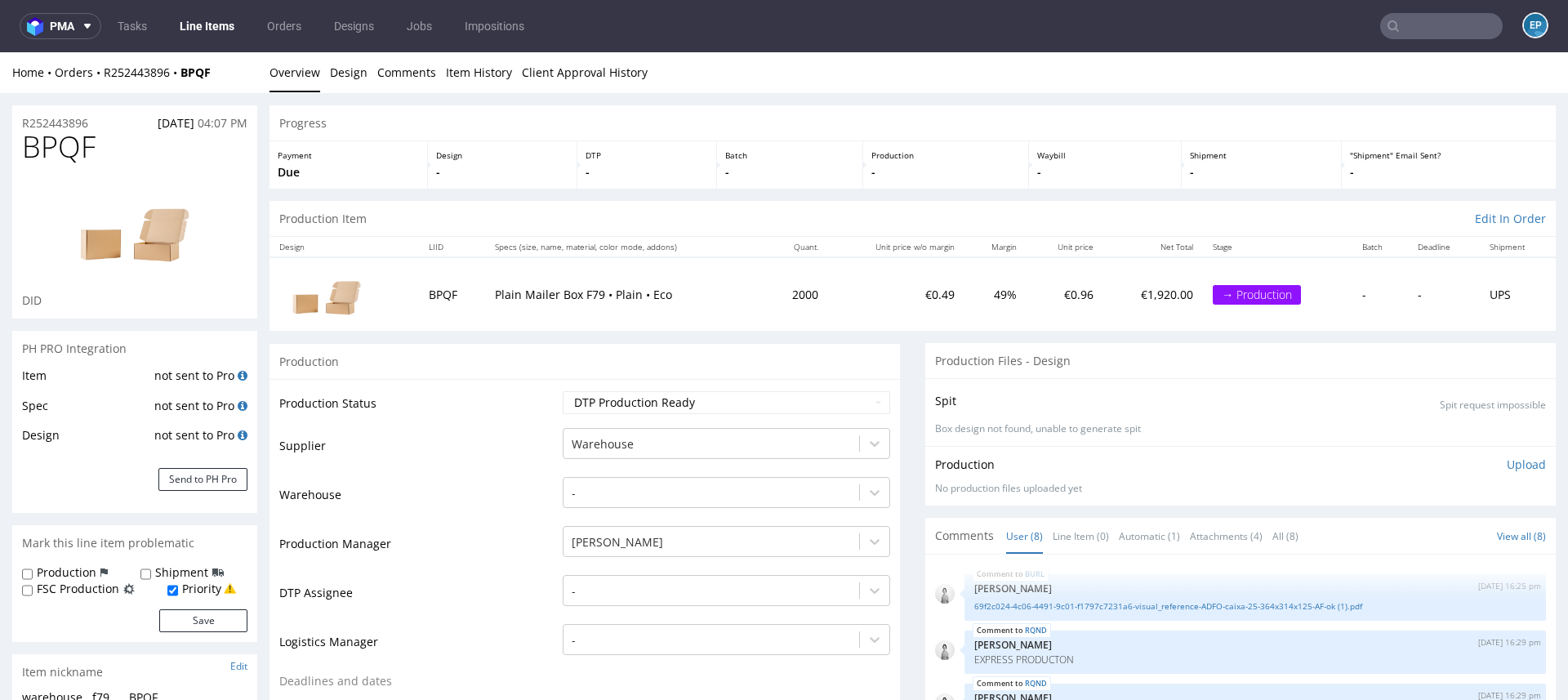
scroll to position [183, 0]
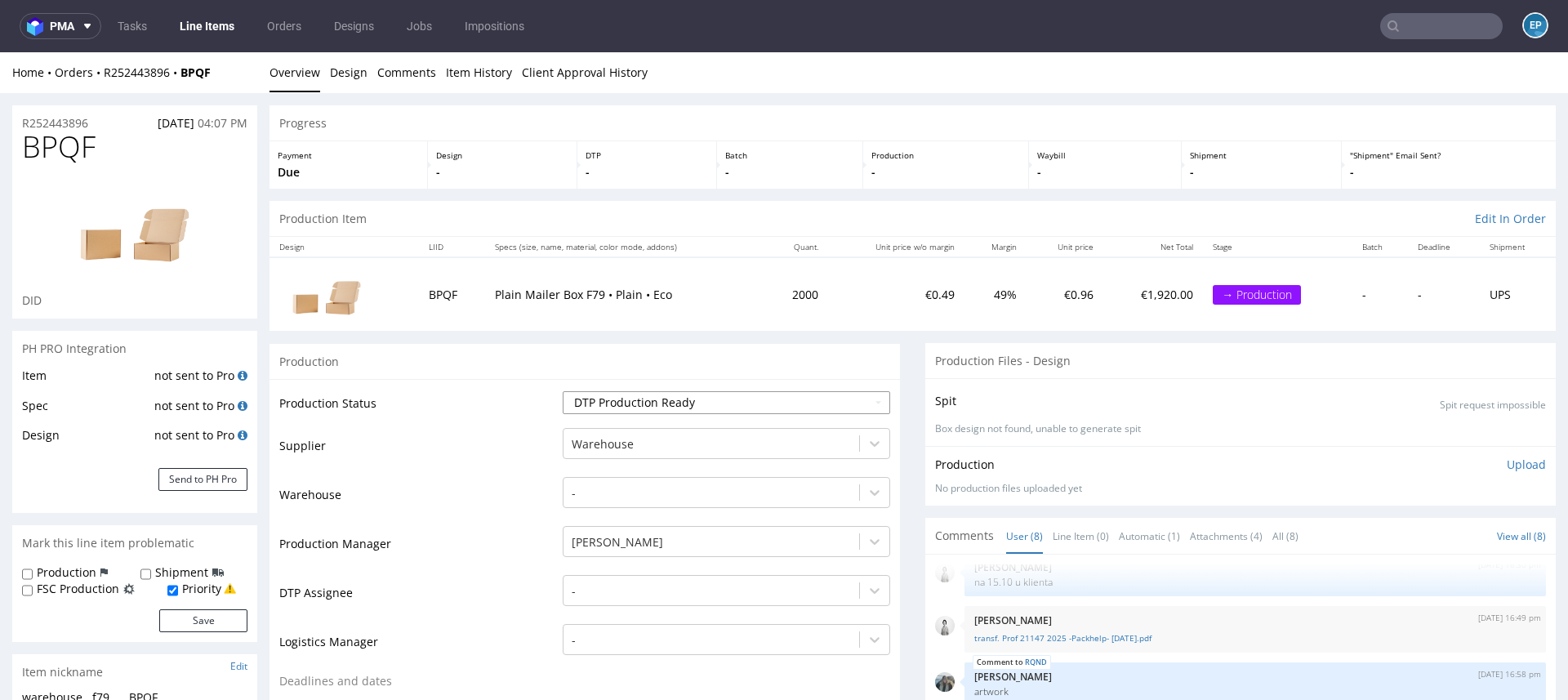
click at [702, 395] on select "Waiting for Artwork Waiting for Diecut Waiting for Mockup Waiting for DTP Waiti…" at bounding box center [726, 402] width 327 height 23
select select "production_complete"
click at [562, 391] on select "Waiting for Artwork Waiting for Diecut Waiting for Mockup Waiting for DTP Waiti…" at bounding box center [726, 402] width 327 height 23
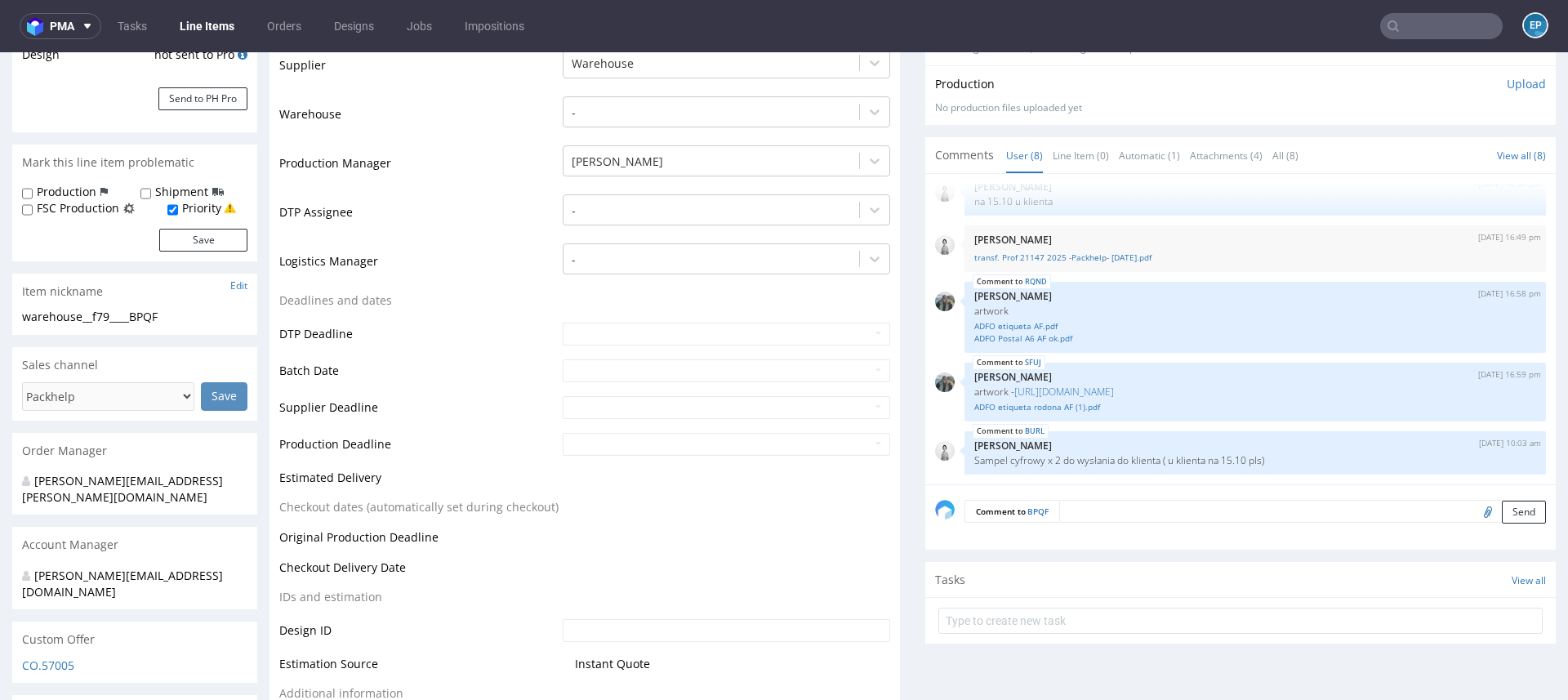
scroll to position [535, 0]
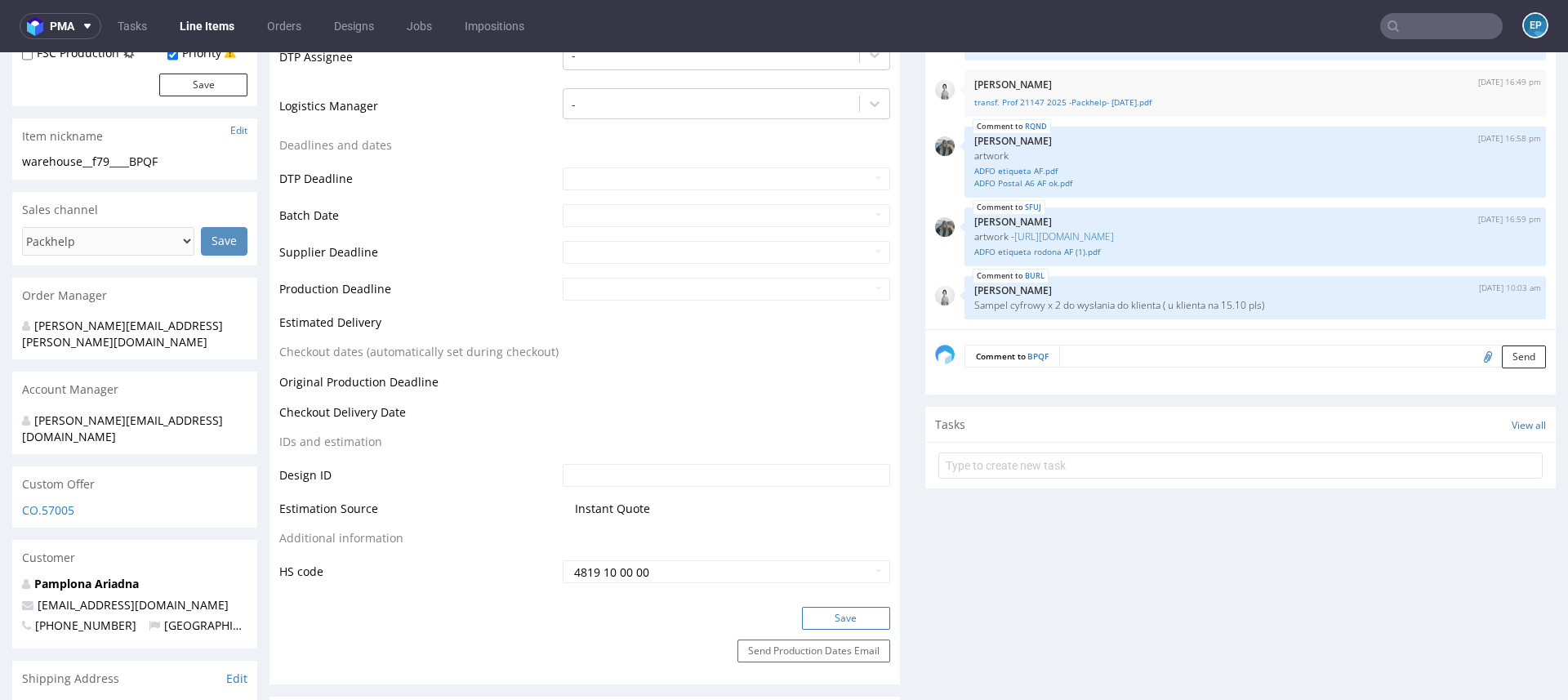
click at [844, 614] on button "Save" at bounding box center [845, 617] width 88 height 23
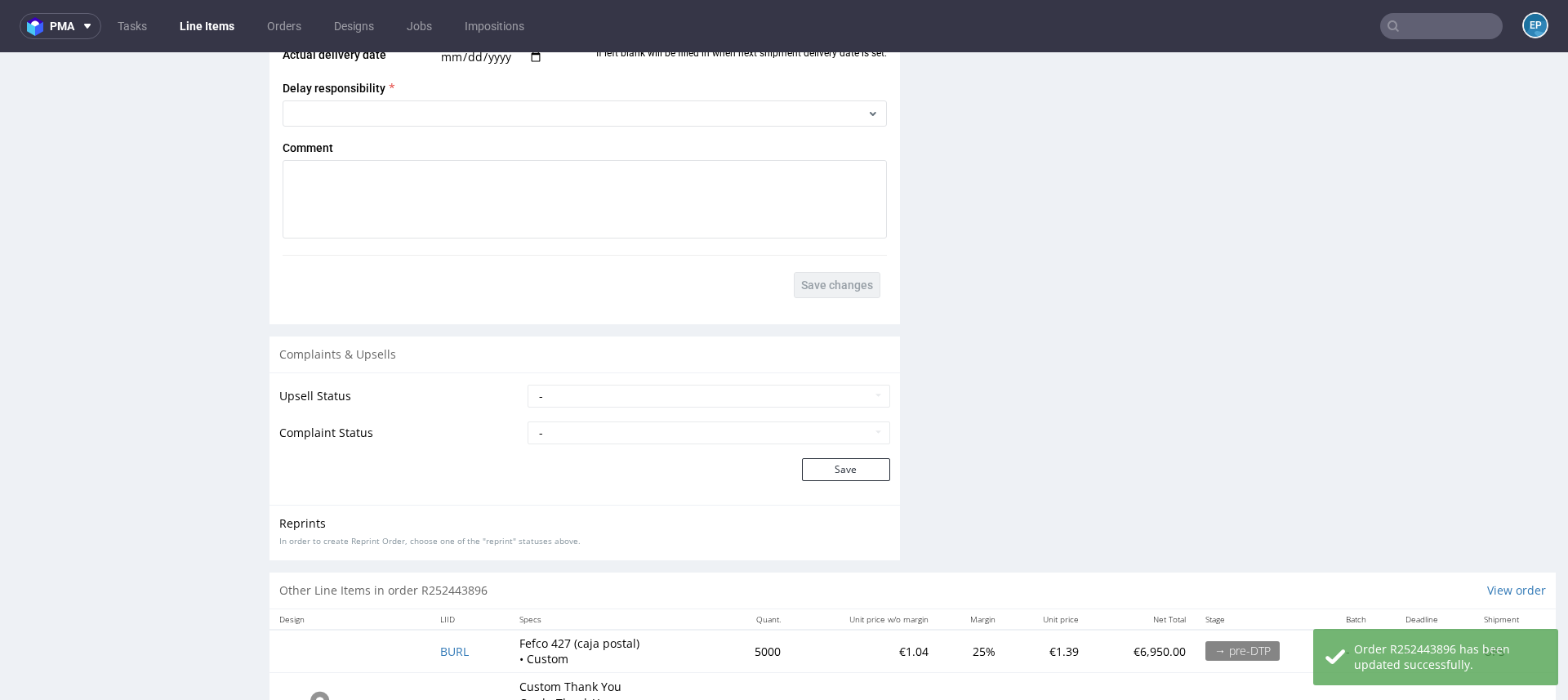
scroll to position [2836, 0]
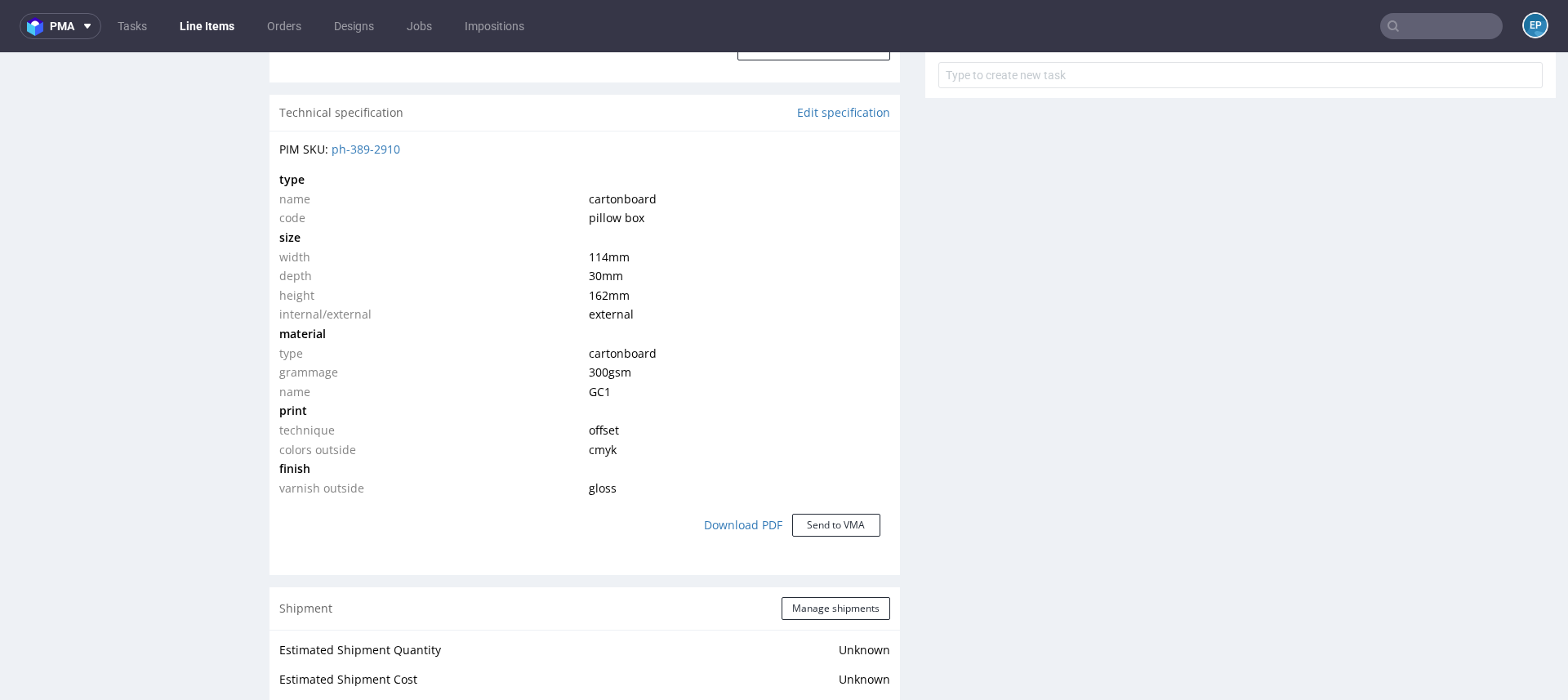
scroll to position [1073, 0]
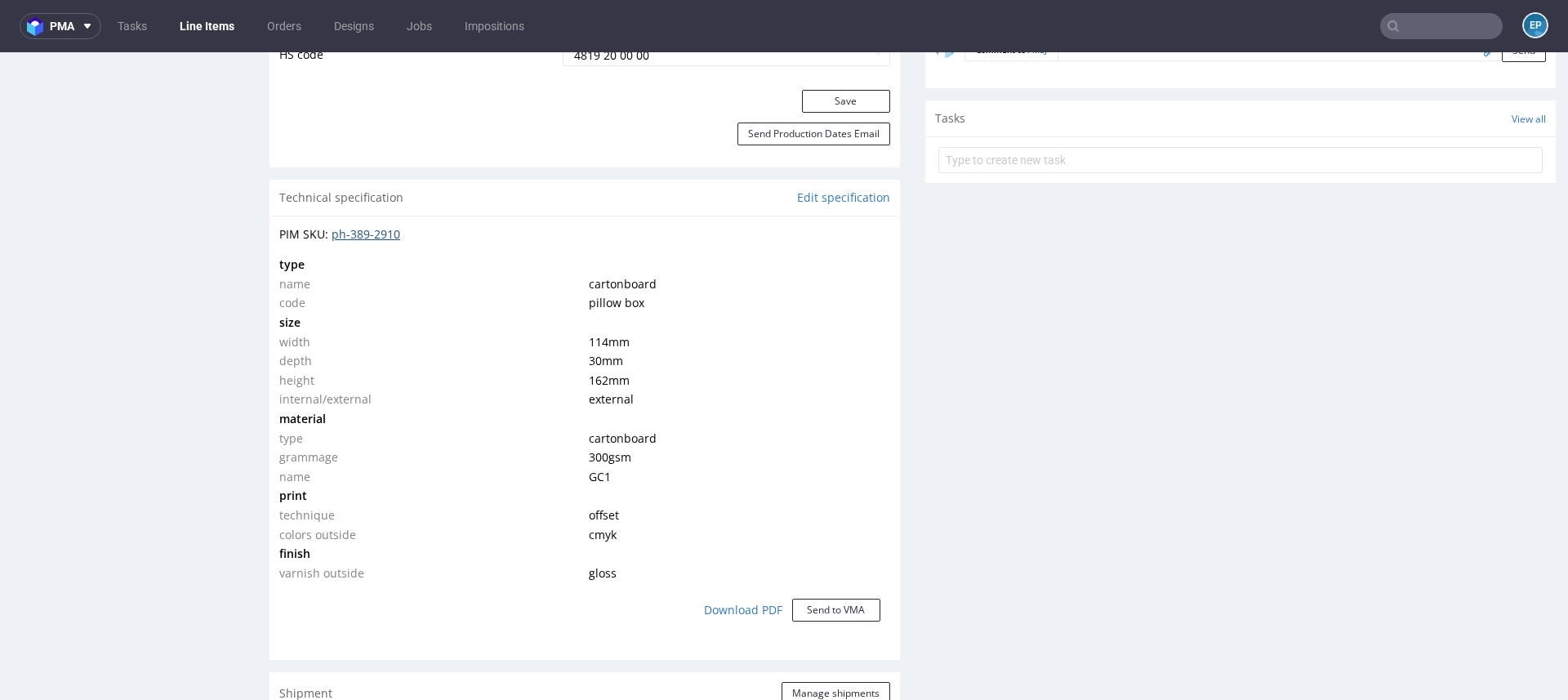
click at [367, 233] on link "ph-389-2910" at bounding box center [366, 234] width 69 height 16
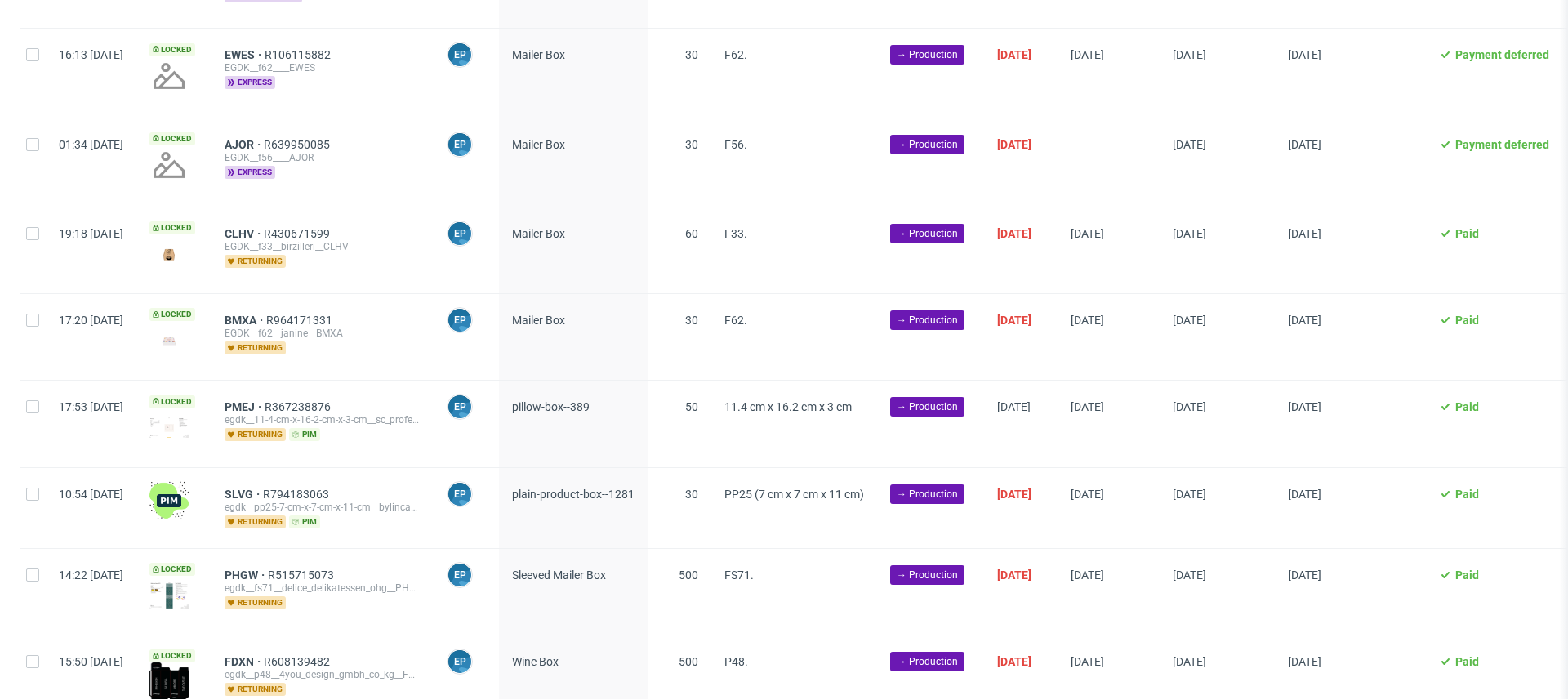
scroll to position [2042, 0]
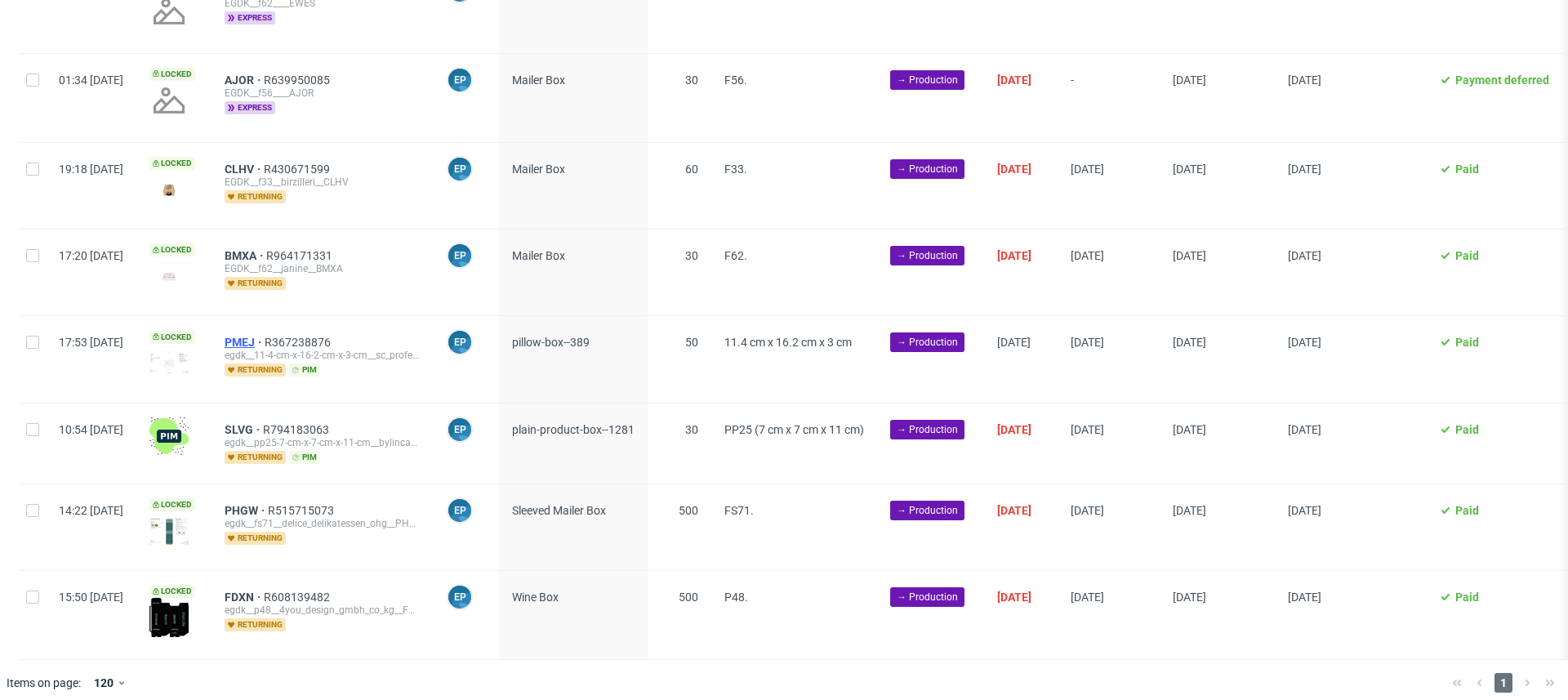
click at [264, 335] on span "PMEJ" at bounding box center [245, 341] width 40 height 13
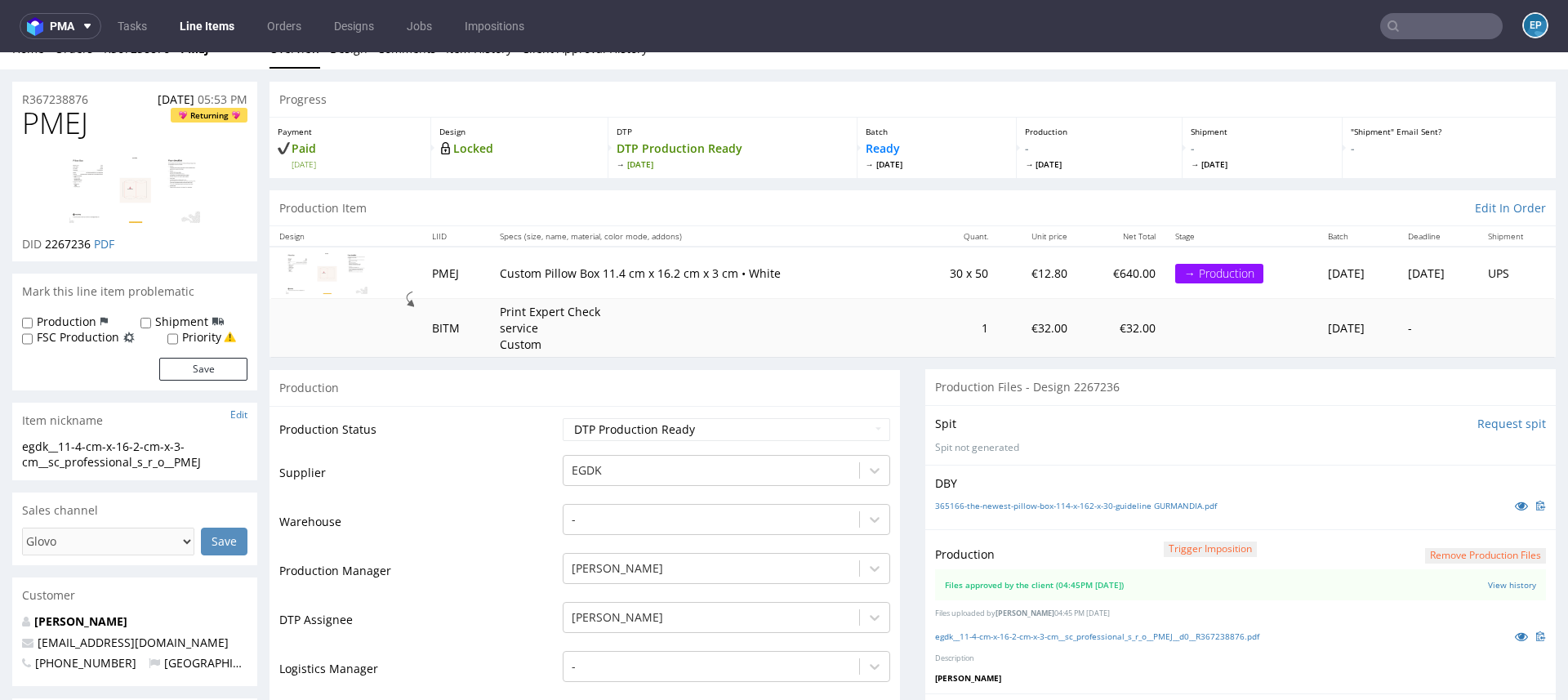
scroll to position [331, 0]
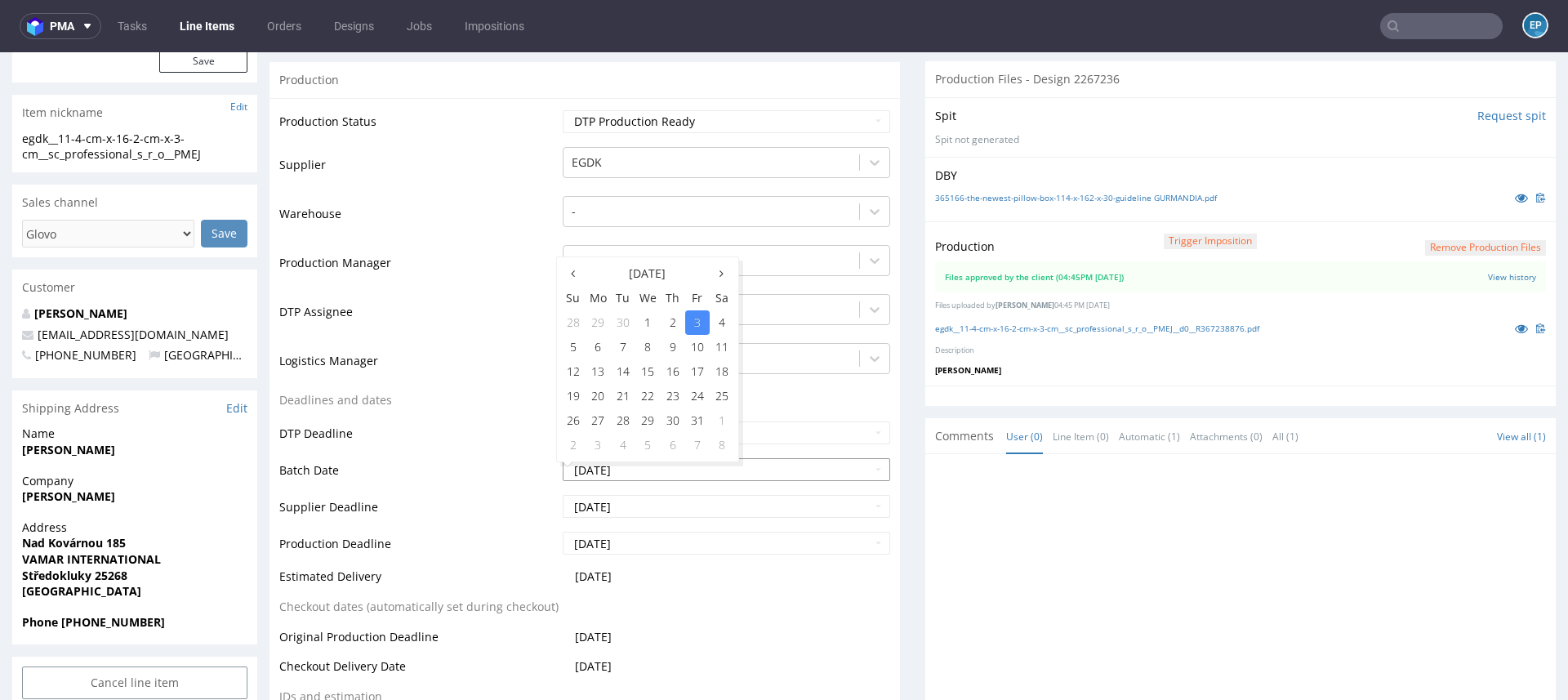
click at [637, 471] on input "2025-10-03" at bounding box center [726, 468] width 327 height 23
click at [675, 311] on td "2" at bounding box center [673, 322] width 25 height 25
type input "[DATE]"
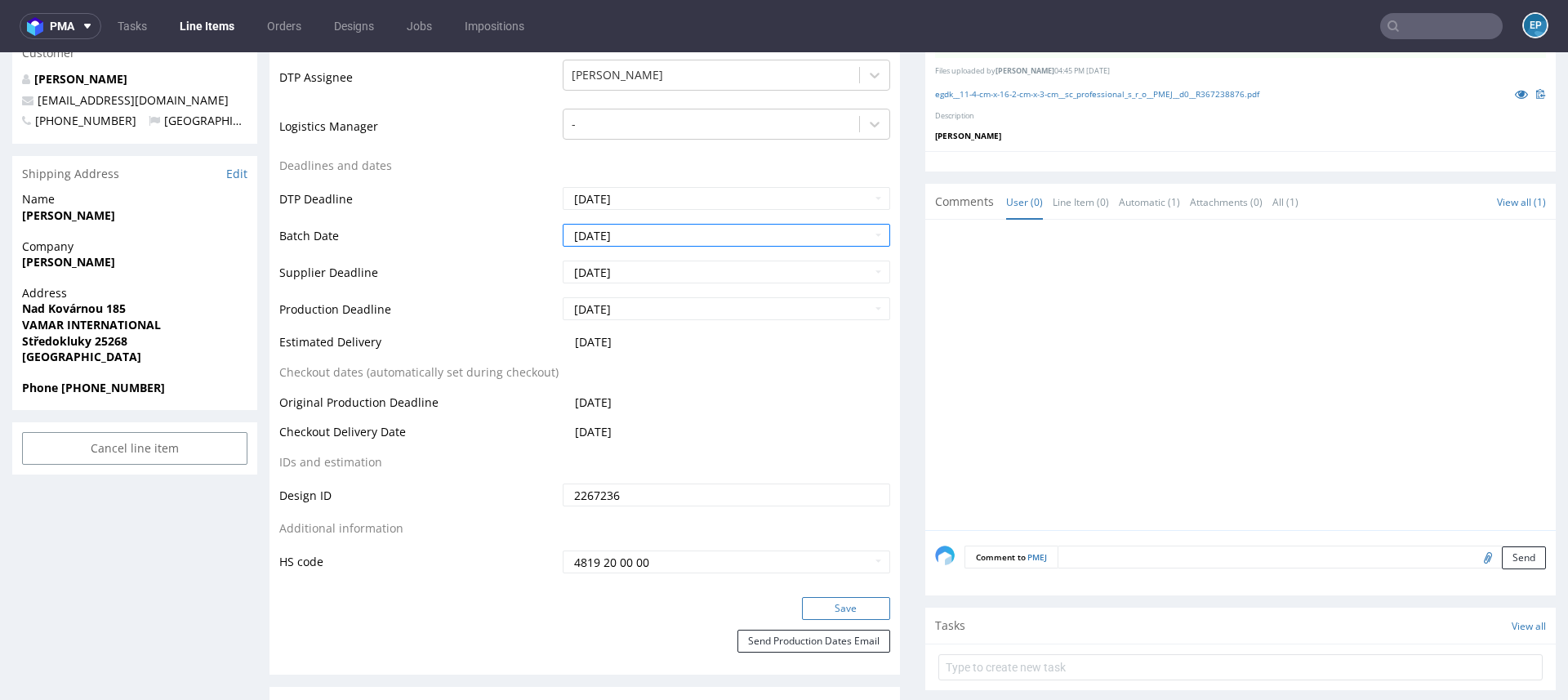
click at [819, 605] on button "Save" at bounding box center [845, 607] width 88 height 23
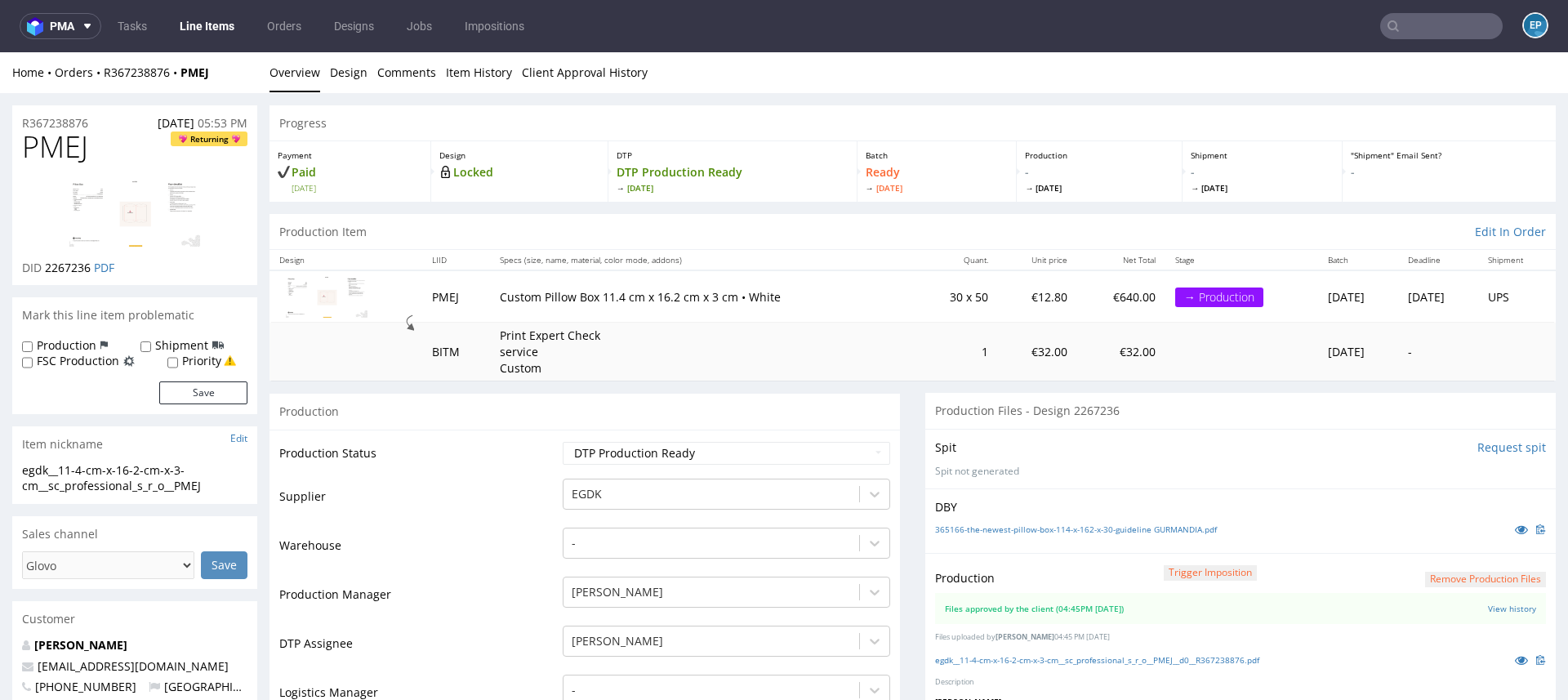
scroll to position [555, 0]
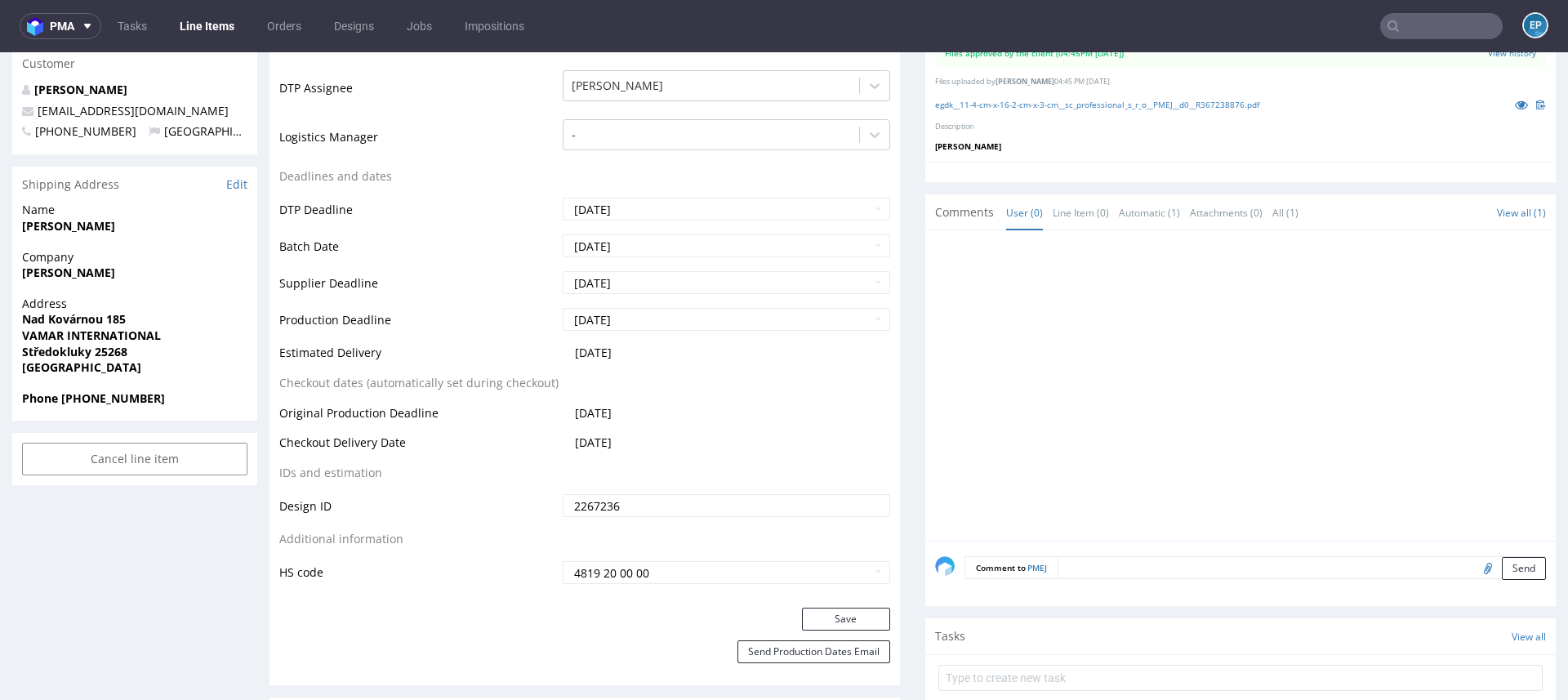
click at [220, 39] on nav "pma Tasks Line Items Orders Designs Jobs Impositions EP" at bounding box center [784, 26] width 1568 height 52
click at [221, 25] on link "Line Items" at bounding box center [206, 26] width 74 height 26
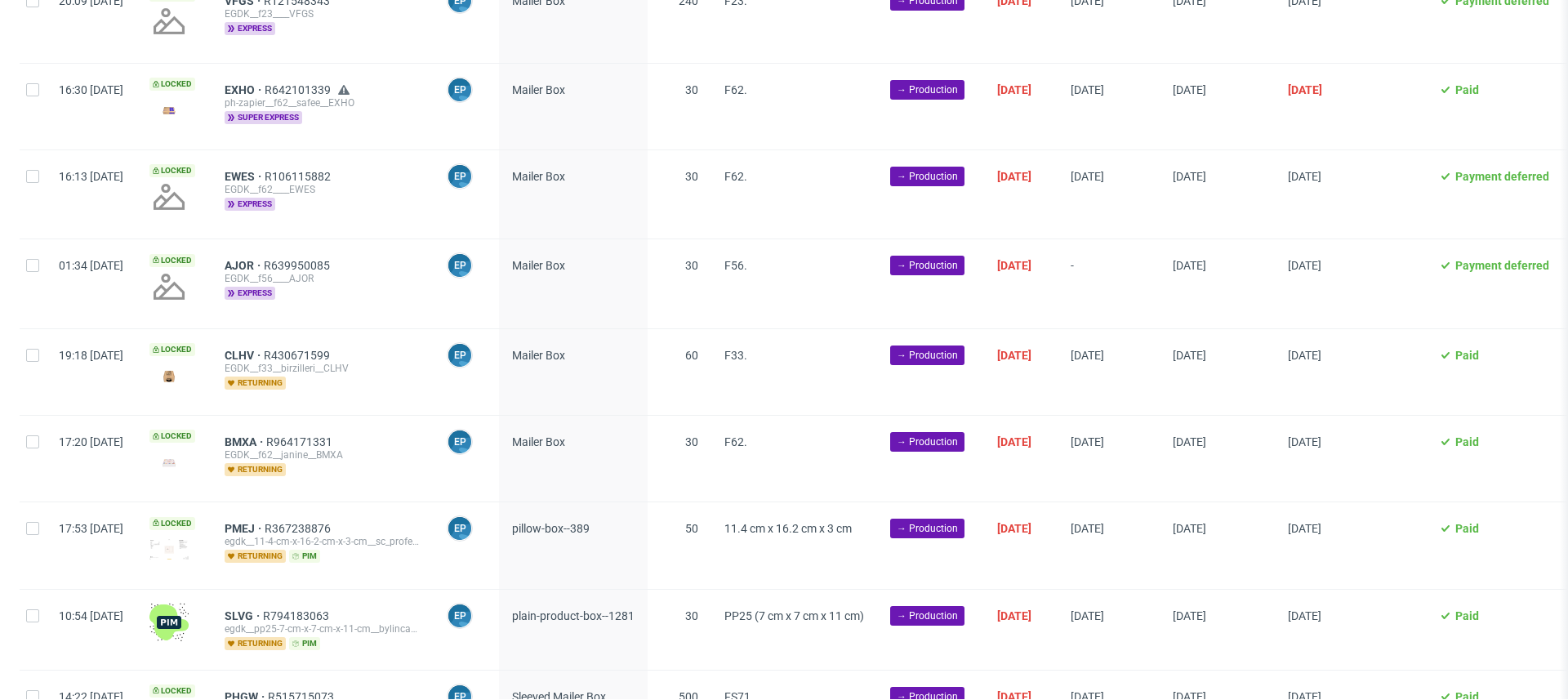
scroll to position [2300, 0]
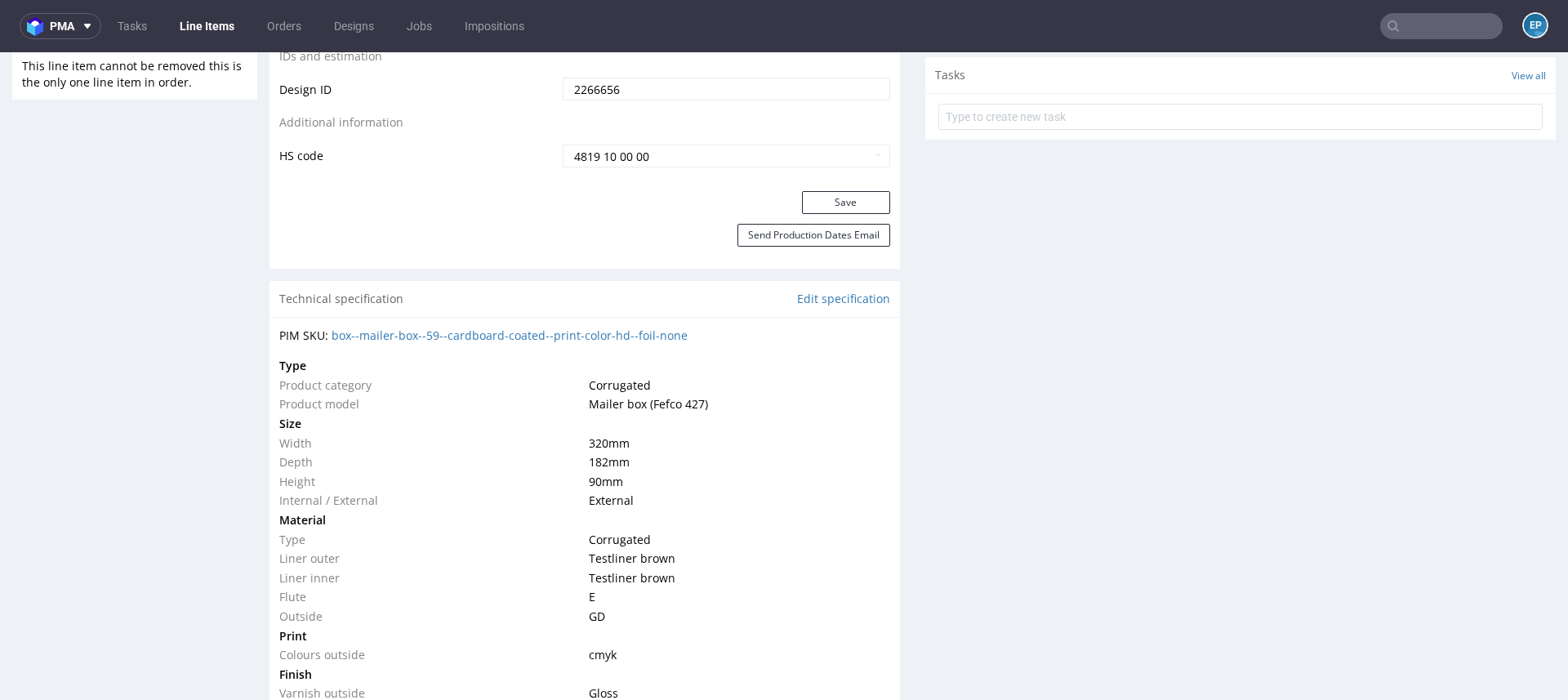
scroll to position [978, 0]
drag, startPoint x: 709, startPoint y: 326, endPoint x: 365, endPoint y: 333, distance: 344.1
click at [365, 333] on div "PIM SKU: box--mailer-box--59--cardboard-coated--print-color-hd--foil-none" at bounding box center [584, 333] width 610 height 17
copy link "mailer-box--59--cardboard-coated--print-color-hd--foil-none"
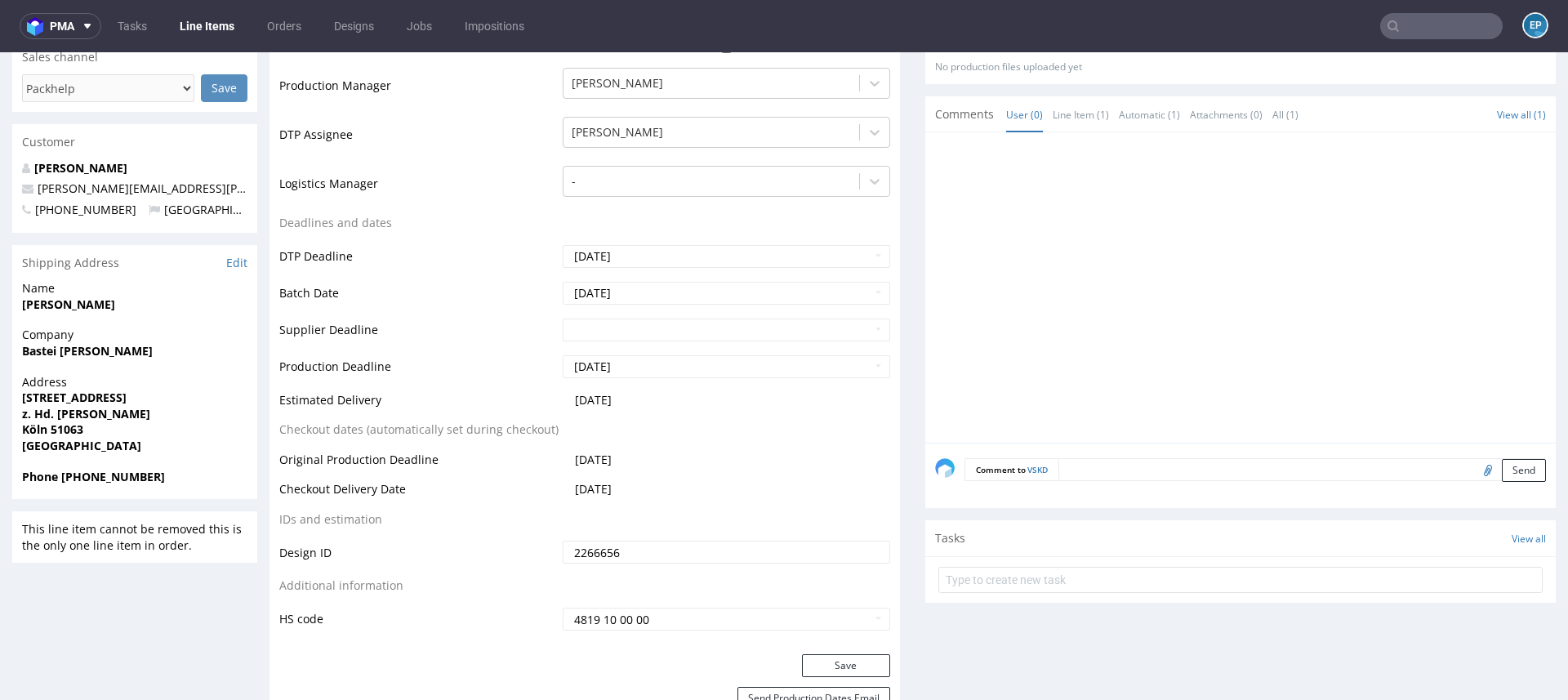
scroll to position [0, 0]
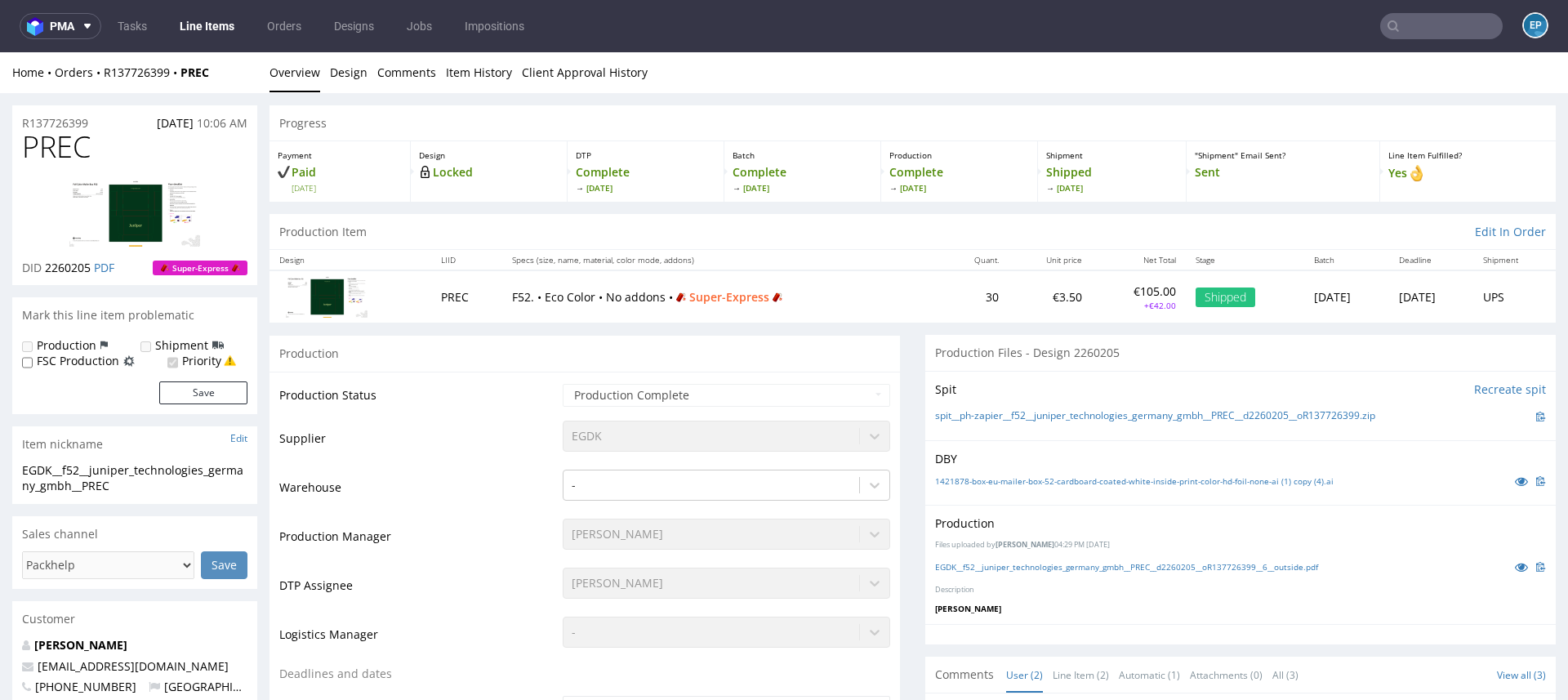
click at [1410, 32] on input "text" at bounding box center [1441, 26] width 122 height 26
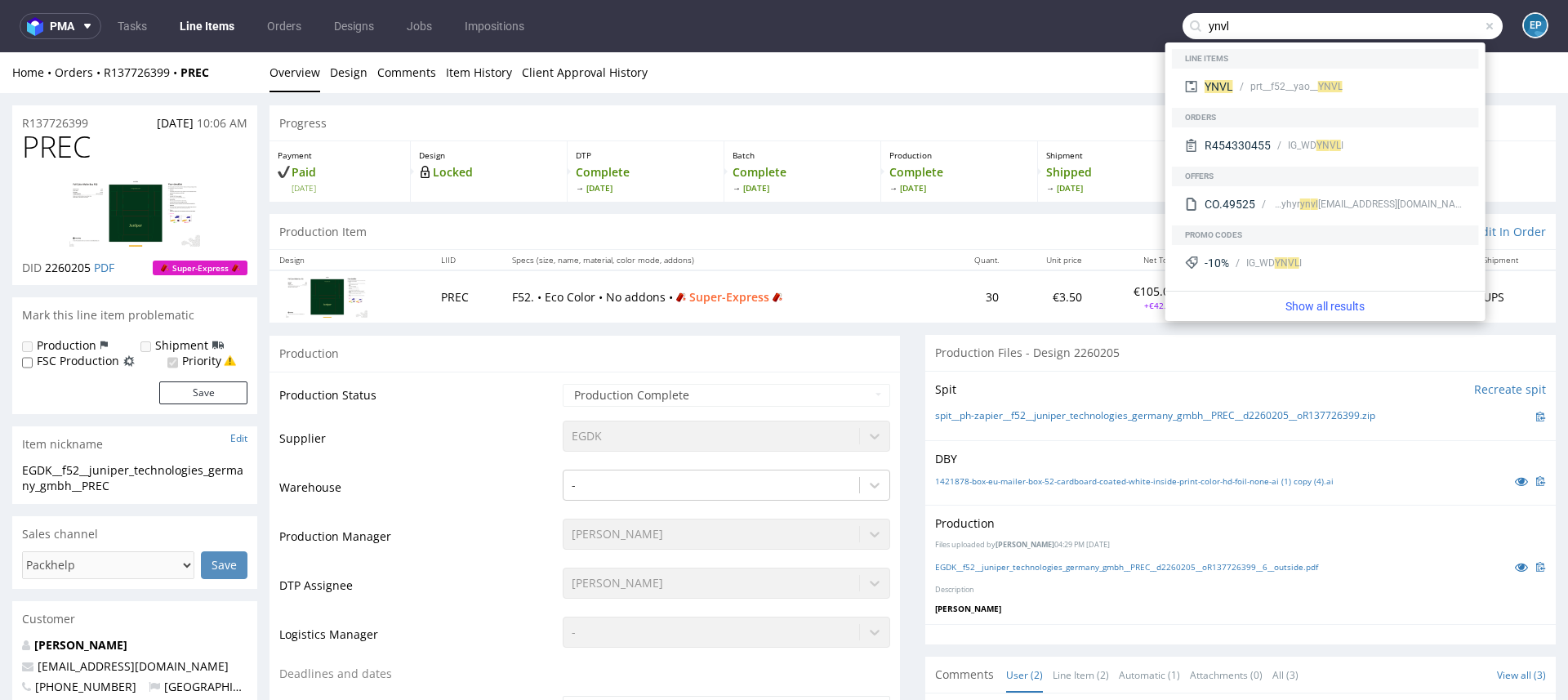
type input "ynvl"
click at [1302, 79] on div "prt__f52__yao__ YNVL" at bounding box center [1297, 86] width 93 height 15
